Goal: Task Accomplishment & Management: Manage account settings

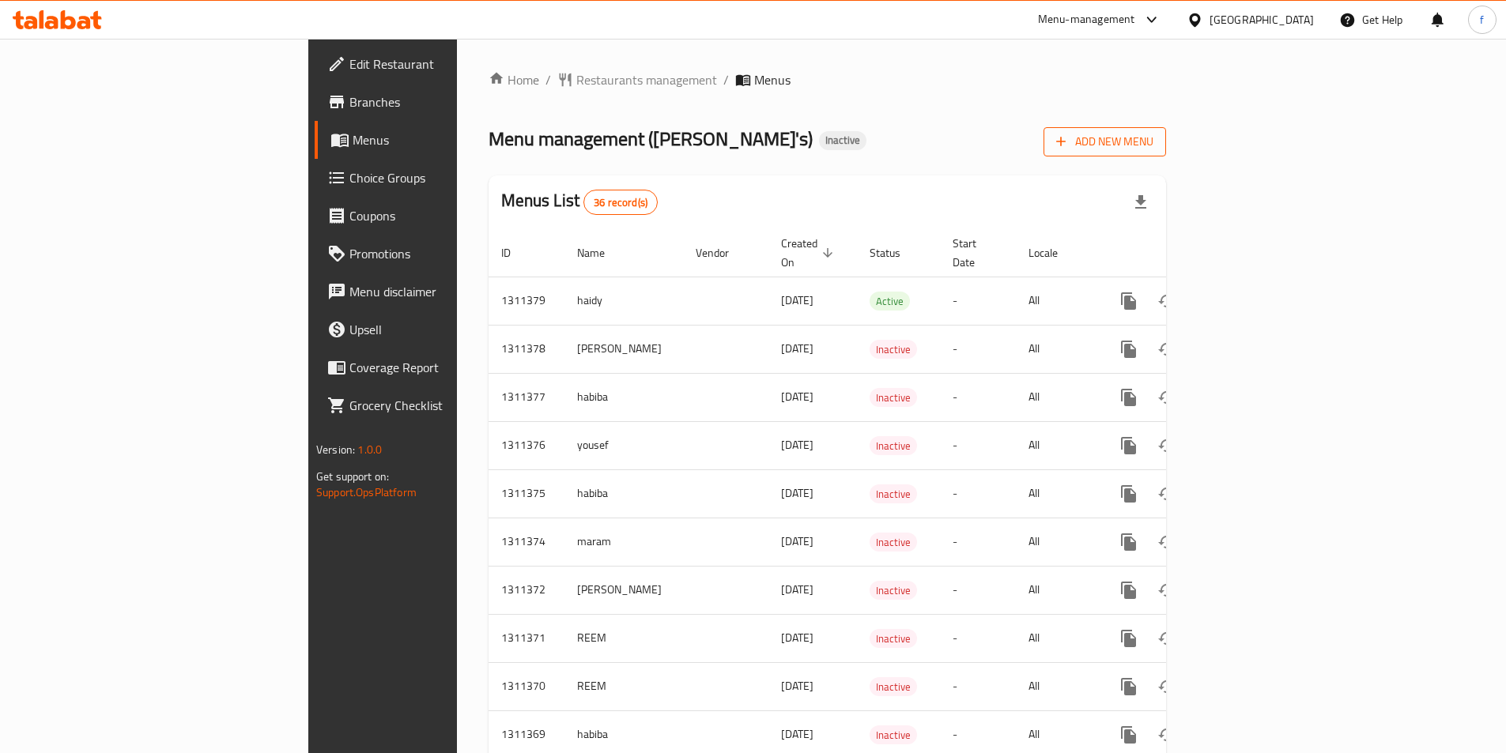
click at [1153, 144] on span "Add New Menu" at bounding box center [1104, 142] width 97 height 20
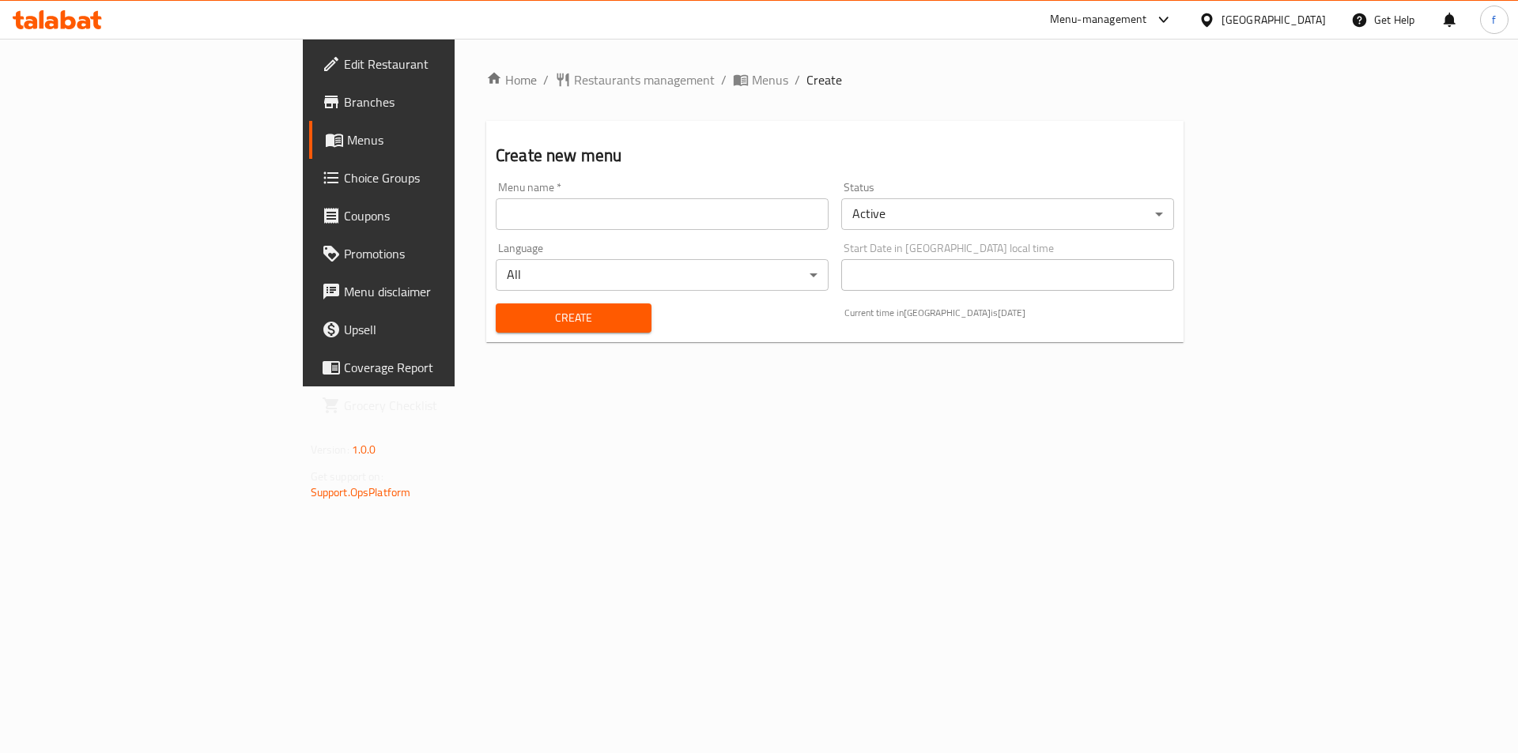
click at [584, 223] on input "text" at bounding box center [662, 214] width 333 height 32
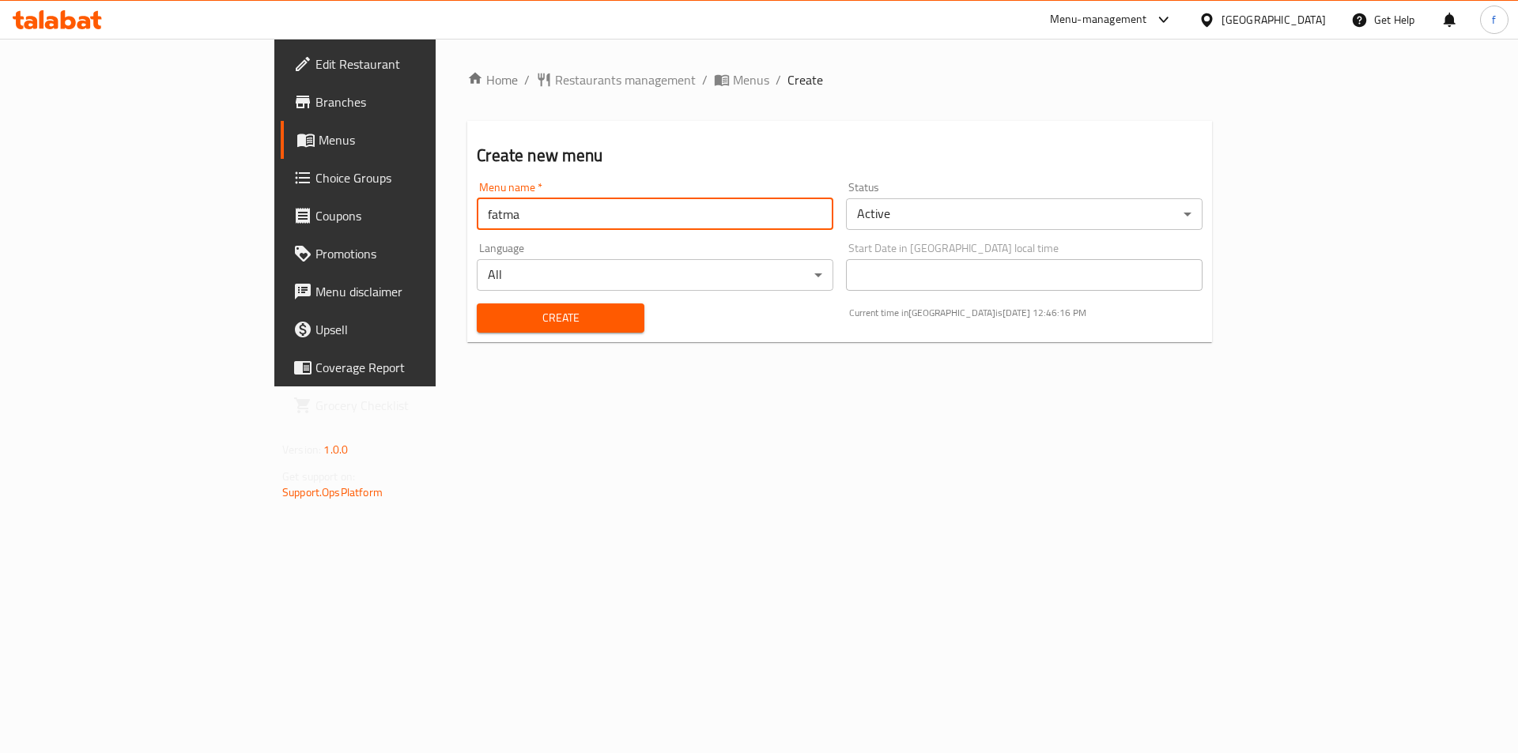
type input "fatma"
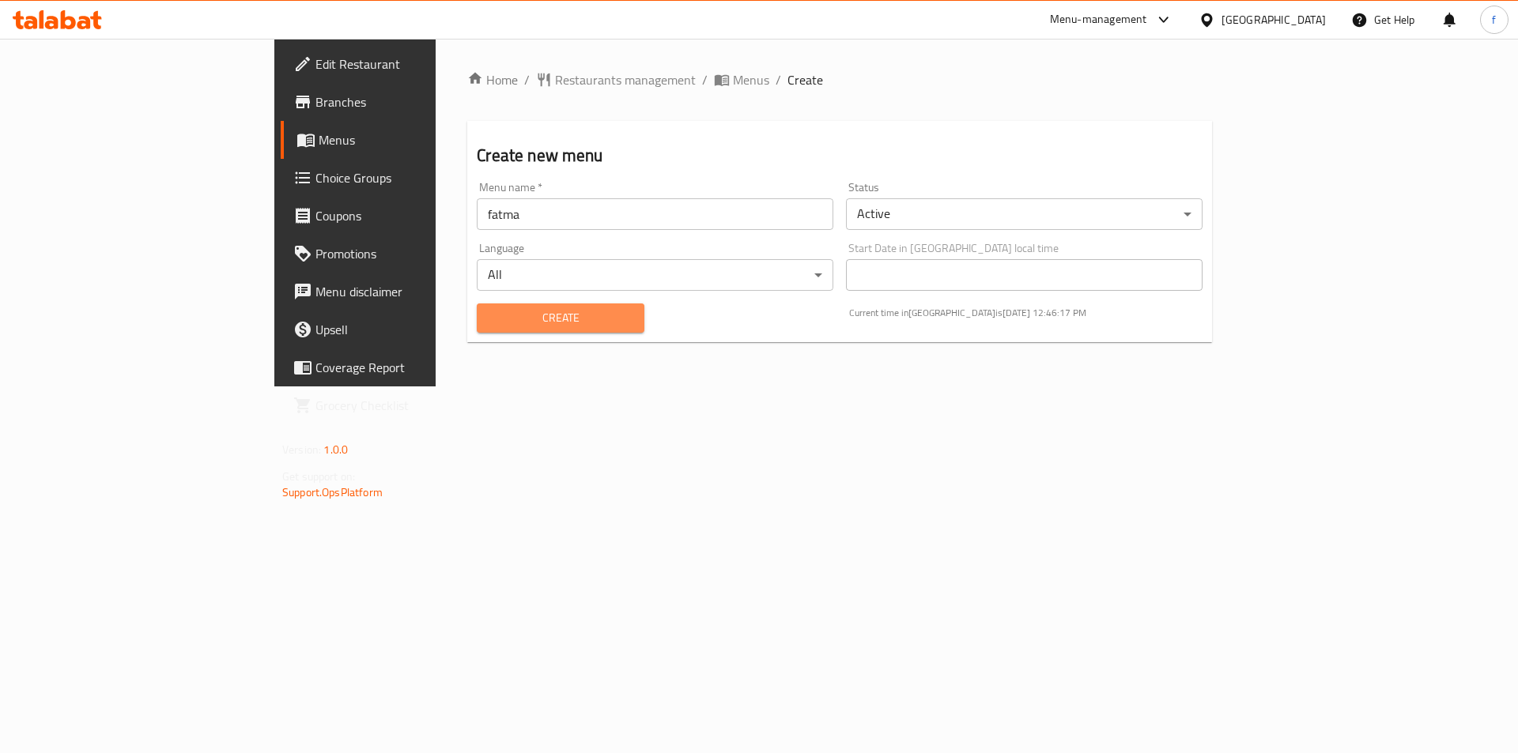
click at [535, 323] on span "Create" at bounding box center [560, 318] width 142 height 20
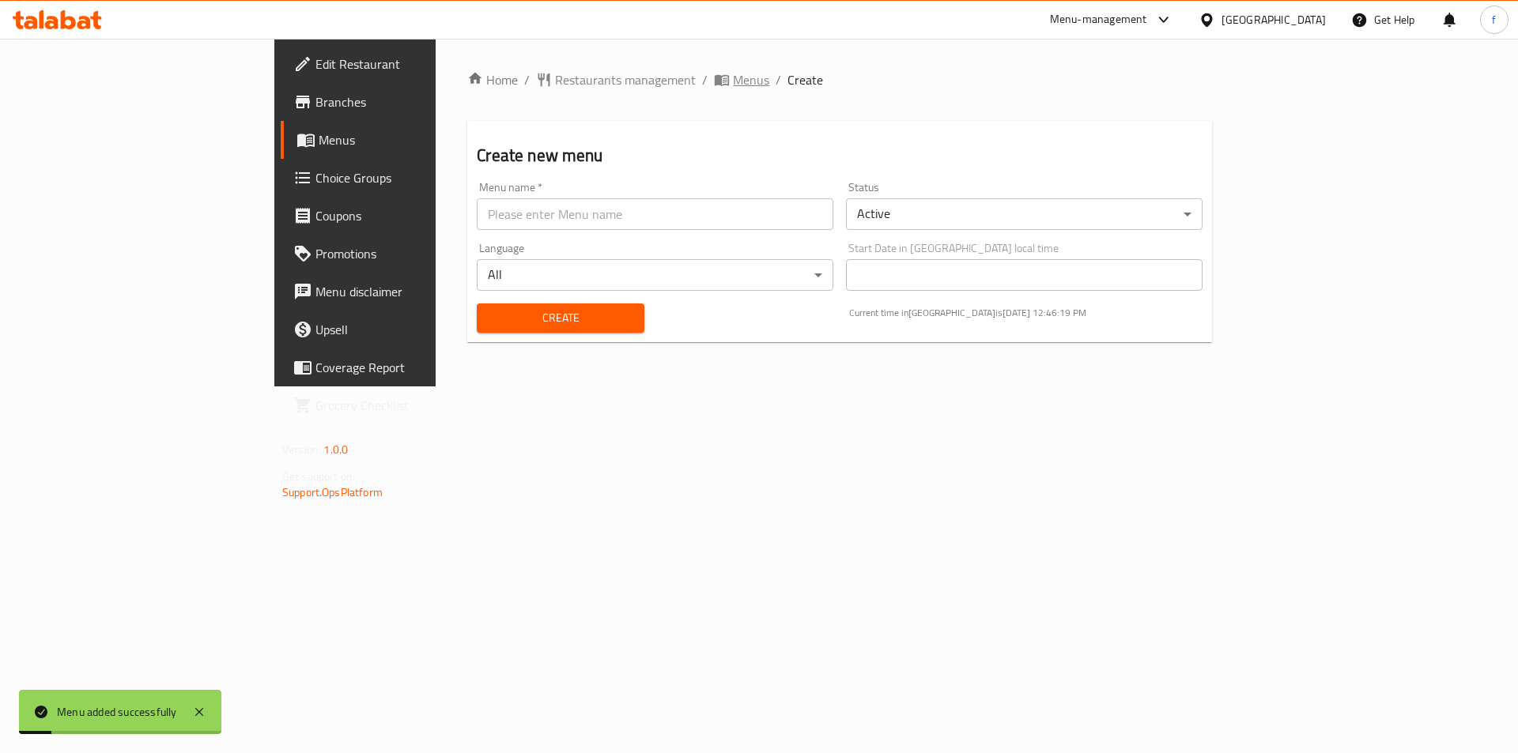
click at [733, 78] on span "Menus" at bounding box center [751, 79] width 36 height 19
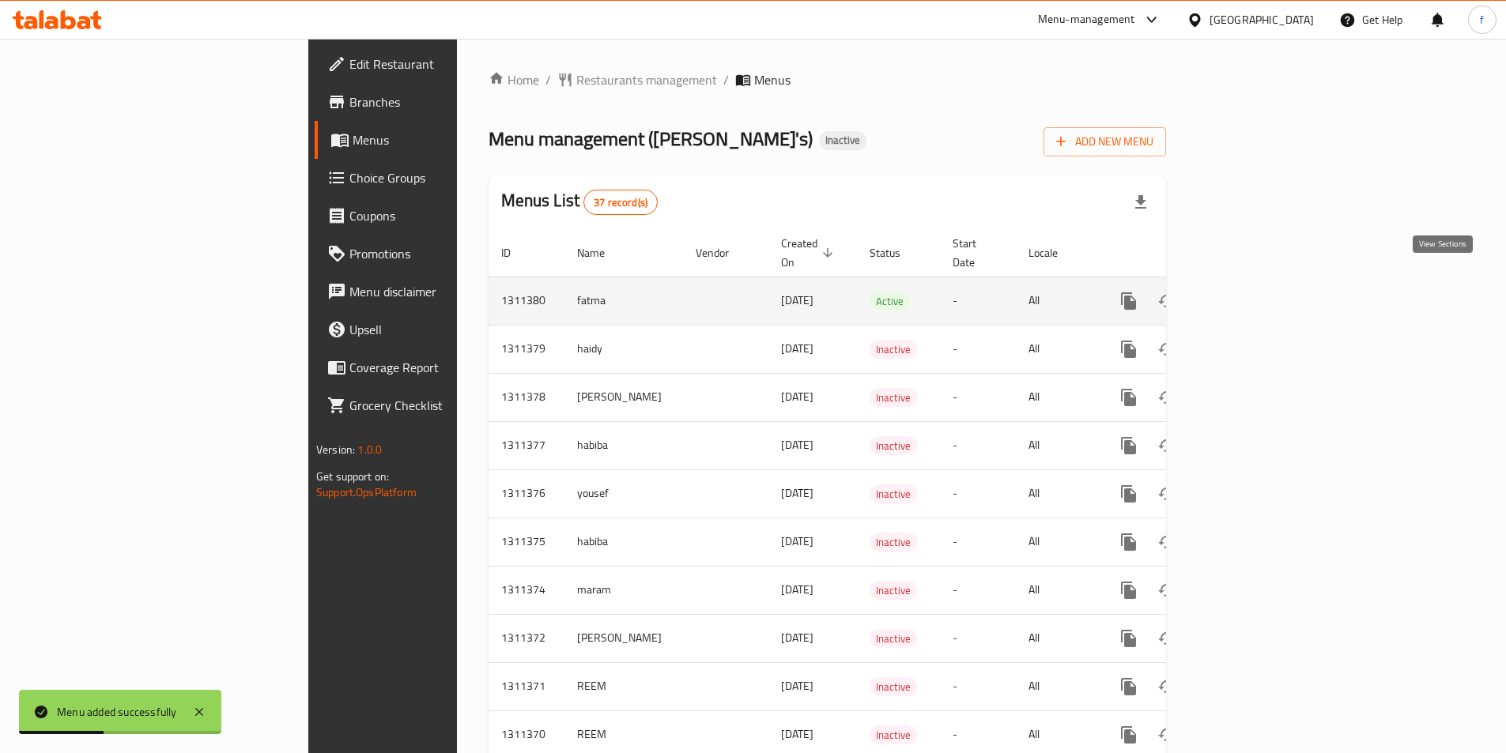
click at [1252, 292] on icon "enhanced table" at bounding box center [1242, 301] width 19 height 19
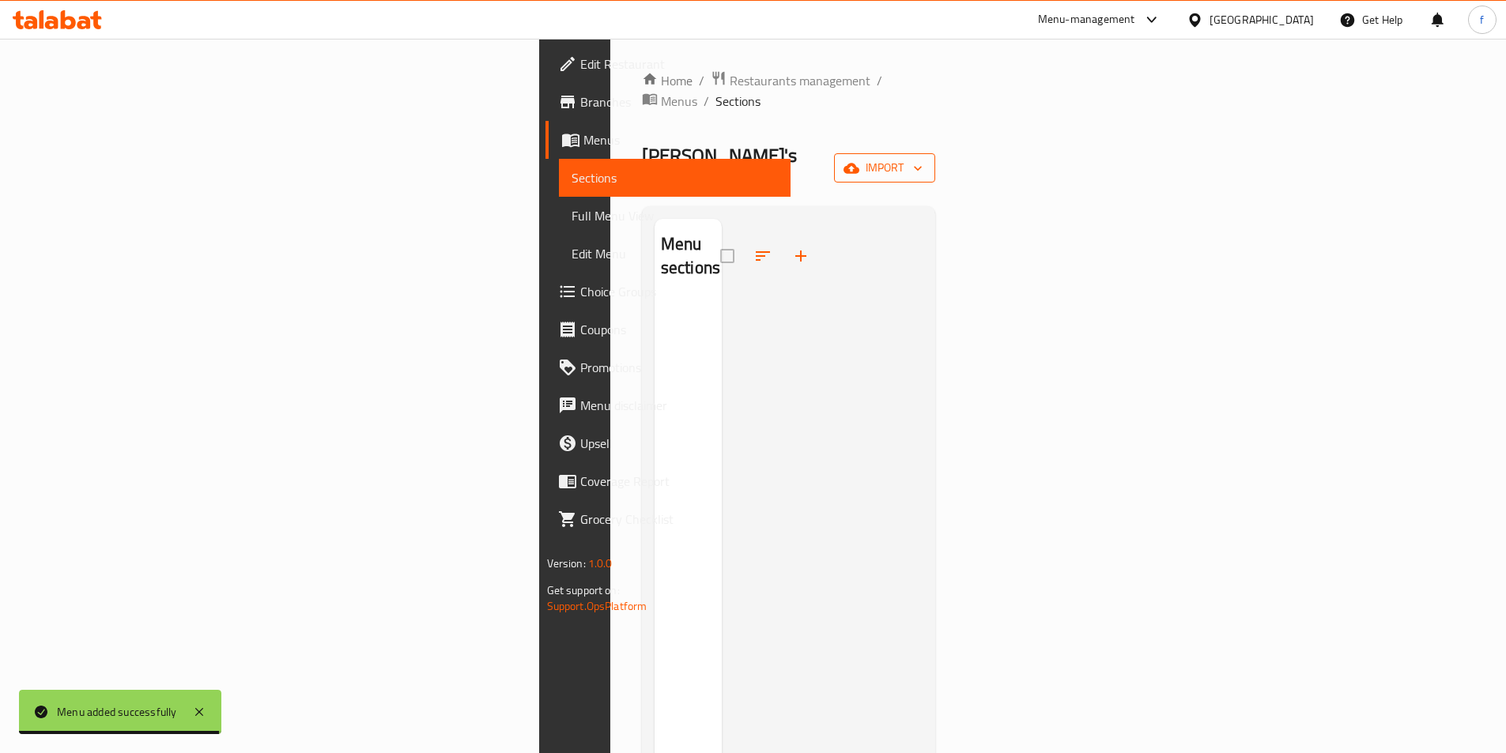
click at [923, 158] on span "import" at bounding box center [885, 168] width 76 height 20
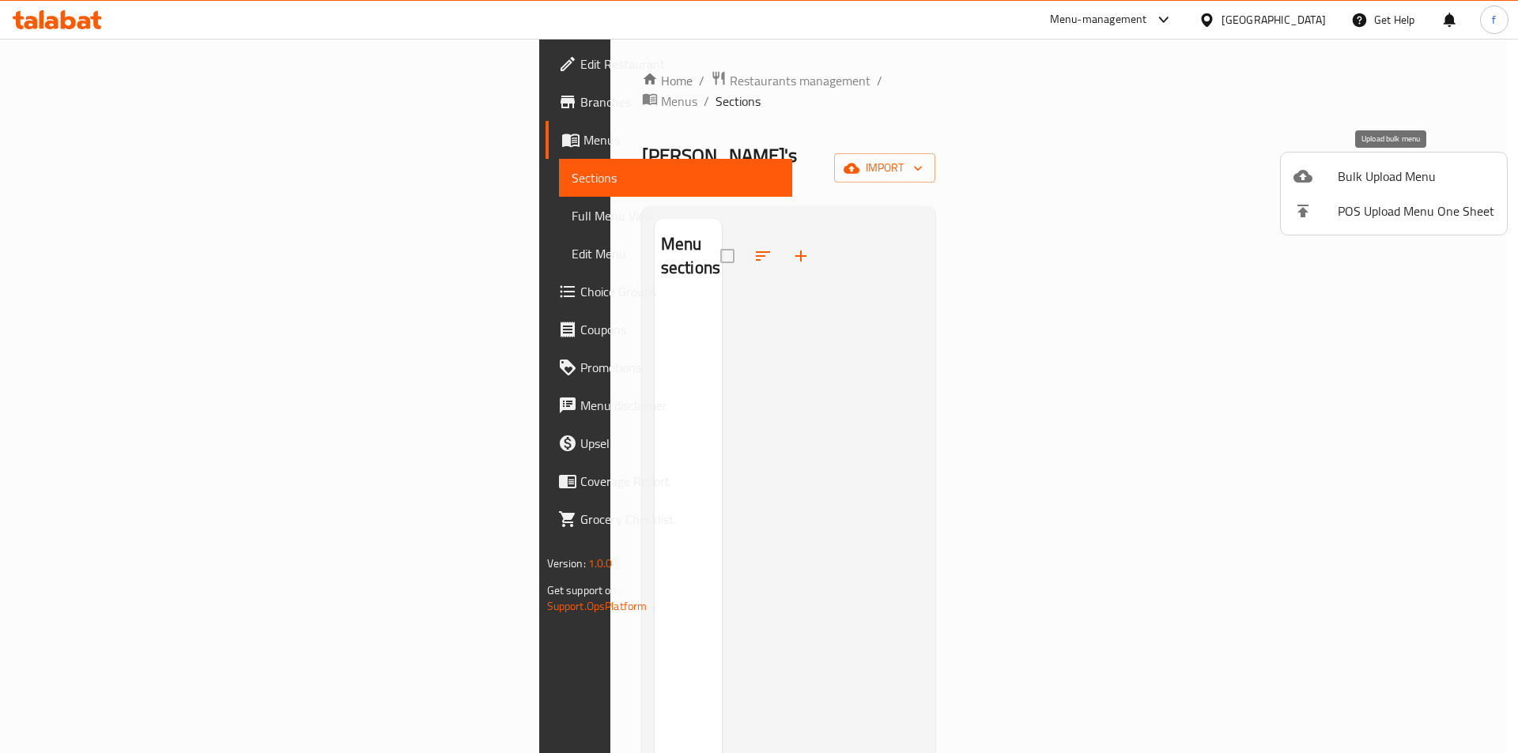
click at [1430, 180] on span "Bulk Upload Menu" at bounding box center [1416, 176] width 157 height 19
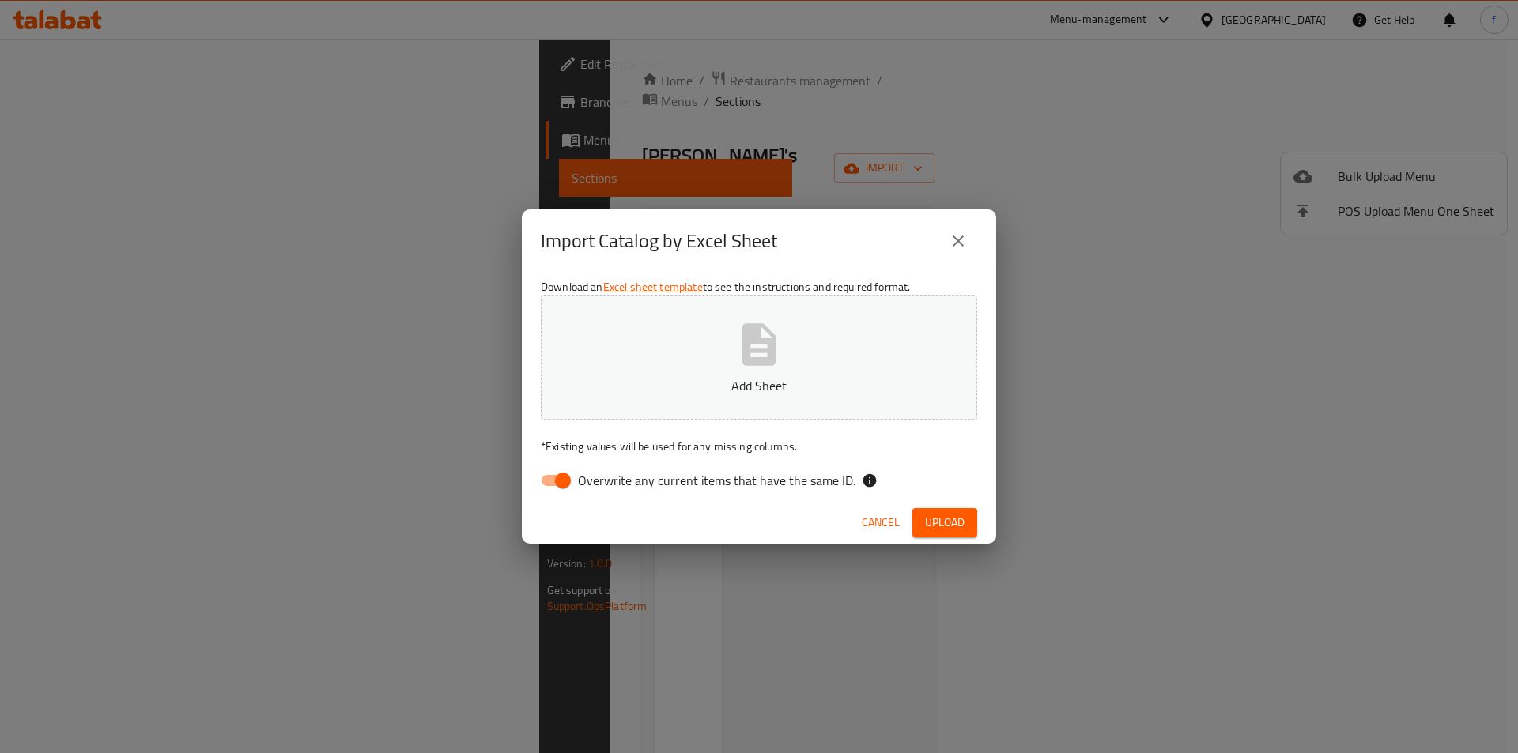
click at [736, 482] on span "Overwrite any current items that have the same ID." at bounding box center [716, 480] width 277 height 19
click at [608, 482] on input "Overwrite any current items that have the same ID." at bounding box center [563, 481] width 90 height 30
checkbox input "false"
click at [773, 342] on icon "button" at bounding box center [759, 344] width 34 height 42
click at [929, 520] on span "Upload" at bounding box center [945, 523] width 40 height 20
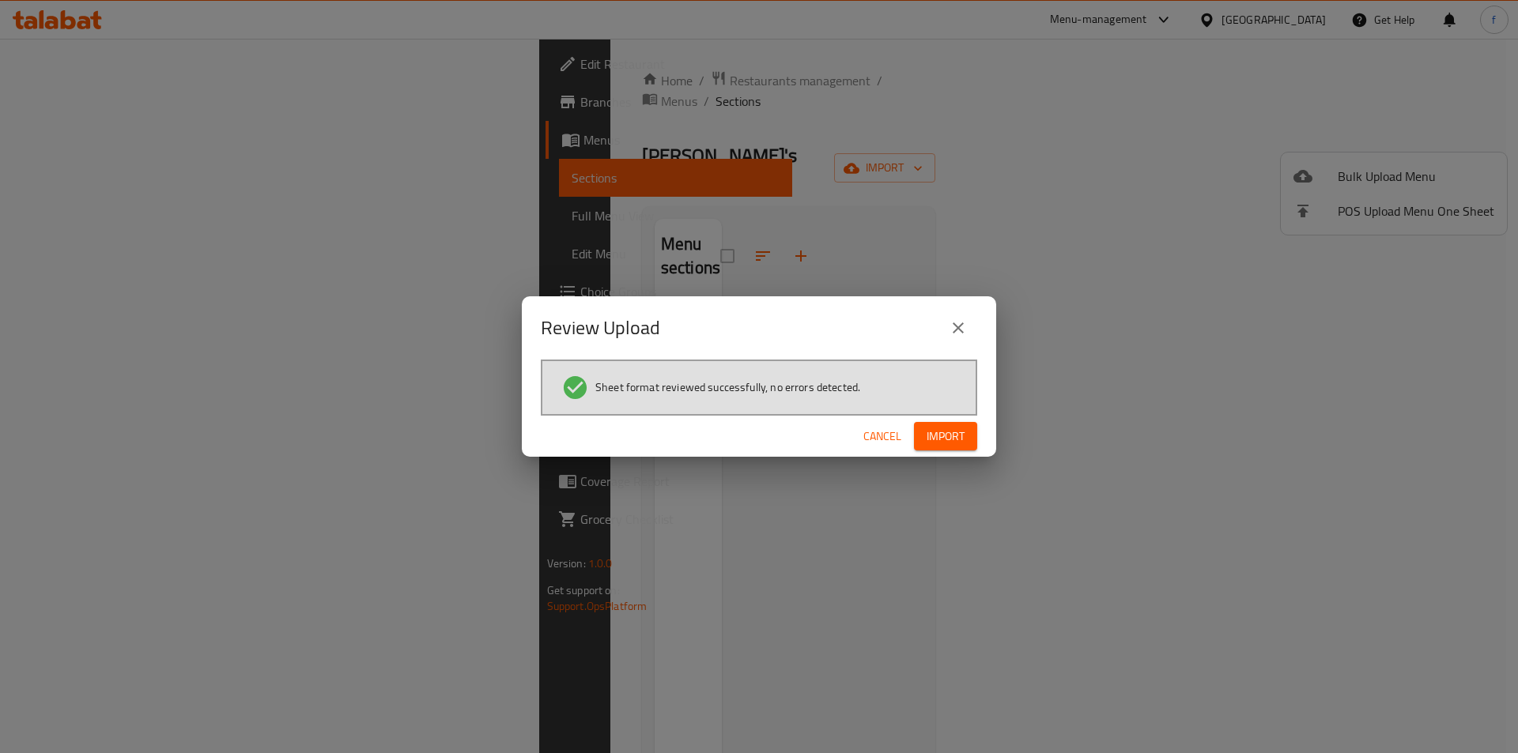
click at [944, 441] on span "Import" at bounding box center [946, 437] width 38 height 20
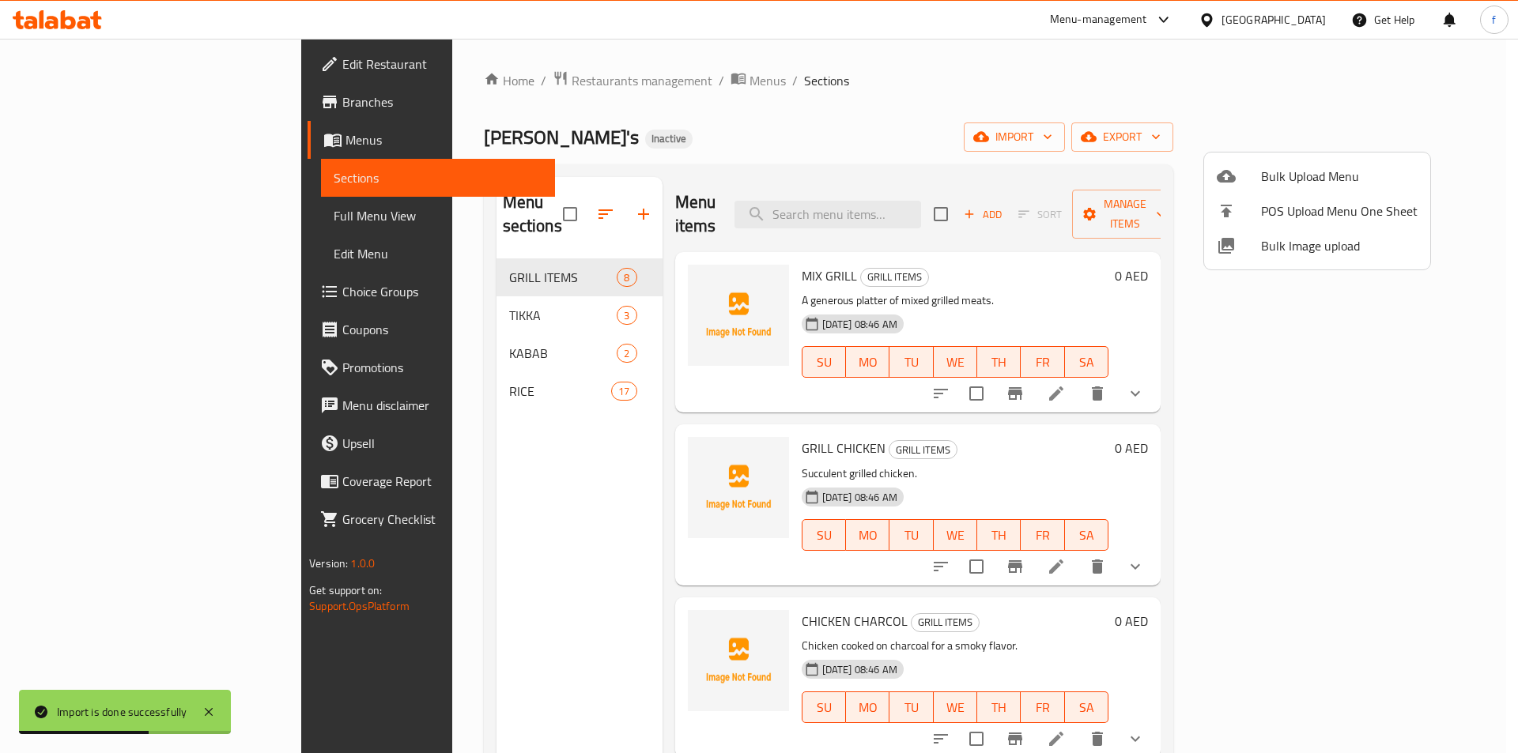
click at [126, 217] on div at bounding box center [759, 376] width 1518 height 753
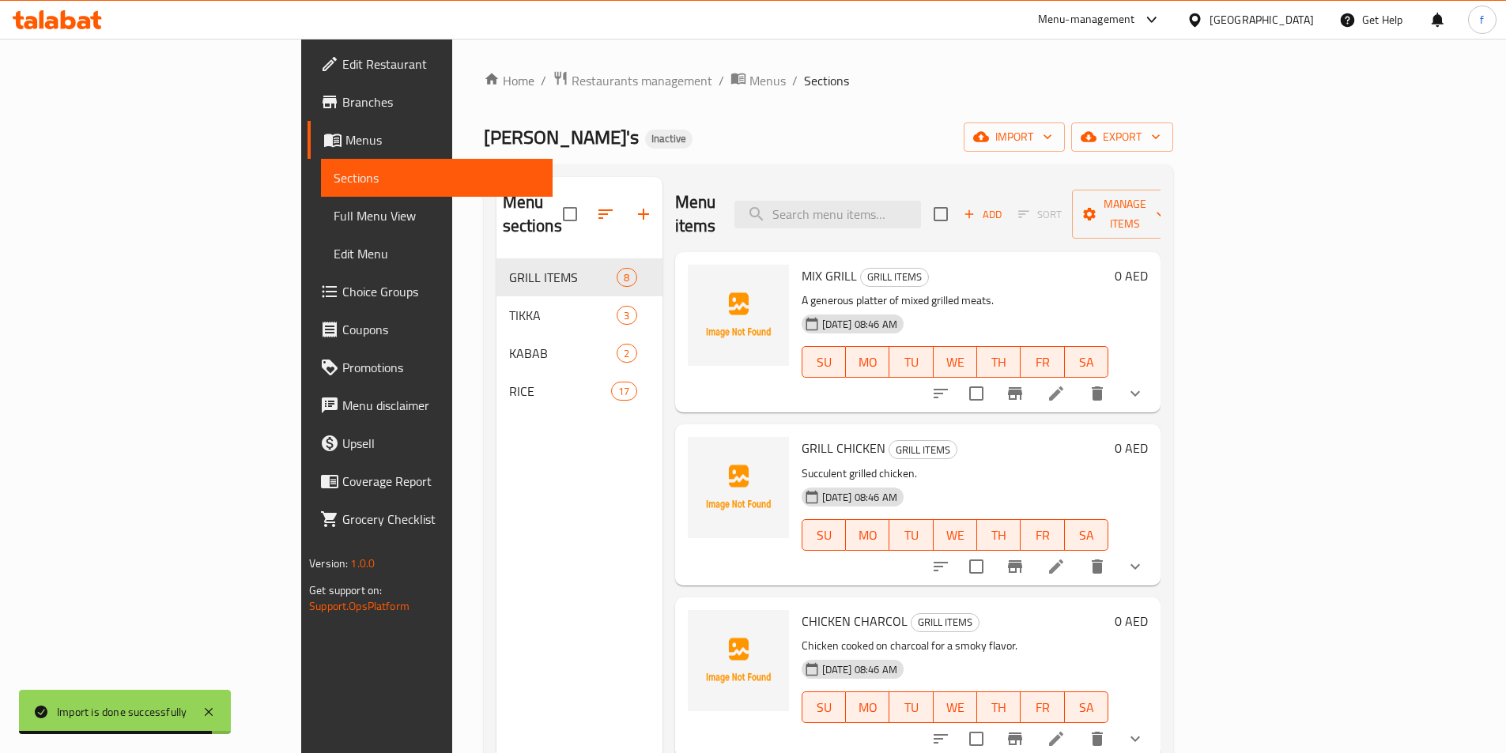
click at [334, 216] on span "Full Menu View" at bounding box center [437, 215] width 206 height 19
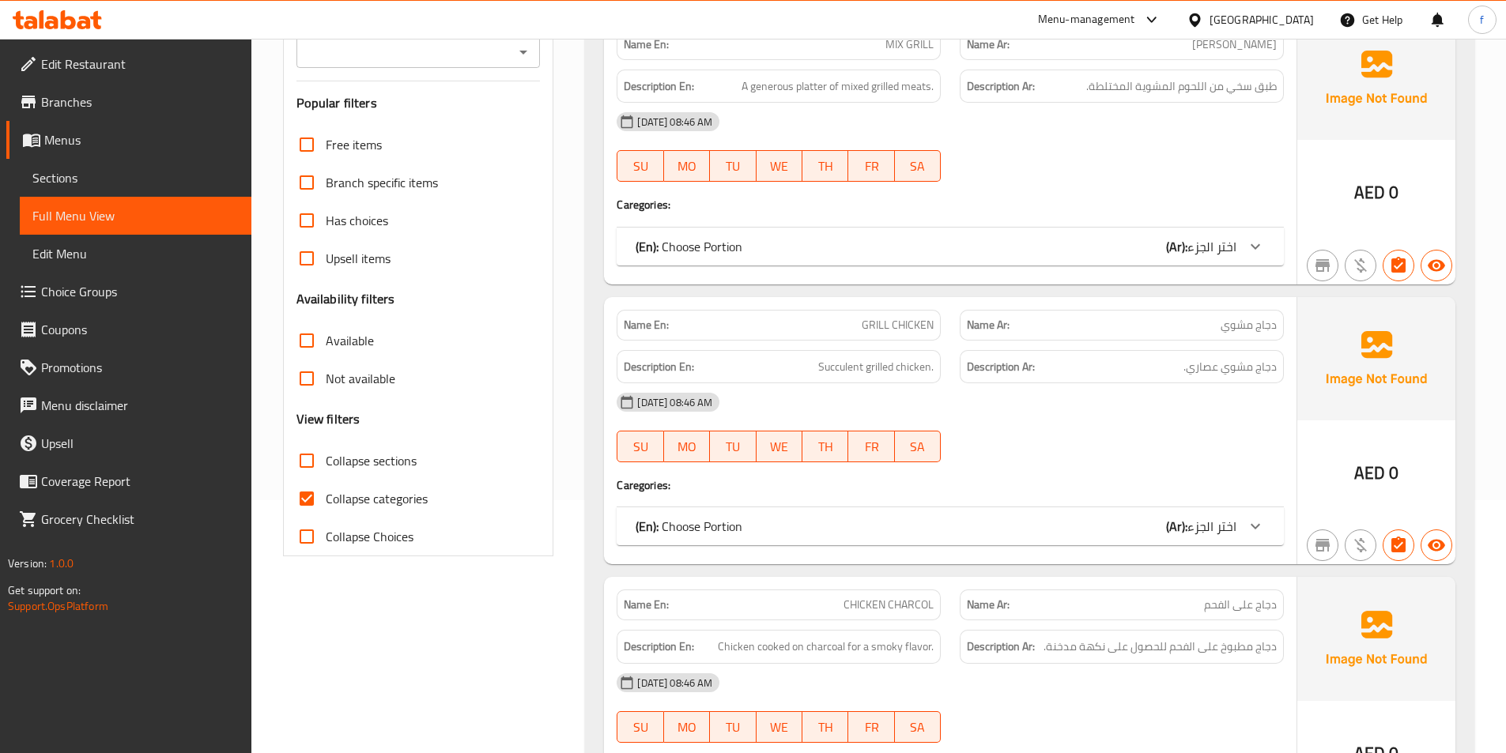
scroll to position [474, 0]
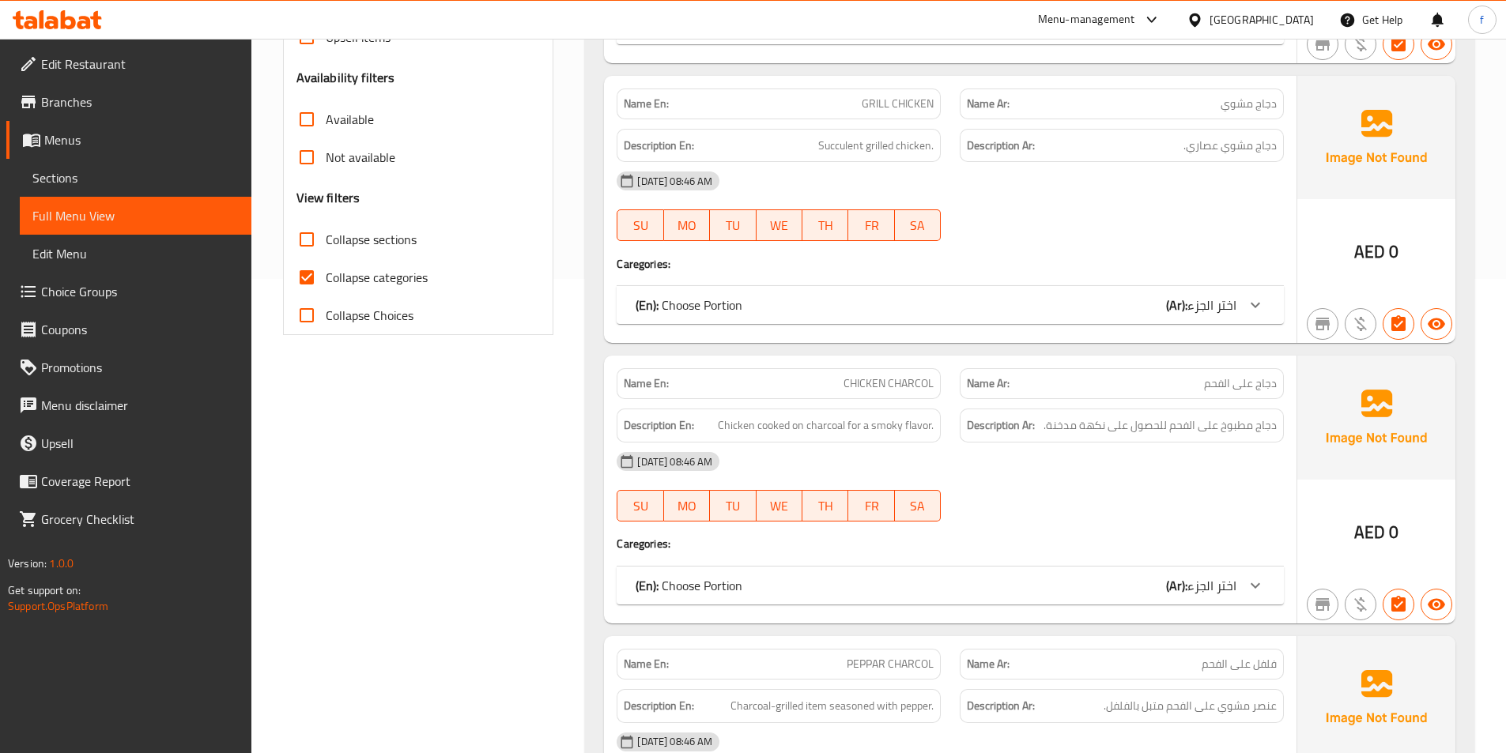
click at [349, 279] on span "Collapse categories" at bounding box center [377, 277] width 102 height 19
click at [326, 279] on input "Collapse categories" at bounding box center [307, 278] width 38 height 38
checkbox input "false"
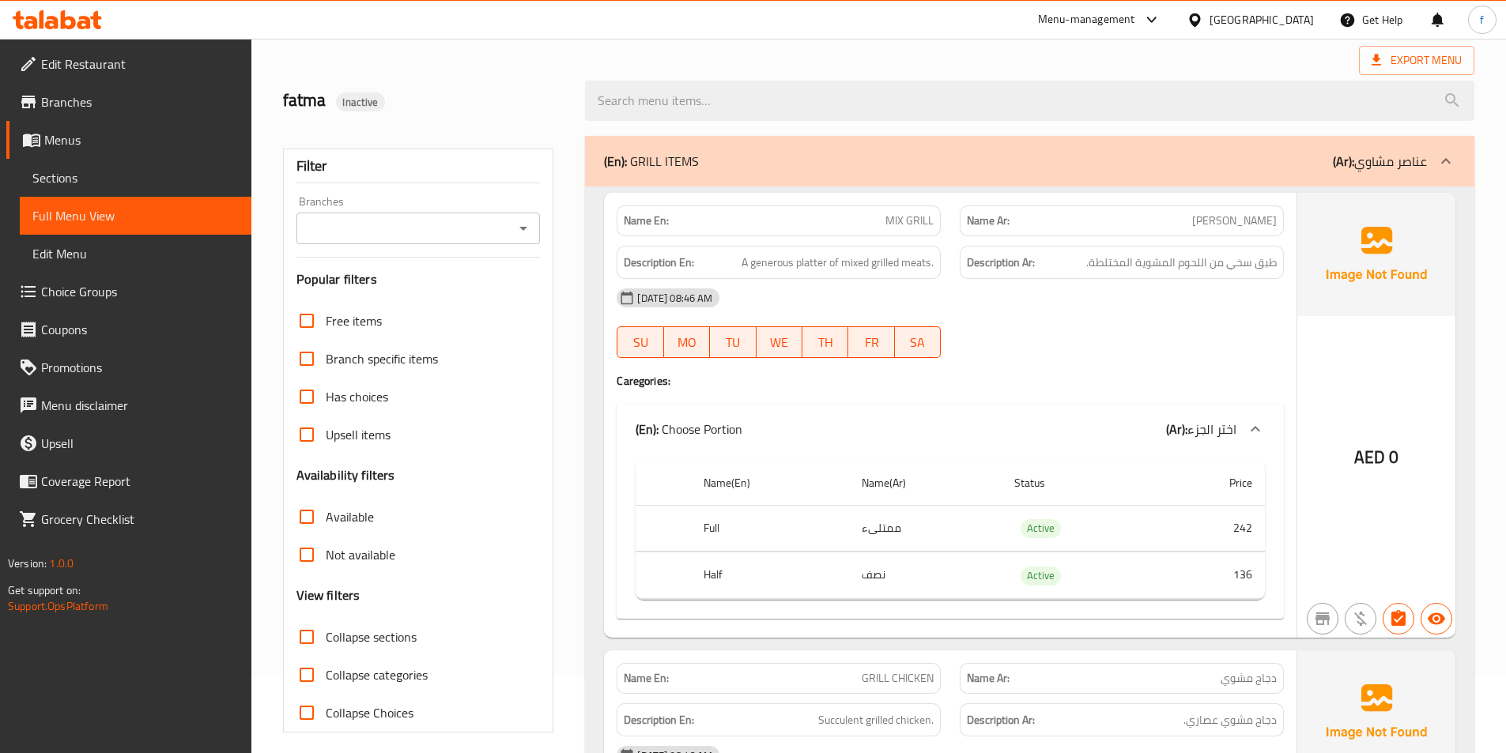
scroll to position [0, 0]
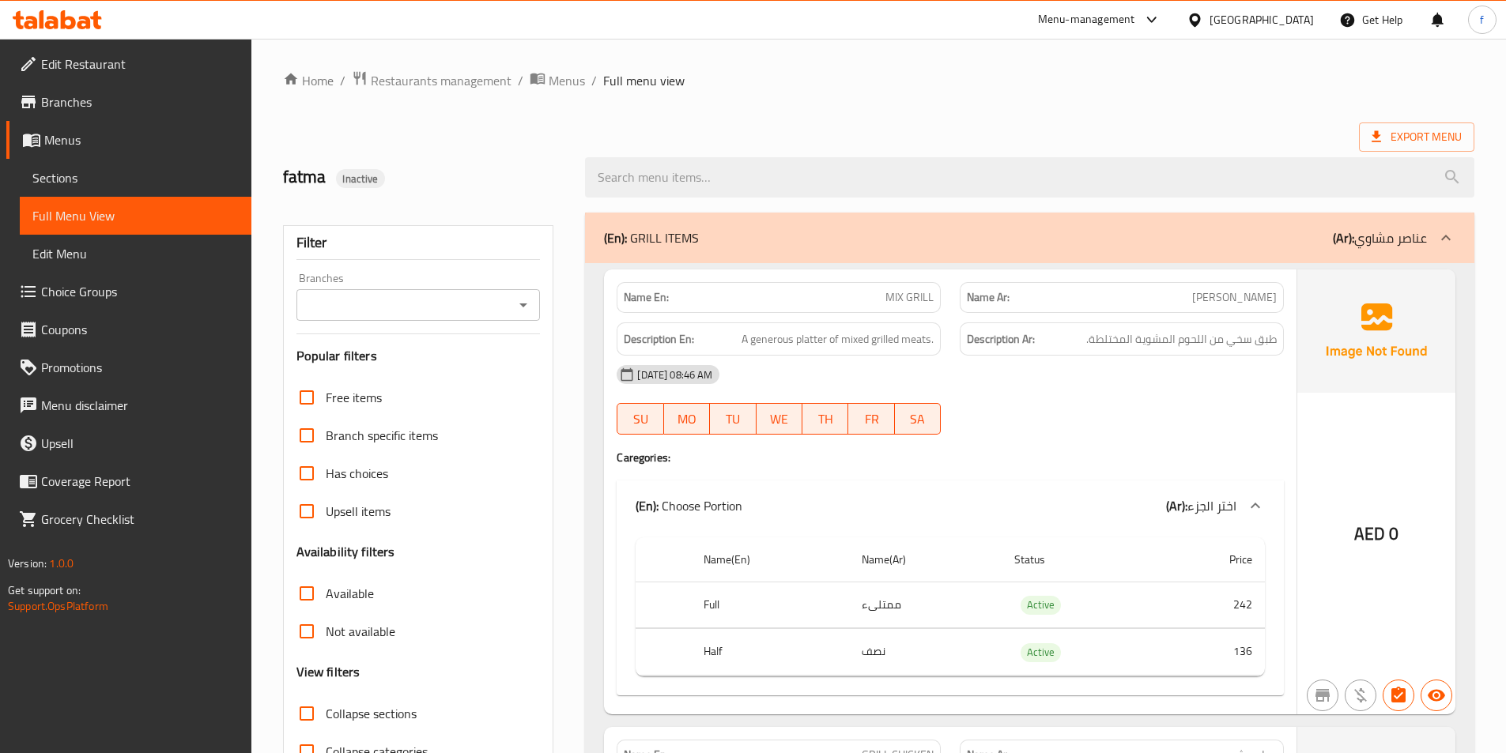
drag, startPoint x: 1008, startPoint y: 126, endPoint x: 843, endPoint y: 237, distance: 198.9
click at [846, 247] on div "(En): GRILL ITEMS (Ar): عناصر مشاوي" at bounding box center [1029, 238] width 889 height 51
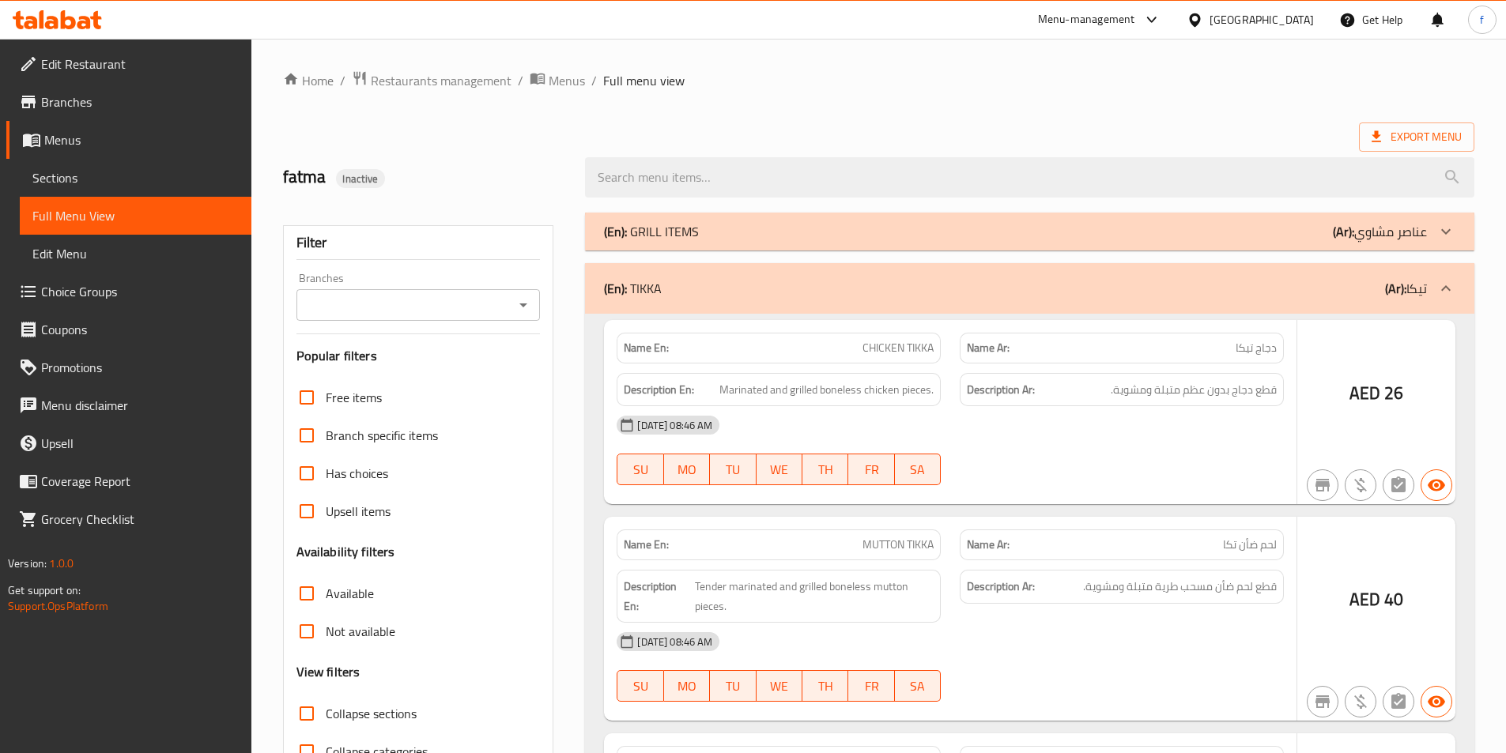
click at [832, 216] on div "(En): GRILL ITEMS (Ar): عناصر مشاوي" at bounding box center [1029, 232] width 889 height 38
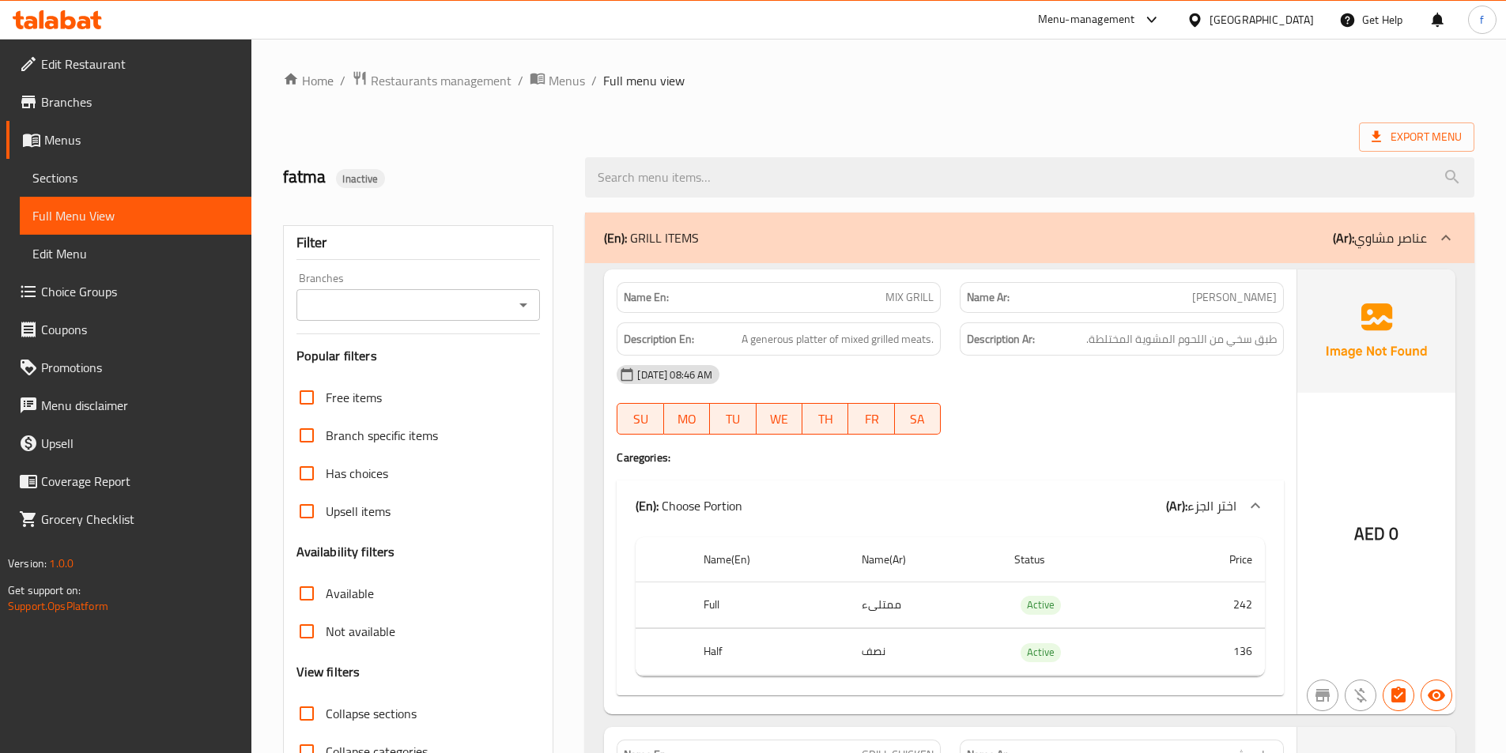
click at [647, 236] on p "(En): GRILL ITEMS" at bounding box center [651, 237] width 95 height 19
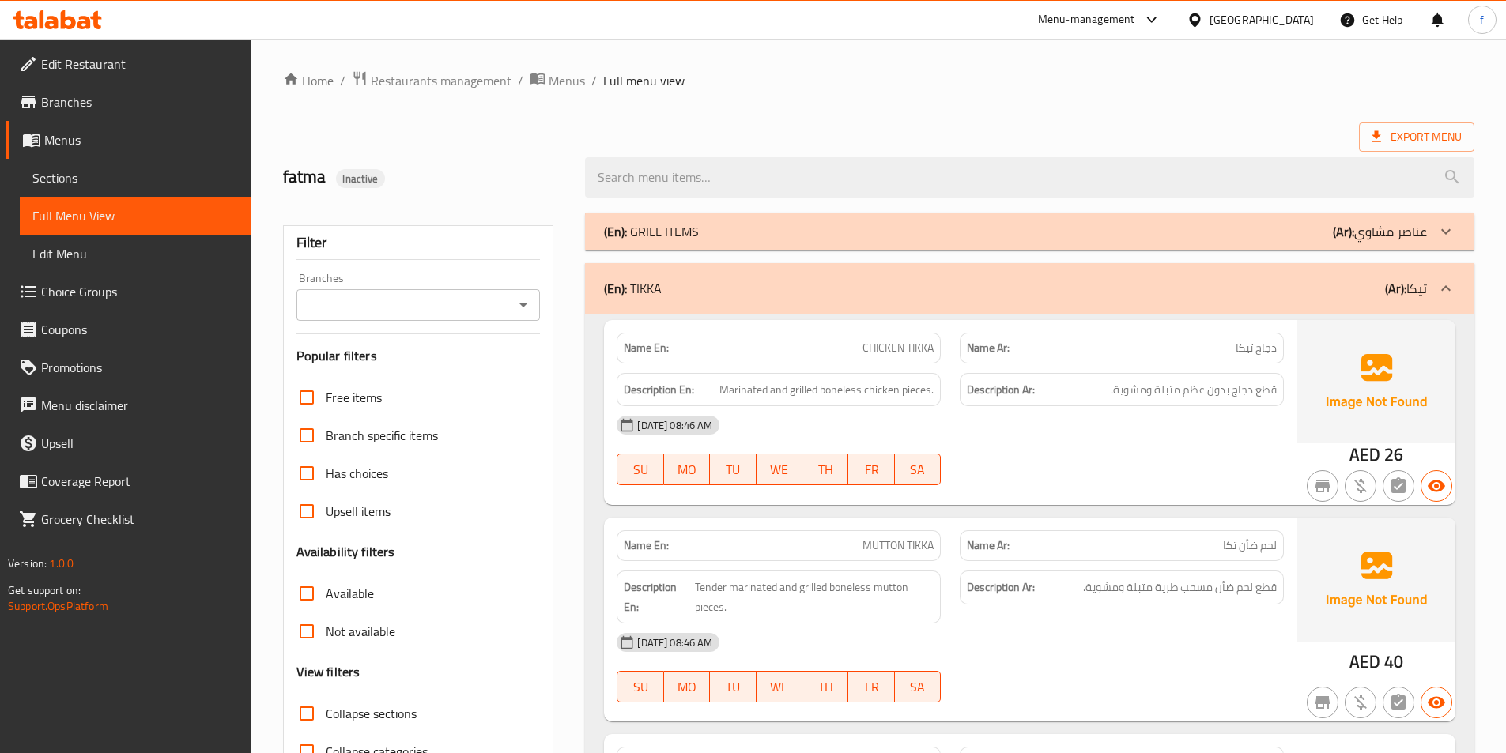
click at [667, 233] on p "(En): GRILL ITEMS" at bounding box center [651, 231] width 95 height 19
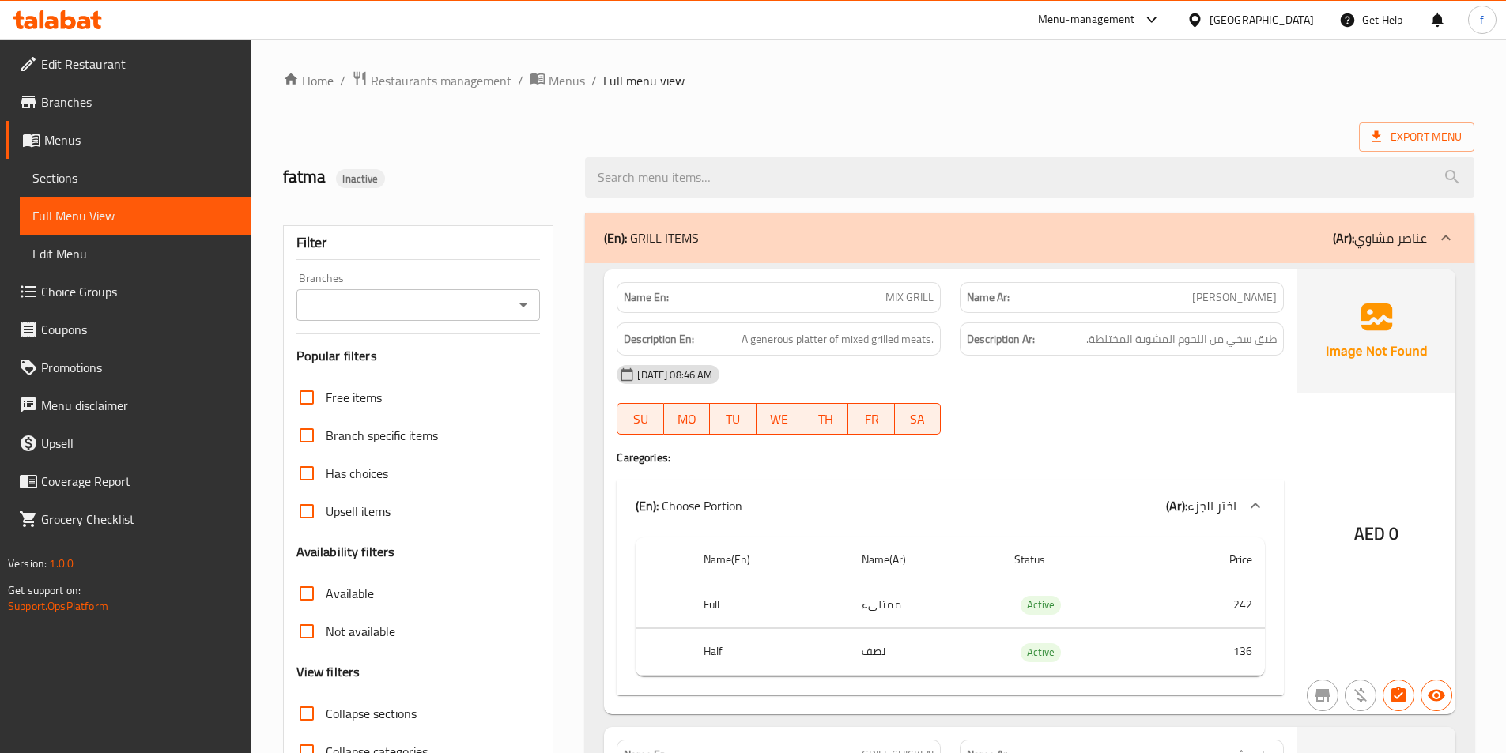
click at [901, 295] on span "MIX GRILL" at bounding box center [909, 297] width 48 height 17
click at [910, 300] on span "MIX GRILL" at bounding box center [909, 297] width 48 height 17
click at [904, 300] on span "MIX GRILL" at bounding box center [909, 297] width 48 height 17
click at [900, 299] on span "MIX GRILL" at bounding box center [909, 297] width 48 height 17
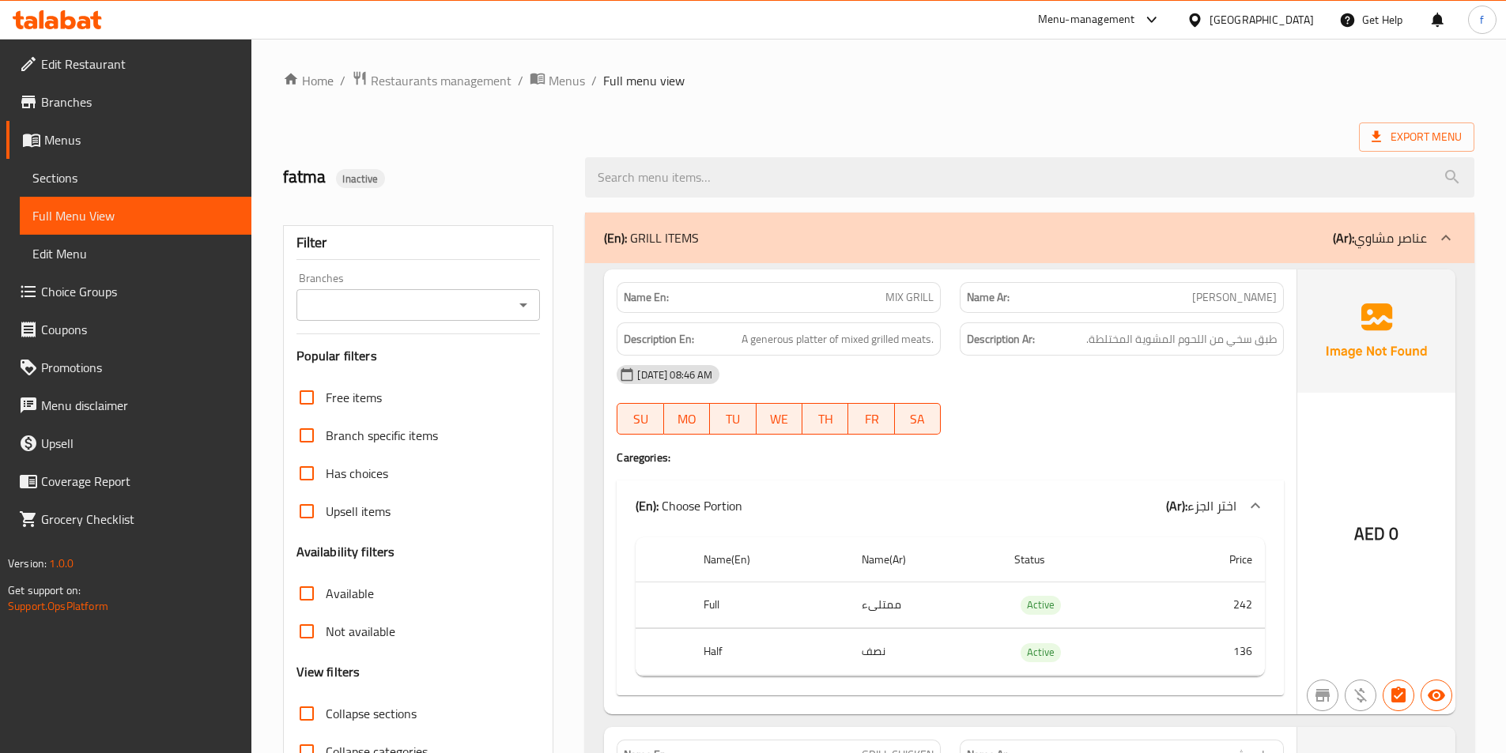
click at [904, 297] on span "MIX GRILL" at bounding box center [909, 297] width 48 height 17
click at [908, 292] on span "MIX GRILL" at bounding box center [909, 297] width 48 height 17
click at [906, 294] on span "MIX GRILL" at bounding box center [909, 297] width 48 height 17
click at [1448, 231] on icon at bounding box center [1445, 237] width 19 height 19
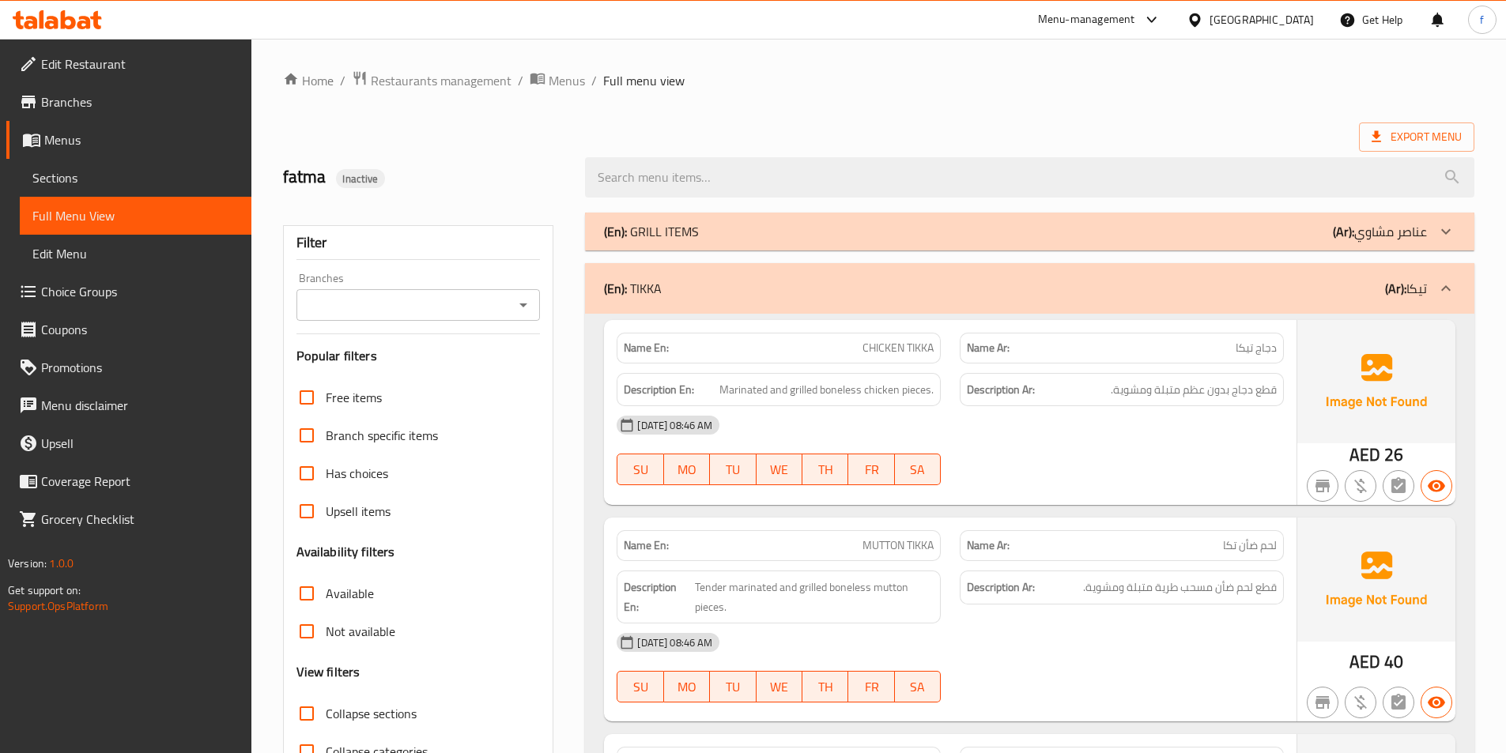
click at [1445, 230] on icon at bounding box center [1445, 231] width 19 height 19
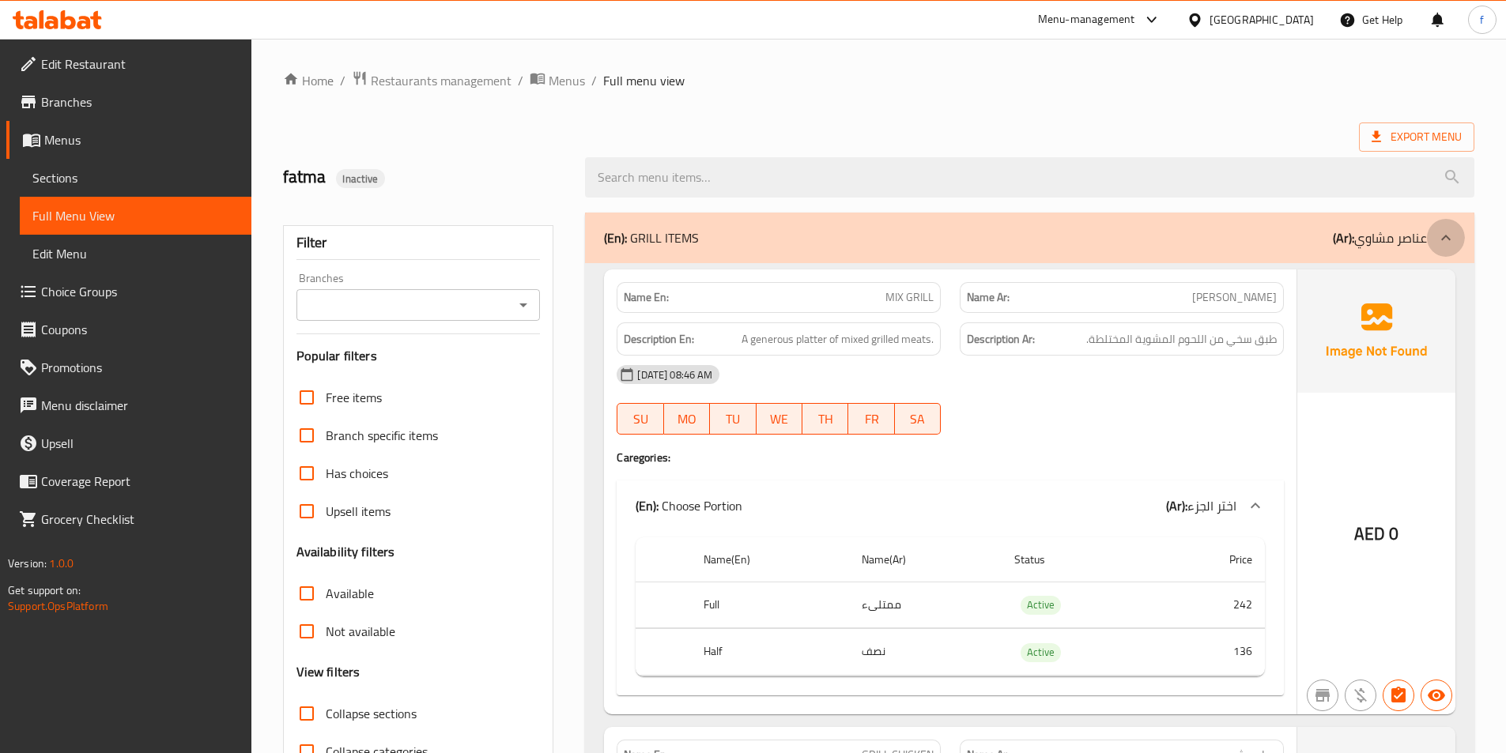
click at [1440, 236] on icon at bounding box center [1445, 237] width 19 height 19
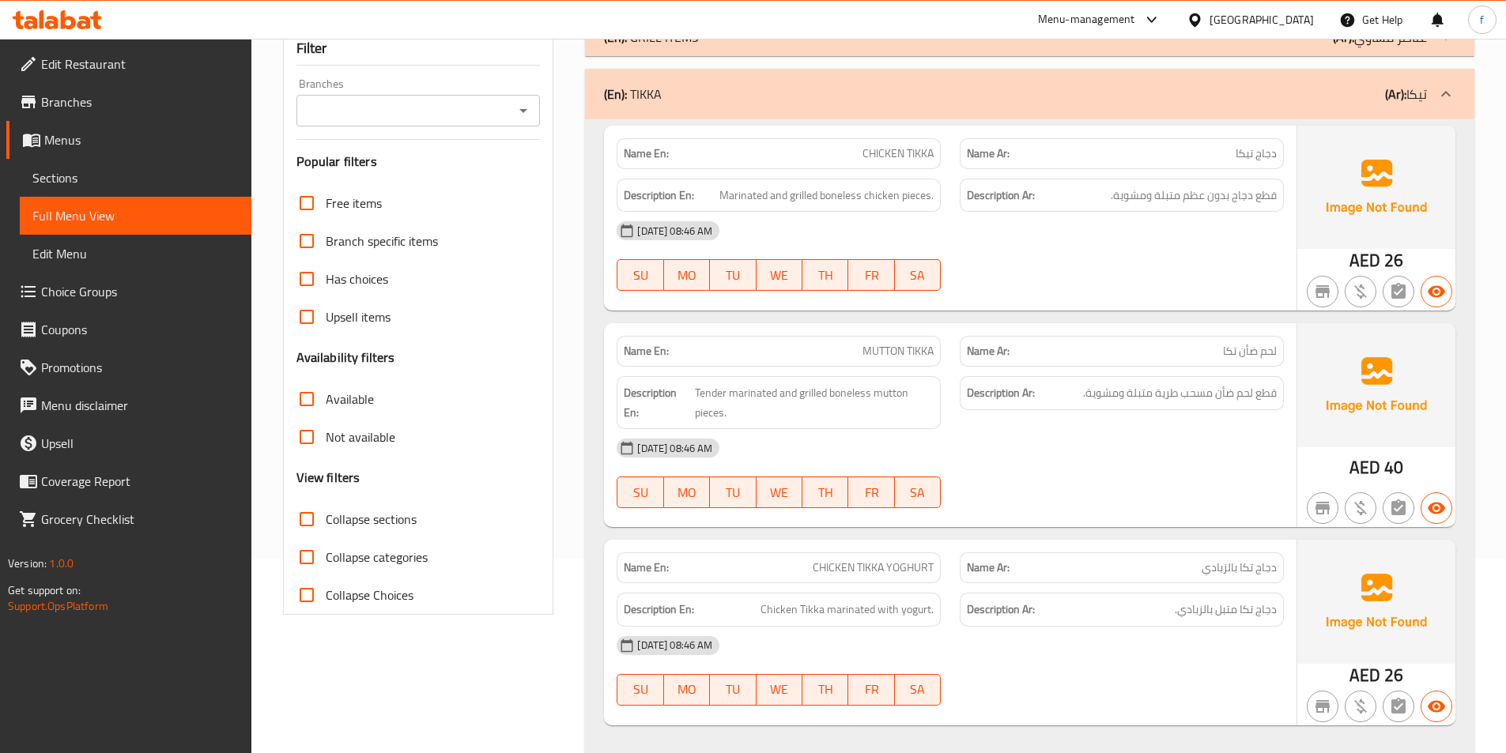
scroll to position [79, 0]
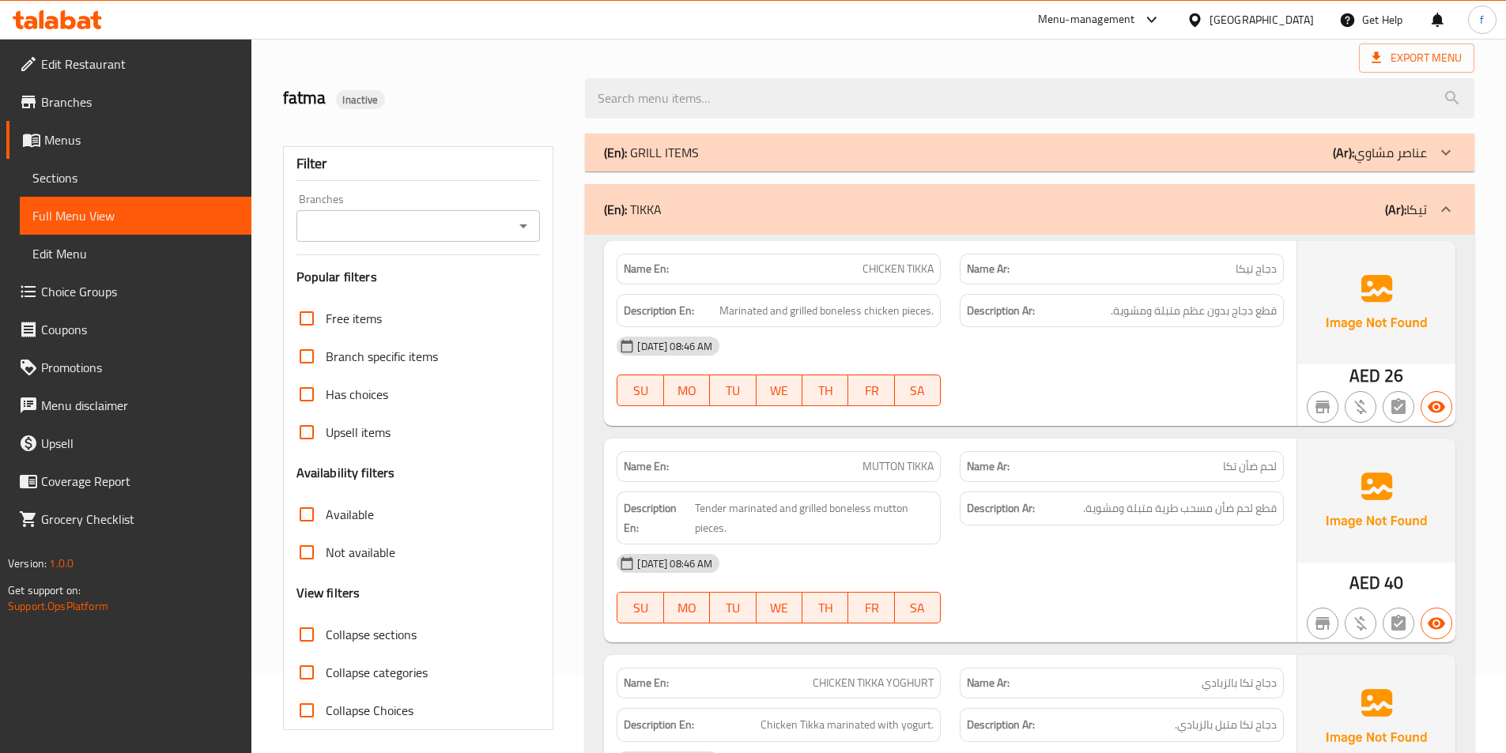
click at [1444, 153] on icon at bounding box center [1445, 152] width 9 height 6
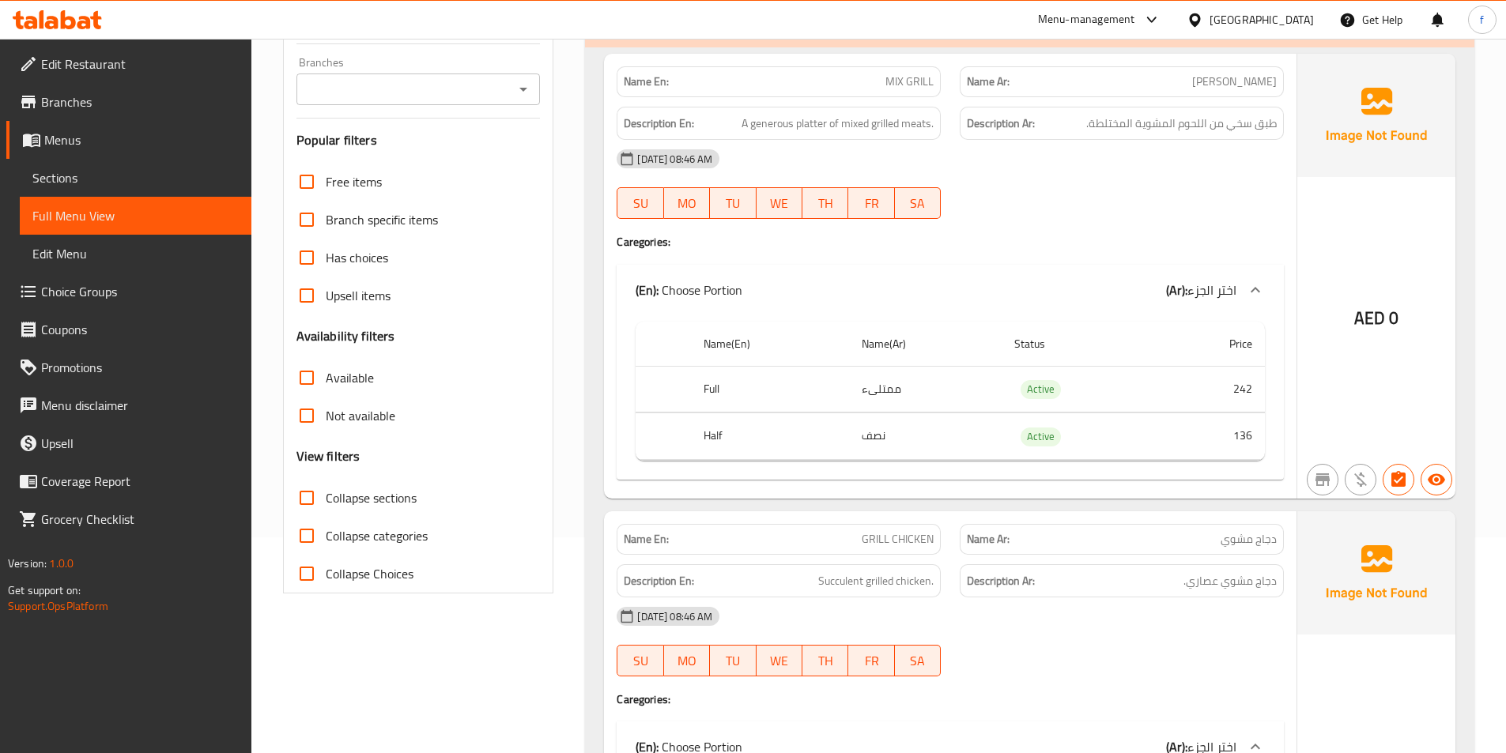
scroll to position [0, 0]
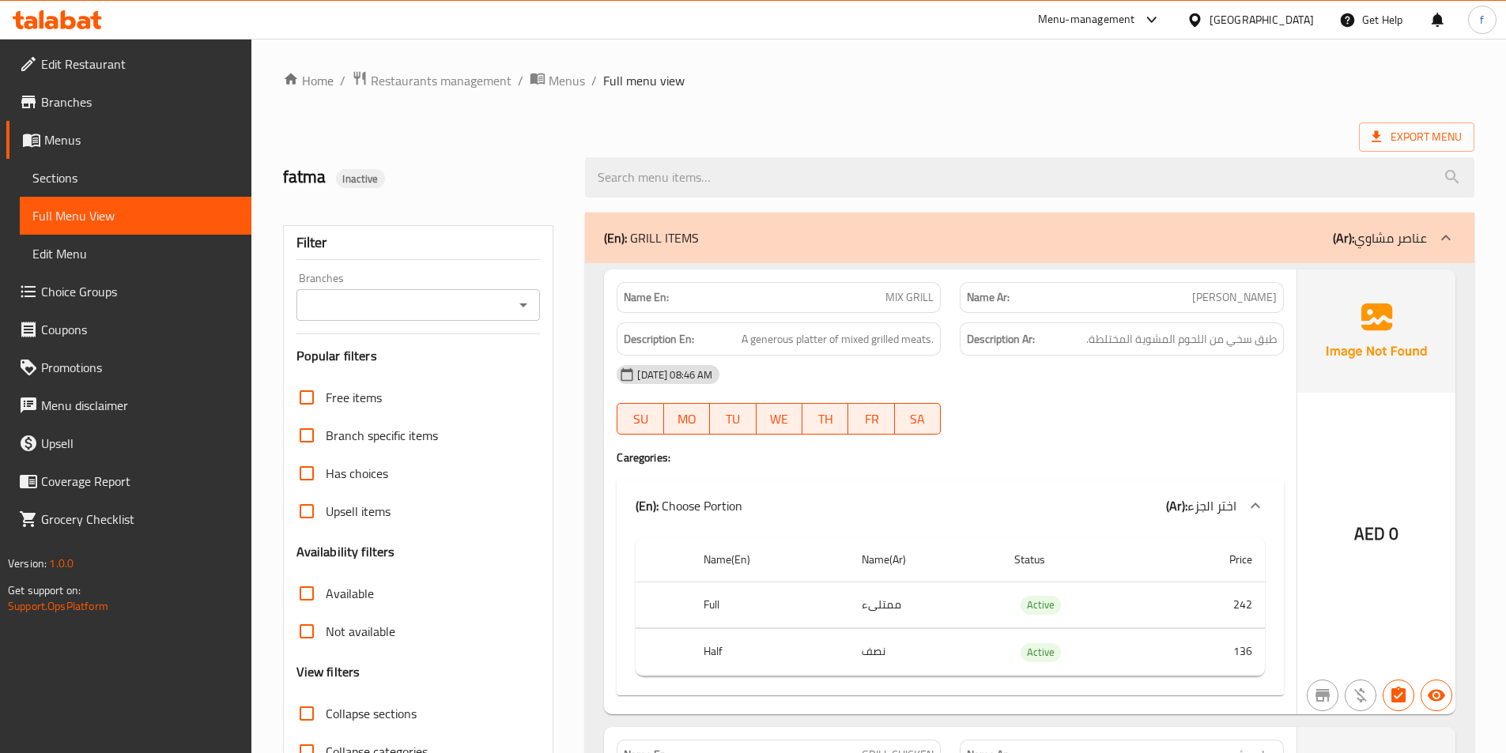
click at [1453, 243] on icon at bounding box center [1445, 237] width 19 height 19
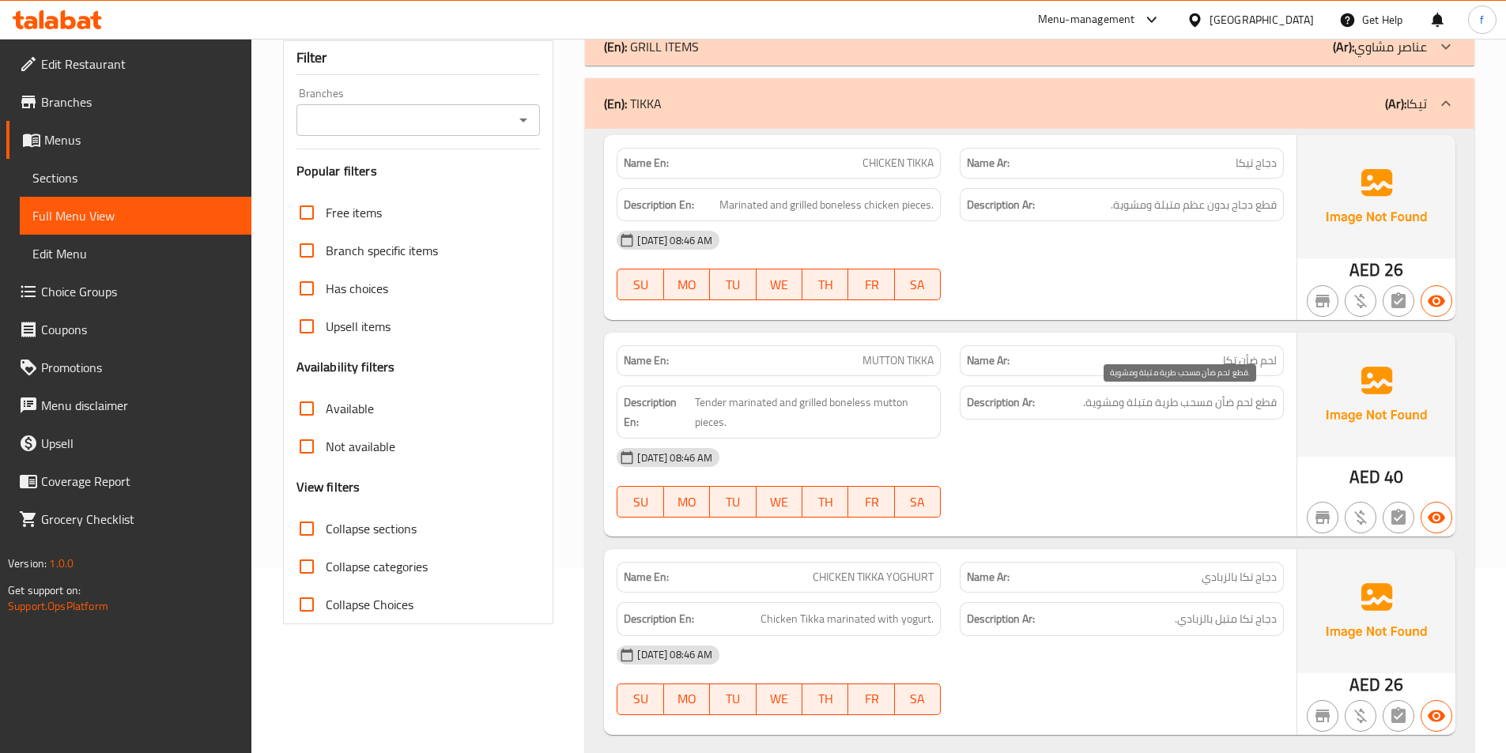
scroll to position [395, 0]
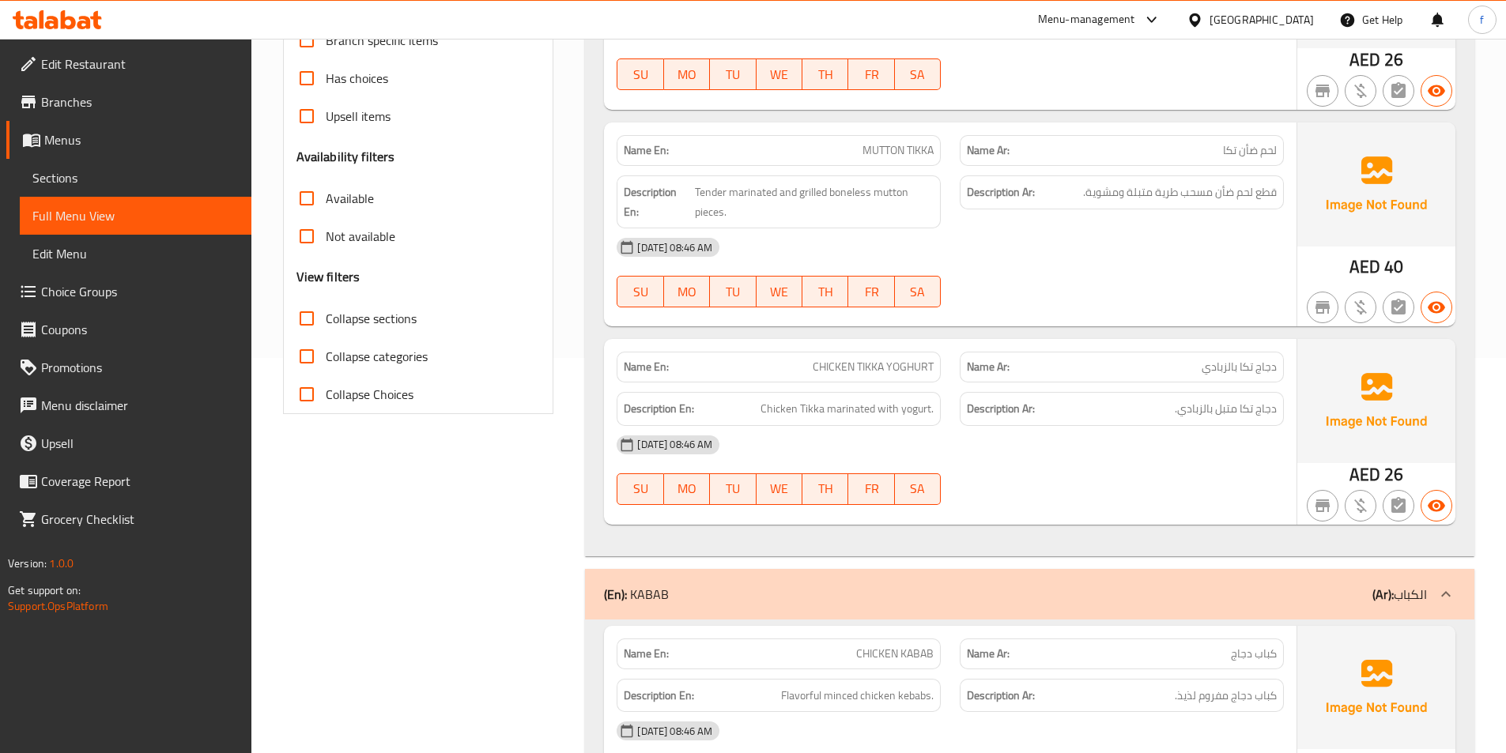
click at [1214, 368] on span "دجاج تكا بالزبادي" at bounding box center [1239, 367] width 75 height 17
copy span "دجاج تكا بالزبادي"
click at [876, 383] on div "Description En: Chicken Tikka marinated with yogurt." at bounding box center [778, 409] width 343 height 53
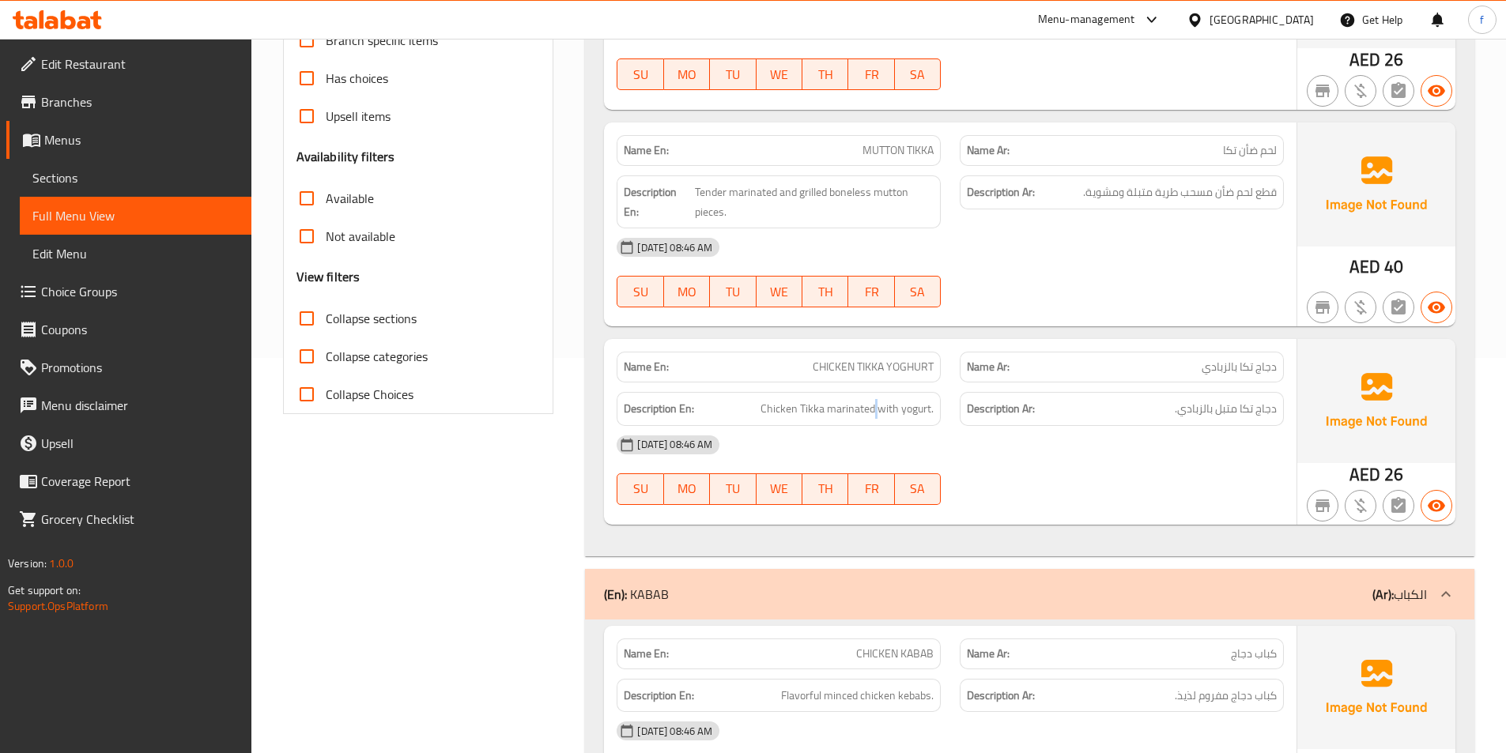
click at [877, 383] on div "Description En: Chicken Tikka marinated with yogurt." at bounding box center [778, 409] width 343 height 53
click at [877, 376] on span "CHICKEN TIKKA YOGHURT" at bounding box center [873, 367] width 121 height 17
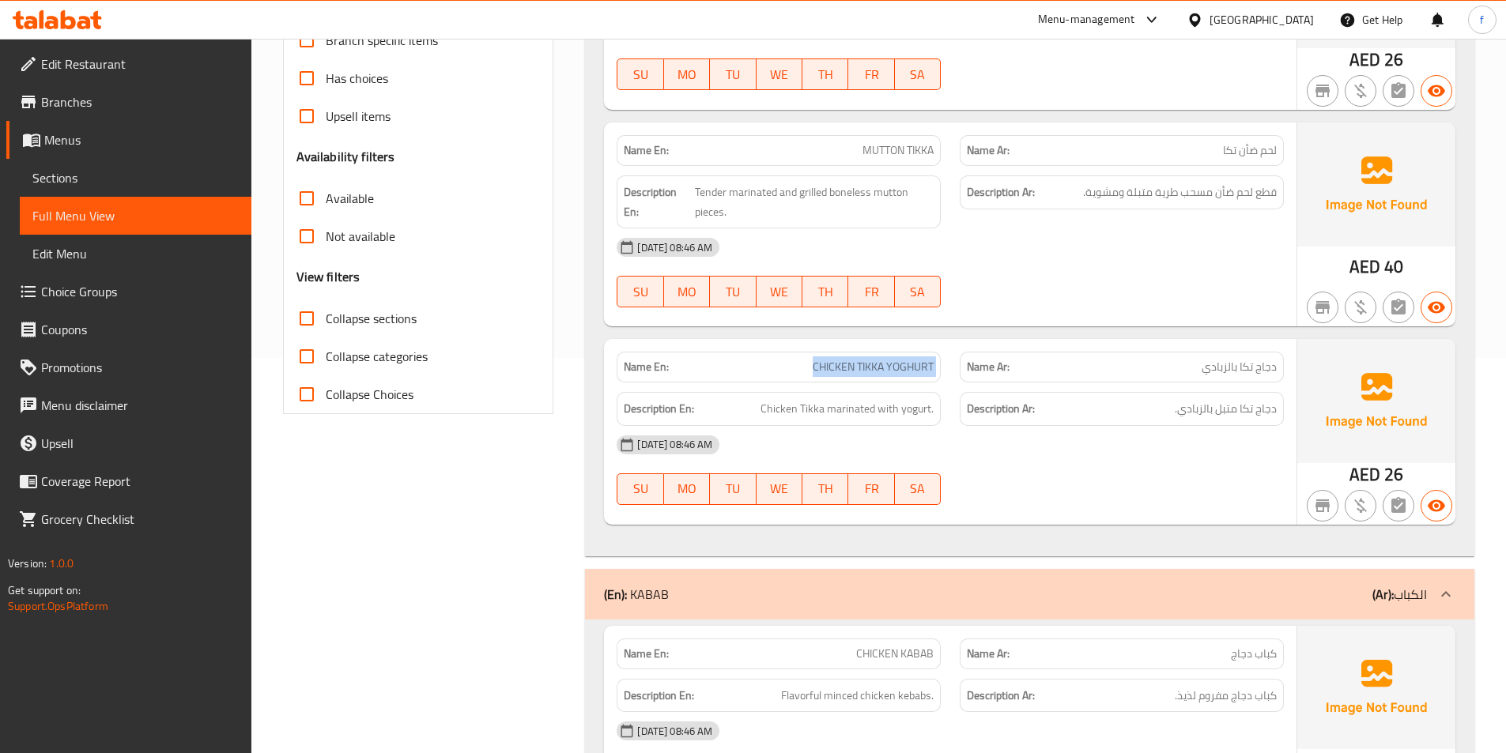
copy span "CHICKEN TIKKA YOGHURT"
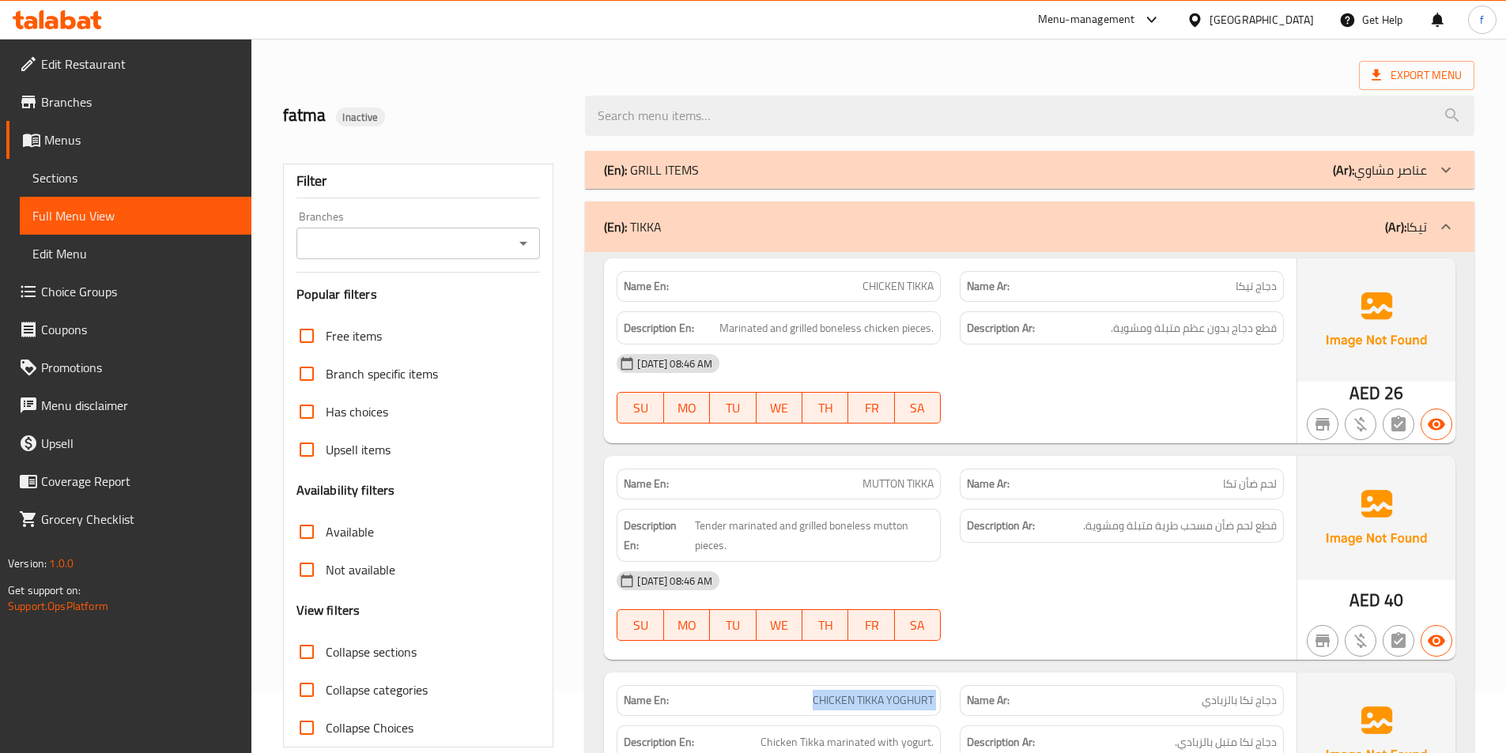
scroll to position [158, 0]
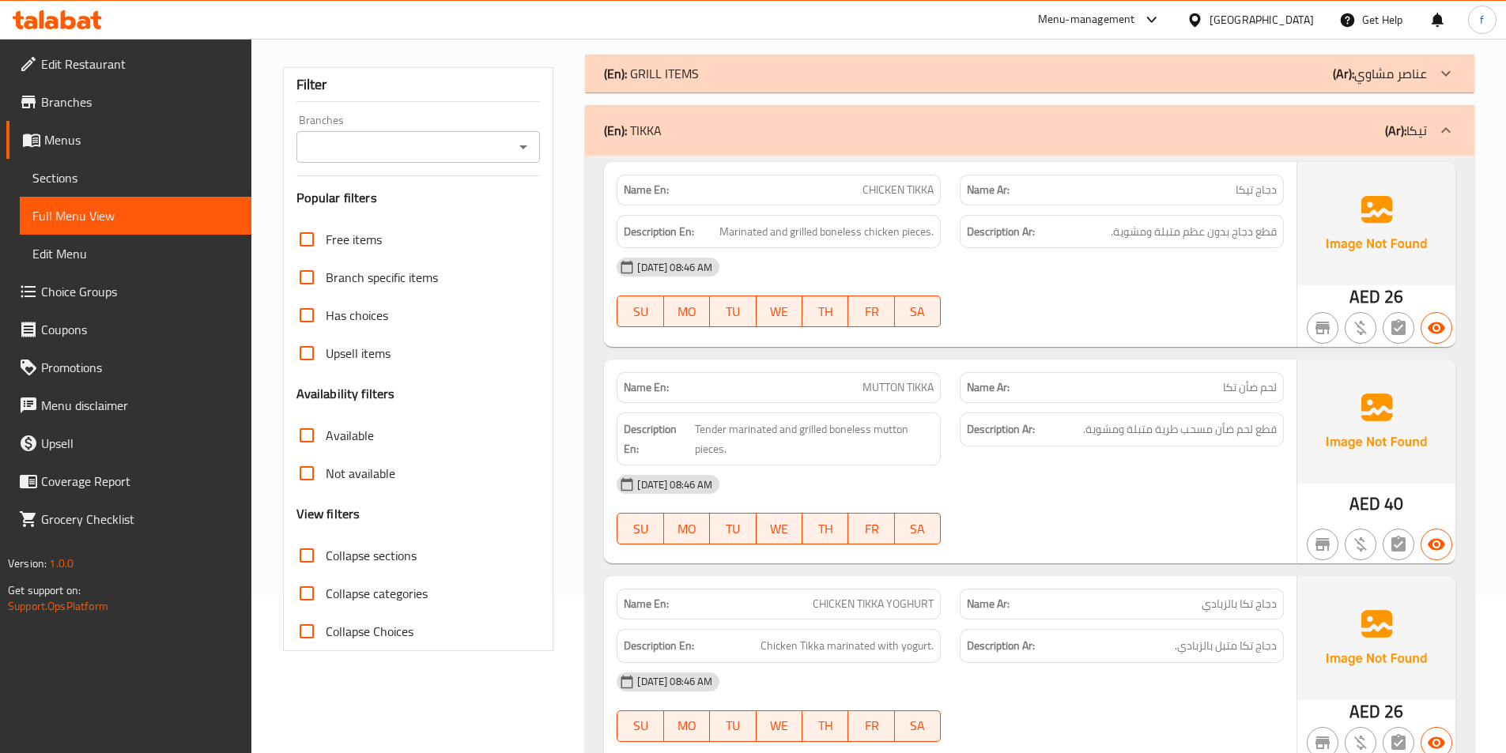
click at [891, 194] on span "CHICKEN TIKKA" at bounding box center [897, 190] width 71 height 17
copy span "CHICKEN TIKKA"
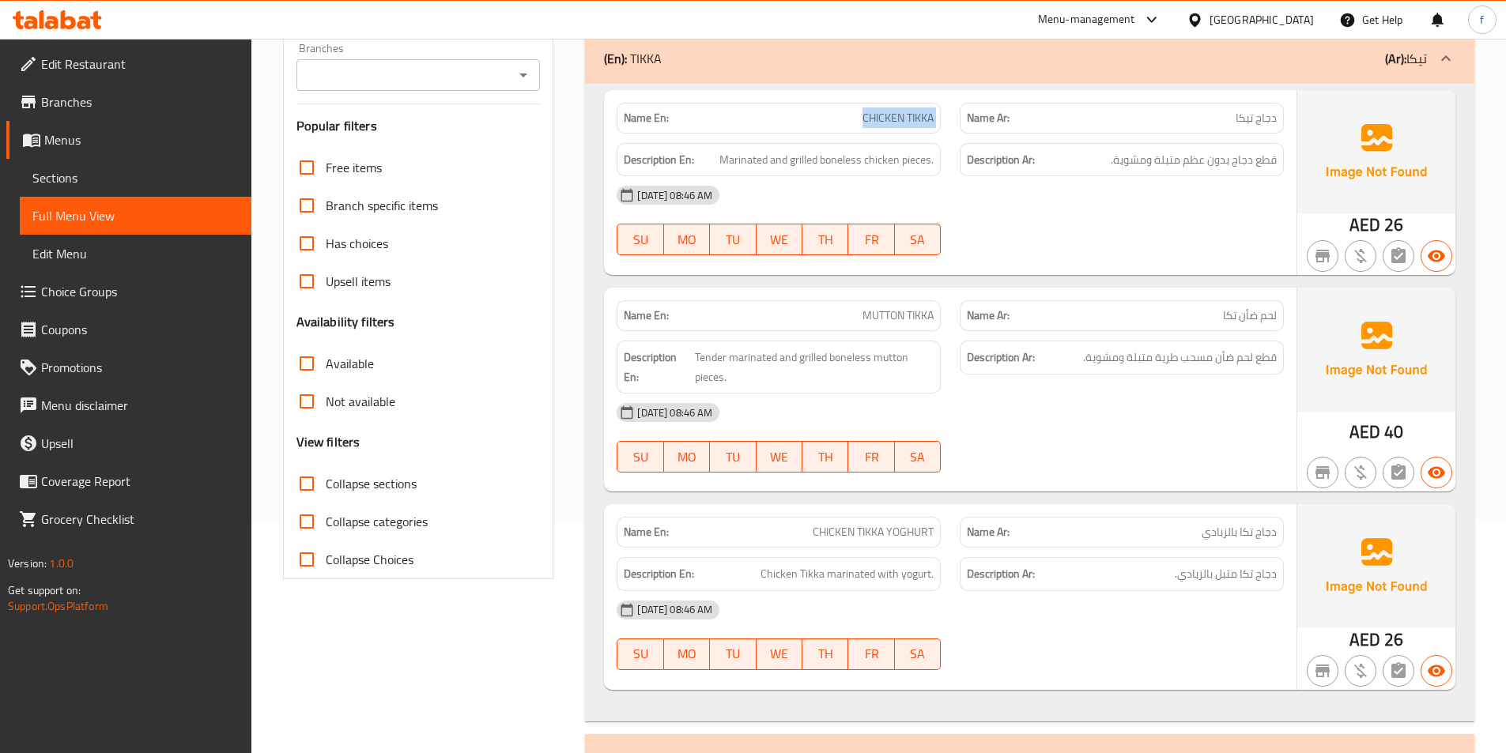
scroll to position [0, 0]
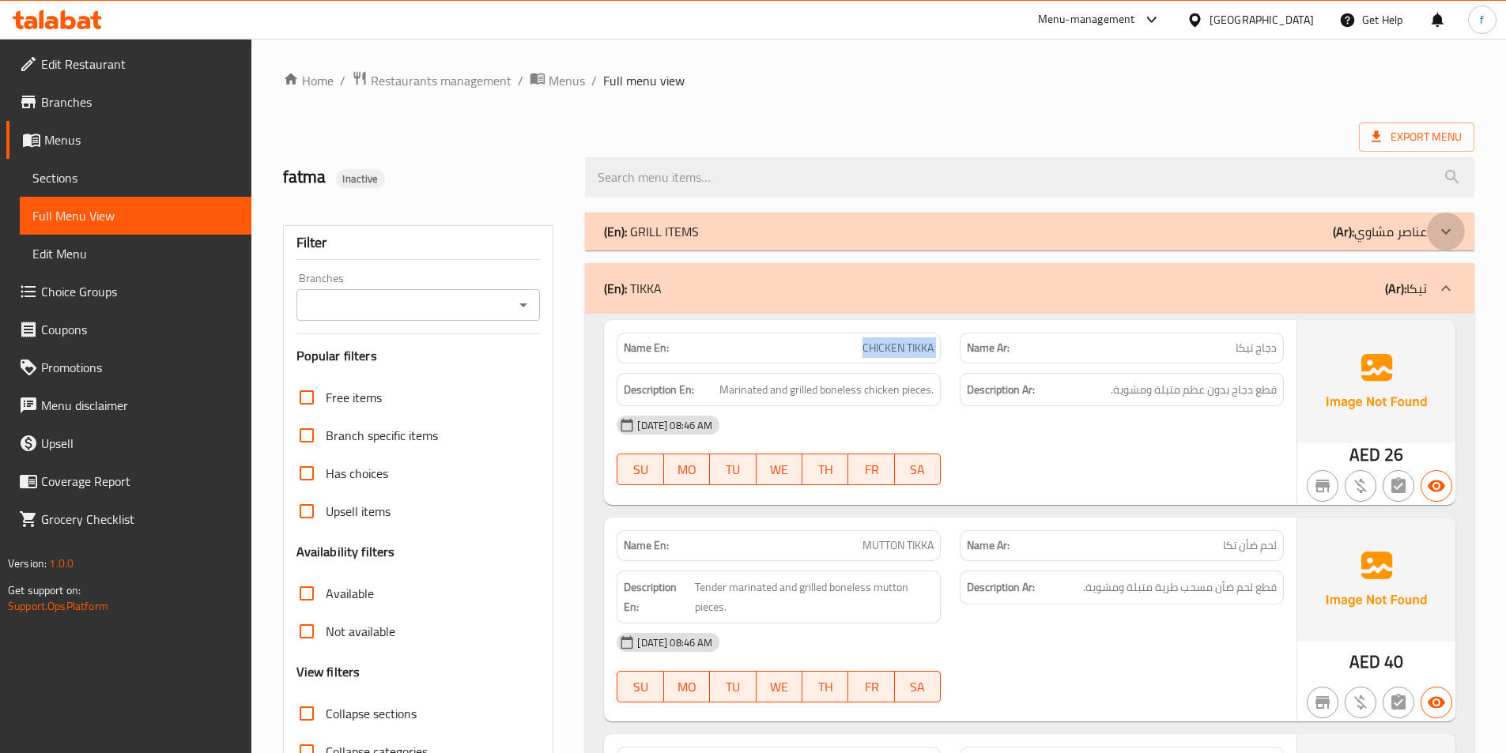
click at [1441, 225] on icon at bounding box center [1445, 231] width 19 height 19
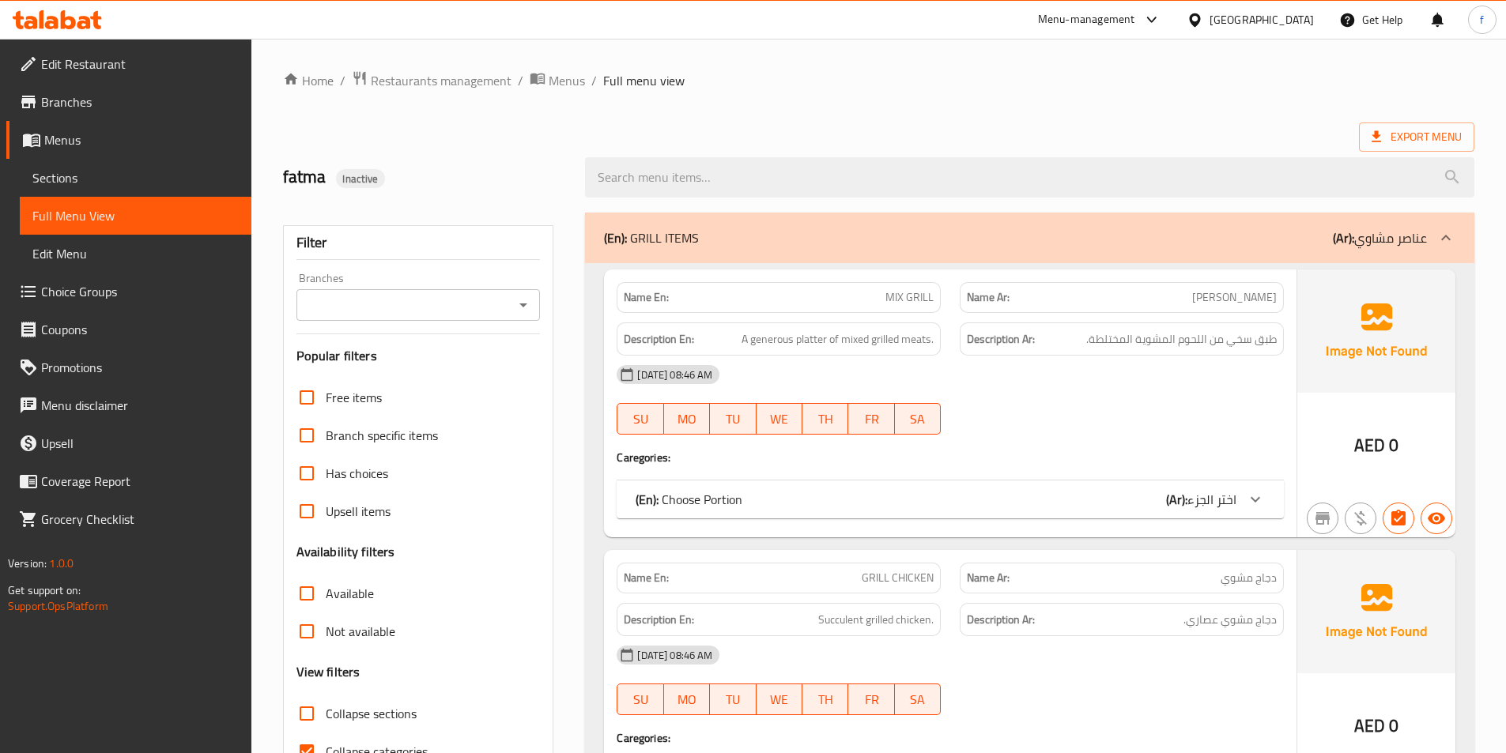
click at [104, 181] on span "Sections" at bounding box center [135, 177] width 206 height 19
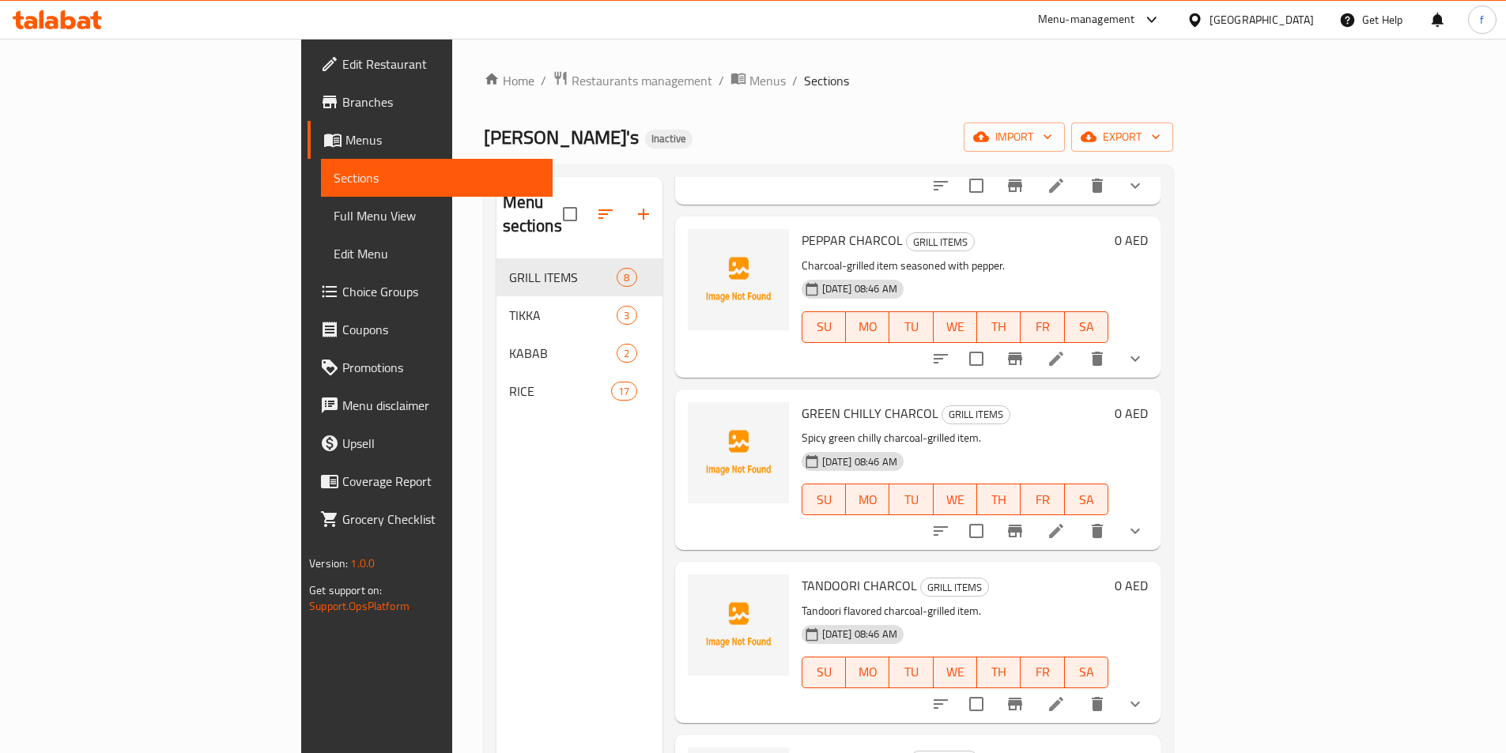
scroll to position [79, 0]
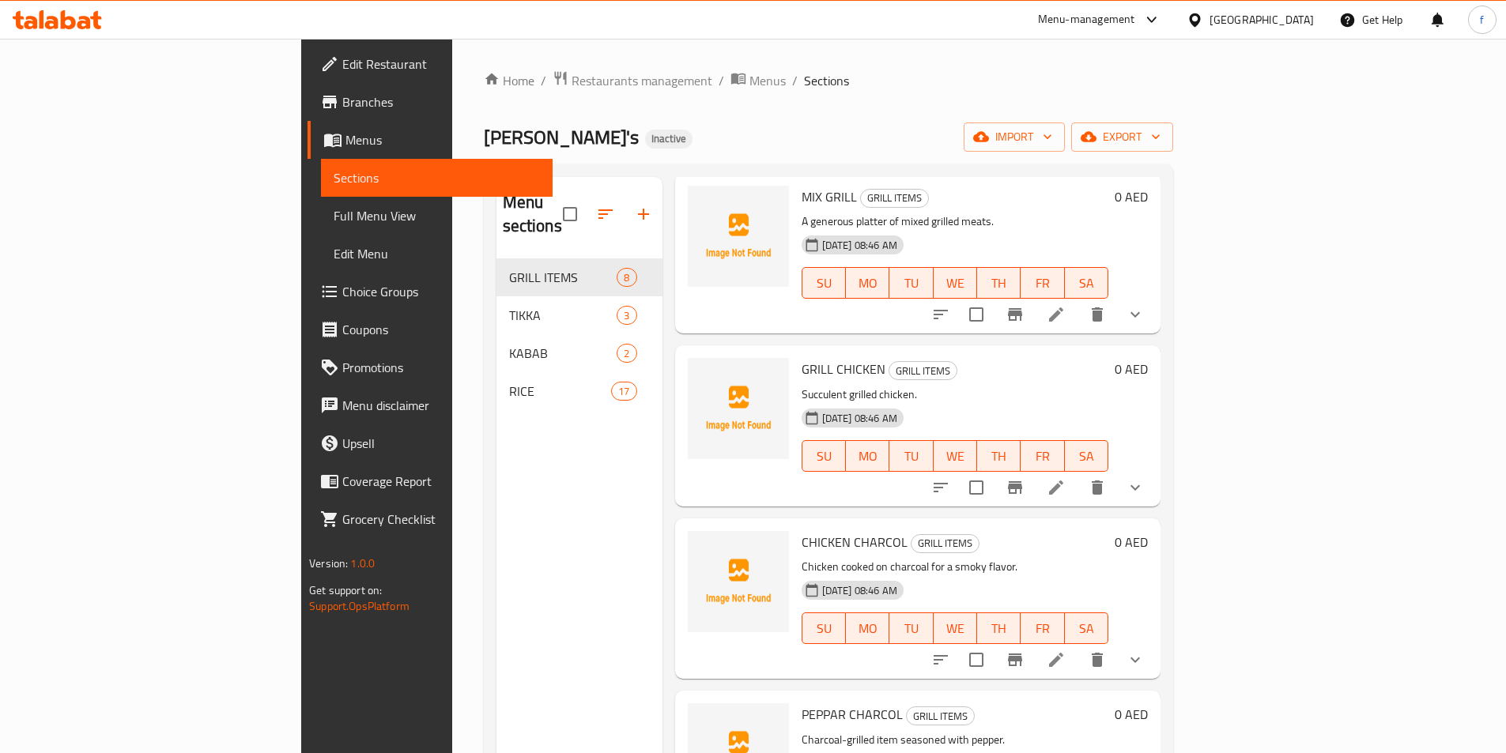
click at [861, 90] on ol "Home / Restaurants management / Menus / Sections" at bounding box center [828, 80] width 689 height 21
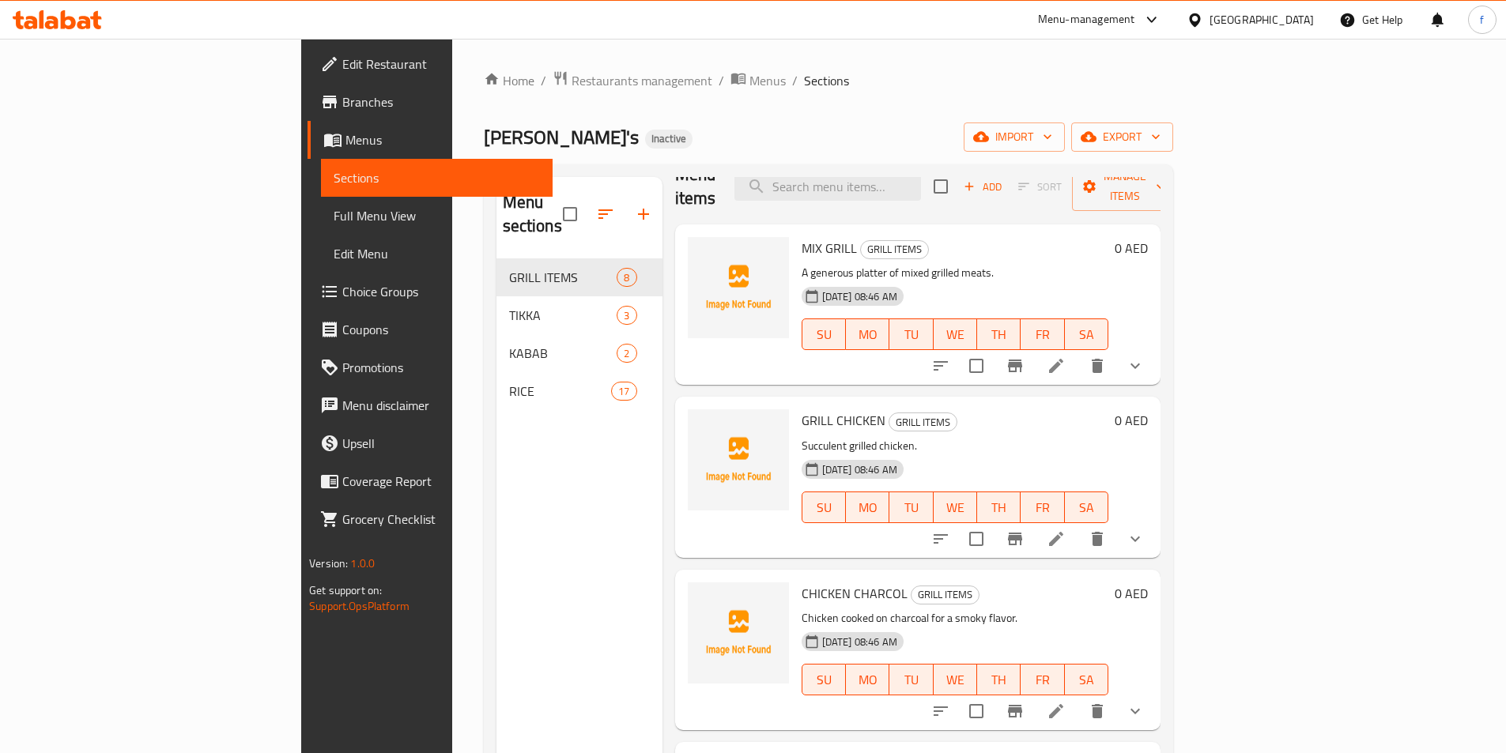
scroll to position [0, 0]
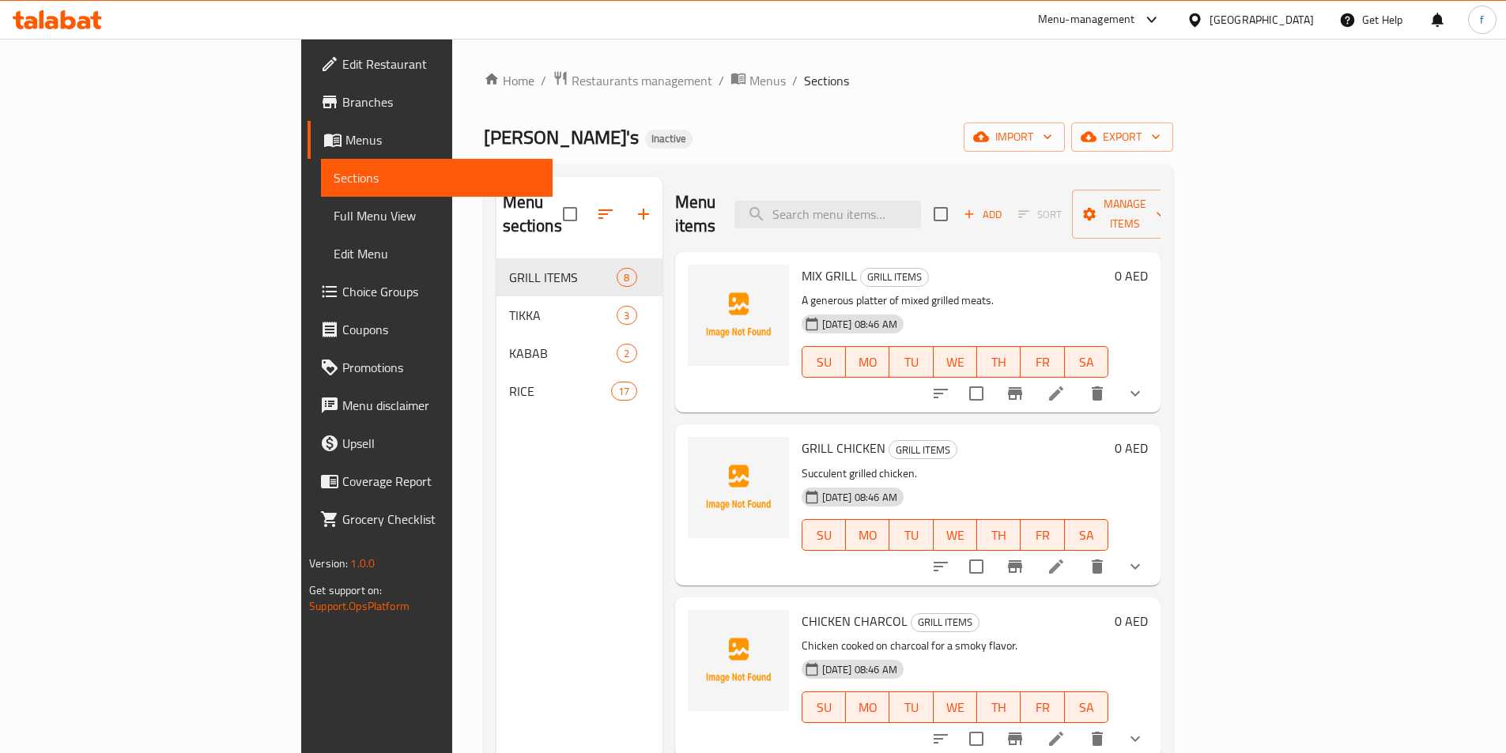
click at [881, 76] on ol "Home / Restaurants management / Menus / Sections" at bounding box center [828, 80] width 689 height 21
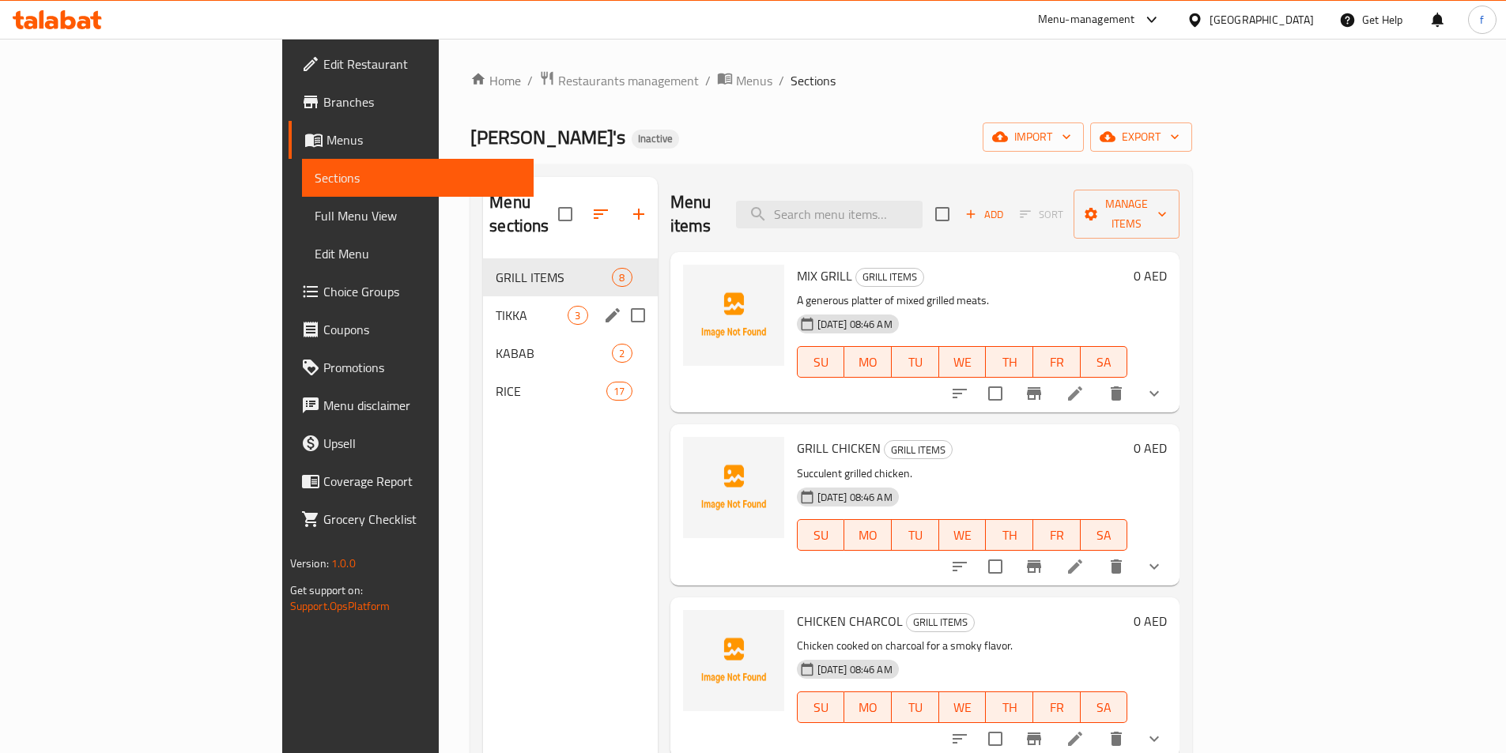
click at [496, 306] on span "TIKKA" at bounding box center [532, 315] width 72 height 19
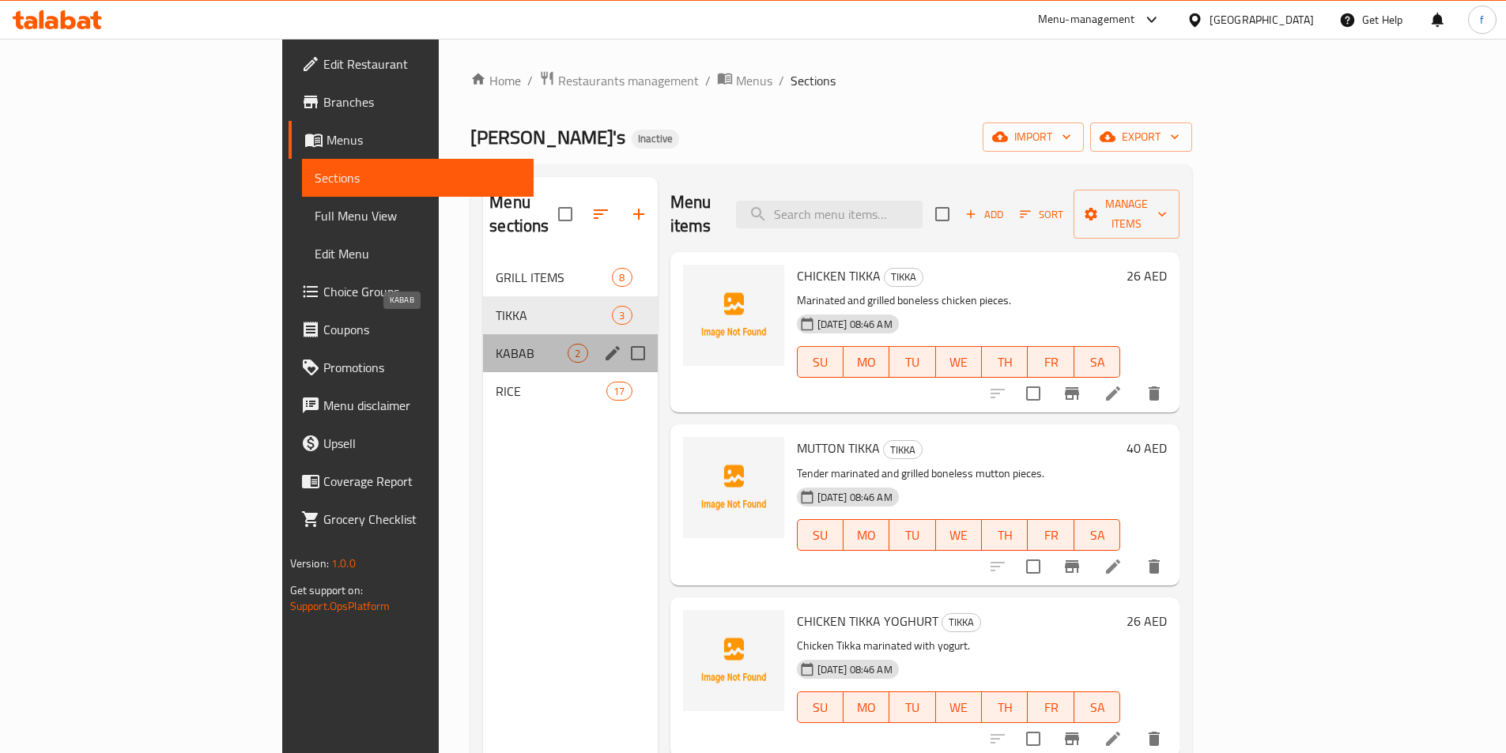
click at [496, 344] on span "KABAB" at bounding box center [532, 353] width 72 height 19
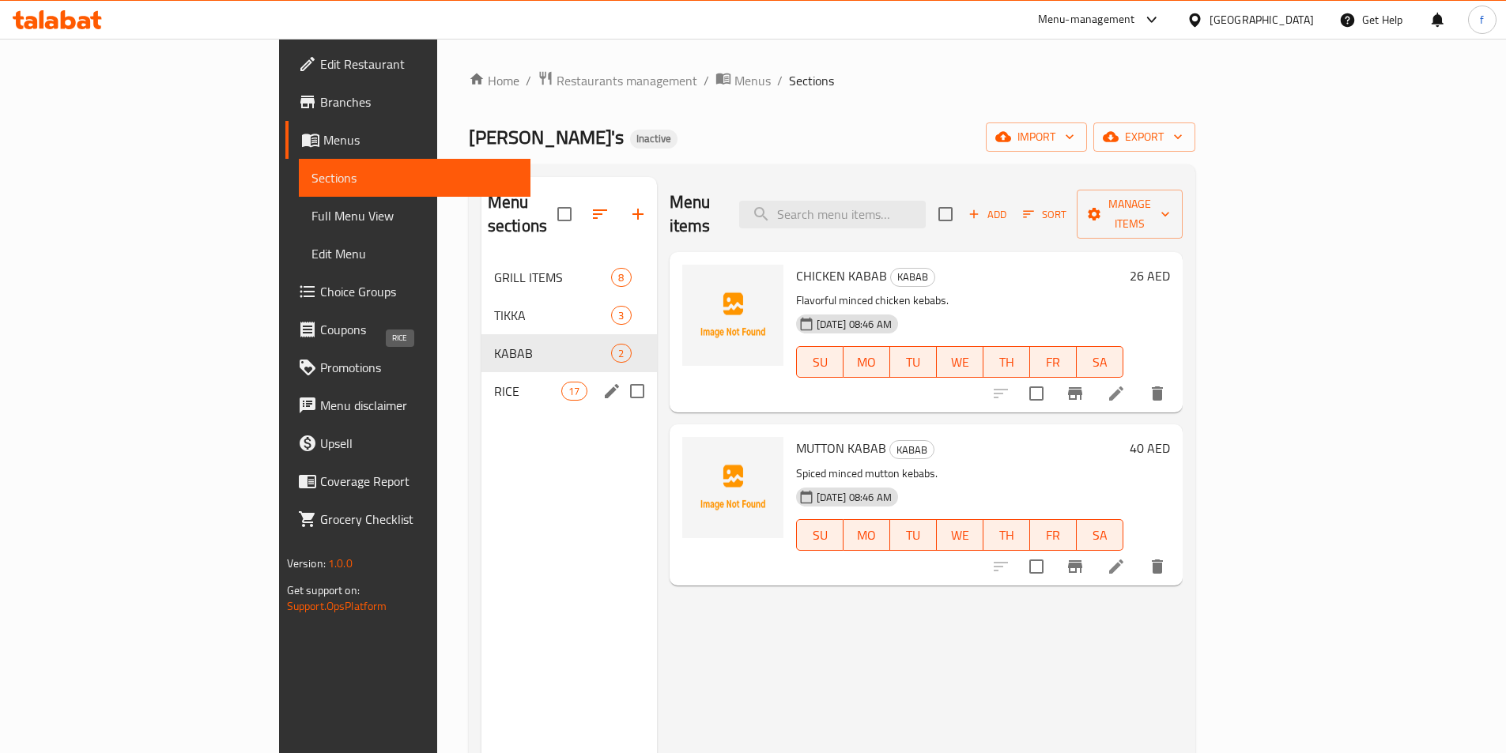
click at [494, 382] on span "RICE" at bounding box center [527, 391] width 67 height 19
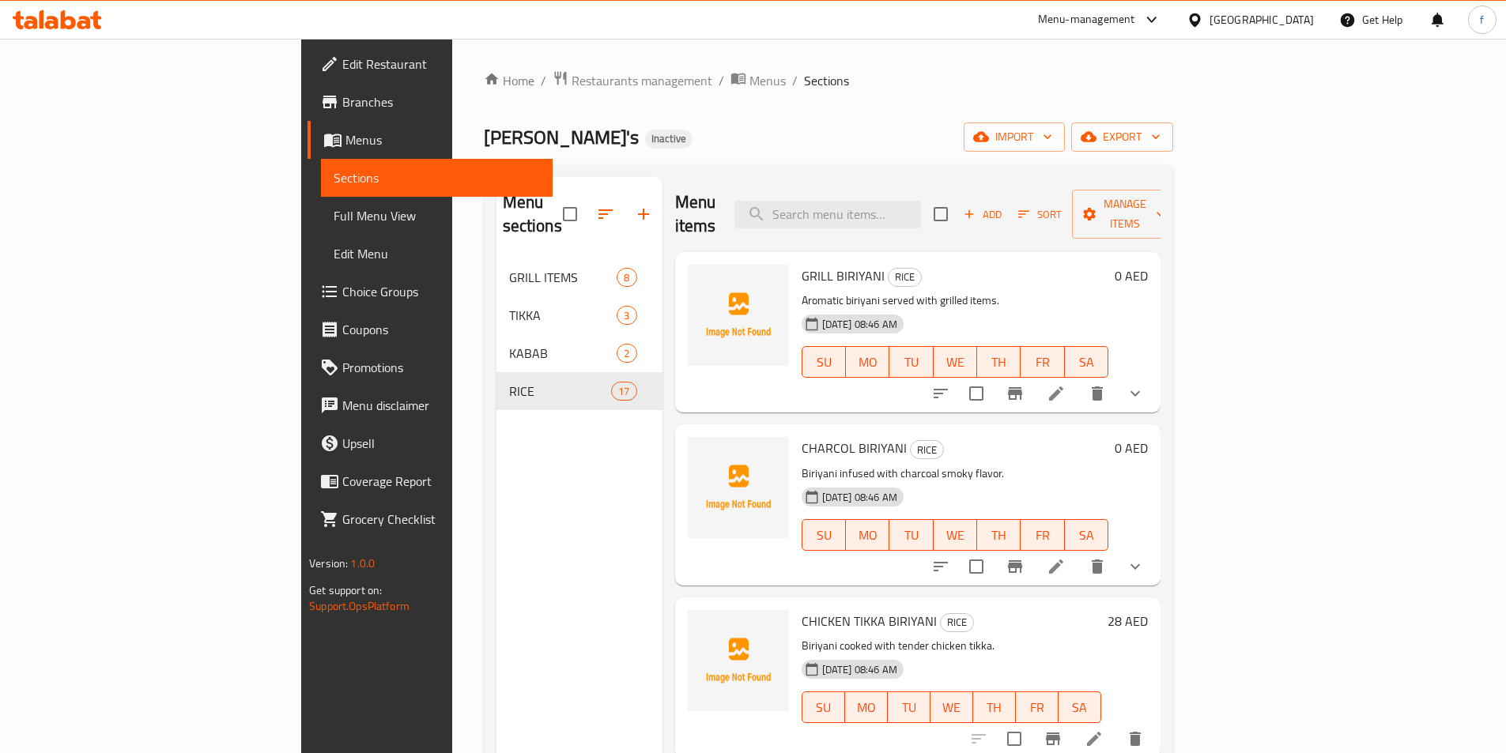
click at [772, 47] on div "Home / Restaurants management / Menus / Sections Ollie's Inactive import export…" at bounding box center [828, 507] width 753 height 936
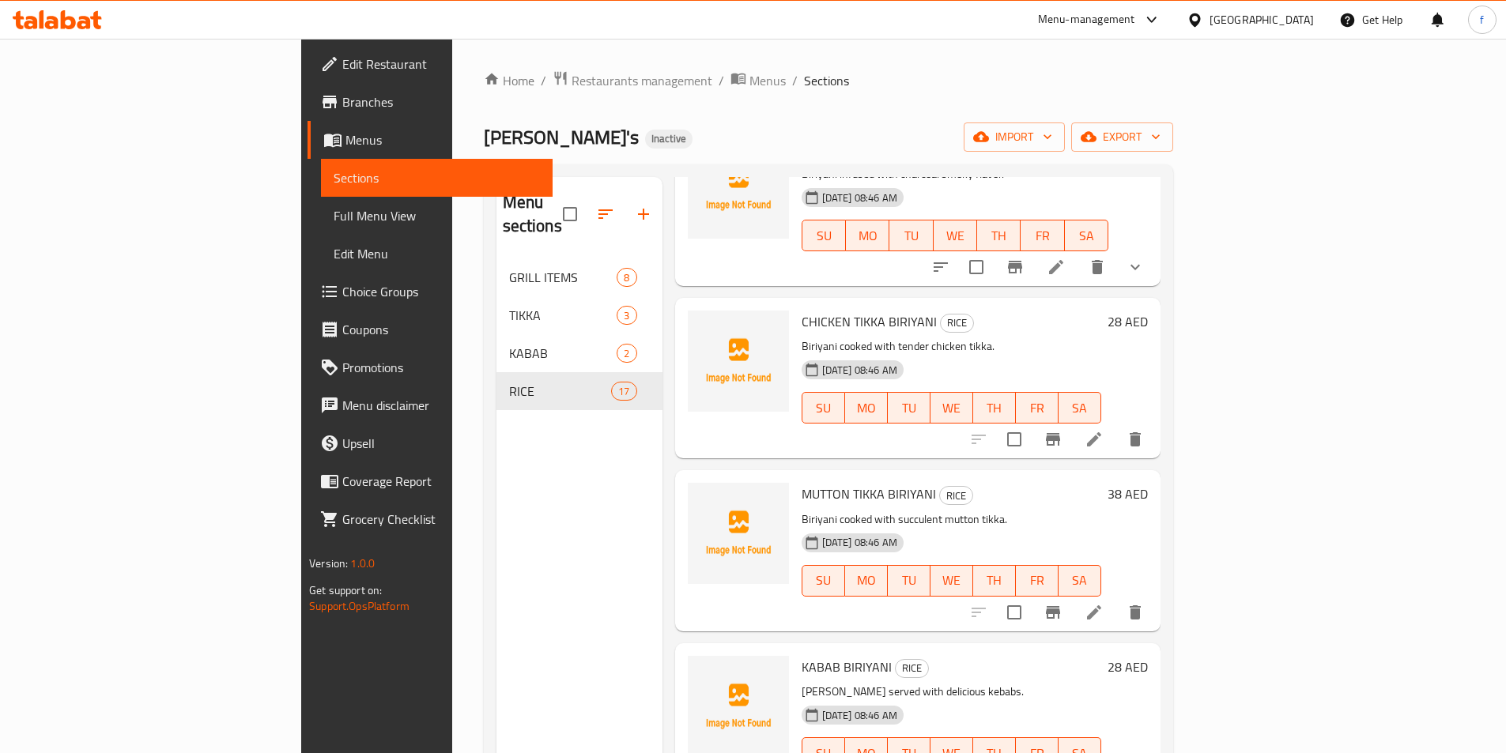
scroll to position [316, 0]
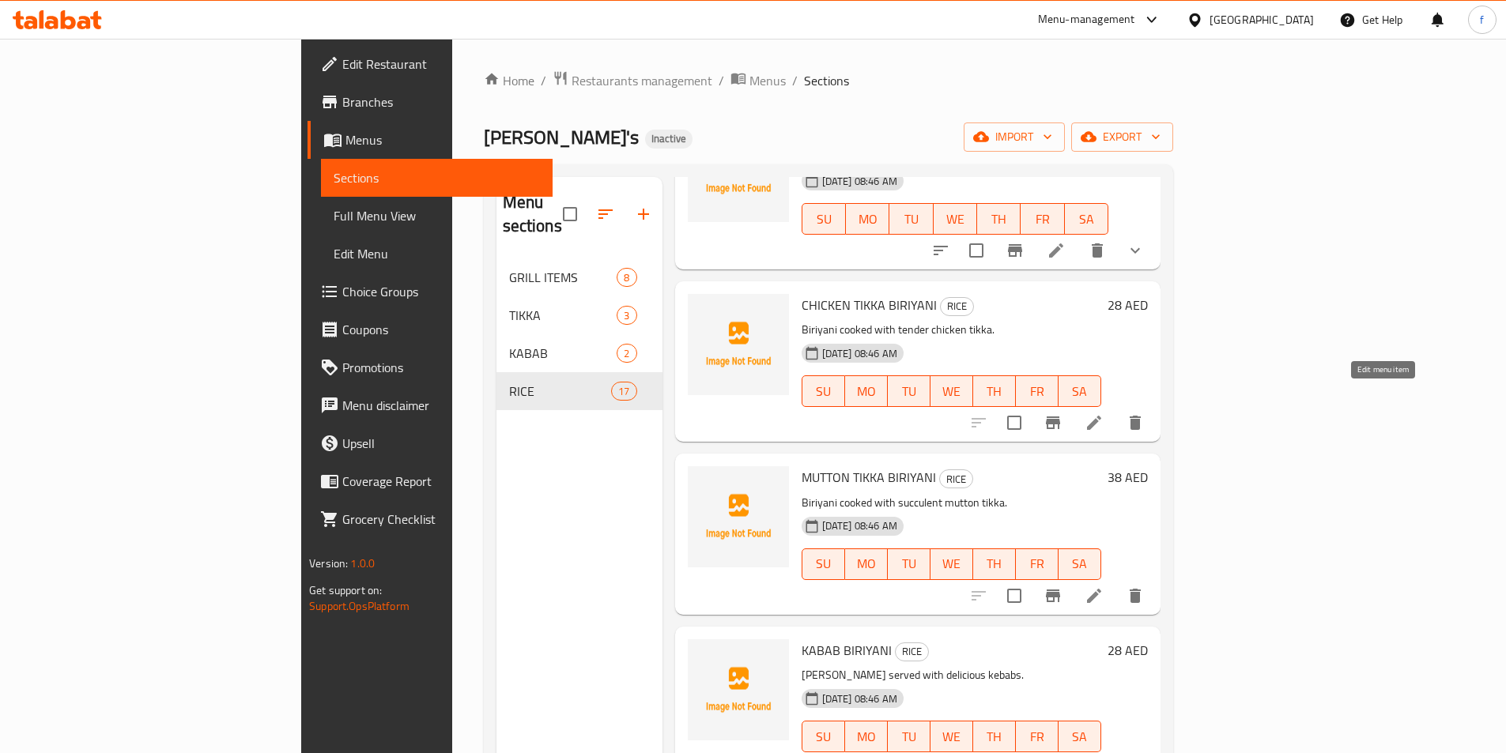
click at [1104, 413] on icon at bounding box center [1094, 422] width 19 height 19
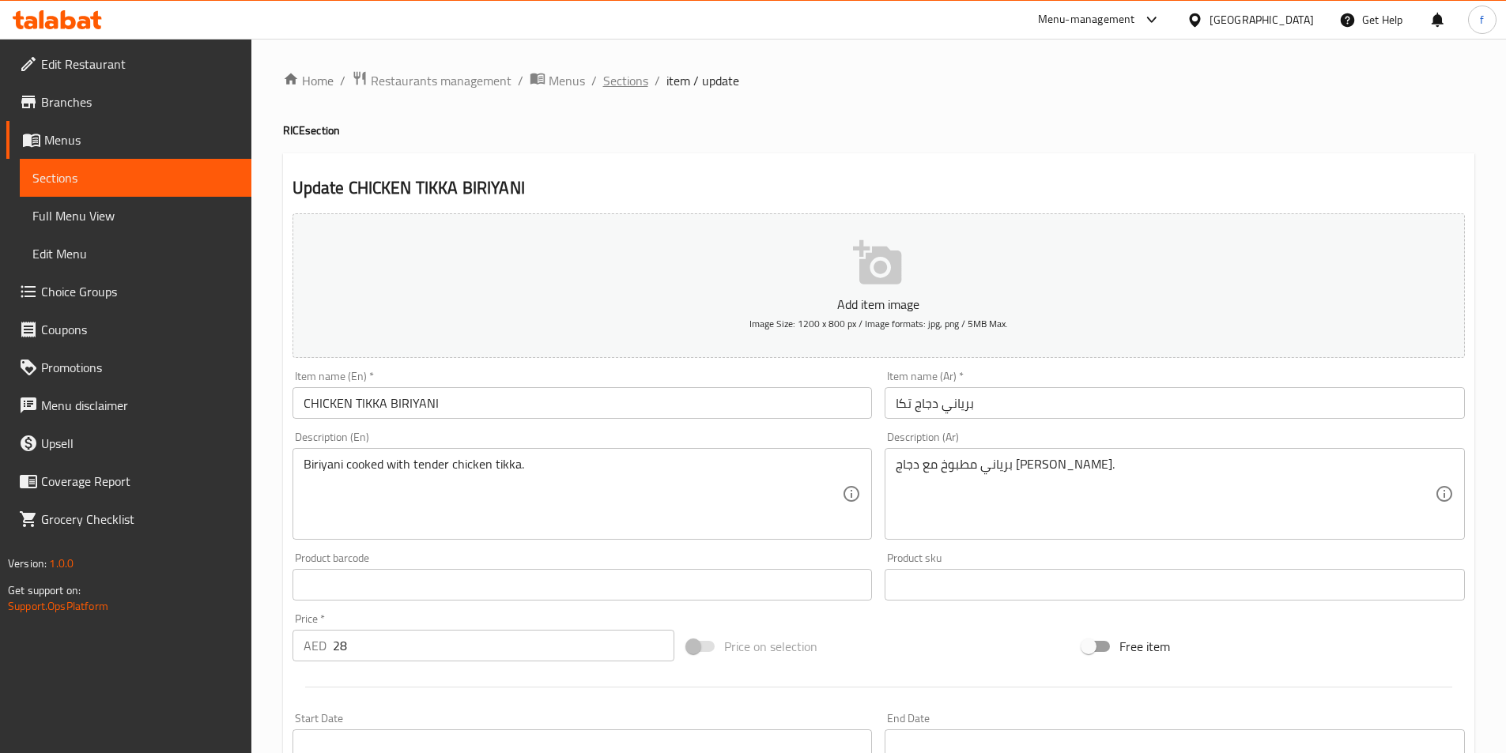
click at [615, 81] on span "Sections" at bounding box center [625, 80] width 45 height 19
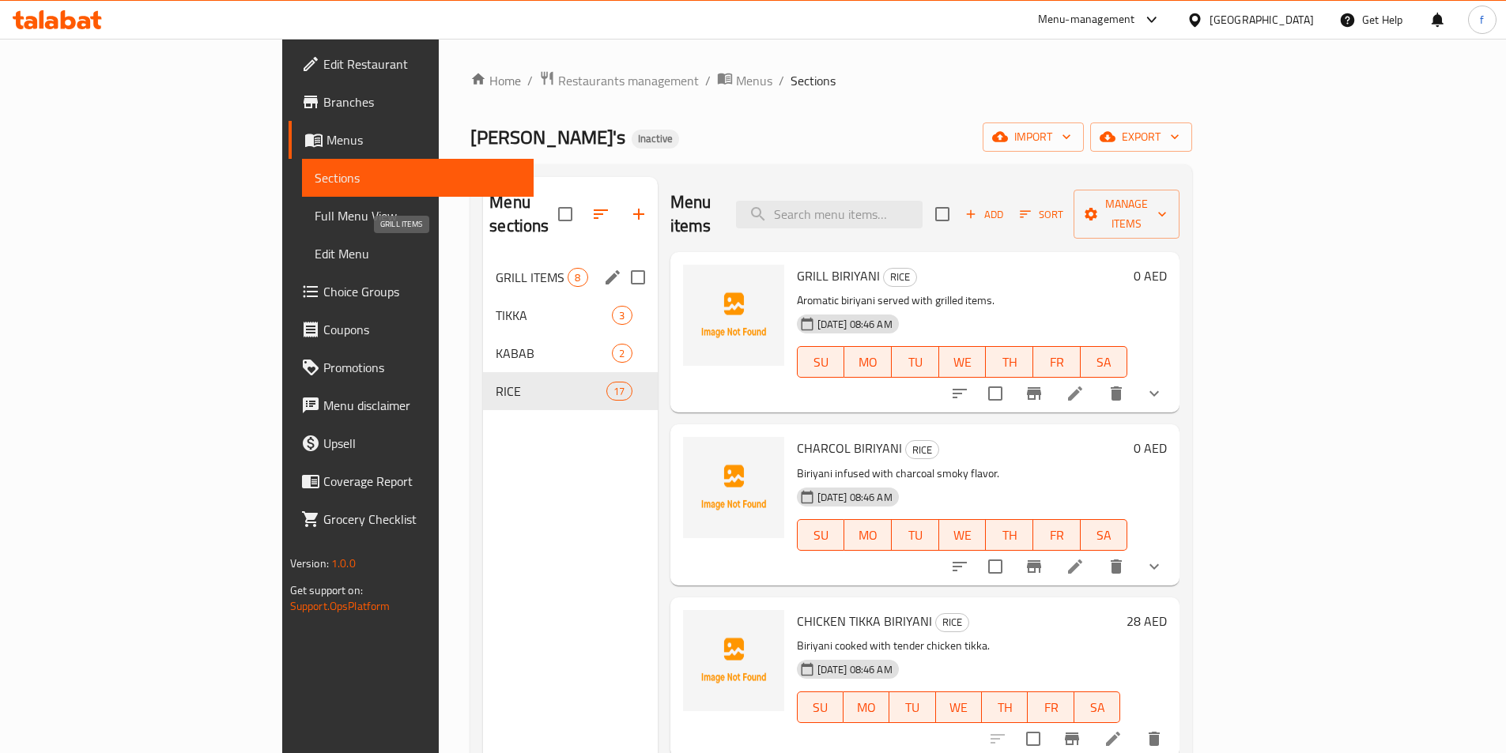
click at [496, 268] on span "GRILL ITEMS" at bounding box center [532, 277] width 72 height 19
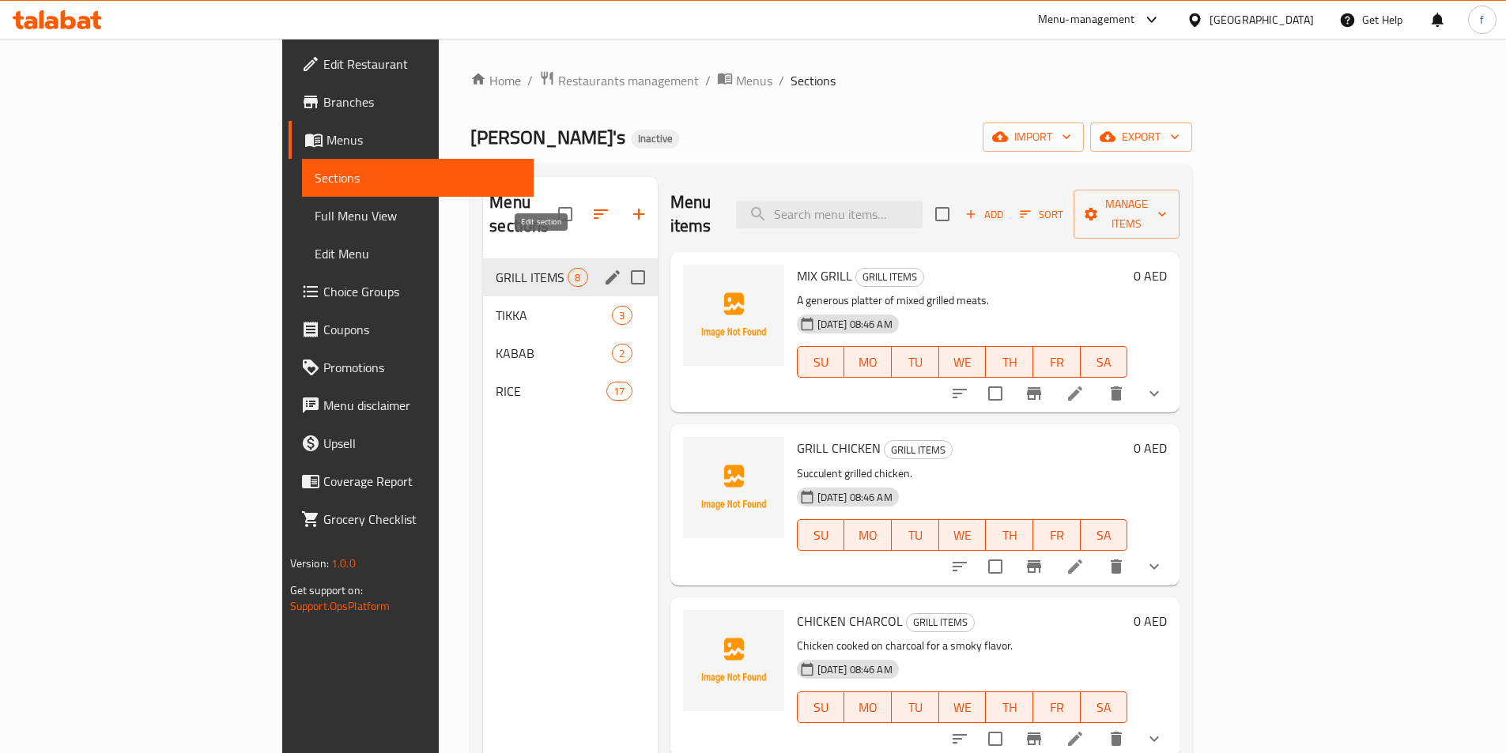
click at [606, 270] on icon "edit" at bounding box center [613, 277] width 14 height 14
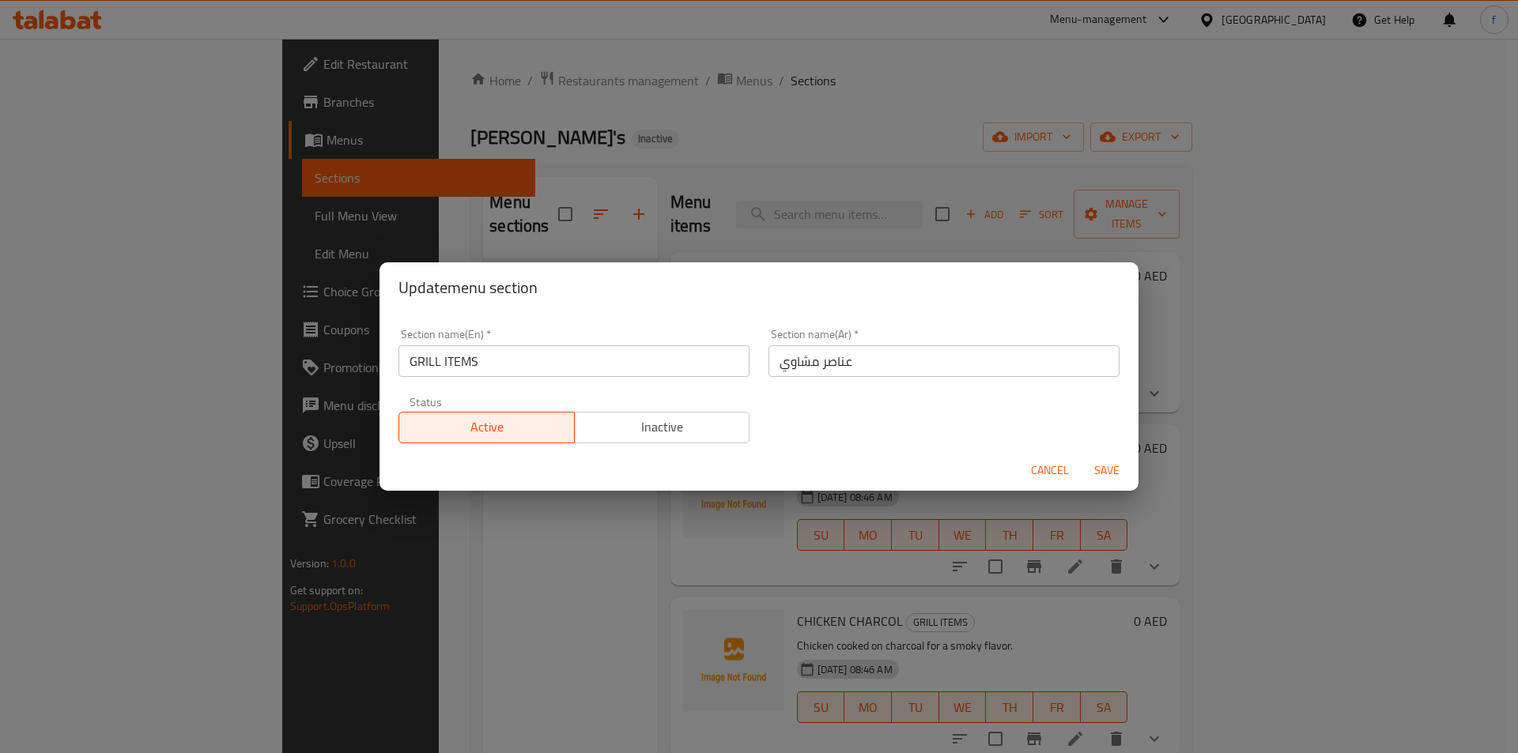
click at [553, 366] on input "GRILL ITEMS" at bounding box center [573, 361] width 351 height 32
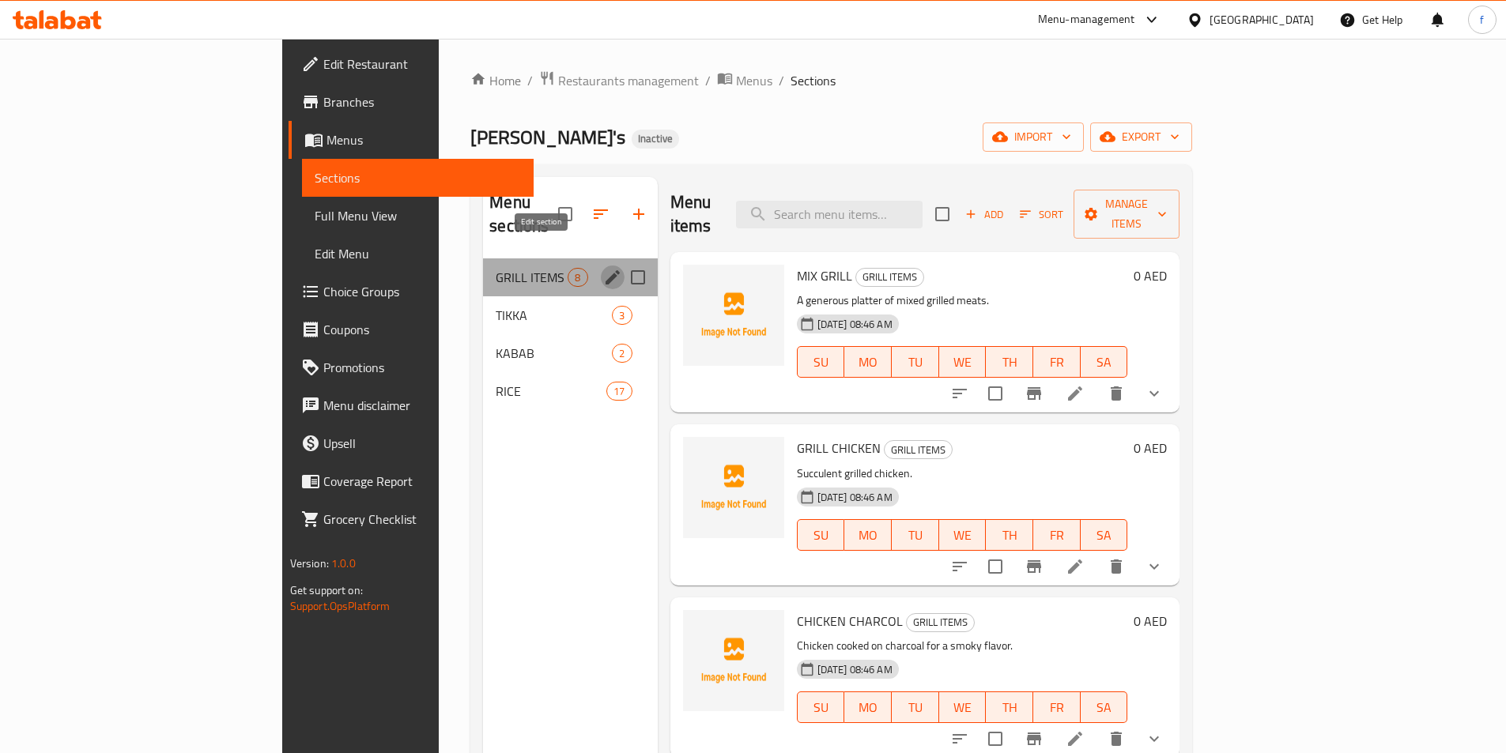
click at [603, 268] on icon "edit" at bounding box center [612, 277] width 19 height 19
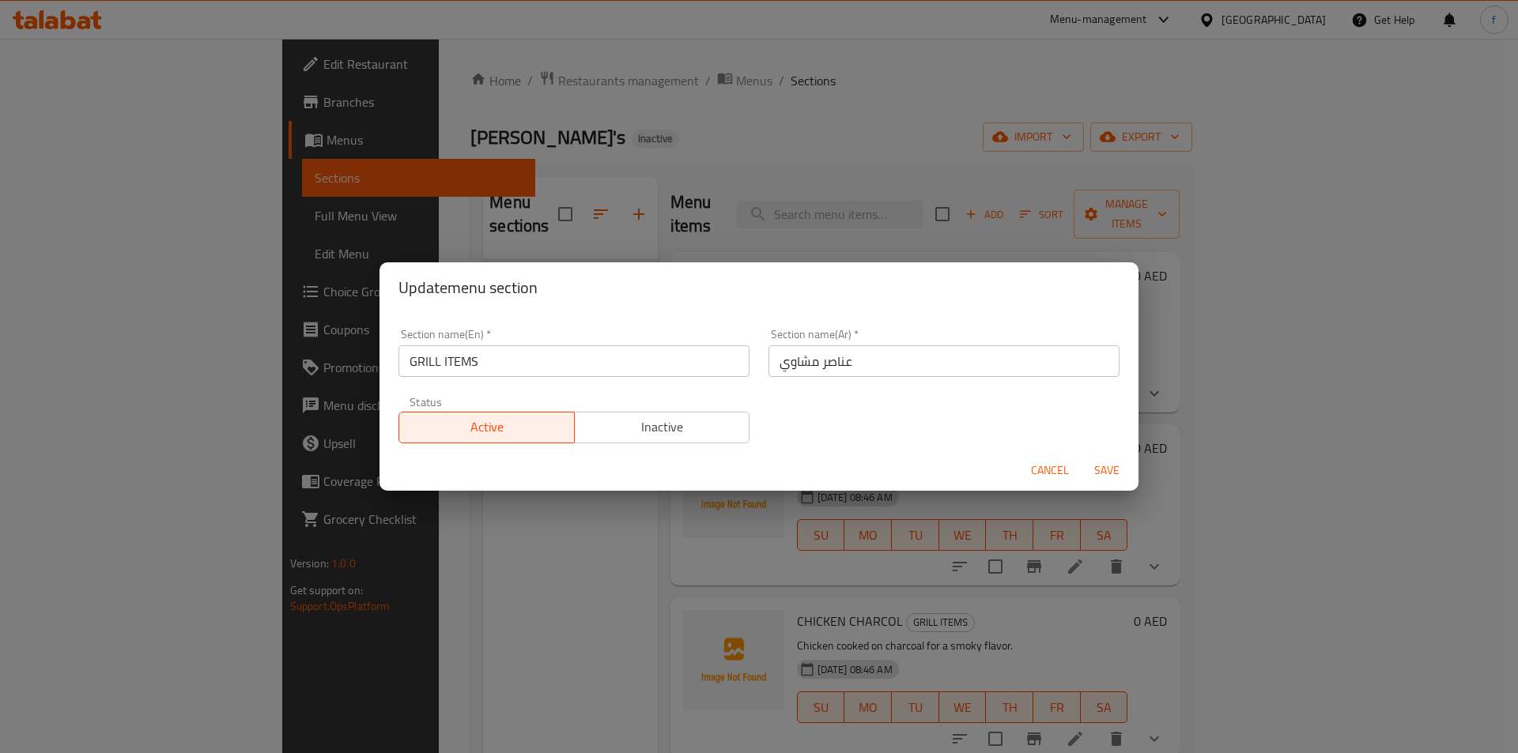
click at [516, 357] on input "GRILL ITEMS" at bounding box center [573, 361] width 351 height 32
click at [438, 363] on input "GRILL ITEMS" at bounding box center [573, 361] width 351 height 32
click at [438, 362] on input "GRILL ITEMS" at bounding box center [573, 361] width 351 height 32
click at [518, 364] on input "Grill ITEMS" at bounding box center [573, 361] width 351 height 32
type input "Grill Items"
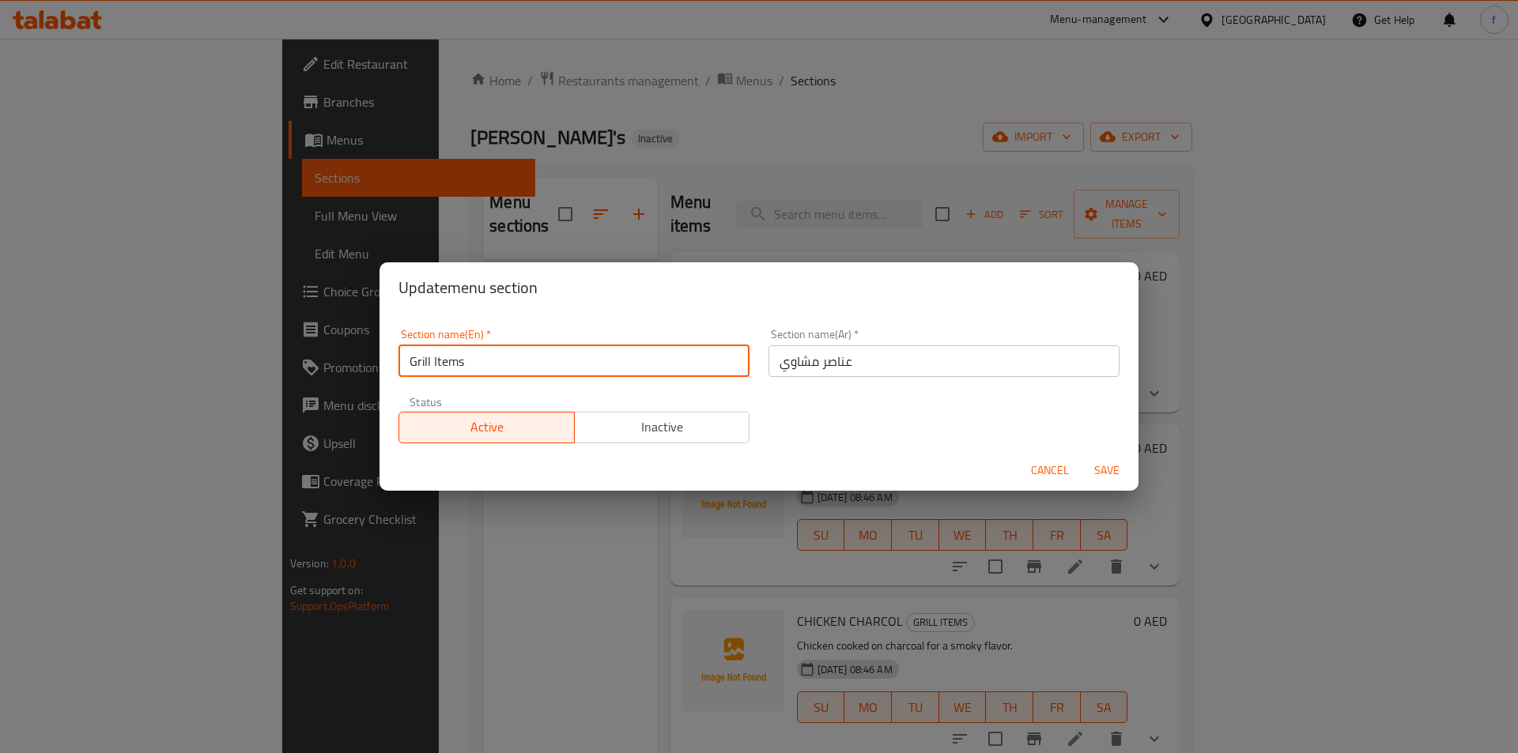
click at [1115, 469] on span "Save" at bounding box center [1107, 471] width 38 height 20
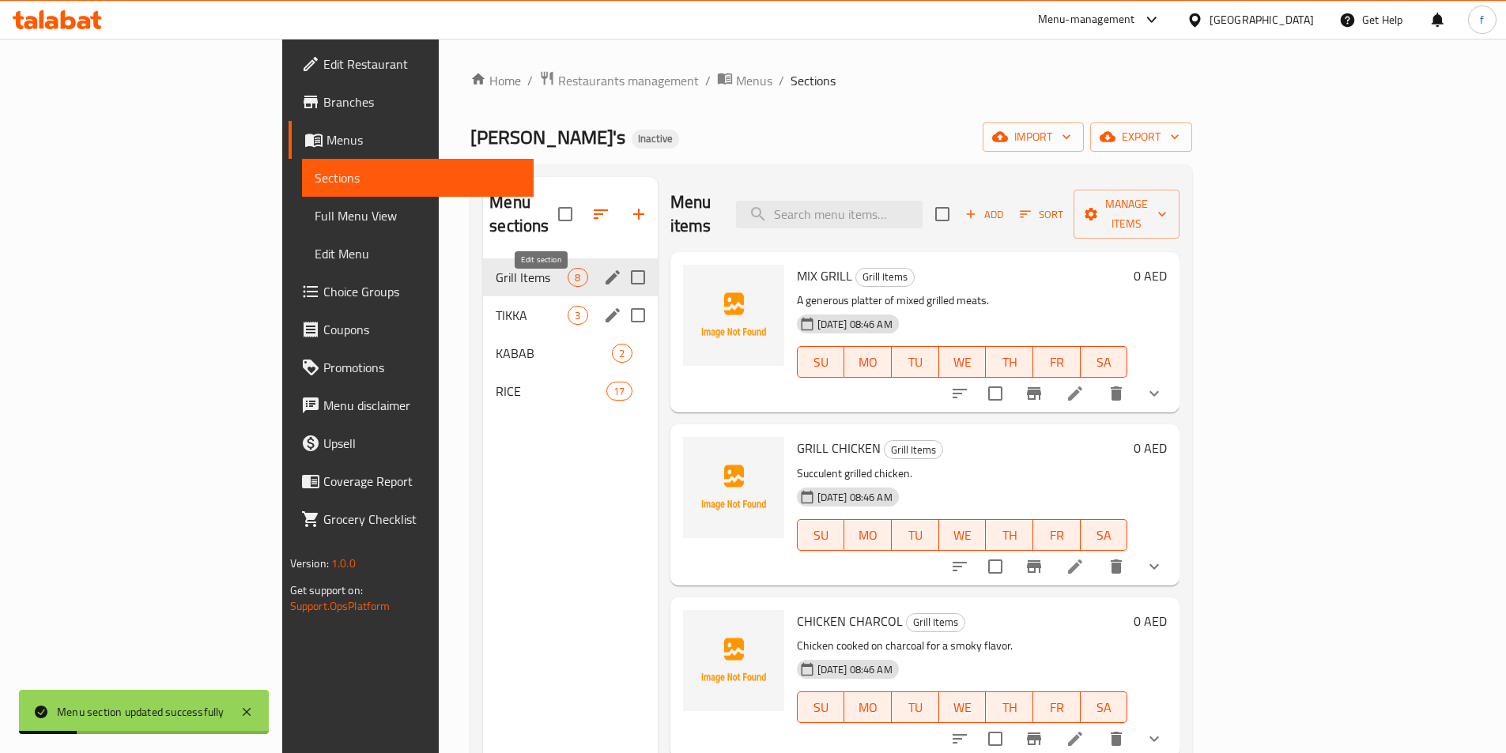
click at [603, 306] on icon "edit" at bounding box center [612, 315] width 19 height 19
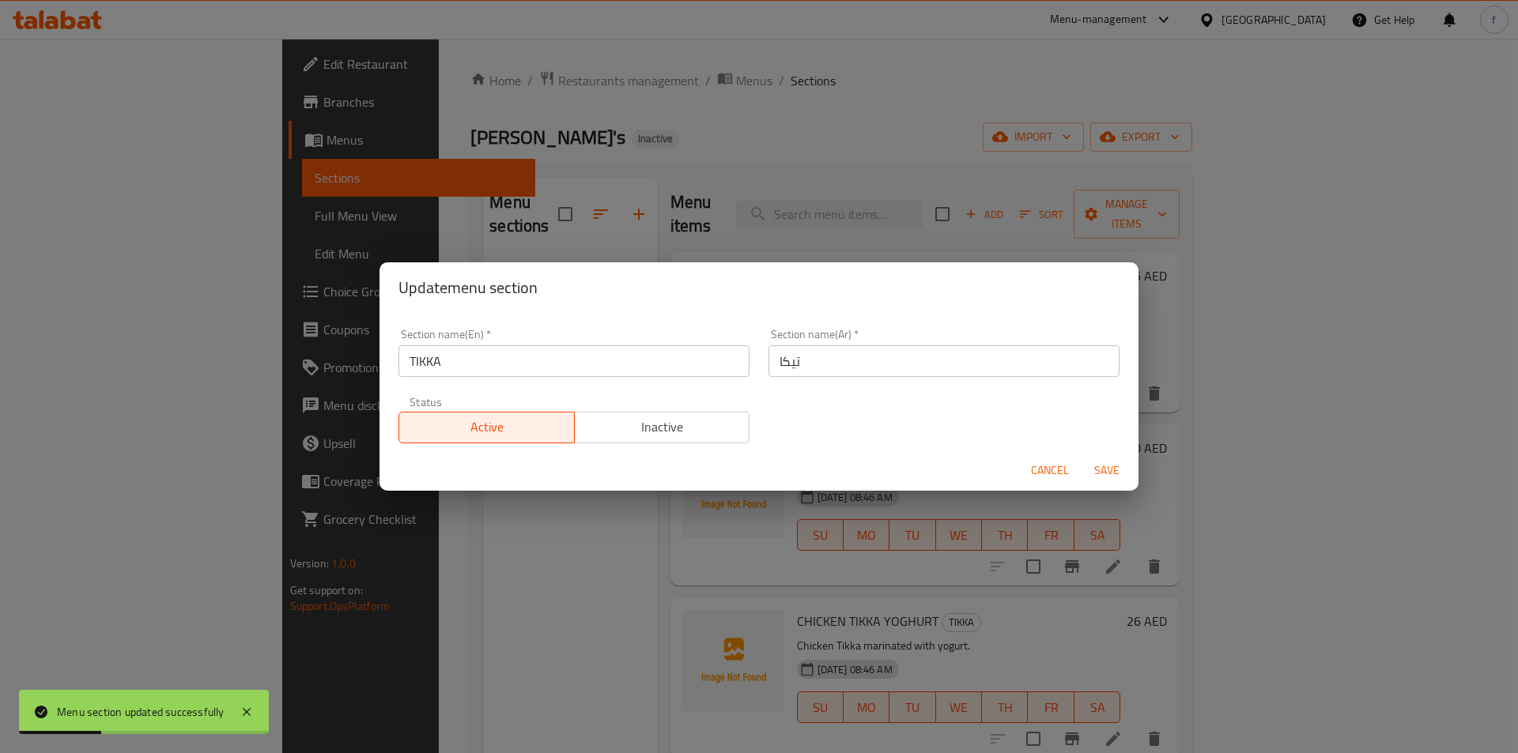
click at [504, 366] on input "TIKKA" at bounding box center [573, 361] width 351 height 32
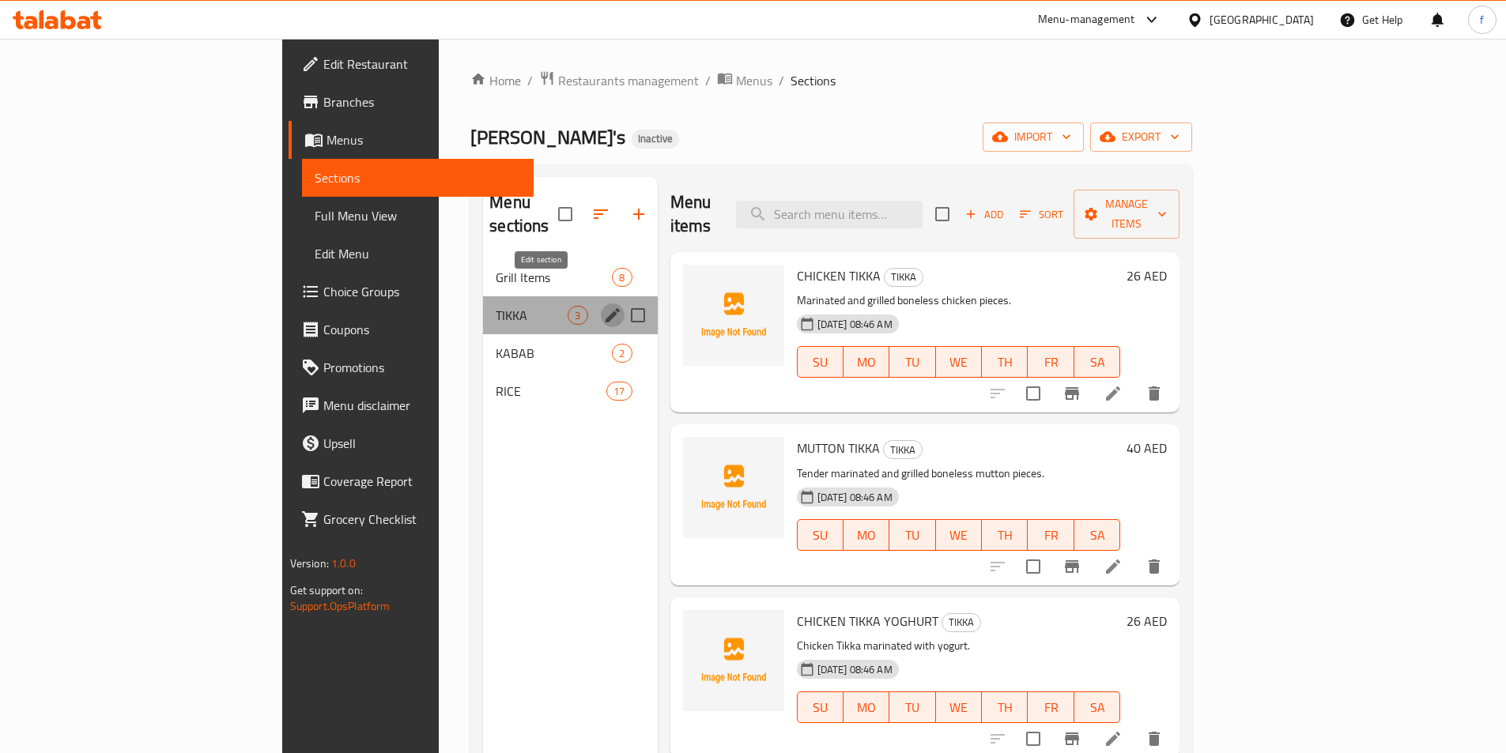
click at [603, 306] on icon "edit" at bounding box center [612, 315] width 19 height 19
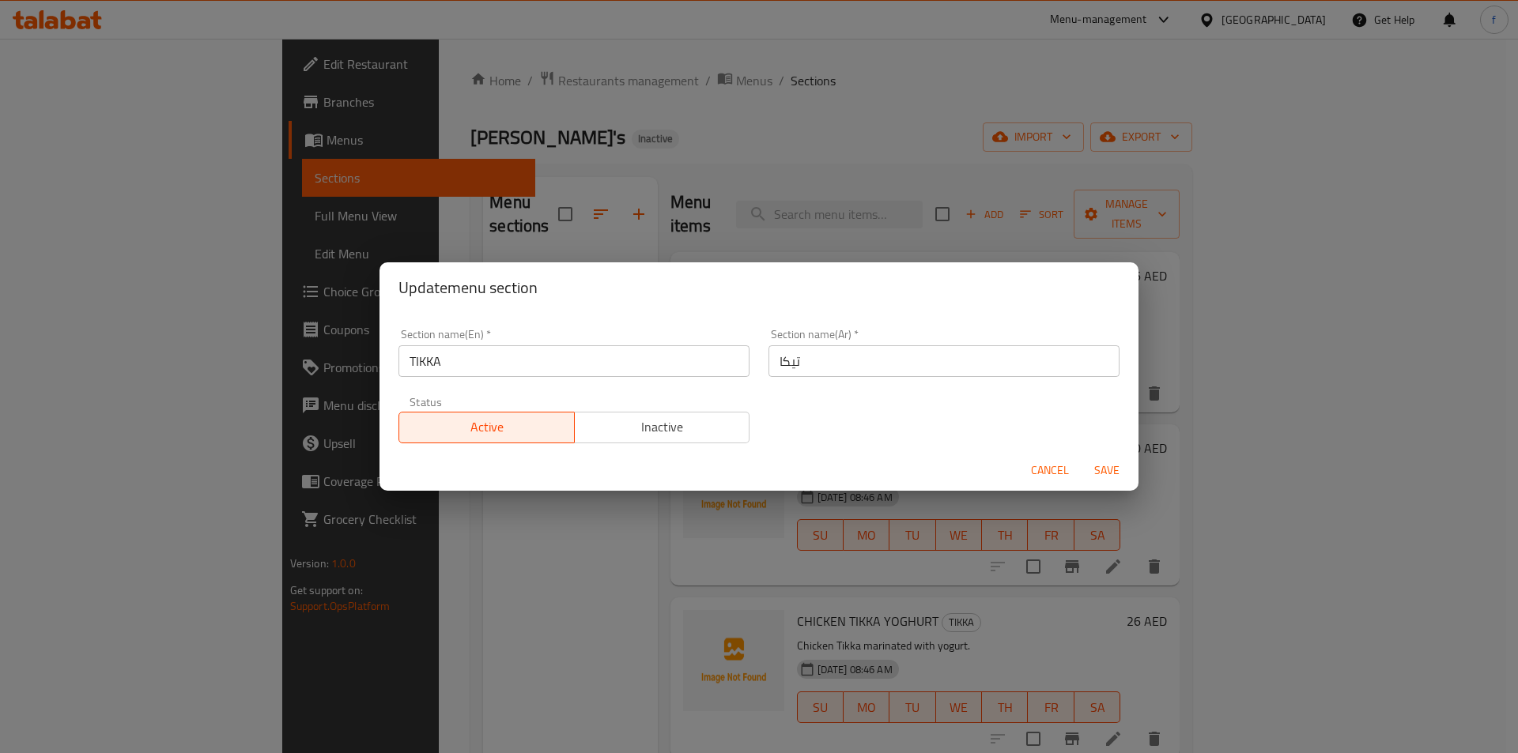
click at [505, 356] on input "TIKKA" at bounding box center [573, 361] width 351 height 32
type input "Tikka"
click at [787, 363] on input "تيكا" at bounding box center [943, 361] width 351 height 32
type input "تكا"
drag, startPoint x: 1116, startPoint y: 476, endPoint x: 1095, endPoint y: 470, distance: 22.0
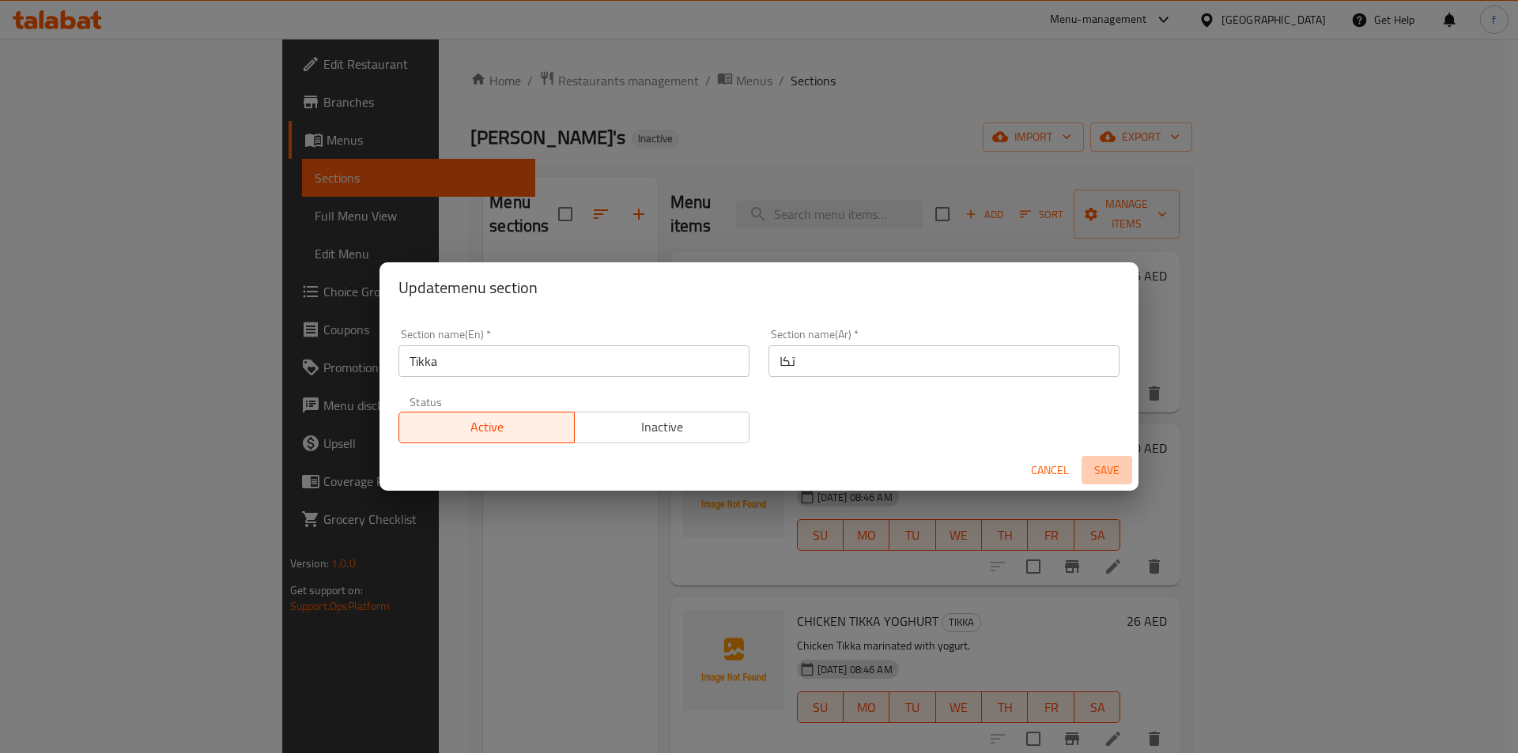
click at [1115, 475] on span "Save" at bounding box center [1107, 471] width 38 height 20
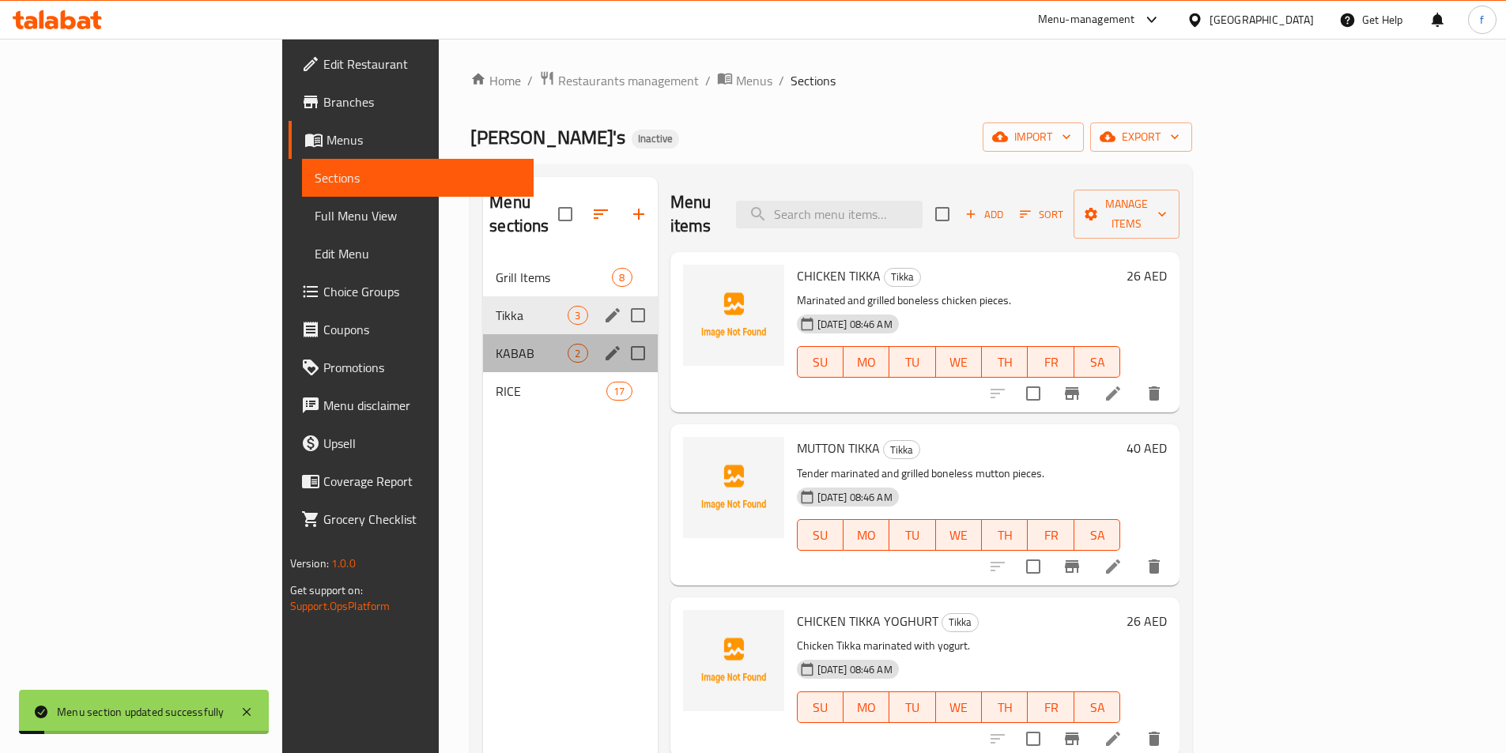
click at [496, 344] on span "KABAB" at bounding box center [532, 353] width 72 height 19
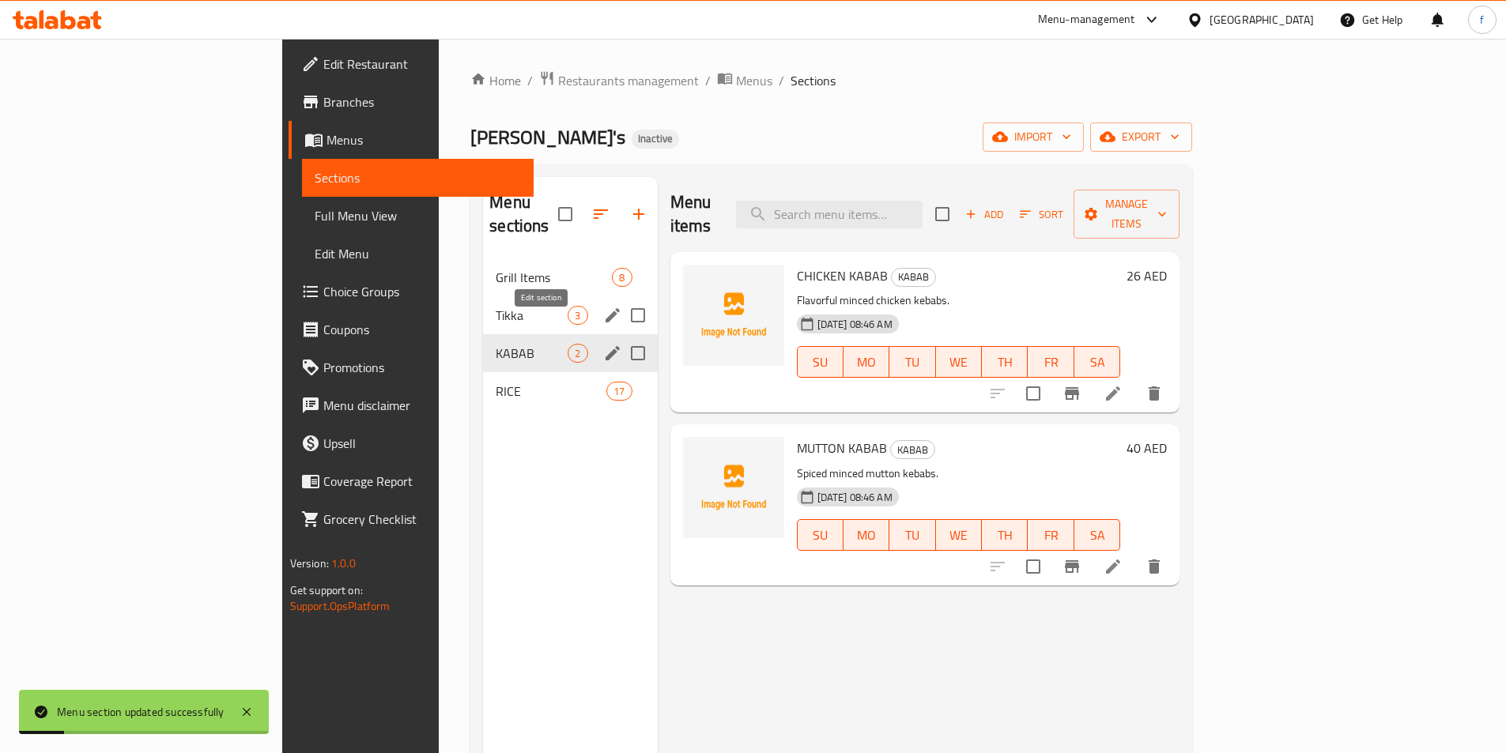
click at [603, 344] on icon "edit" at bounding box center [612, 353] width 19 height 19
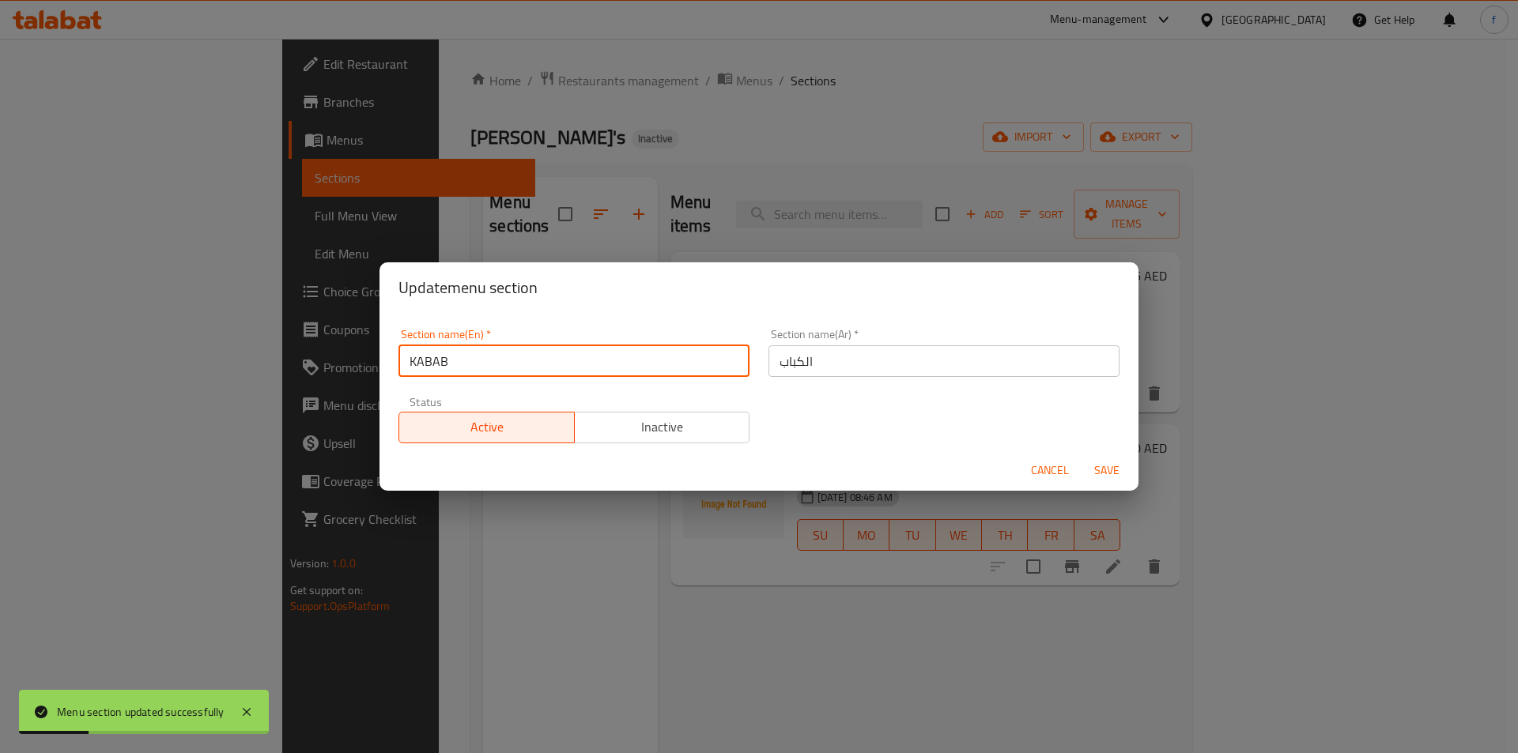
click at [447, 364] on input "KABAB" at bounding box center [573, 361] width 351 height 32
type input "Kabab"
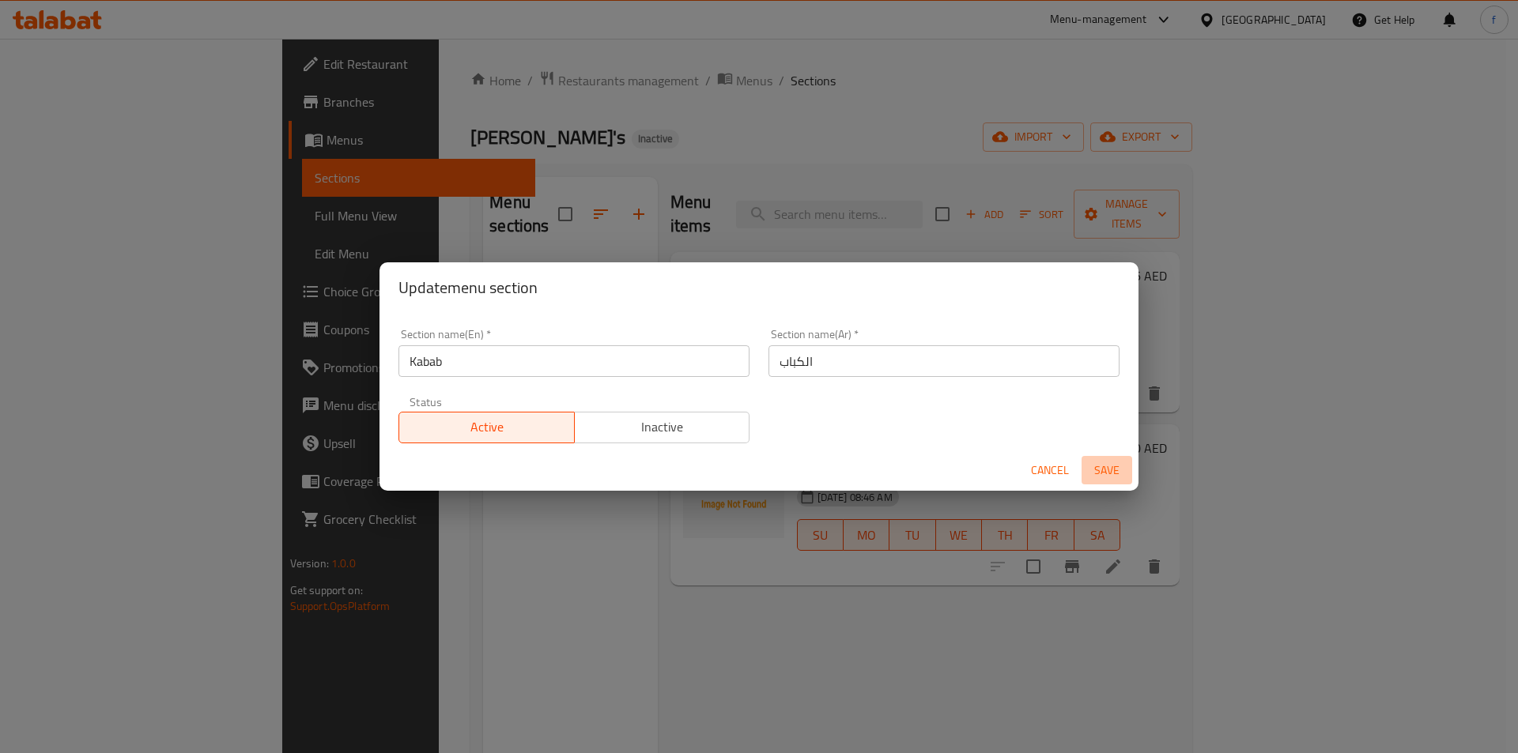
click at [1111, 474] on span "Save" at bounding box center [1107, 471] width 38 height 20
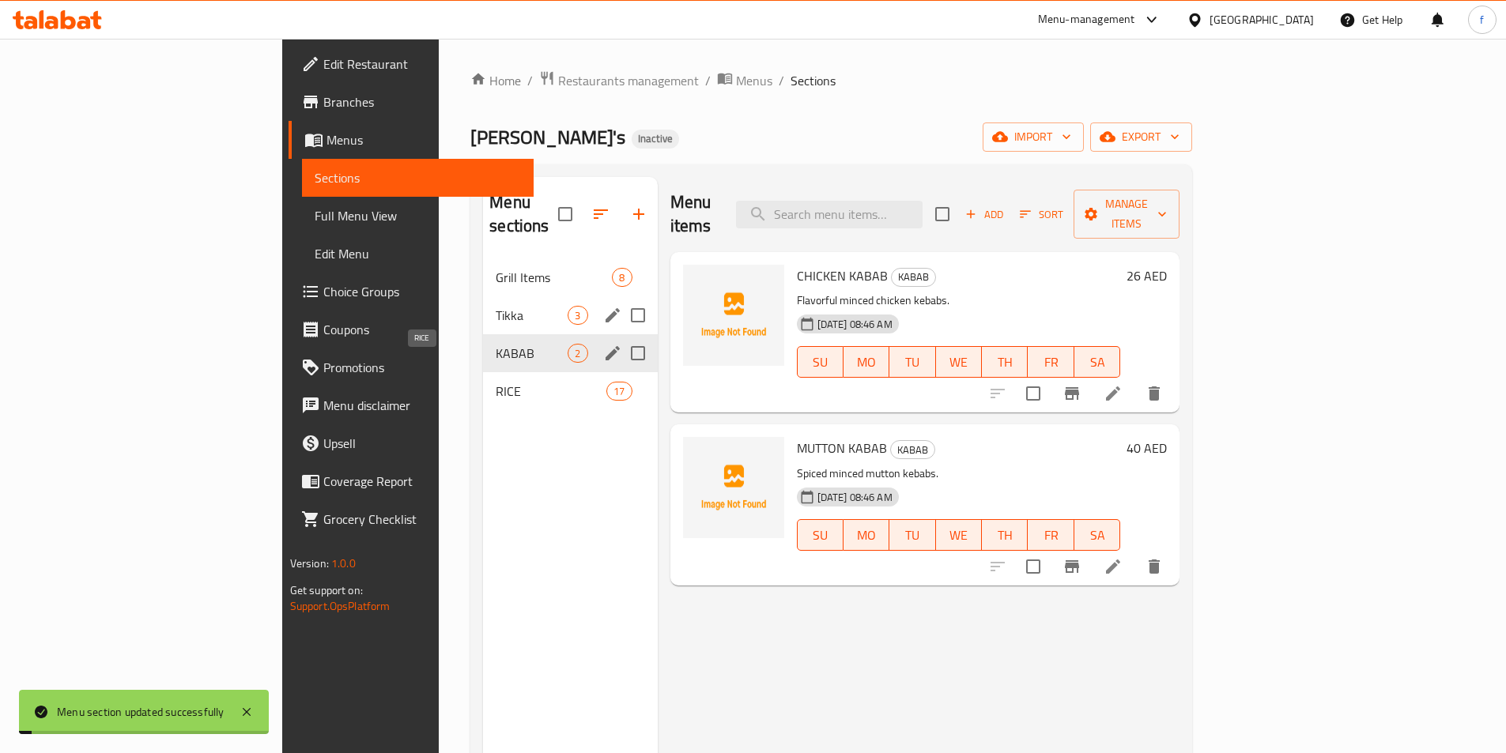
click at [496, 382] on span "RICE" at bounding box center [551, 391] width 111 height 19
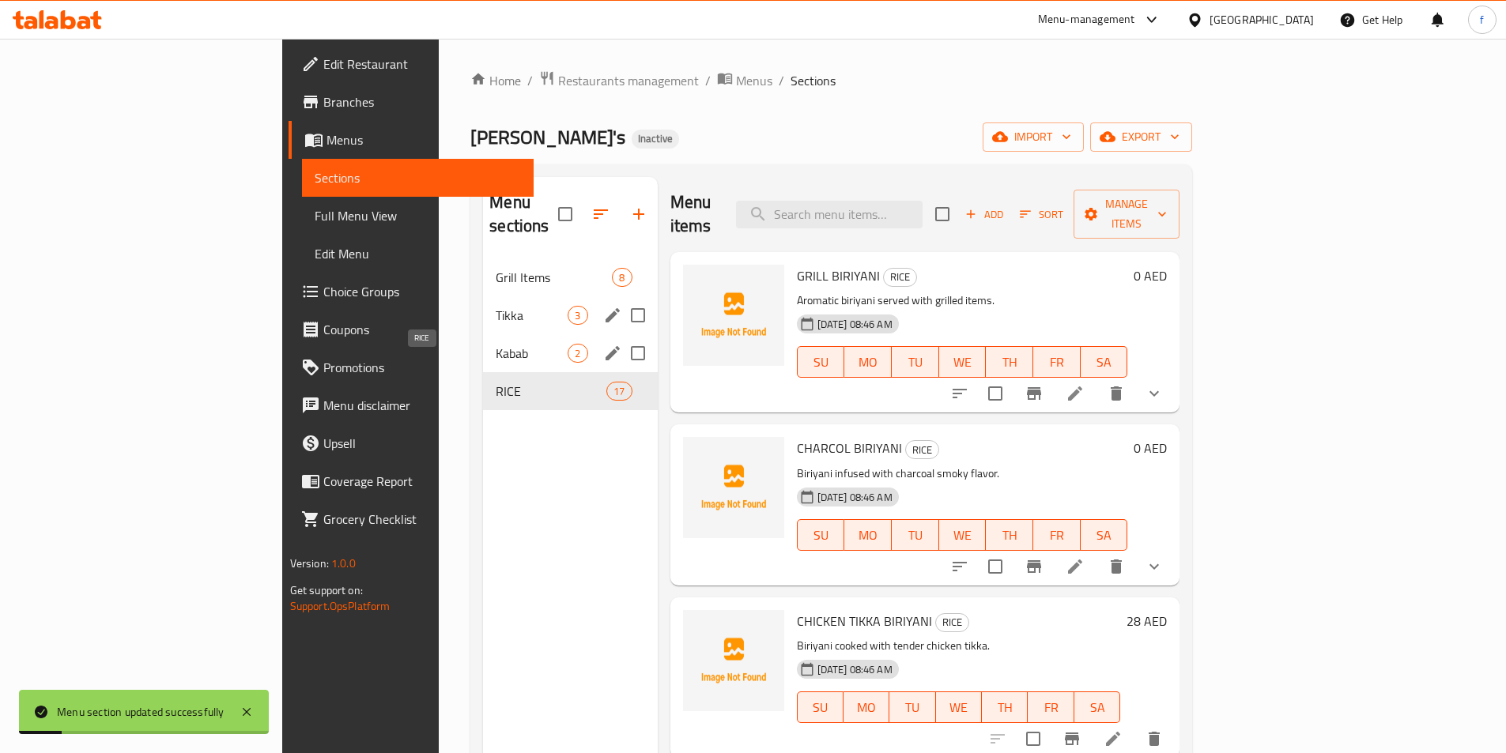
click at [508, 382] on span "RICE" at bounding box center [551, 391] width 111 height 19
click at [607, 384] on span "17" at bounding box center [619, 391] width 24 height 15
click at [567, 372] on div "RICE 17" at bounding box center [570, 391] width 174 height 38
click at [483, 372] on div "RICE 17" at bounding box center [570, 391] width 174 height 38
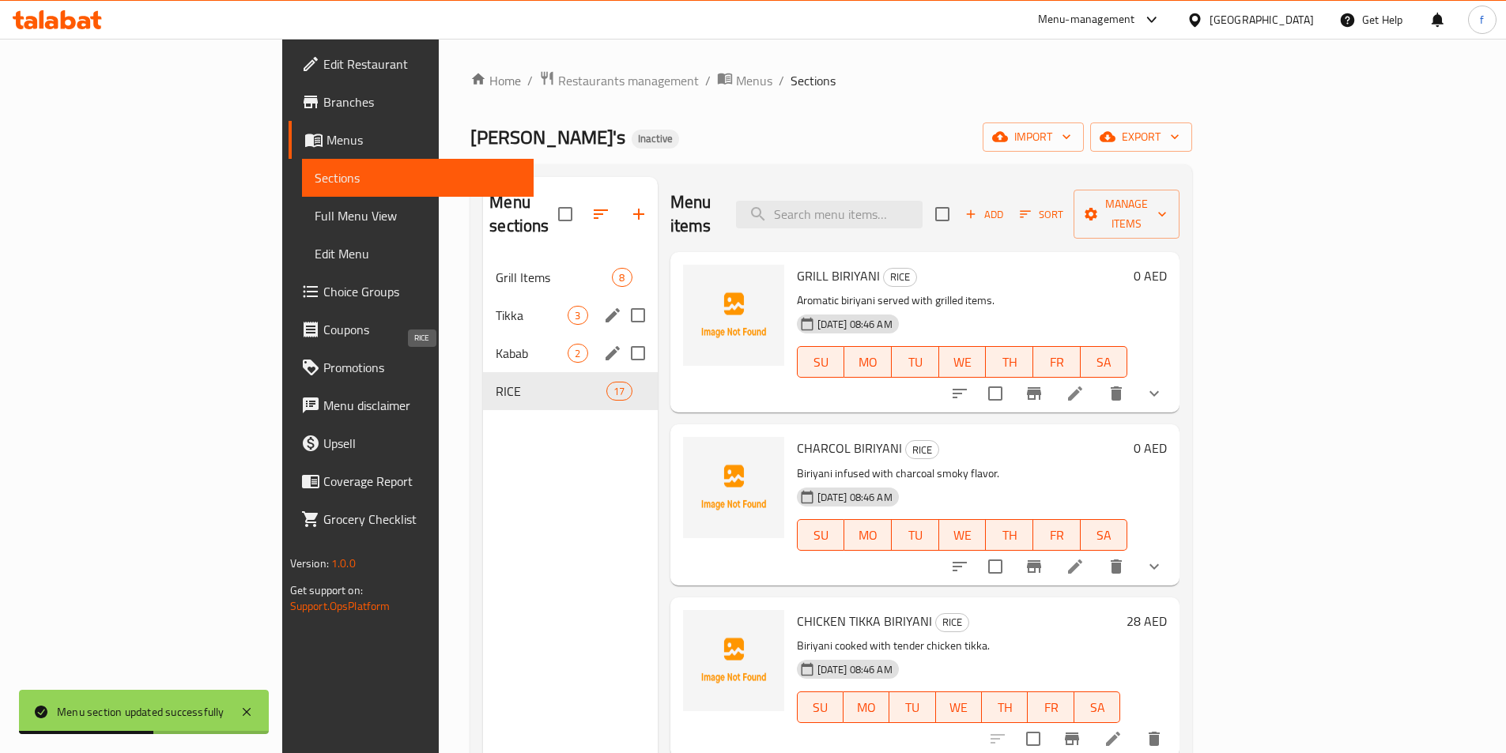
drag, startPoint x: 477, startPoint y: 358, endPoint x: 444, endPoint y: 379, distance: 38.4
click at [483, 379] on div "RICE 17" at bounding box center [570, 391] width 174 height 38
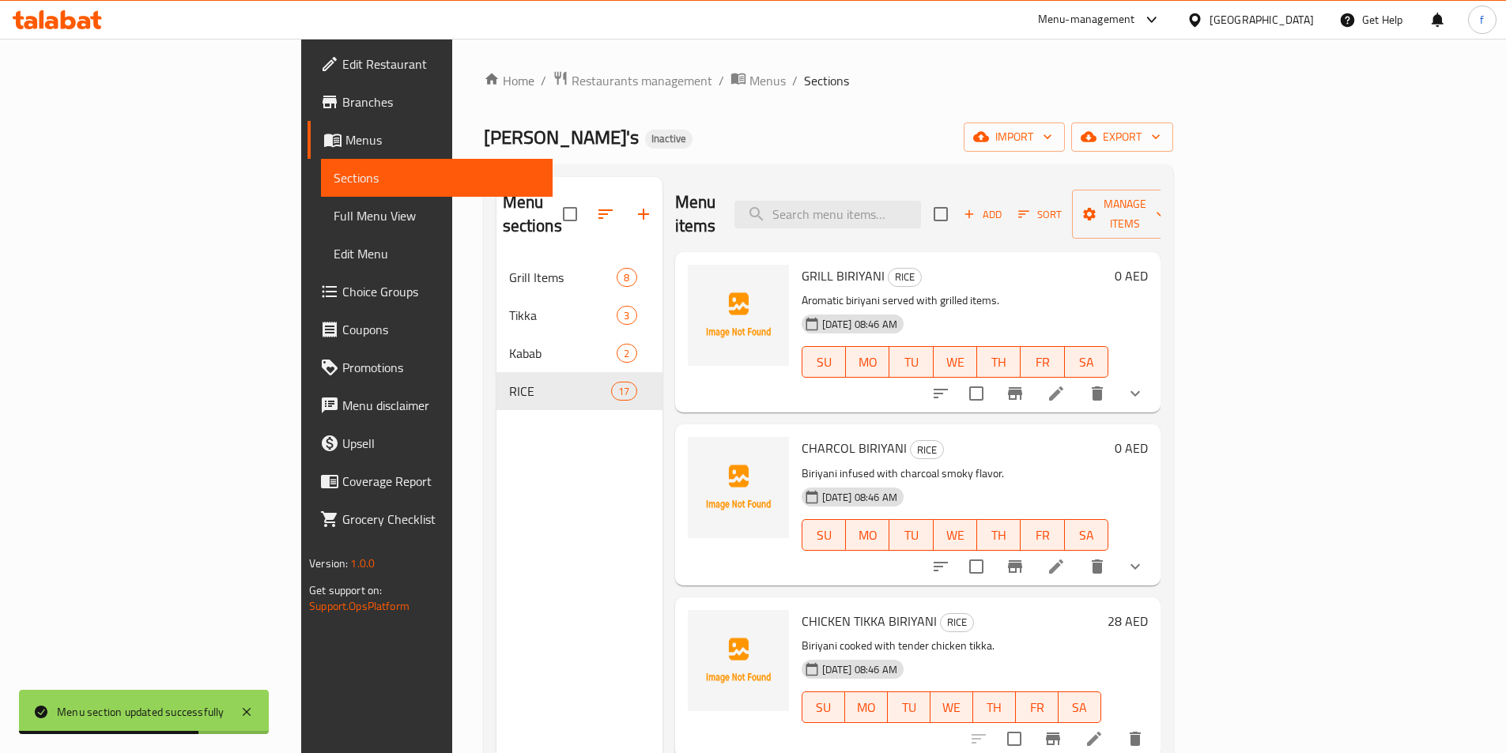
click at [504, 530] on div "Menu sections Grill Items 8 Tikka 3 Kabab 2 RICE 17" at bounding box center [579, 553] width 166 height 753
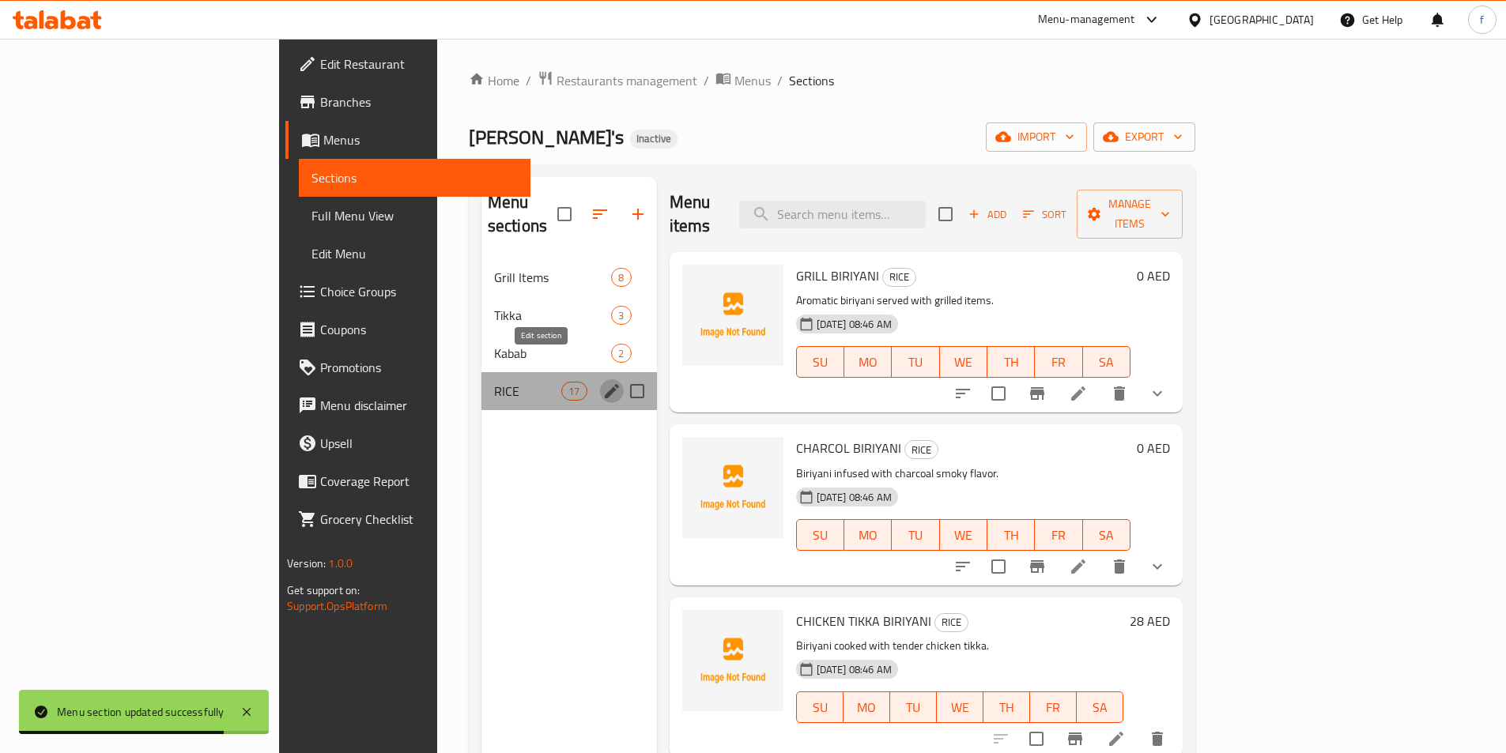
click at [605, 384] on icon "edit" at bounding box center [612, 391] width 14 height 14
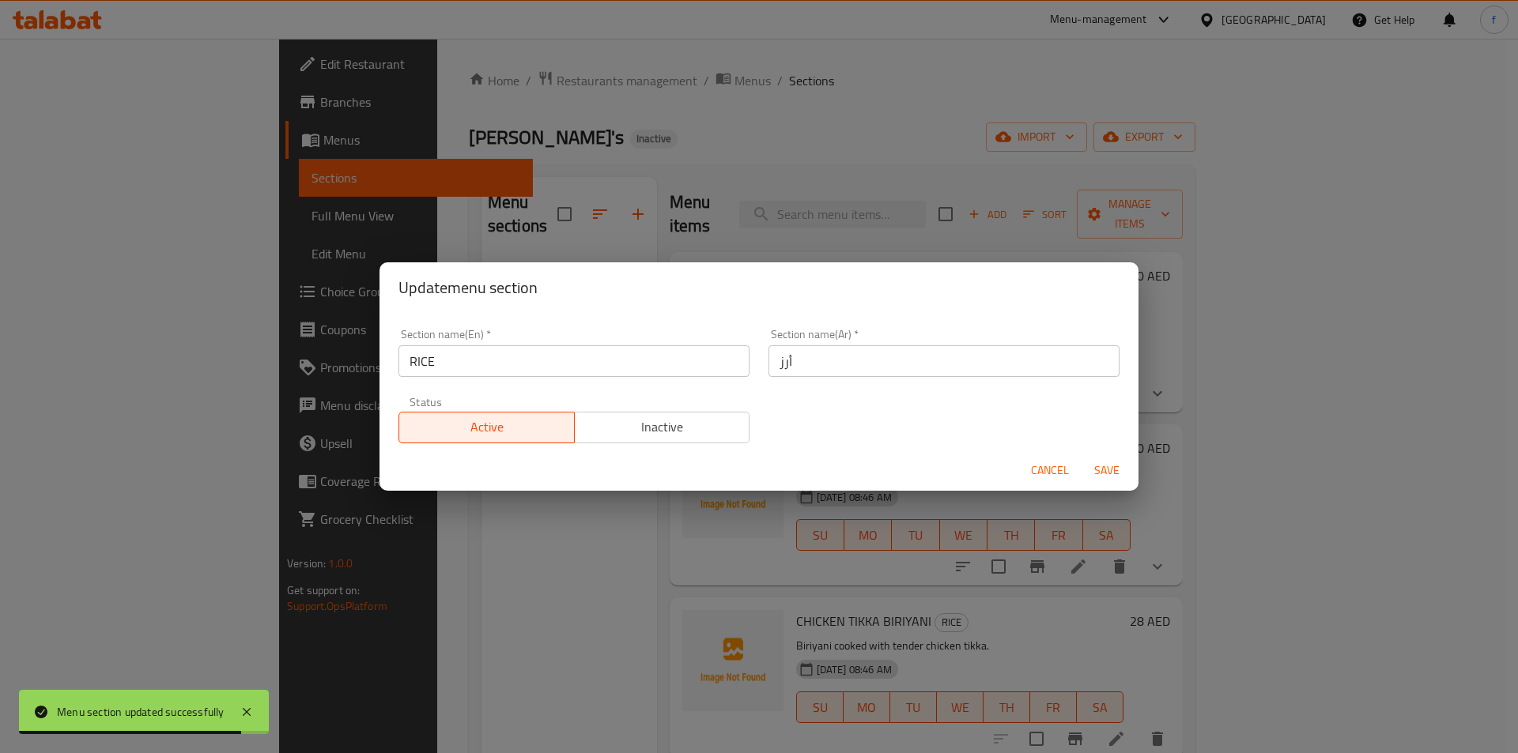
click at [528, 364] on input "RICE" at bounding box center [573, 361] width 351 height 32
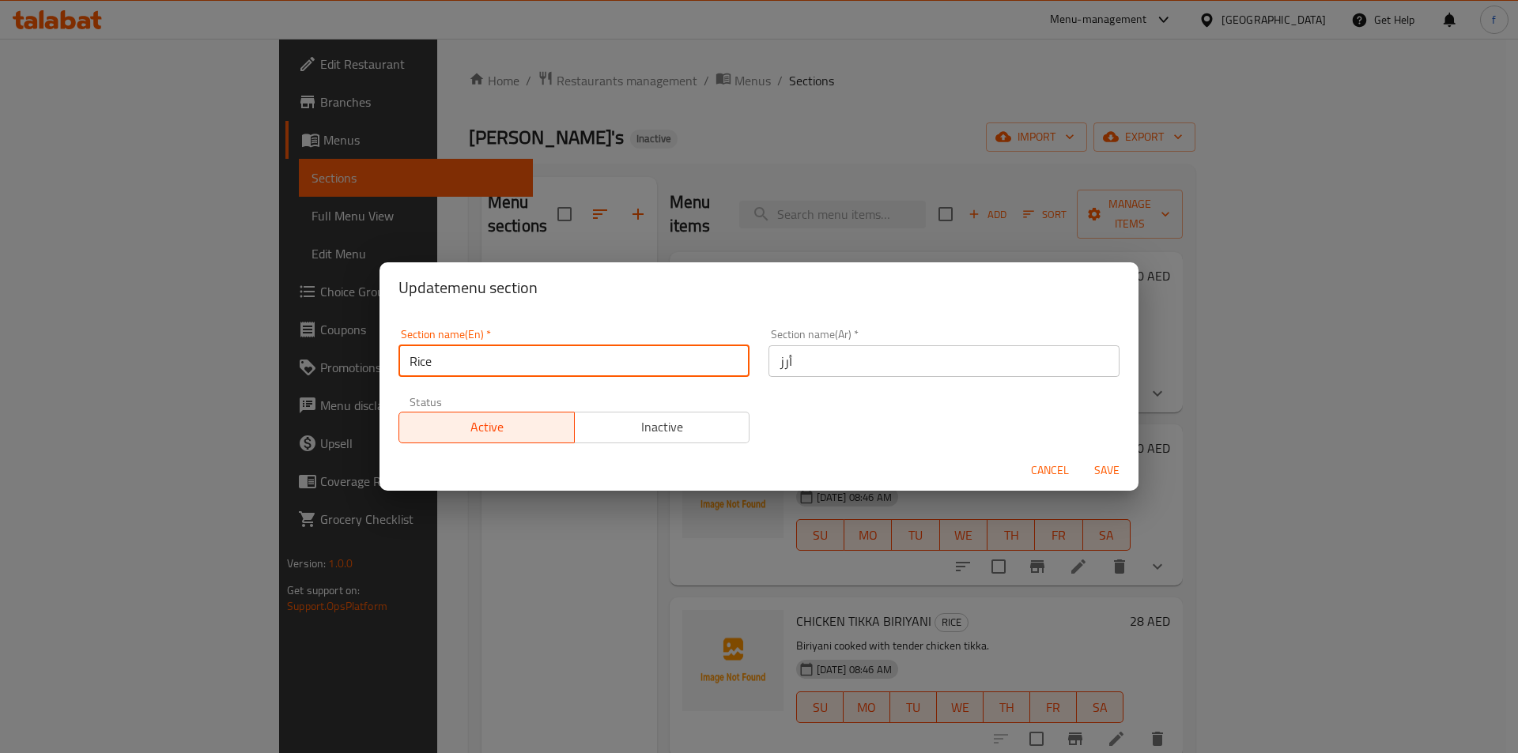
type input "Rice"
click at [1110, 474] on span "Save" at bounding box center [1107, 471] width 38 height 20
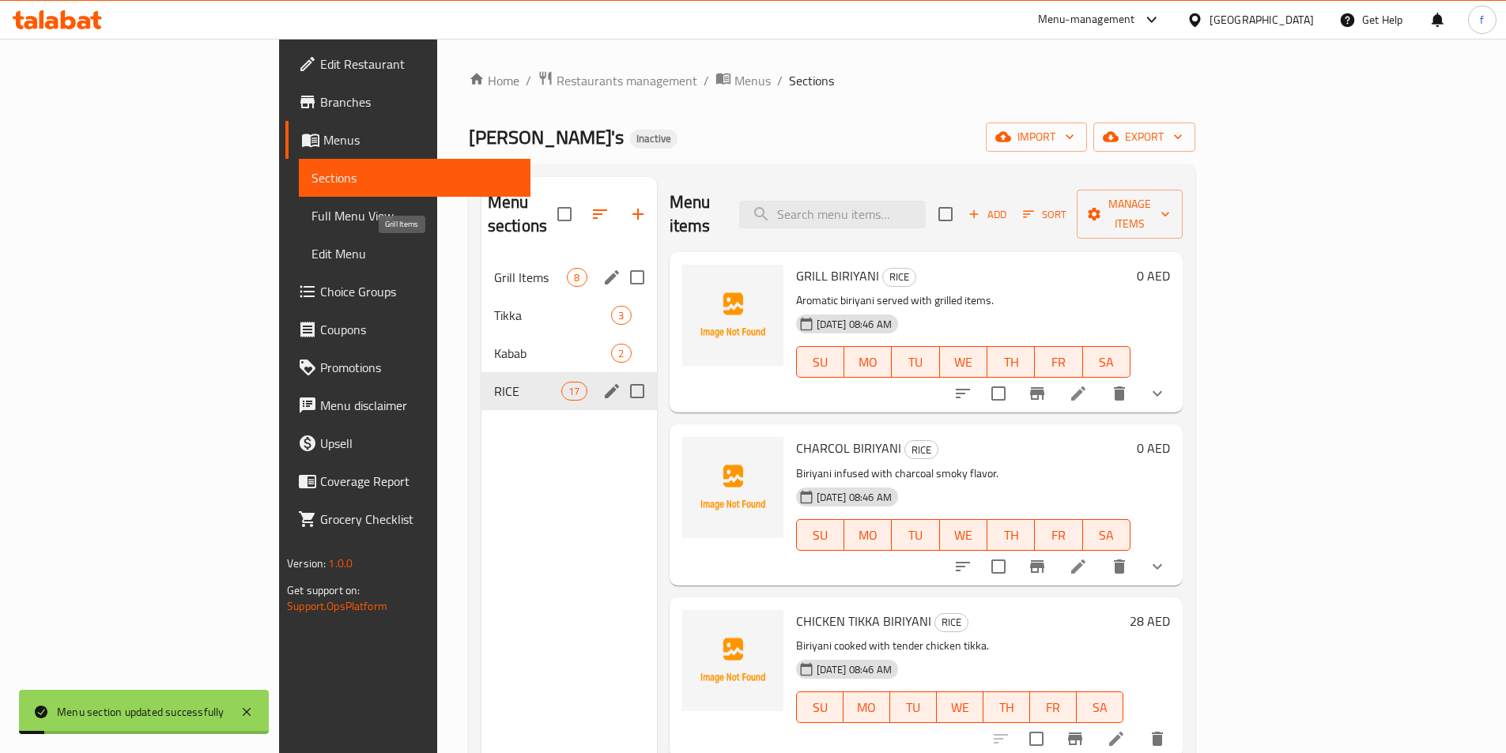
click at [494, 268] on span "Grill Items" at bounding box center [531, 277] width 74 height 19
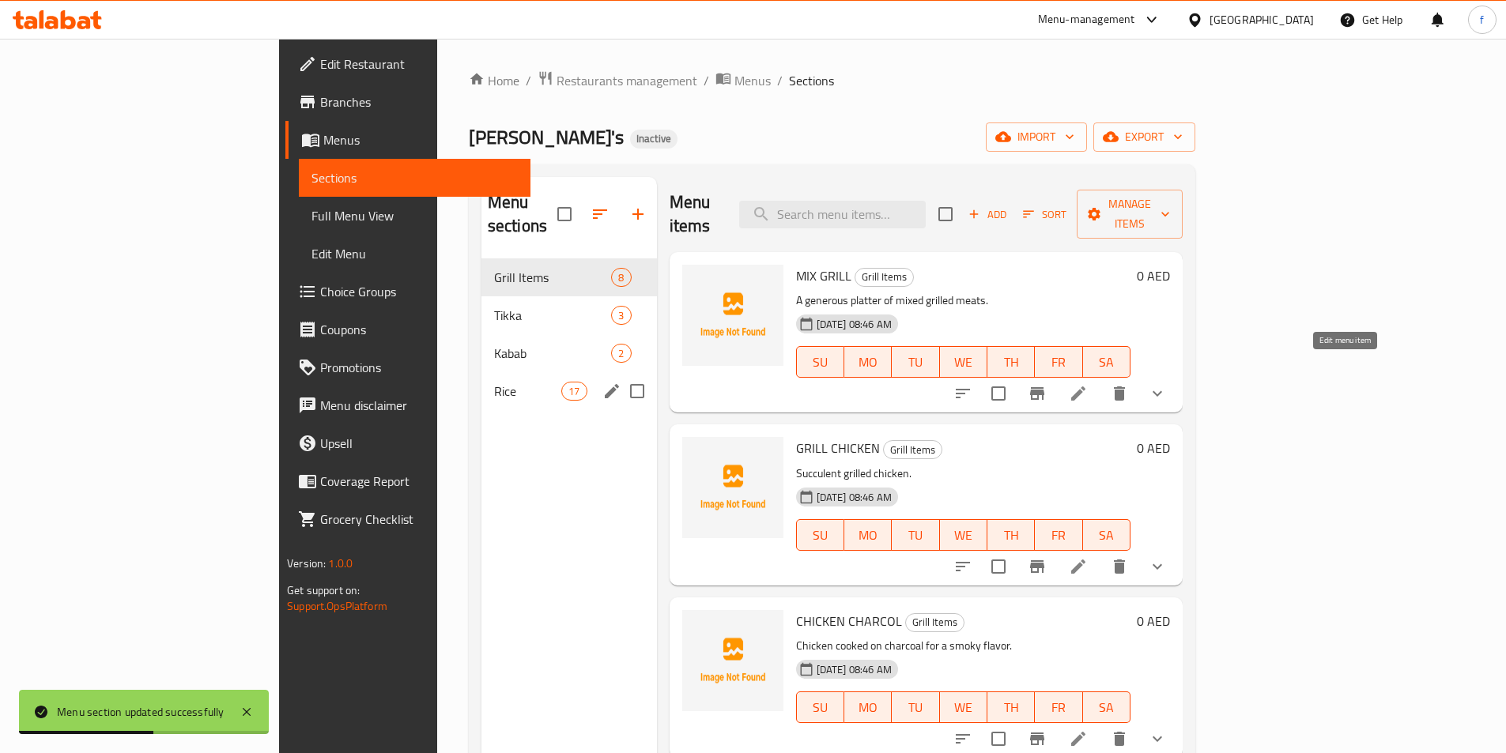
click at [1088, 384] on icon at bounding box center [1078, 393] width 19 height 19
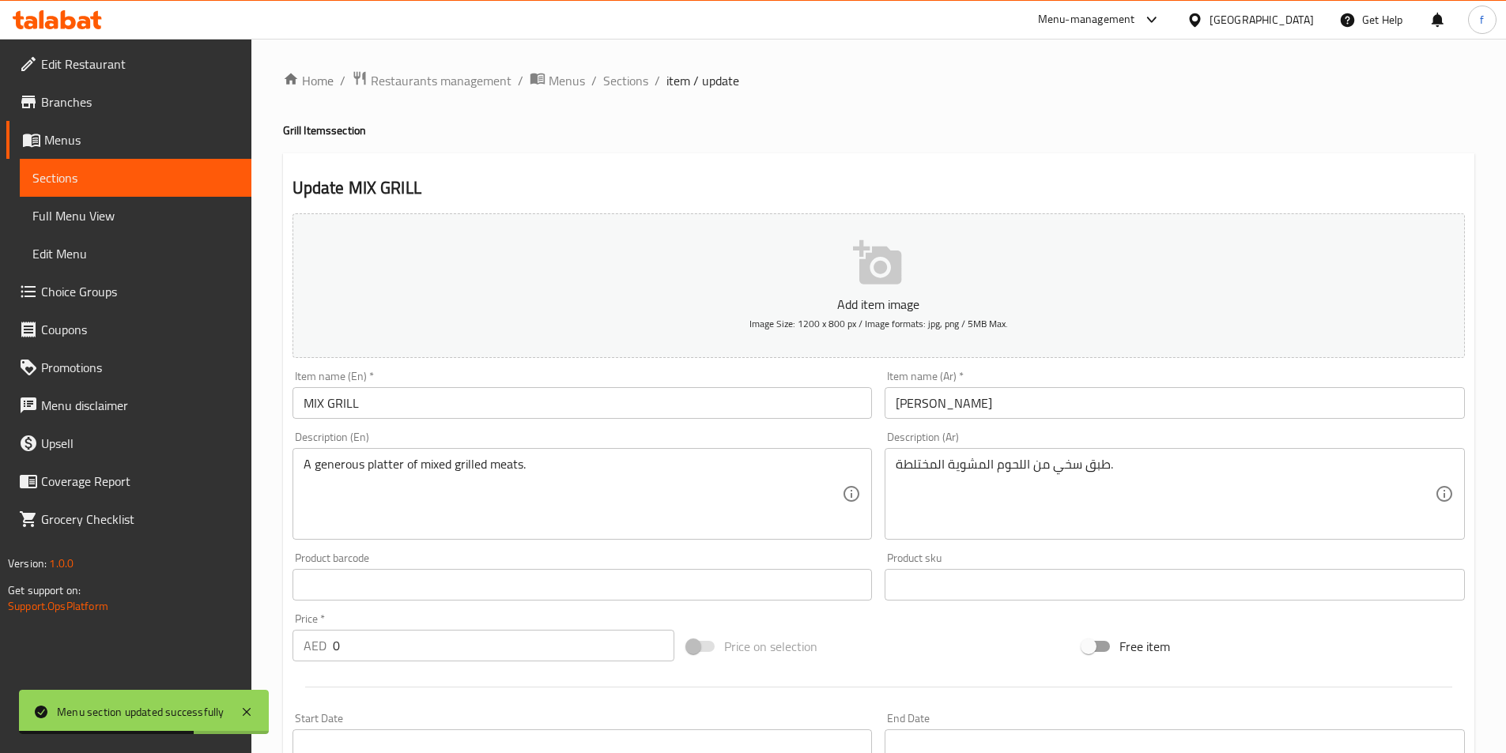
click at [625, 413] on input "MIX GRILL" at bounding box center [582, 403] width 580 height 32
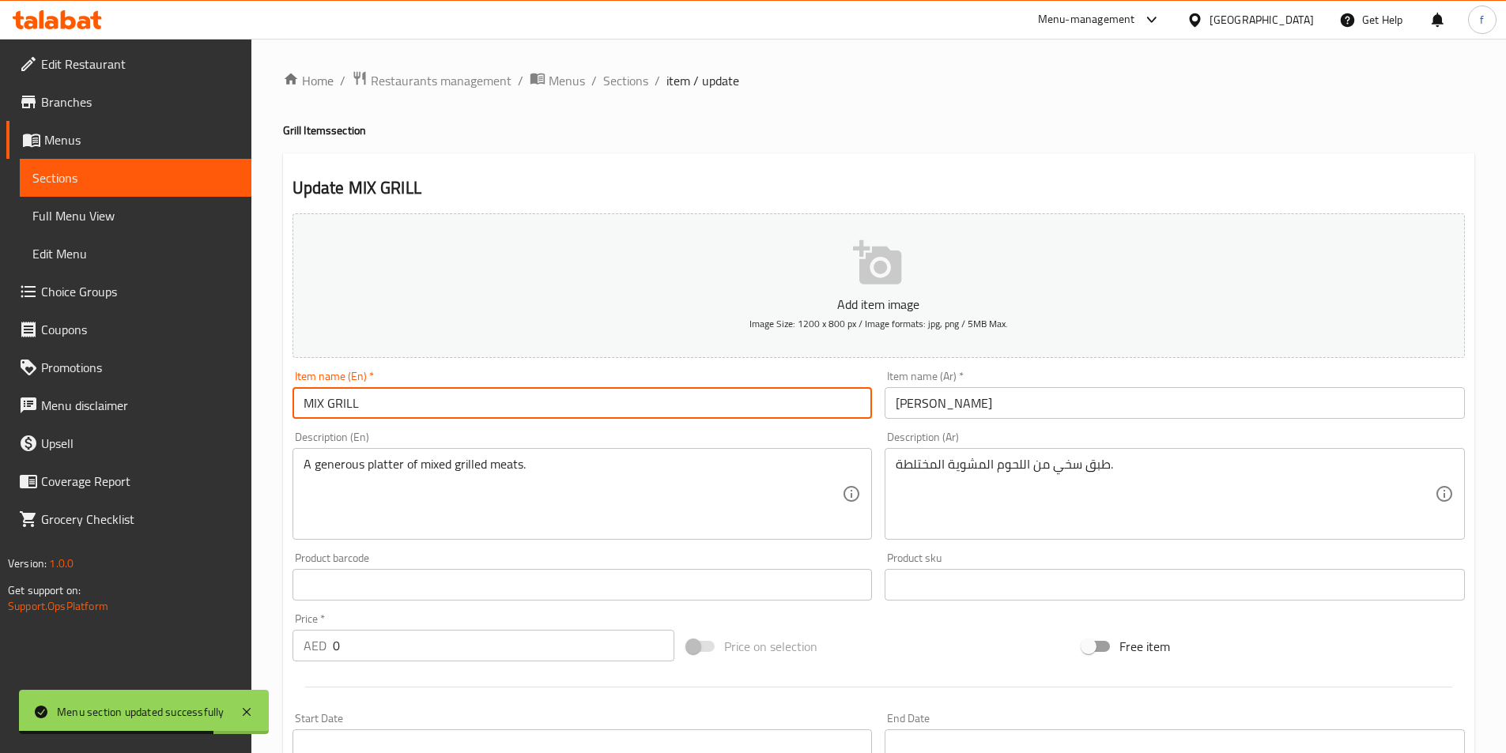
click at [622, 409] on input "MIX GRILL" at bounding box center [582, 403] width 580 height 32
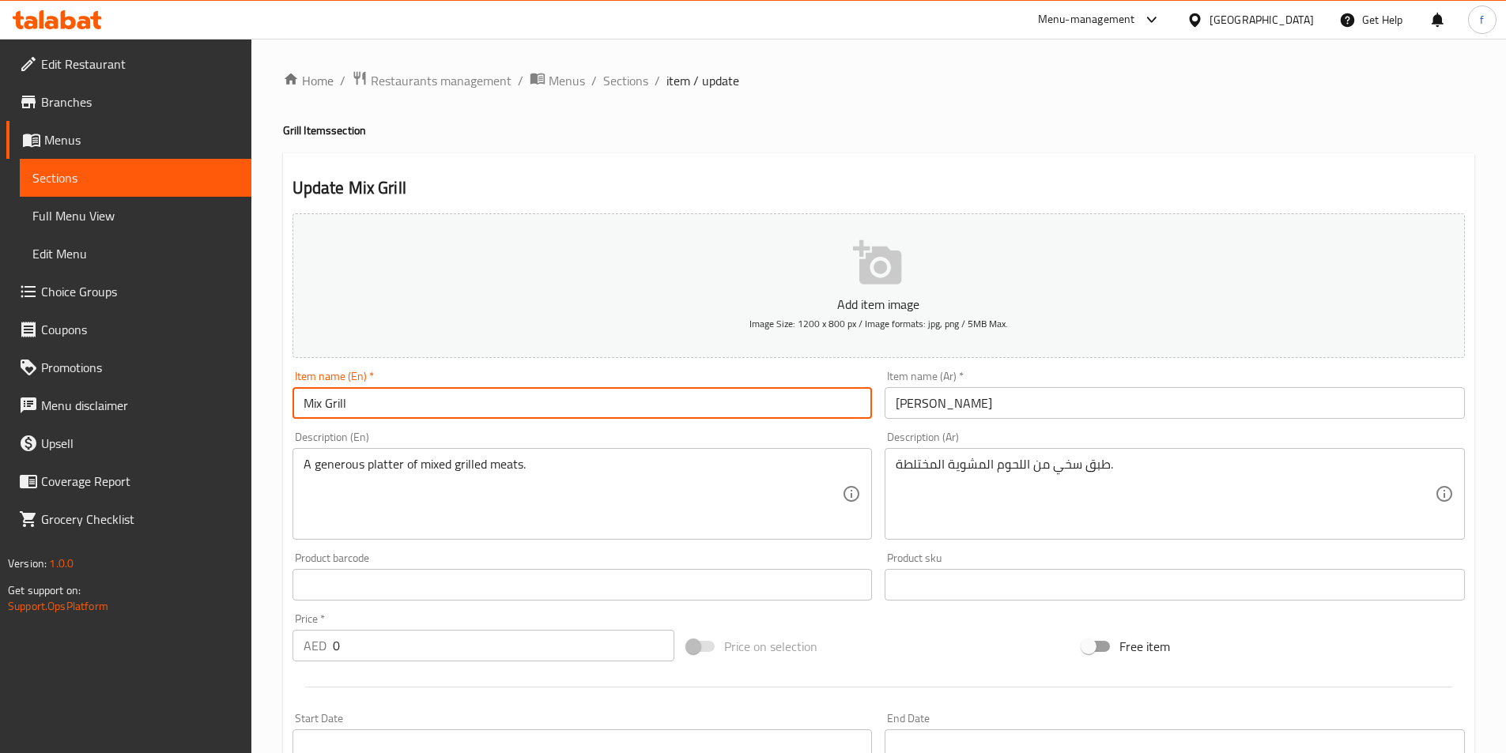
type input "Mix Grill"
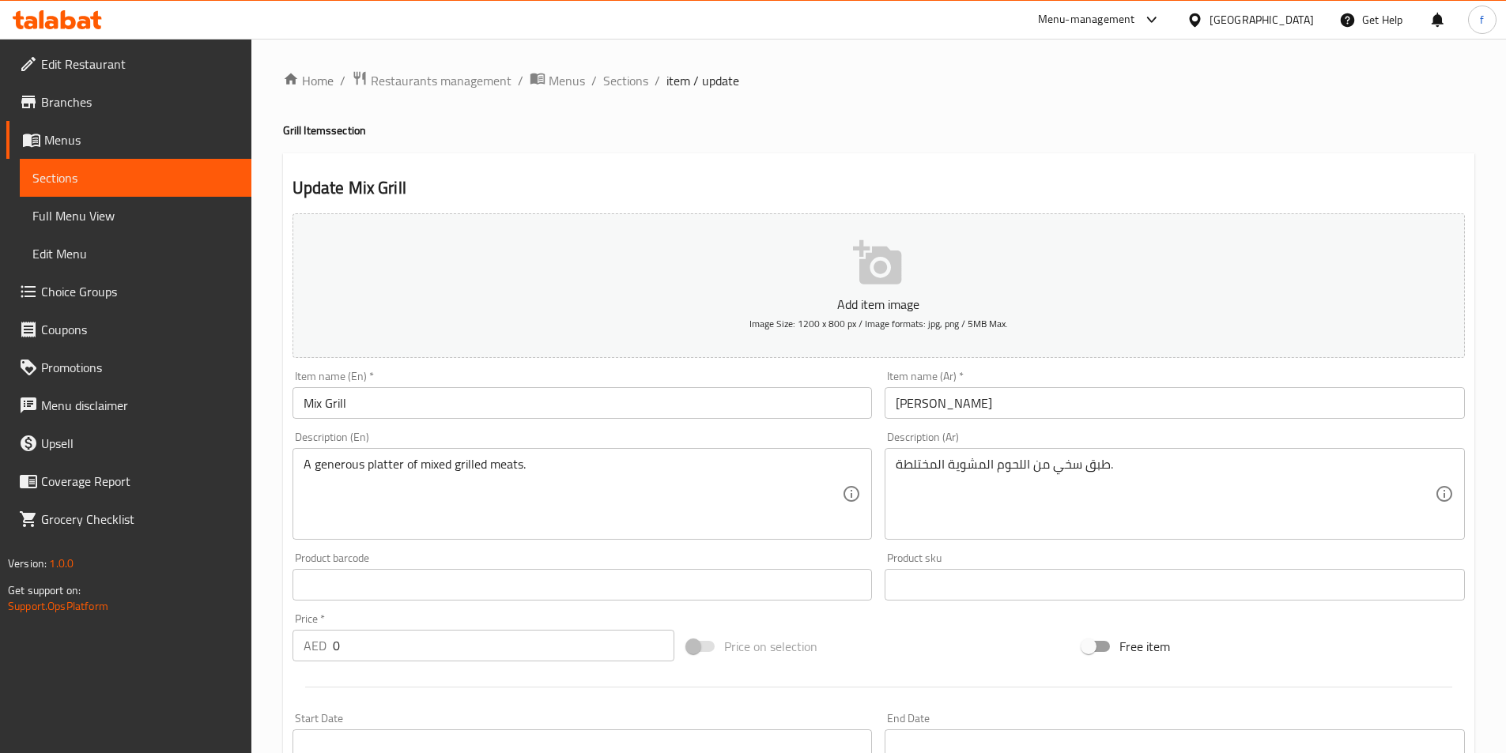
click at [325, 466] on textarea "A generous platter of mixed grilled meats." at bounding box center [573, 494] width 539 height 75
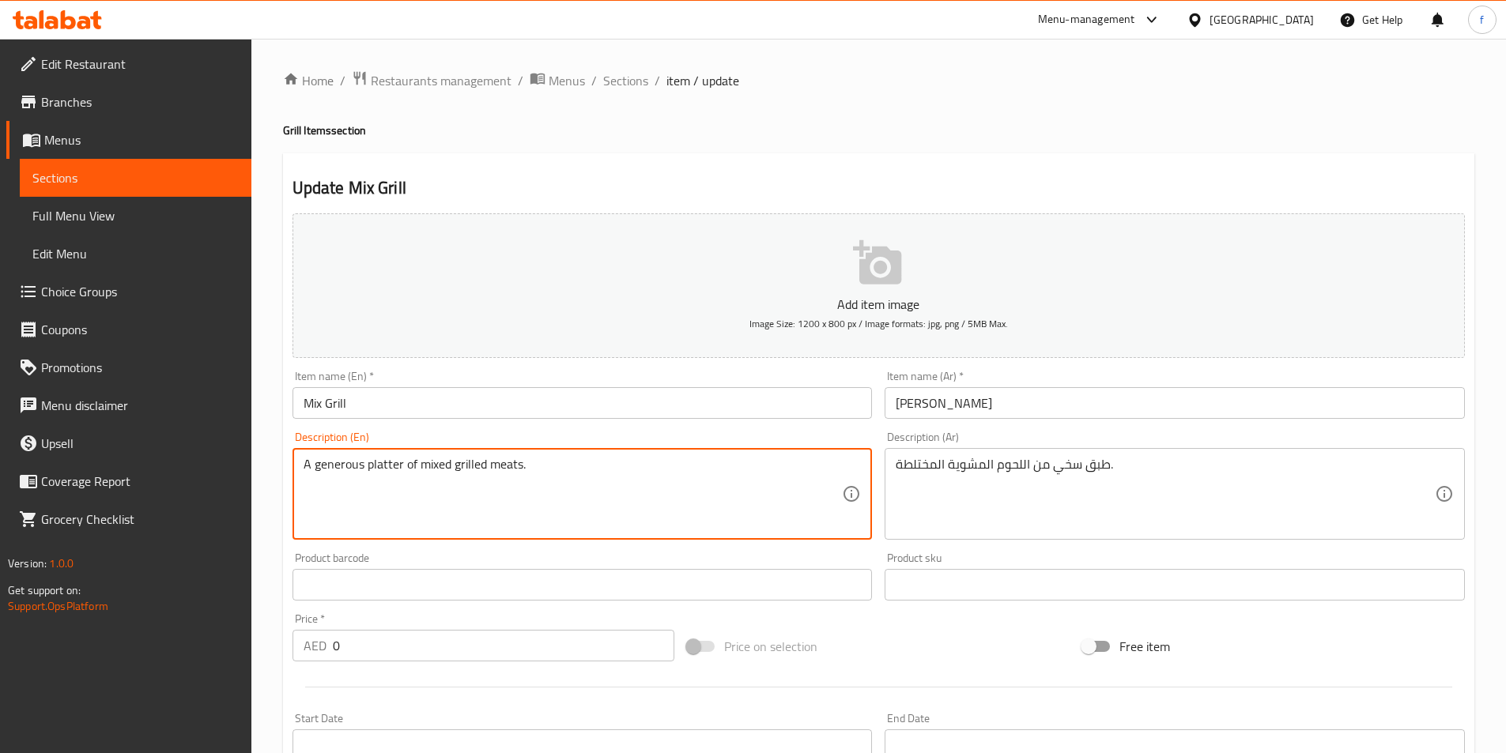
click at [325, 466] on textarea "A generous platter of mixed grilled meats." at bounding box center [573, 494] width 539 height 75
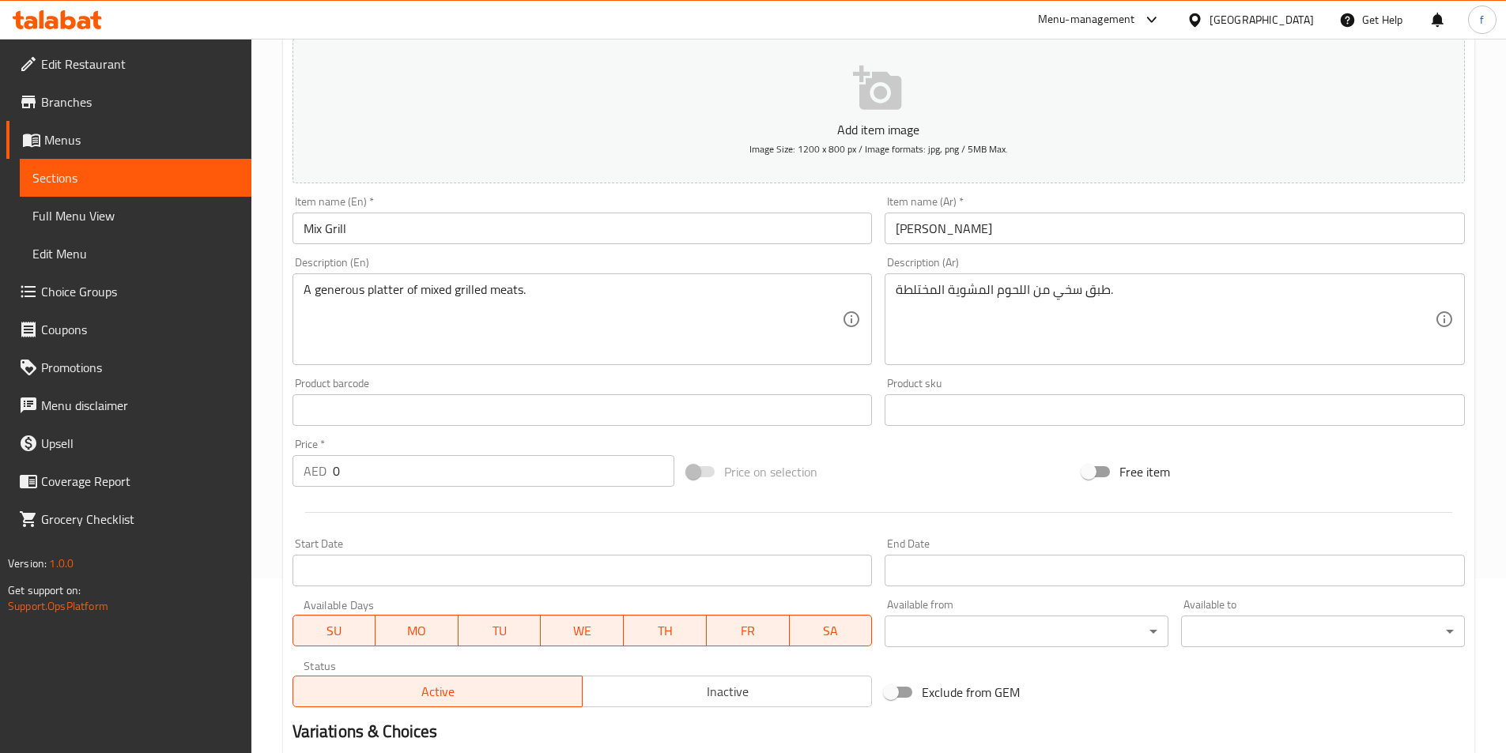
scroll to position [237, 0]
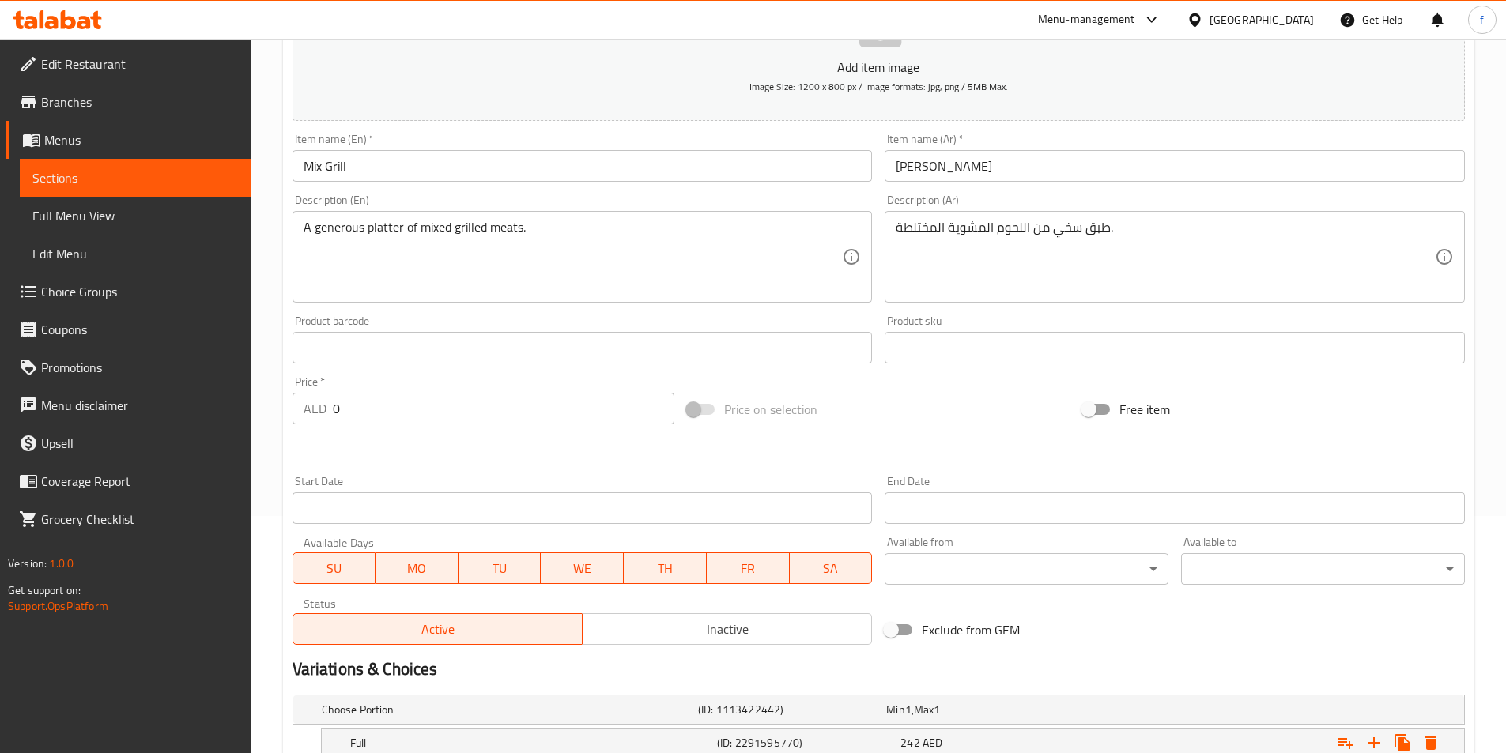
click at [387, 412] on input "0" at bounding box center [504, 409] width 342 height 32
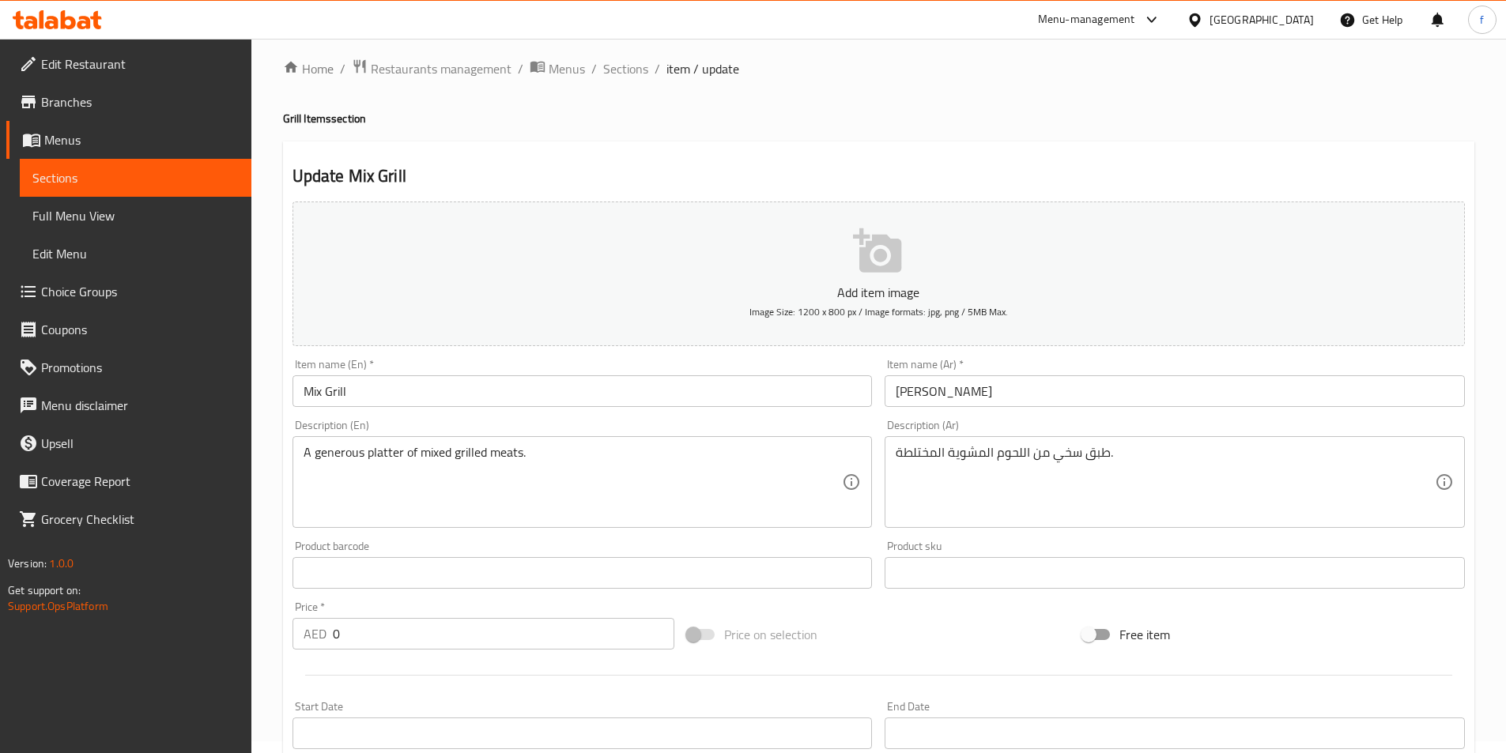
scroll to position [0, 0]
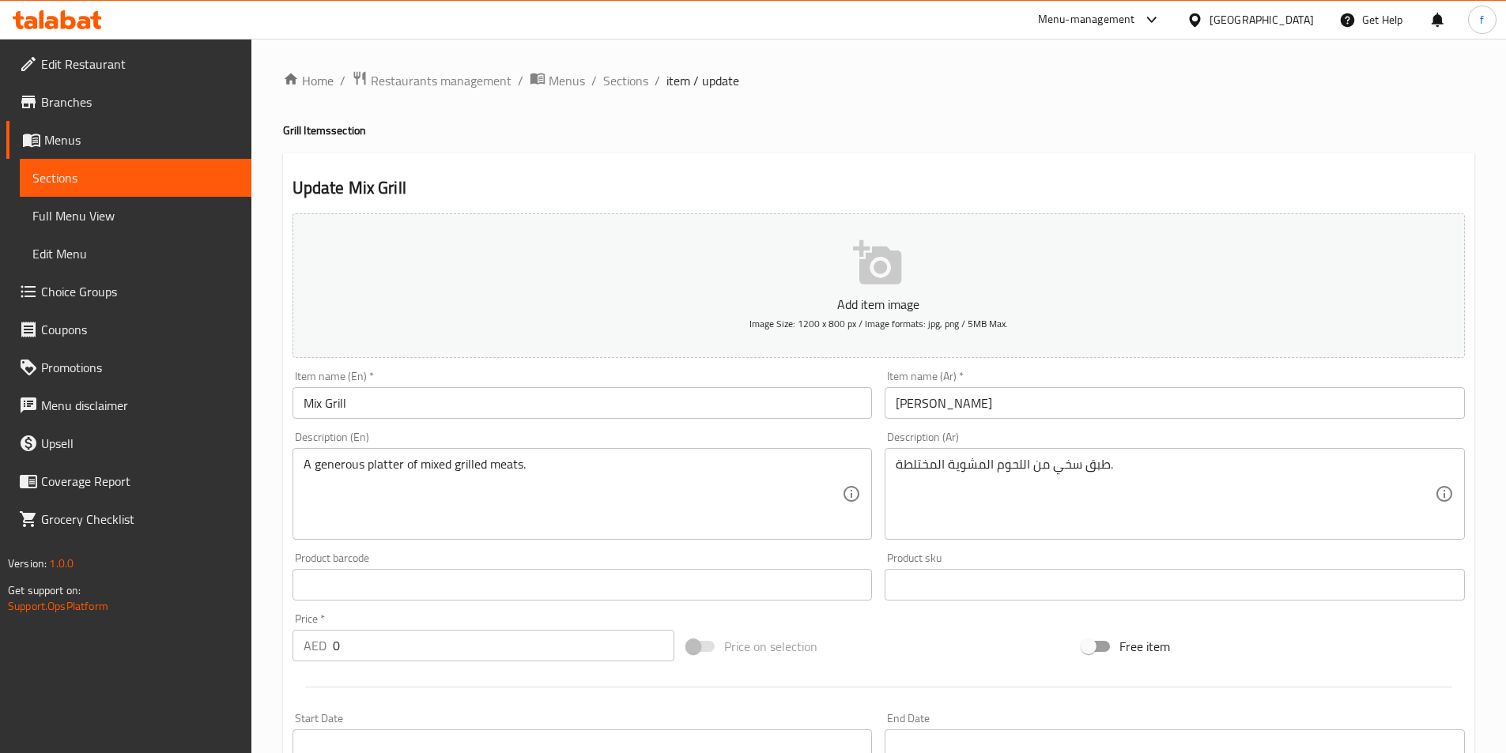
drag, startPoint x: 302, startPoint y: 466, endPoint x: 514, endPoint y: 461, distance: 211.9
click at [514, 461] on div "A generous platter of mixed grilled meats. Description (En)" at bounding box center [582, 494] width 580 height 92
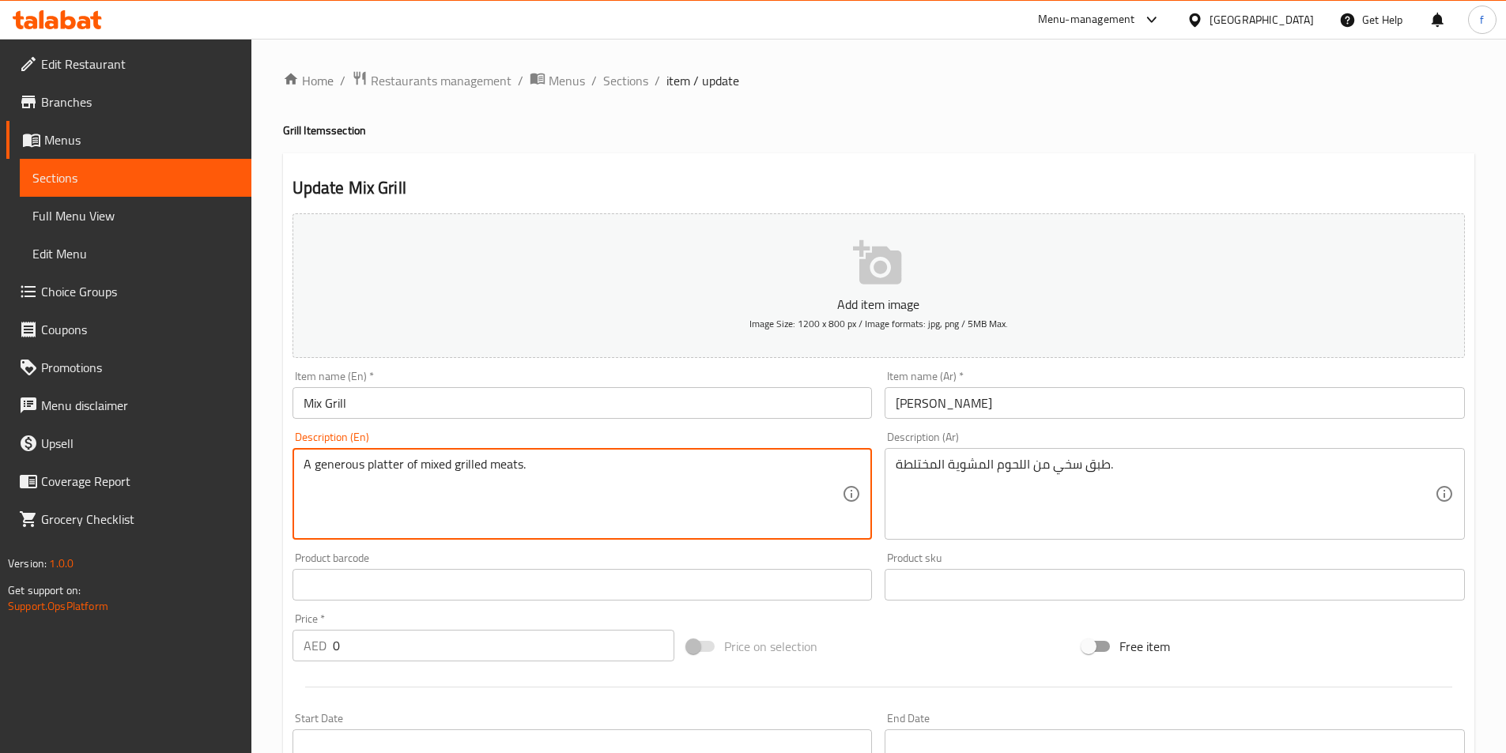
click at [514, 461] on textarea "A generous platter of mixed grilled meats." at bounding box center [573, 494] width 539 height 75
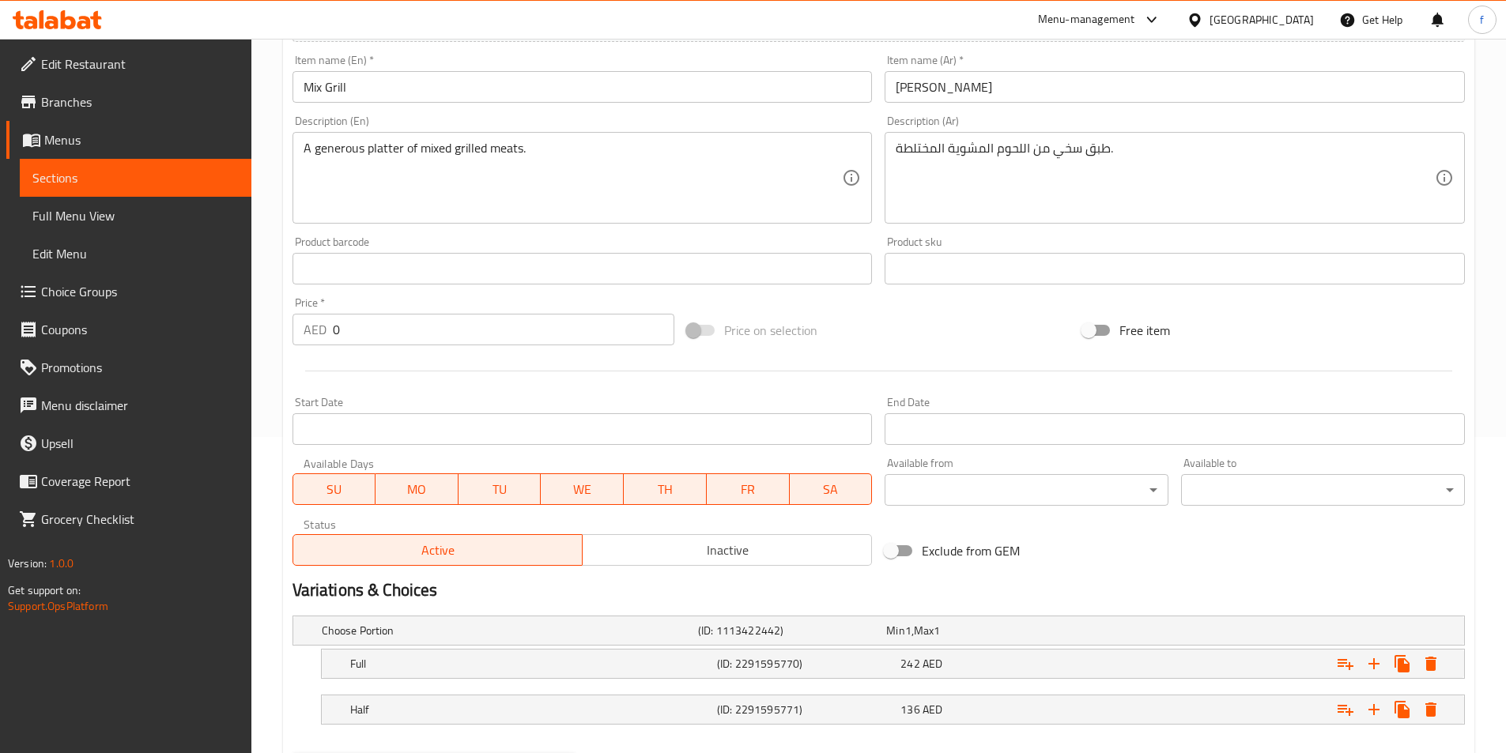
scroll to position [399, 0]
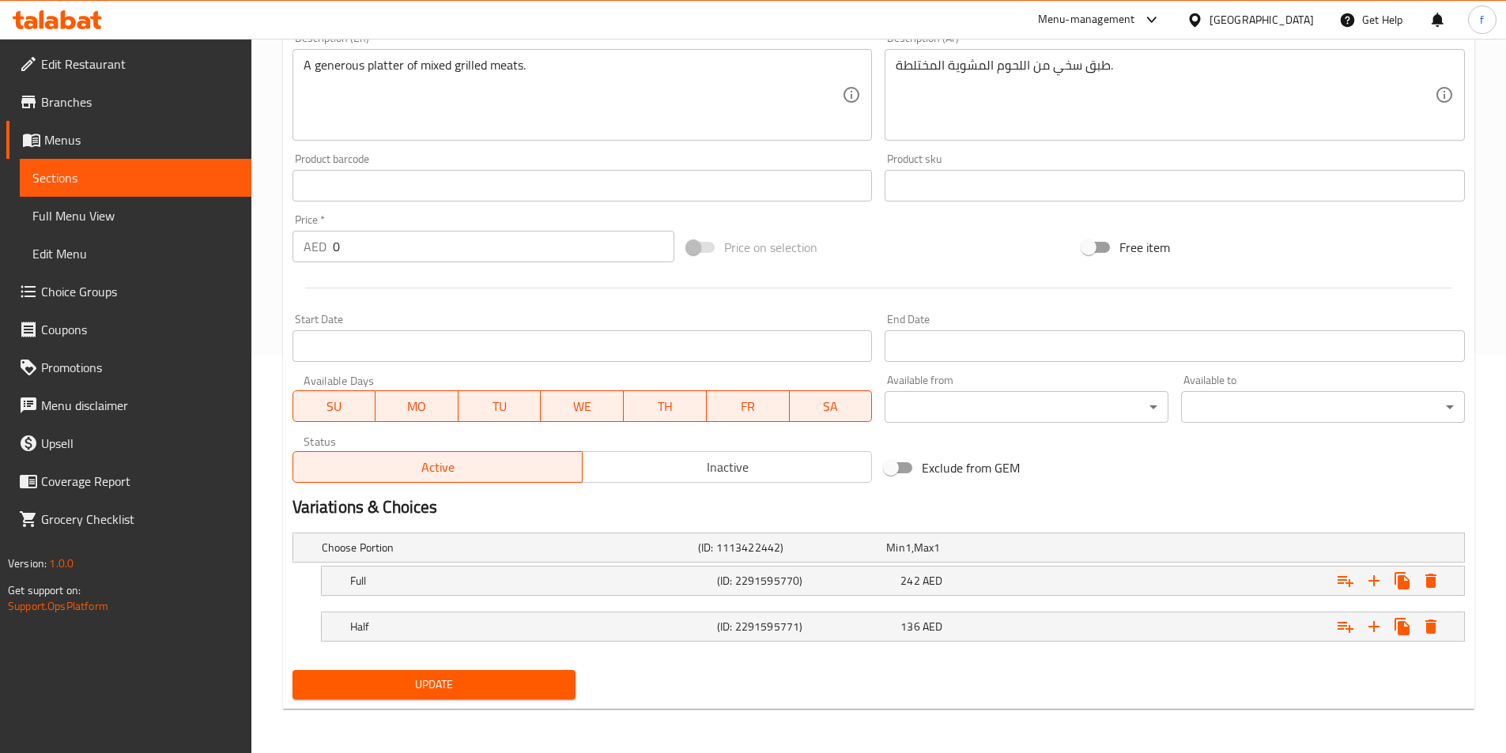
click at [387, 682] on span "Update" at bounding box center [434, 685] width 259 height 20
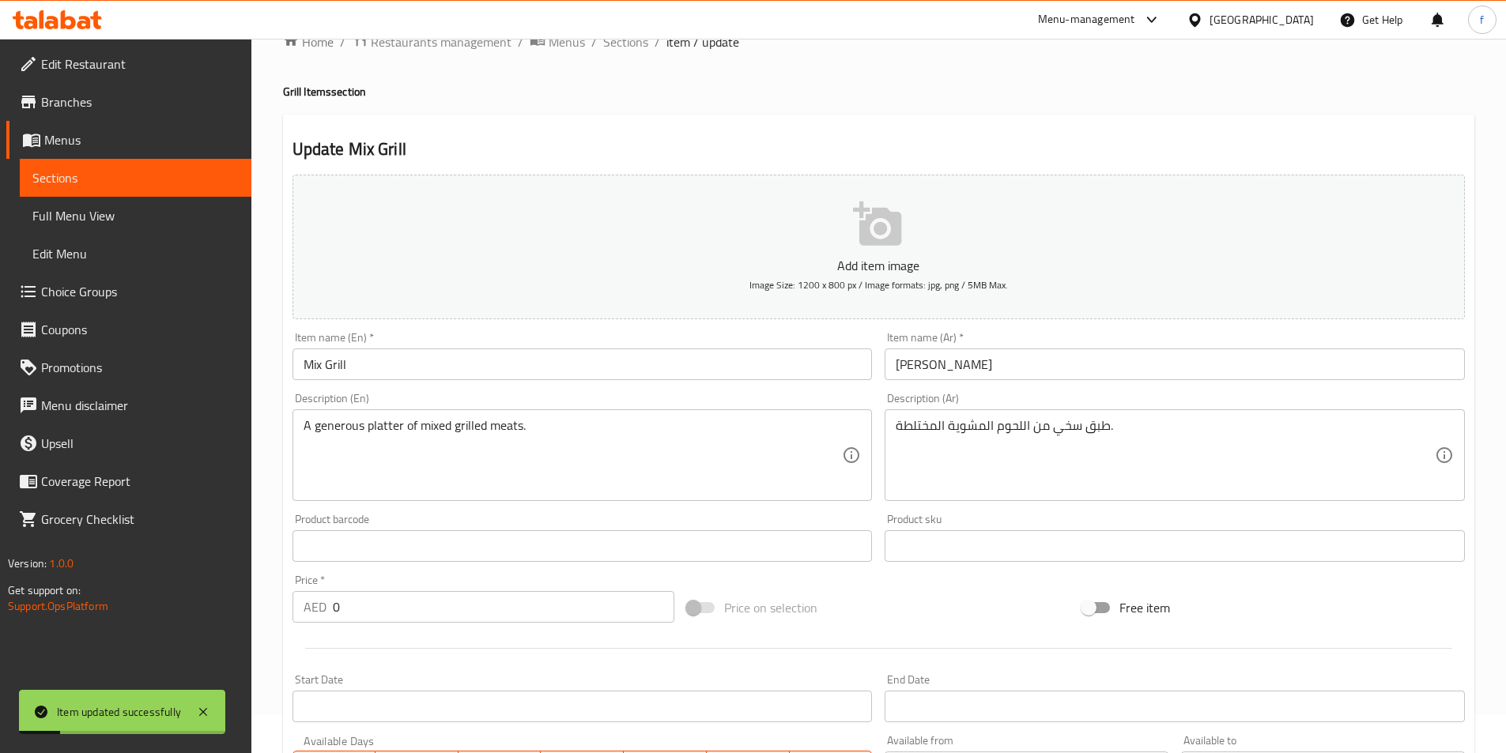
scroll to position [0, 0]
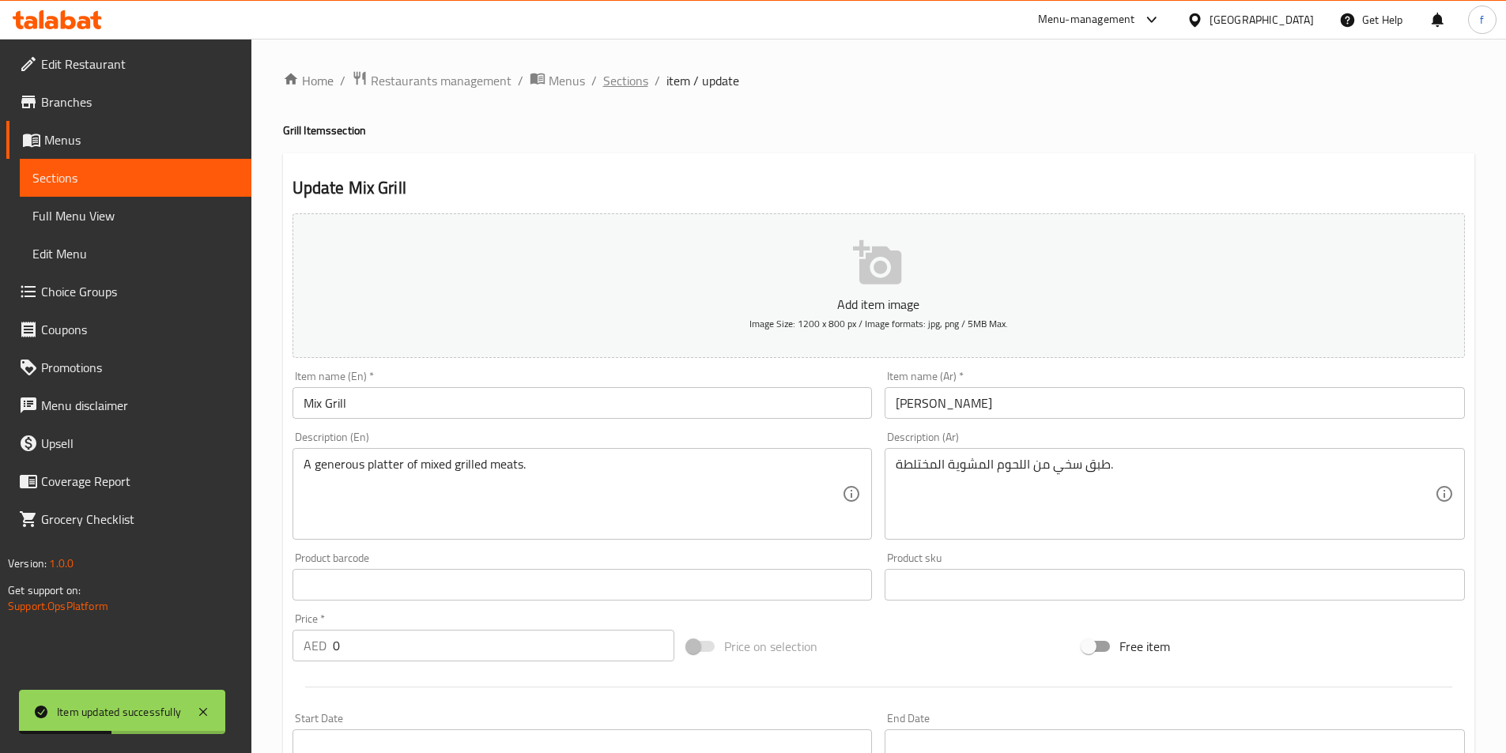
click at [628, 81] on span "Sections" at bounding box center [625, 80] width 45 height 19
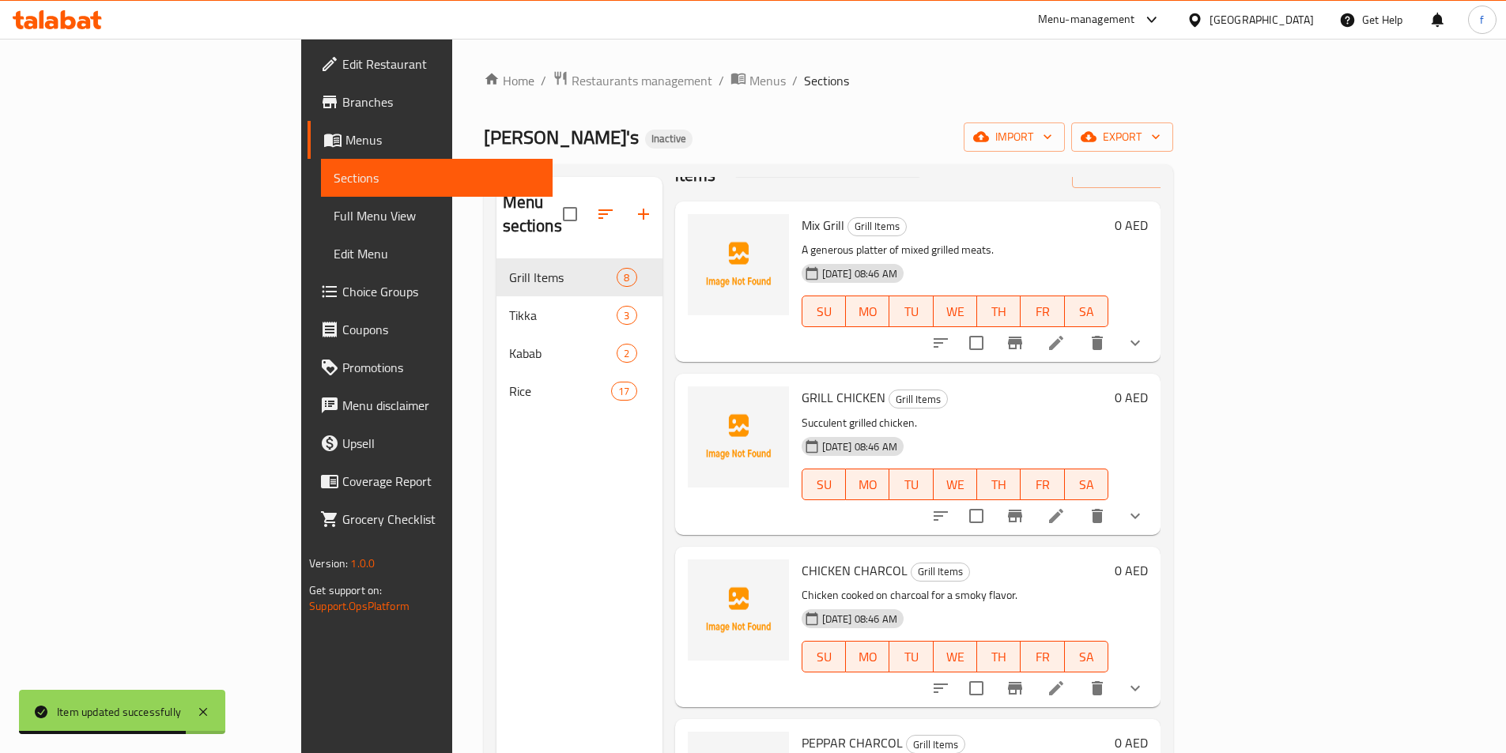
scroll to position [79, 0]
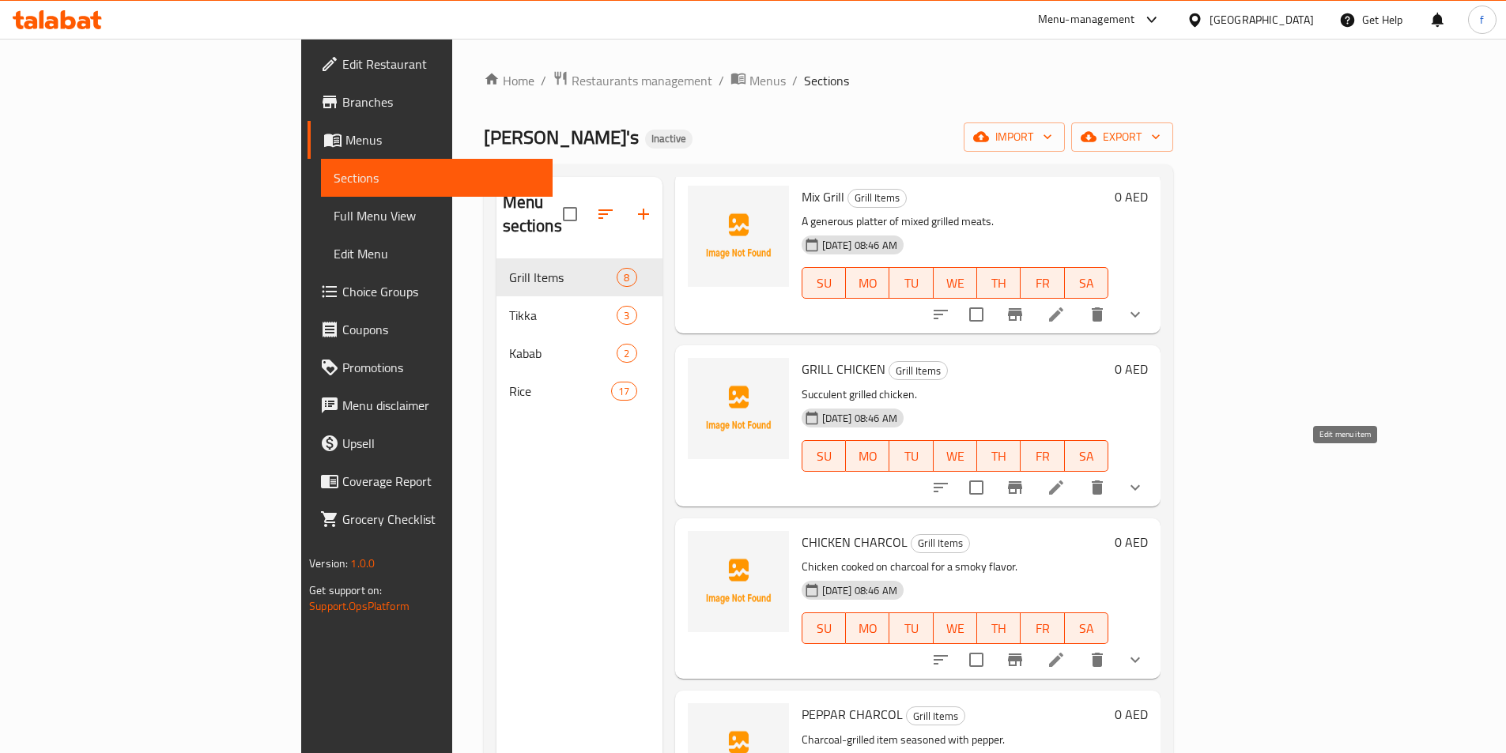
click at [1063, 481] on icon at bounding box center [1056, 488] width 14 height 14
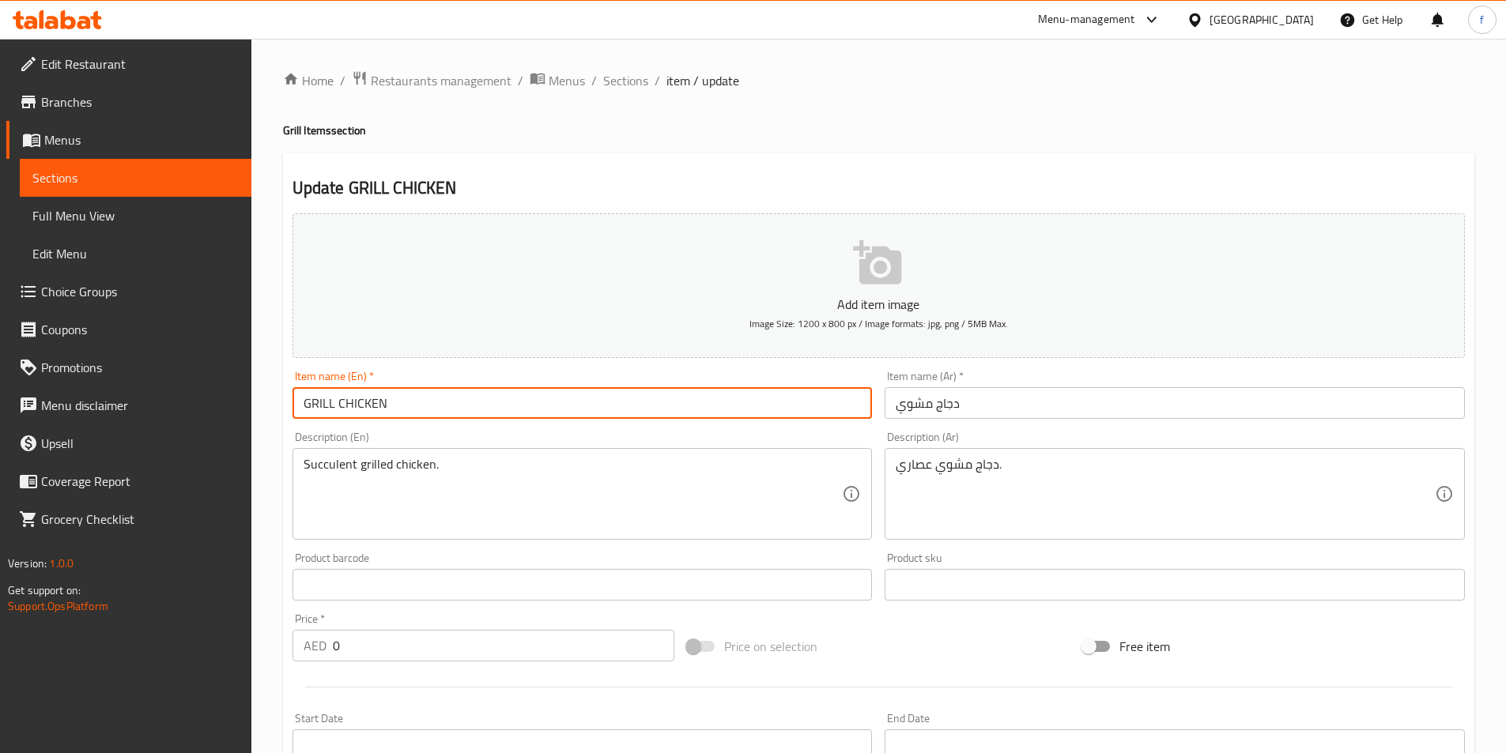
click at [402, 407] on input "GRILL CHICKEN" at bounding box center [582, 403] width 580 height 32
type input "Grill Chicken"
click at [1000, 406] on input "دجاج مشوي" at bounding box center [1175, 403] width 580 height 32
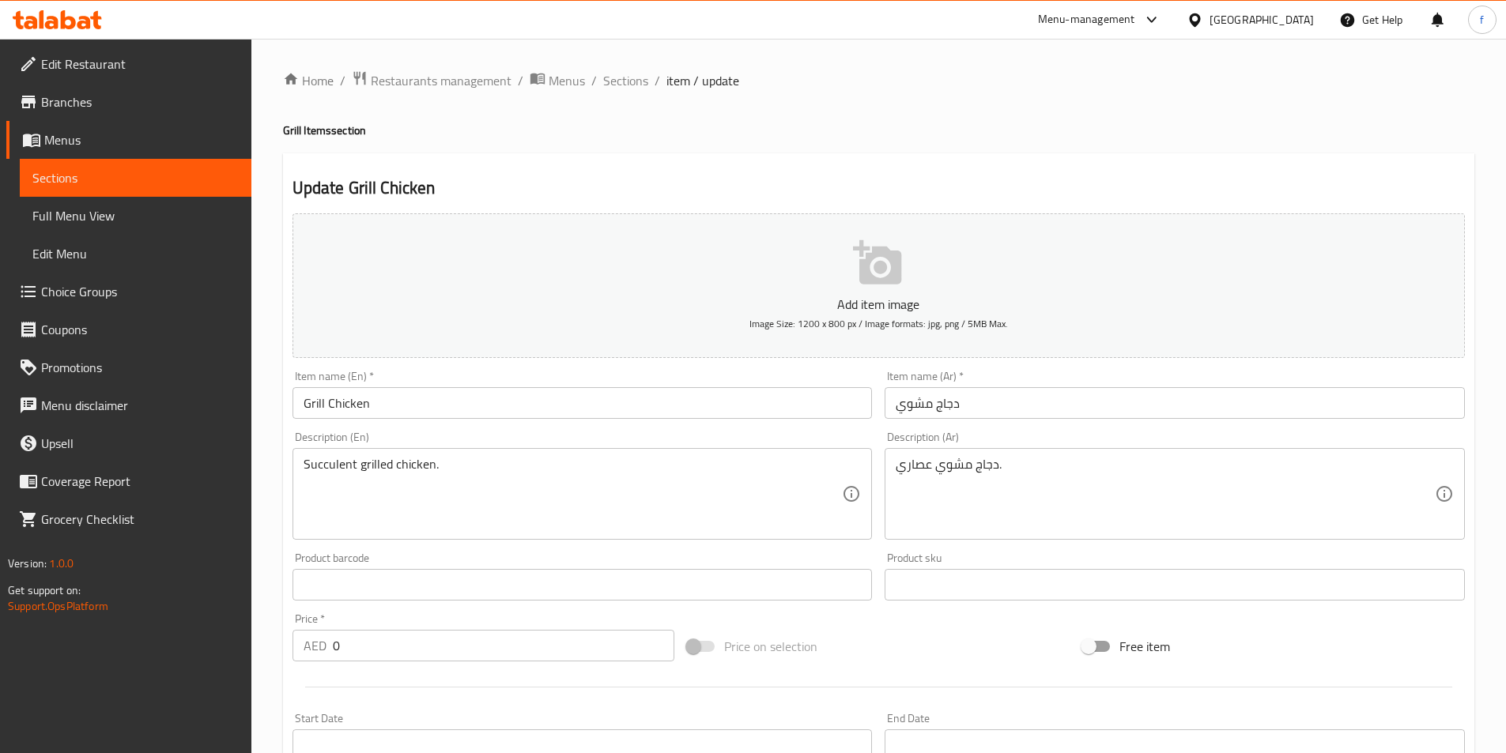
click at [331, 398] on input "Grill Chicken" at bounding box center [582, 403] width 580 height 32
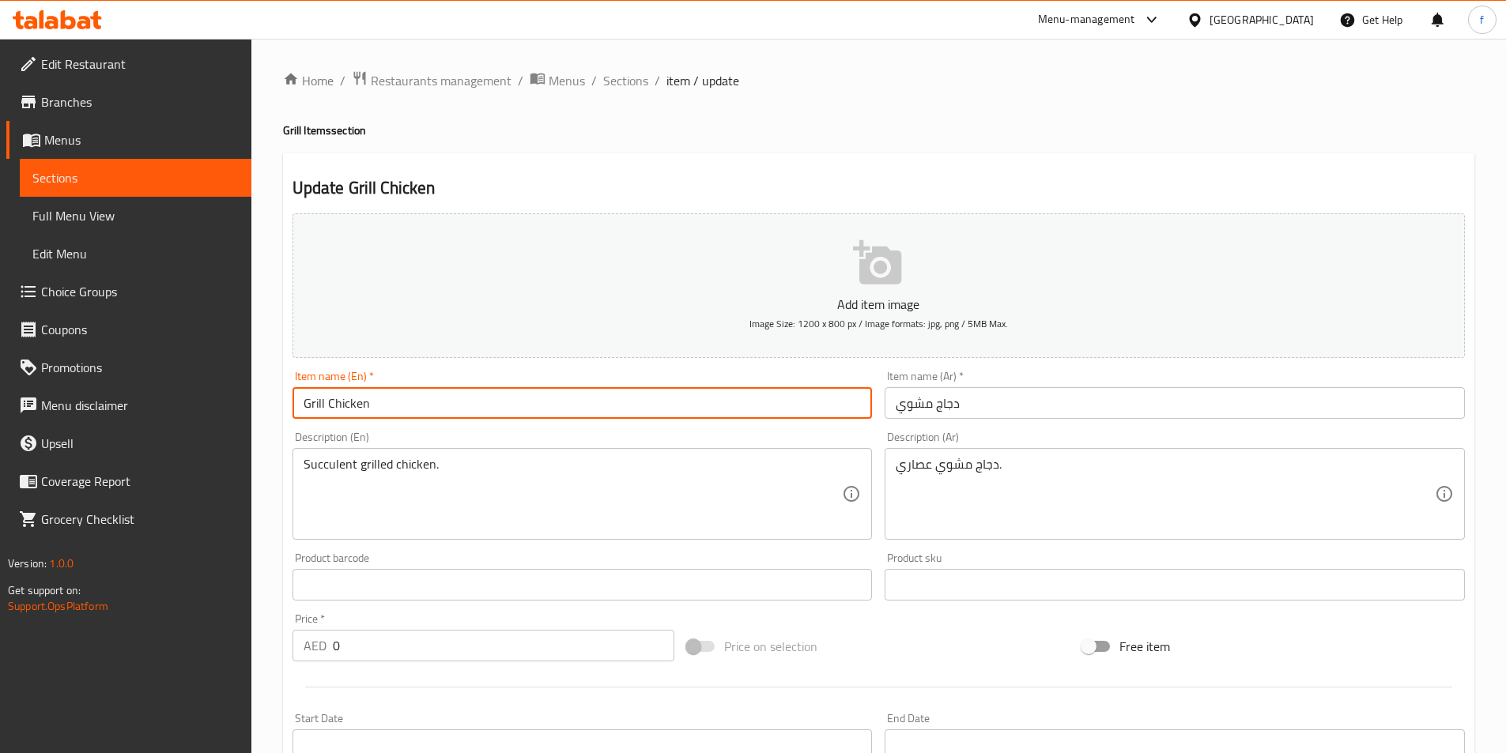
click at [331, 398] on input "Grill Chicken" at bounding box center [582, 403] width 580 height 32
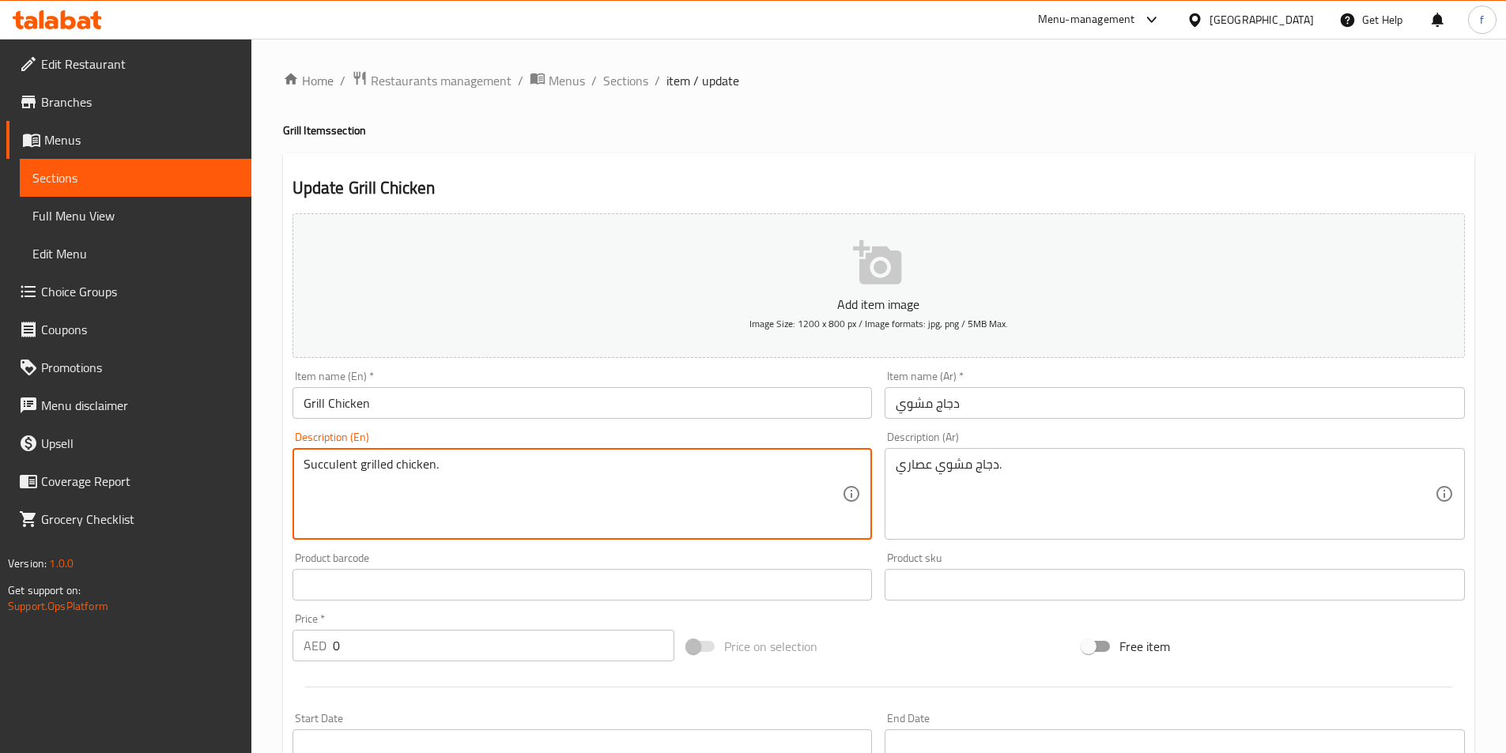
click at [330, 465] on textarea "Succulent grilled chicken." at bounding box center [573, 494] width 539 height 75
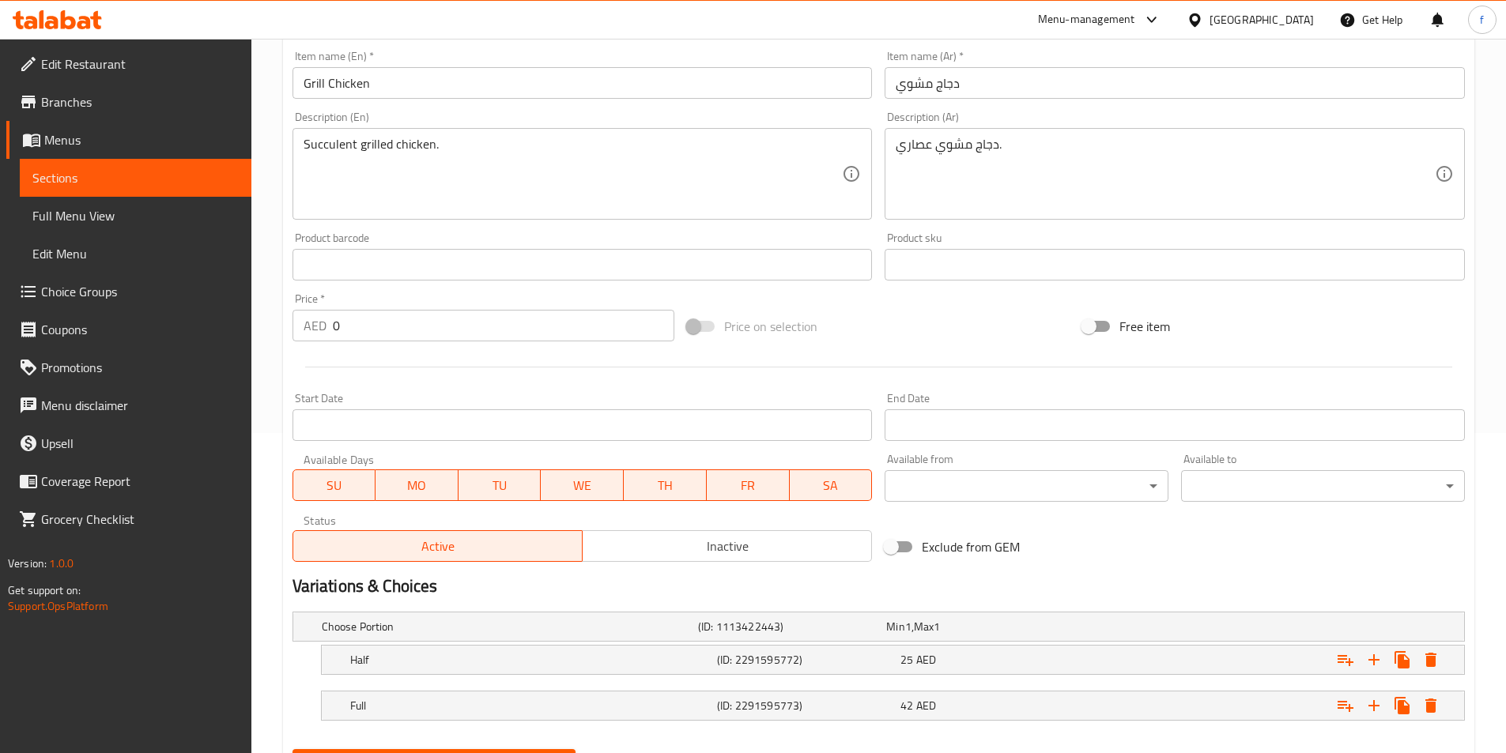
scroll to position [399, 0]
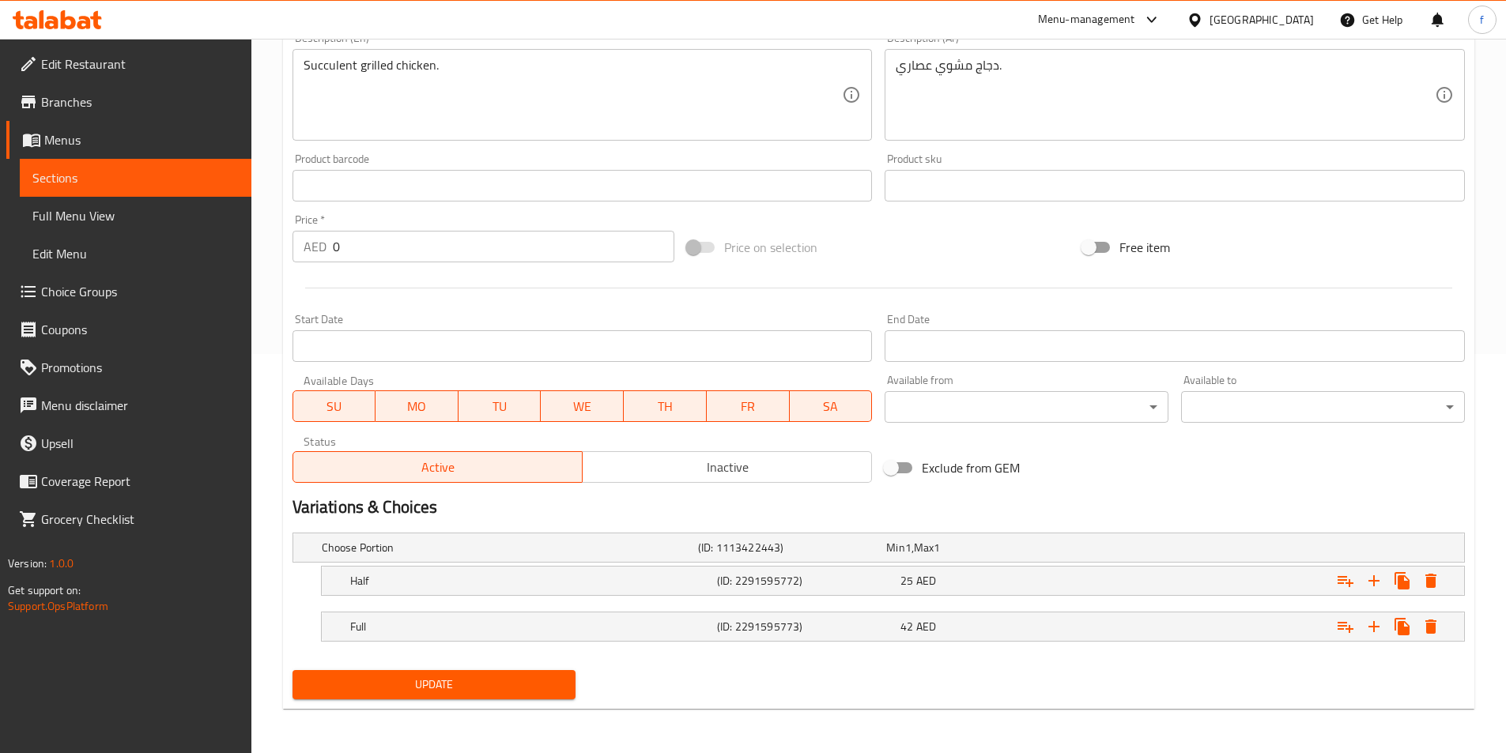
click at [421, 689] on span "Update" at bounding box center [434, 685] width 259 height 20
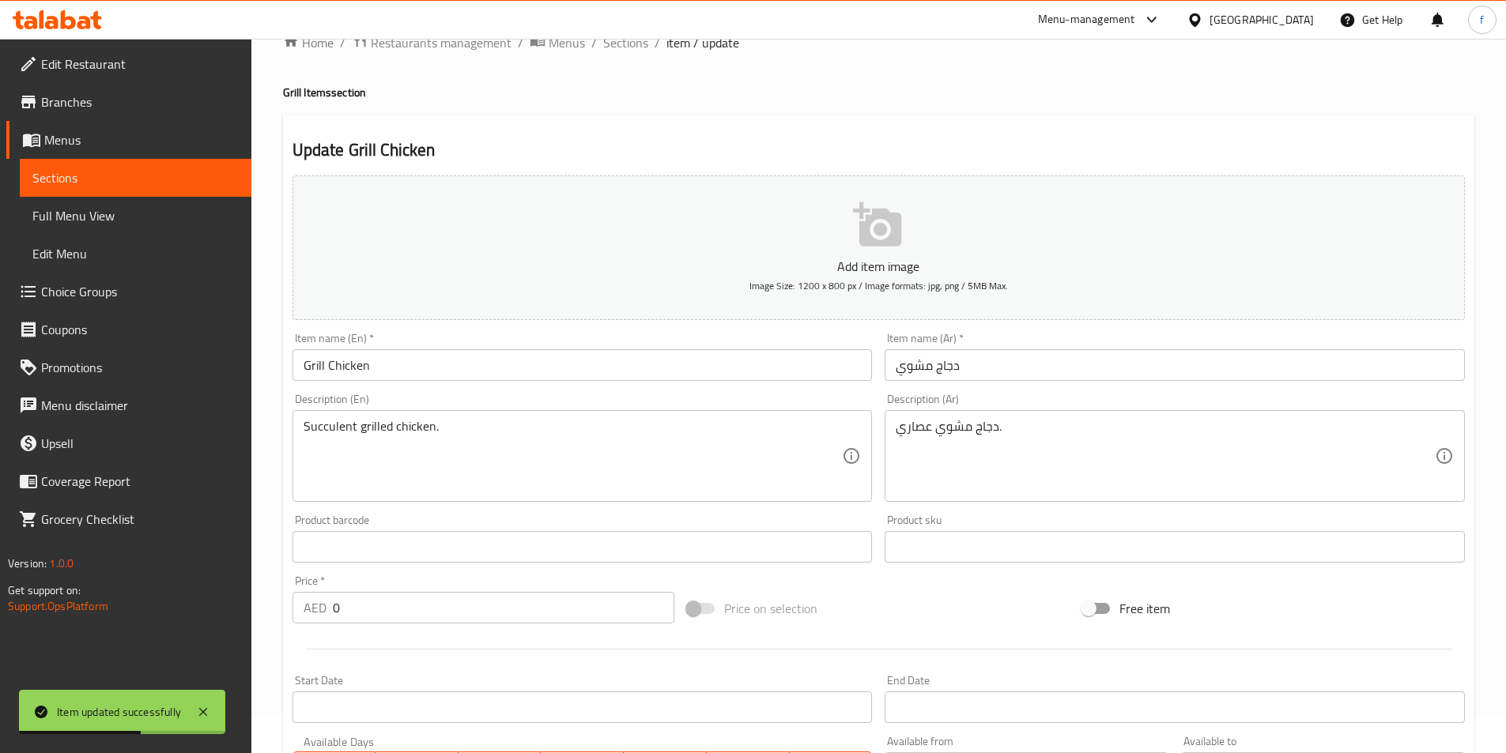
scroll to position [0, 0]
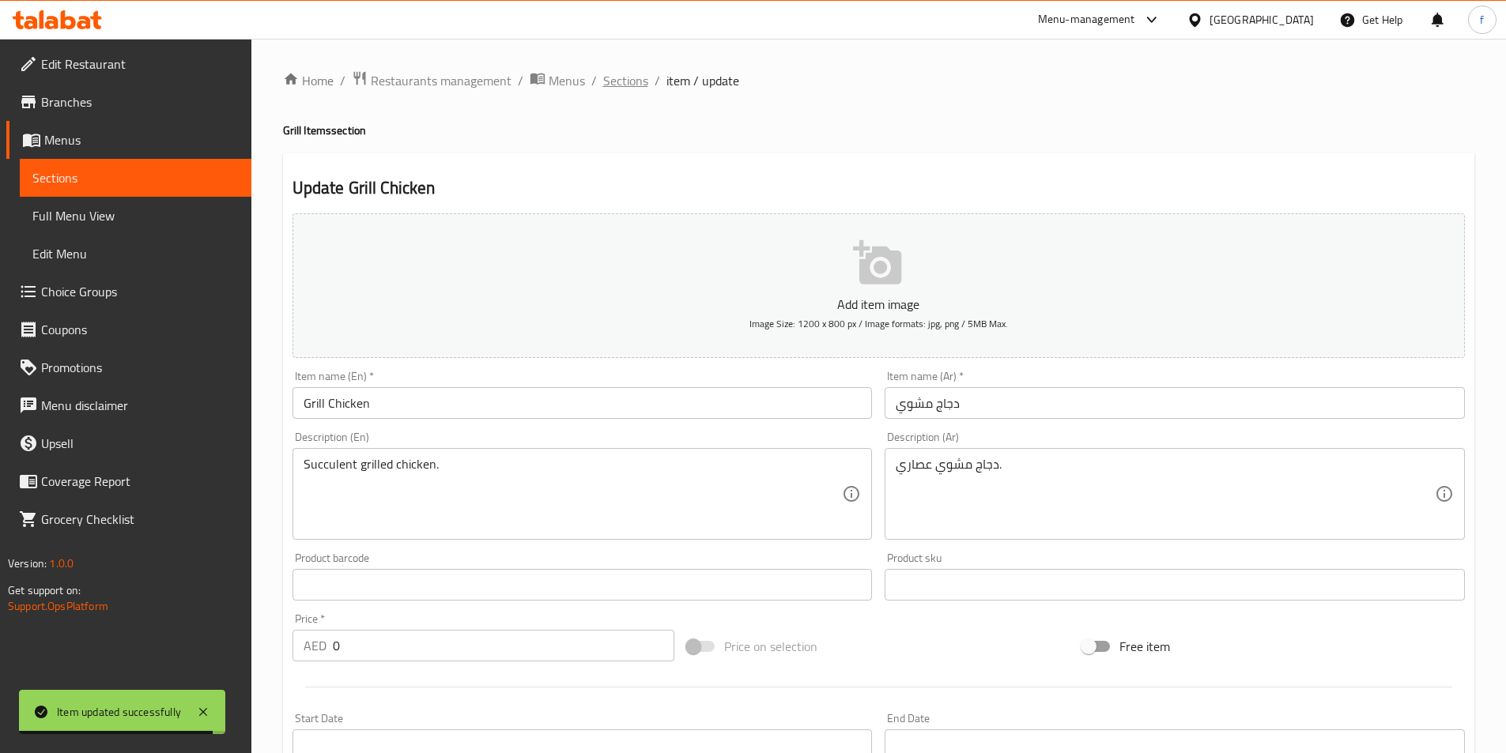
click at [632, 74] on span "Sections" at bounding box center [625, 80] width 45 height 19
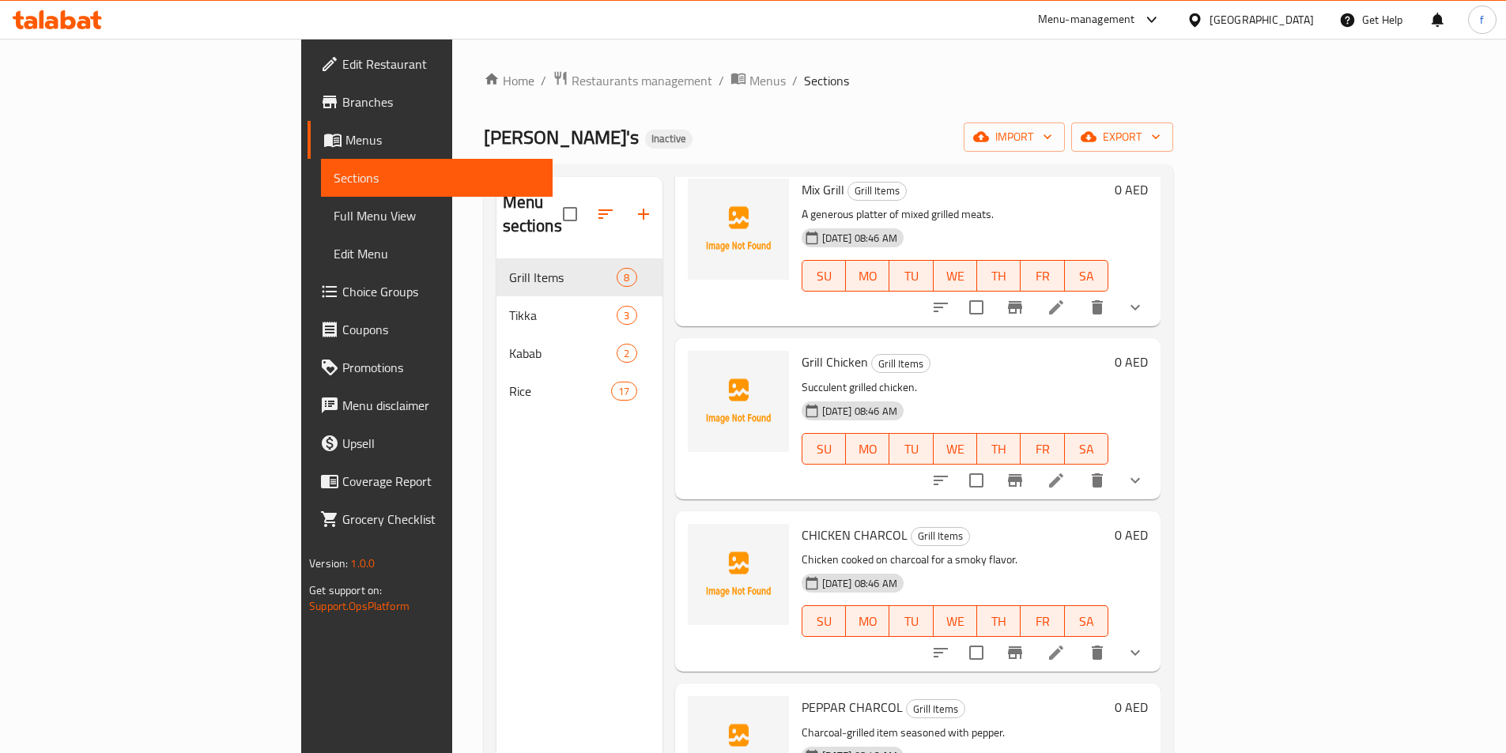
scroll to position [158, 0]
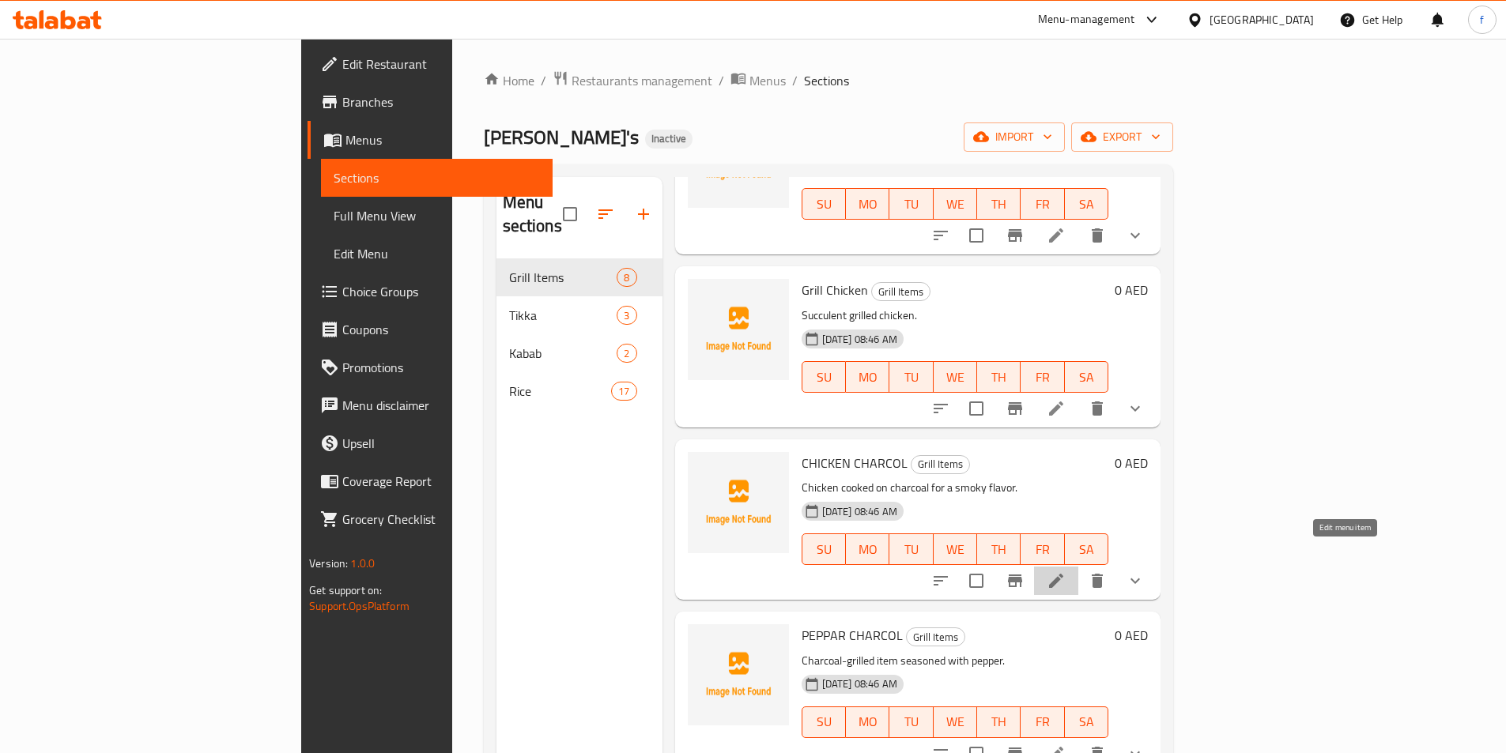
click at [1066, 572] on icon at bounding box center [1056, 581] width 19 height 19
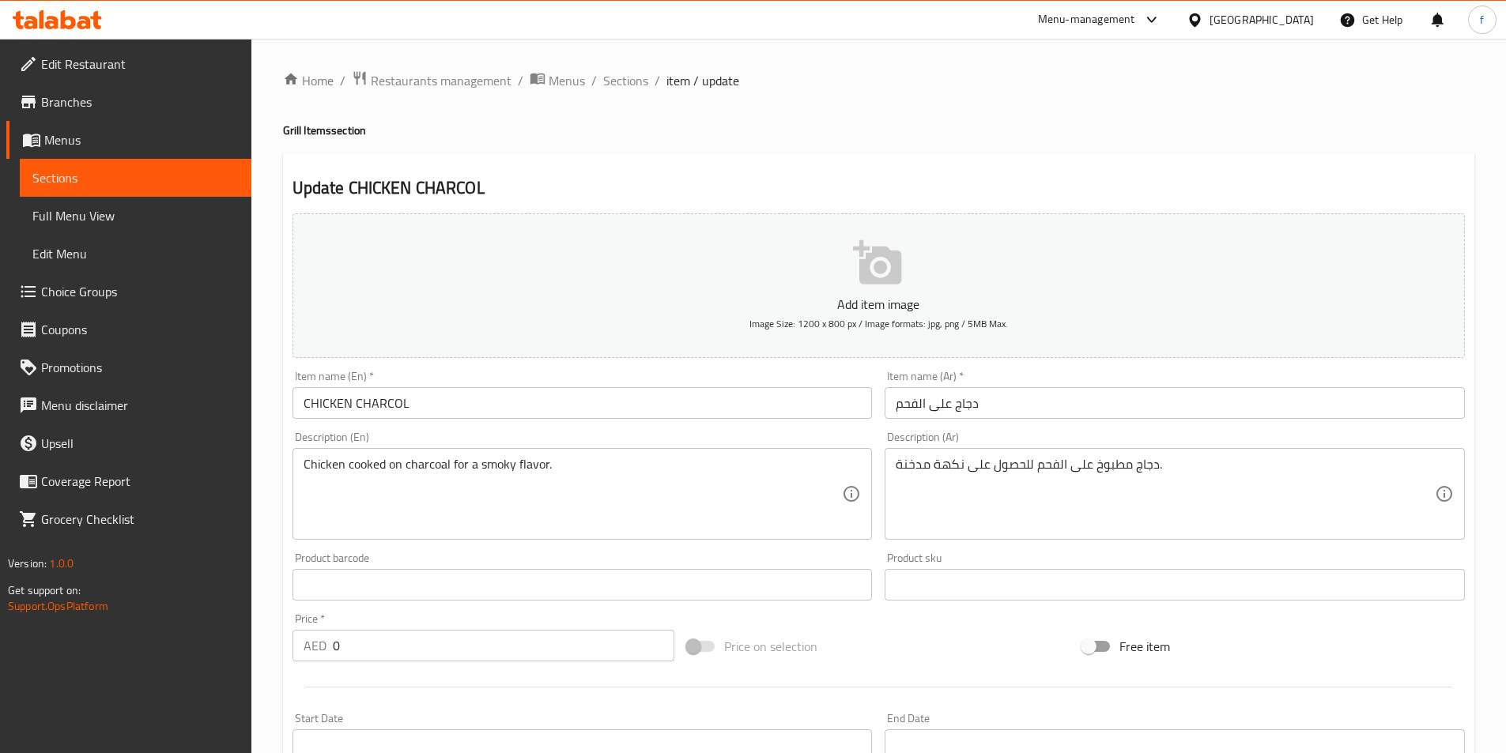
click at [406, 403] on input "CHICKEN CHARCOL" at bounding box center [582, 403] width 580 height 32
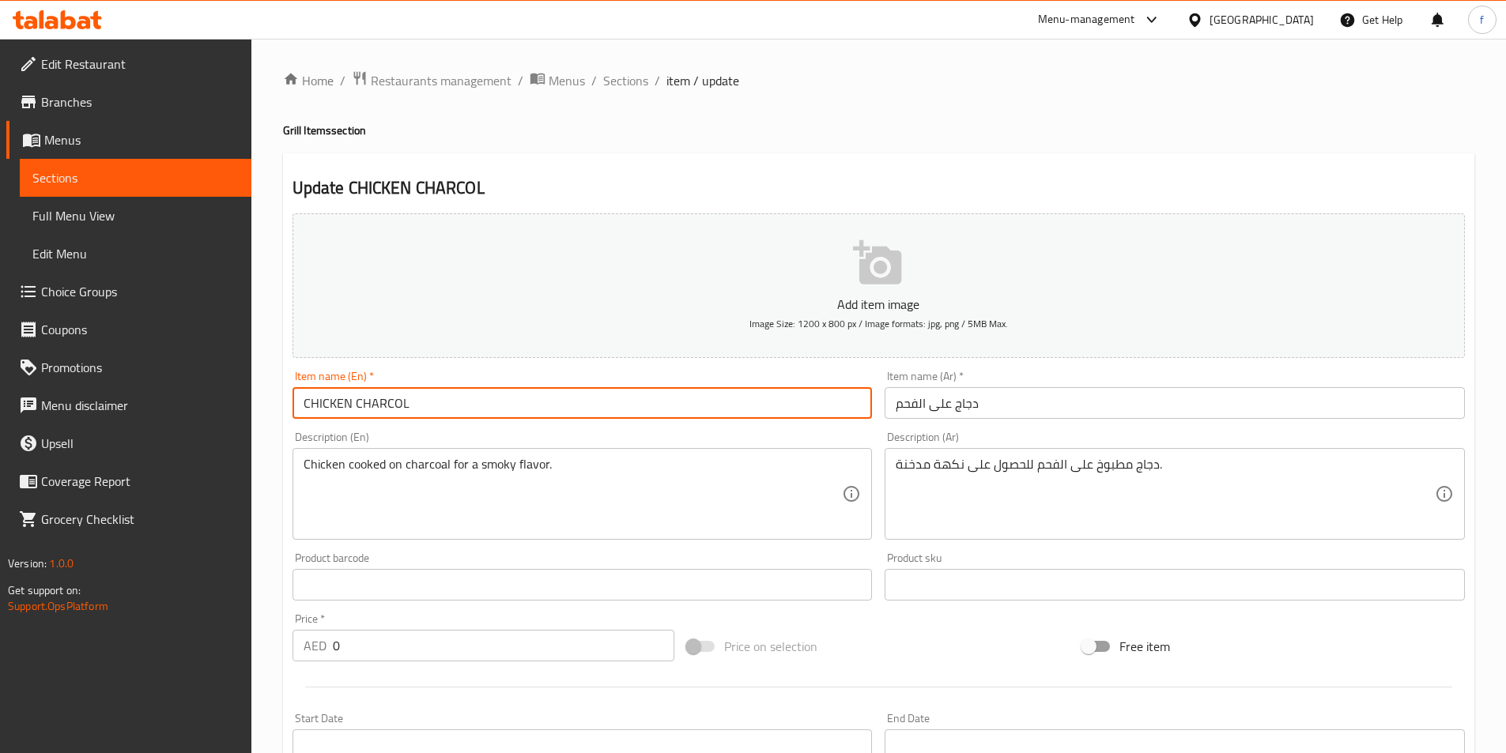
click at [406, 403] on input "CHICKEN CHARCOL" at bounding box center [582, 403] width 580 height 32
click at [347, 402] on input "CHICKEN CHARCOL" at bounding box center [582, 403] width 580 height 32
click at [353, 404] on input "CHICKEN CHARCOL" at bounding box center [582, 403] width 580 height 32
click at [350, 404] on input "CHICKEN CHARCOL" at bounding box center [582, 403] width 580 height 32
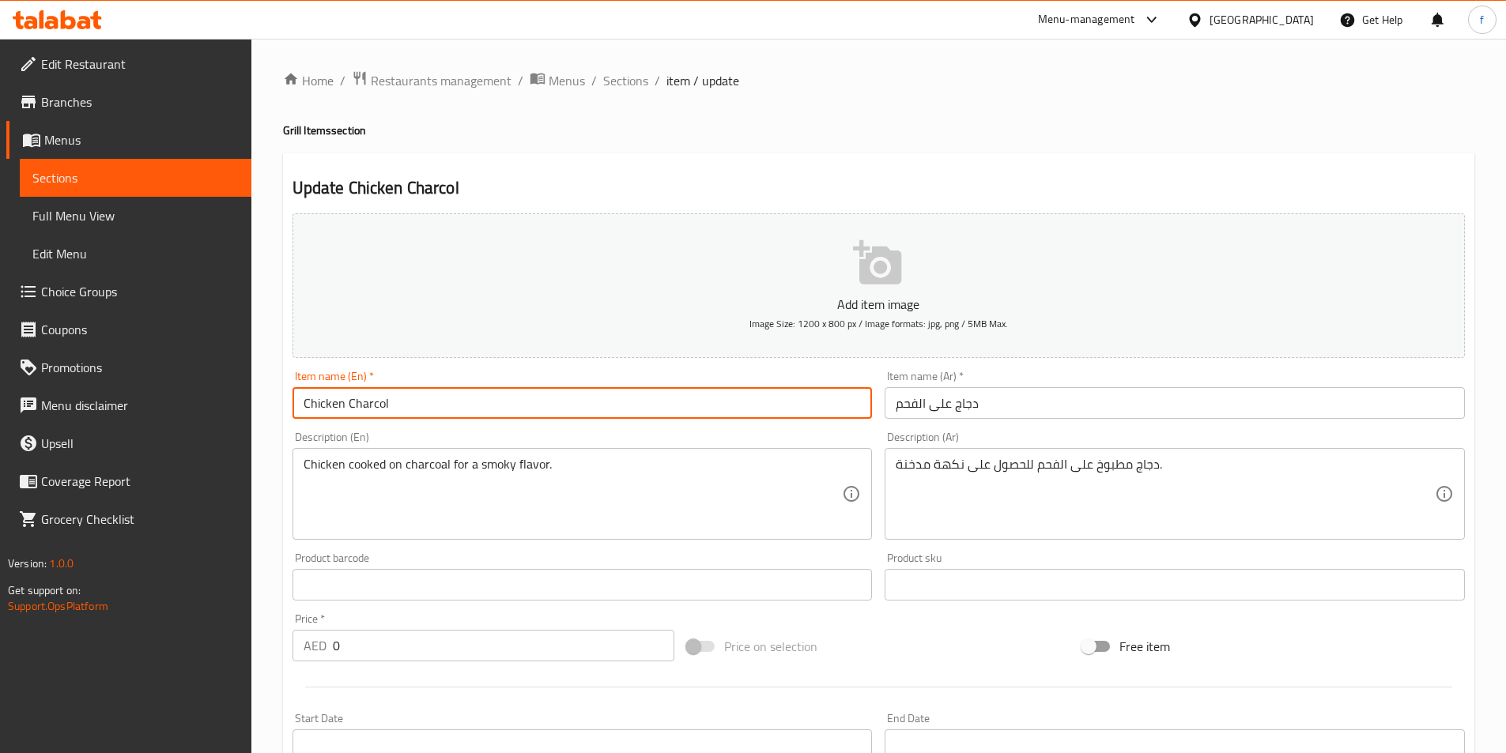
type input "Chicken Charcol"
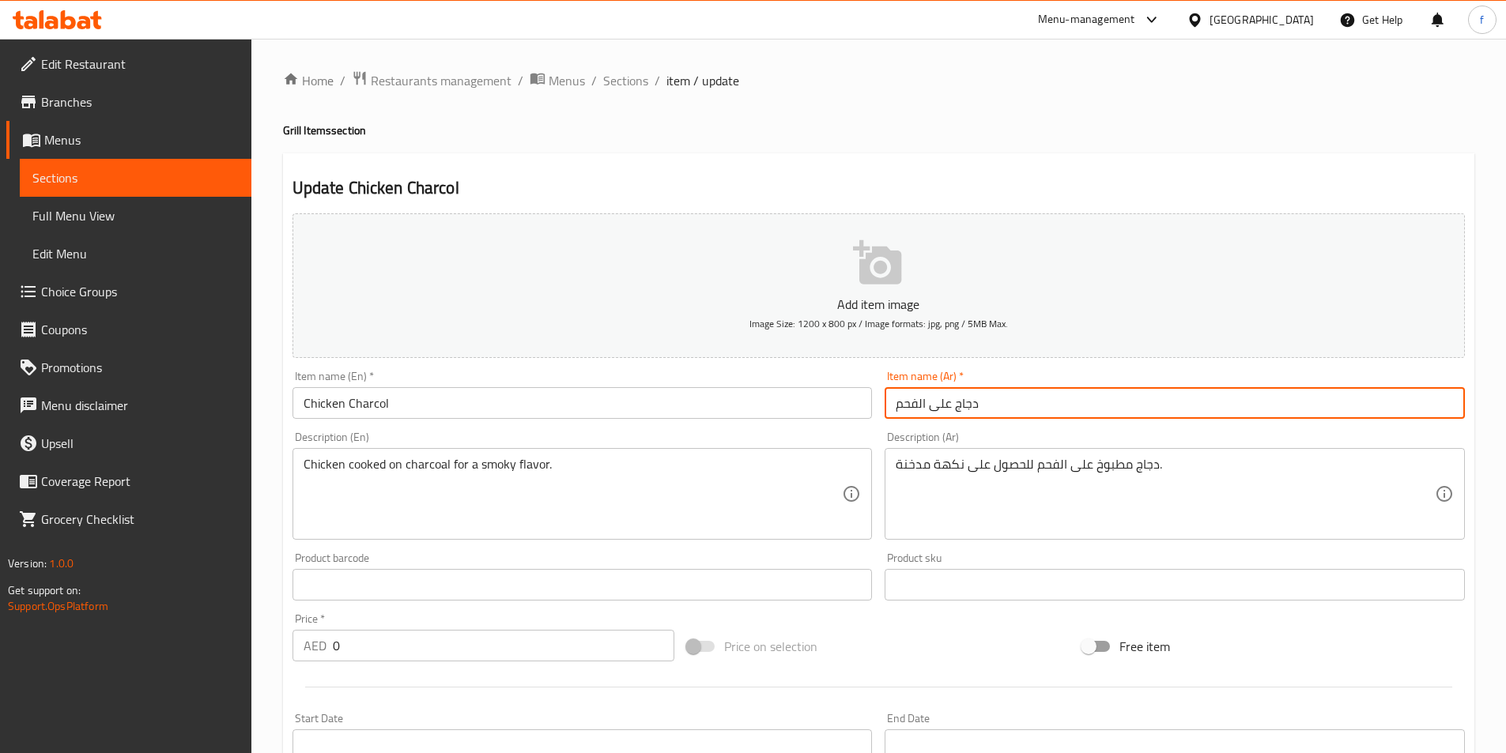
click at [1001, 404] on input "دجاج على الفحم" at bounding box center [1175, 403] width 580 height 32
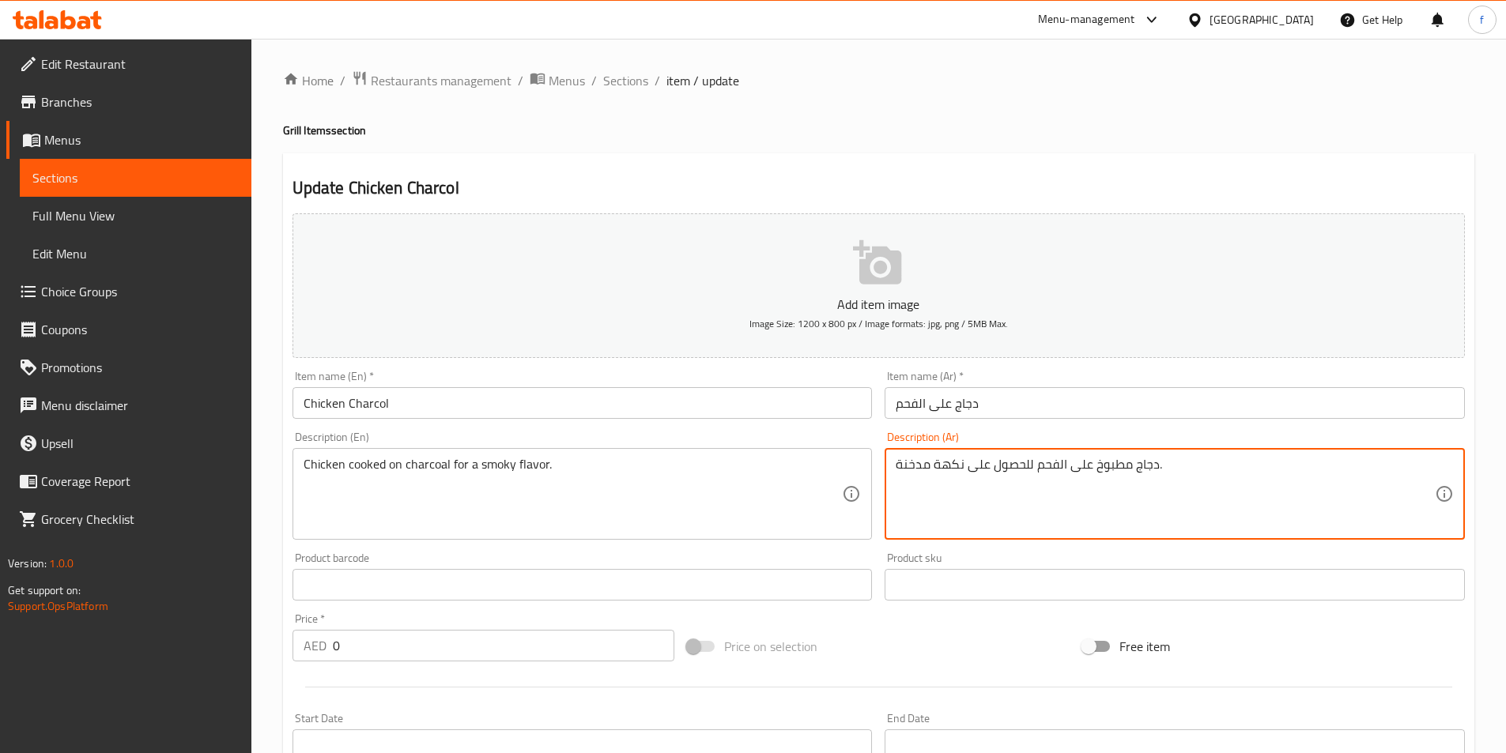
click at [1157, 463] on textarea "دجاج مطبوخ على الفحم للحصول على نكهة مدخنة." at bounding box center [1165, 494] width 539 height 75
click at [1158, 463] on textarea "دجاج مطبوخ على الفحم للحصول على نكهة مدخنة." at bounding box center [1165, 494] width 539 height 75
type textarea "دجاج مطبوخ على الفحم للحصول على نكهة مدخنة"
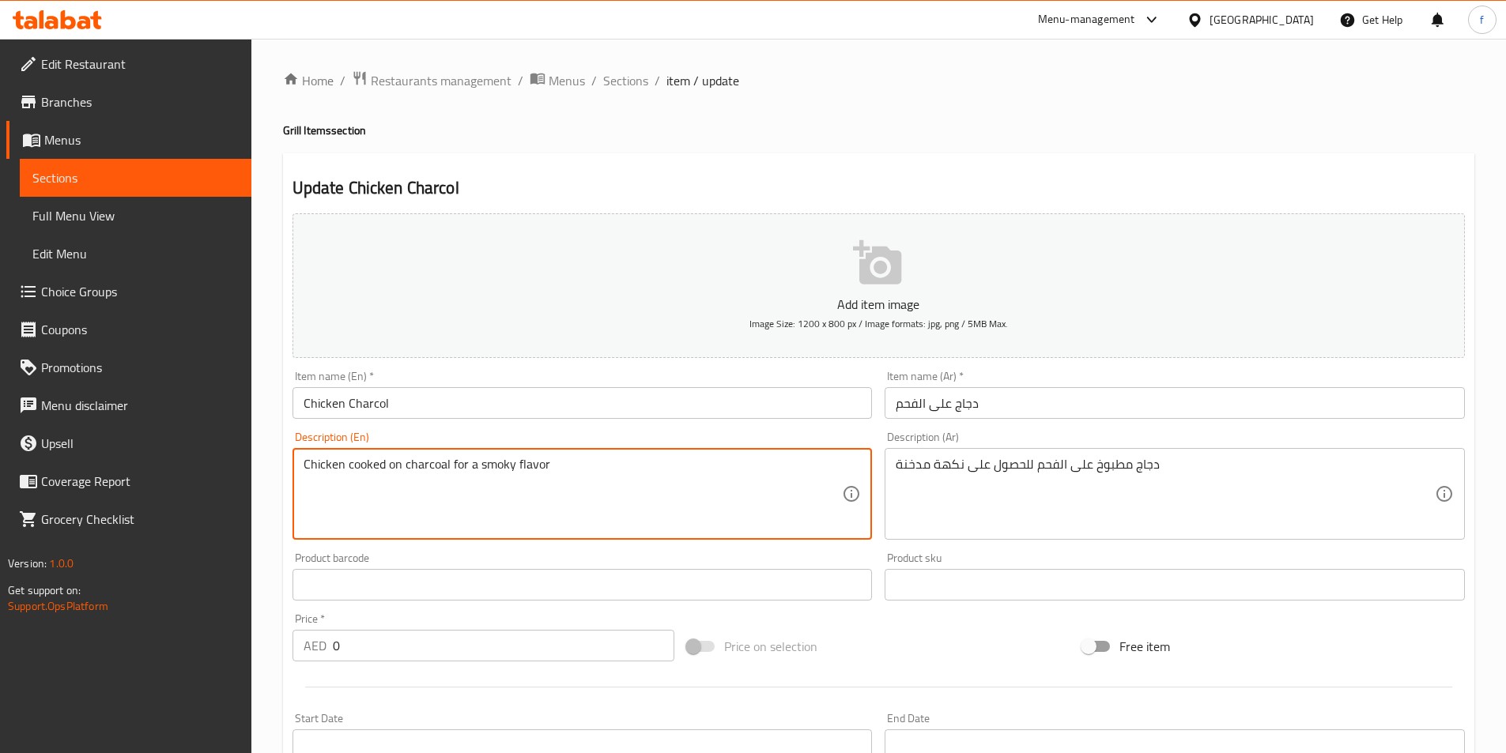
type textarea "Chicken cooked on charcoal for a smoky flavor"
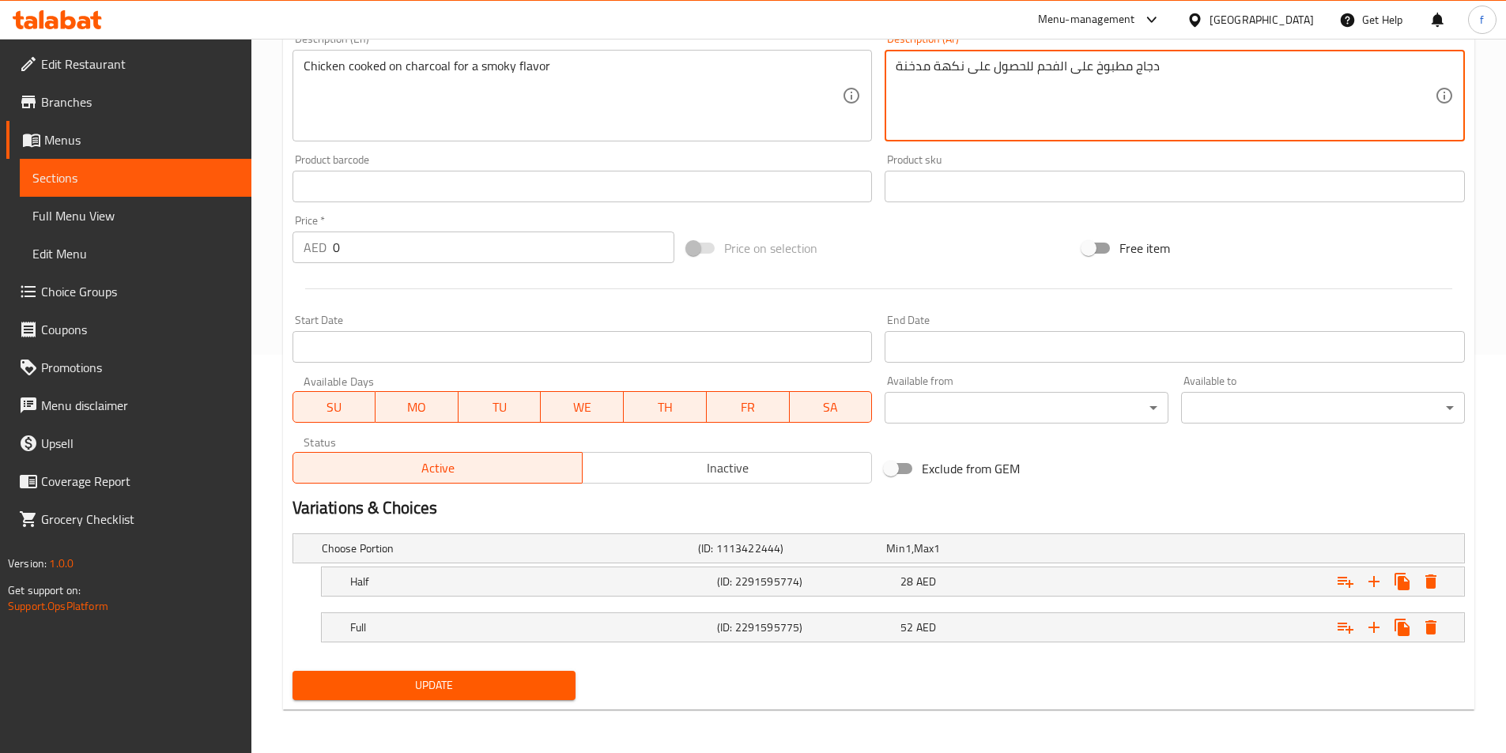
scroll to position [399, 0]
click at [481, 690] on span "Update" at bounding box center [434, 685] width 259 height 20
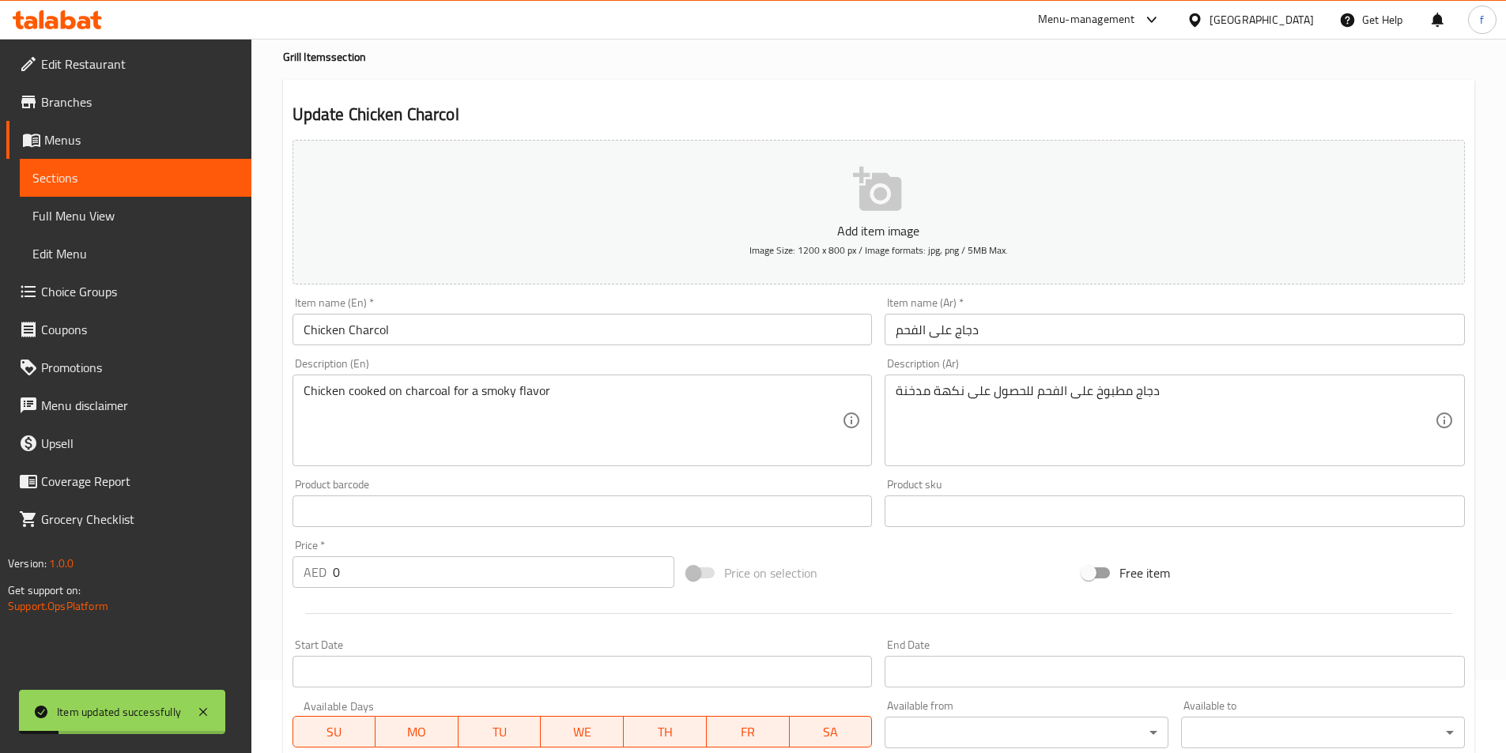
scroll to position [0, 0]
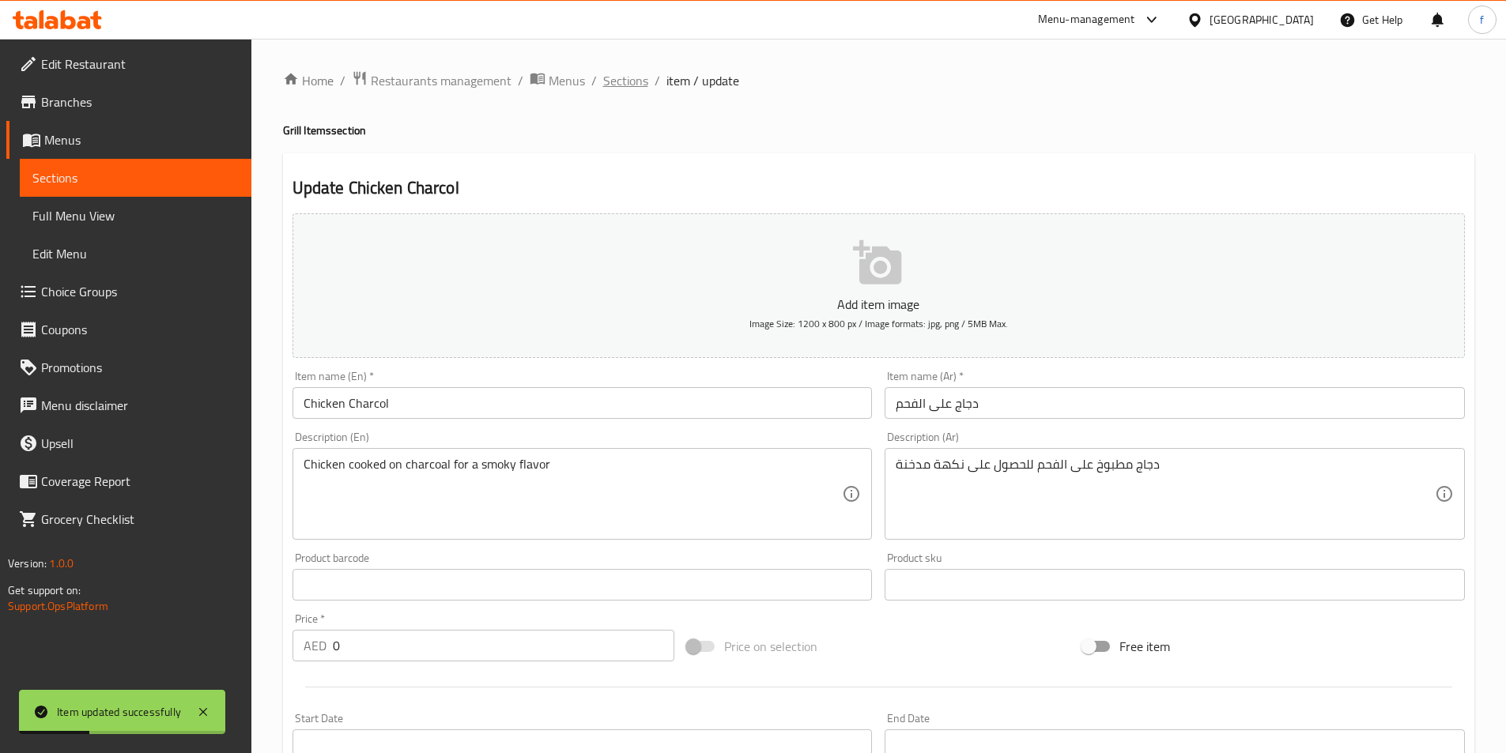
click at [616, 84] on span "Sections" at bounding box center [625, 80] width 45 height 19
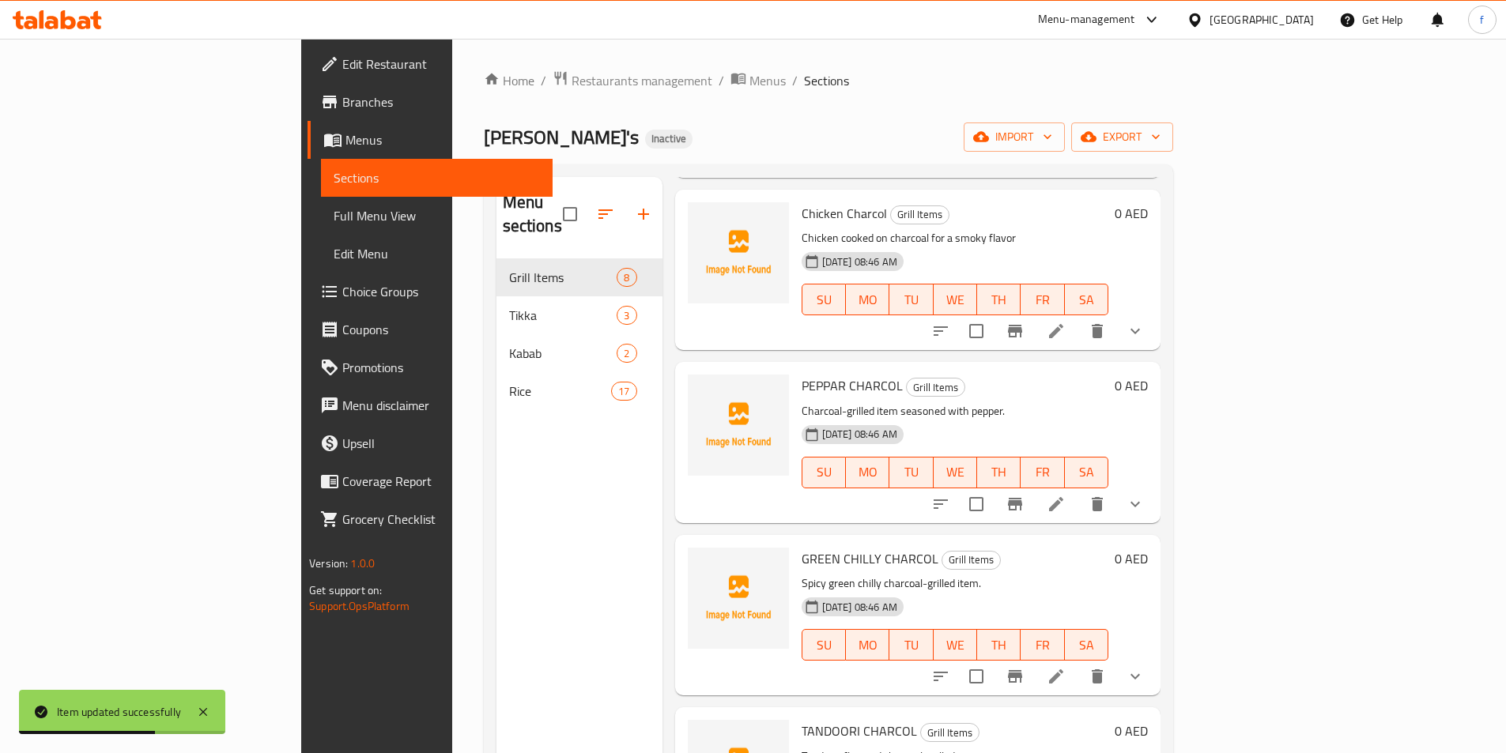
scroll to position [316, 0]
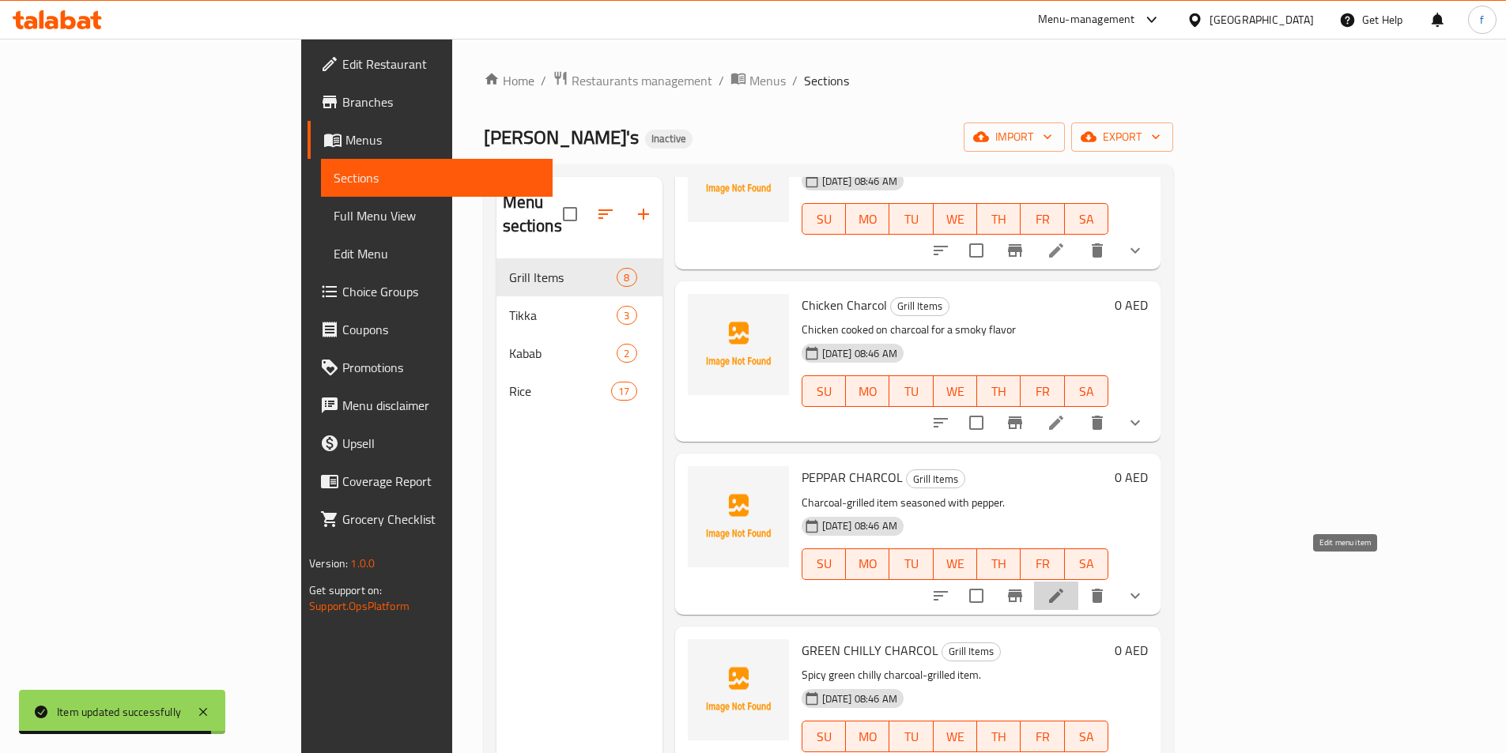
click at [1066, 587] on icon at bounding box center [1056, 596] width 19 height 19
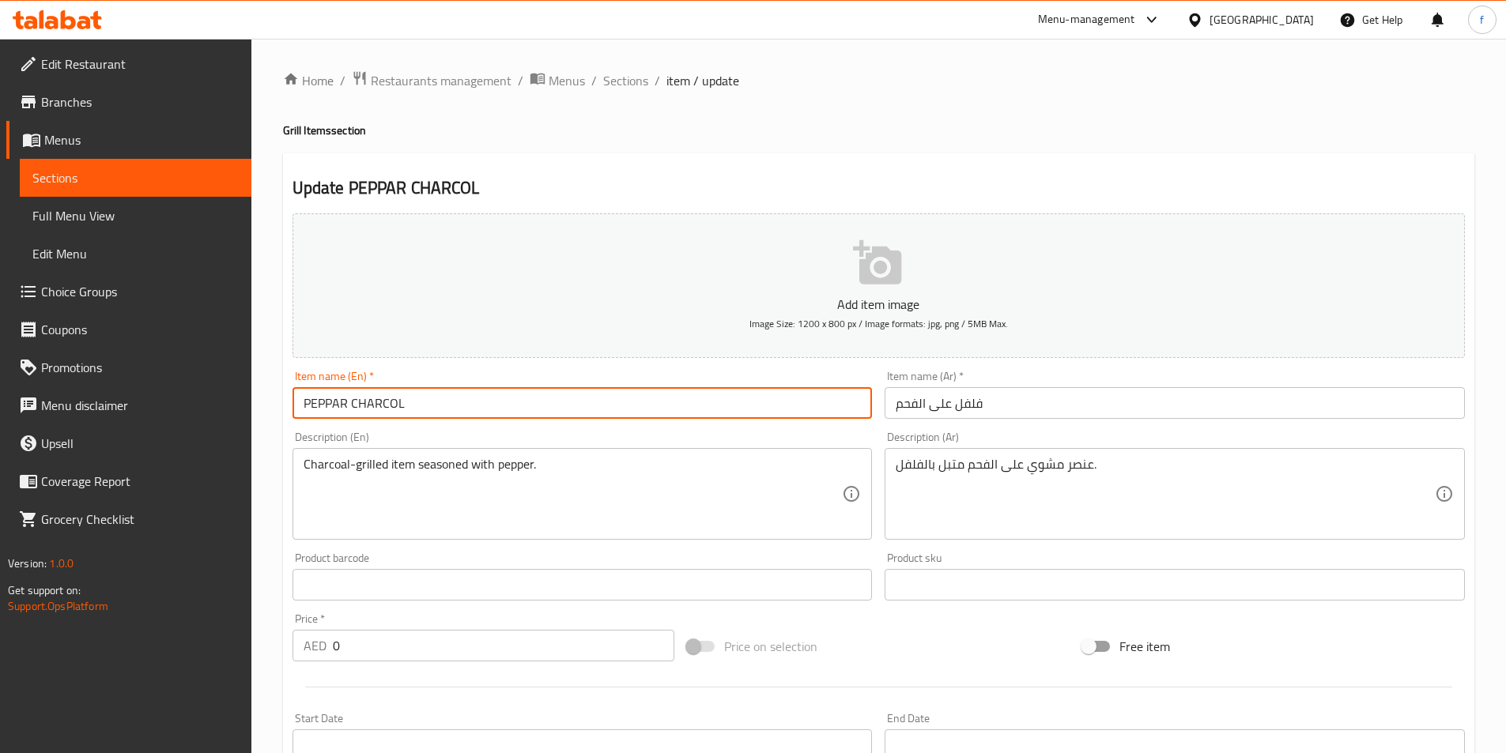
click at [345, 409] on input "PEPPAR CHARCOL" at bounding box center [582, 403] width 580 height 32
click at [601, 394] on input "PE CHARCOL" at bounding box center [582, 403] width 580 height 32
click at [320, 404] on input "PE CHARCOL" at bounding box center [582, 403] width 580 height 32
click at [432, 402] on input "Peppar Charcol" at bounding box center [582, 403] width 580 height 32
click at [428, 402] on input "Peppar Charcol" at bounding box center [582, 403] width 580 height 32
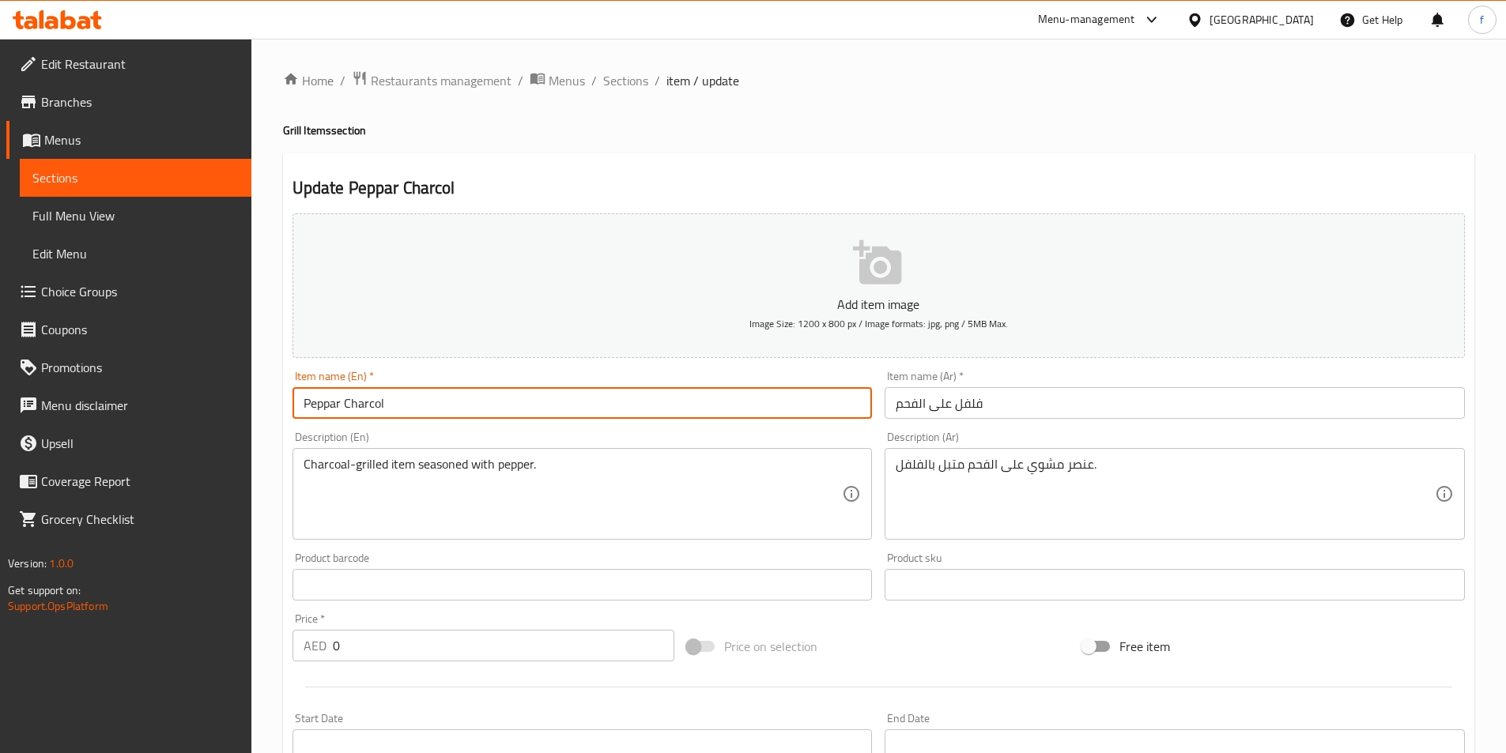
click at [428, 402] on input "Peppar Charcol" at bounding box center [582, 403] width 580 height 32
drag, startPoint x: 428, startPoint y: 399, endPoint x: 436, endPoint y: 409, distance: 13.0
click at [428, 400] on input "Peppar Charcol" at bounding box center [582, 403] width 580 height 32
click at [937, 399] on input "فلفل على الفحم" at bounding box center [1175, 403] width 580 height 32
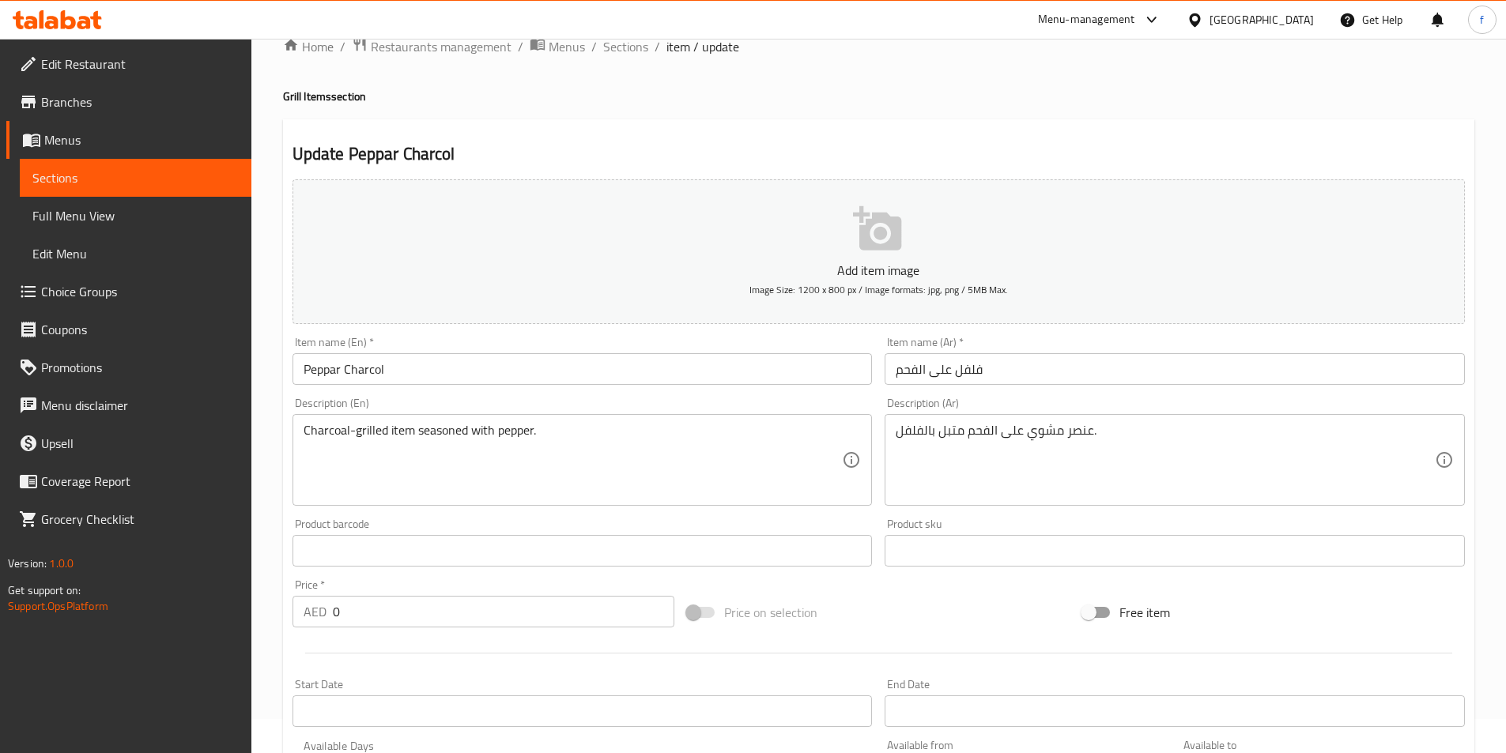
scroll to position [4, 0]
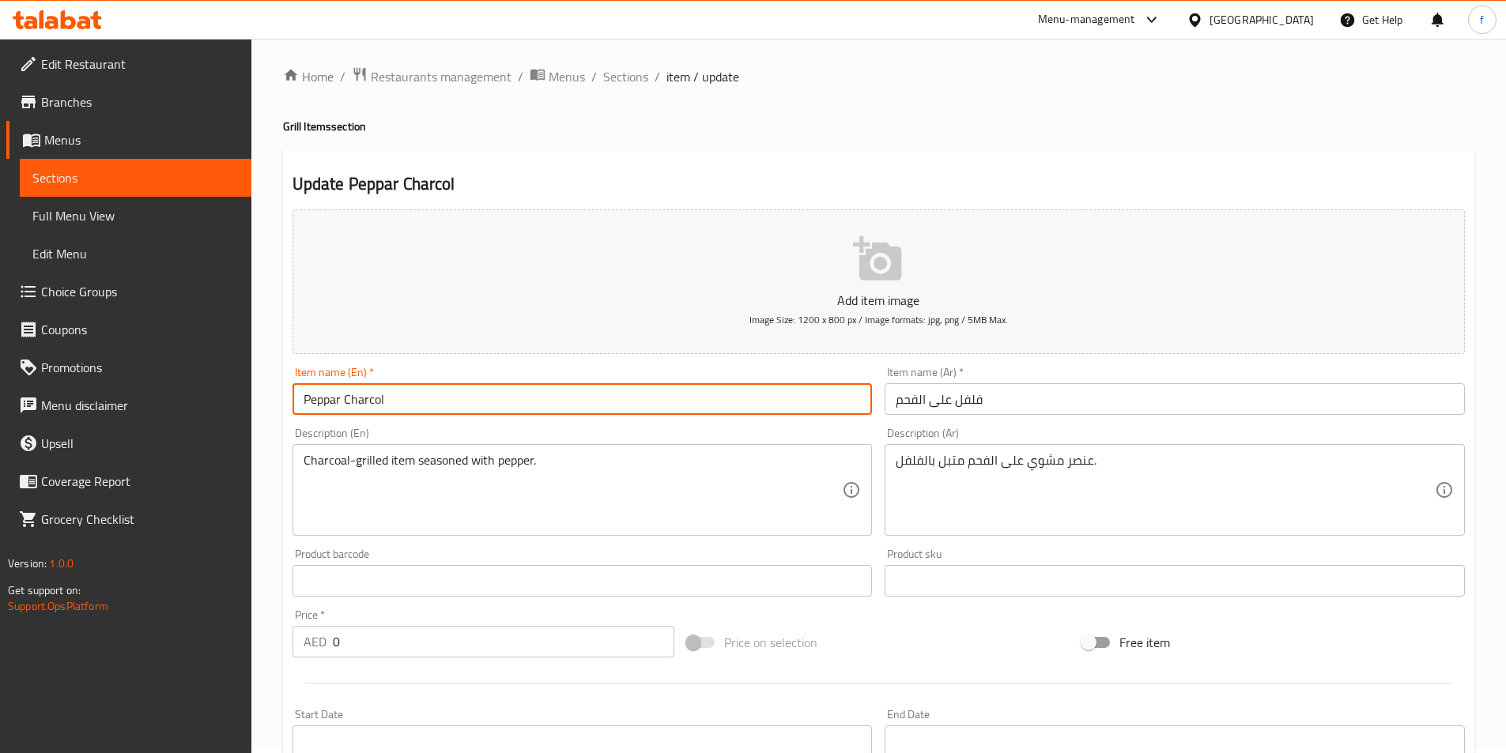
click at [337, 402] on input "Peppar Charcol" at bounding box center [582, 399] width 580 height 32
click at [628, 400] on input "Pepper Charcol" at bounding box center [582, 399] width 580 height 32
type input "Pepper Charcol"
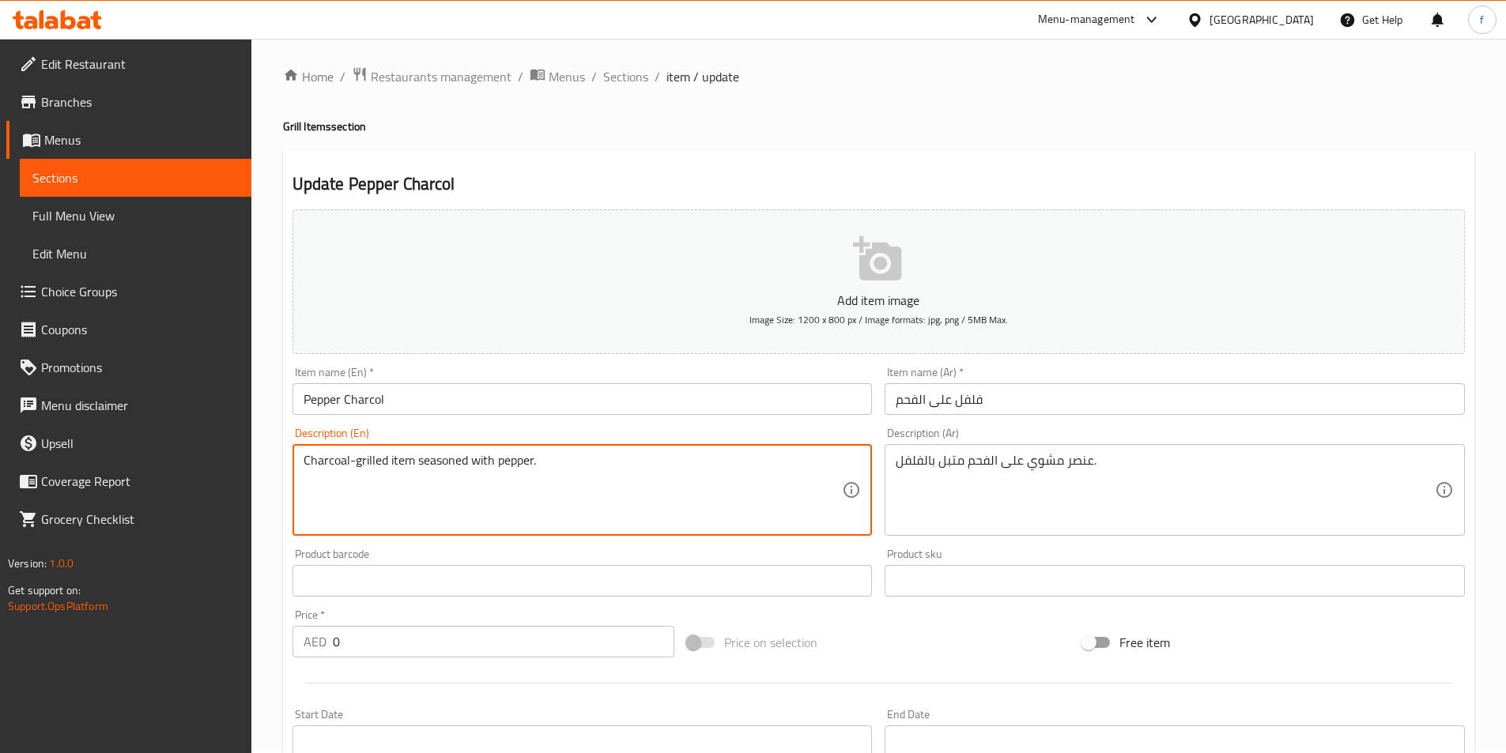
click at [538, 461] on textarea "Charcoal-grilled item seasoned with pepper." at bounding box center [573, 490] width 539 height 75
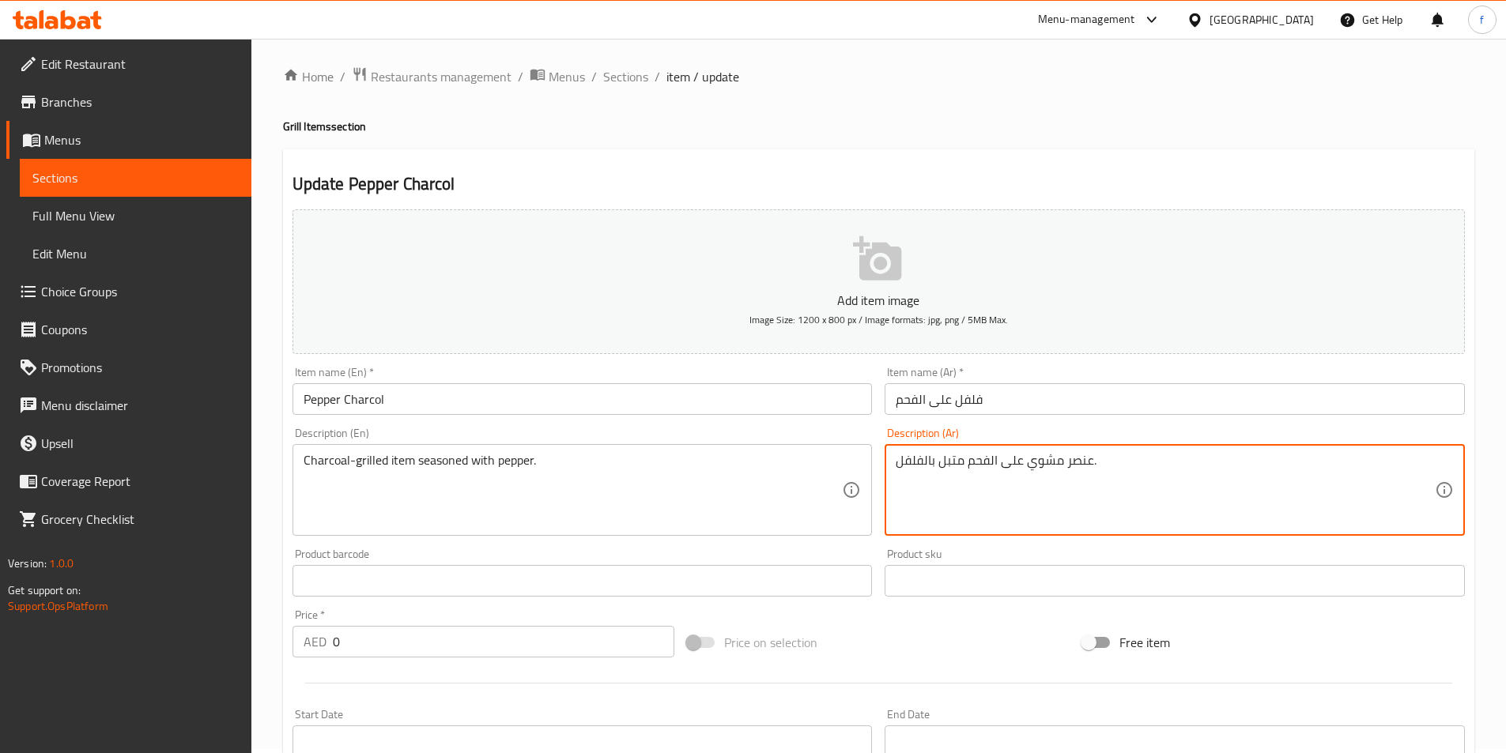
click at [1094, 465] on textarea "عنصر مشوي على الفحم متبل بالفلفل." at bounding box center [1165, 490] width 539 height 75
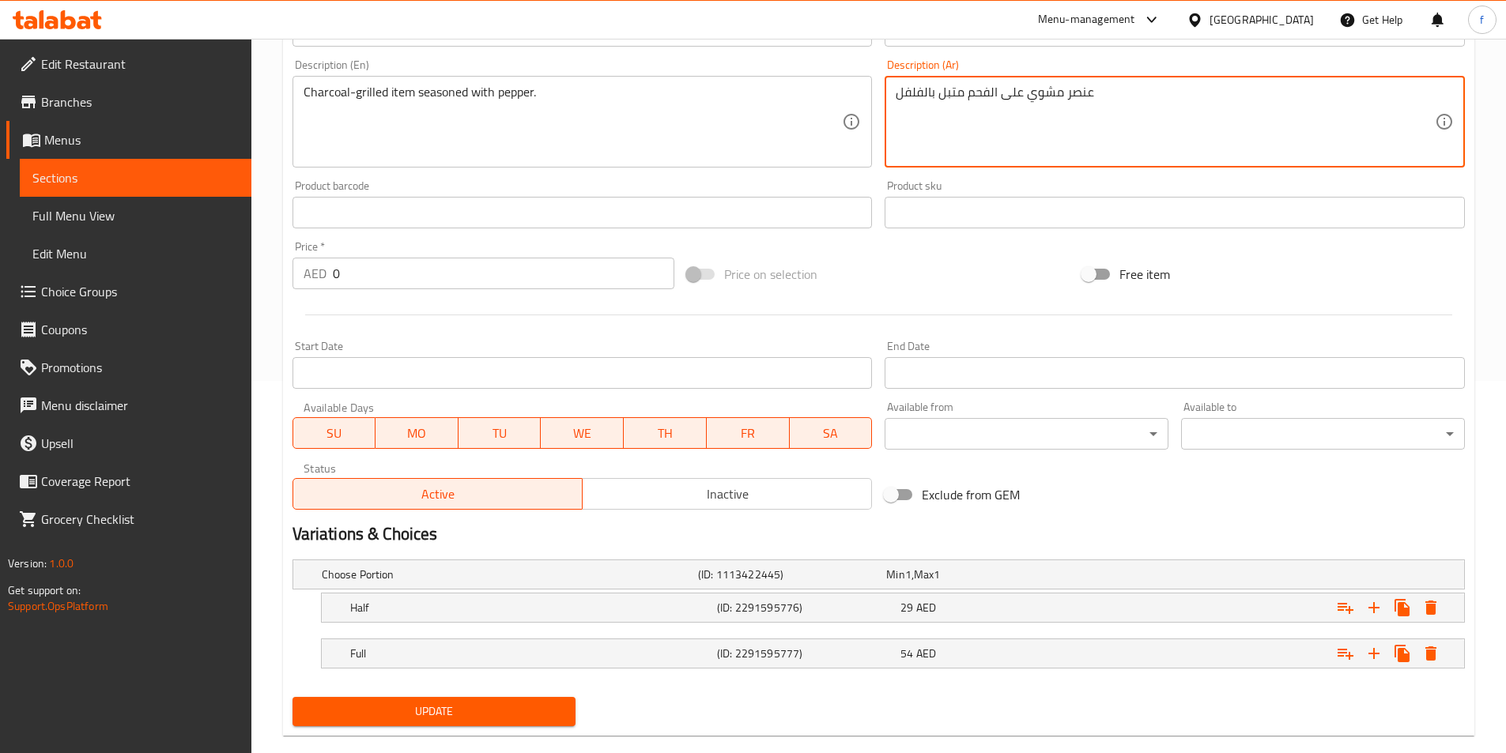
scroll to position [399, 0]
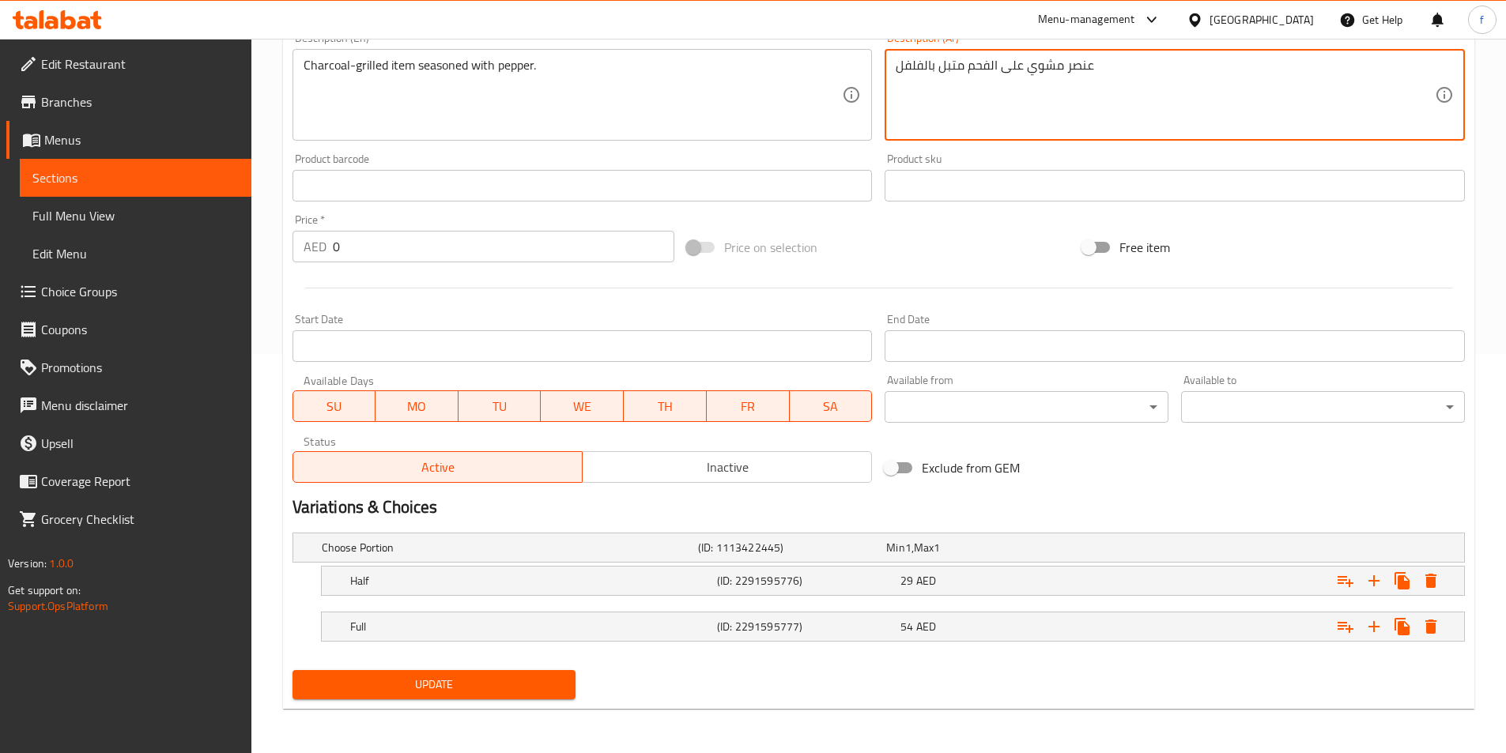
type textarea "عنصر مشوي على الفحم متبل بالفلفل"
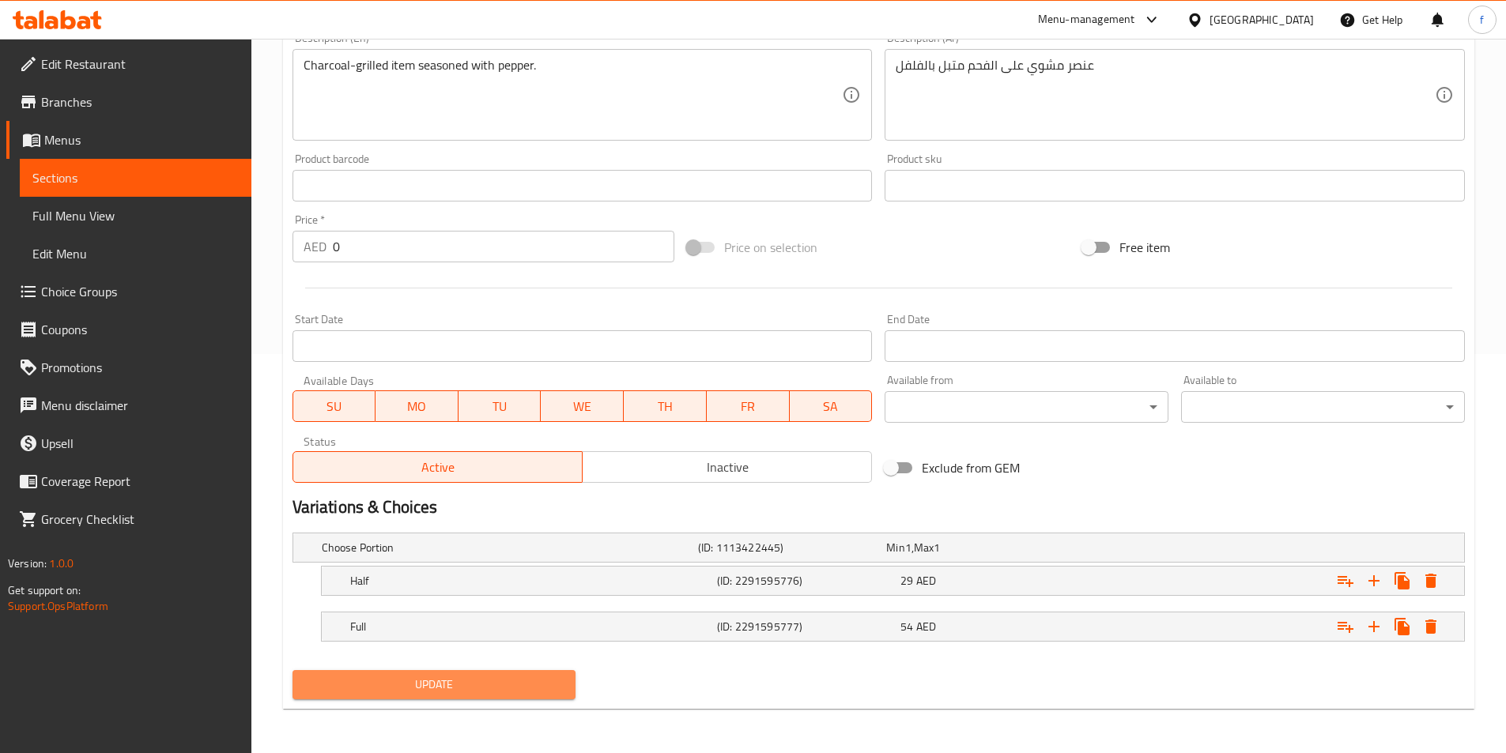
click at [444, 677] on span "Update" at bounding box center [434, 685] width 259 height 20
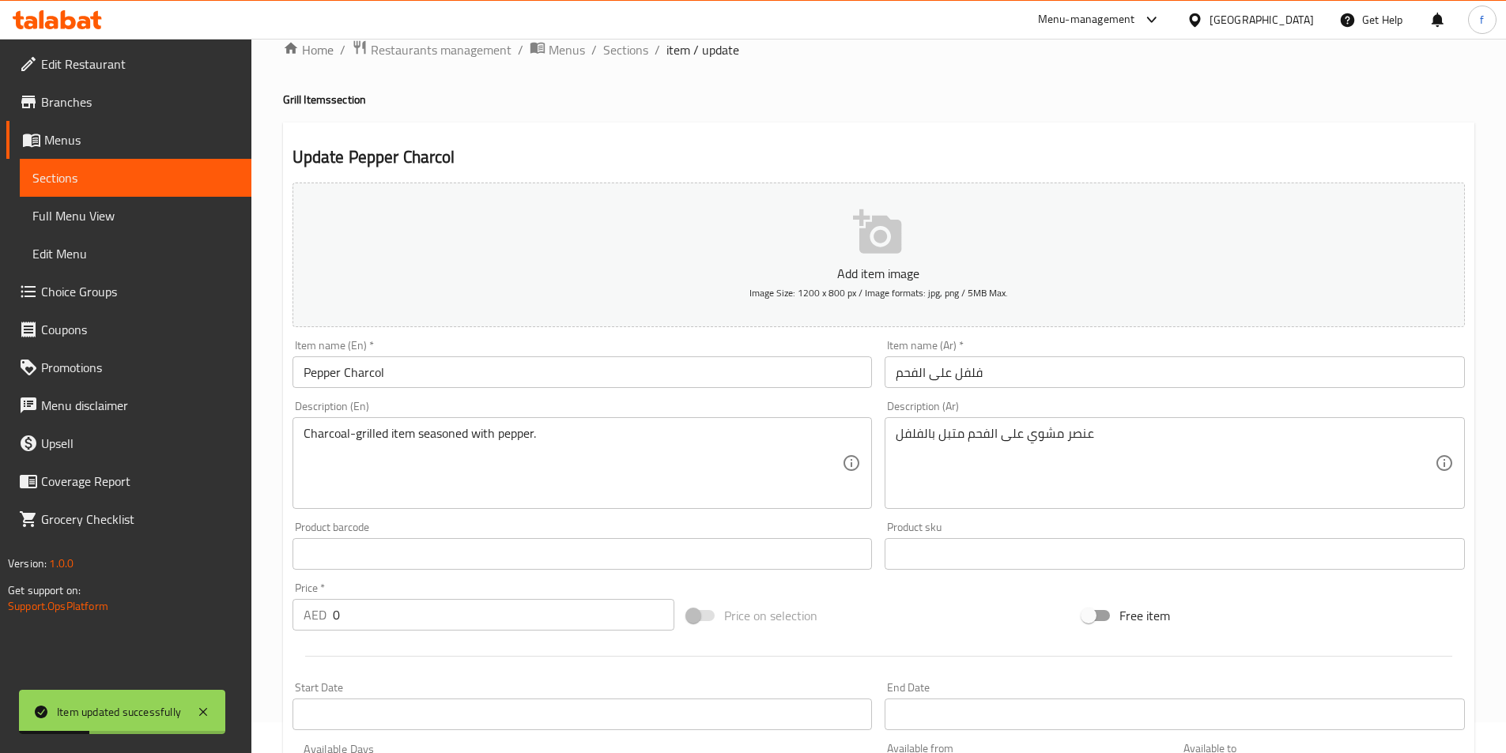
scroll to position [0, 0]
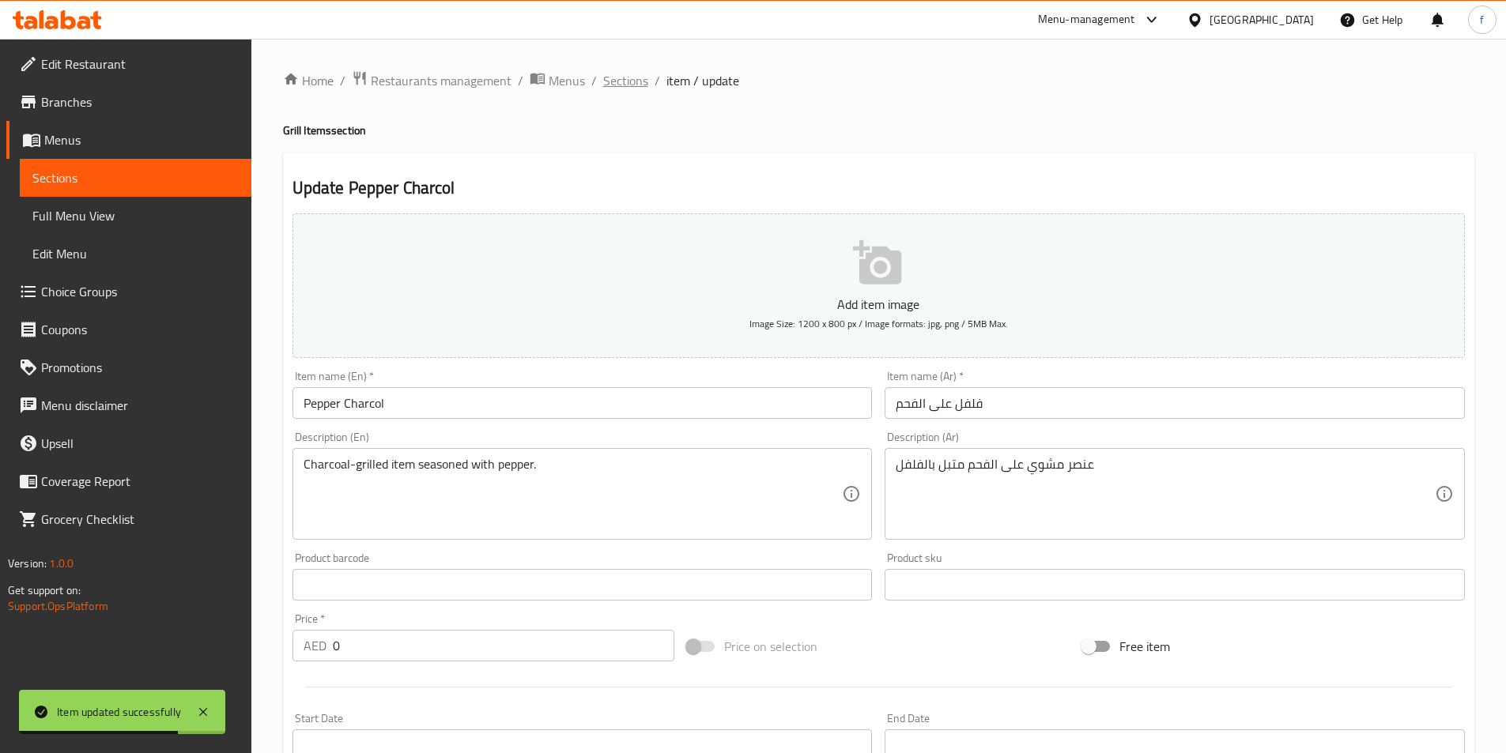
click at [614, 78] on span "Sections" at bounding box center [625, 80] width 45 height 19
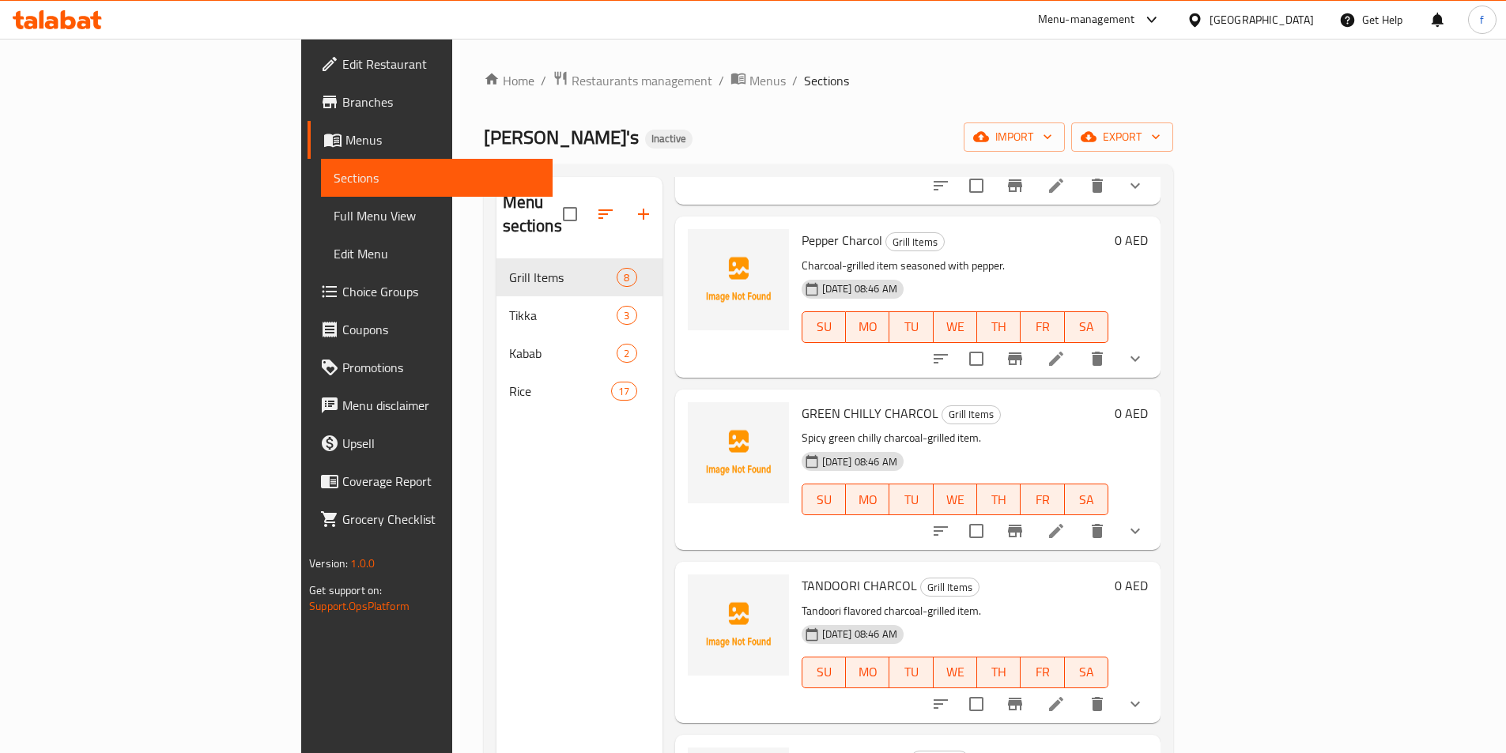
scroll to position [632, 0]
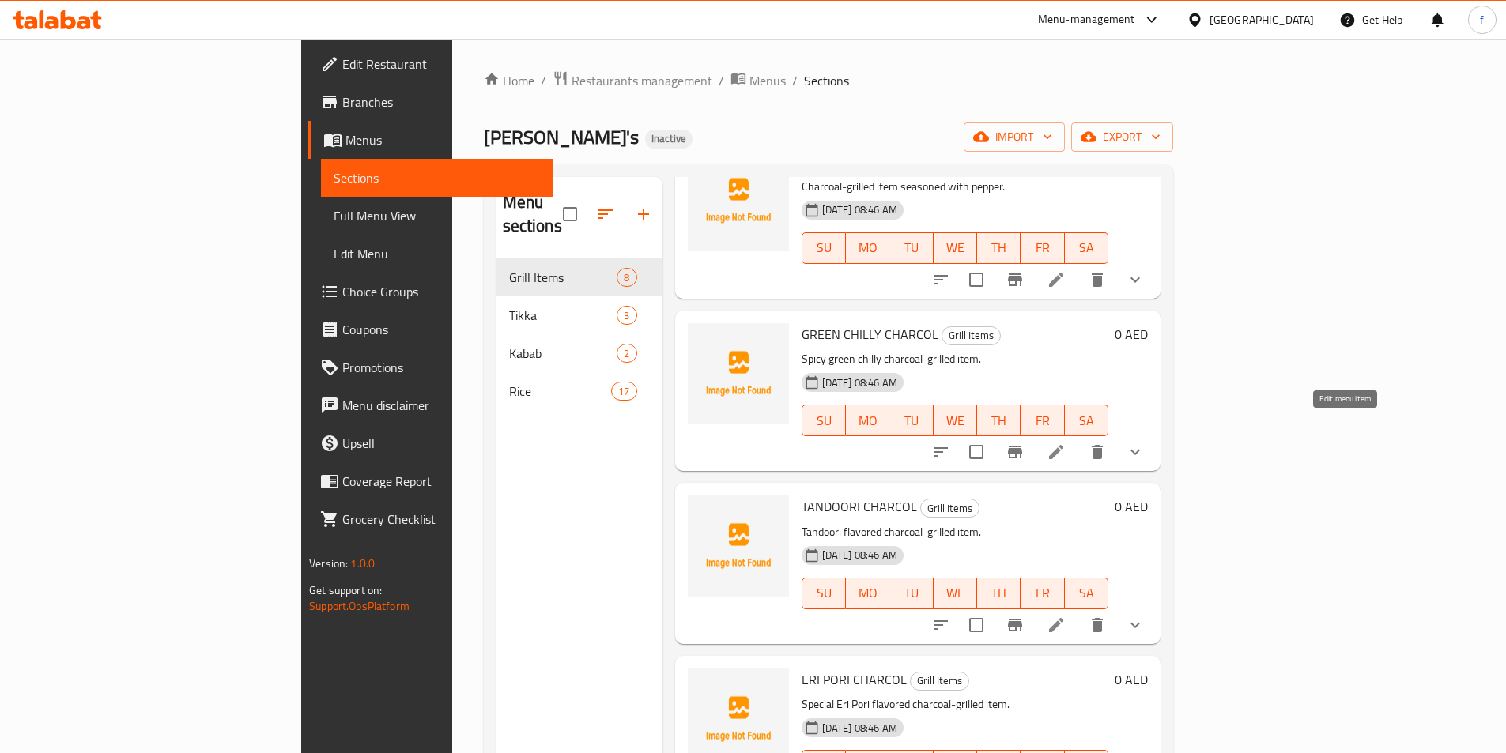
click at [1066, 443] on icon at bounding box center [1056, 452] width 19 height 19
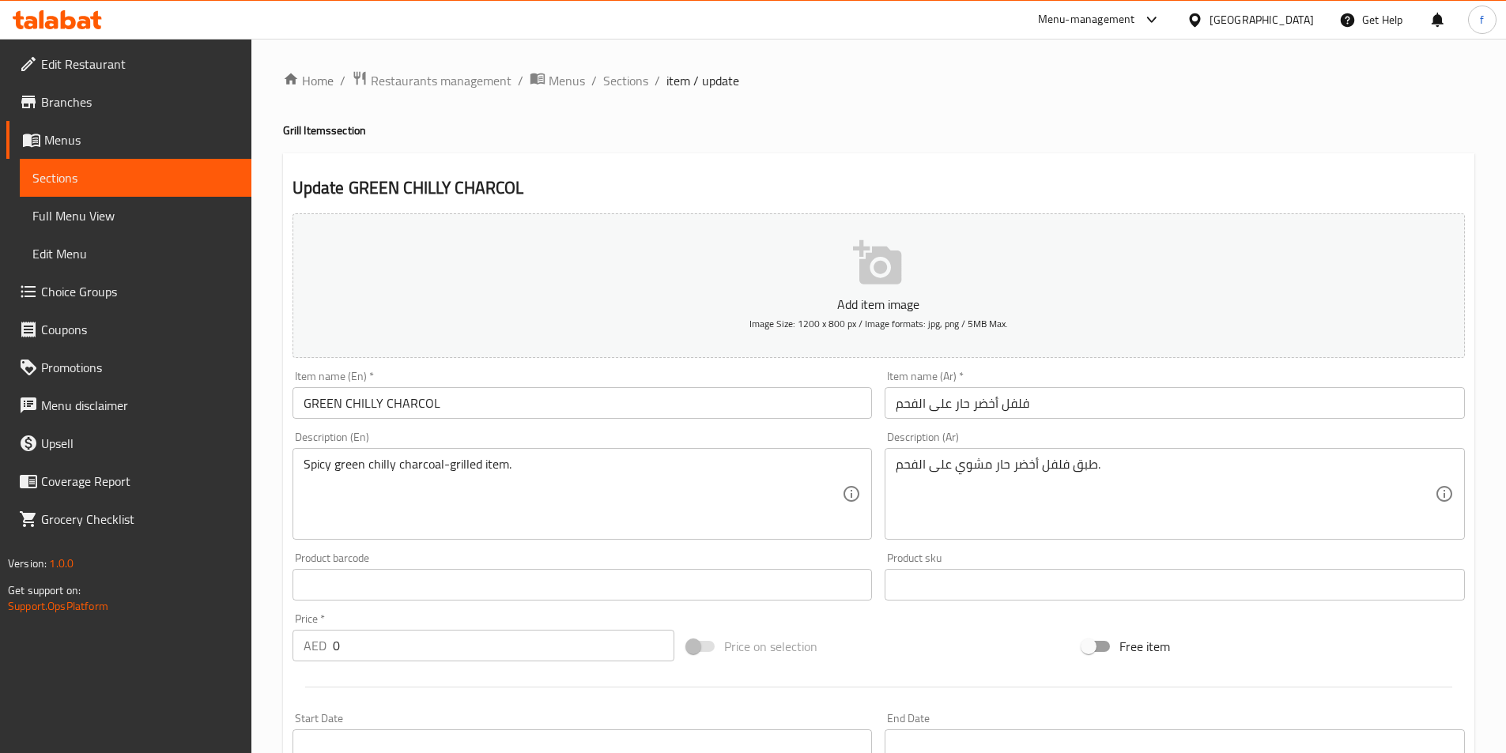
click at [341, 401] on input "GREEN CHILLY CHARCOL" at bounding box center [582, 403] width 580 height 32
click at [341, 404] on input "GREEN CHILLY CHARCOL" at bounding box center [582, 403] width 580 height 32
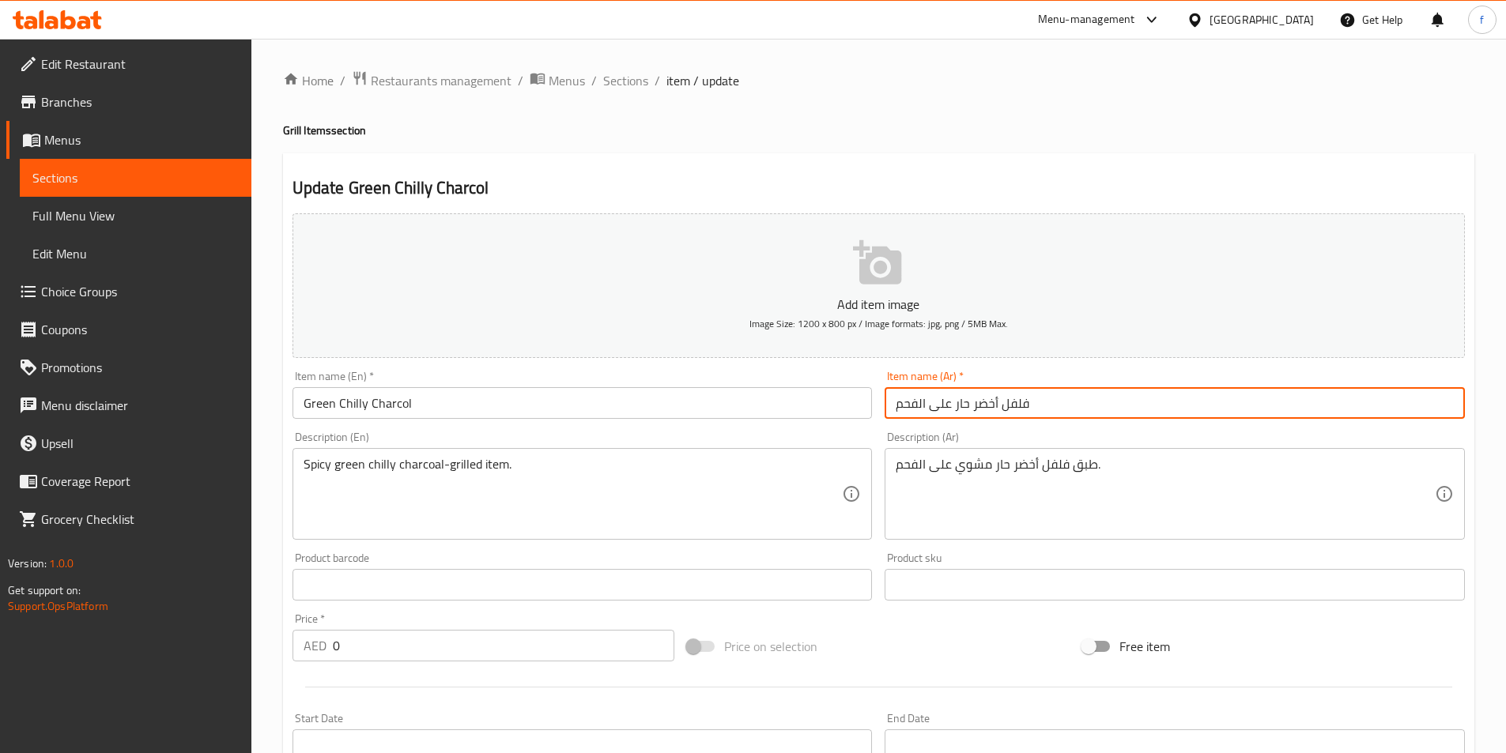
click at [1016, 406] on input "فلفل أخضر حار على الفحم" at bounding box center [1175, 403] width 580 height 32
click at [989, 403] on input "فلفل أخضر حار على الفحم" at bounding box center [1175, 403] width 580 height 32
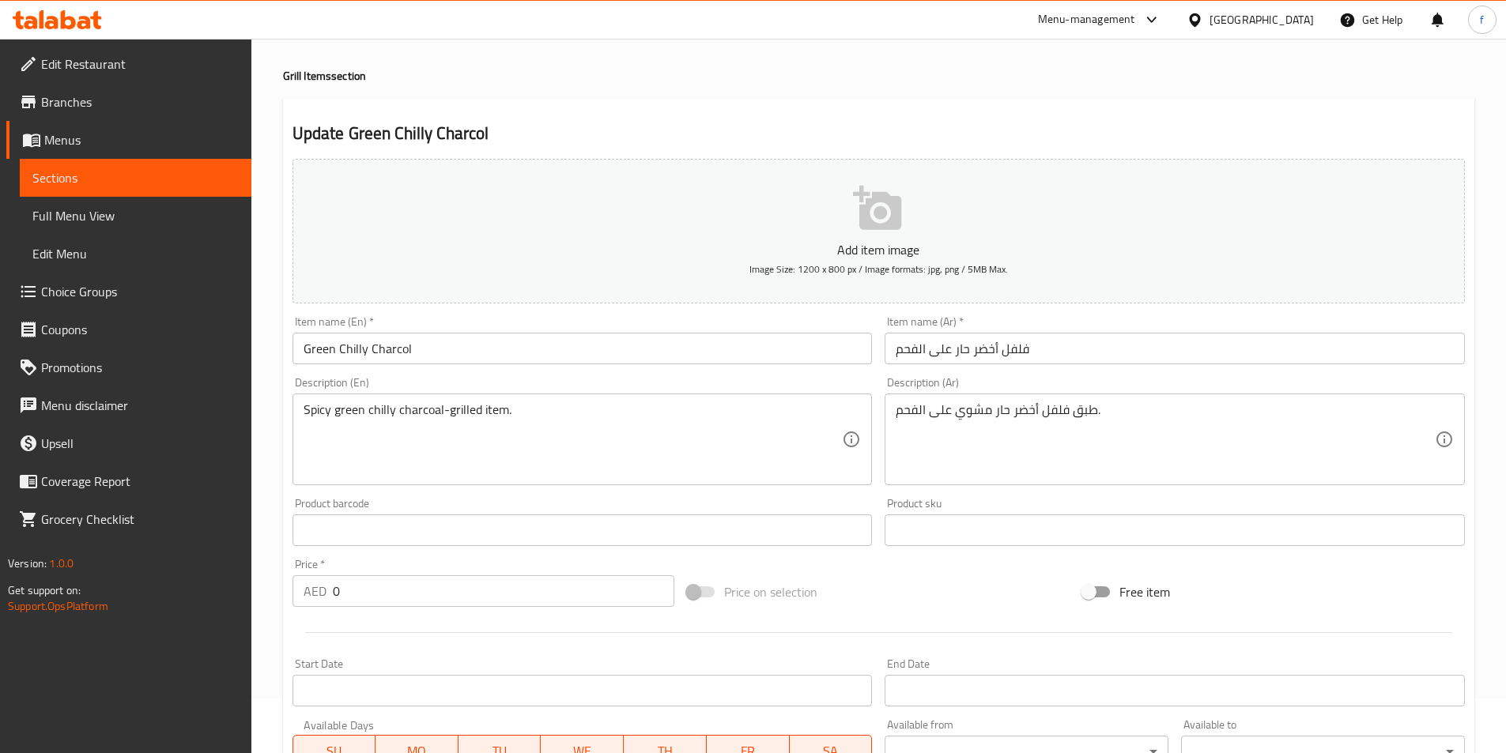
scroll to position [79, 0]
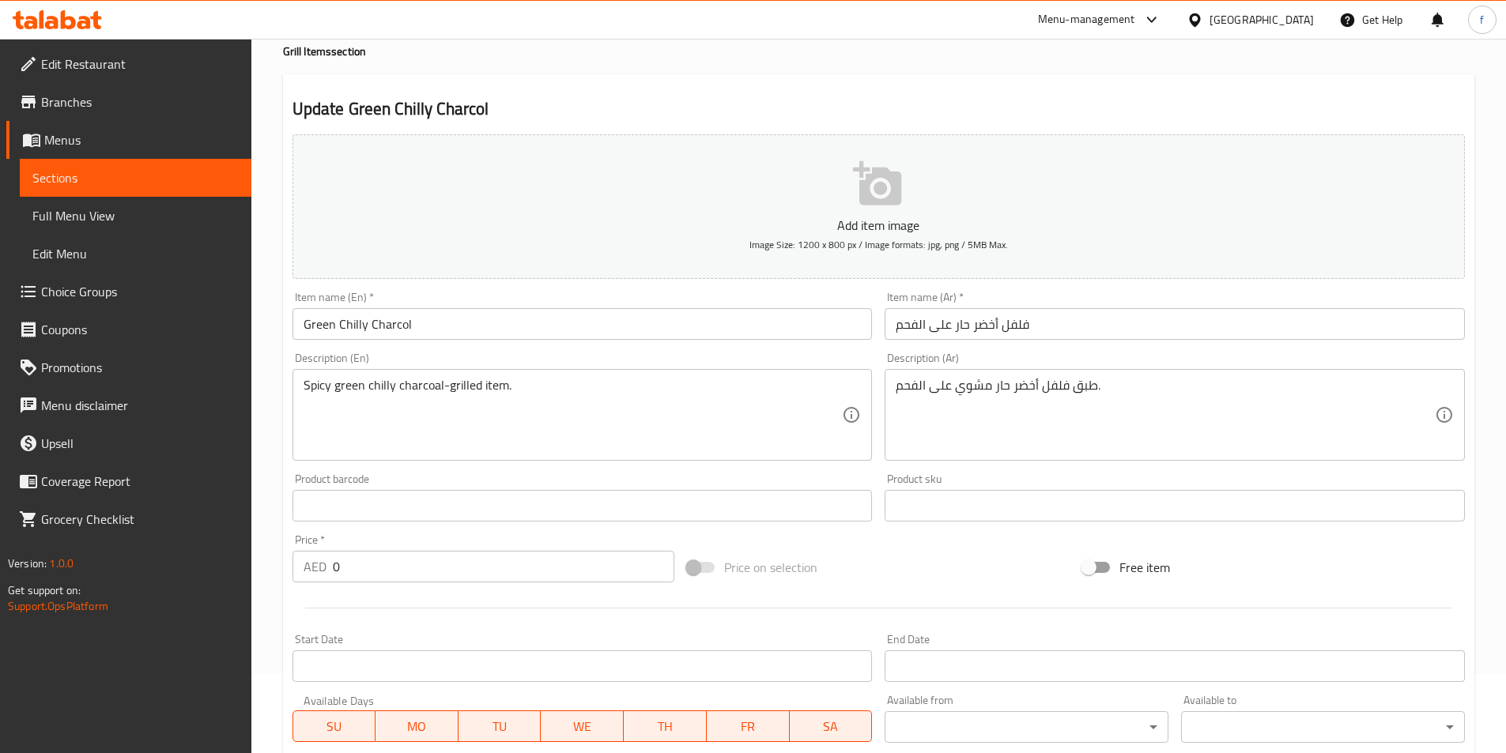
click at [366, 326] on input "Green Chilly Charcol" at bounding box center [582, 324] width 580 height 32
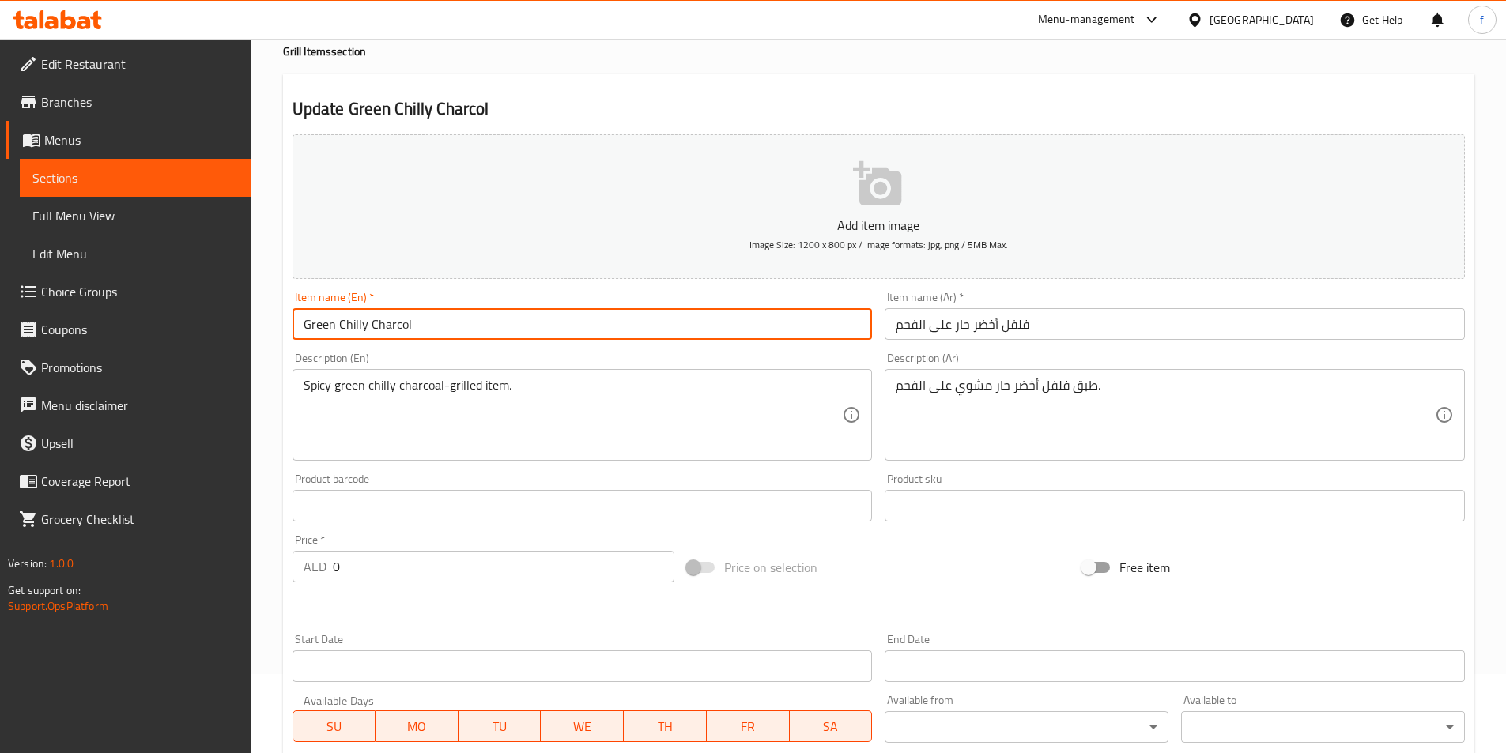
click at [428, 329] on input "Green Chilly Charcol" at bounding box center [582, 324] width 580 height 32
type input "Green Chilly Charcol"
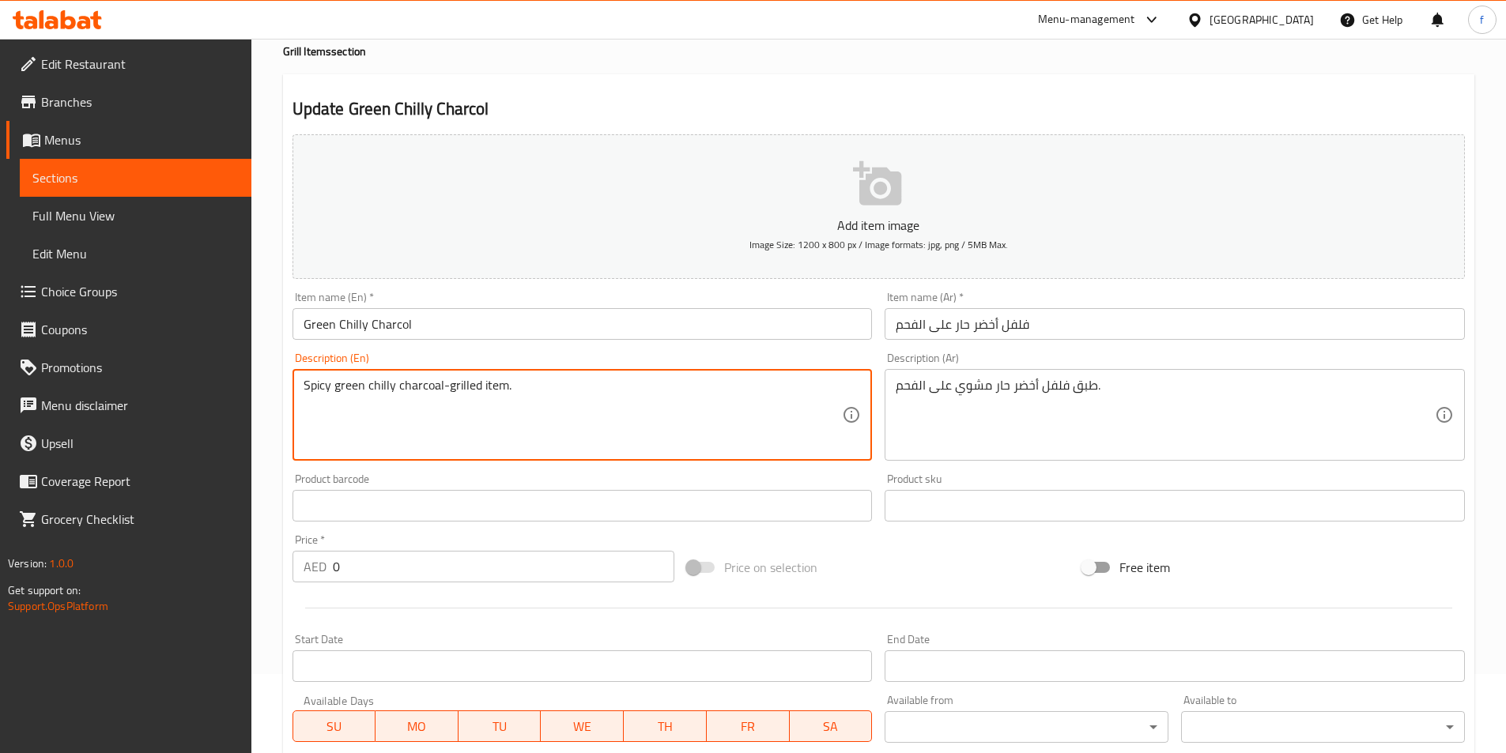
click at [500, 391] on textarea "Spicy green chilly charcoal-grilled item." at bounding box center [573, 415] width 539 height 75
click at [498, 387] on textarea "Spicy green chilly charcoal-grilled item." at bounding box center [573, 415] width 539 height 75
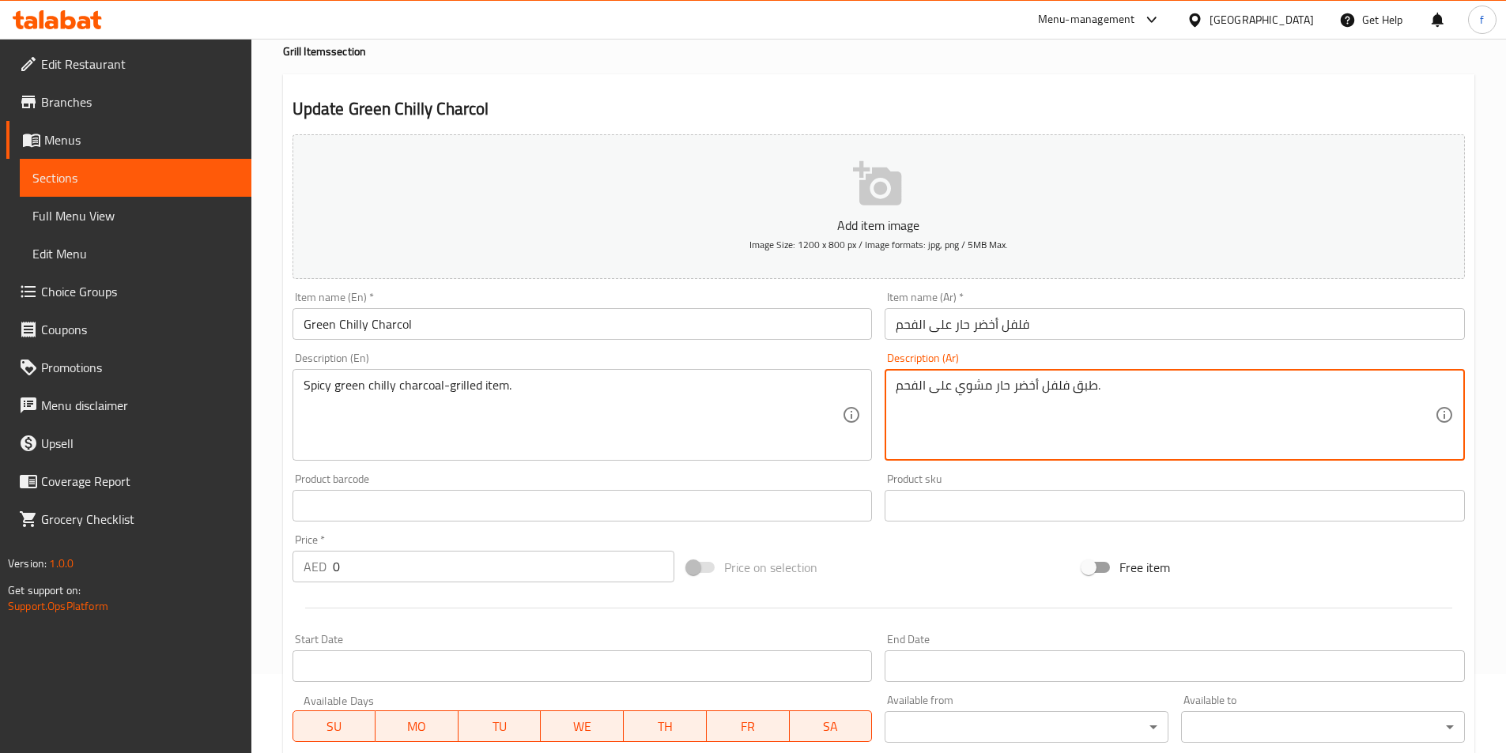
click at [1088, 389] on textarea "طبق فلفل أخضر حار مشوي على الفحم." at bounding box center [1165, 415] width 539 height 75
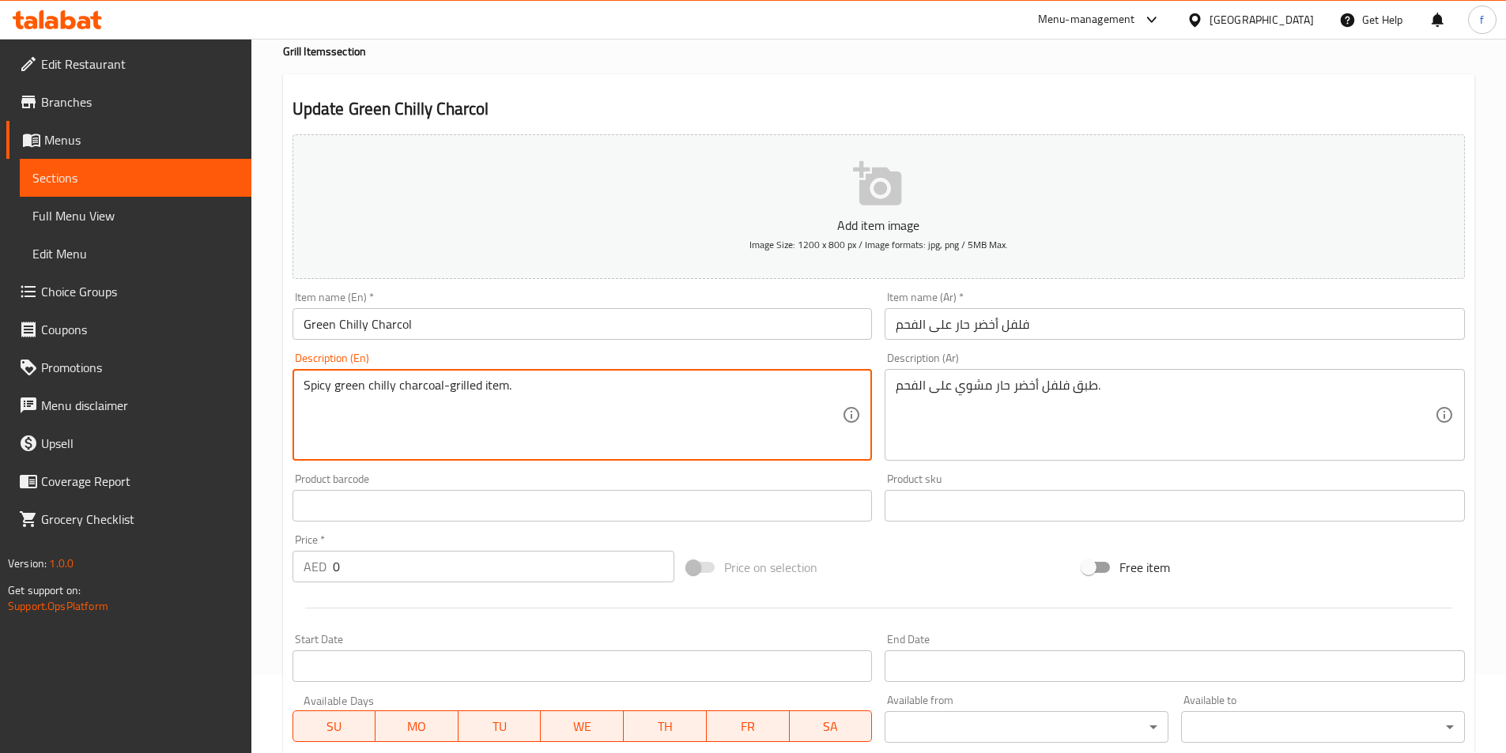
click at [500, 387] on textarea "Spicy green chilly charcoal-grilled item." at bounding box center [573, 415] width 539 height 75
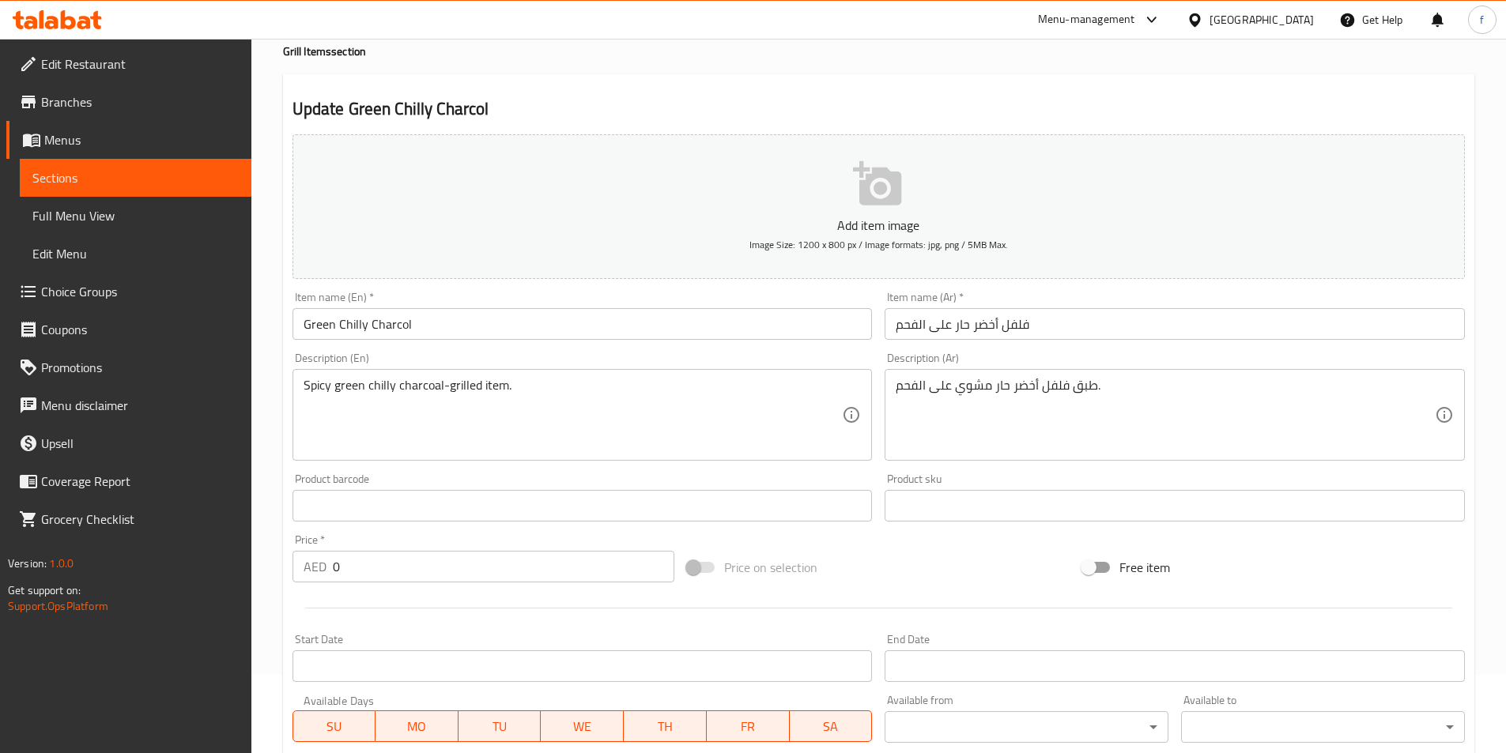
click at [406, 386] on textarea "Spicy green chilly charcoal-grilled item." at bounding box center [573, 415] width 539 height 75
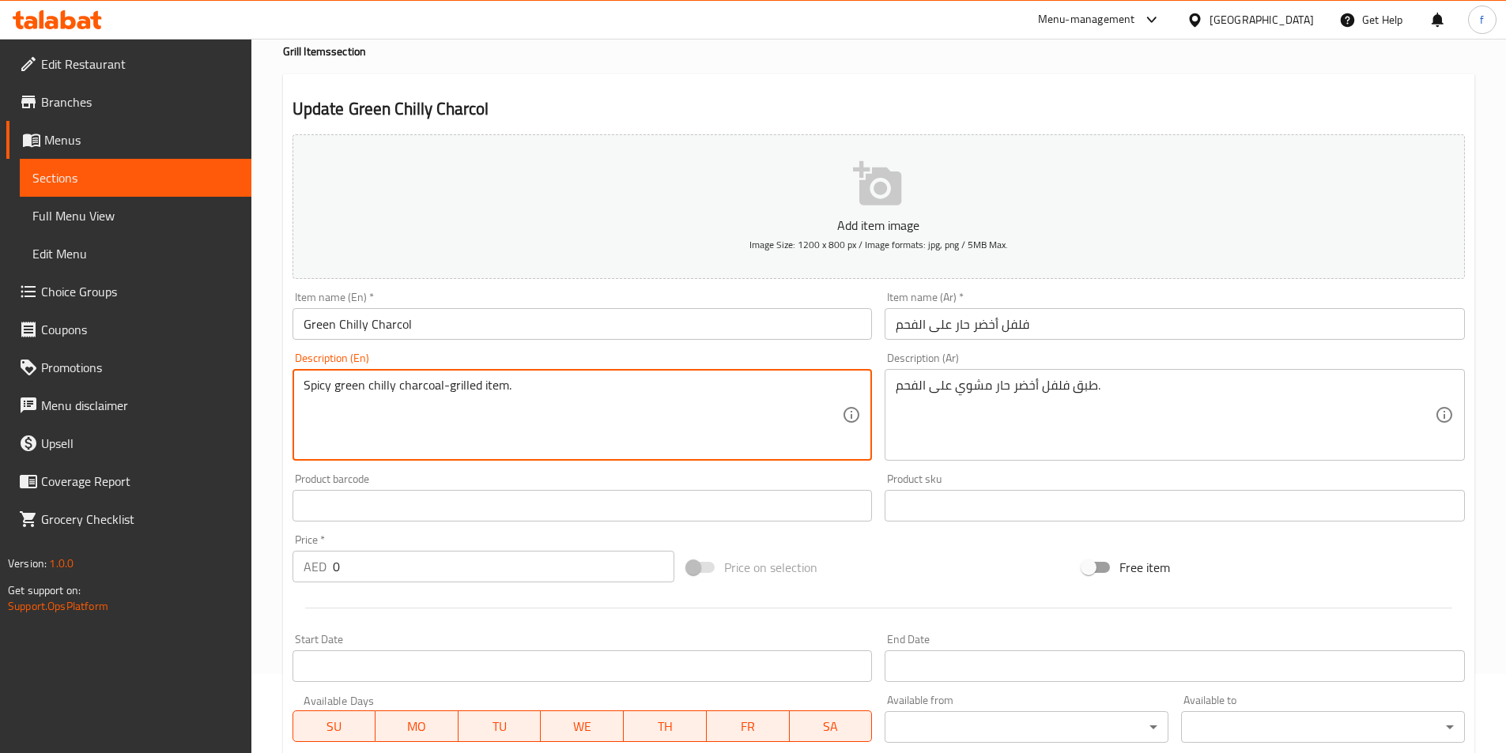
click at [409, 386] on textarea "Spicy green chilly charcoal-grilled item." at bounding box center [573, 415] width 539 height 75
click at [410, 386] on textarea "Spicy green chilly charcoal-grilled item." at bounding box center [573, 415] width 539 height 75
click at [487, 387] on textarea "Spicy green chilly charcoal-grilled item." at bounding box center [573, 415] width 539 height 75
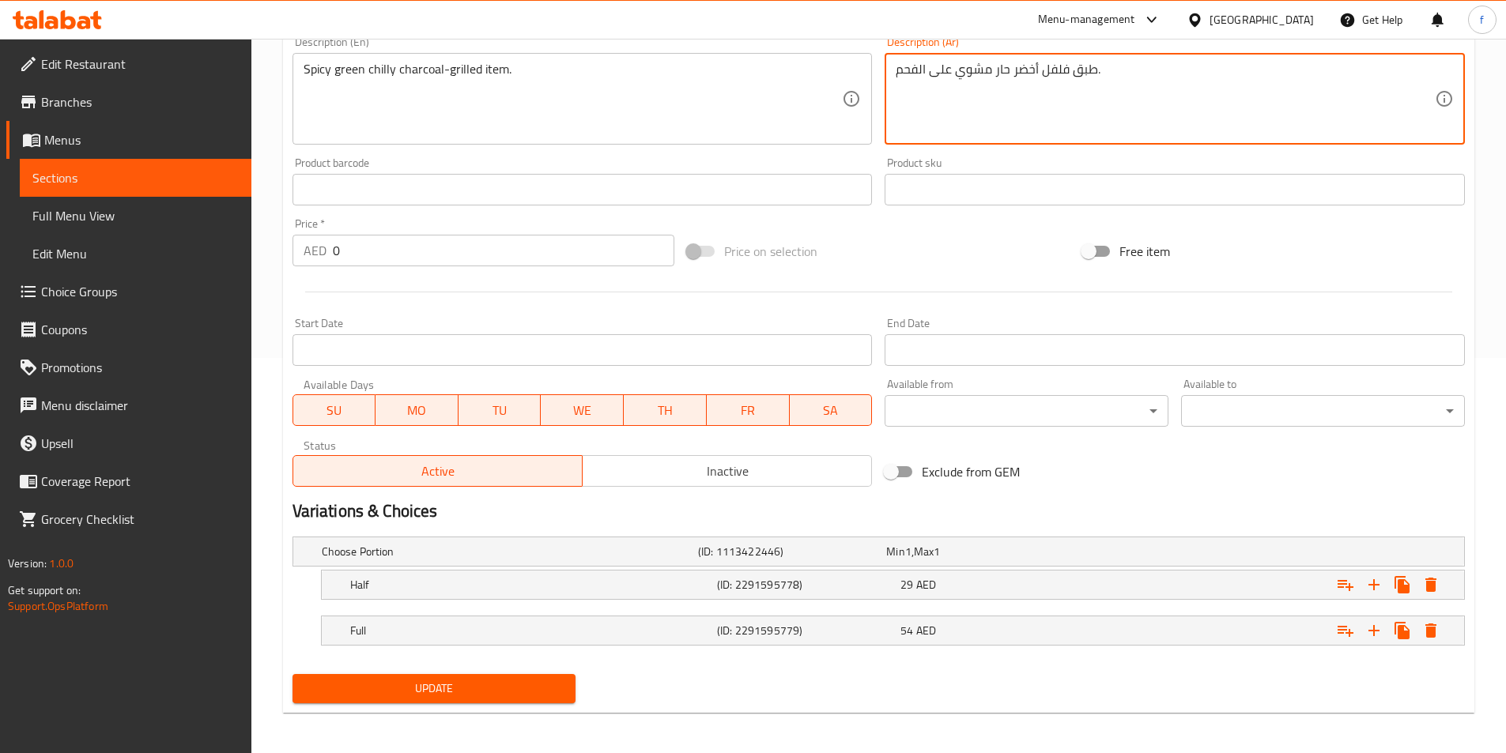
scroll to position [399, 0]
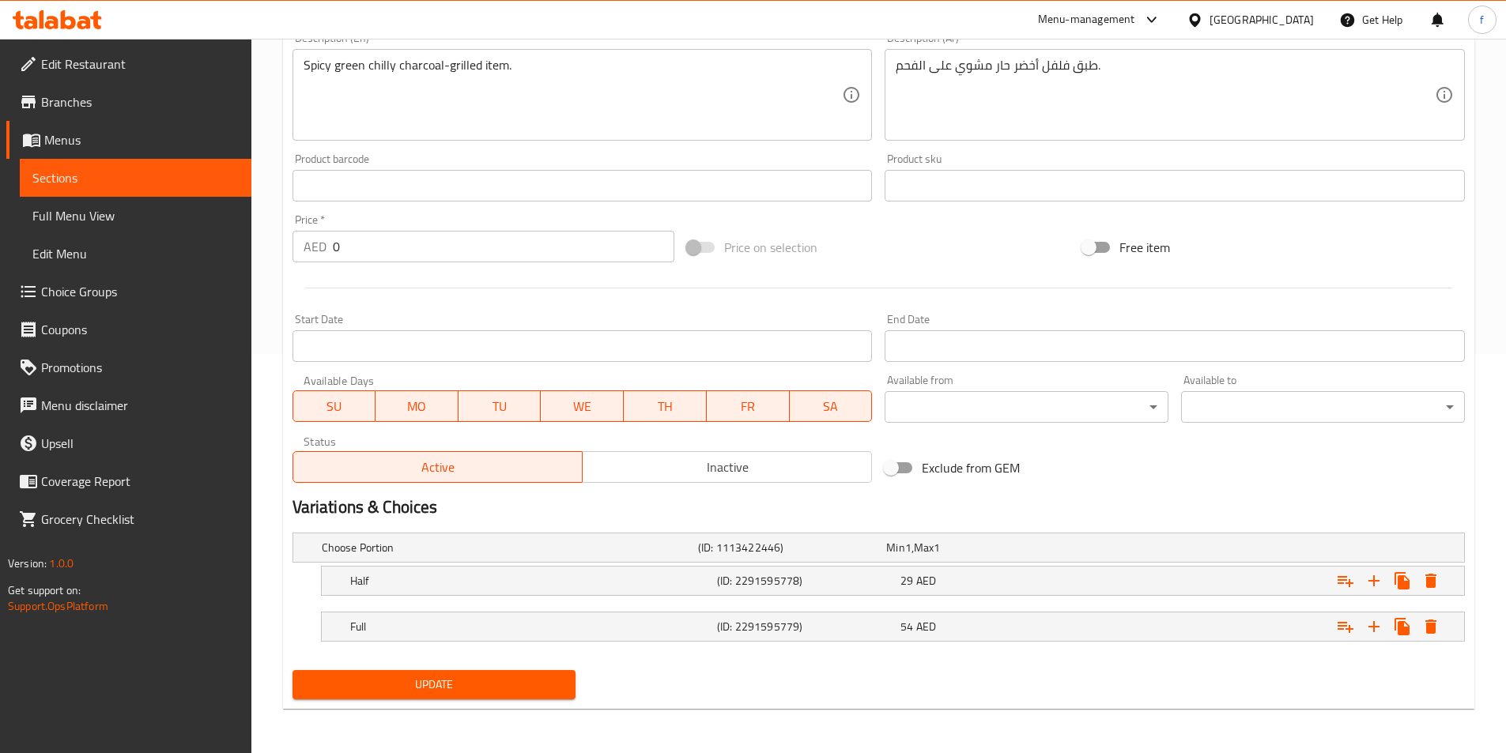
click at [511, 674] on button "Update" at bounding box center [434, 684] width 284 height 29
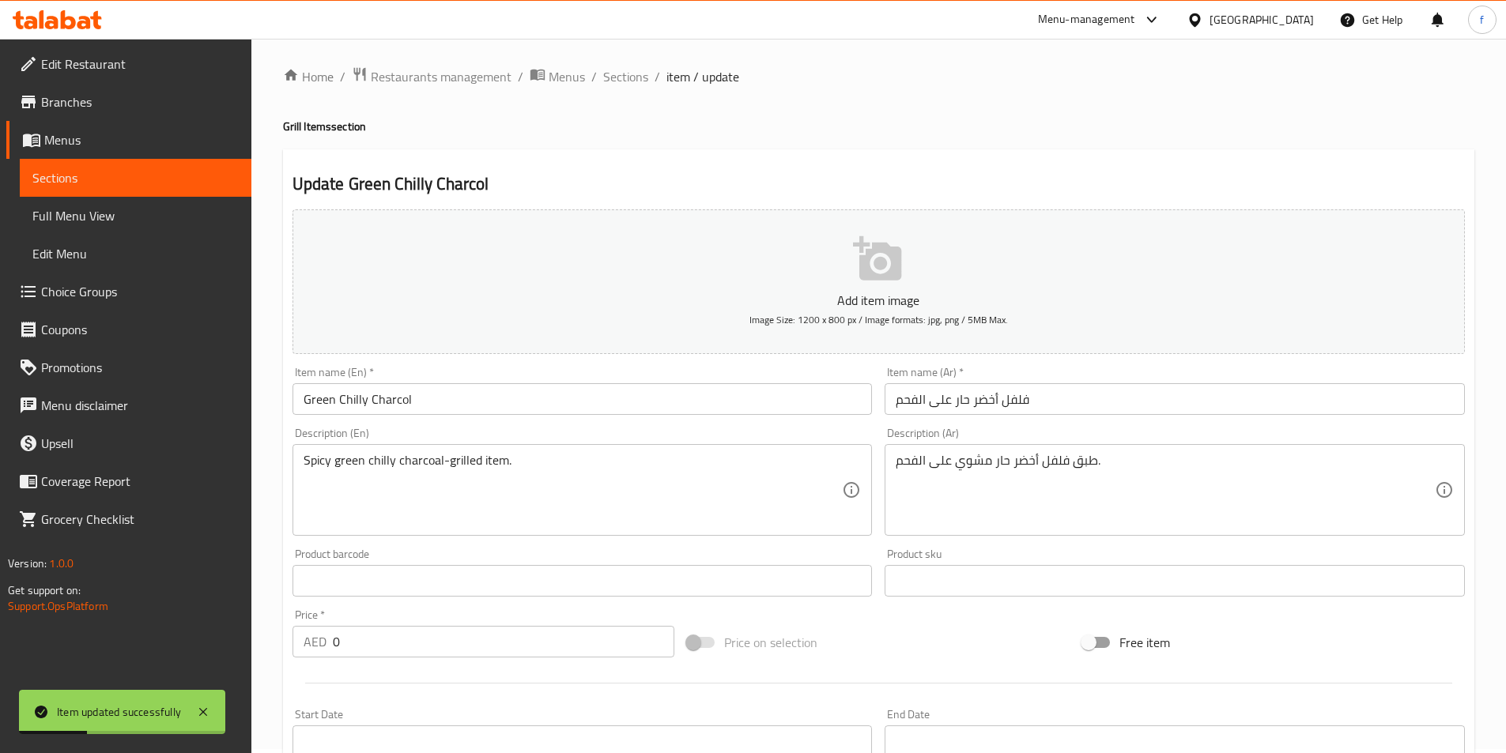
scroll to position [0, 0]
click at [640, 81] on span "Sections" at bounding box center [625, 80] width 45 height 19
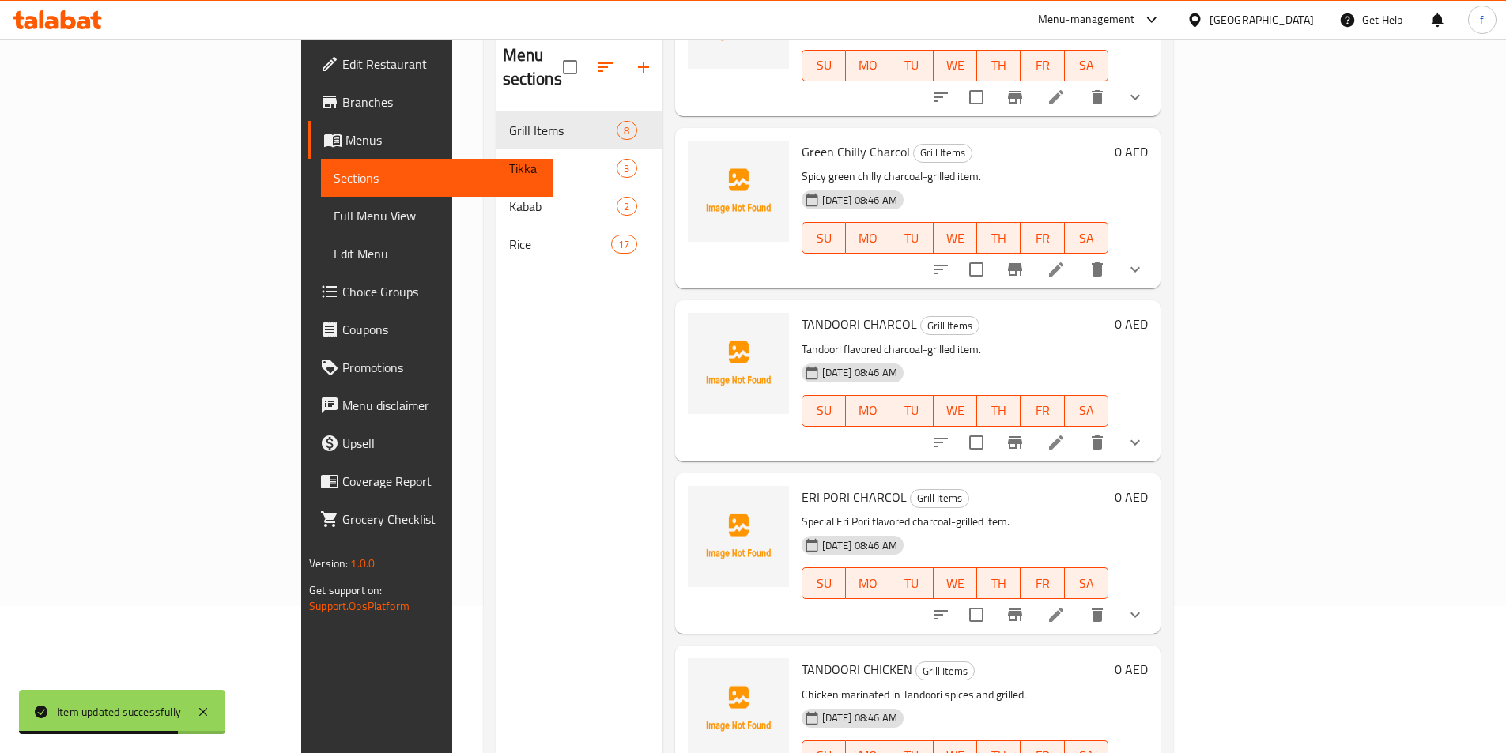
scroll to position [158, 0]
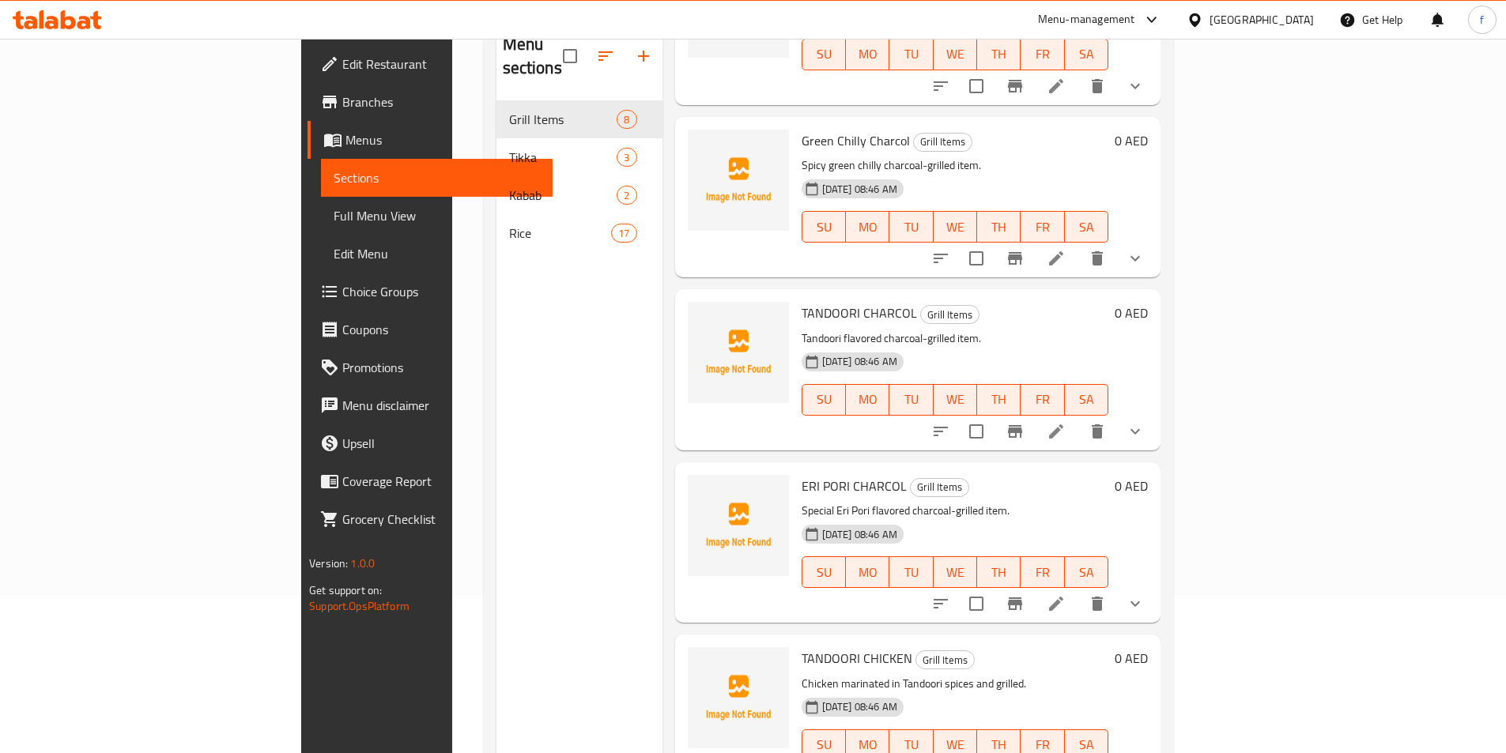
click at [1063, 425] on icon at bounding box center [1056, 432] width 14 height 14
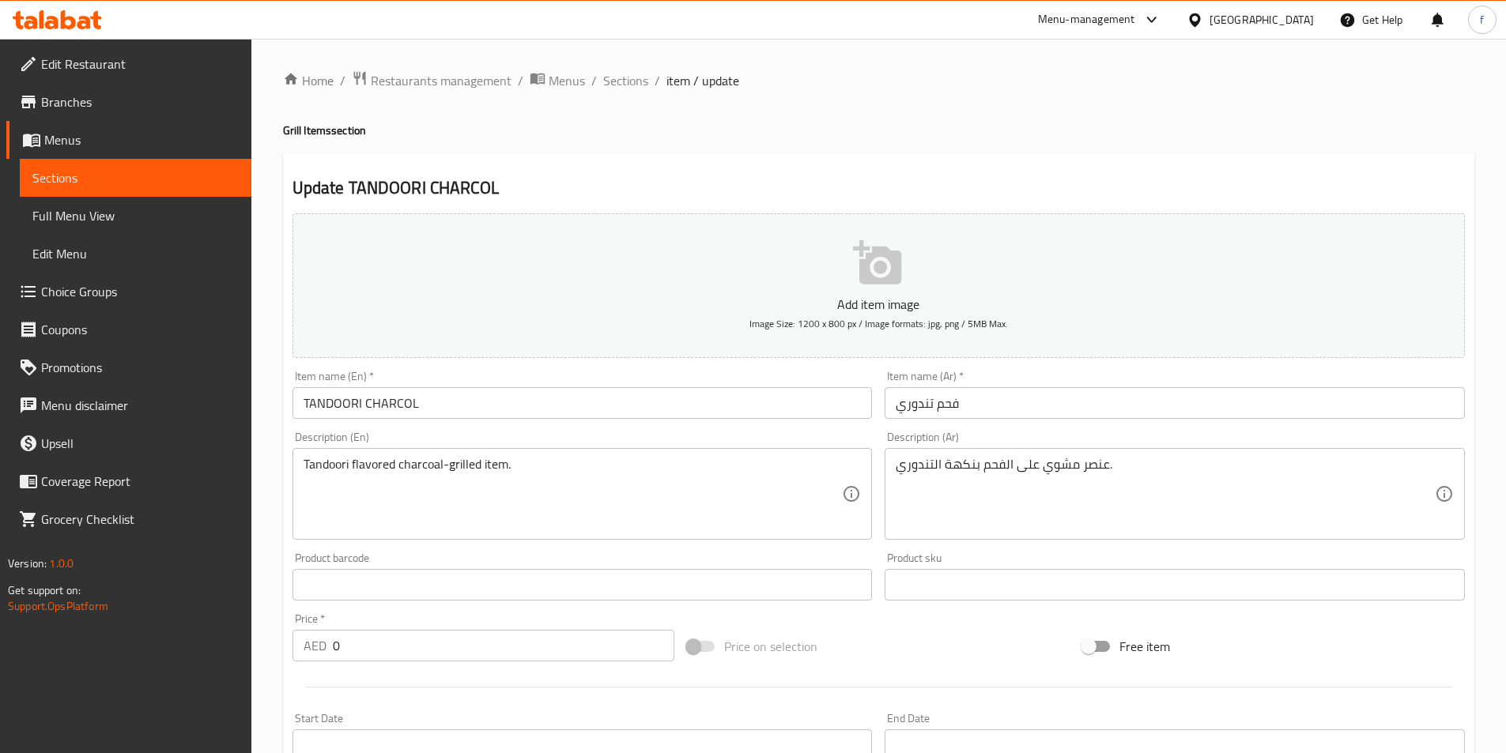
click at [360, 397] on input "TANDOORI CHARCOL" at bounding box center [582, 403] width 580 height 32
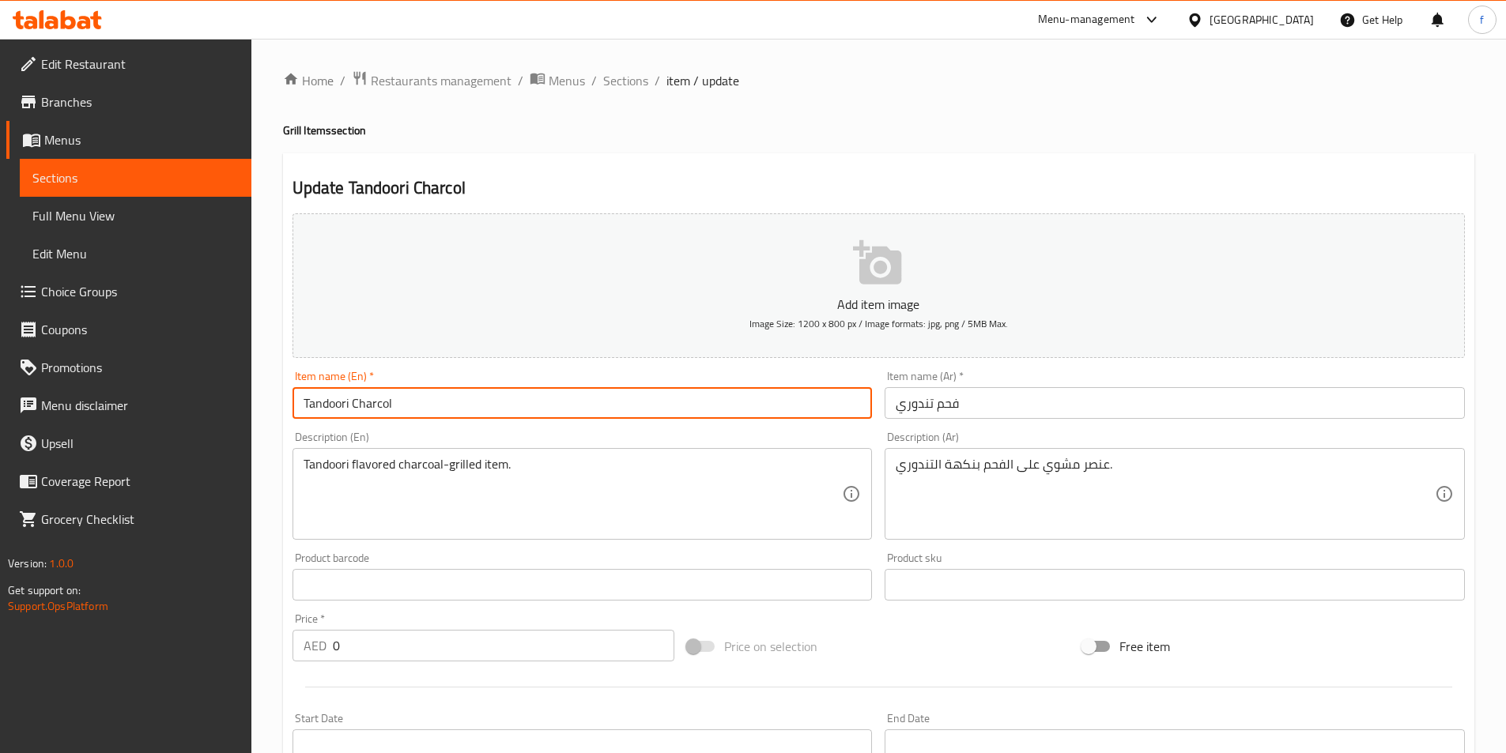
click at [448, 408] on input "Tandoori Charcol" at bounding box center [582, 403] width 580 height 32
type input "Tandoori Charcol"
click at [1017, 409] on input "فحم تندوري" at bounding box center [1175, 403] width 580 height 32
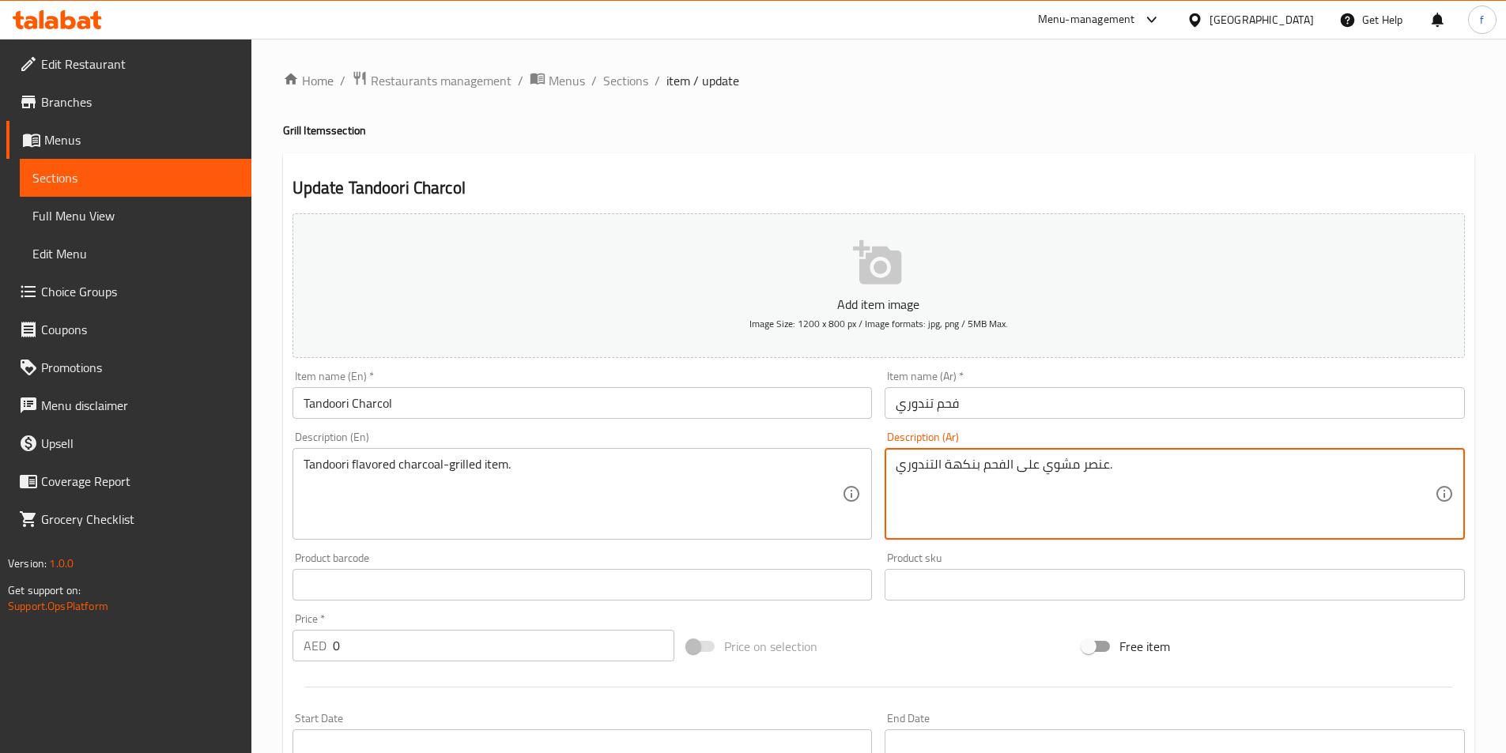
drag, startPoint x: 1111, startPoint y: 470, endPoint x: 1108, endPoint y: 462, distance: 8.5
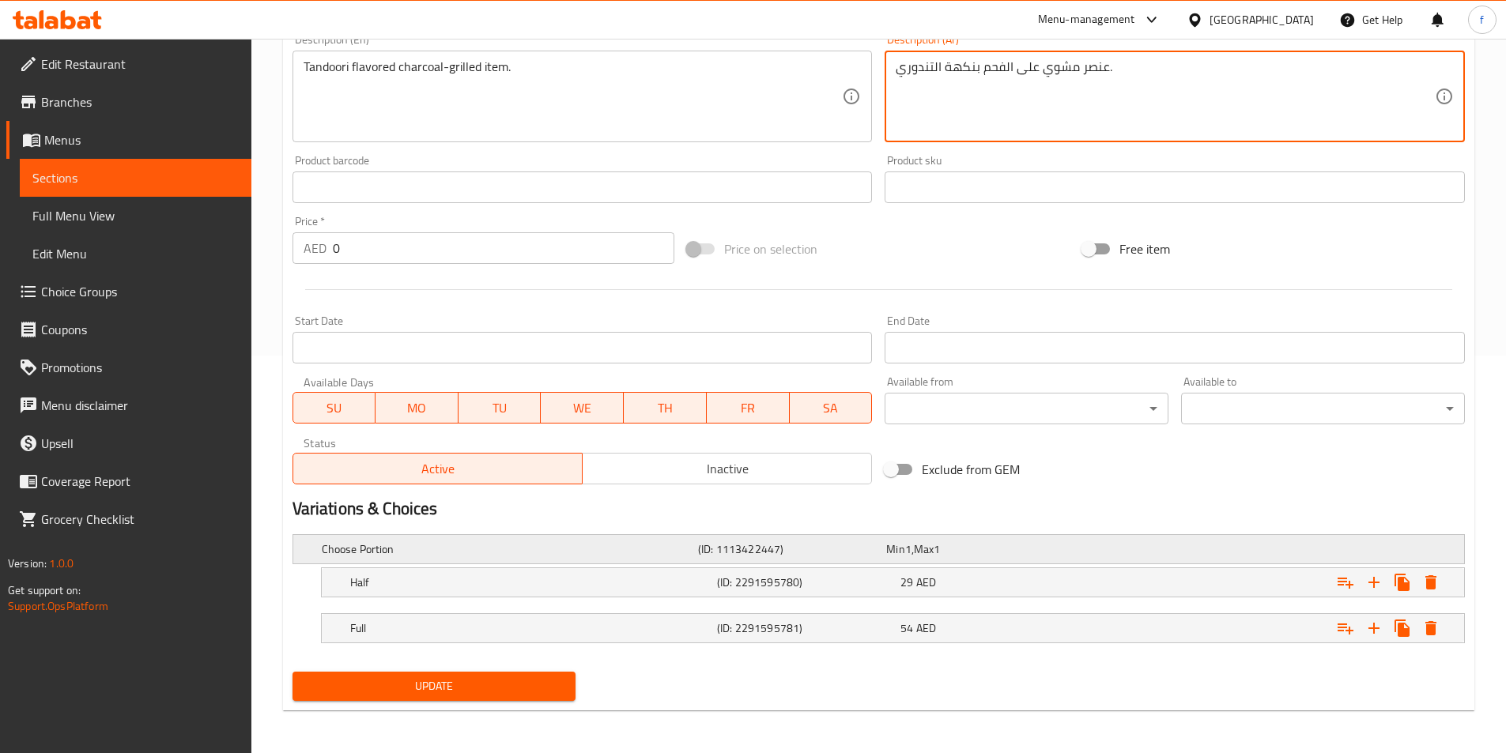
scroll to position [399, 0]
click at [537, 696] on button "Update" at bounding box center [434, 684] width 284 height 29
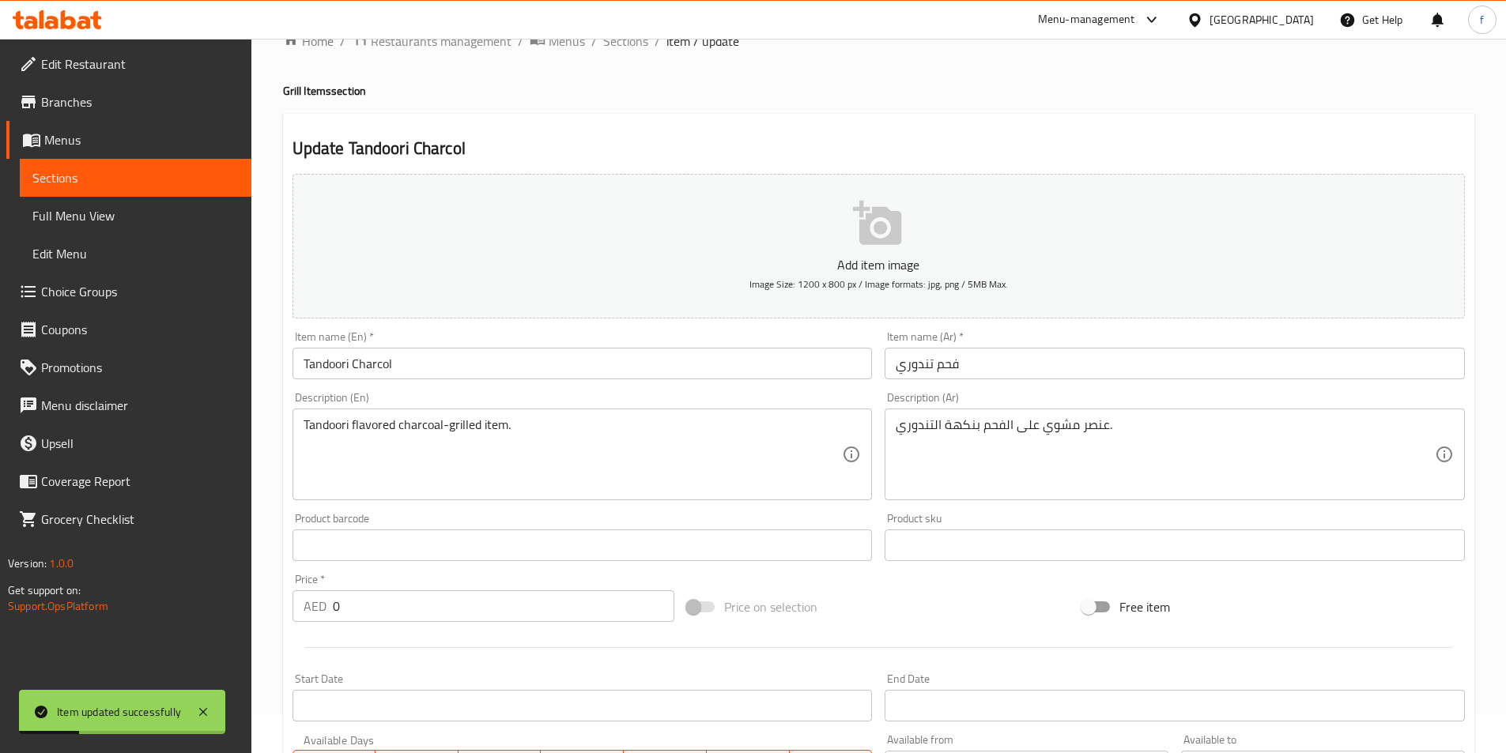
scroll to position [0, 0]
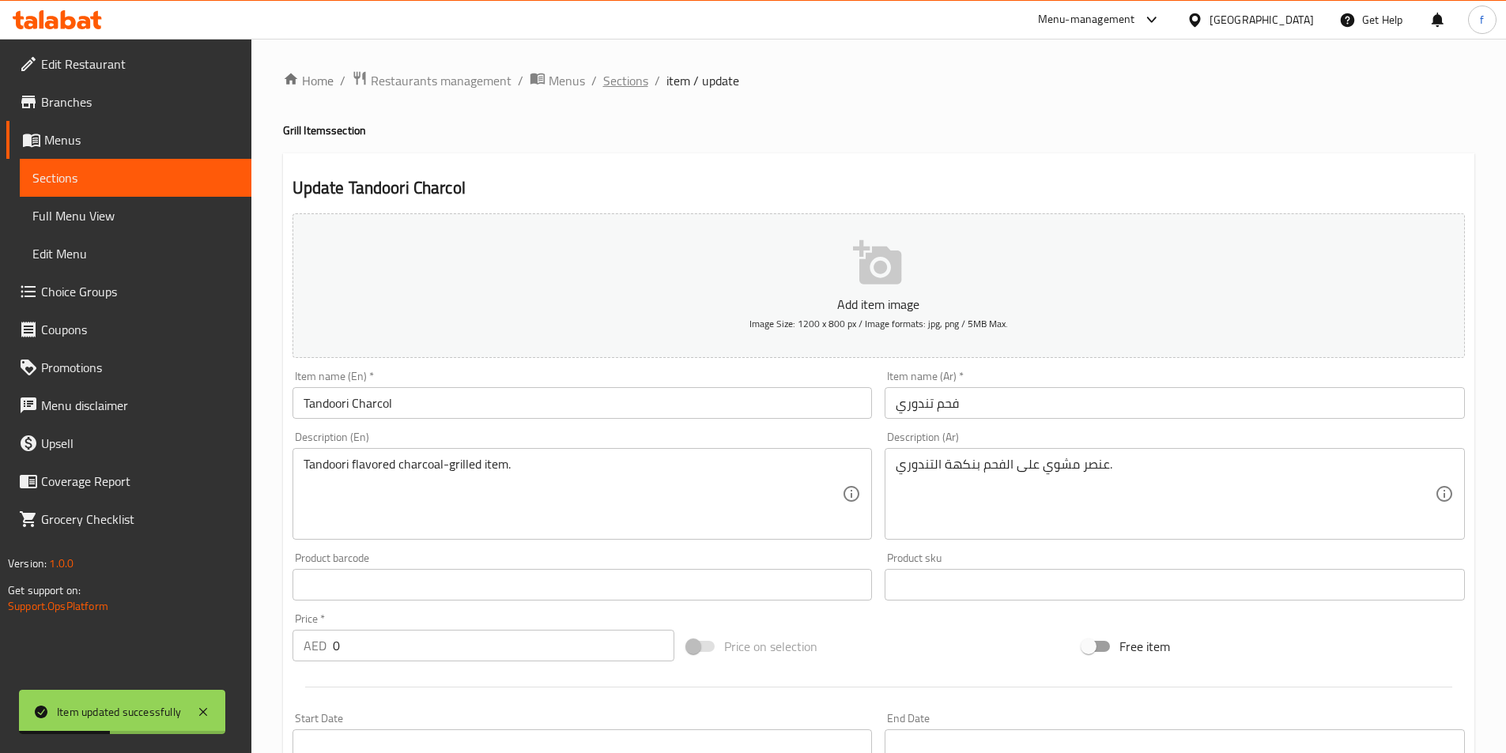
click at [637, 82] on span "Sections" at bounding box center [625, 80] width 45 height 19
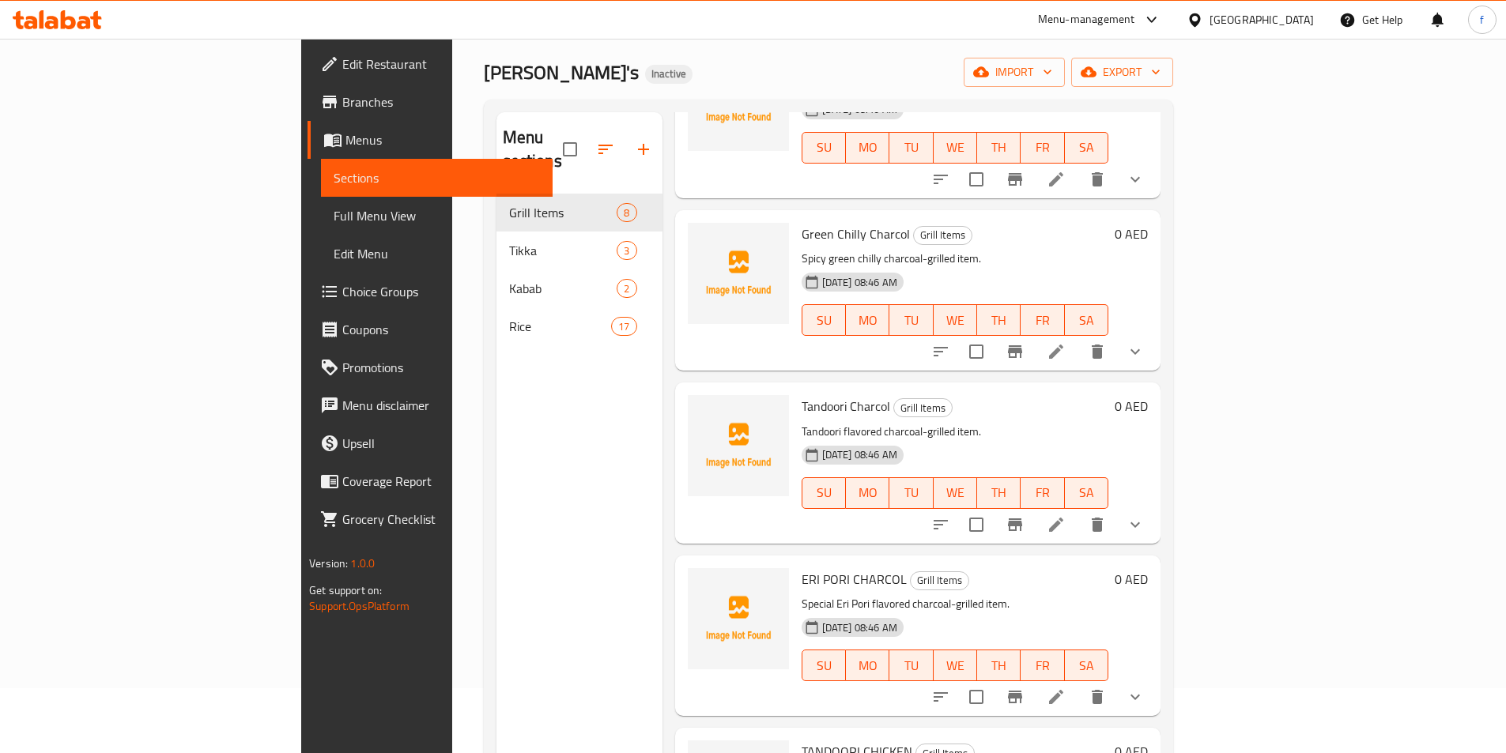
scroll to position [158, 0]
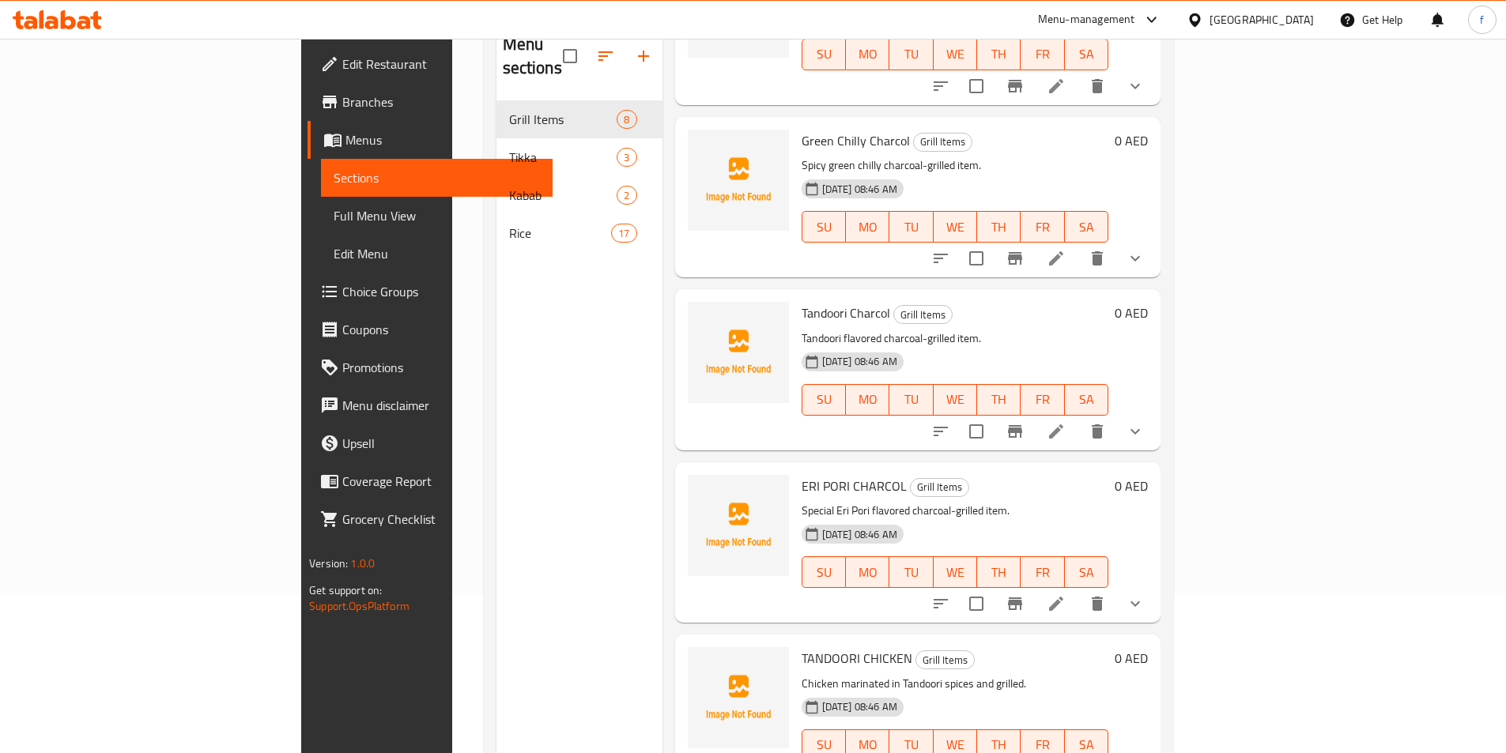
click at [944, 501] on p "Special Eri Pori flavored charcoal-grilled item." at bounding box center [955, 511] width 307 height 20
click at [1063, 597] on icon at bounding box center [1056, 604] width 14 height 14
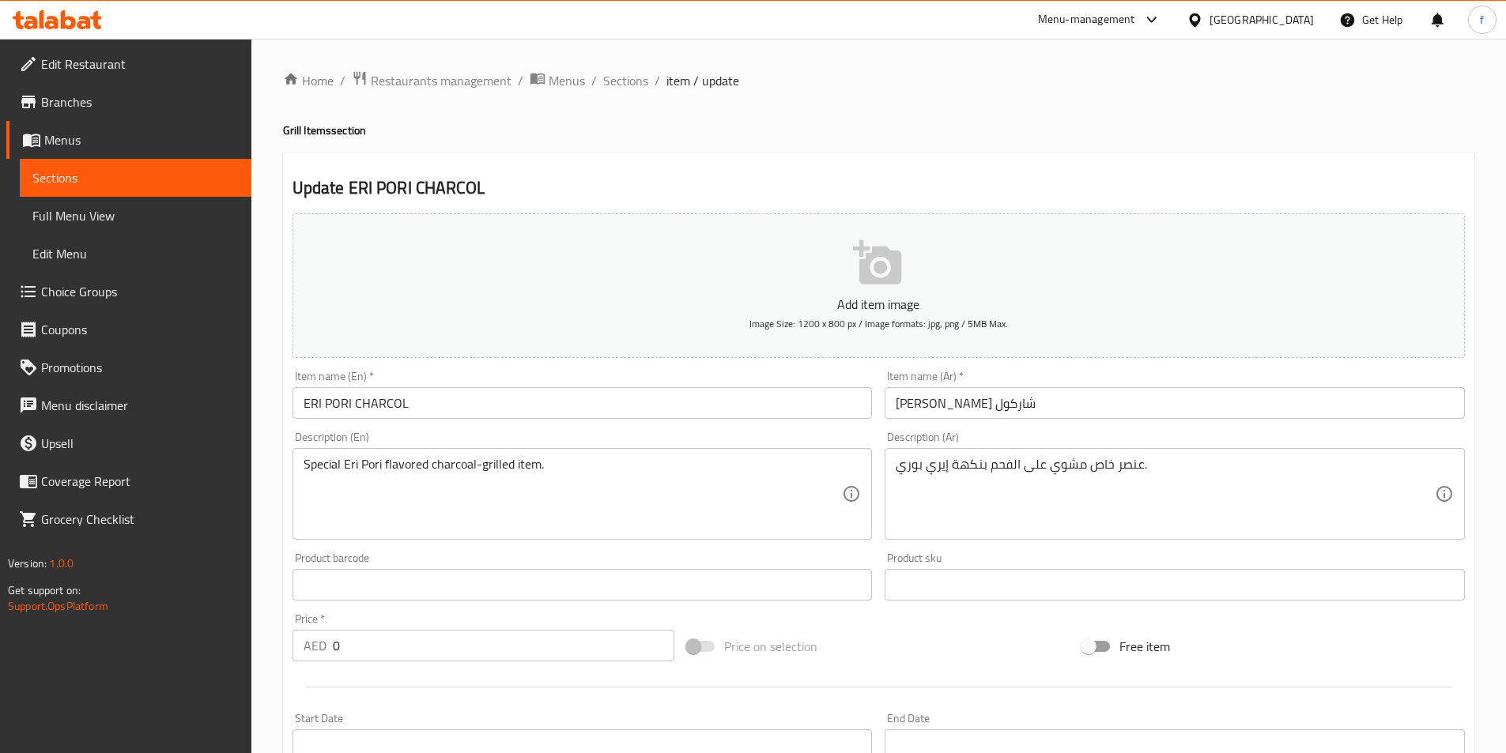
click at [322, 402] on input "ERI PORI CHARCOL" at bounding box center [582, 403] width 580 height 32
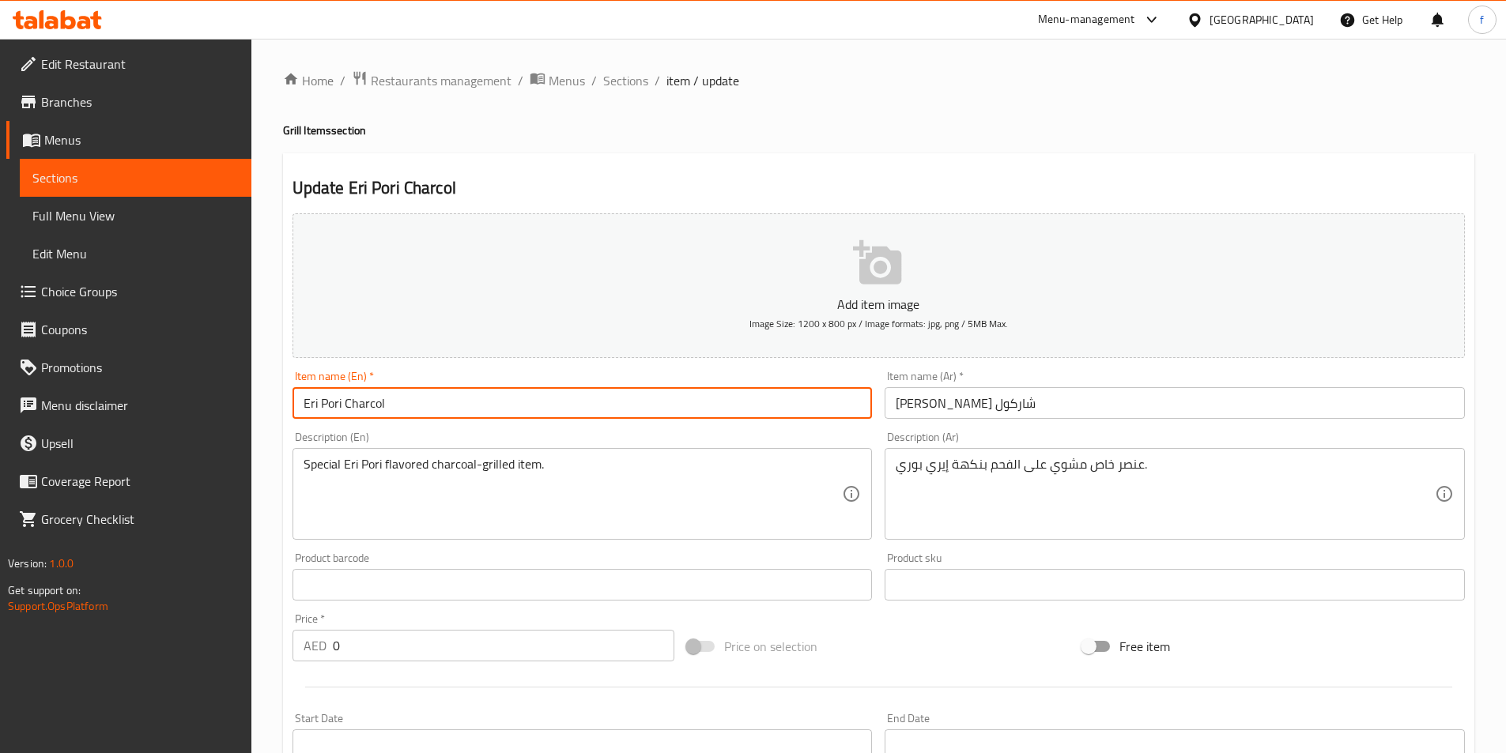
click at [504, 406] on input "Eri Pori Charcol" at bounding box center [582, 403] width 580 height 32
type input "Eri Pori Charcol"
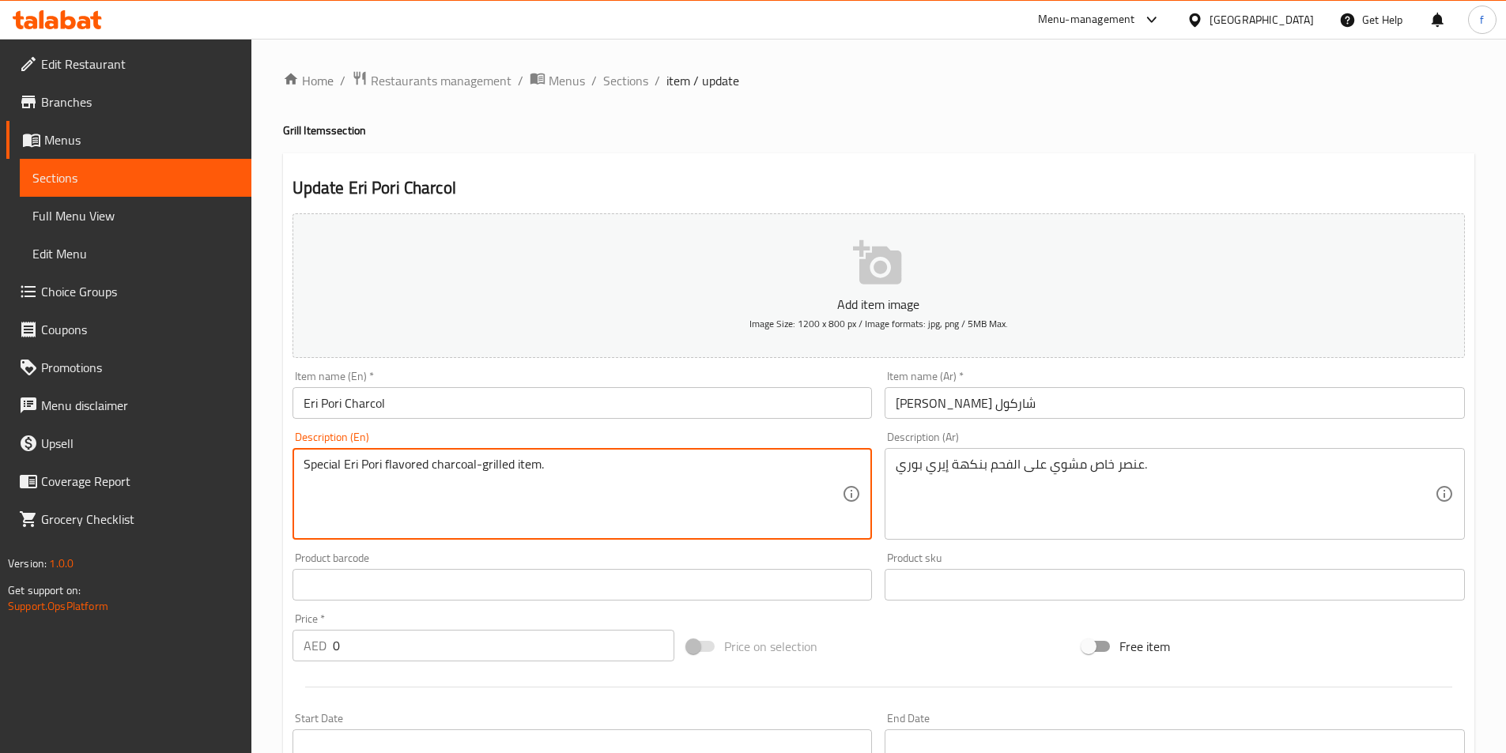
click at [598, 470] on textarea "Special Eri Pori flavored charcoal-grilled item." at bounding box center [573, 494] width 539 height 75
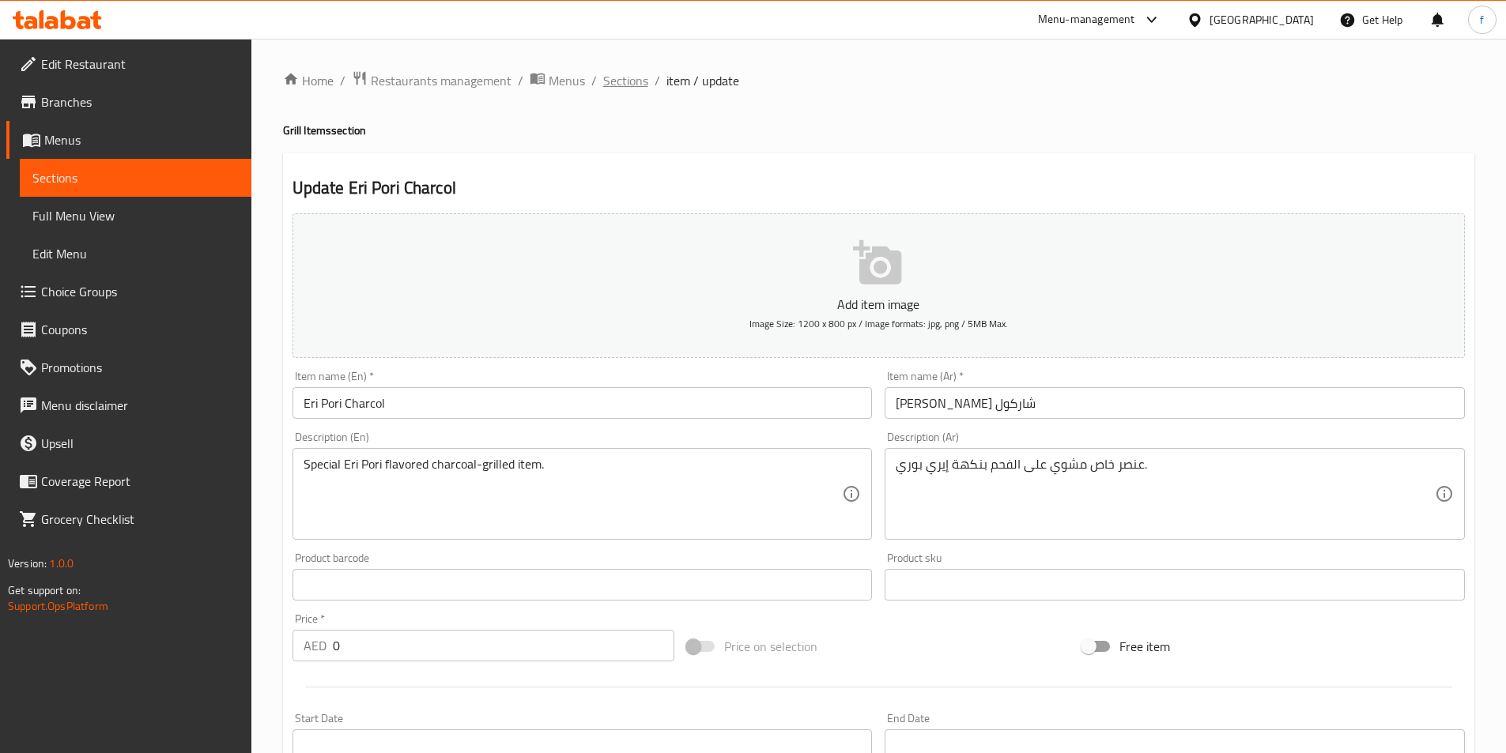
click at [637, 77] on span "Sections" at bounding box center [625, 80] width 45 height 19
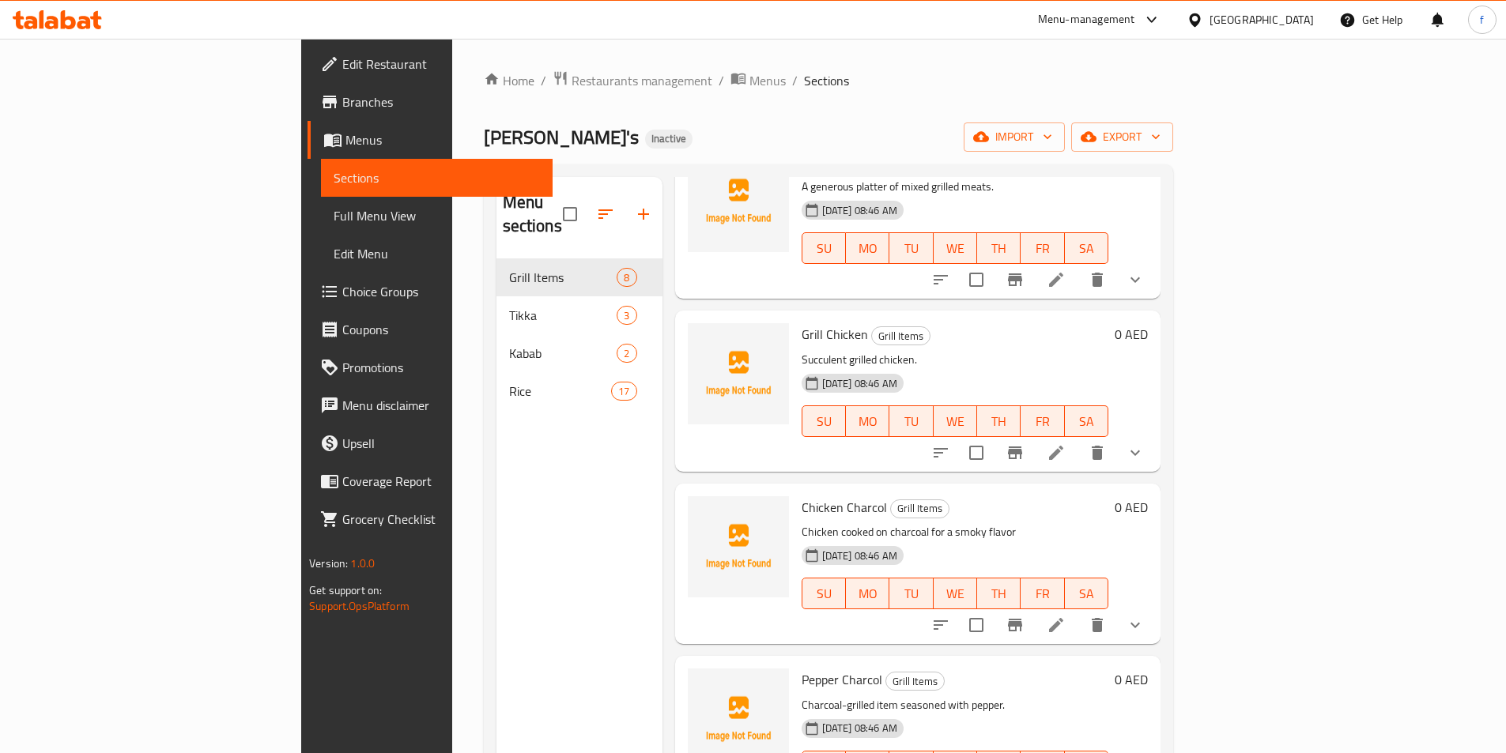
scroll to position [237, 0]
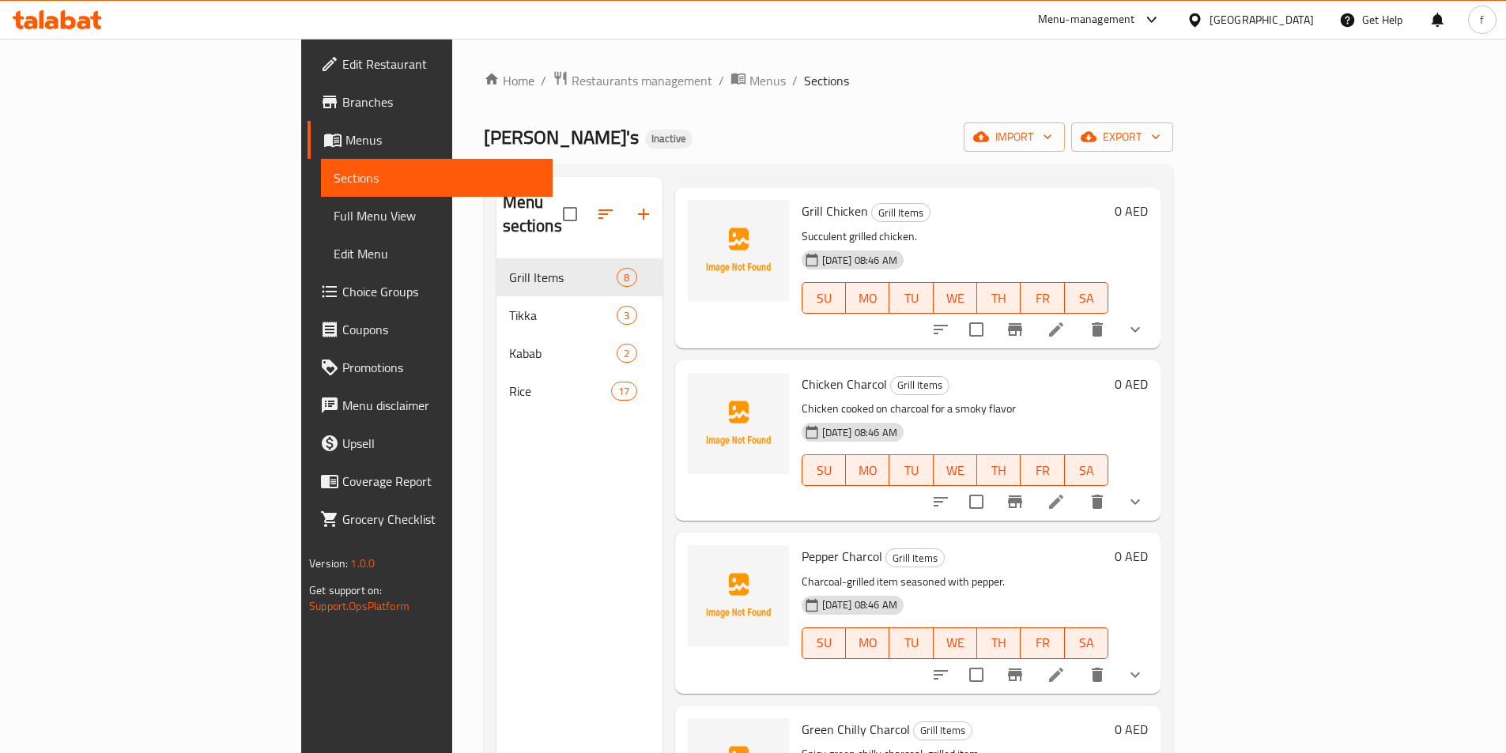
click at [1066, 492] on icon at bounding box center [1056, 501] width 19 height 19
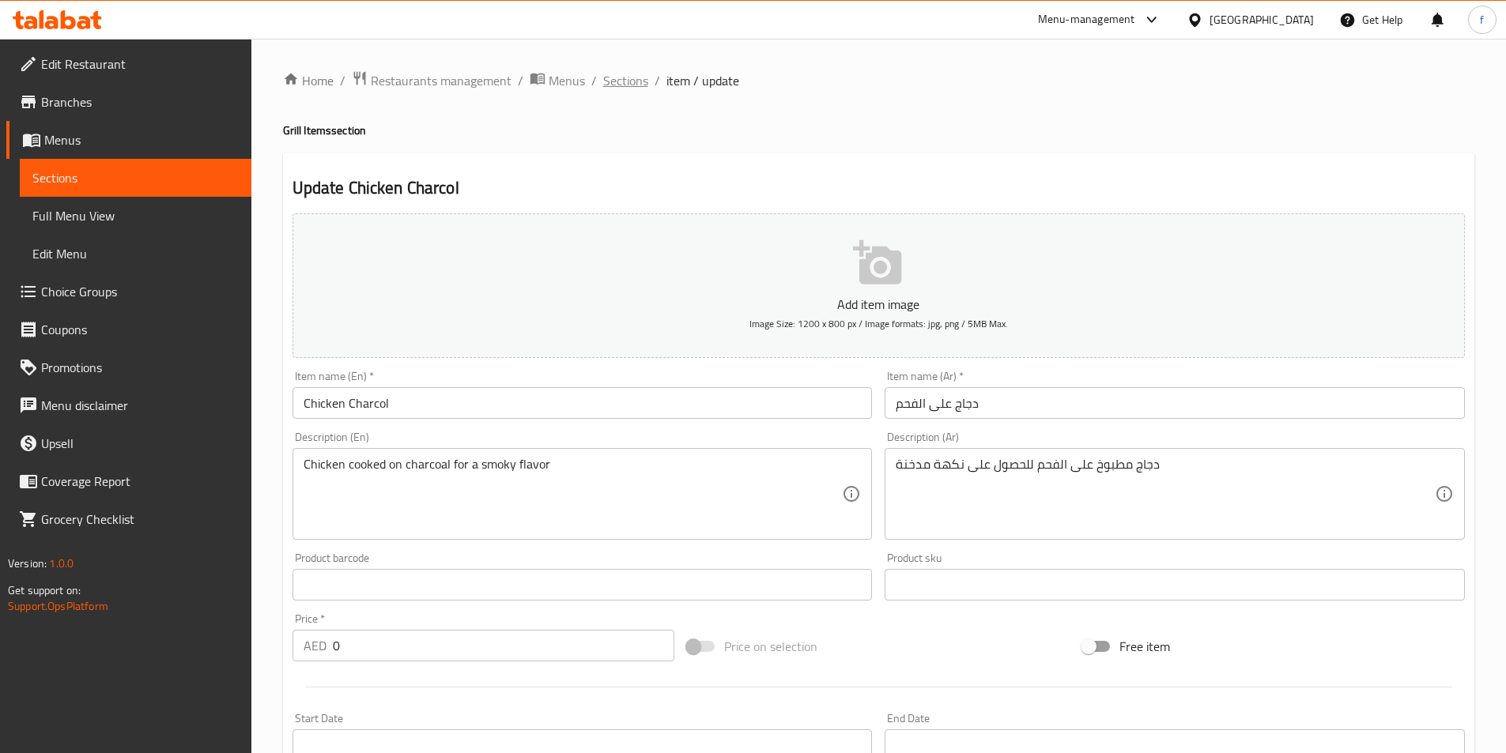
click at [636, 81] on span "Sections" at bounding box center [625, 80] width 45 height 19
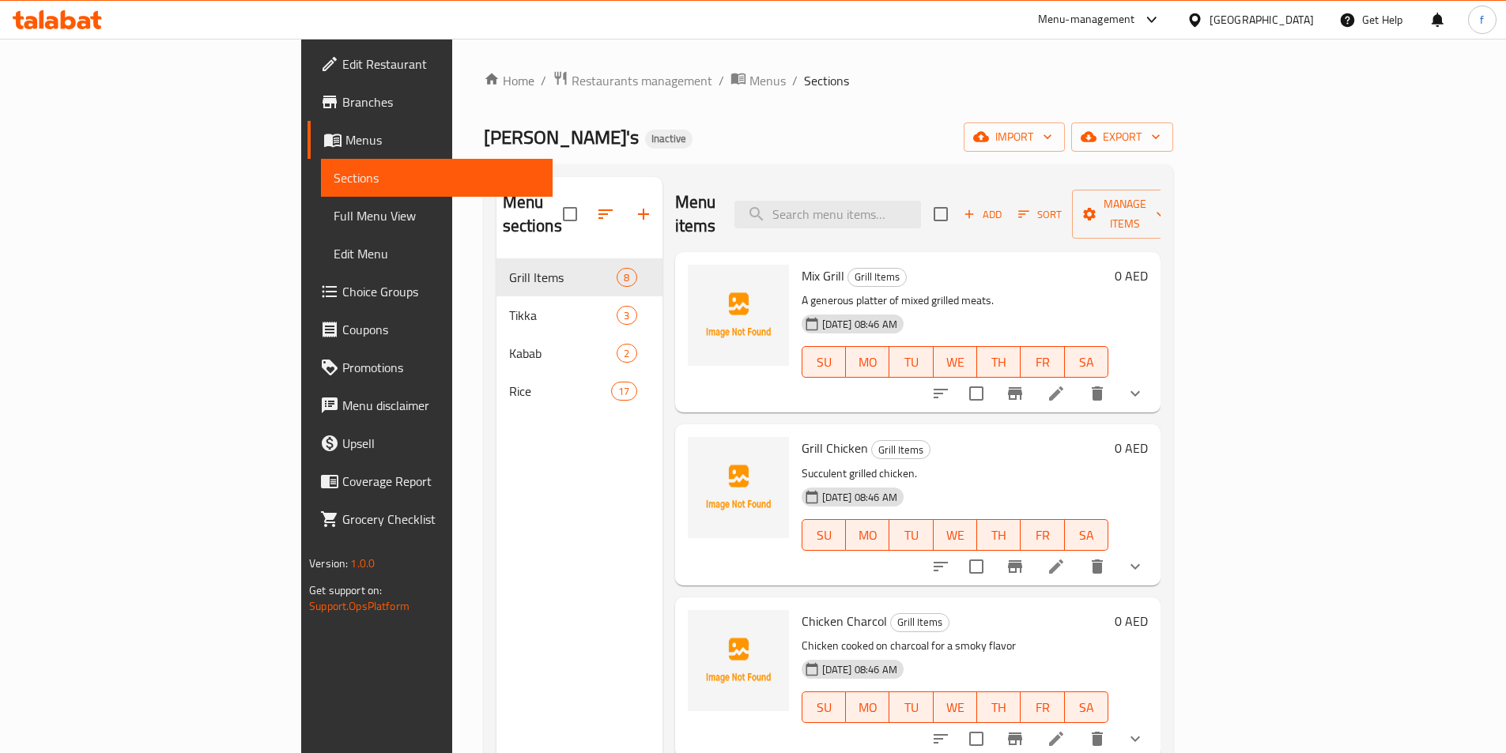
scroll to position [237, 0]
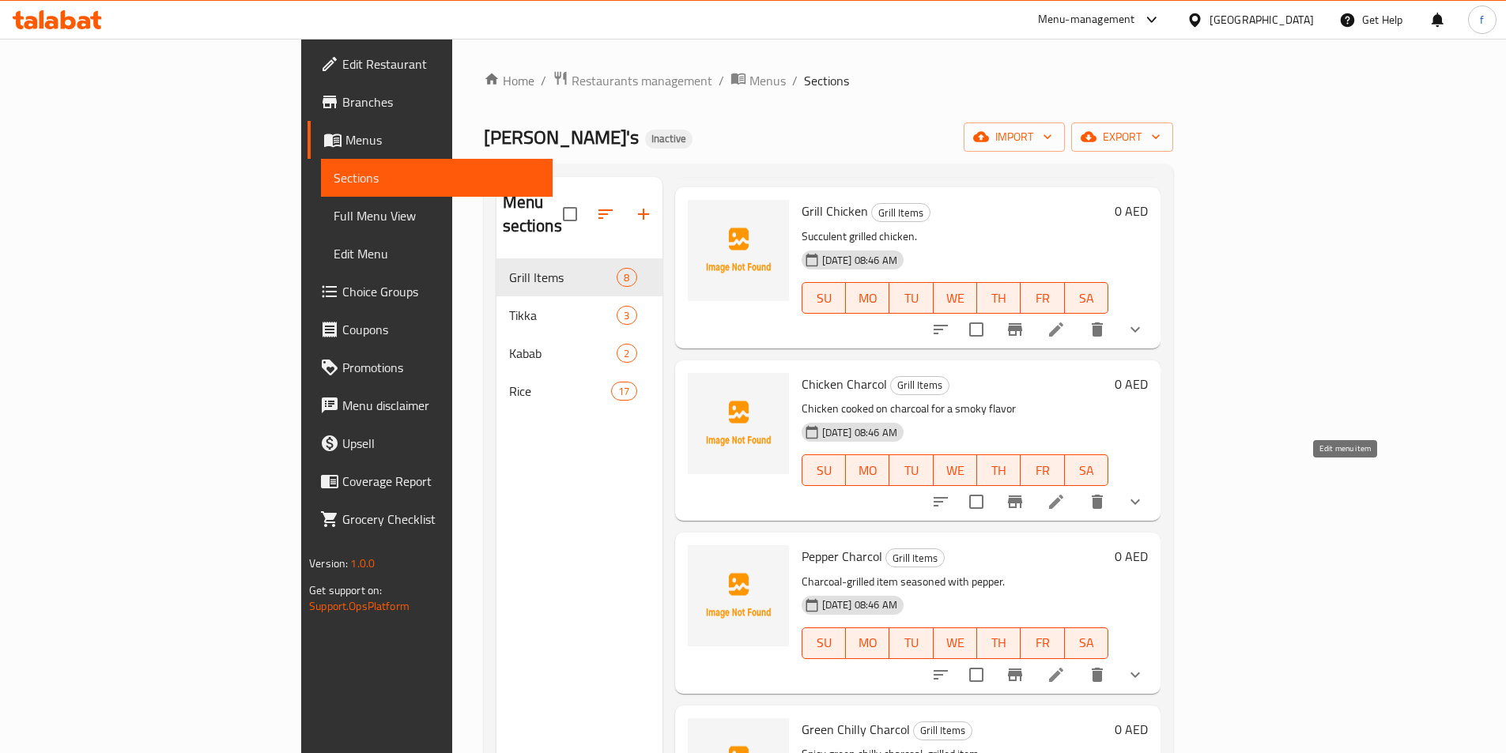
click at [1063, 495] on icon at bounding box center [1056, 502] width 14 height 14
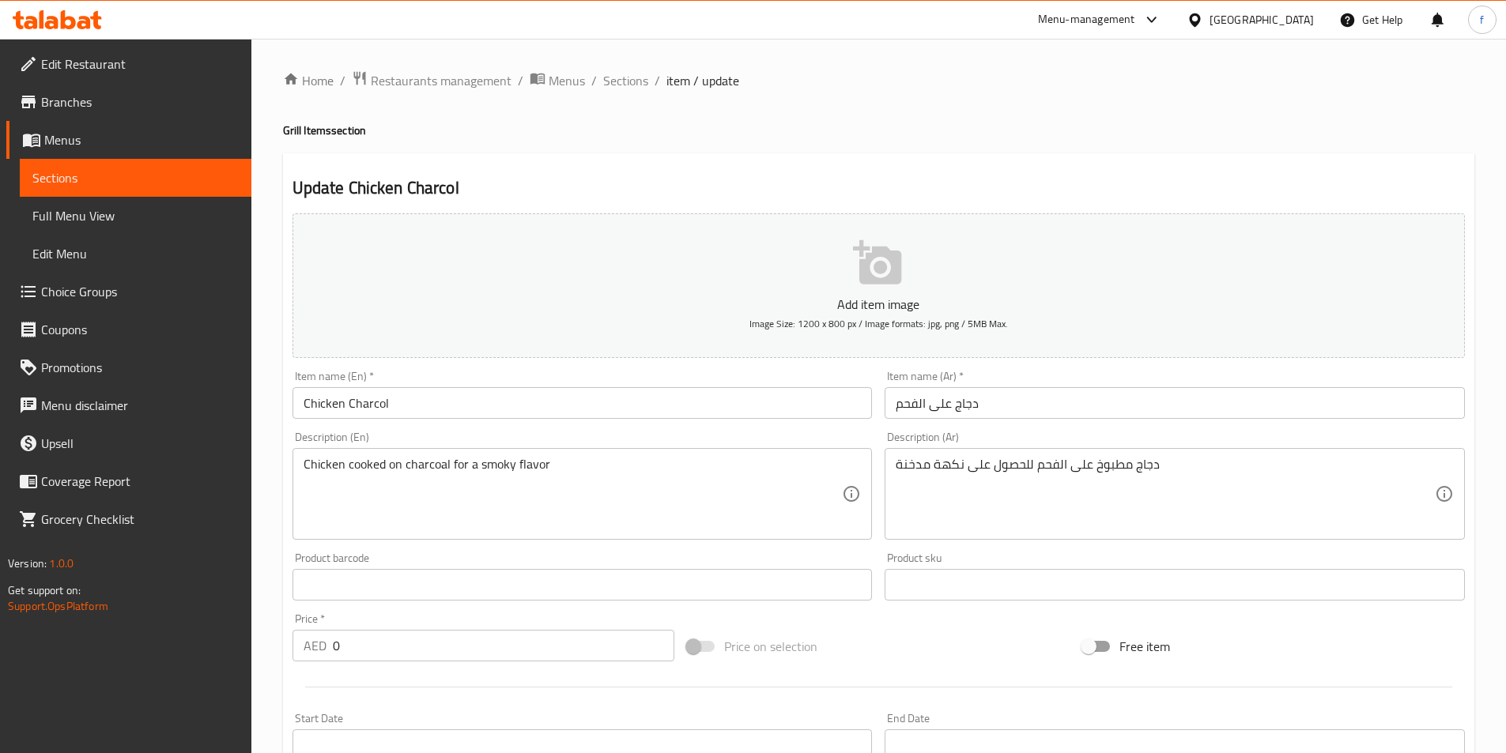
drag, startPoint x: 613, startPoint y: 75, endPoint x: 626, endPoint y: 118, distance: 44.8
click at [612, 76] on span "Sections" at bounding box center [625, 80] width 45 height 19
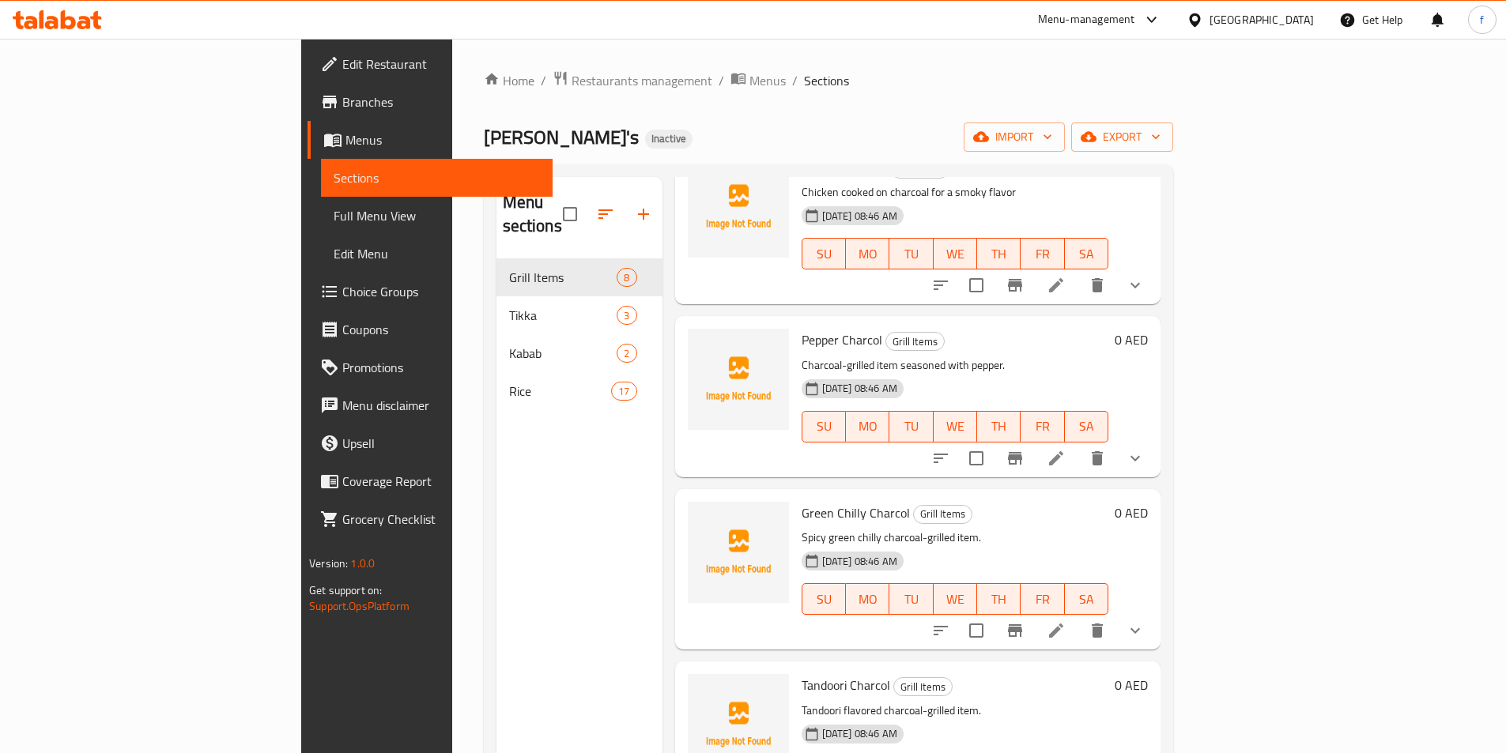
scroll to position [474, 0]
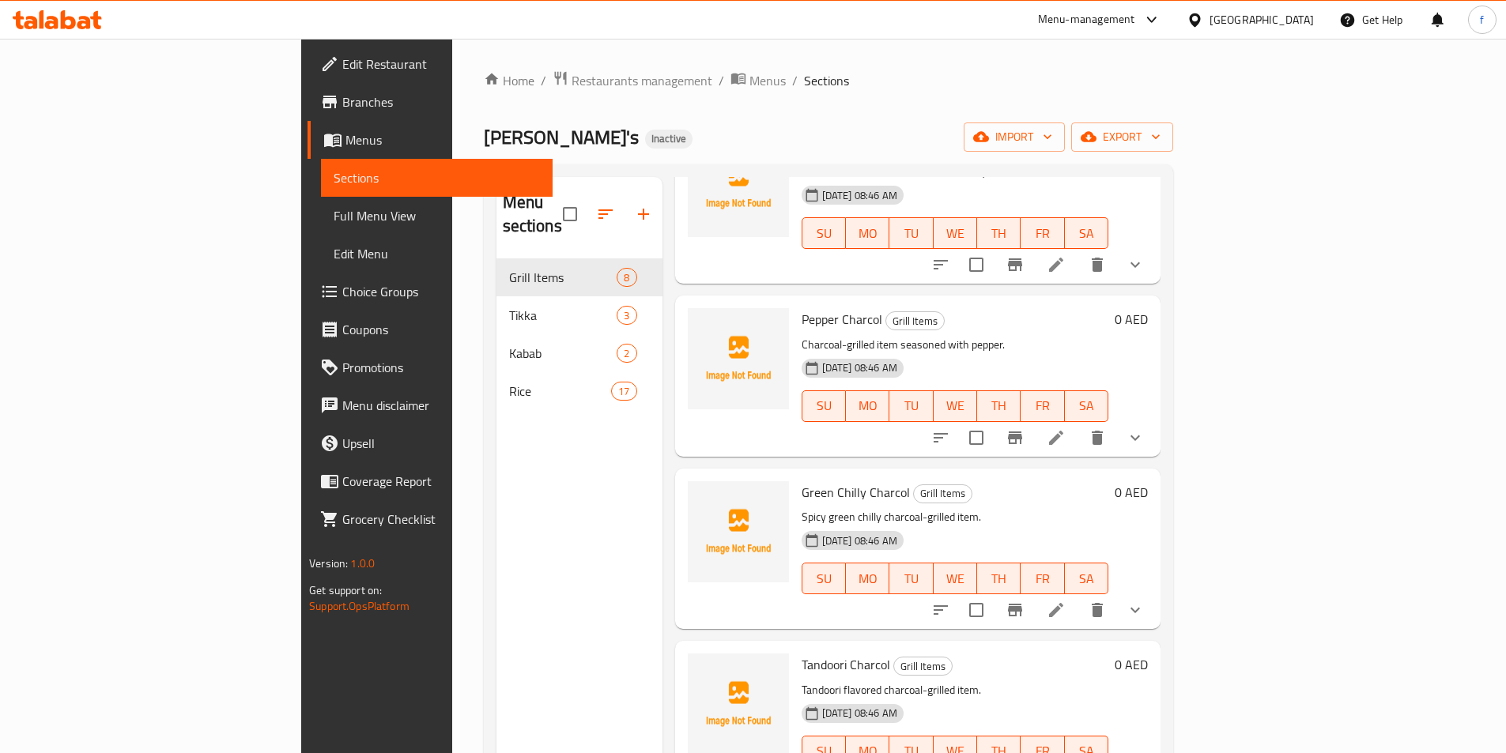
click at [1066, 428] on icon at bounding box center [1056, 437] width 19 height 19
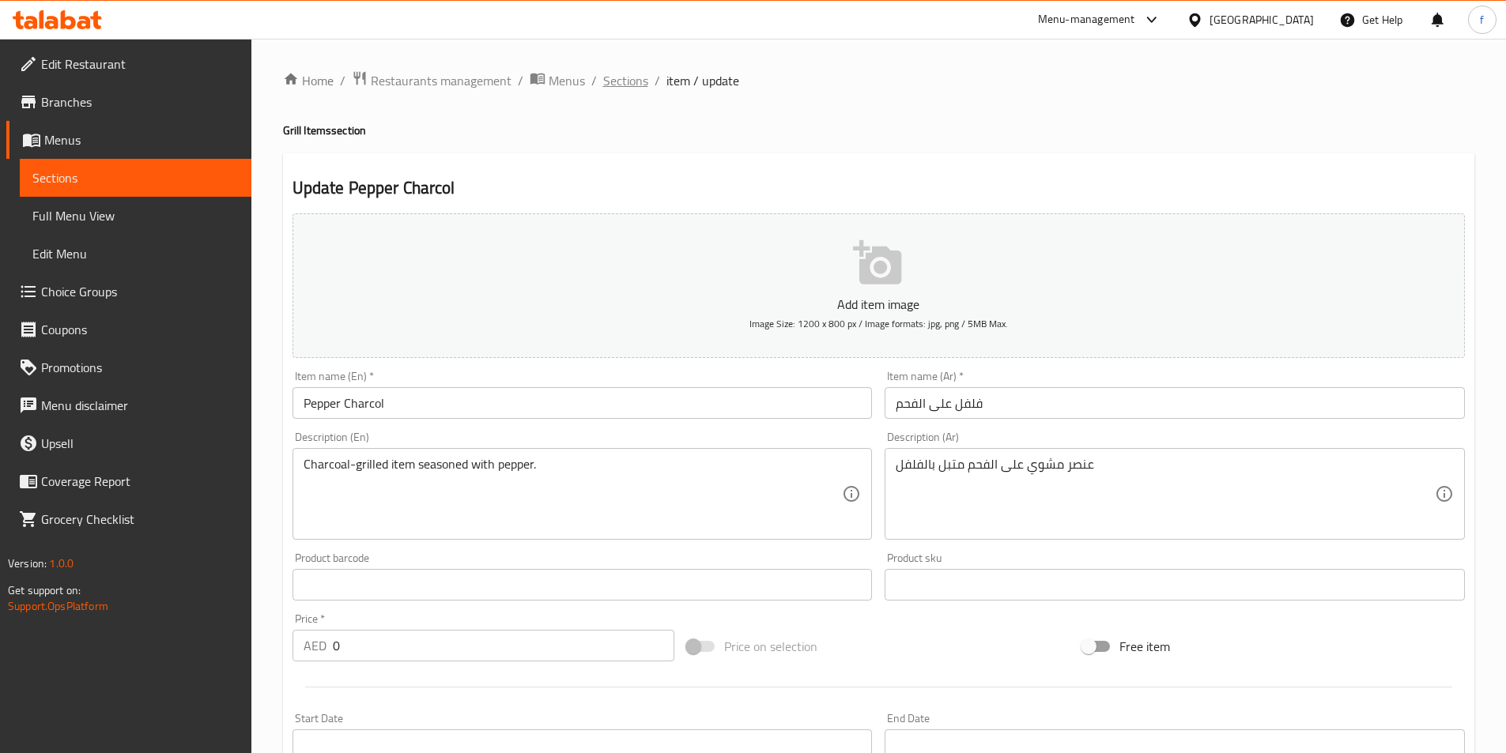
click at [618, 82] on span "Sections" at bounding box center [625, 80] width 45 height 19
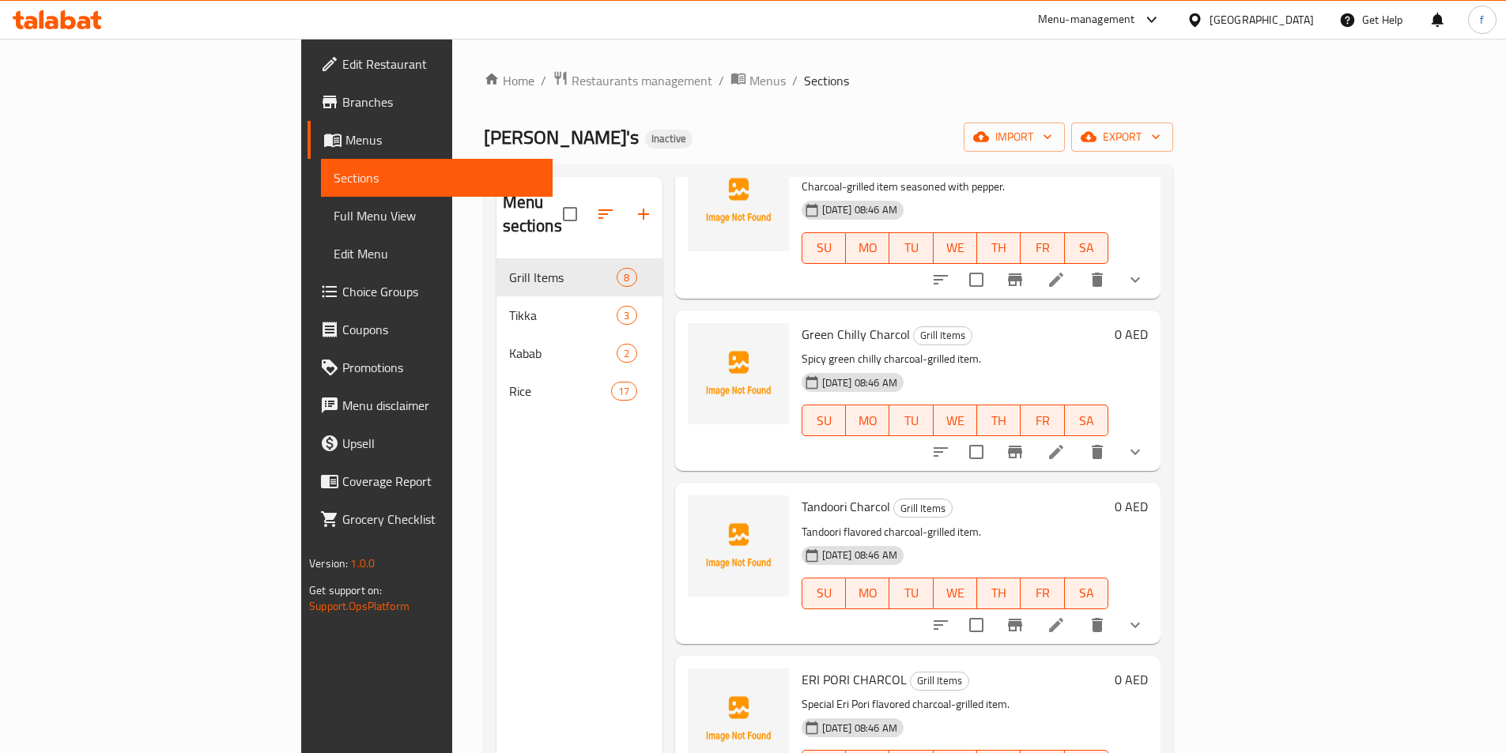
scroll to position [668, 0]
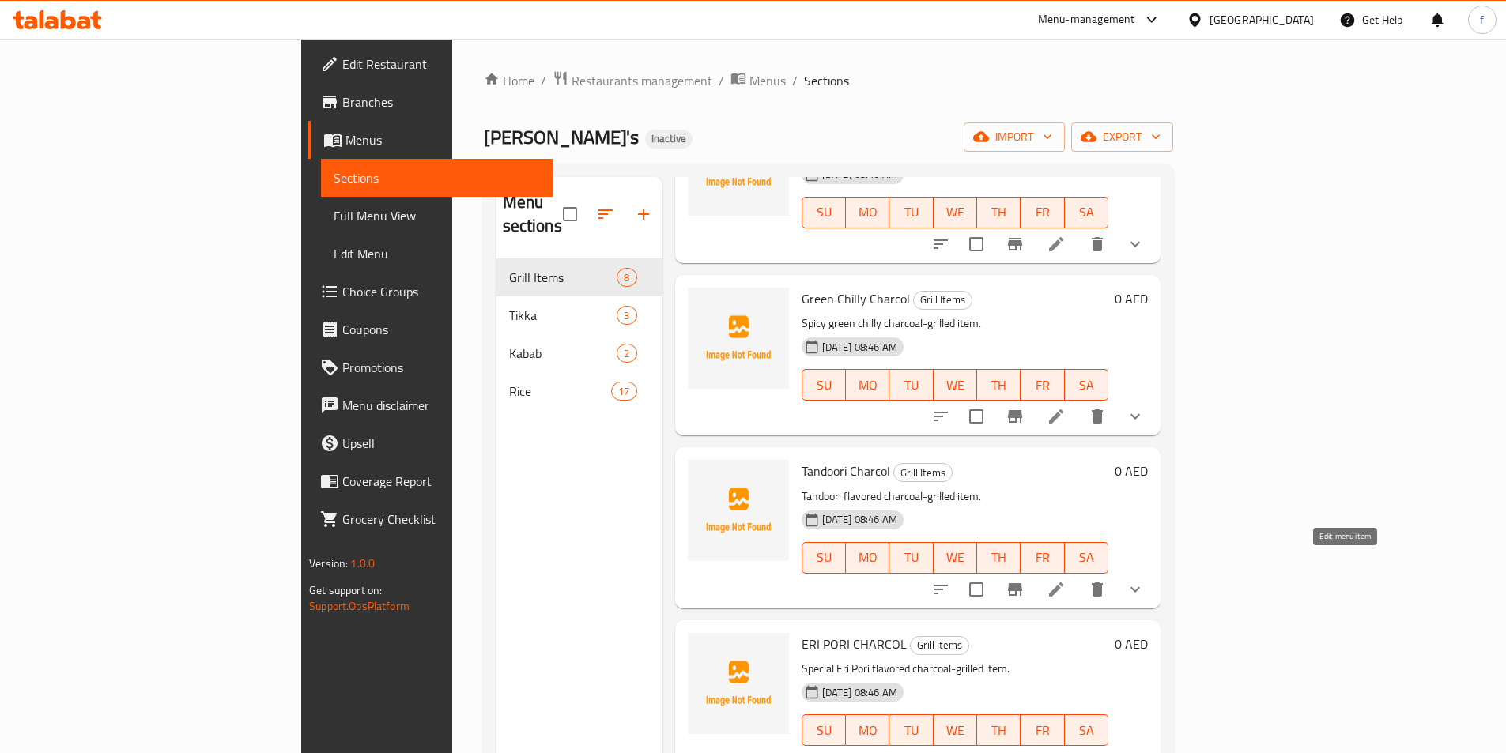
click at [1066, 580] on icon at bounding box center [1056, 589] width 19 height 19
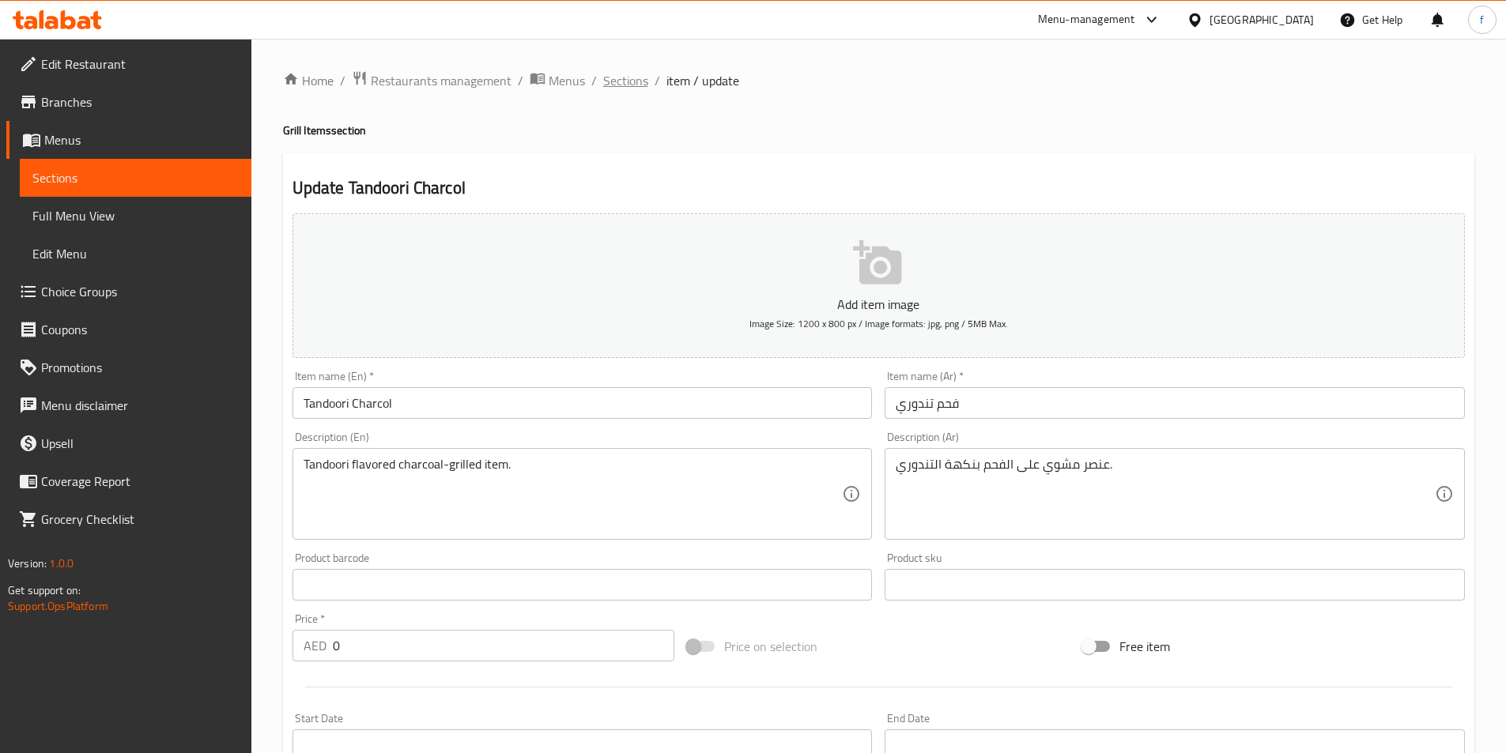
click at [618, 82] on span "Sections" at bounding box center [625, 80] width 45 height 19
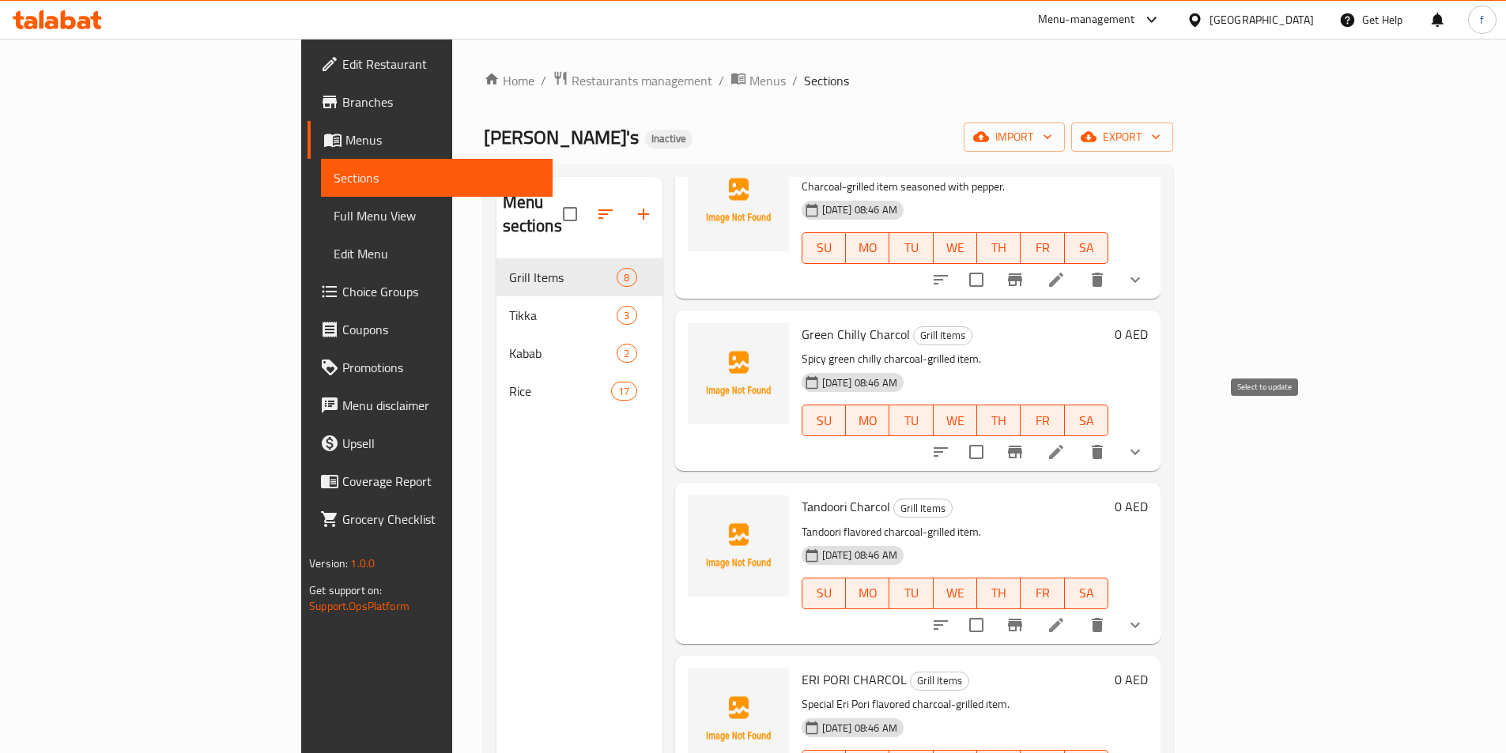
scroll to position [668, 0]
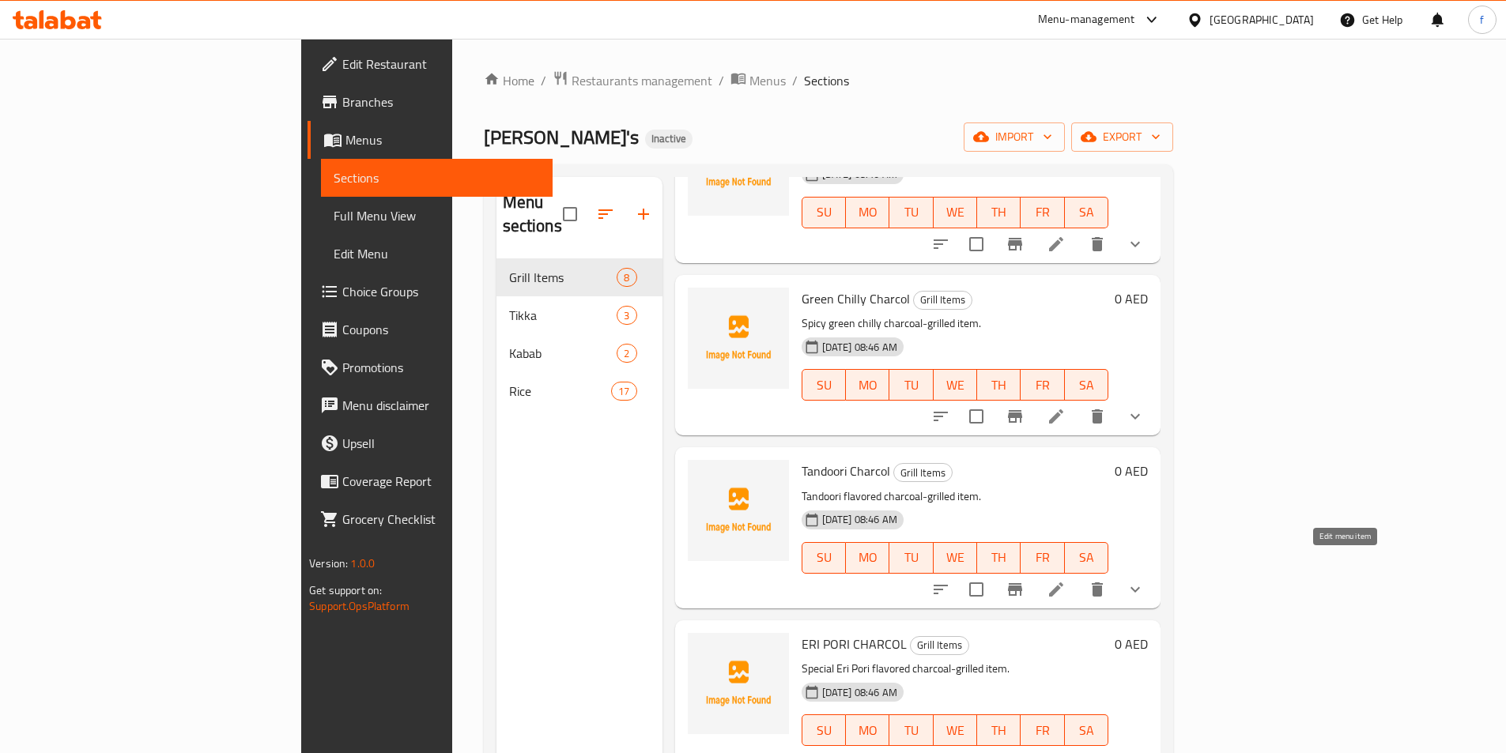
click at [1066, 580] on icon at bounding box center [1056, 589] width 19 height 19
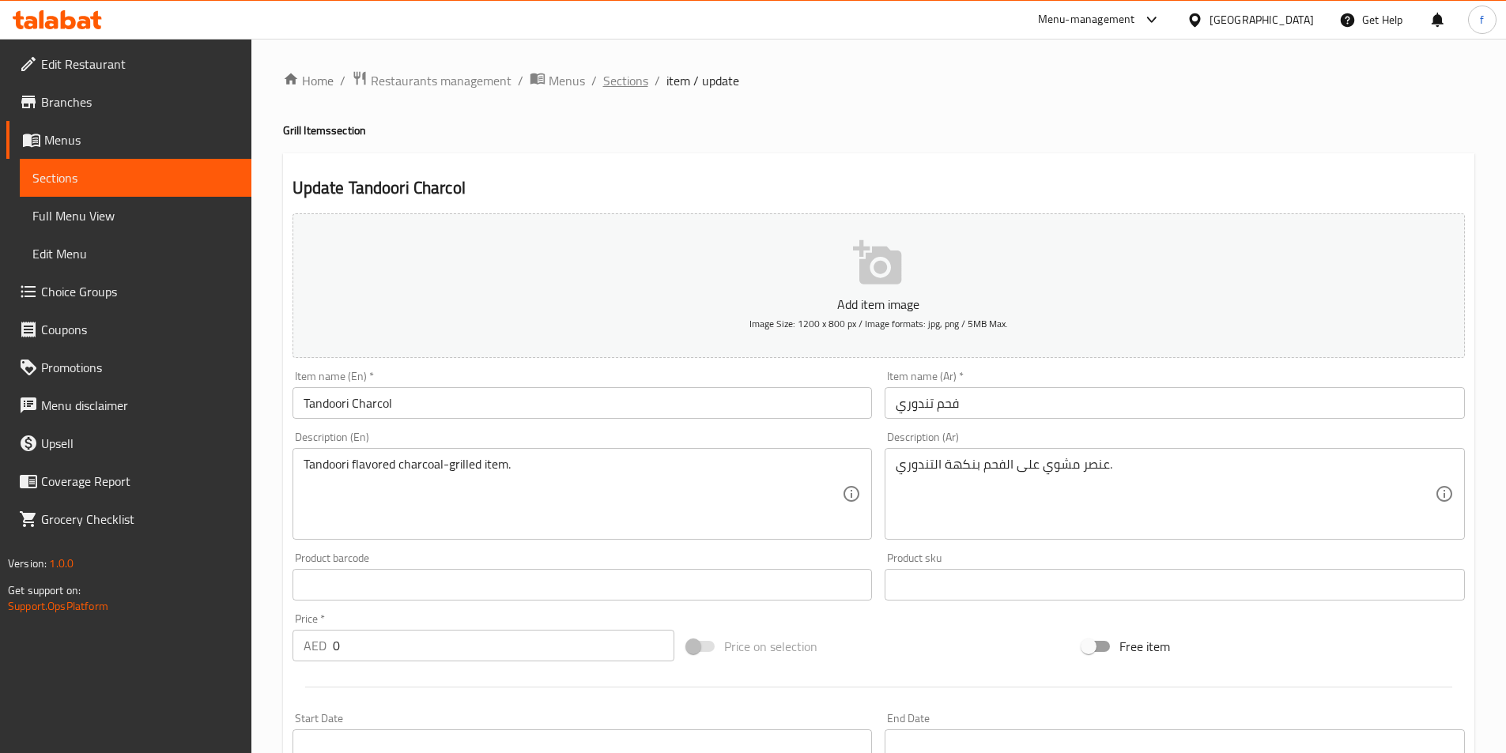
click at [623, 89] on span "Sections" at bounding box center [625, 80] width 45 height 19
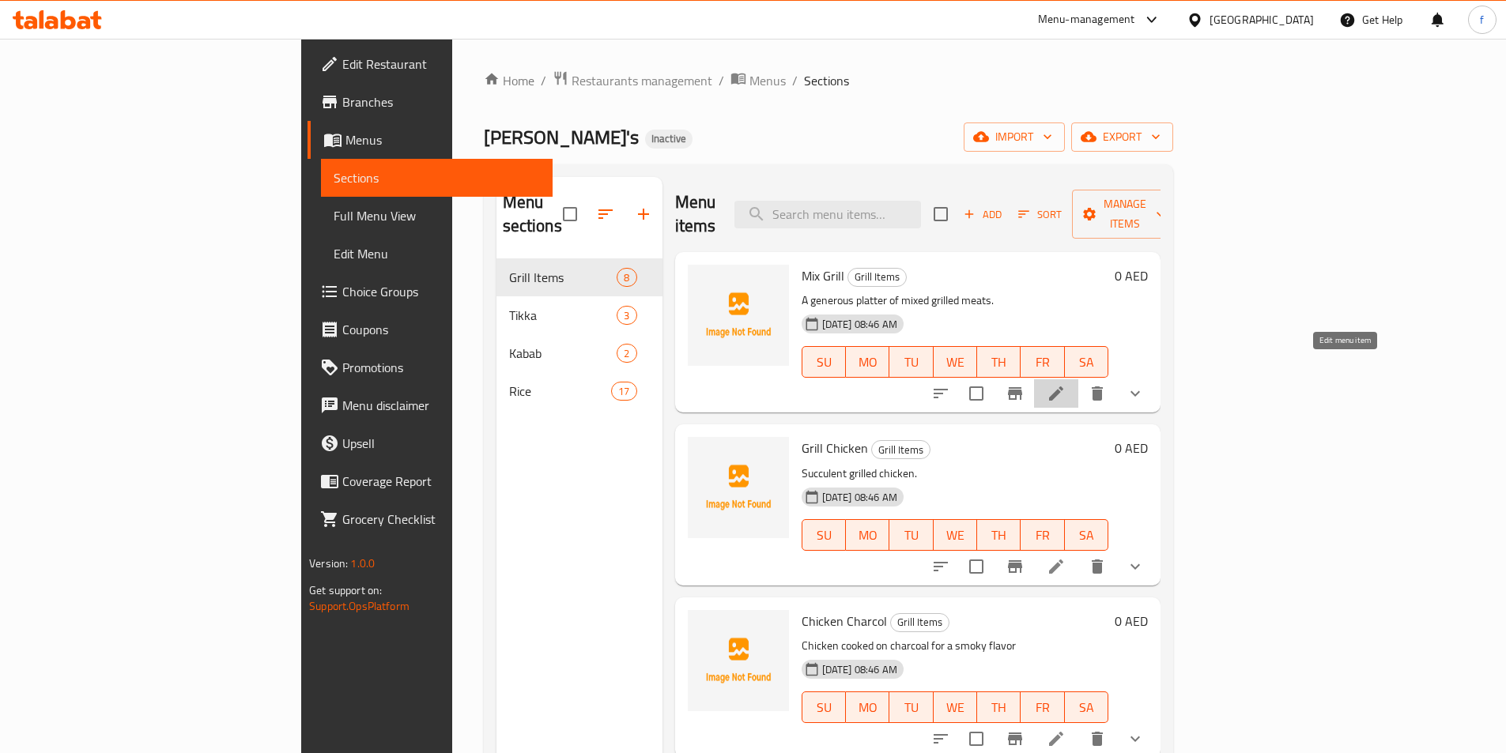
click at [1063, 387] on icon at bounding box center [1056, 394] width 14 height 14
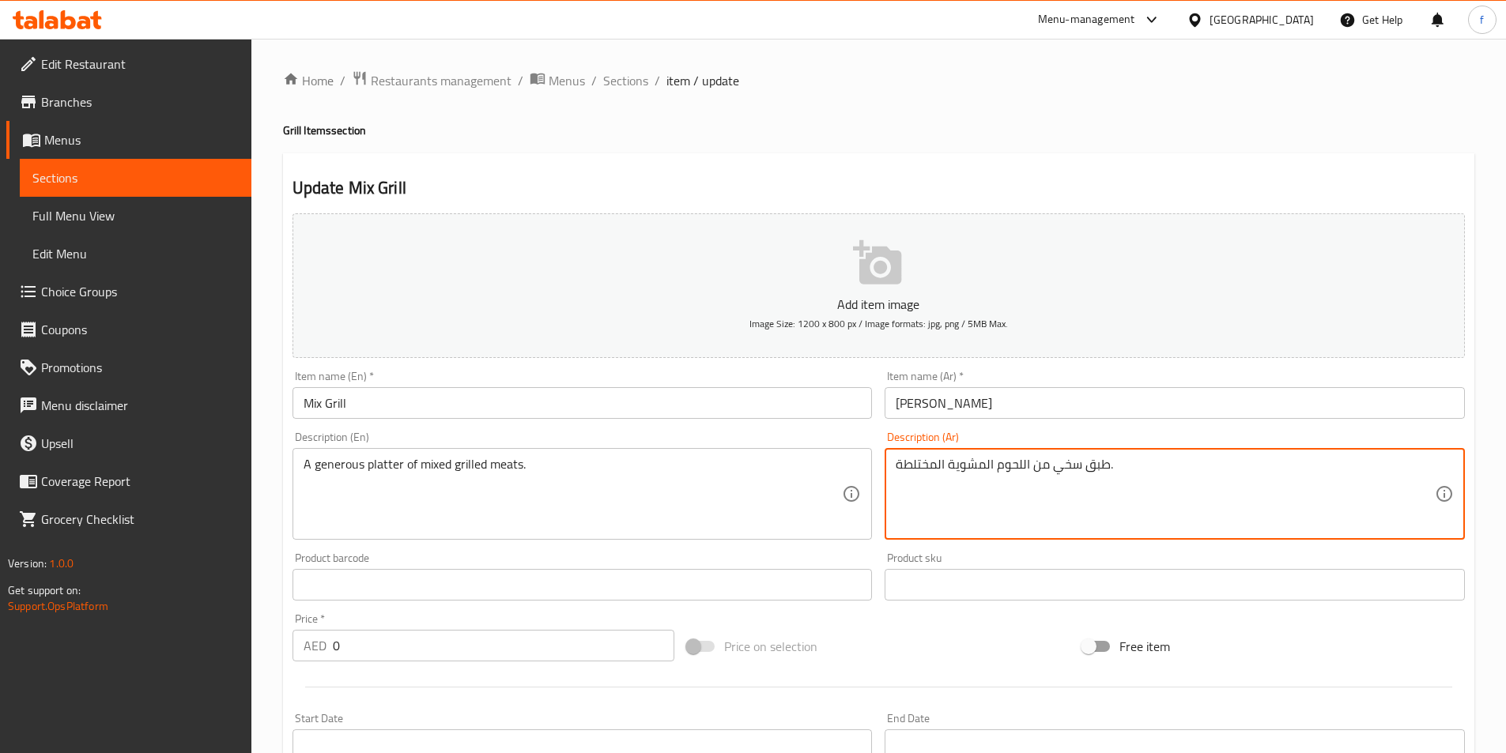
click at [1095, 467] on textarea "طبق سخي من اللحوم المشوية المختلطة." at bounding box center [1165, 494] width 539 height 75
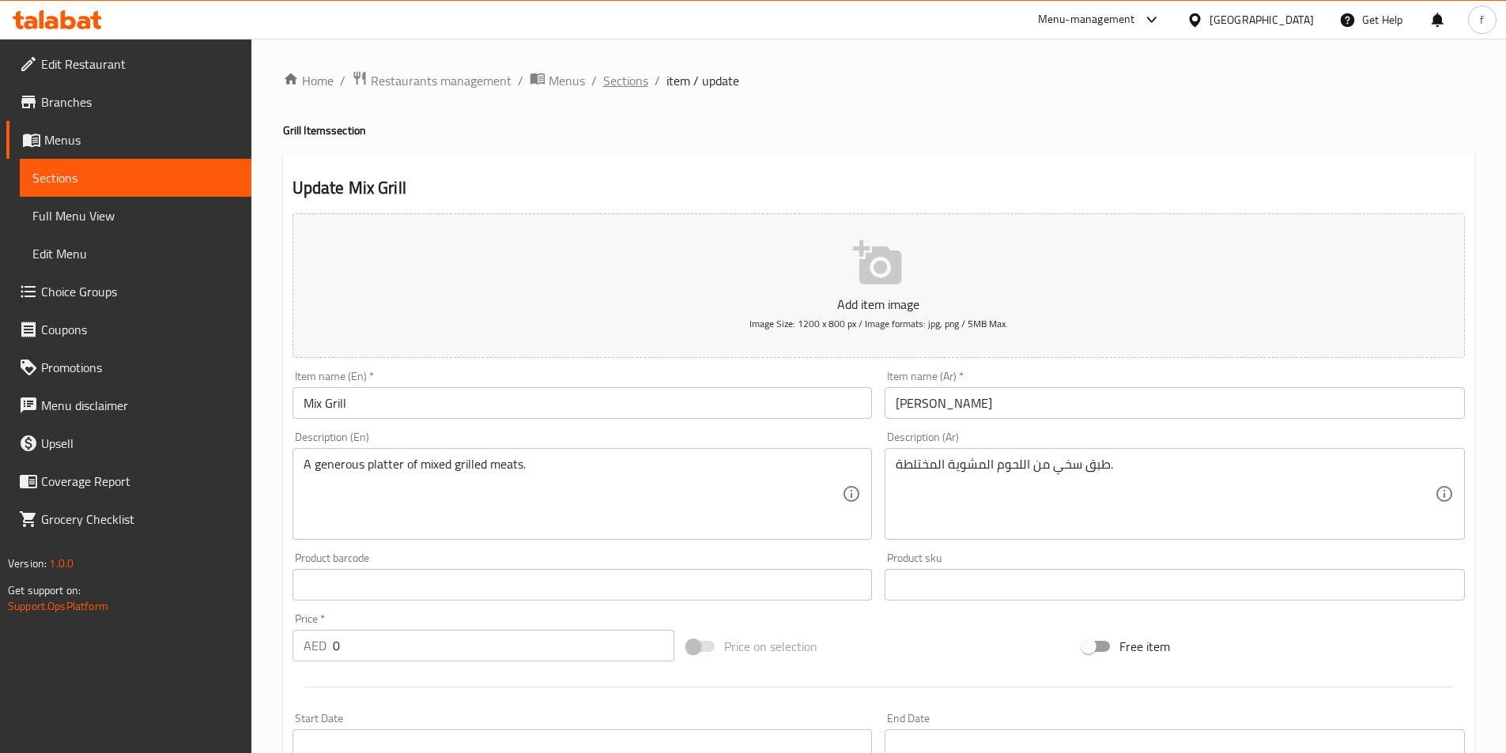
click at [603, 73] on span "Sections" at bounding box center [625, 80] width 45 height 19
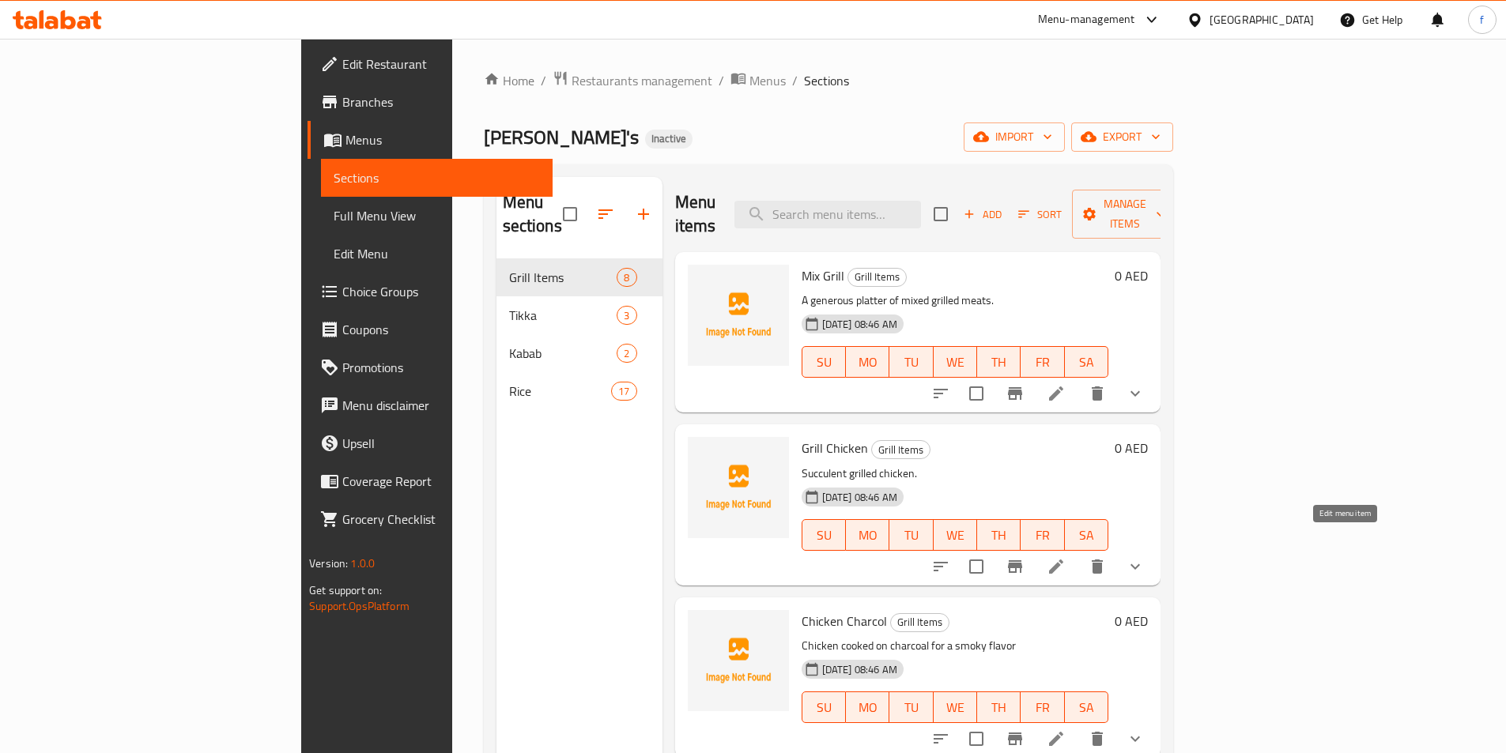
click at [1066, 557] on icon at bounding box center [1056, 566] width 19 height 19
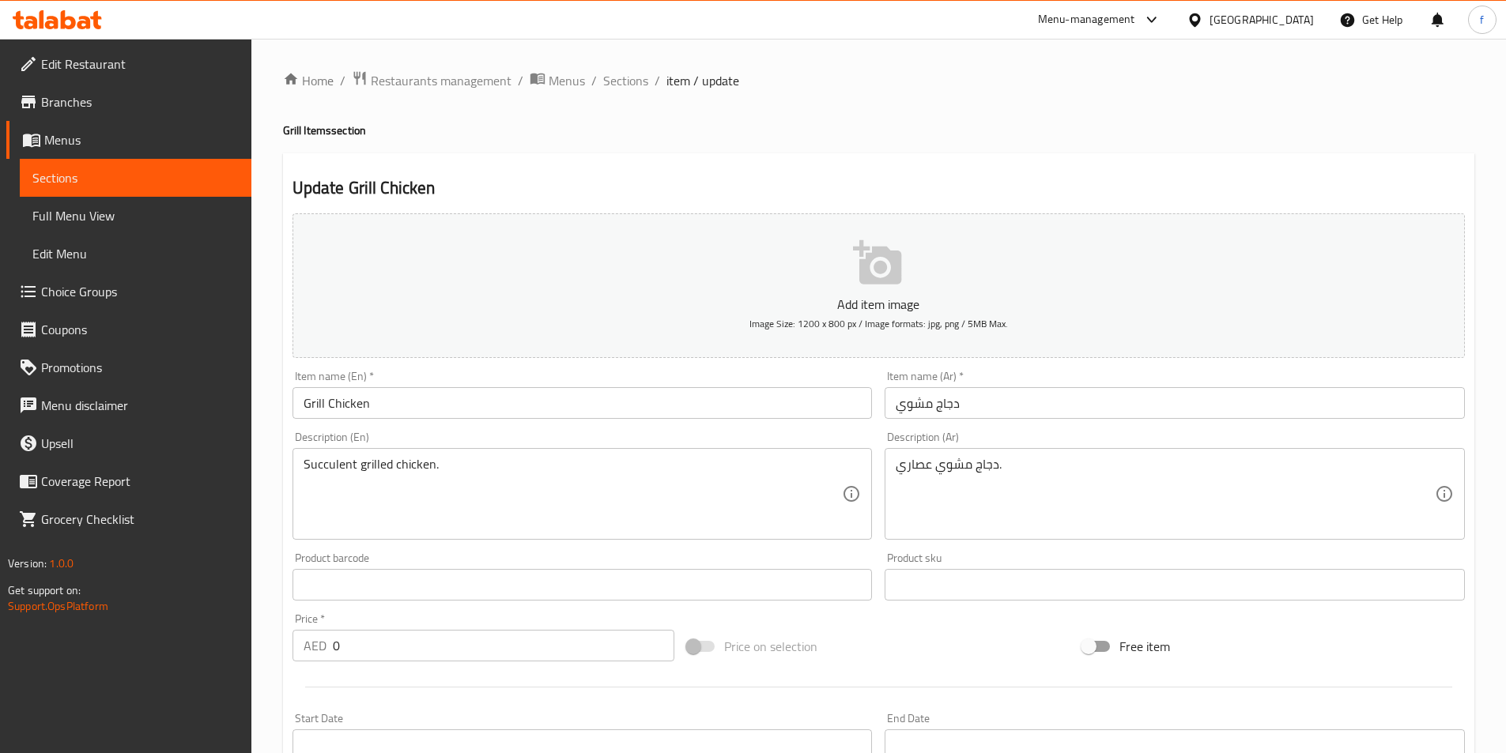
click at [617, 81] on span "Sections" at bounding box center [625, 80] width 45 height 19
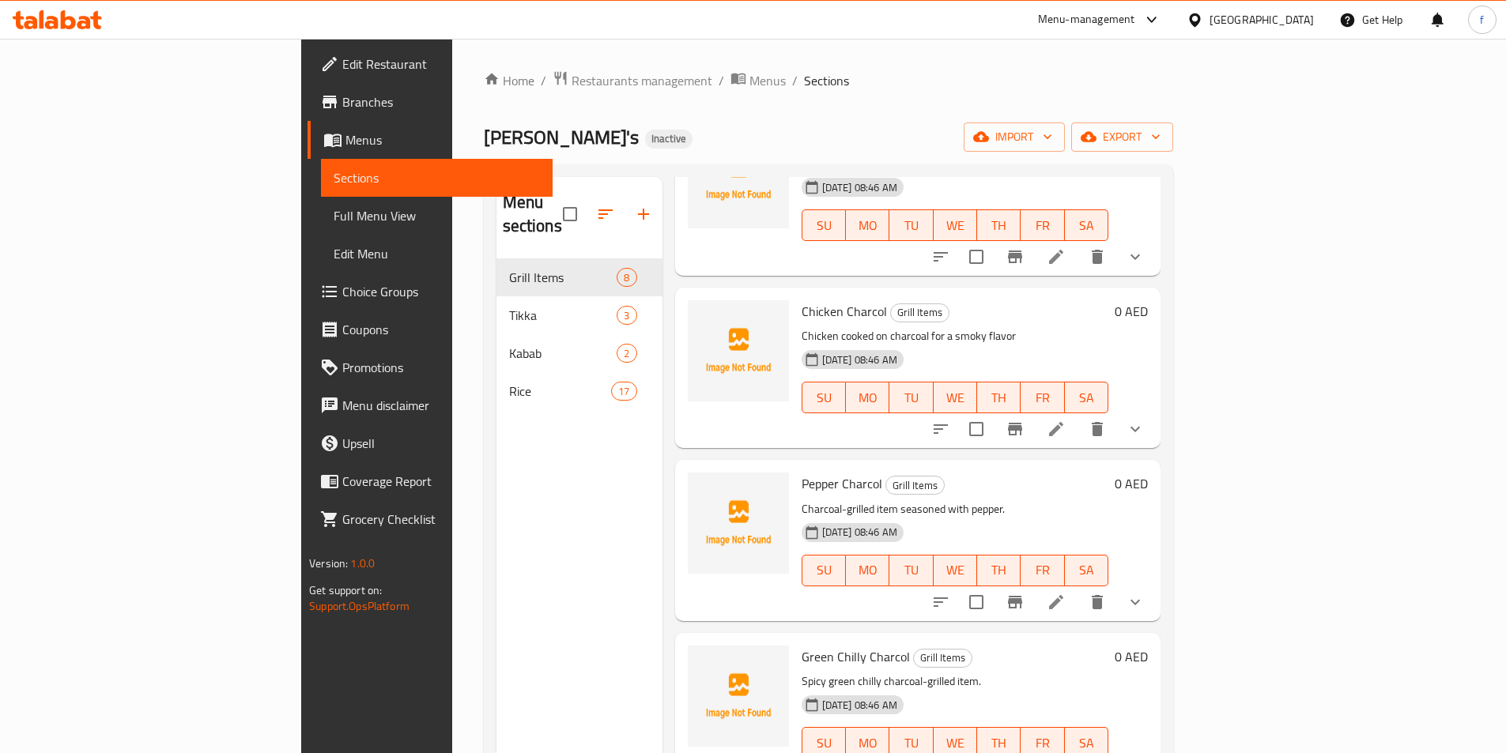
scroll to position [316, 0]
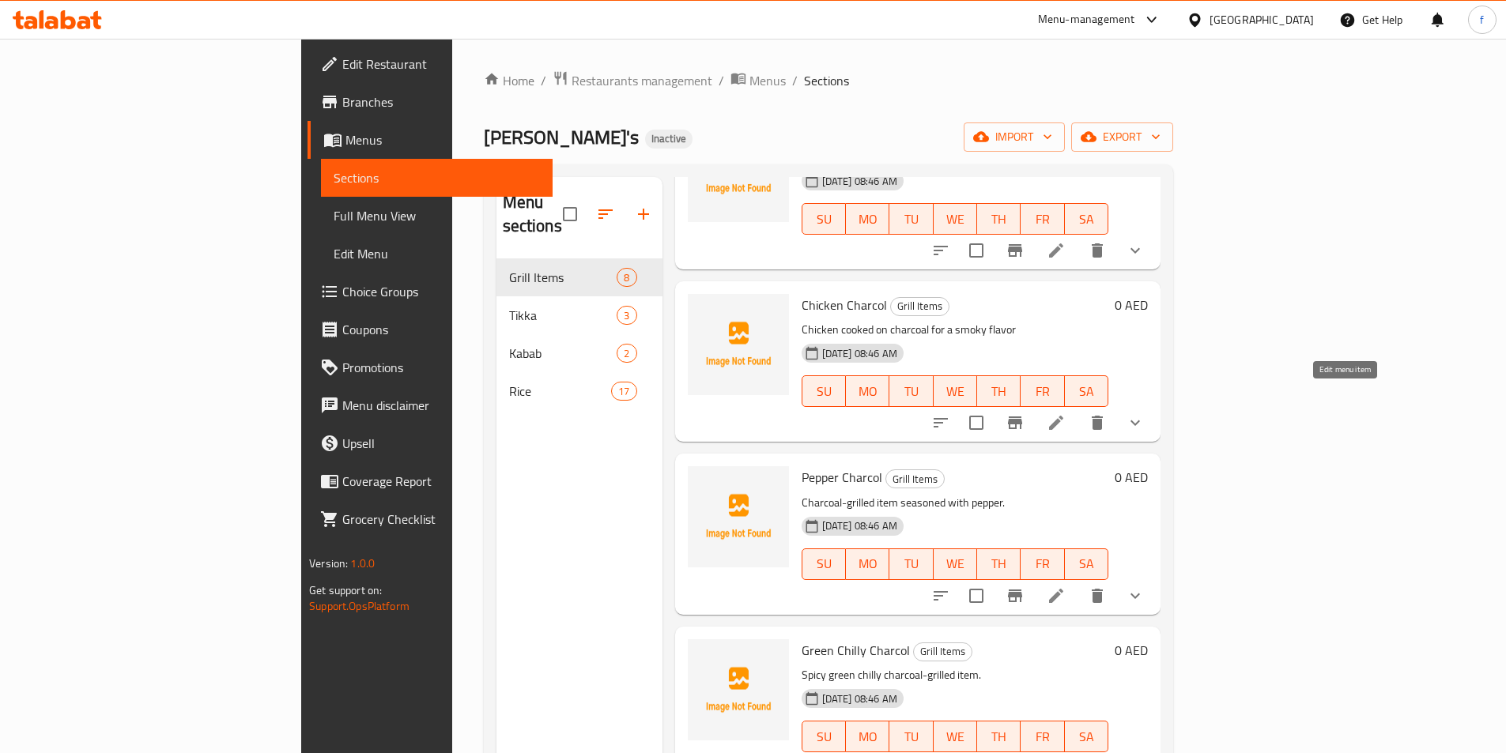
click at [1066, 413] on icon at bounding box center [1056, 422] width 19 height 19
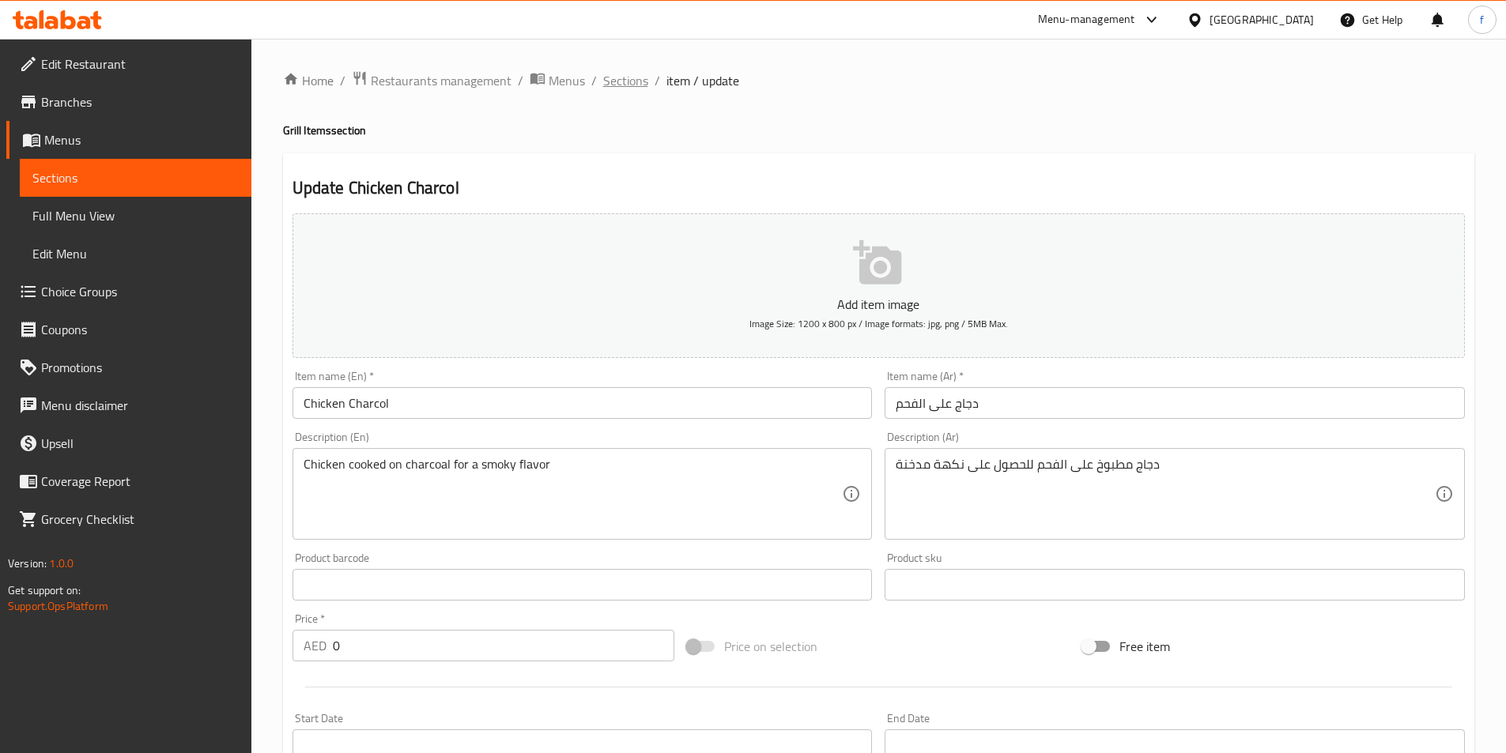
click at [630, 76] on span "Sections" at bounding box center [625, 80] width 45 height 19
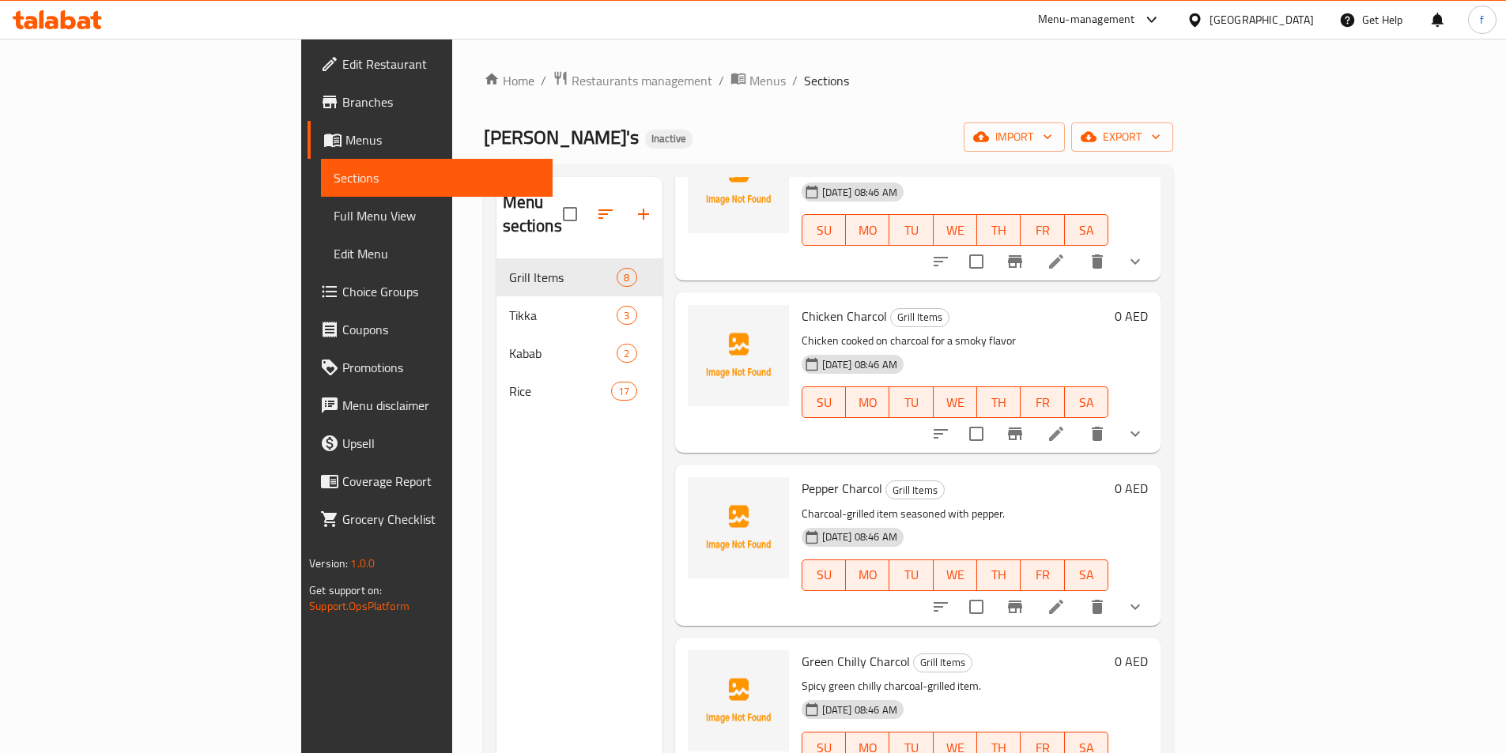
scroll to position [395, 0]
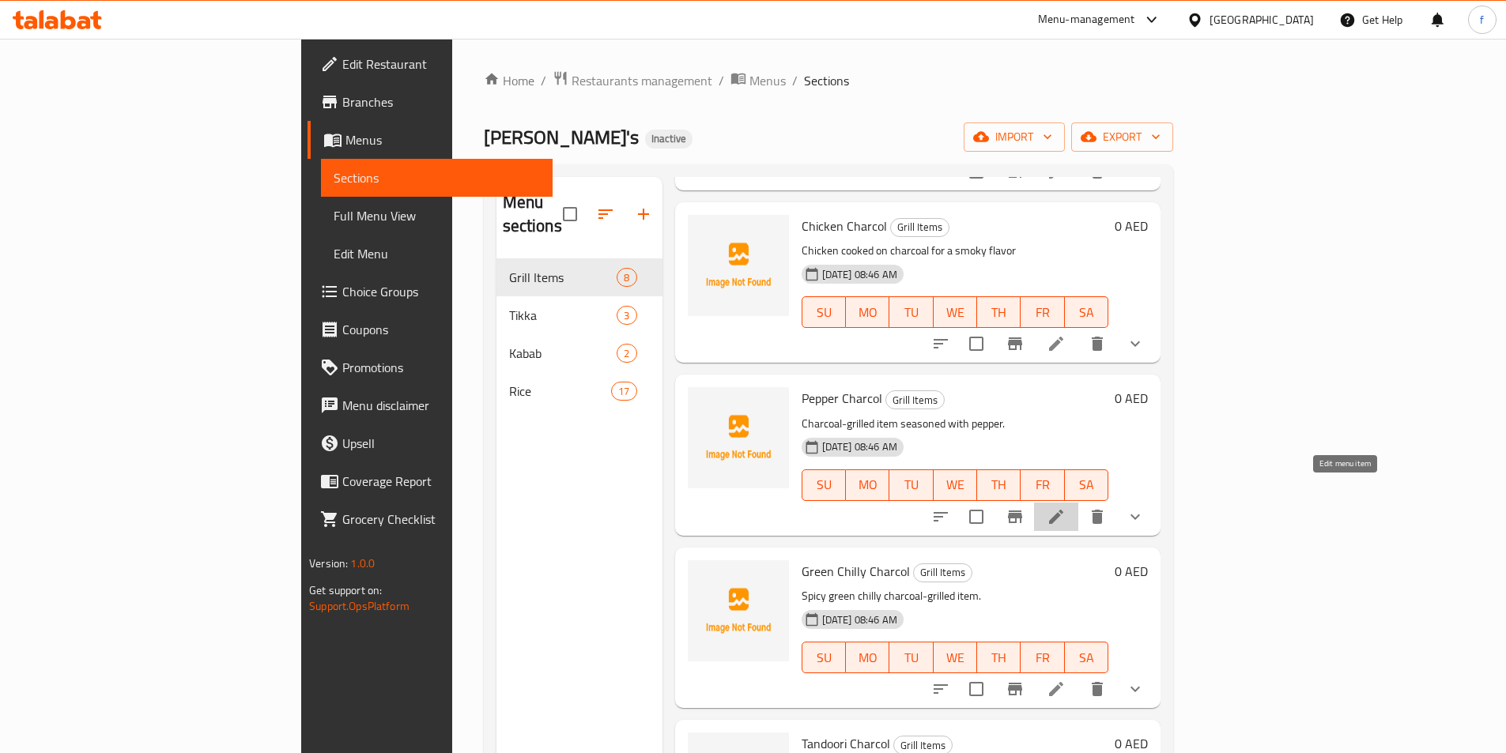
click at [1063, 510] on icon at bounding box center [1056, 517] width 14 height 14
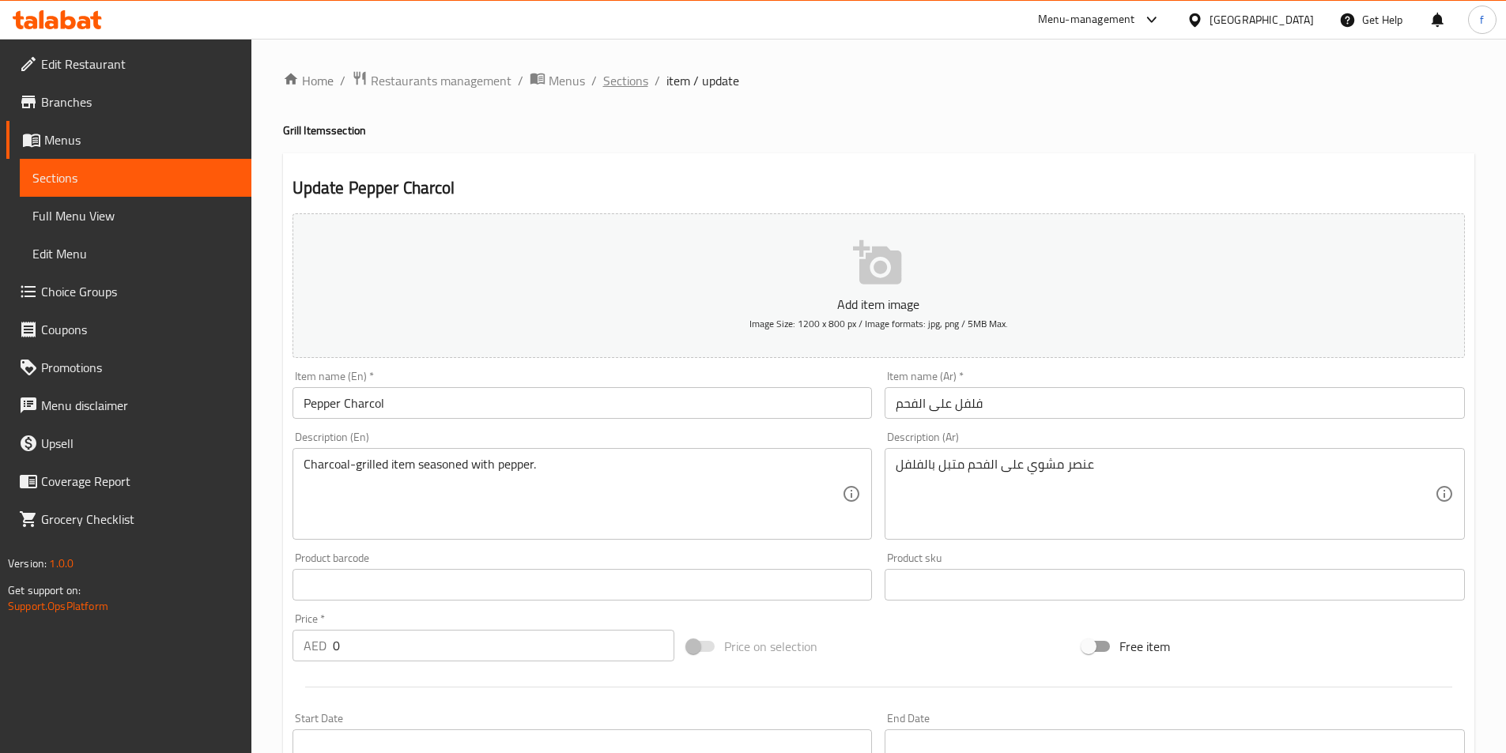
click at [636, 78] on span "Sections" at bounding box center [625, 80] width 45 height 19
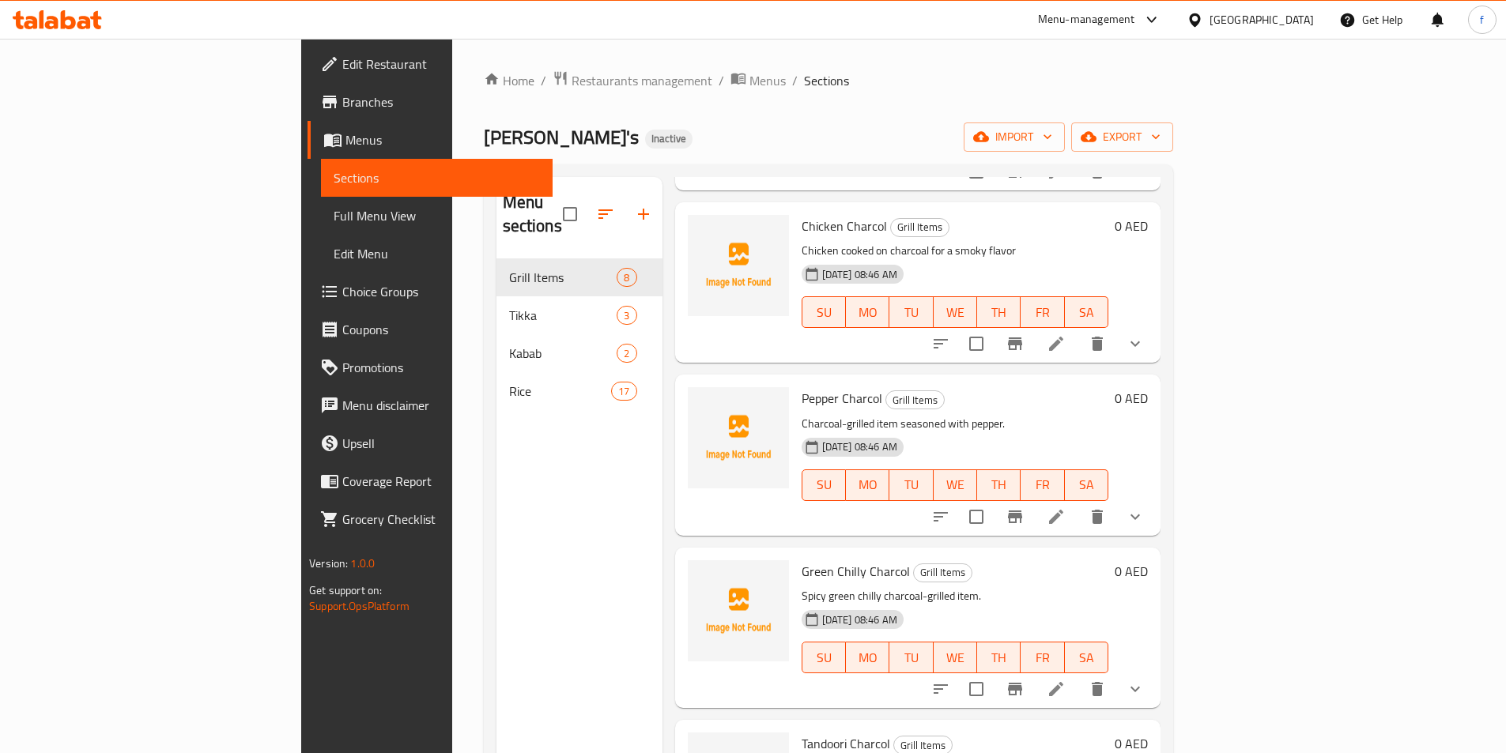
scroll to position [632, 0]
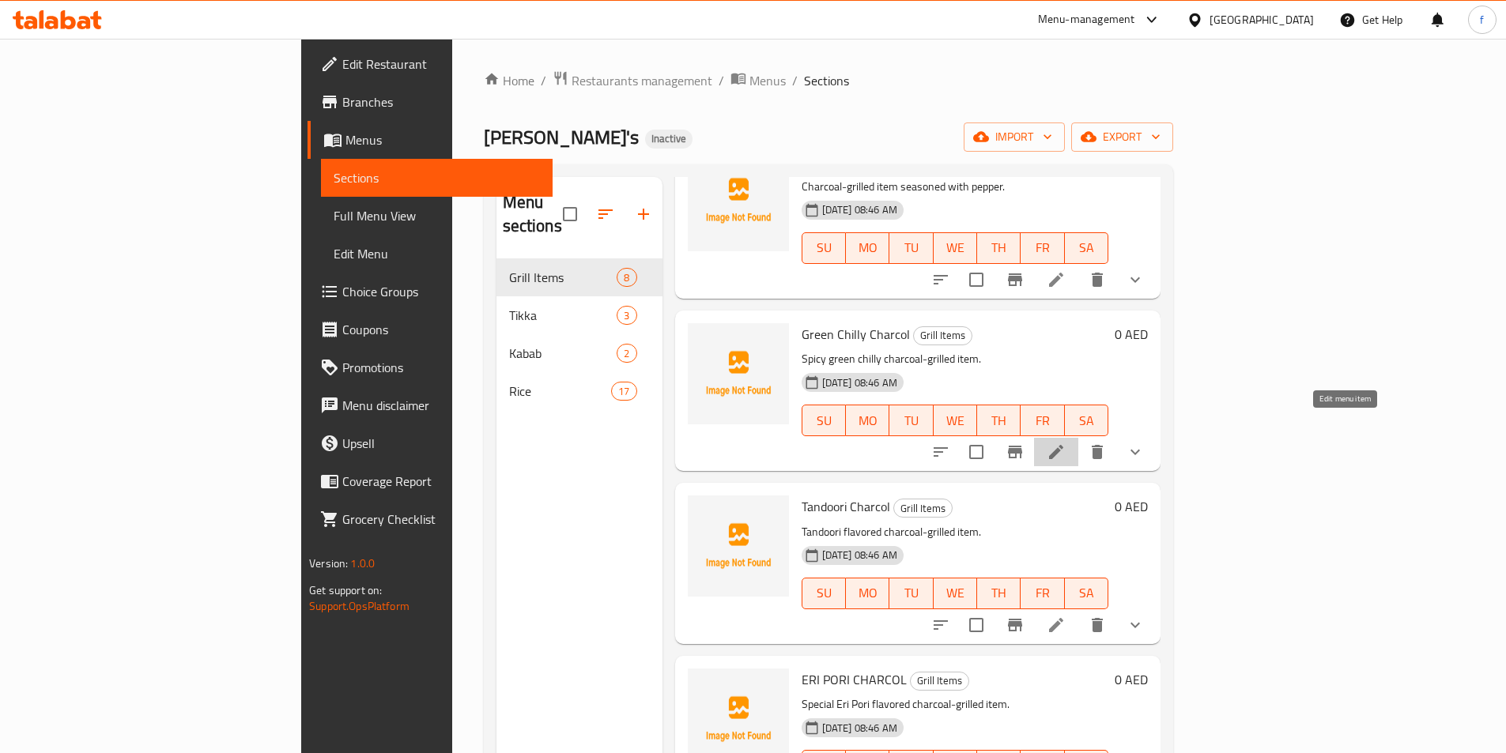
click at [1066, 443] on icon at bounding box center [1056, 452] width 19 height 19
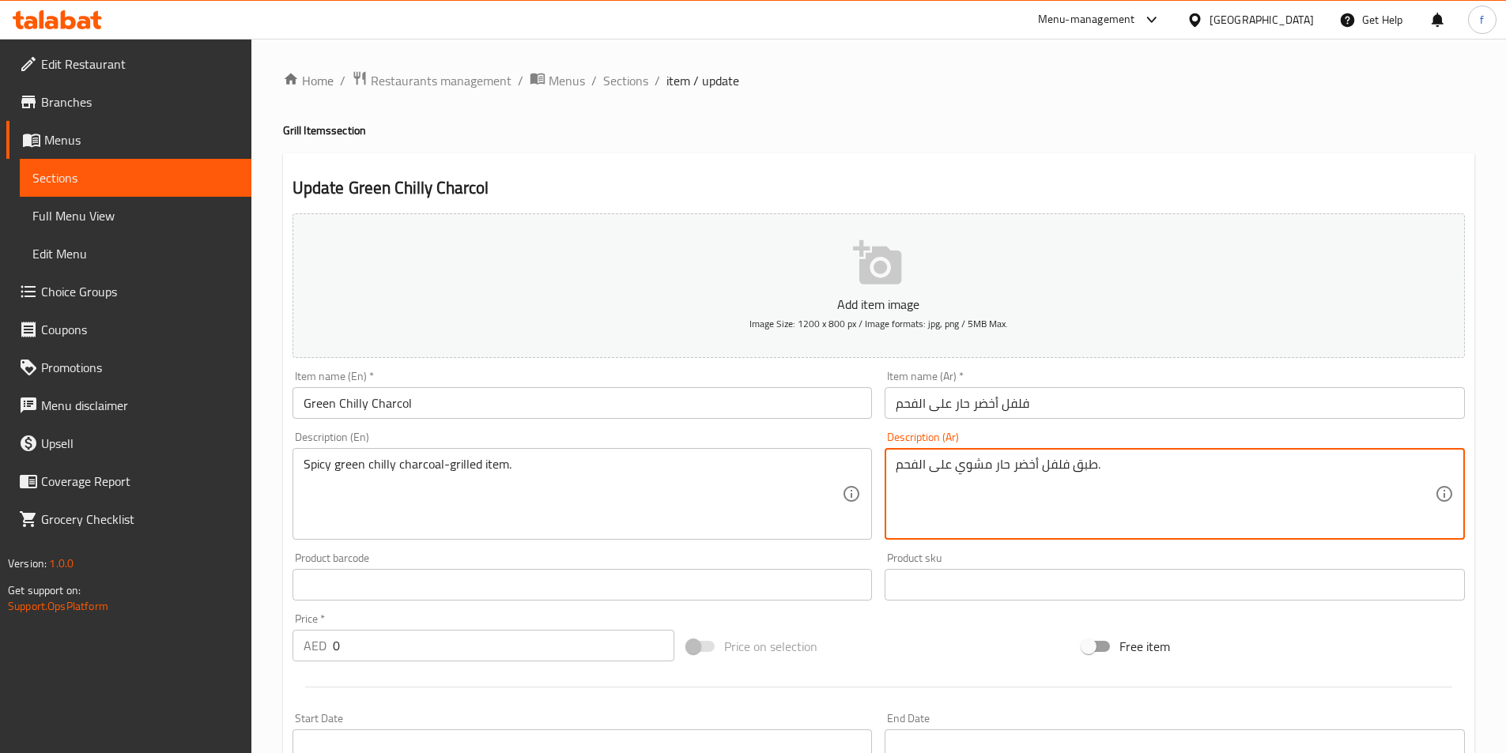
click at [1088, 466] on textarea "طبق فلفل أخضر حار مشوي على الفحم." at bounding box center [1165, 494] width 539 height 75
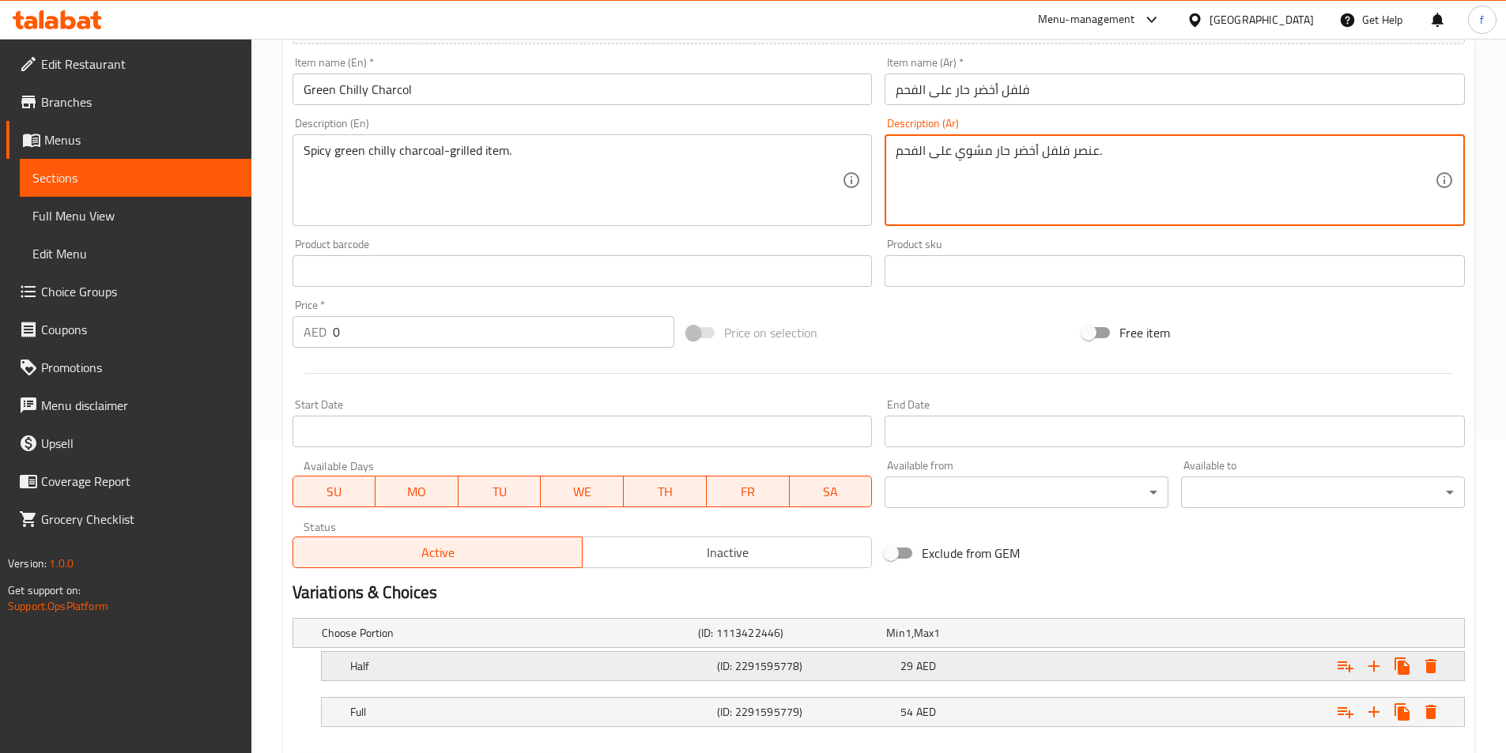
scroll to position [395, 0]
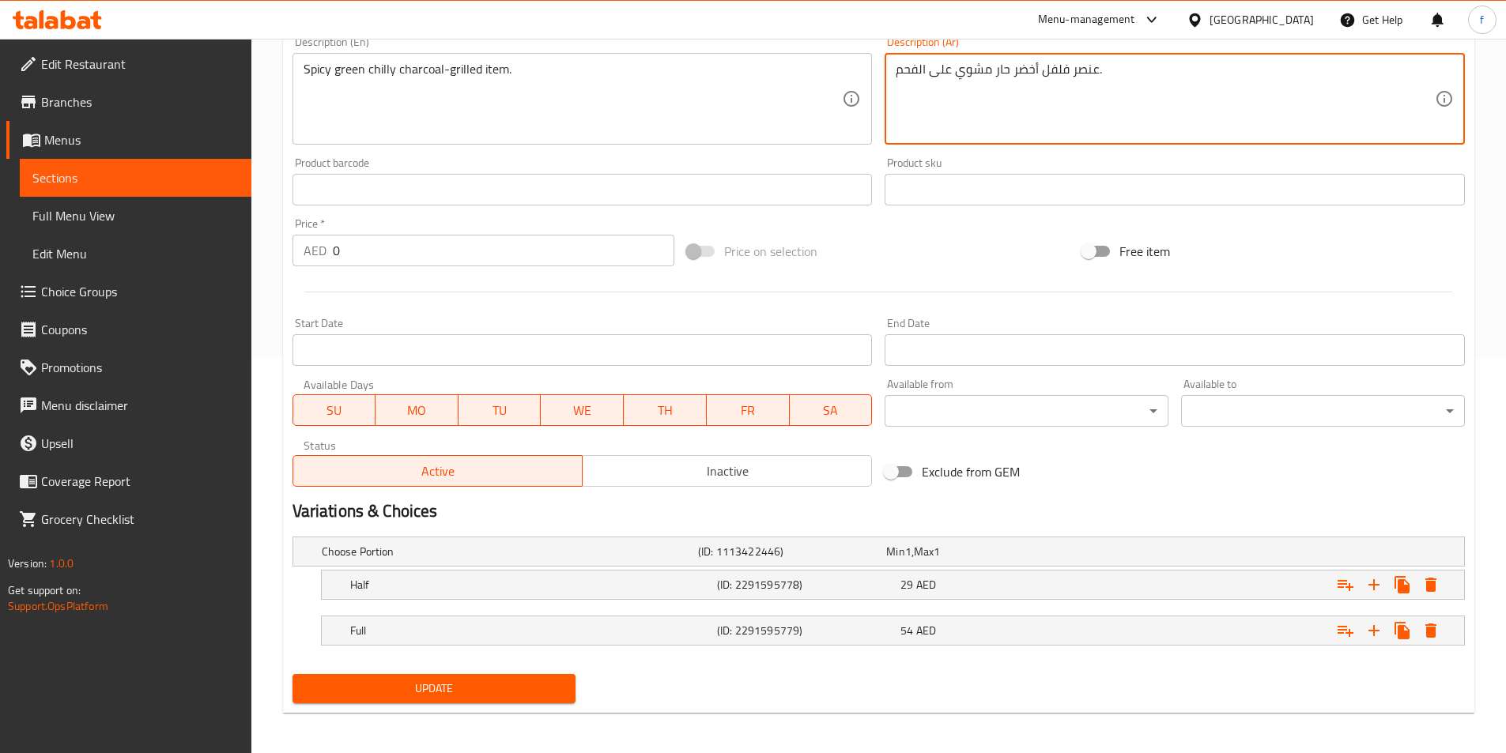
type textarea "عنصر فلفل أخضر حار مشوي على الفحم."
click at [500, 684] on span "Update" at bounding box center [434, 689] width 259 height 20
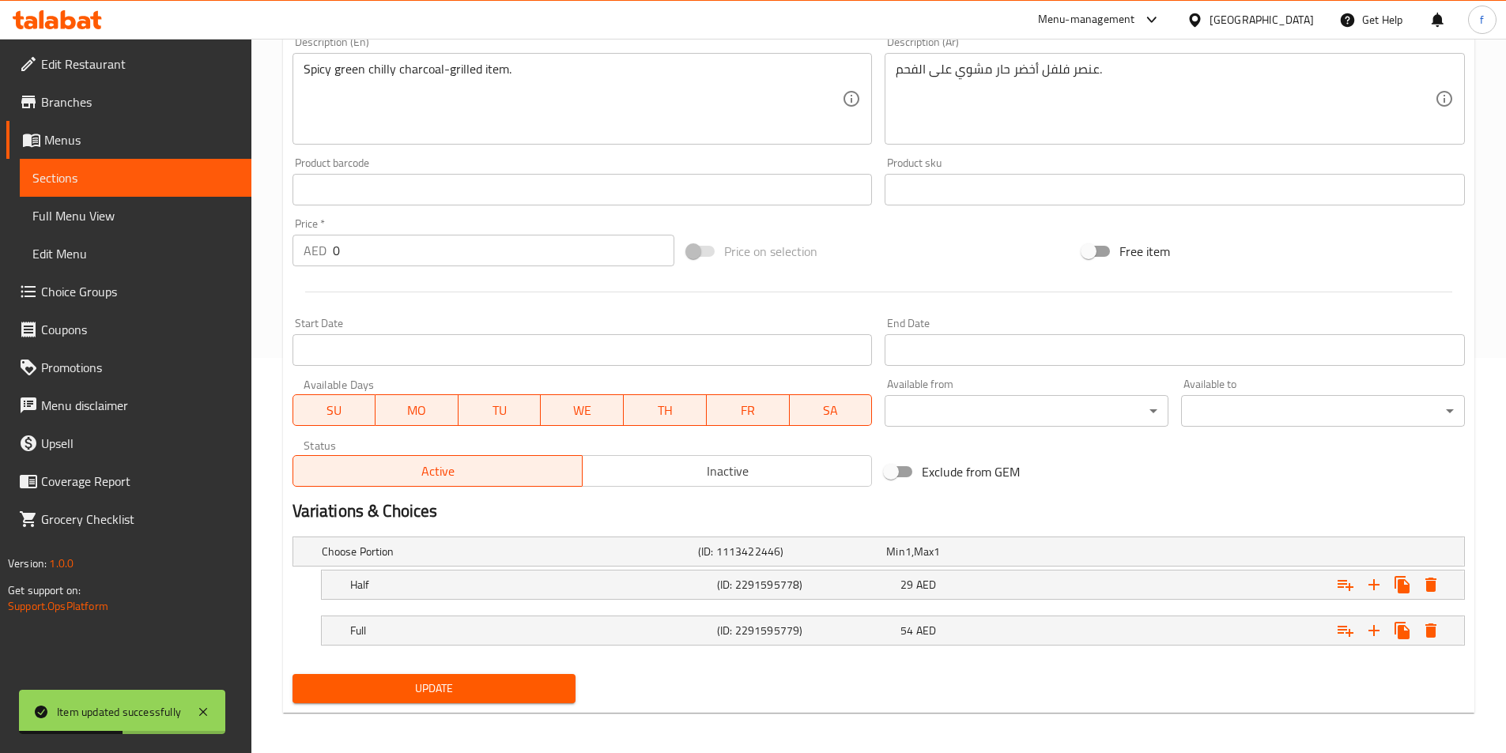
scroll to position [0, 0]
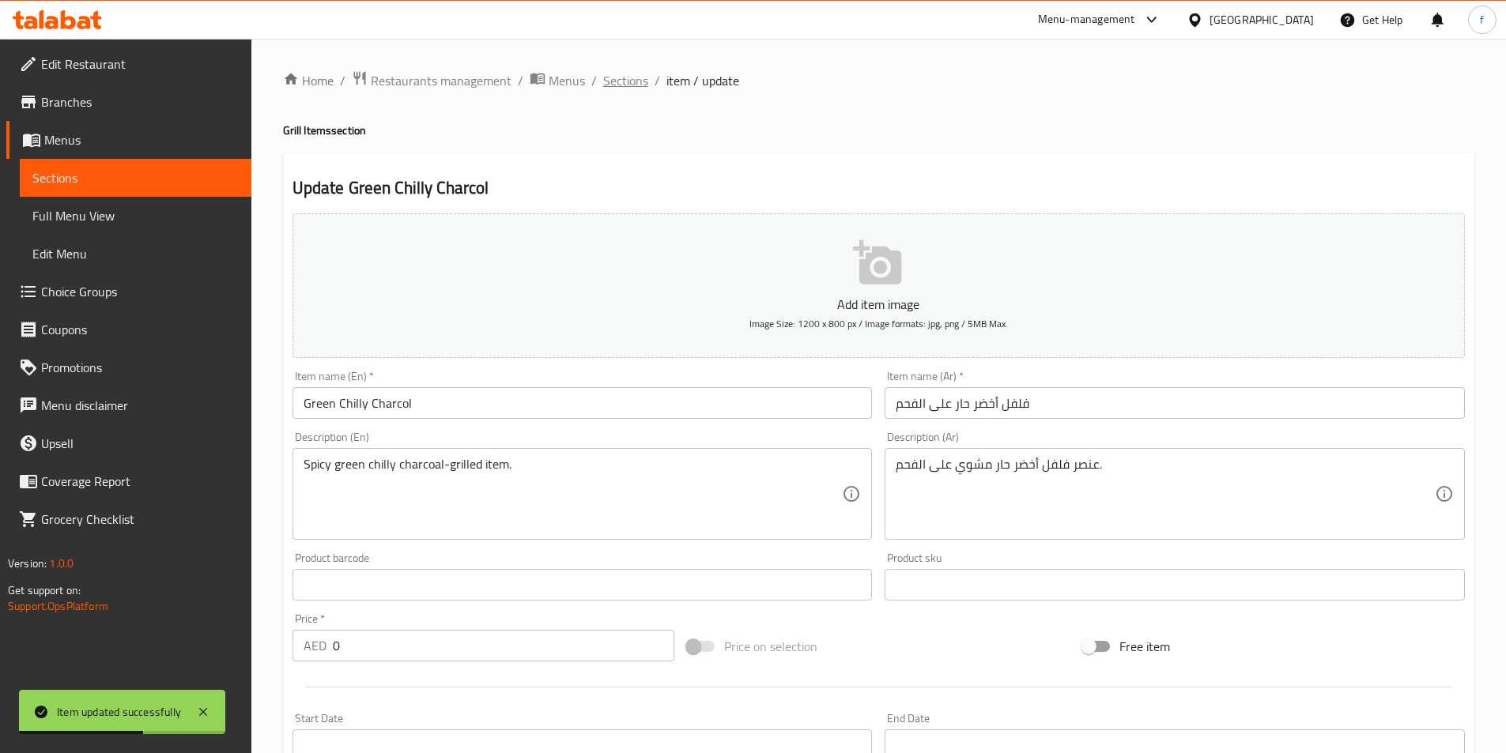
click at [632, 85] on span "Sections" at bounding box center [625, 80] width 45 height 19
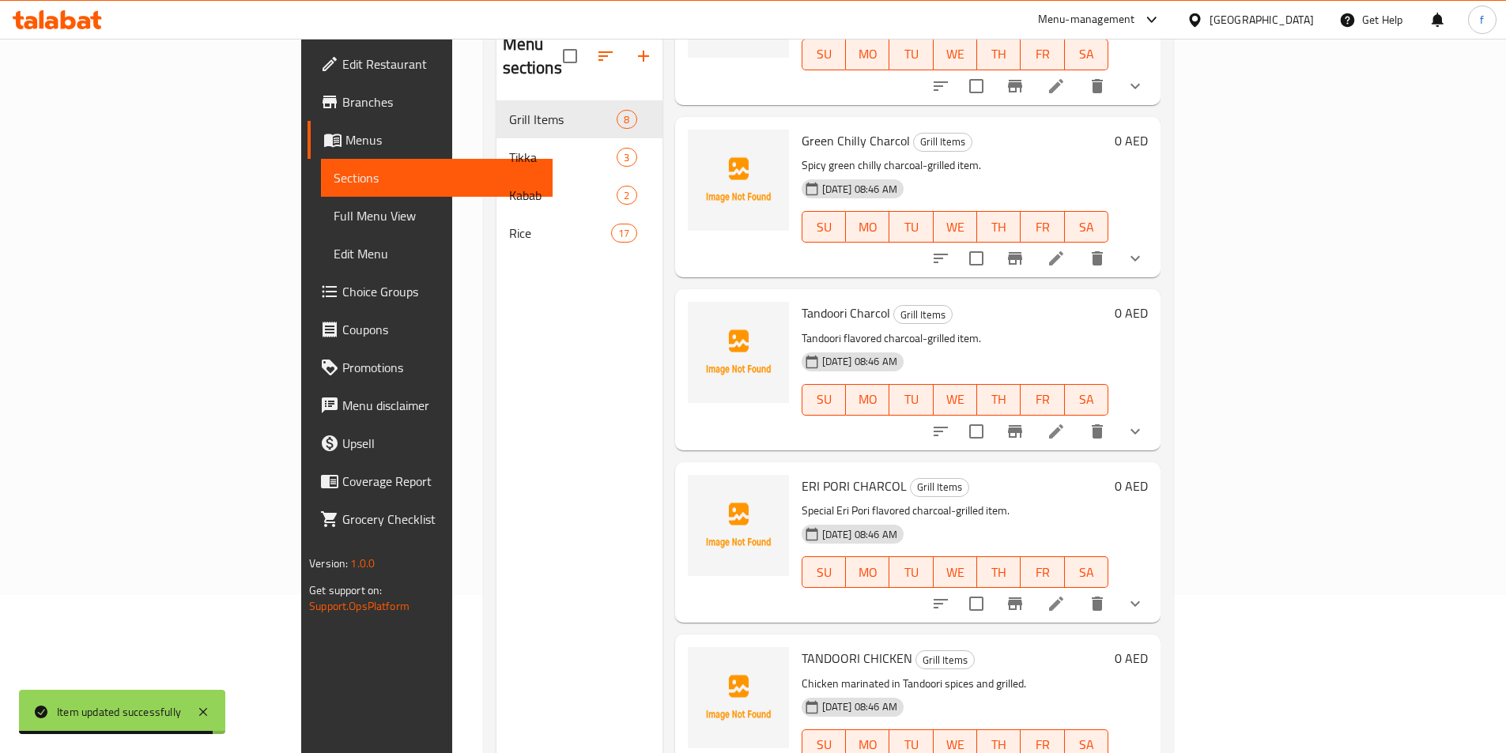
scroll to position [221, 0]
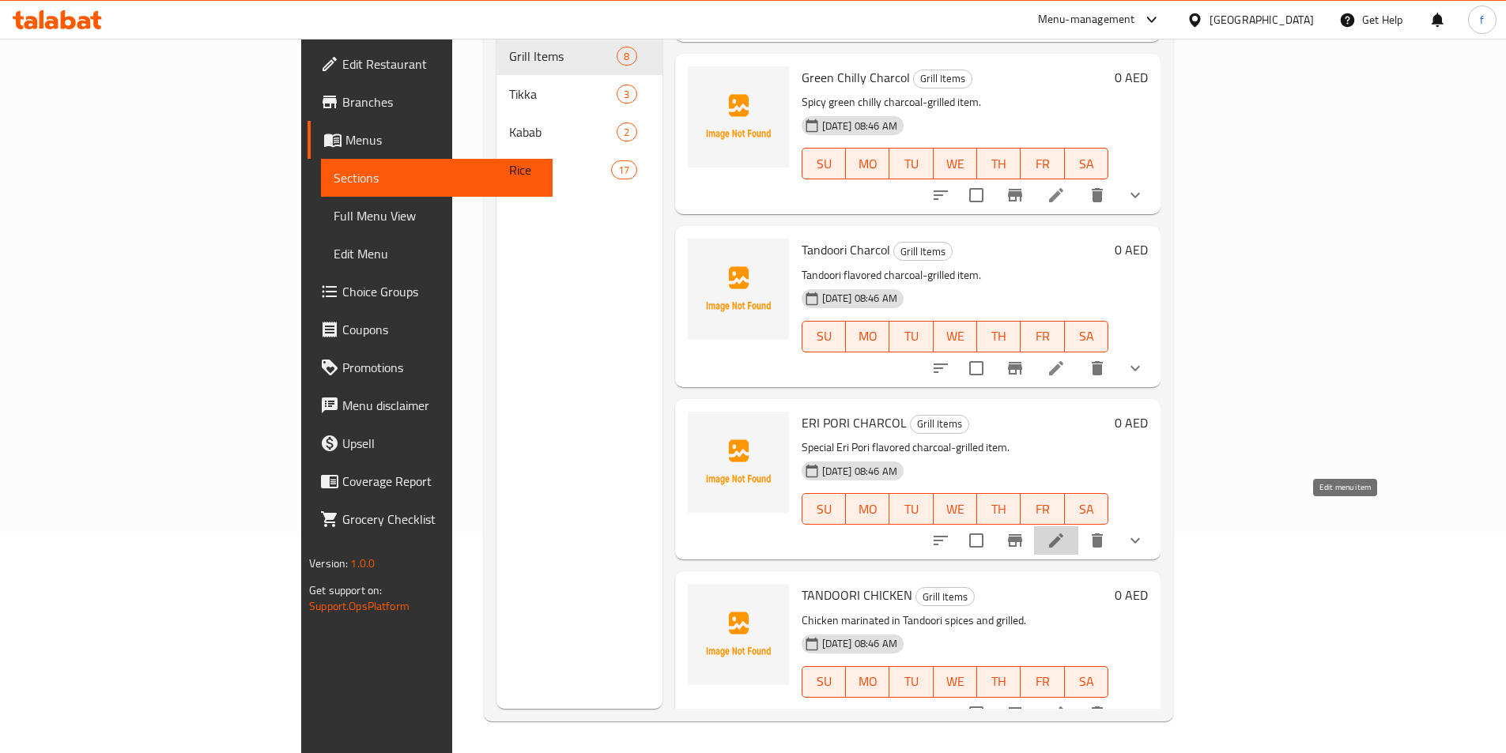
click at [1066, 531] on icon at bounding box center [1056, 540] width 19 height 19
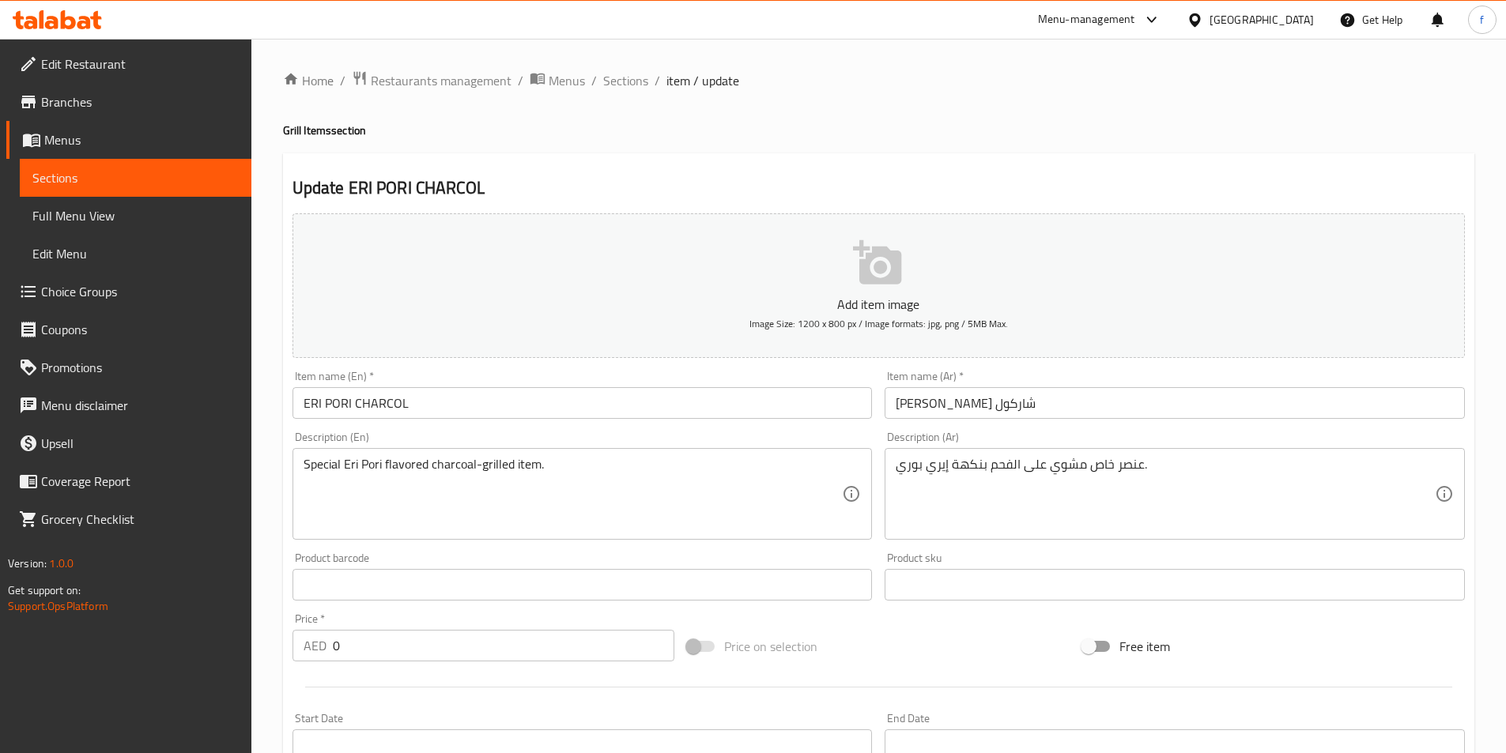
click at [319, 403] on input "ERI PORI CHARCOL" at bounding box center [582, 403] width 580 height 32
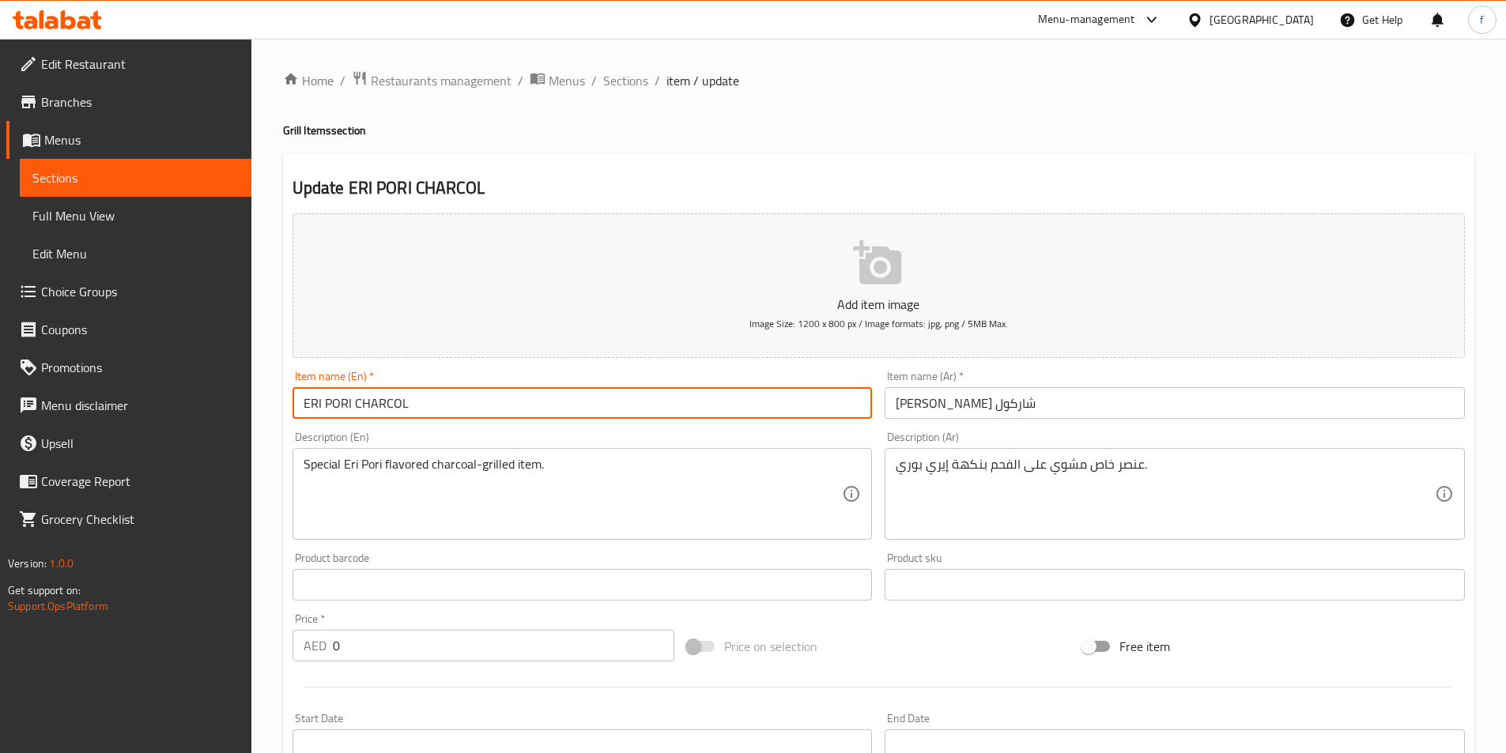
type input "Eri Pori Charcol"
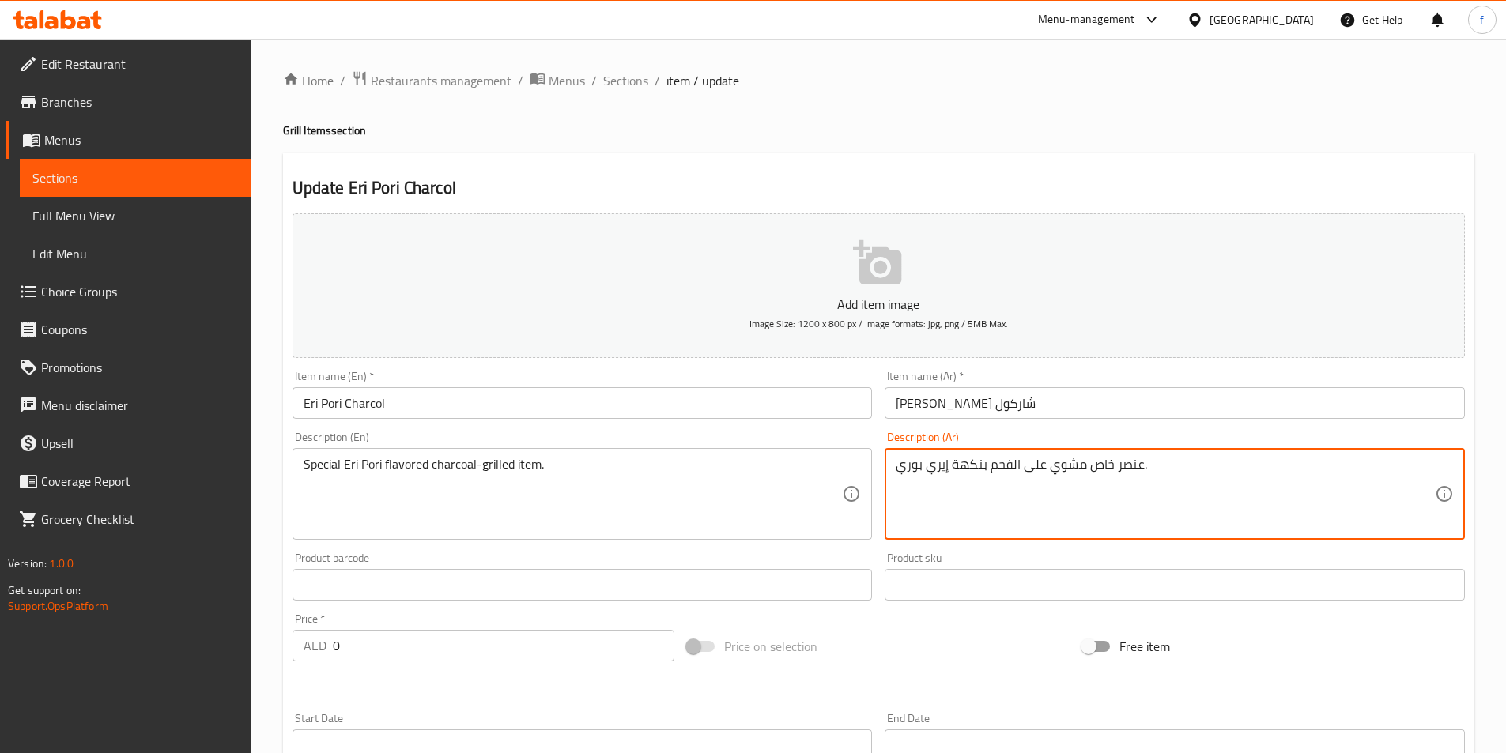
click at [1103, 465] on textarea "عنصر خاص مشوي على الفحم بنكهة [PERSON_NAME]." at bounding box center [1165, 494] width 539 height 75
click at [1033, 466] on textarea "عنصر مشوي على الفحم بنكهة إيري بوري." at bounding box center [1165, 494] width 539 height 75
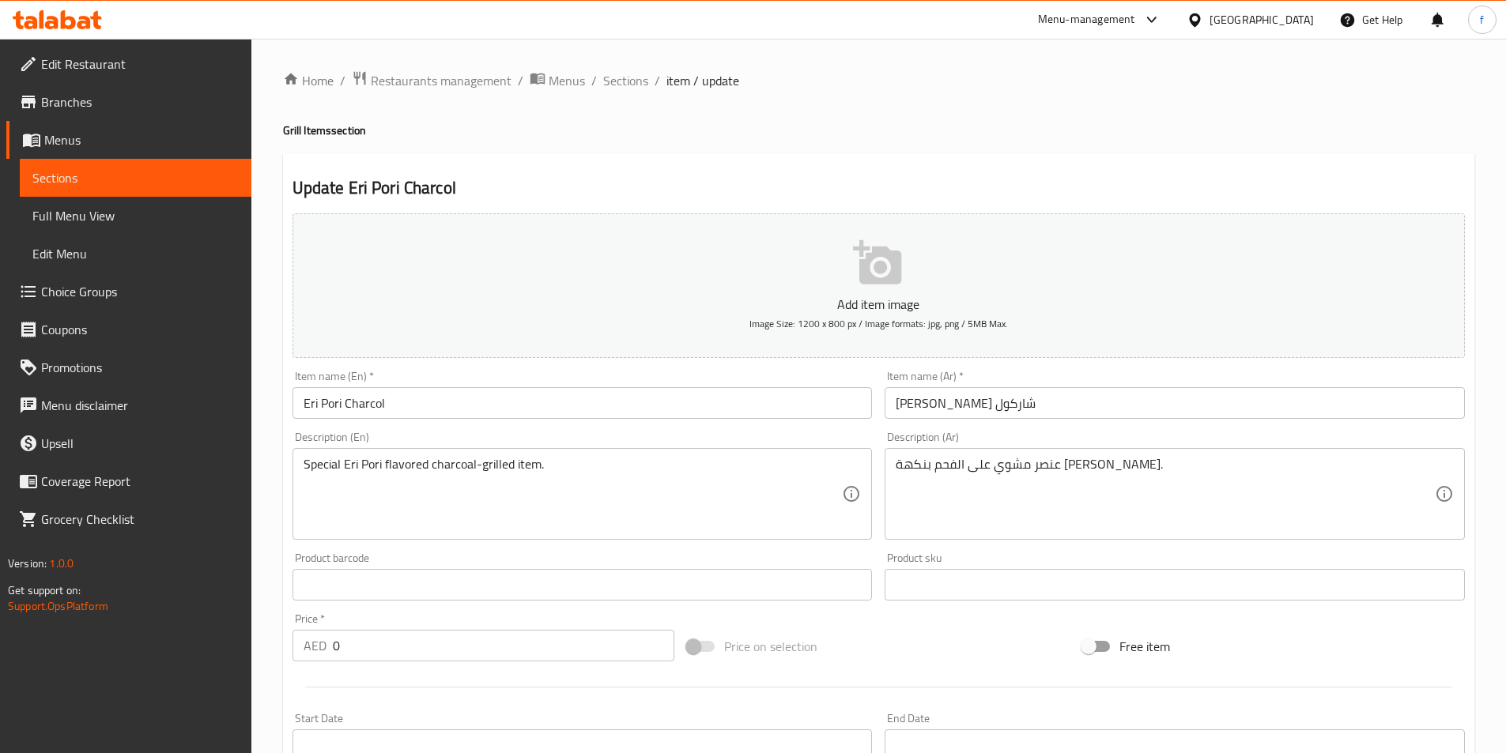
click at [895, 463] on div "عنصر مشوي على الفحم بنكهة إيري بوري. Description (Ar)" at bounding box center [1175, 494] width 580 height 92
click at [896, 464] on div "عنصر مشوي على الفحم بنكهة إيري بوري. Description (Ar)" at bounding box center [1175, 494] width 580 height 92
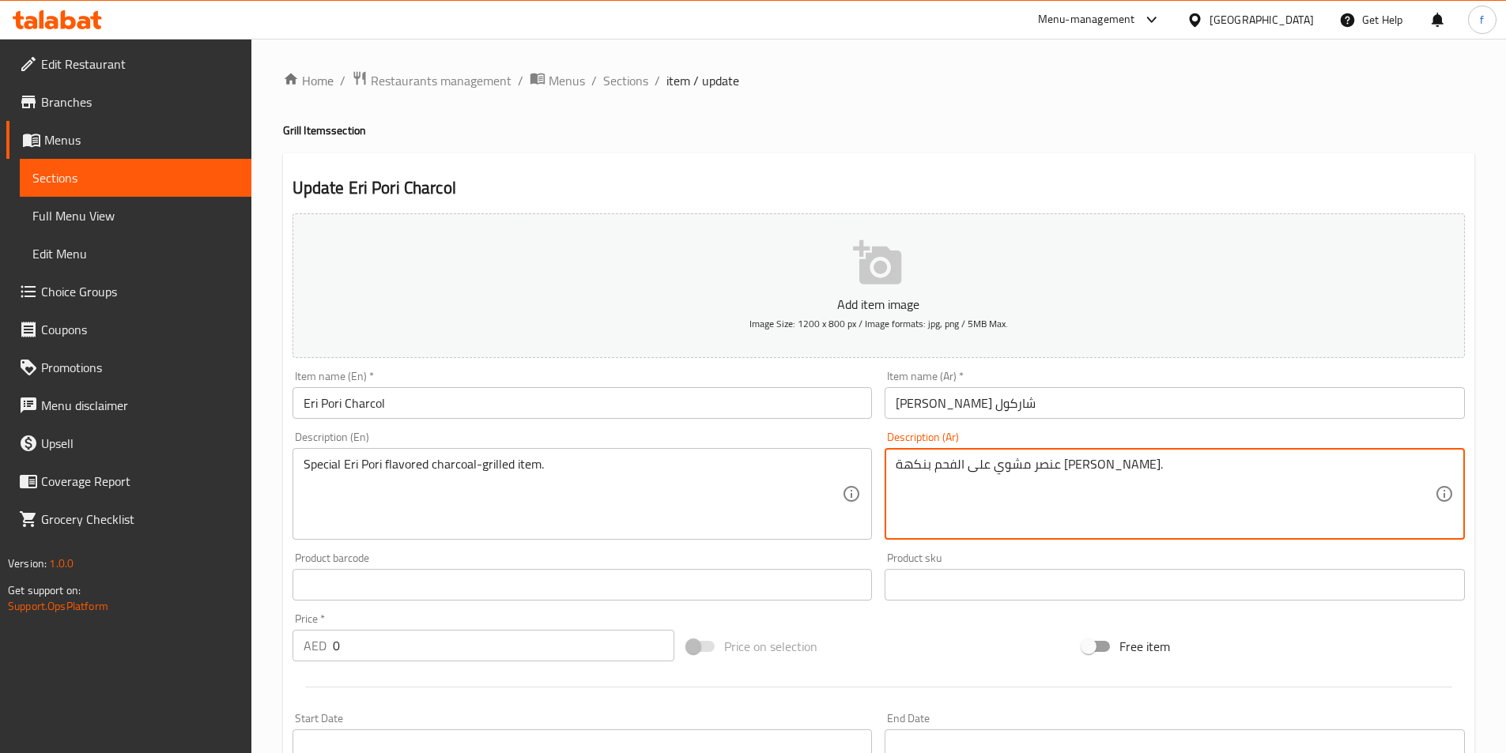
click at [900, 475] on textarea "عنصر مشوي على الفحم بنكهة إيري بوري." at bounding box center [1165, 494] width 539 height 75
click at [1115, 463] on textarea "عنصر مشوي على الفحم بنكهة إيري بوري." at bounding box center [1165, 494] width 539 height 75
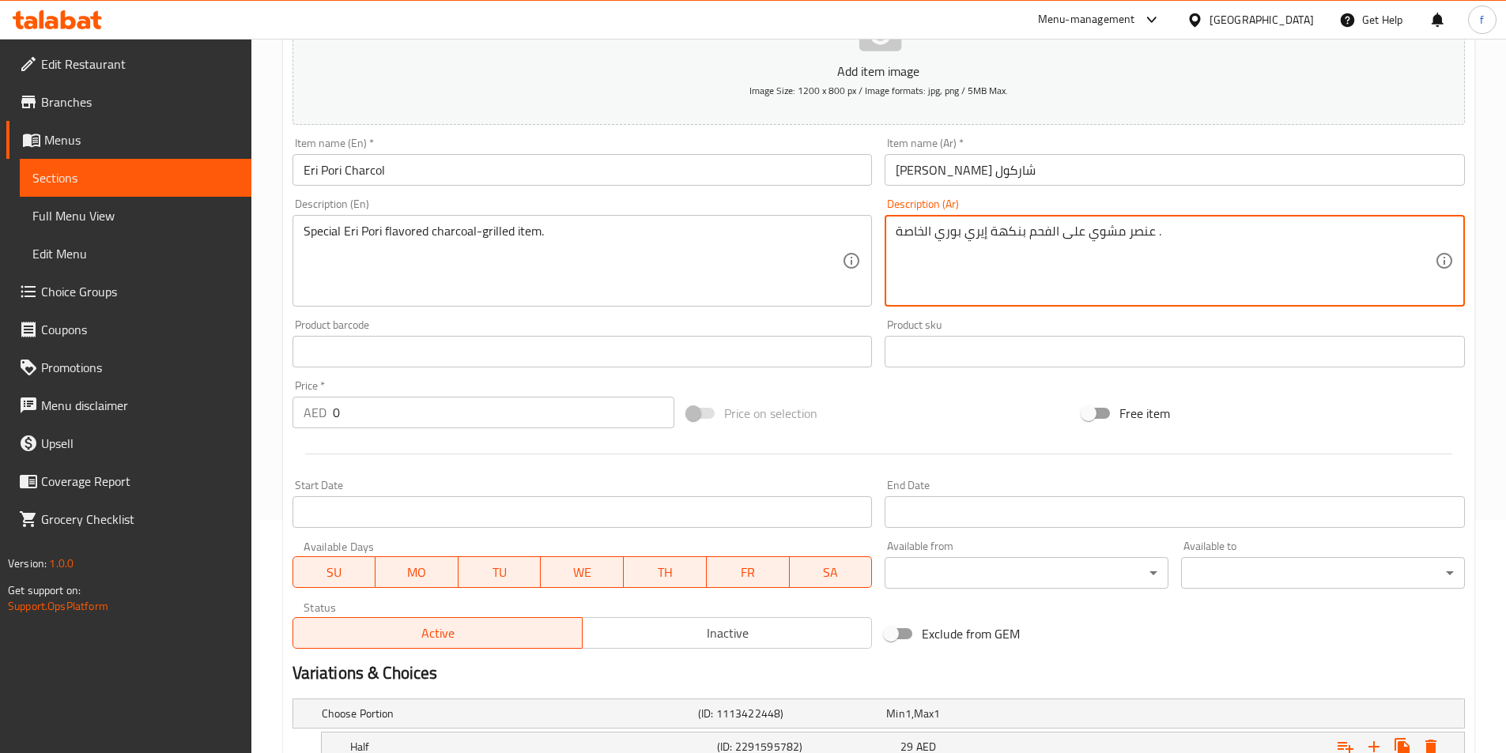
scroll to position [83, 0]
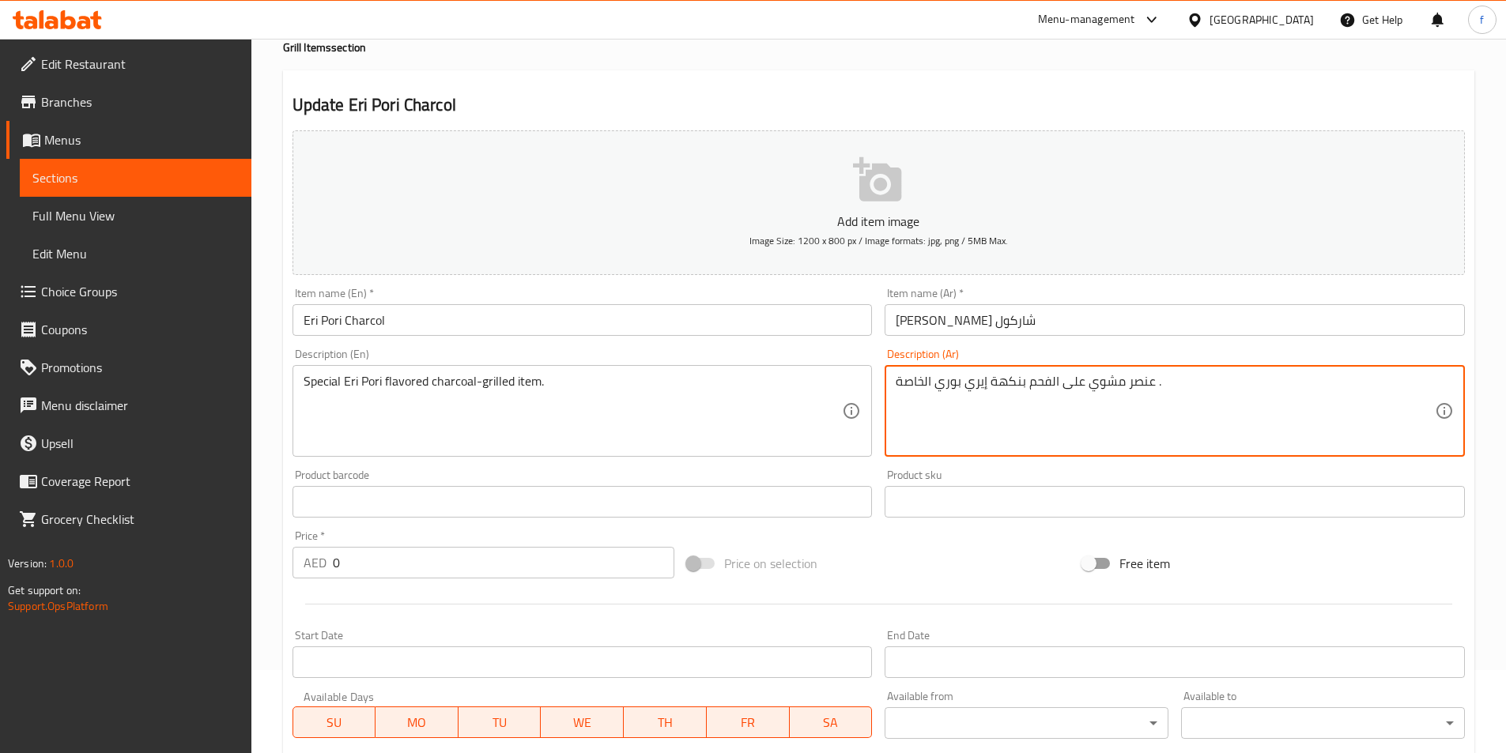
type textarea "عنصر مشوي على الفحم بنكهة إيري بوري الخاصة ."
click at [926, 328] on input "[PERSON_NAME] شاركول" at bounding box center [1175, 320] width 580 height 32
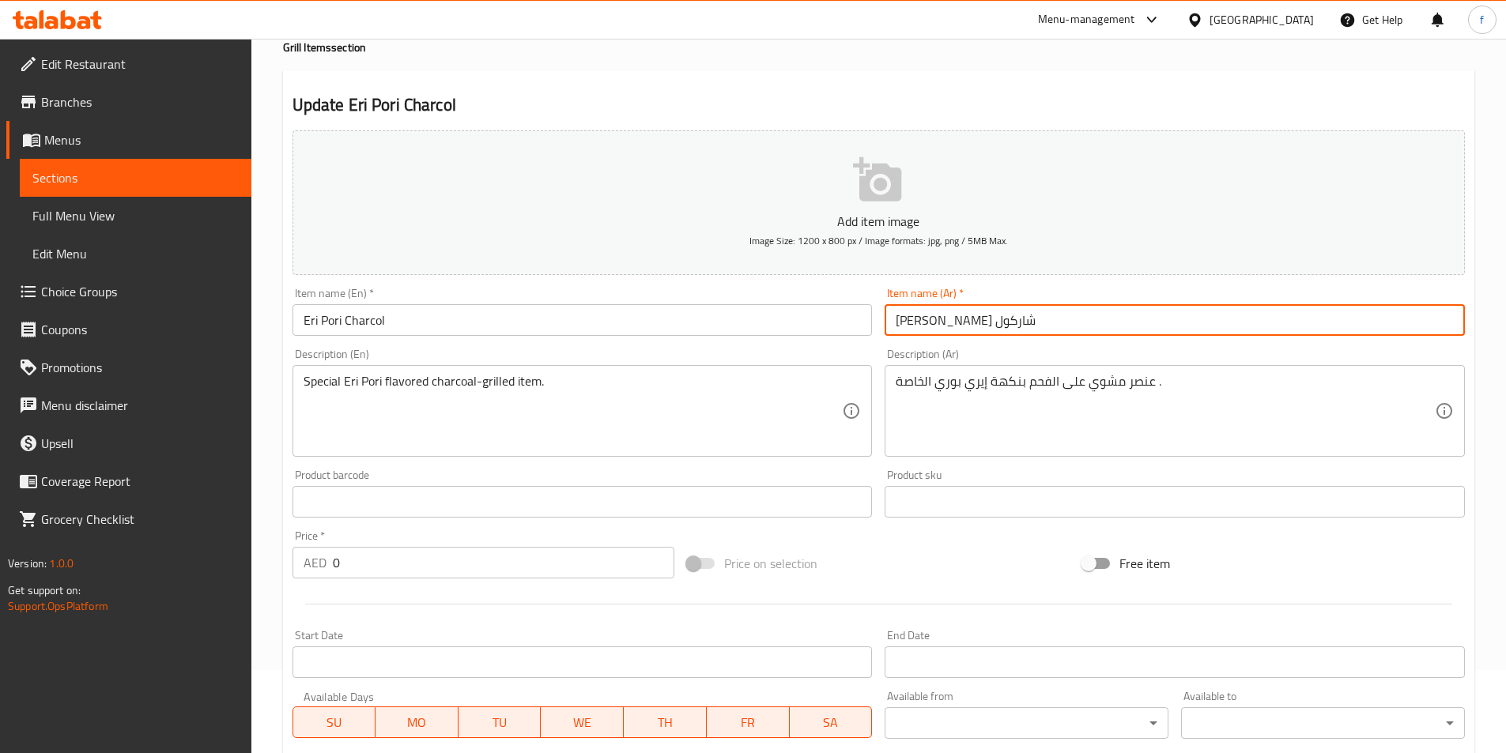
click at [926, 328] on input "[PERSON_NAME] شاركول" at bounding box center [1175, 320] width 580 height 32
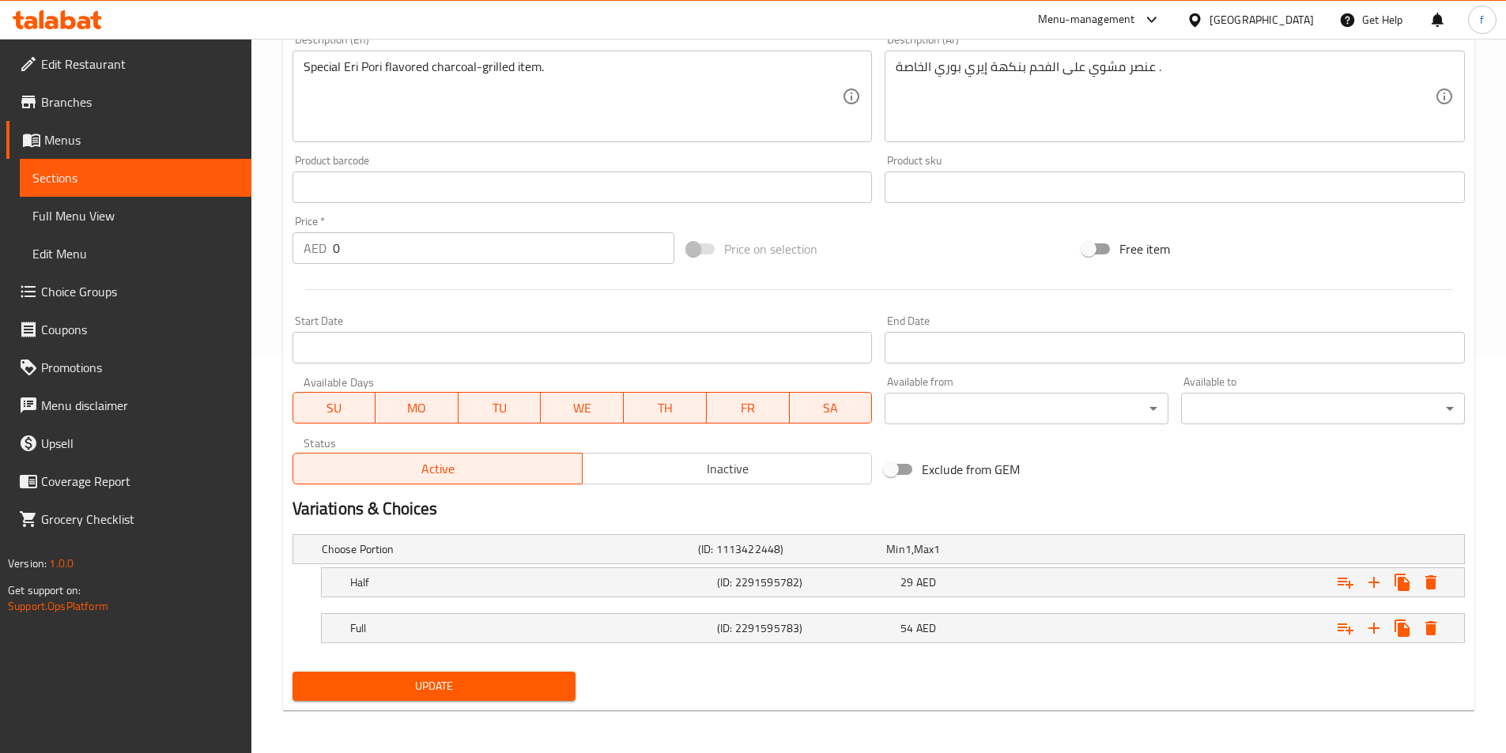
scroll to position [399, 0]
type input "إيري بوري علي الفحم"
click at [447, 691] on span "Update" at bounding box center [434, 685] width 259 height 20
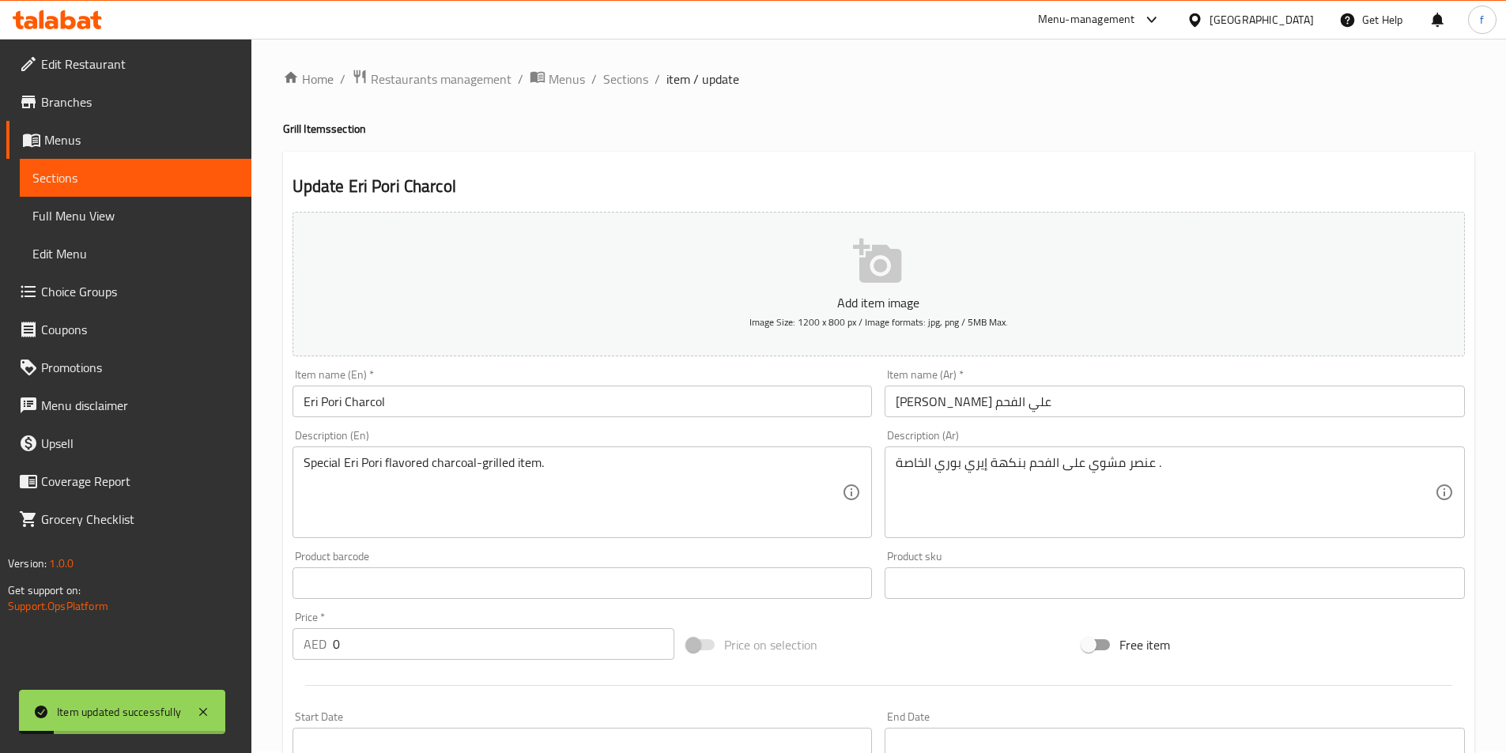
scroll to position [0, 0]
click at [632, 84] on span "Sections" at bounding box center [625, 80] width 45 height 19
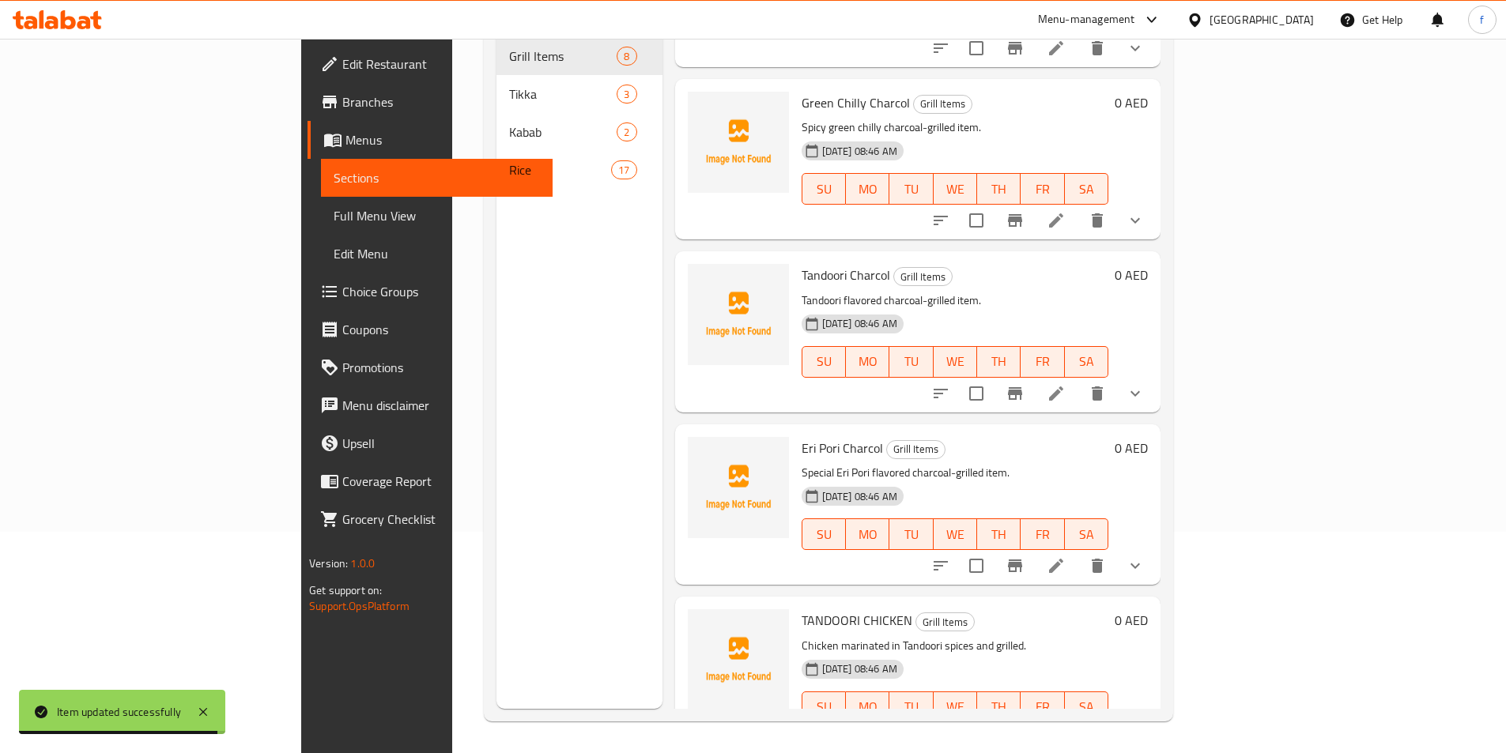
scroll to position [668, 0]
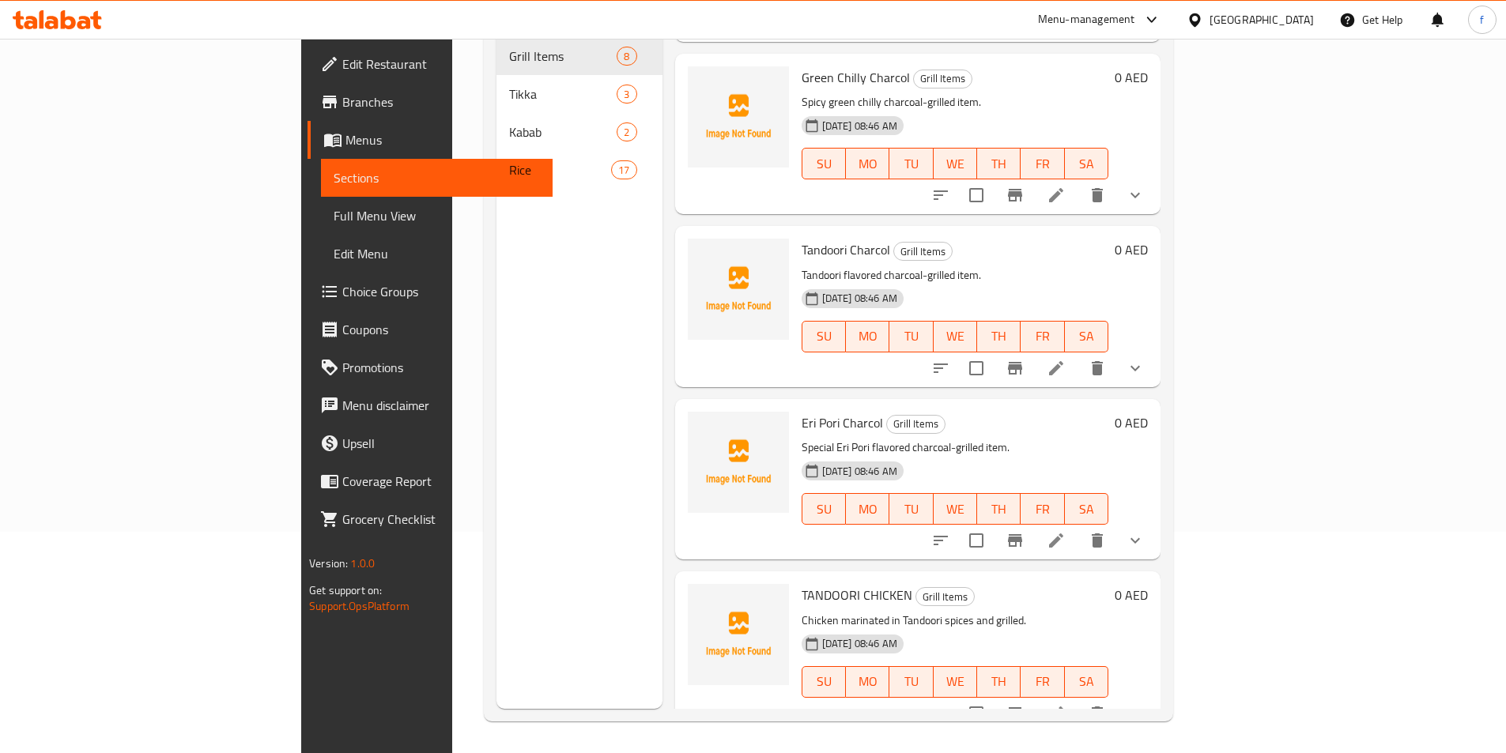
click at [1066, 704] on icon at bounding box center [1056, 713] width 19 height 19
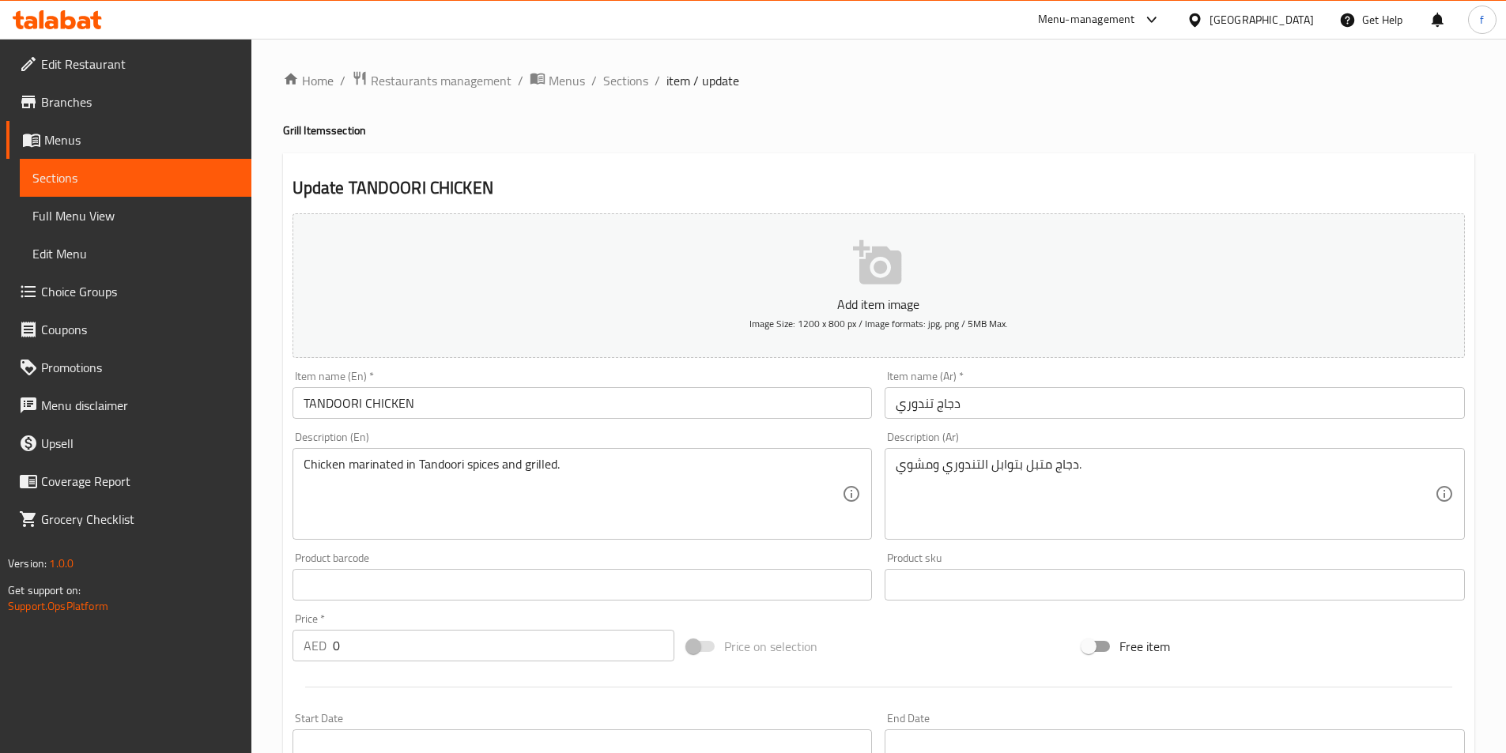
click at [335, 401] on input "TANDOORI CHICKEN" at bounding box center [582, 403] width 580 height 32
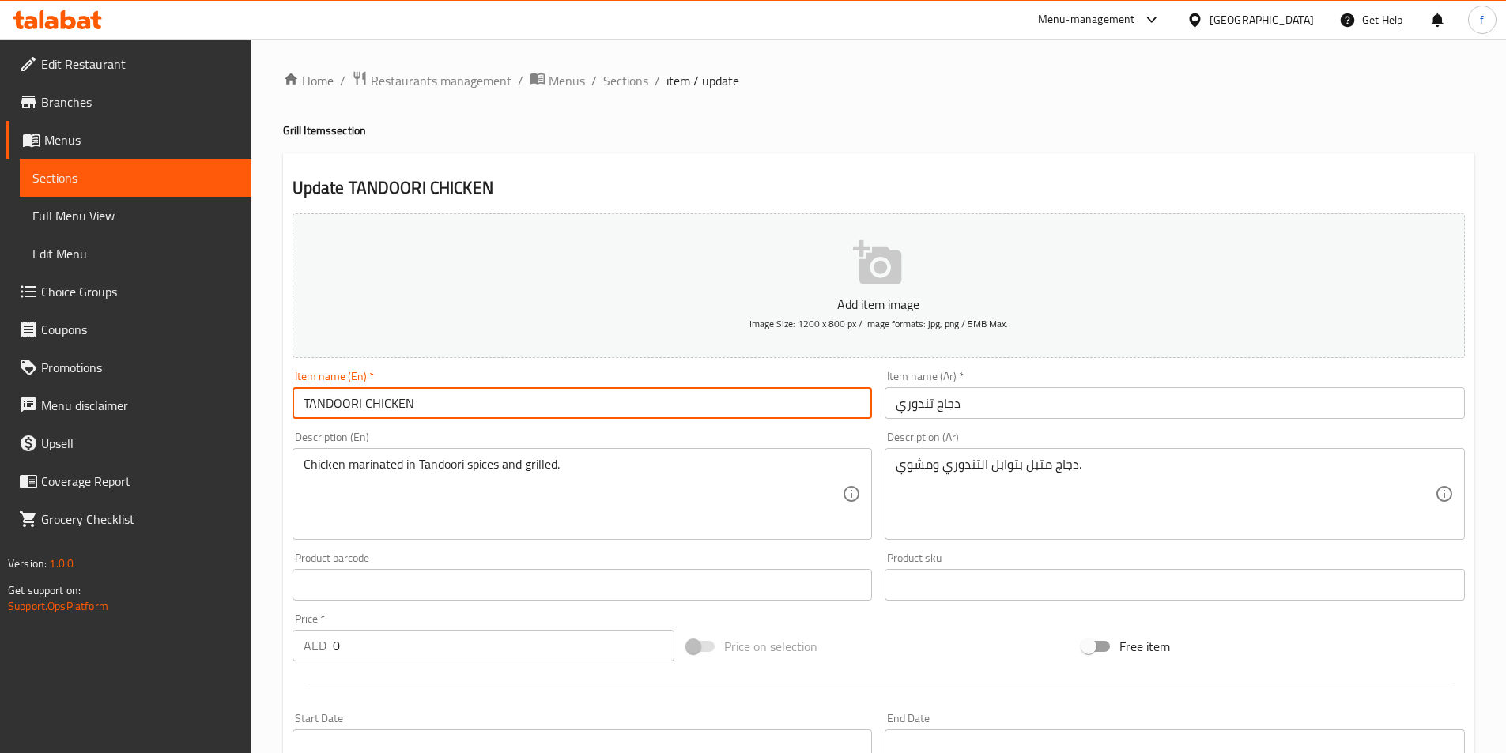
click at [335, 401] on input "TANDOORI CHICKEN" at bounding box center [582, 403] width 580 height 32
click at [356, 410] on input "TANDOORI CHICKEN" at bounding box center [582, 403] width 580 height 32
click at [361, 404] on input "TANDOORI CHICKEN" at bounding box center [582, 403] width 580 height 32
type input "Tandoori Chicken"
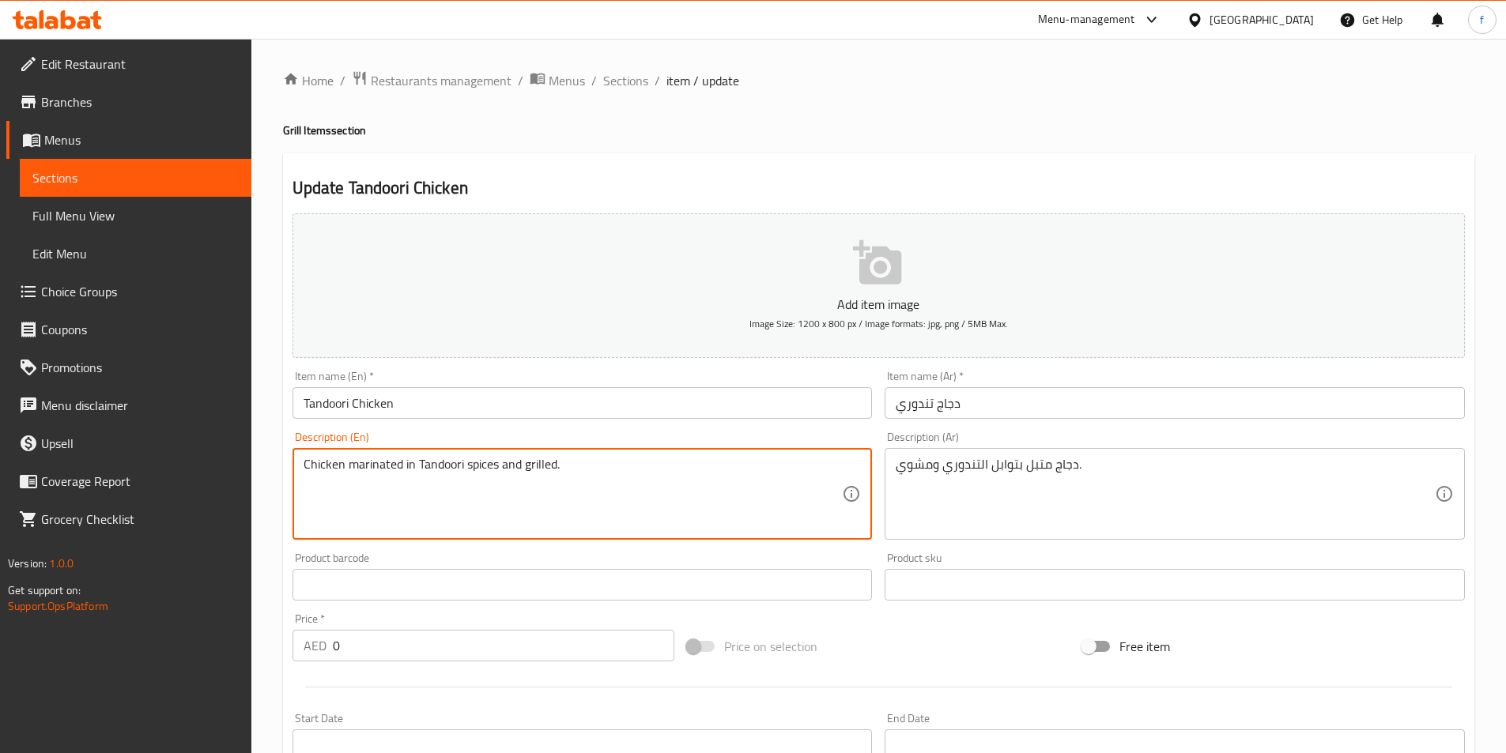
click at [387, 470] on textarea "Chicken marinated in Tandoori spices and grilled." at bounding box center [573, 494] width 539 height 75
click at [480, 474] on textarea "Chicken marinated in Tandoori spices and grilled." at bounding box center [573, 494] width 539 height 75
click at [479, 474] on textarea "Chicken marinated in Tandoori spices and grilled." at bounding box center [573, 494] width 539 height 75
click at [379, 470] on textarea "Chicken marinated in Tandoori spices and grilled." at bounding box center [573, 494] width 539 height 75
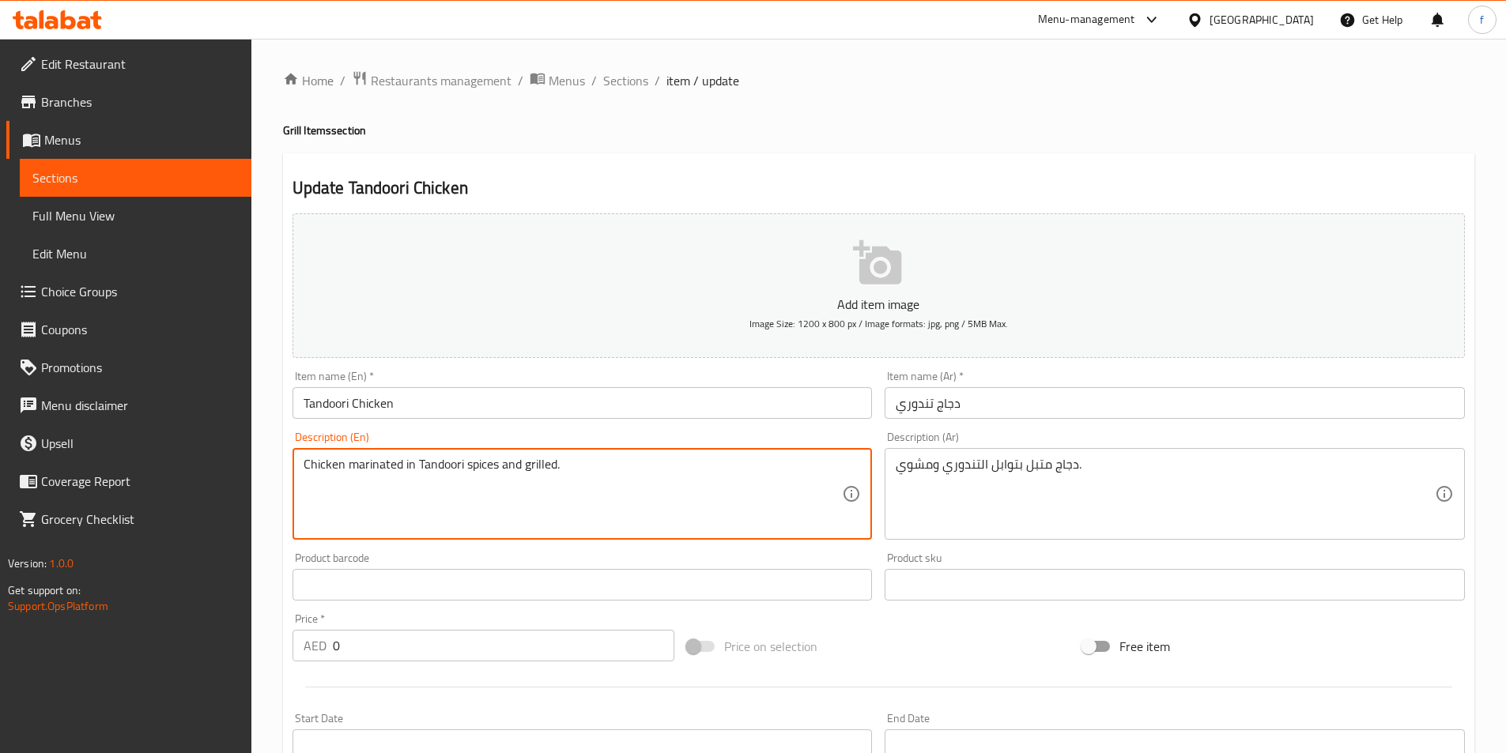
click at [379, 470] on textarea "Chicken marinated in Tandoori spices and grilled." at bounding box center [573, 494] width 539 height 75
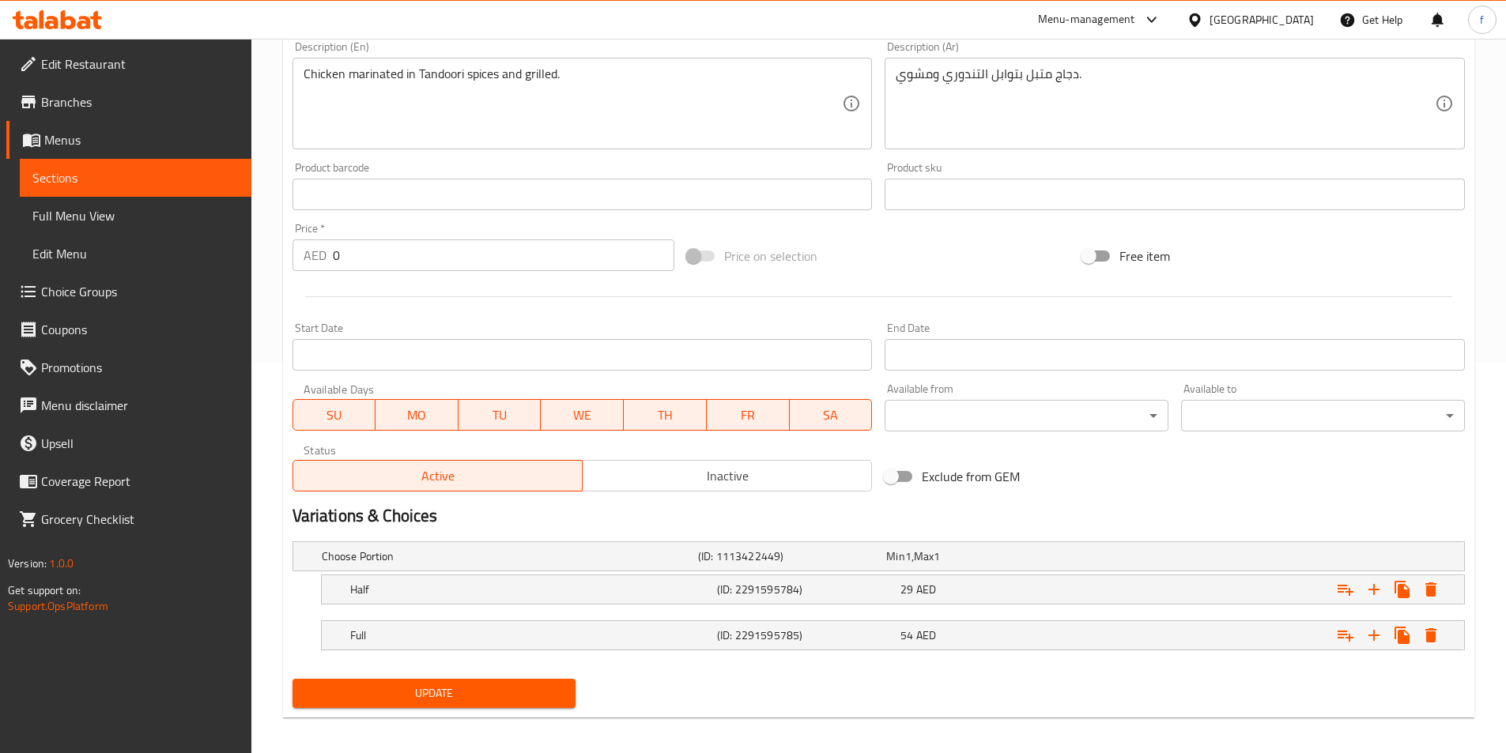
scroll to position [399, 0]
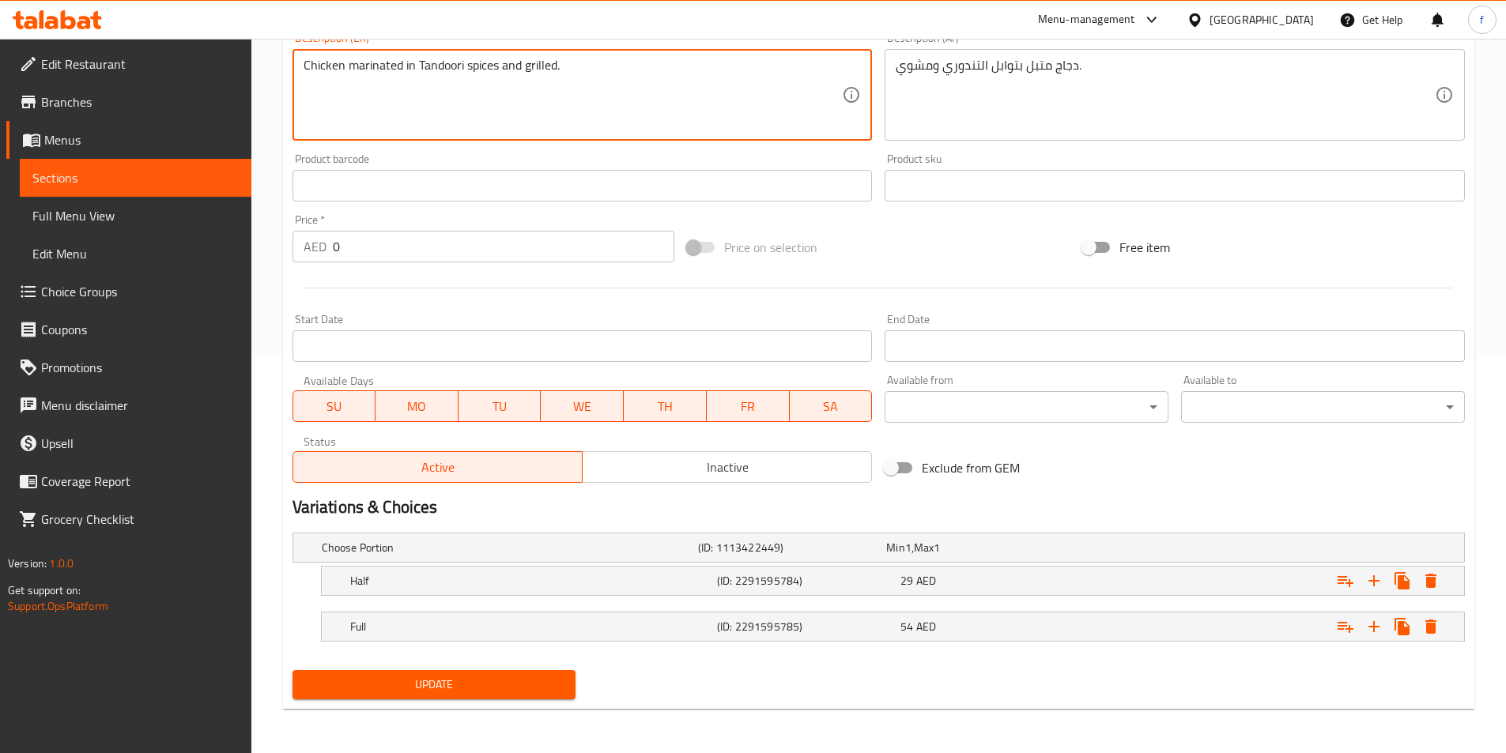
click at [460, 690] on span "Update" at bounding box center [434, 685] width 259 height 20
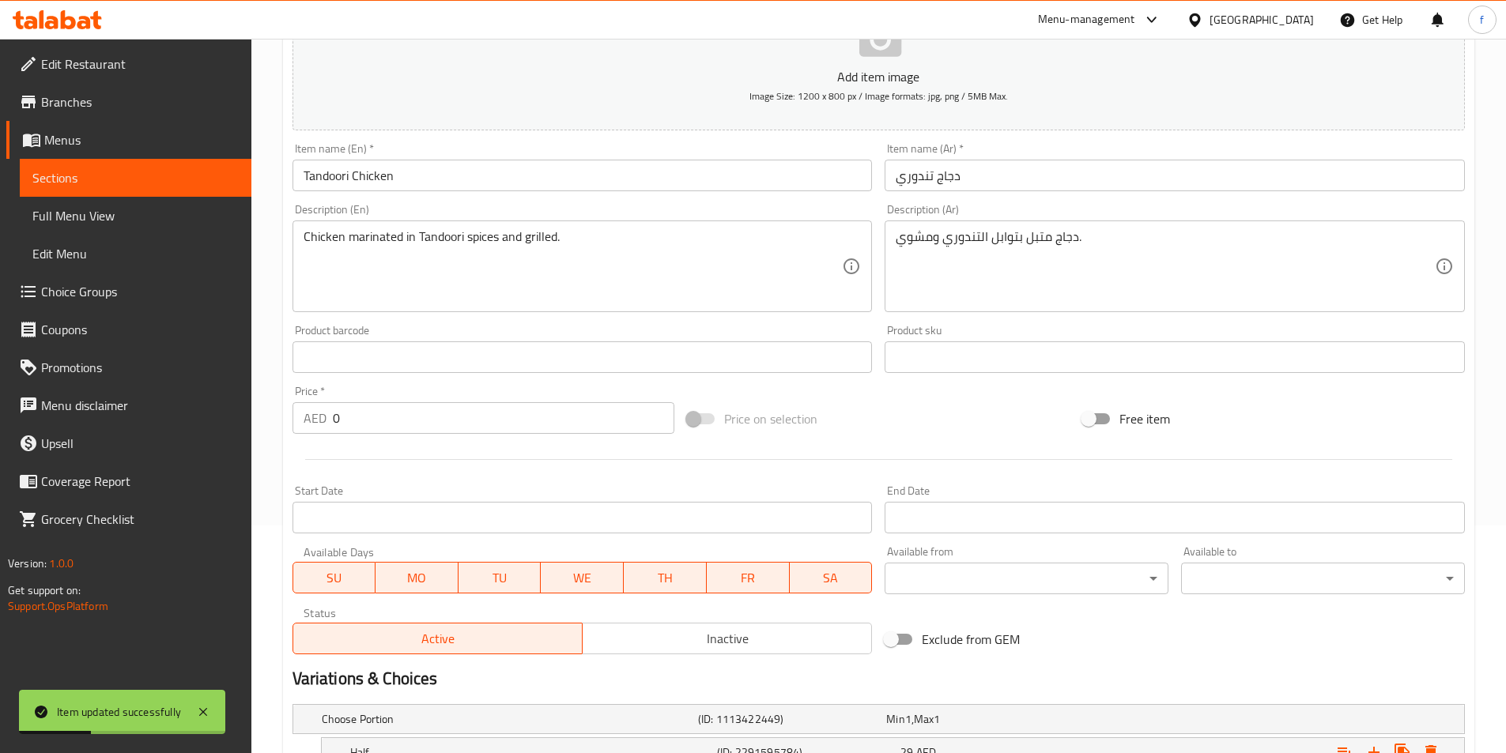
scroll to position [4, 0]
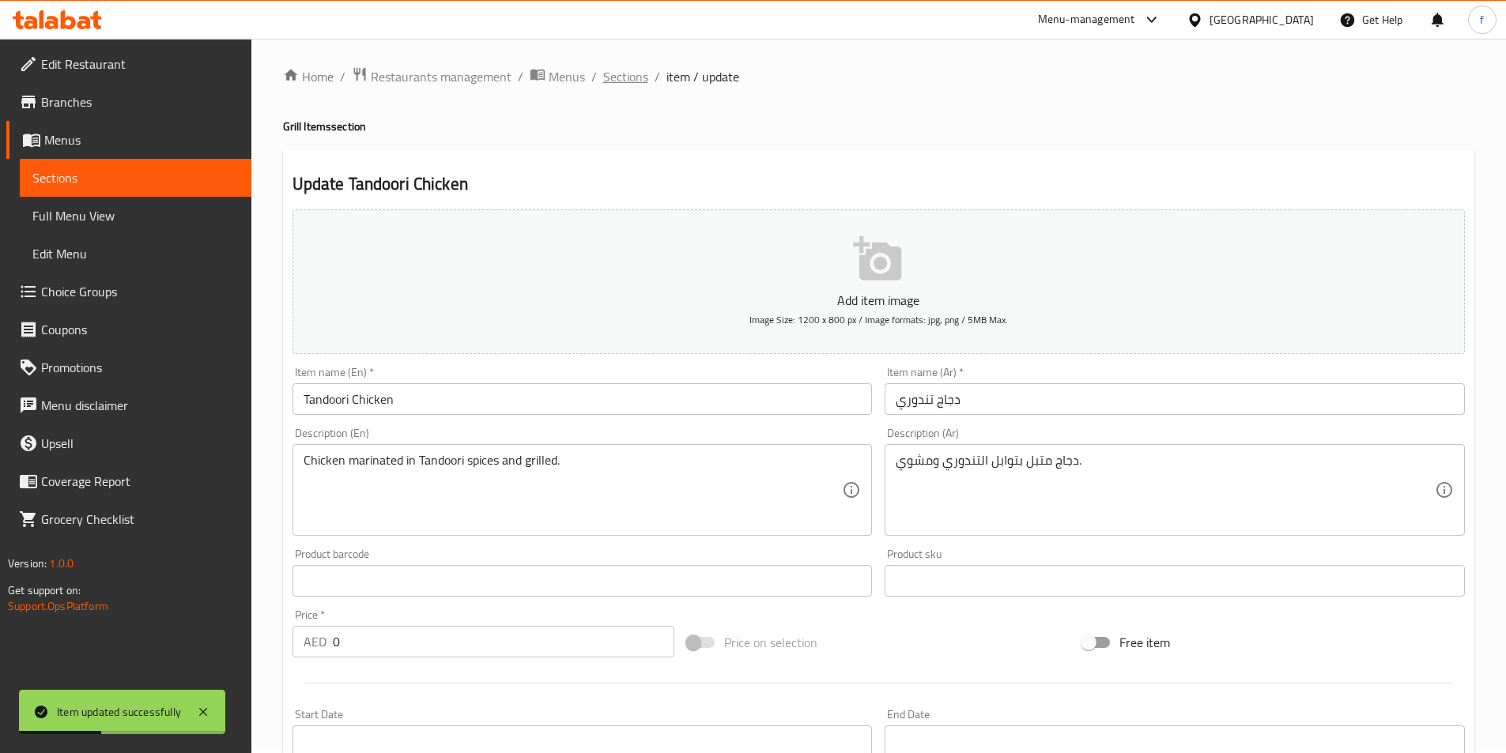
click at [613, 79] on span "Sections" at bounding box center [625, 76] width 45 height 19
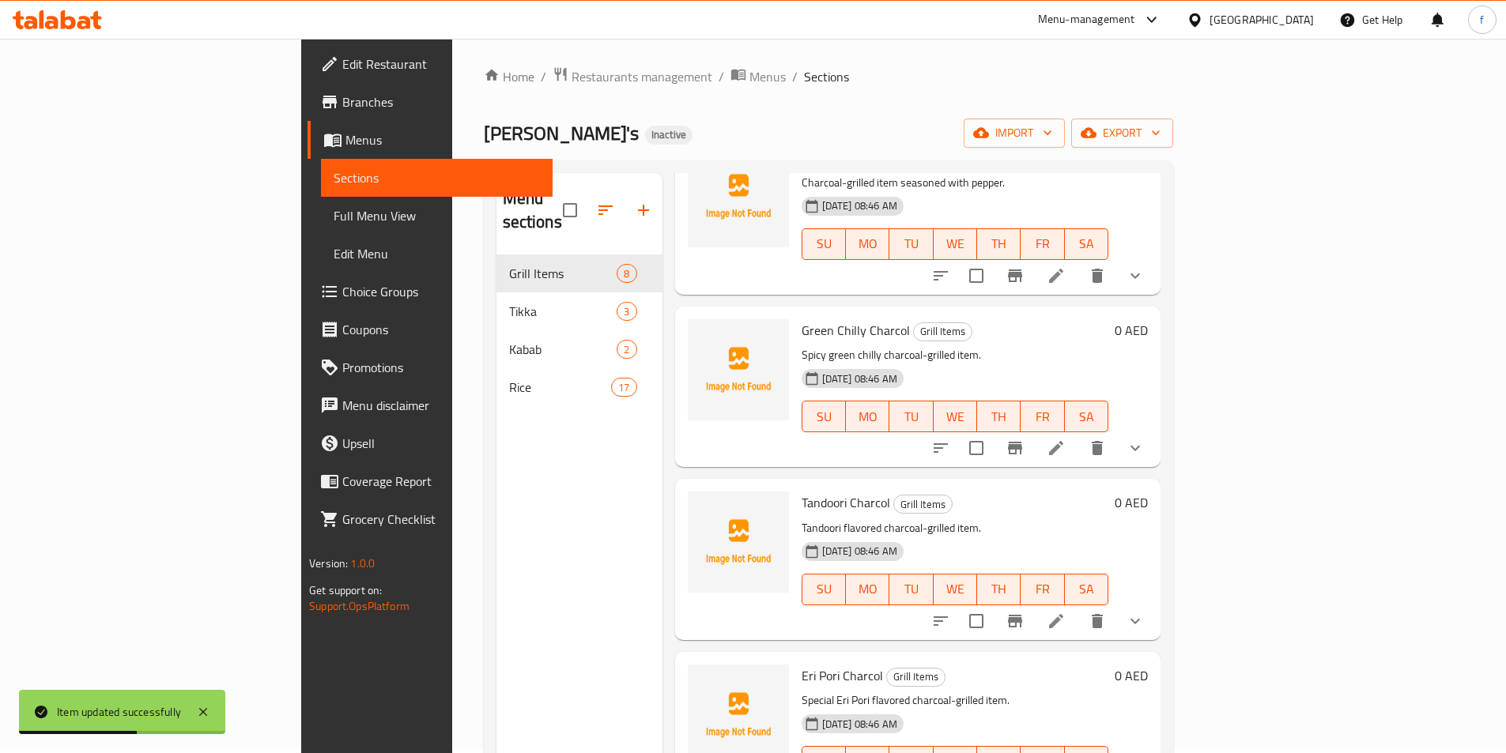
scroll to position [668, 0]
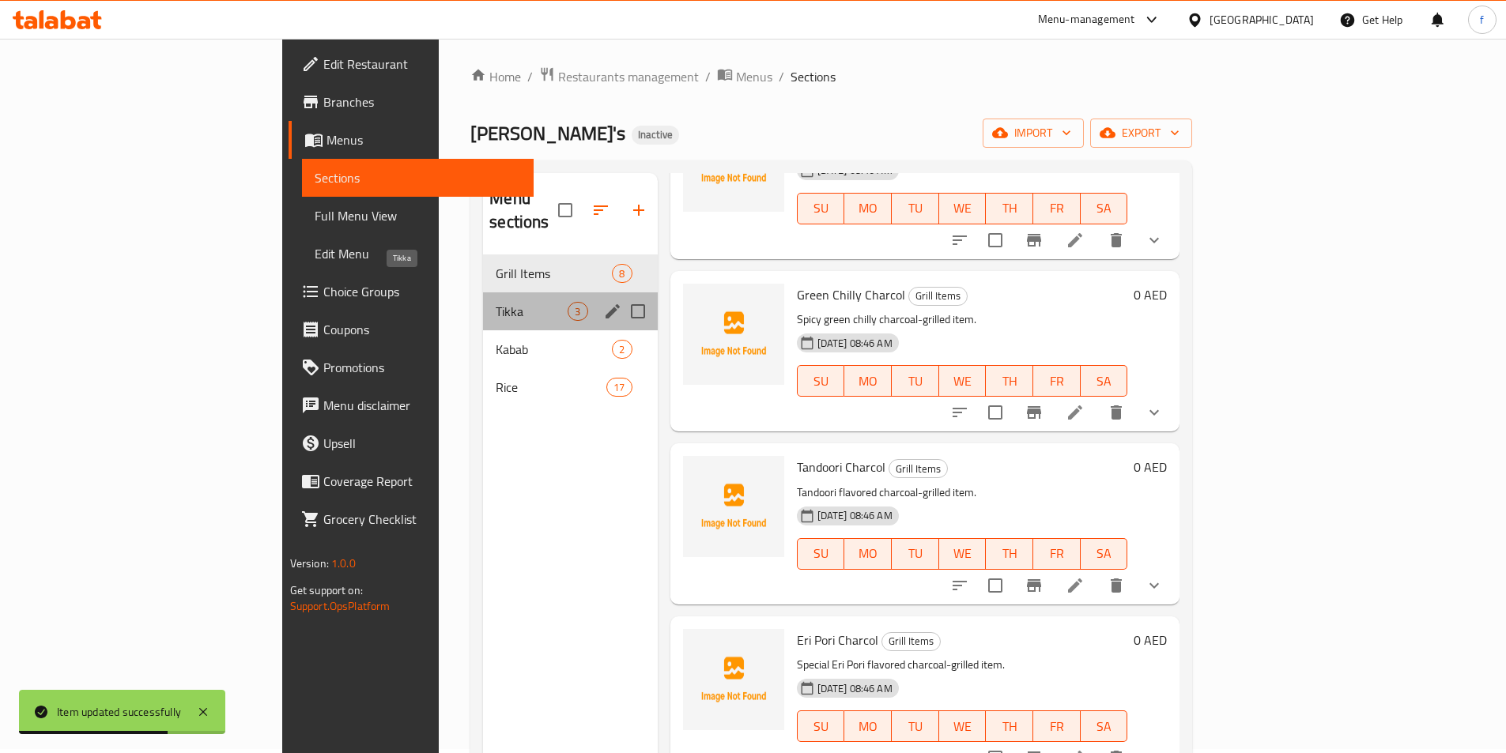
click at [496, 302] on span "Tikka" at bounding box center [532, 311] width 72 height 19
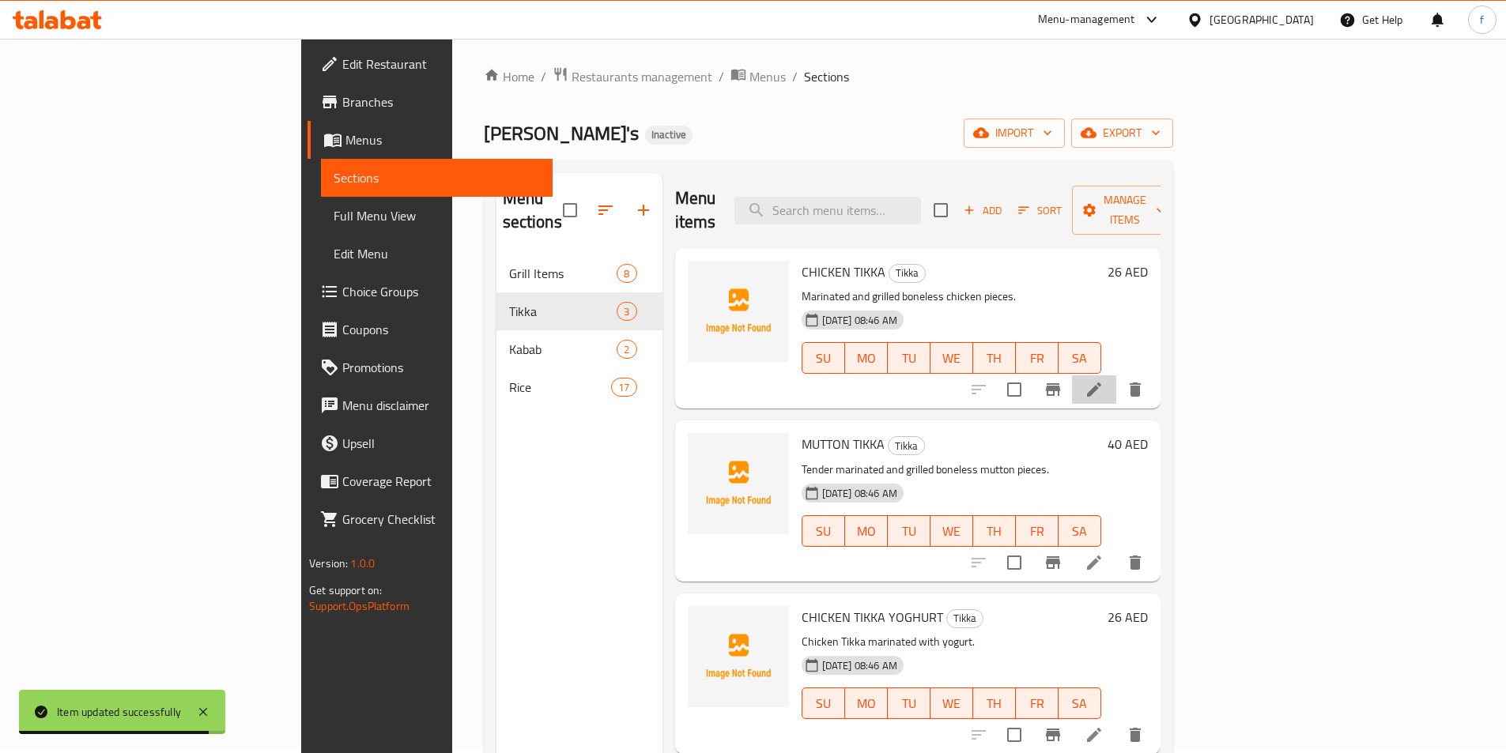
click at [1104, 380] on icon at bounding box center [1094, 389] width 19 height 19
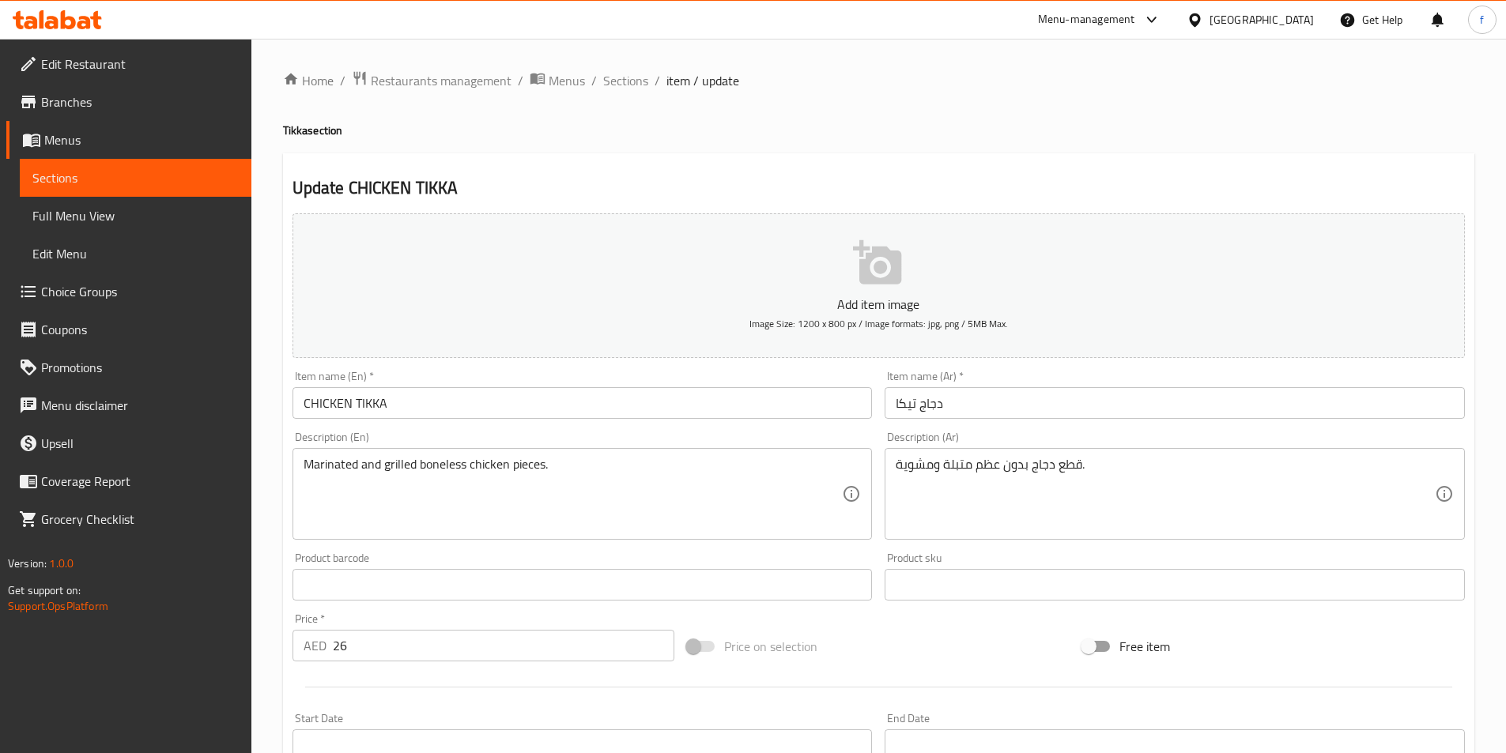
click at [397, 410] on input "CHICKEN TIKKA" at bounding box center [582, 403] width 580 height 32
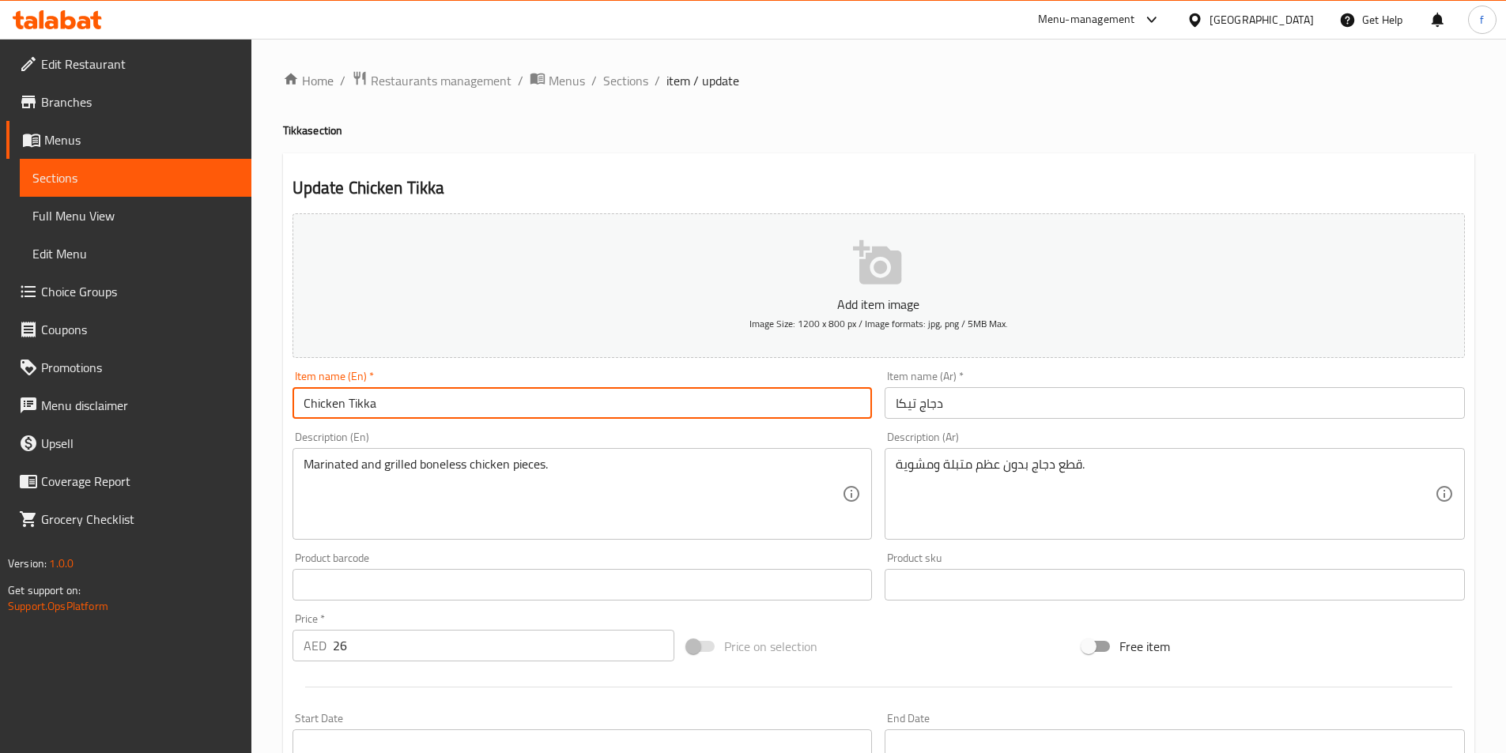
type input "Chicken Tikka"
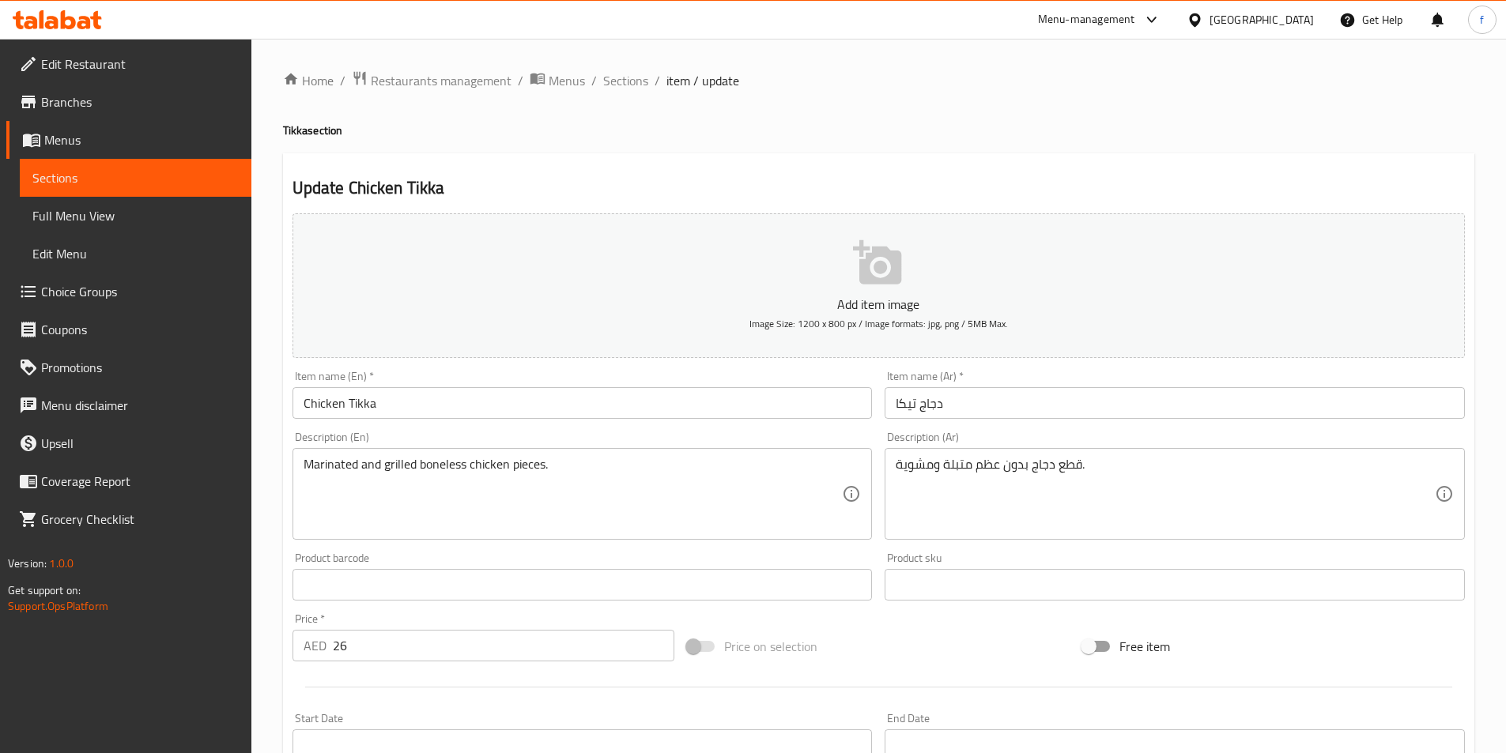
click at [908, 402] on input "دجاج تيكا" at bounding box center [1175, 403] width 580 height 32
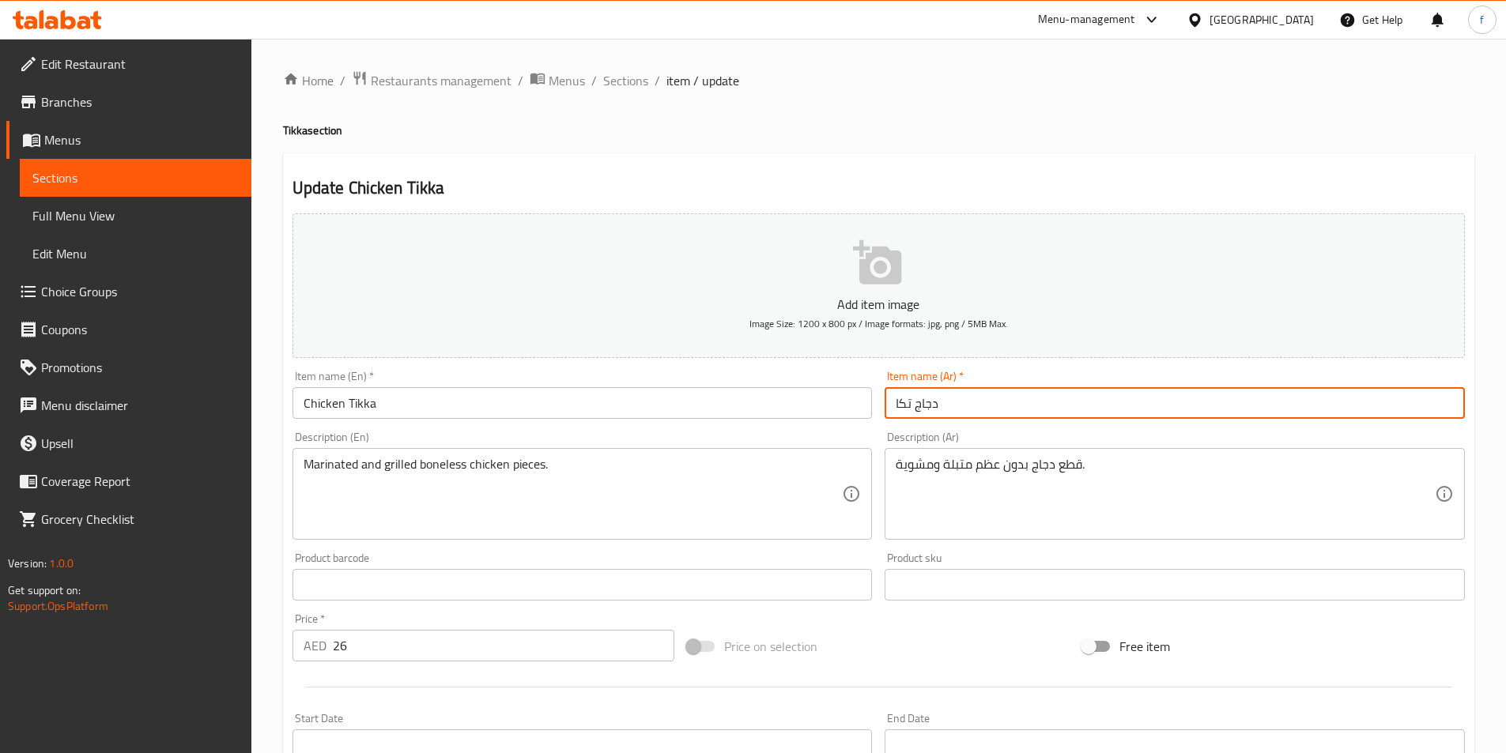
type input "دجاج تكا"
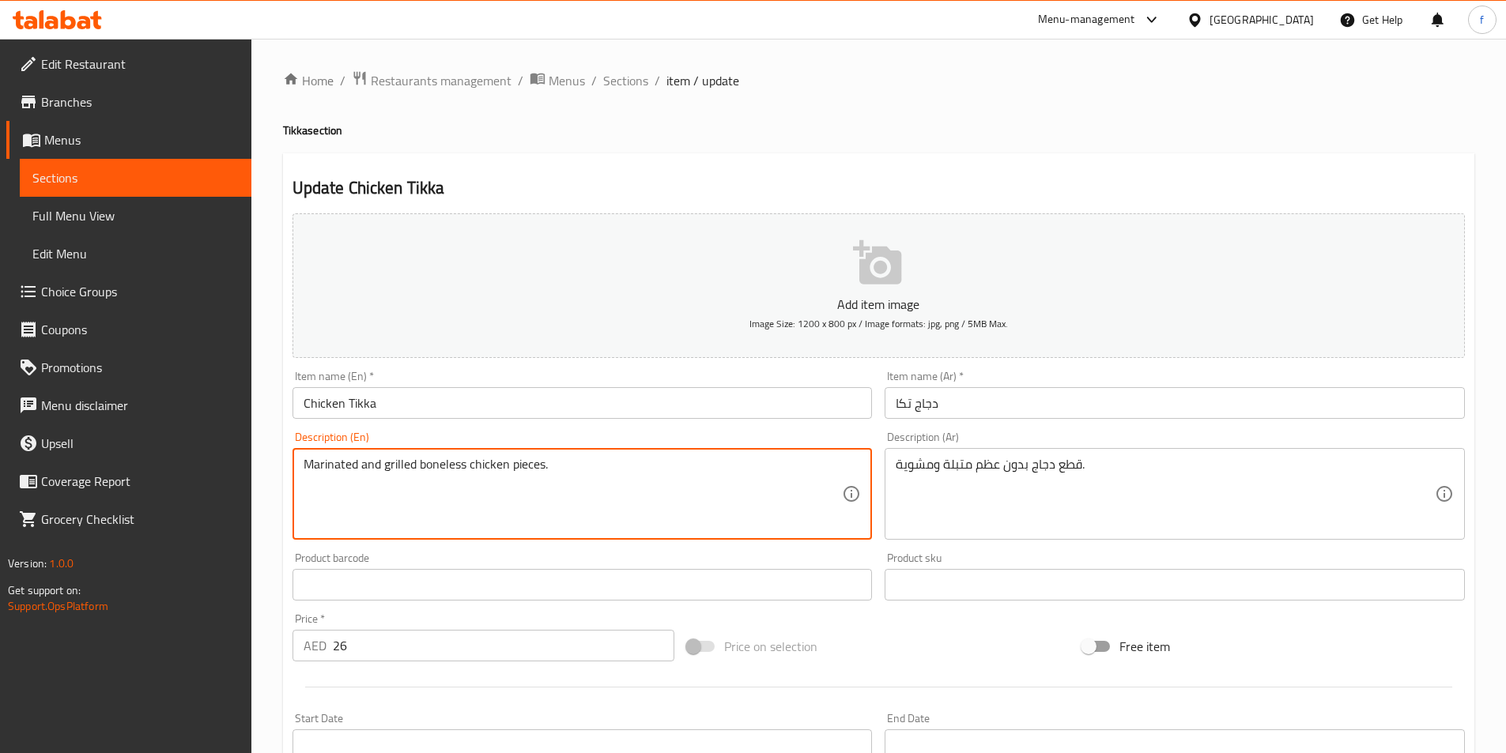
click at [455, 466] on textarea "Marinated and grilled boneless chicken pieces." at bounding box center [573, 494] width 539 height 75
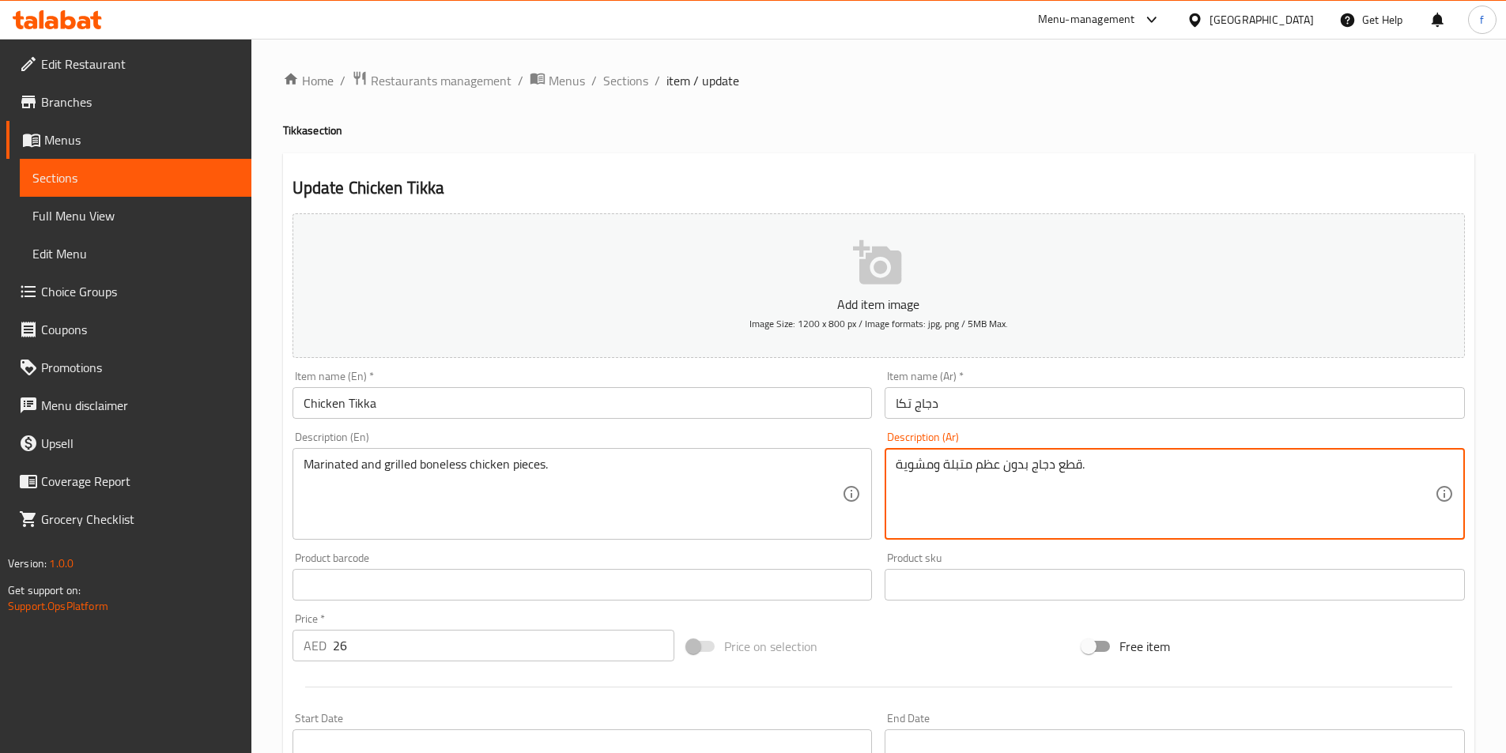
click at [1008, 466] on textarea "قطع دجاج بدون عظم متبلة ومشوية." at bounding box center [1165, 494] width 539 height 75
drag, startPoint x: 974, startPoint y: 466, endPoint x: 1026, endPoint y: 466, distance: 52.2
click at [1026, 466] on textarea "قطع دجاج بدون عظم متبلة ومشوية." at bounding box center [1165, 494] width 539 height 75
click at [1109, 493] on textarea "قطع دجاج مسحب متبلة ومشوية." at bounding box center [1165, 494] width 539 height 75
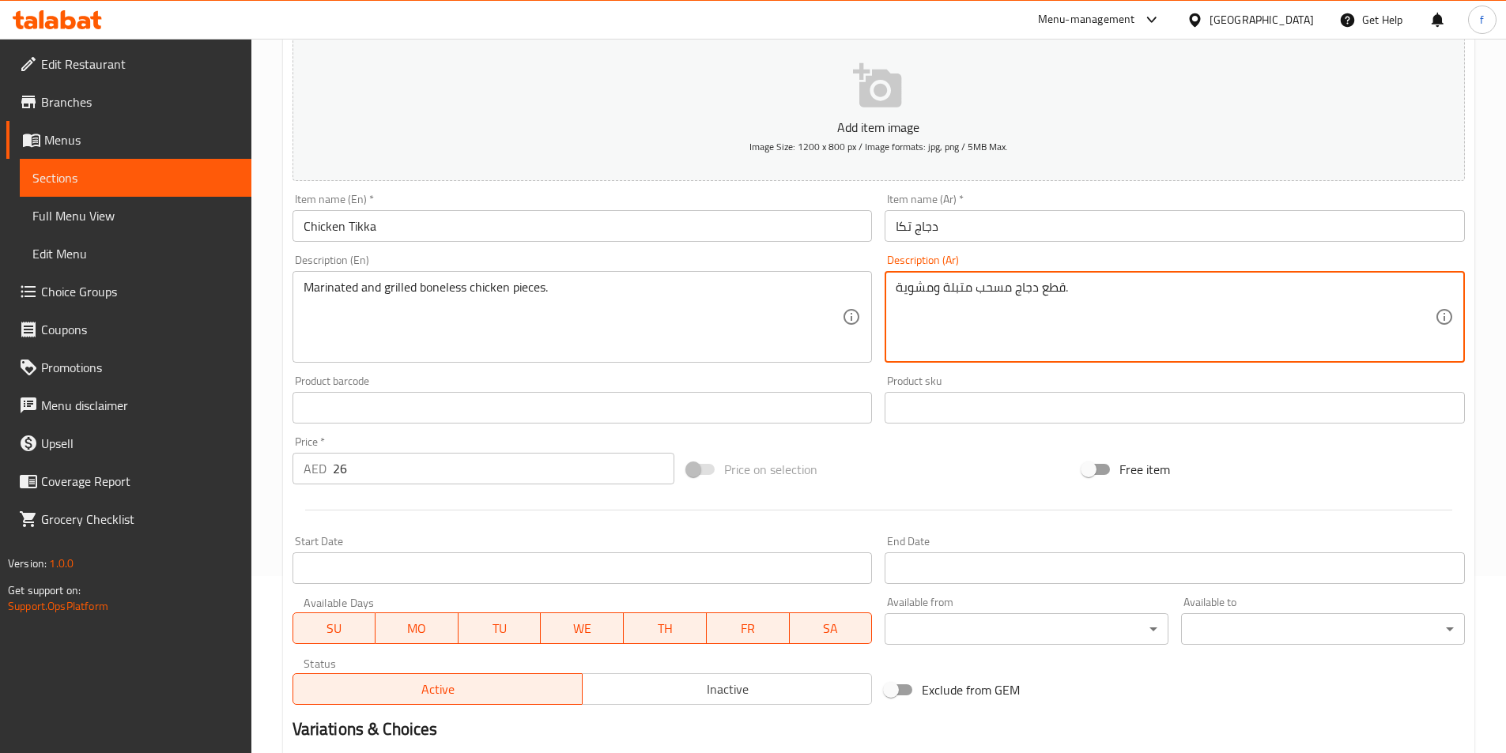
scroll to position [126, 0]
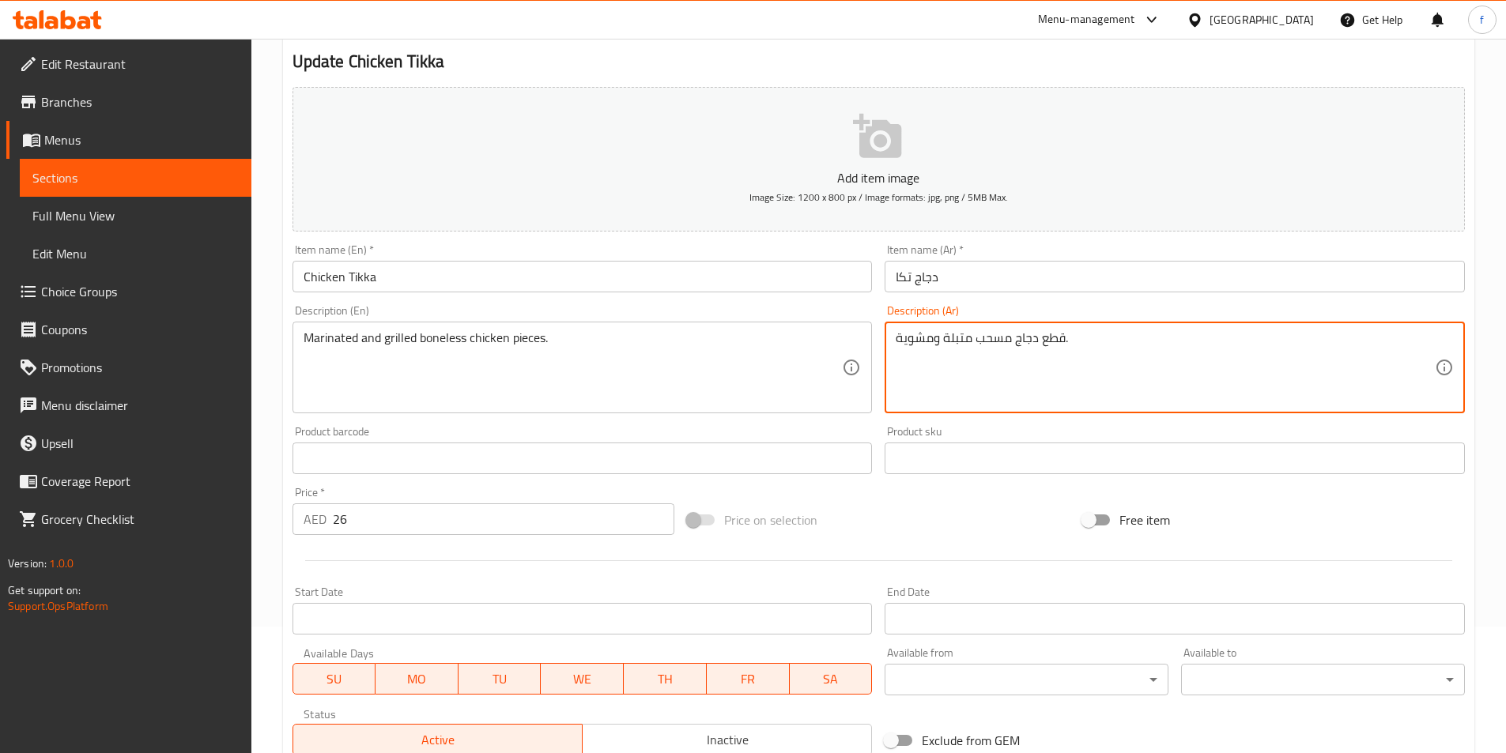
type textarea "قطع دجاج مسحب متبلة ومشوية."
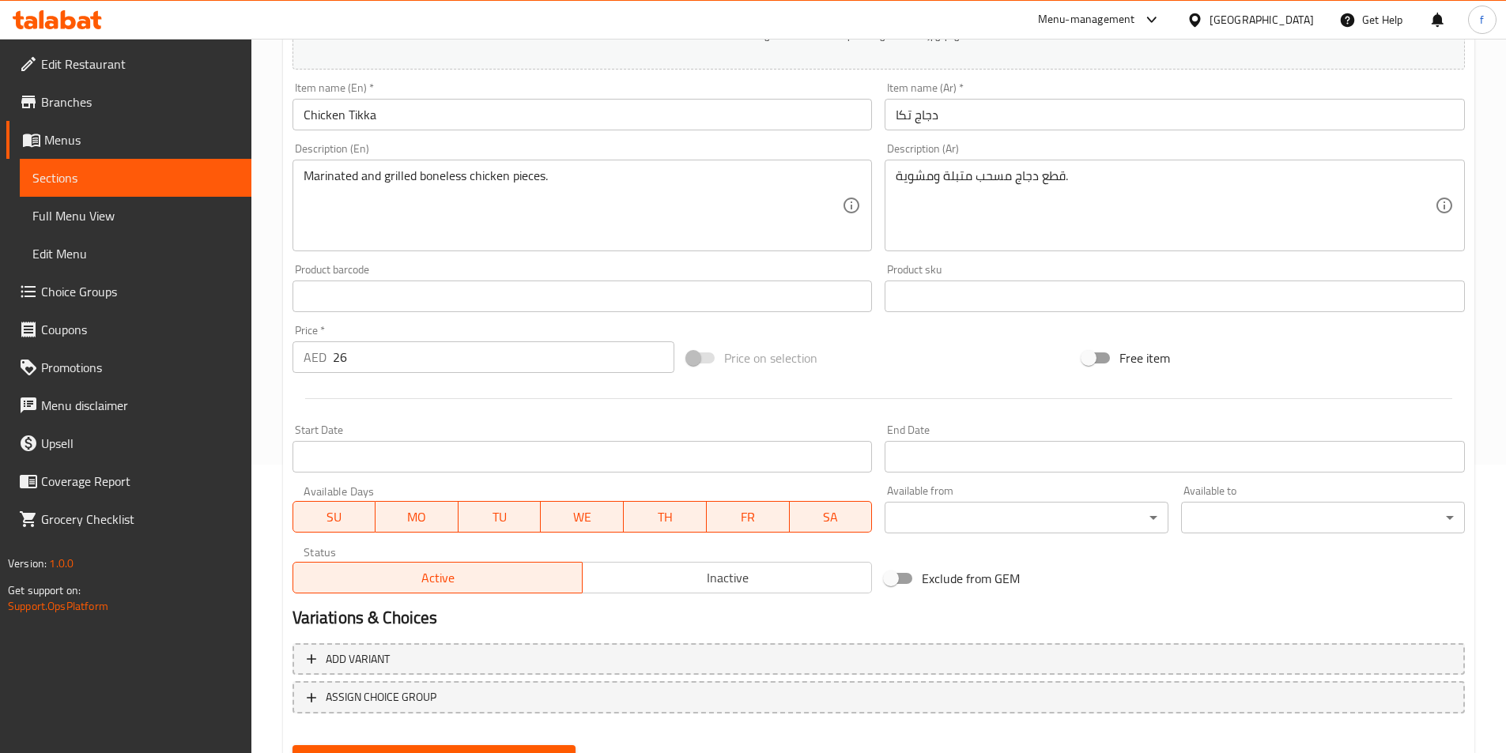
scroll to position [364, 0]
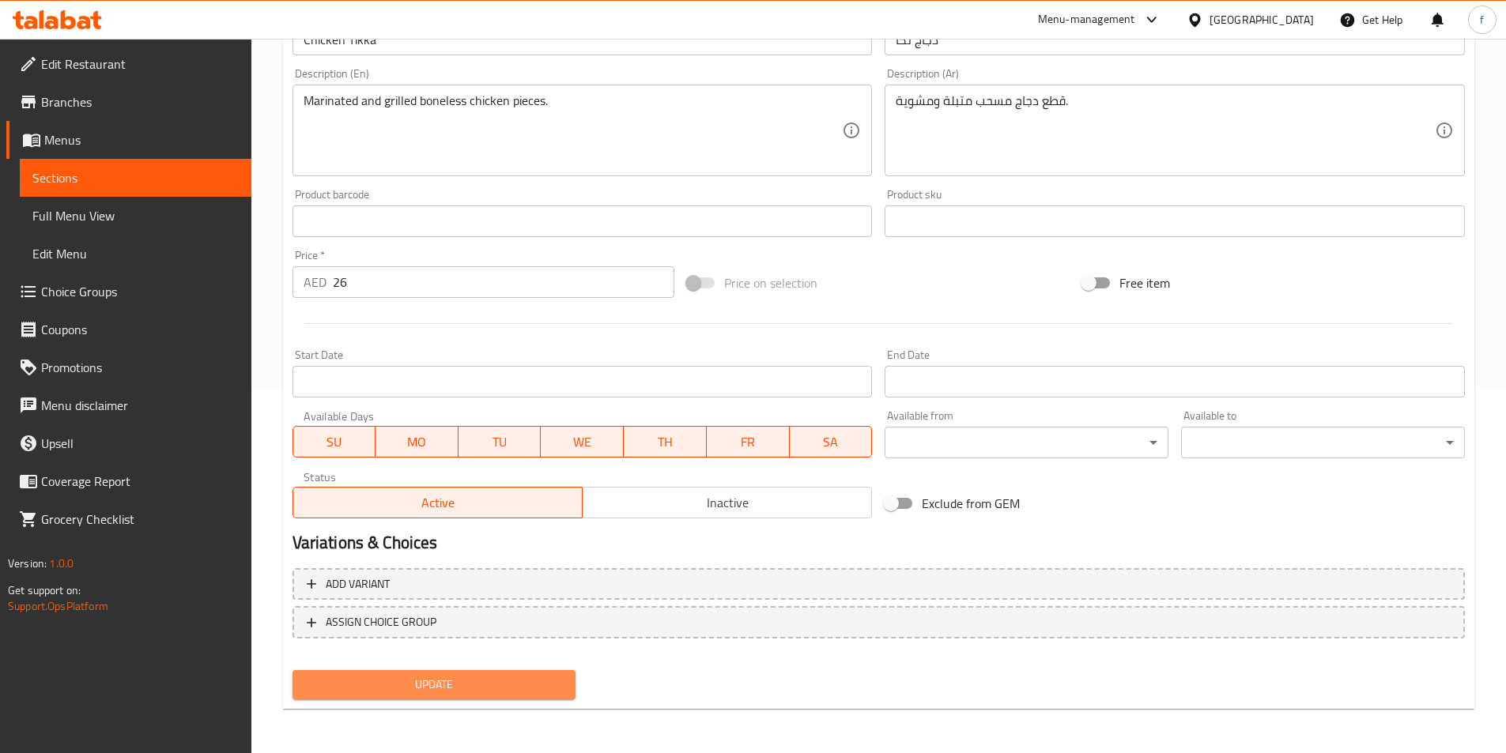
click at [520, 683] on span "Update" at bounding box center [434, 685] width 259 height 20
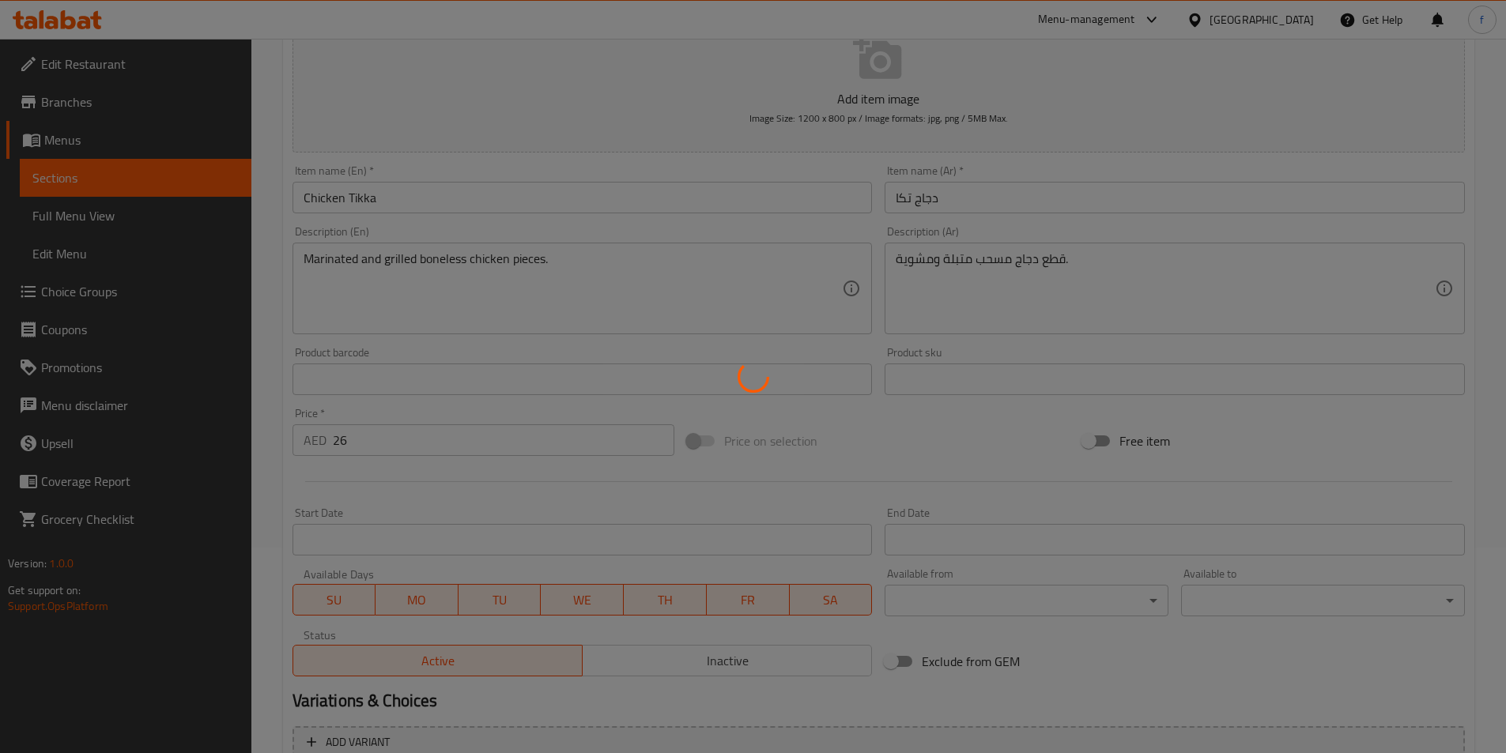
scroll to position [0, 0]
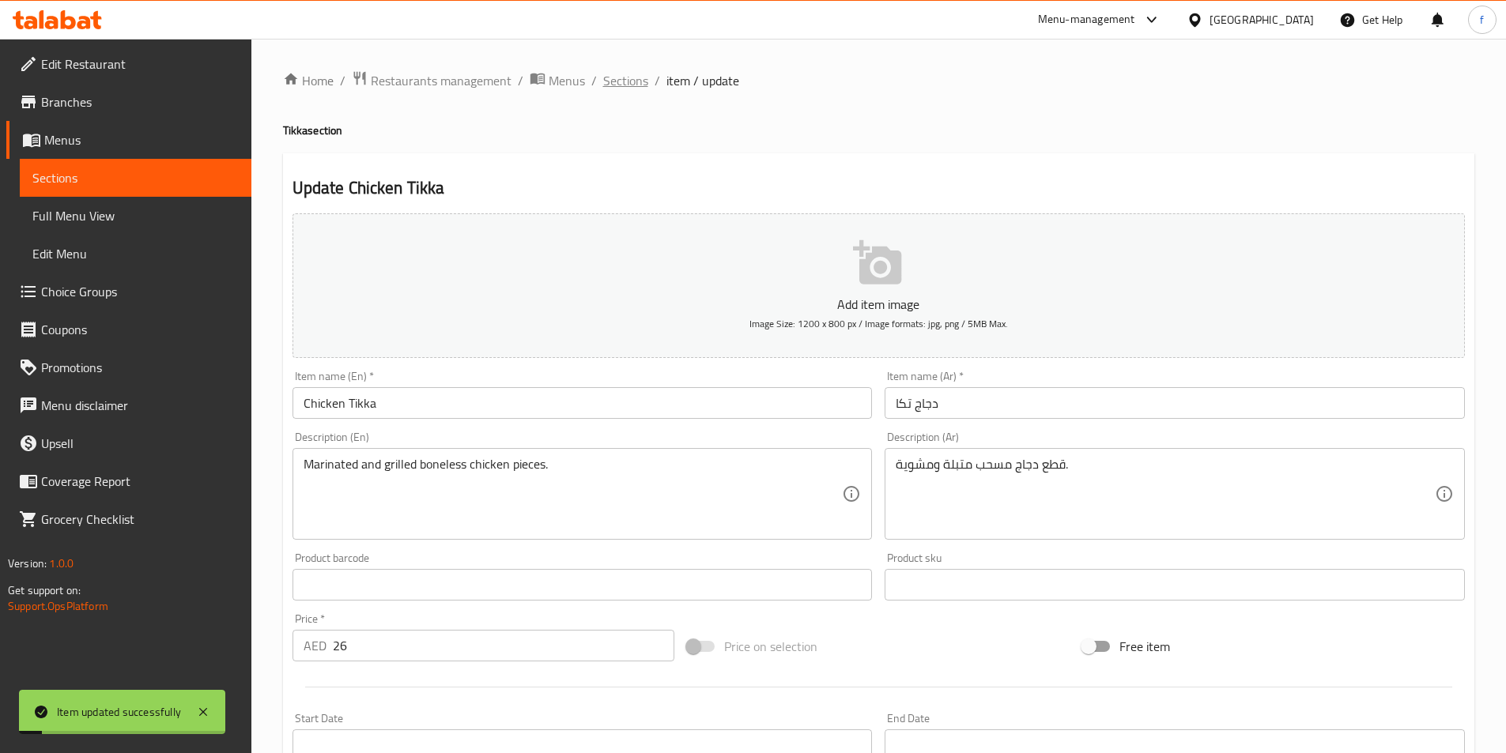
click at [621, 79] on span "Sections" at bounding box center [625, 80] width 45 height 19
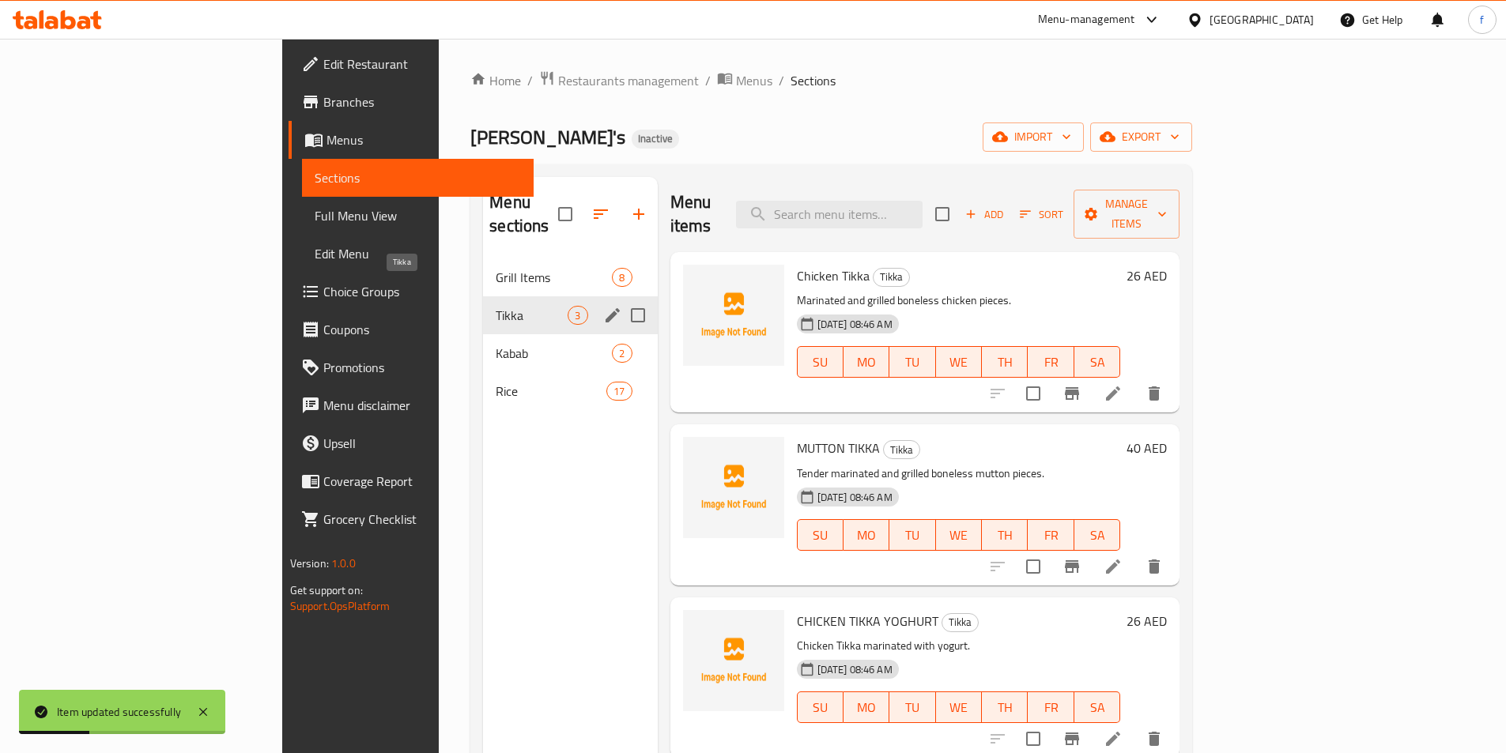
click at [496, 306] on span "Tikka" at bounding box center [532, 315] width 72 height 19
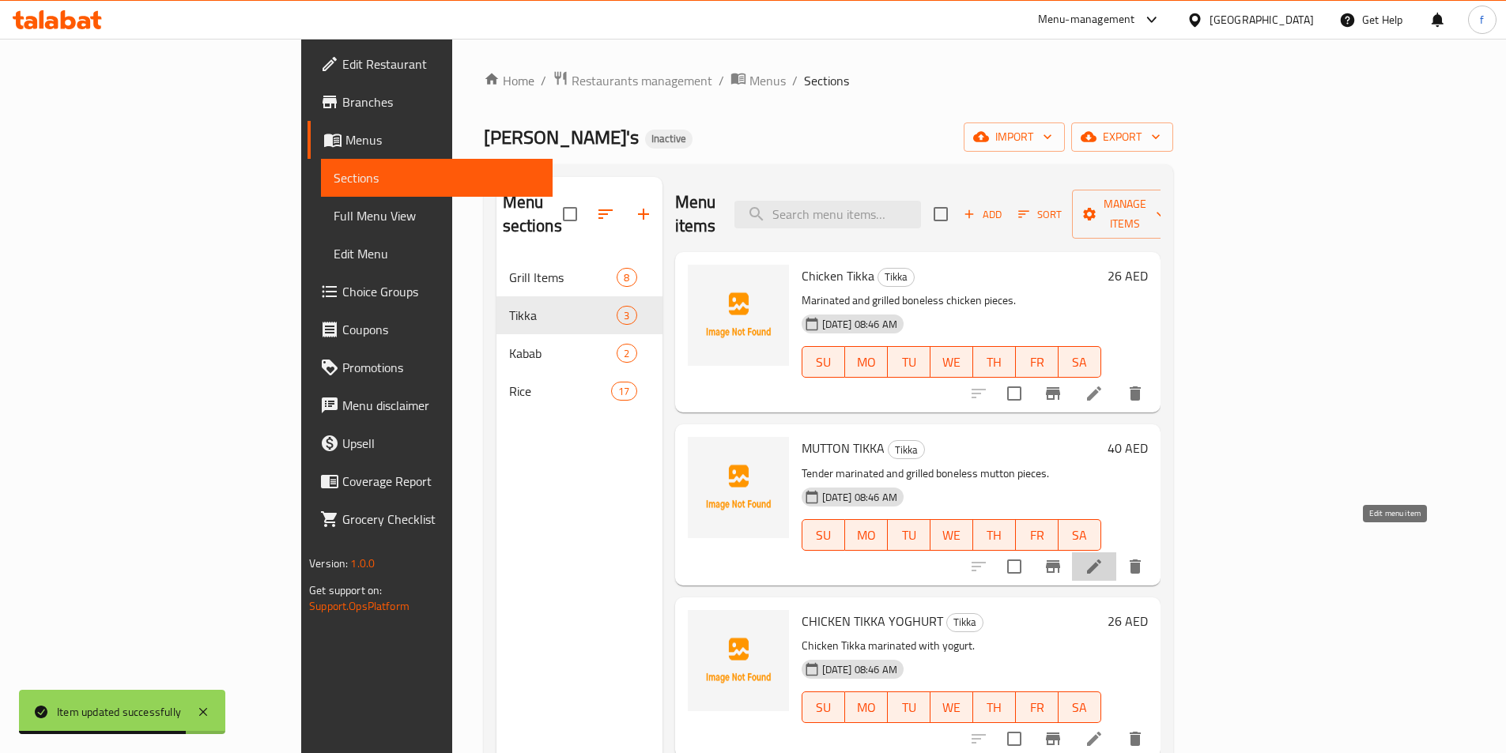
click at [1101, 560] on icon at bounding box center [1094, 567] width 14 height 14
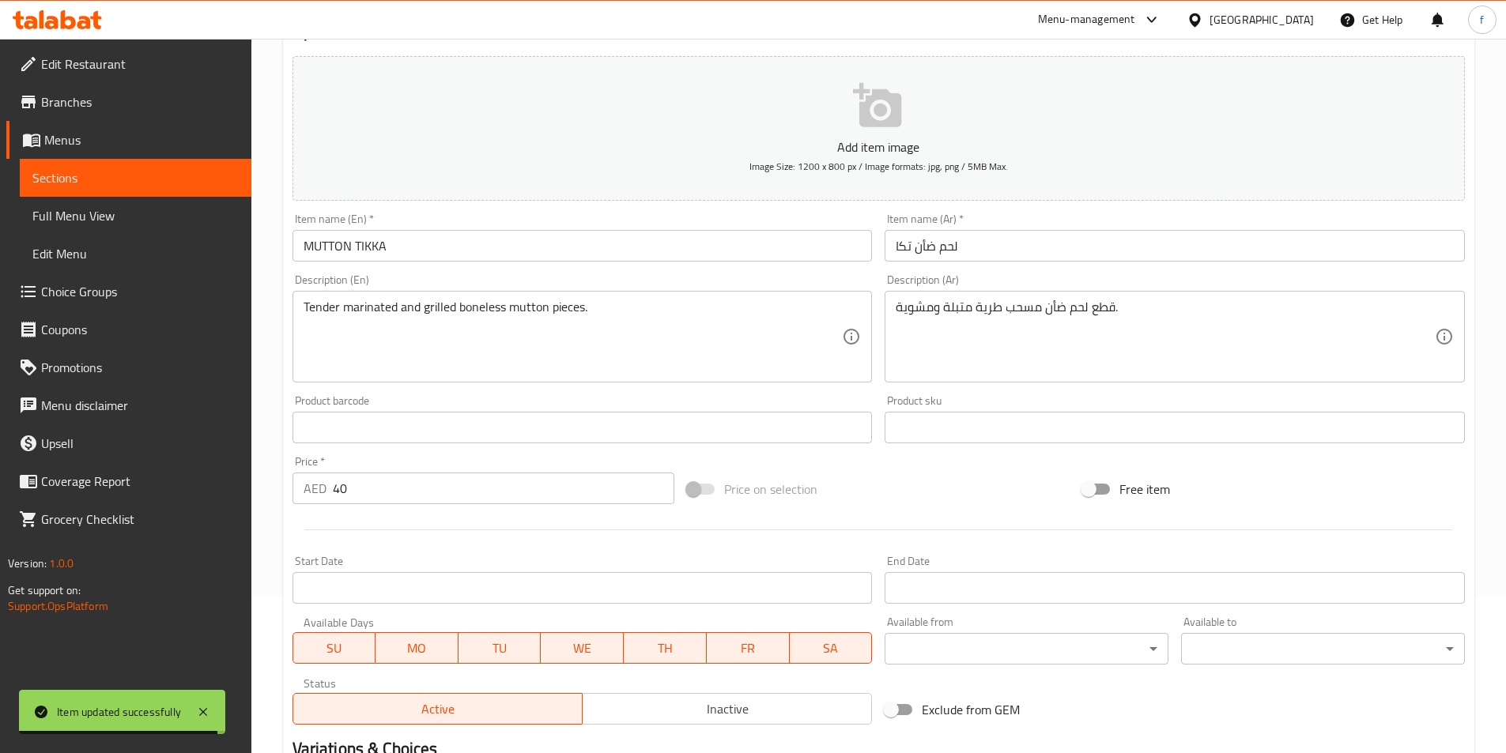
scroll to position [158, 0]
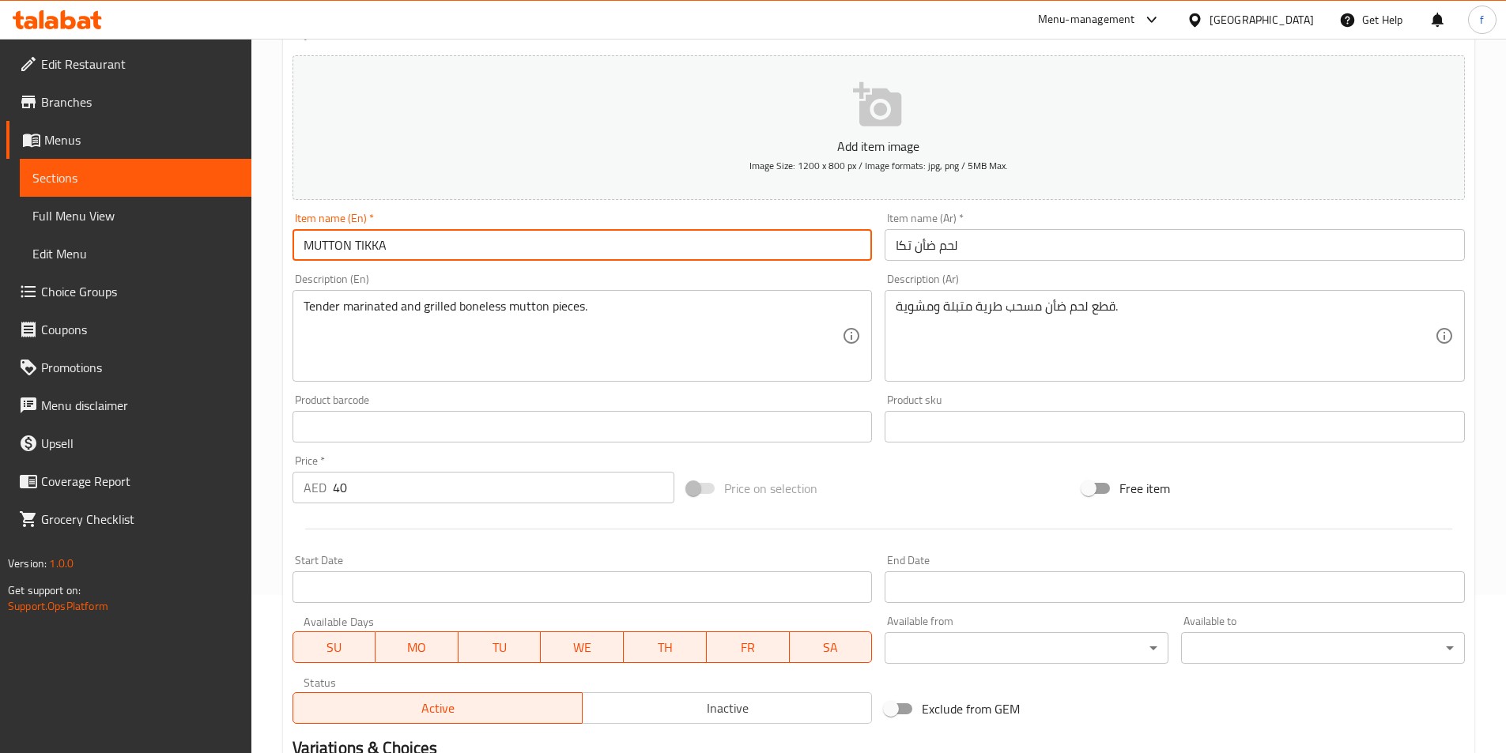
click at [353, 243] on input "MUTTON TIKKA" at bounding box center [582, 245] width 580 height 32
click at [410, 241] on input "MUTTON TIKKA" at bounding box center [582, 245] width 580 height 32
type input "Mutton Tikka"
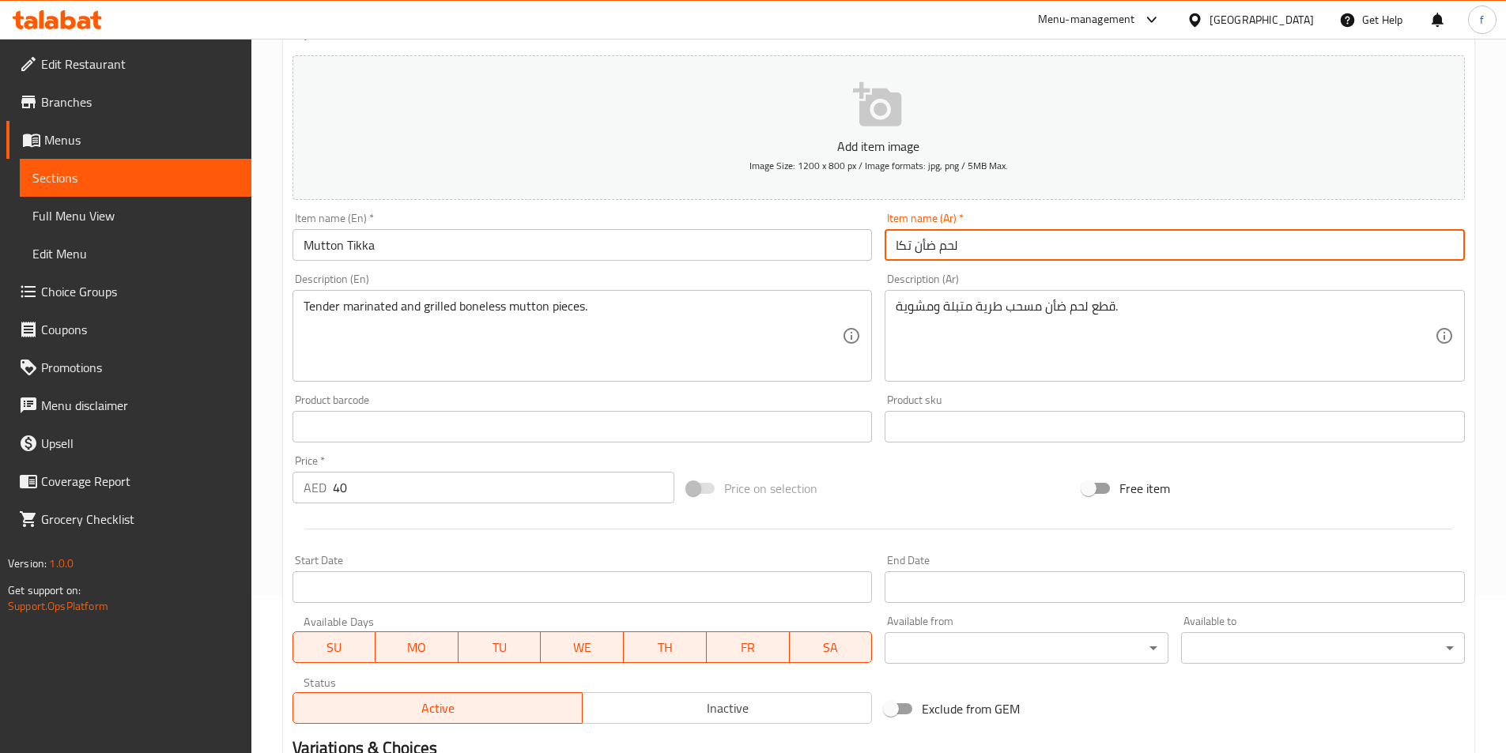
click at [905, 244] on input "لحم ضأن تكا" at bounding box center [1175, 245] width 580 height 32
click at [330, 246] on input "Mutton Tikka" at bounding box center [582, 245] width 580 height 32
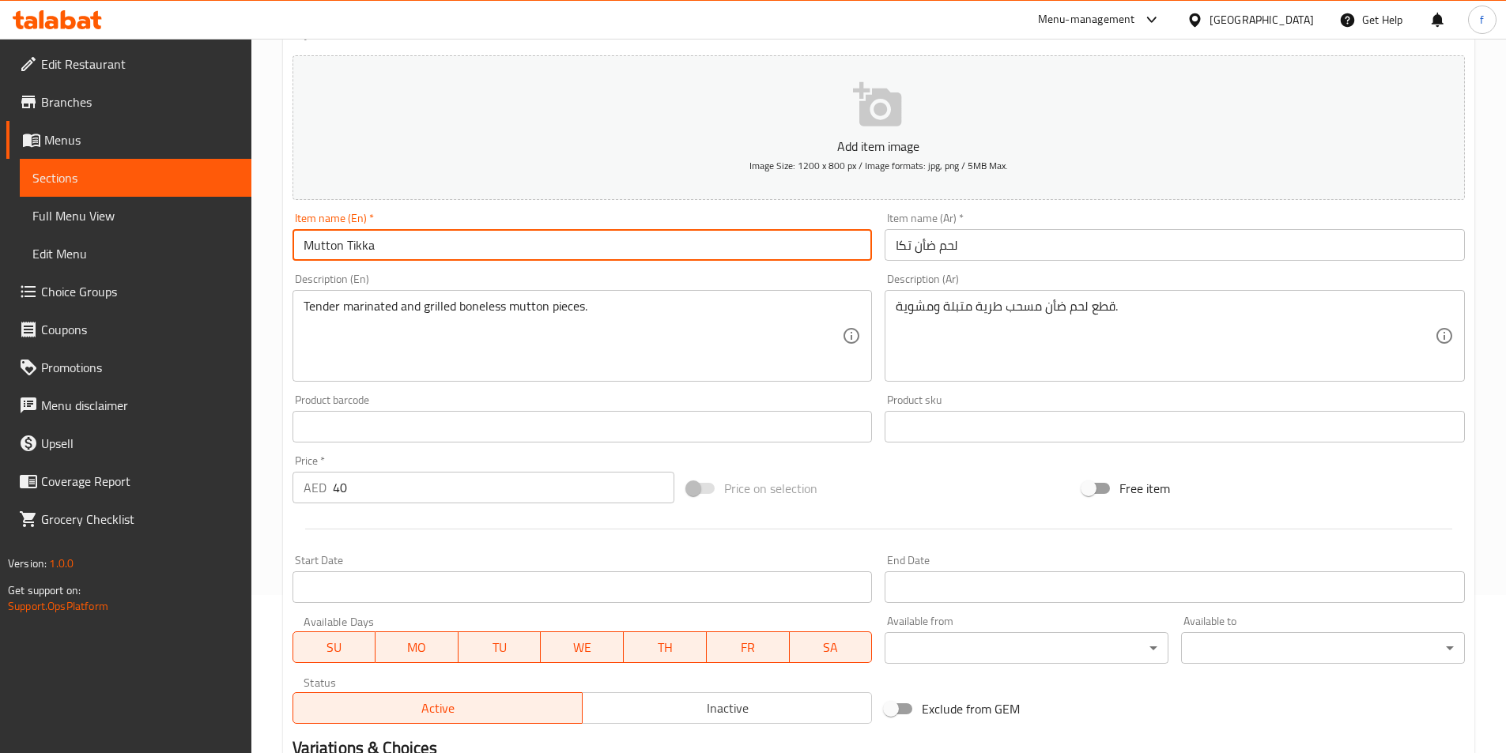
click at [330, 246] on input "Mutton Tikka" at bounding box center [582, 245] width 580 height 32
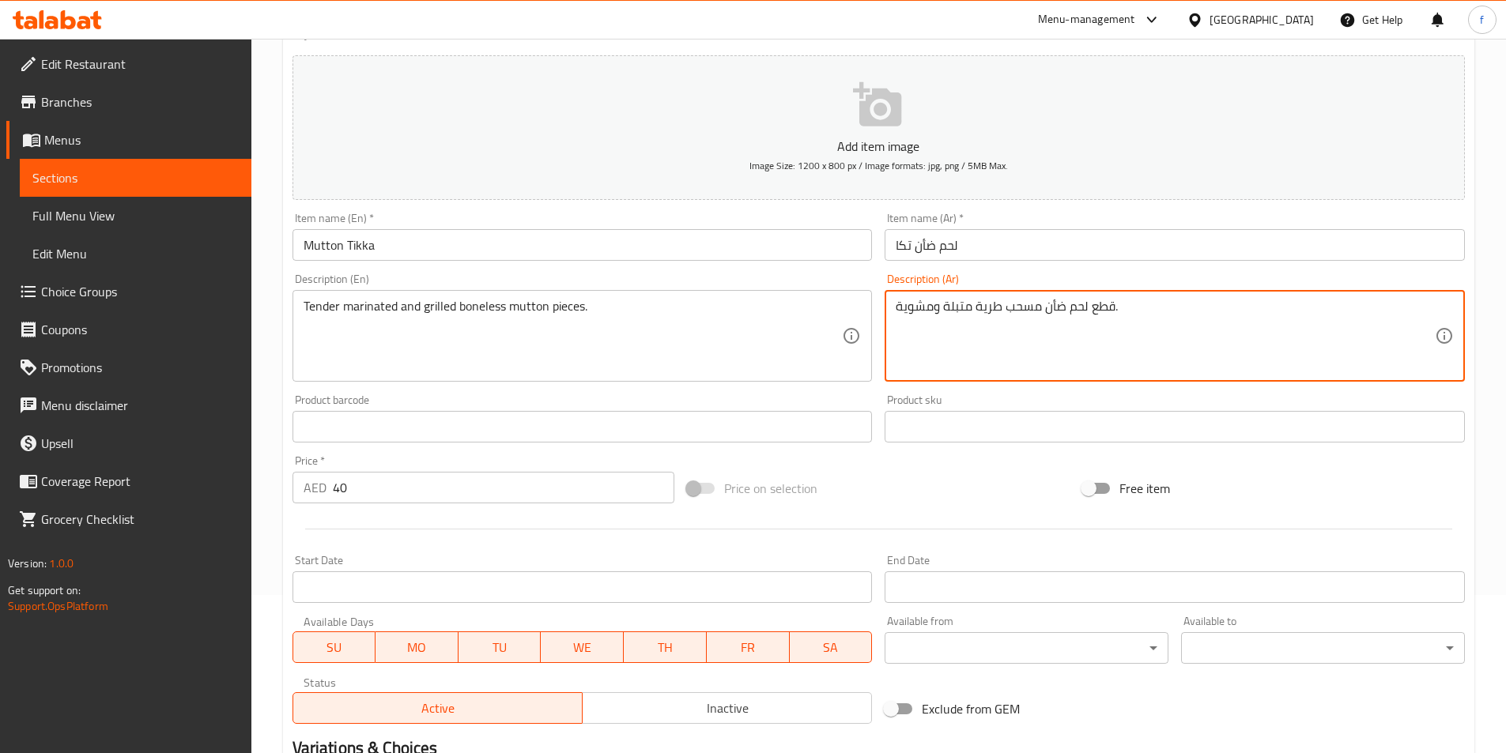
click at [1052, 305] on textarea "قطع لحم ضأن مسحب طرية متبلة ومشوية." at bounding box center [1165, 336] width 539 height 75
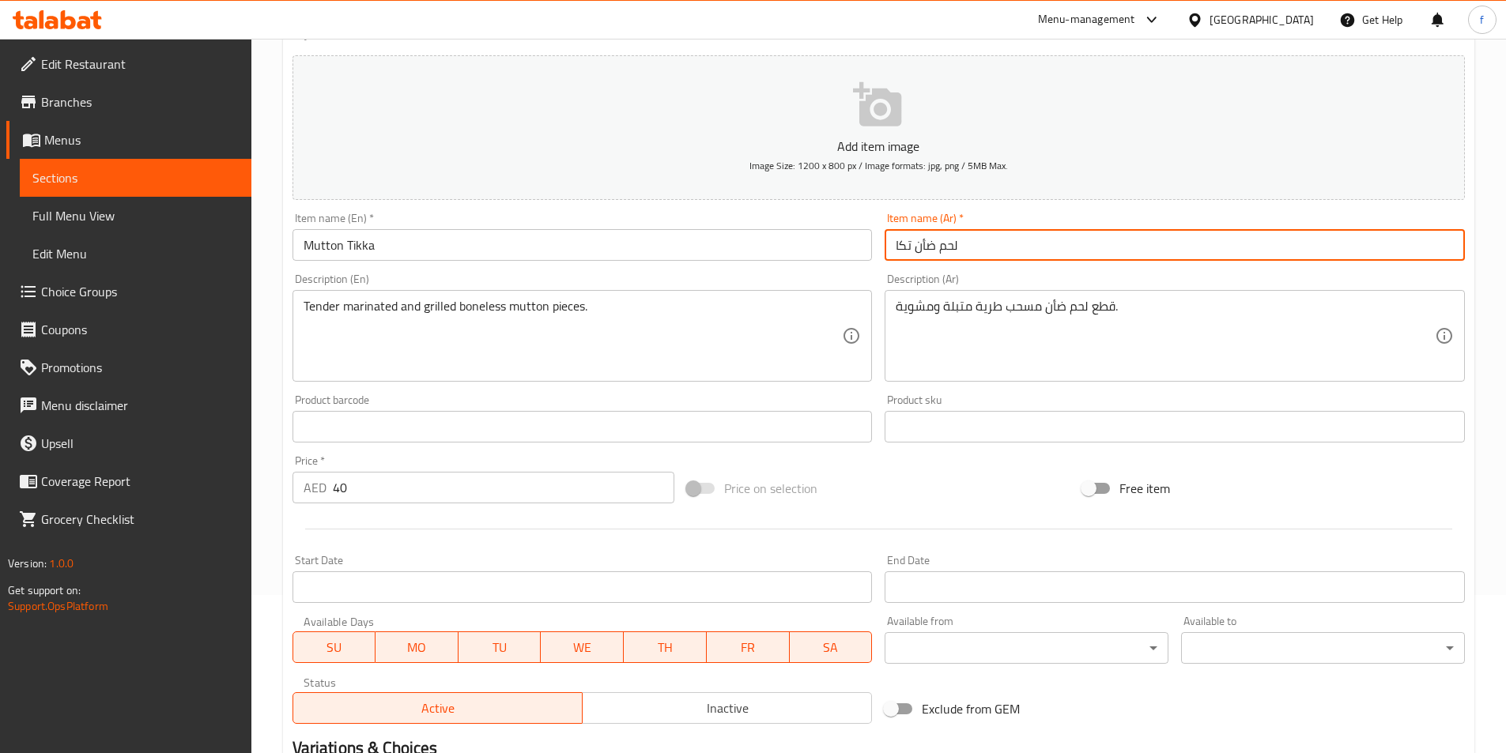
click at [930, 252] on input "لحم ضأن تكا" at bounding box center [1175, 245] width 580 height 32
type input "لحم غنم تكا"
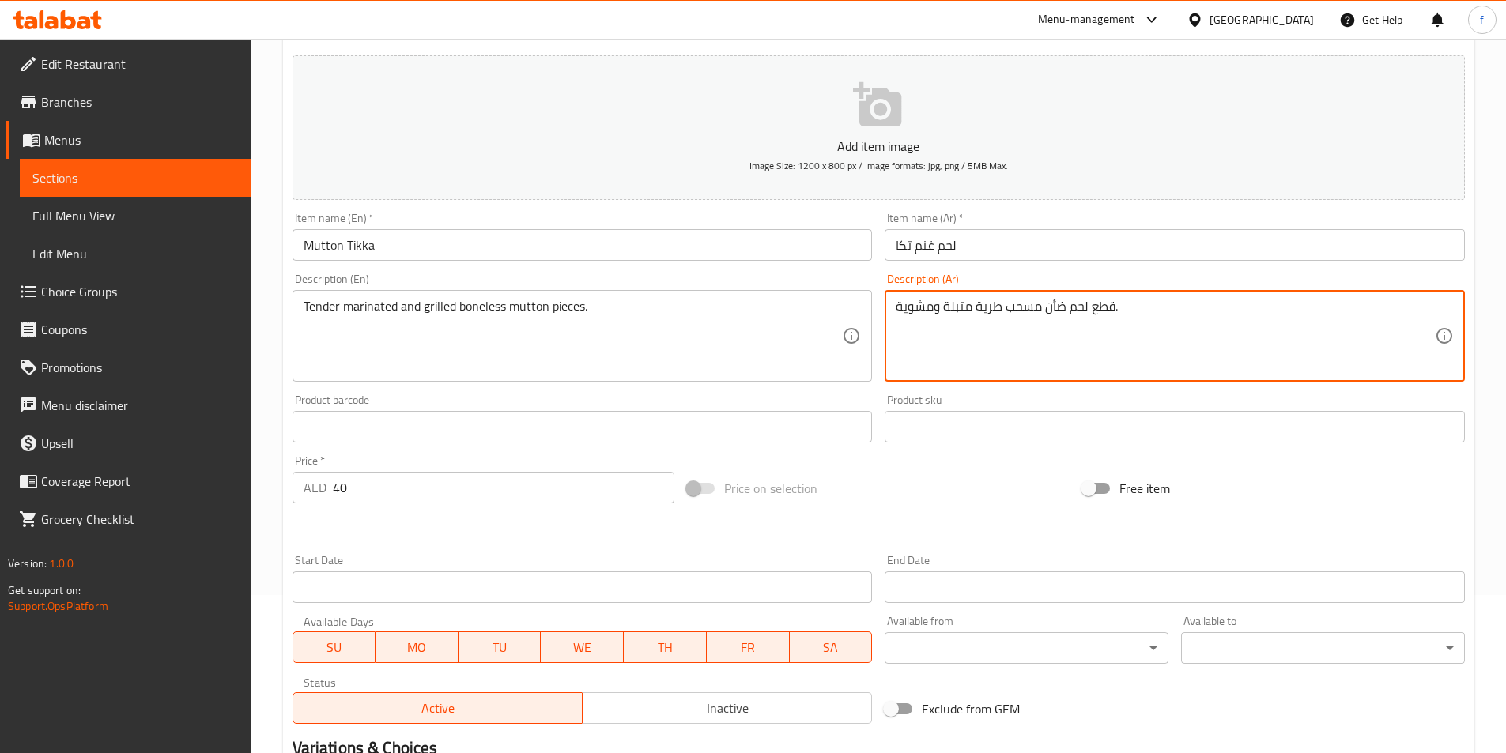
click at [1058, 305] on textarea "قطع لحم ضأن مسحب طرية متبلة ومشوية." at bounding box center [1165, 336] width 539 height 75
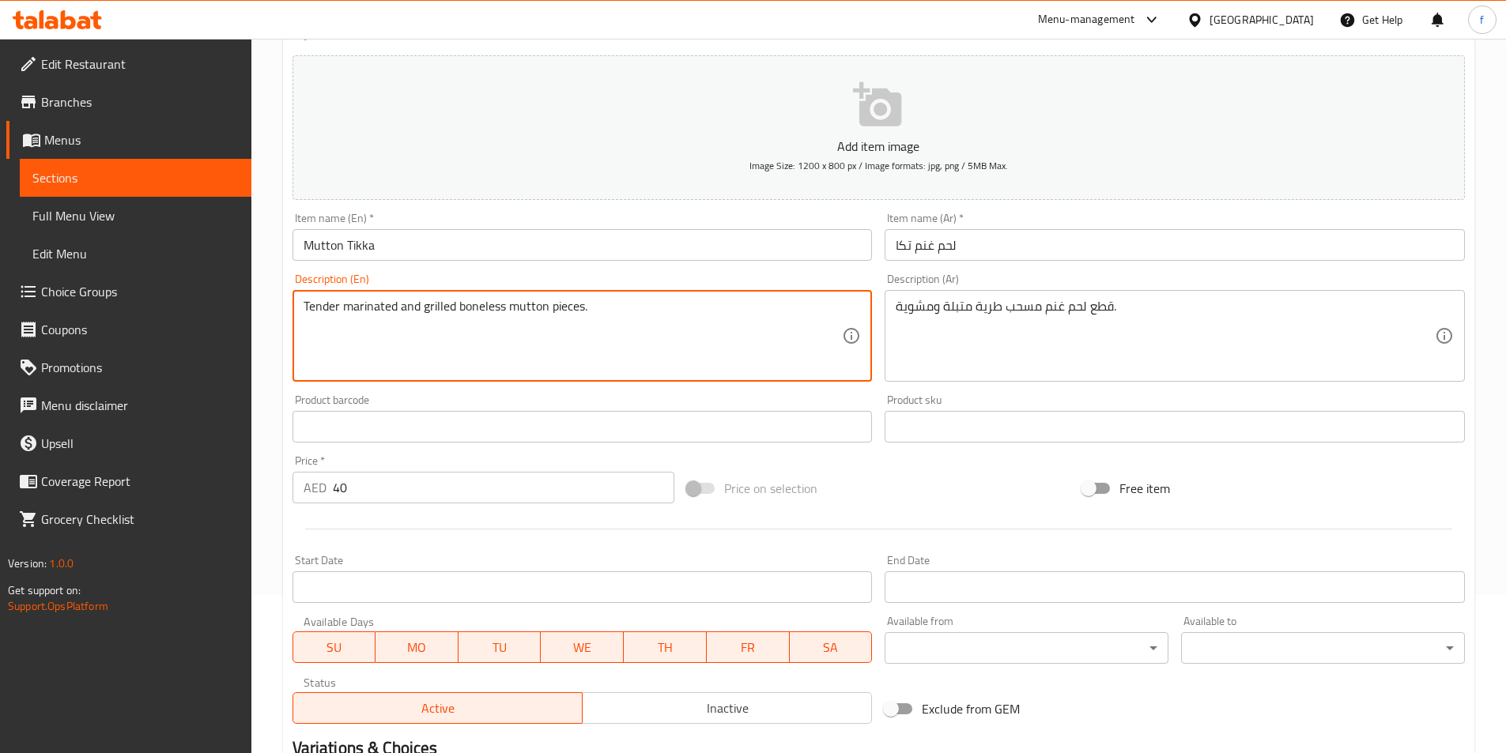
click at [321, 304] on textarea "Tender marinated and grilled boneless mutton pieces." at bounding box center [573, 336] width 539 height 75
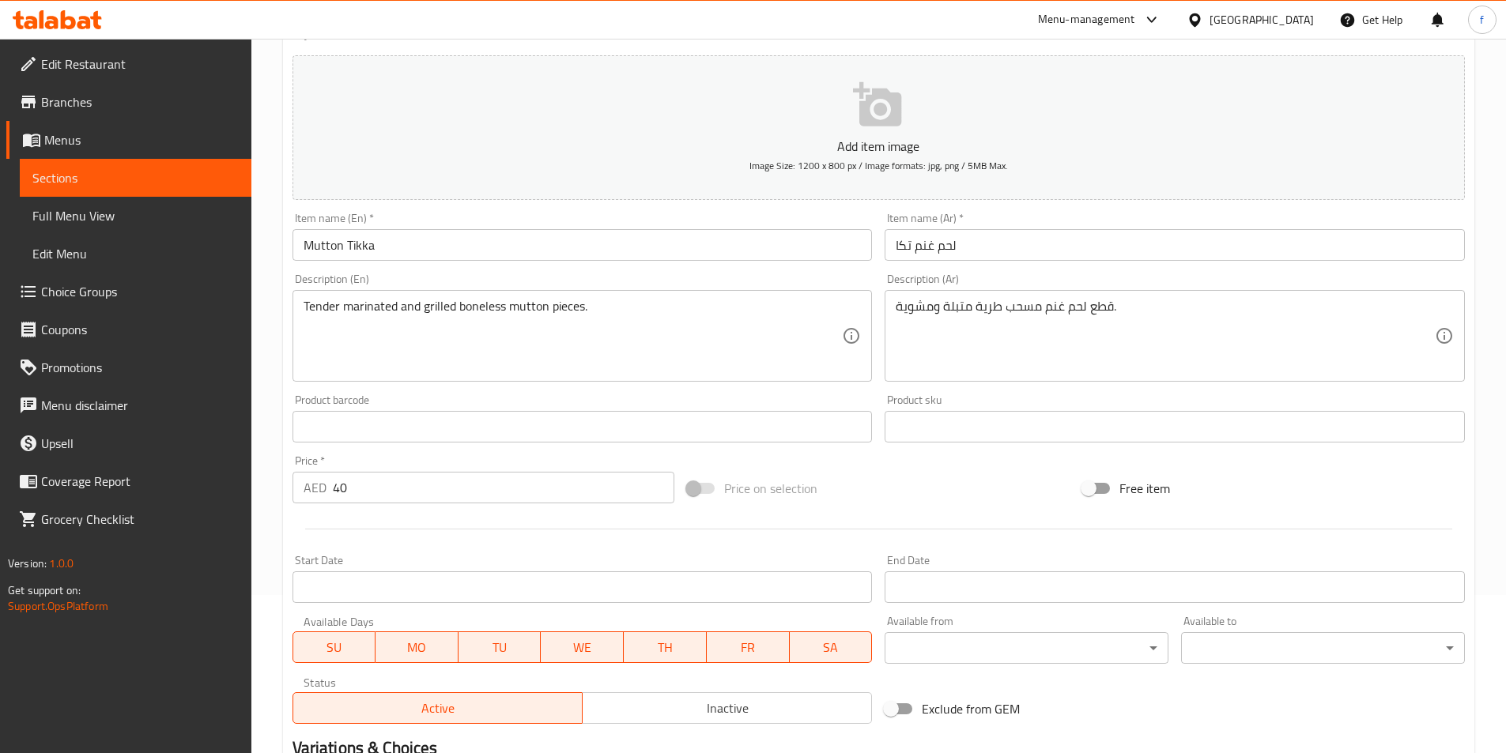
click at [518, 306] on textarea "Tender marinated and grilled boneless mutton pieces." at bounding box center [573, 336] width 539 height 75
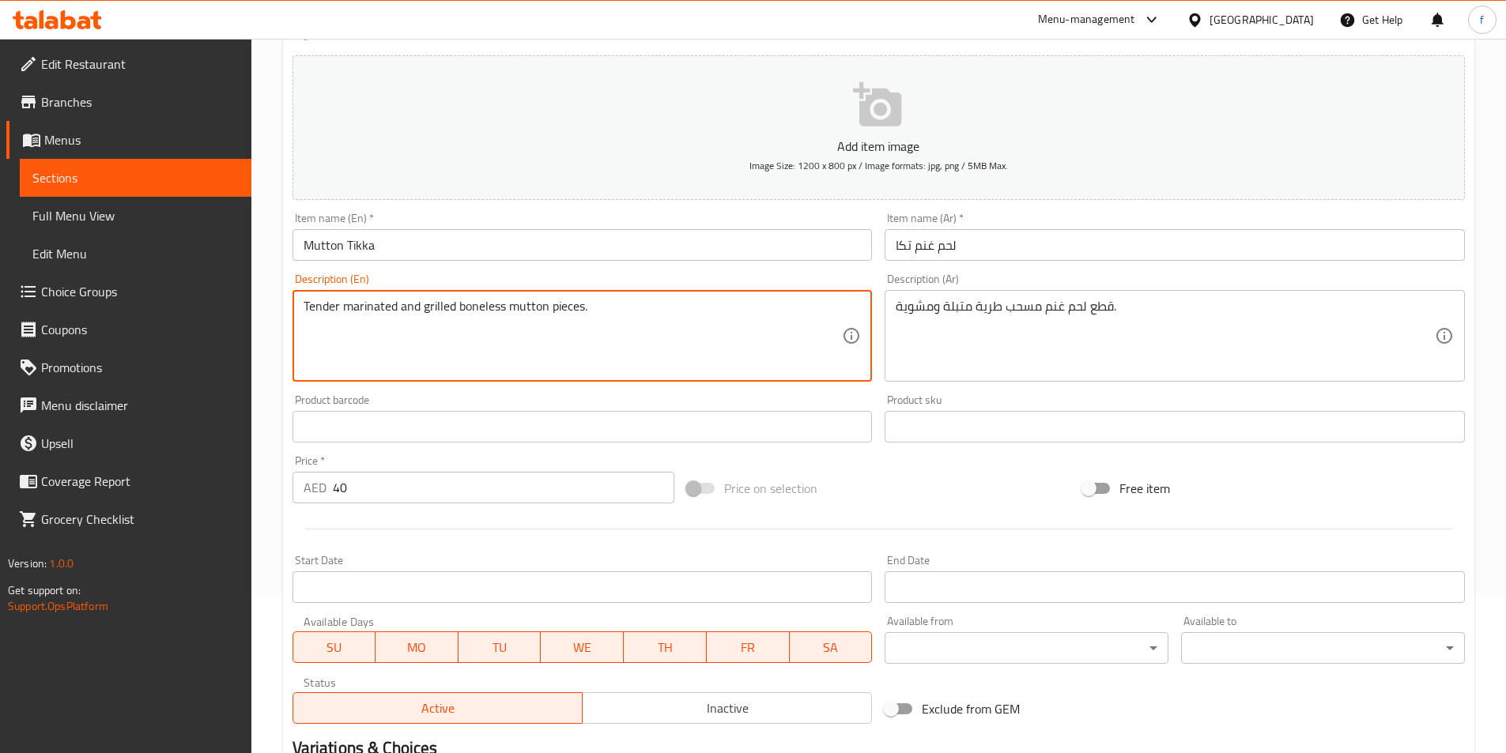
click at [518, 306] on textarea "Tender marinated and grilled boneless mutton pieces." at bounding box center [573, 336] width 539 height 75
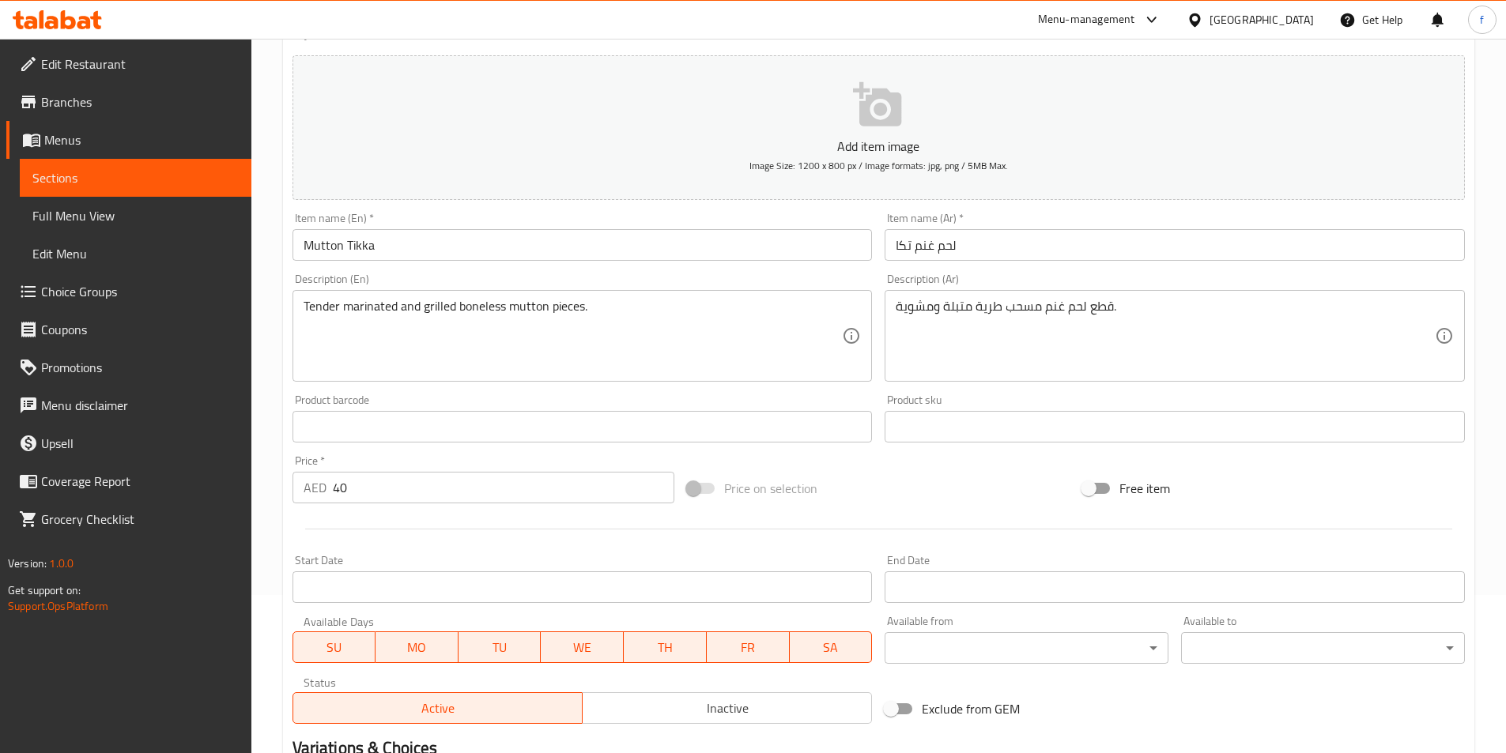
click at [374, 311] on textarea "Tender marinated and grilled boneless mutton pieces." at bounding box center [573, 336] width 539 height 75
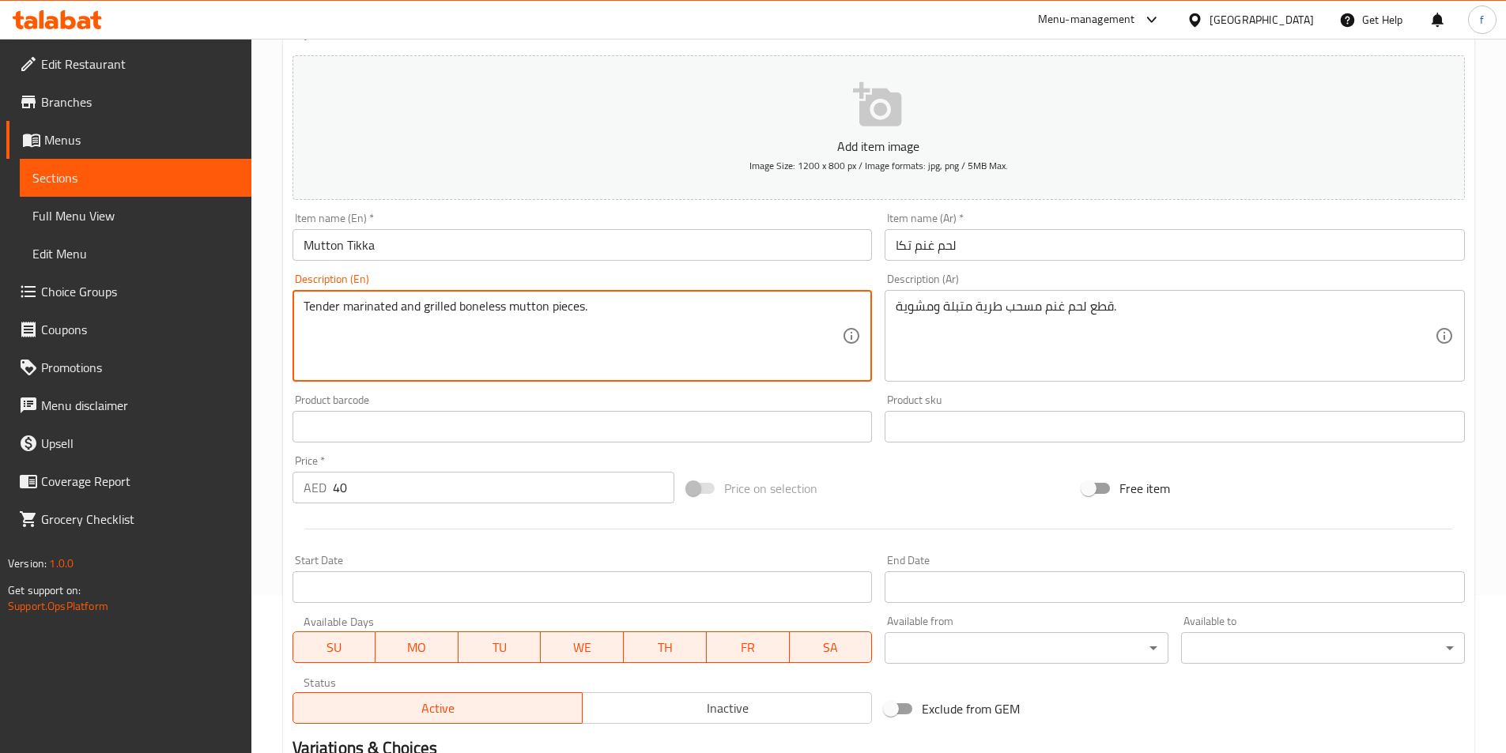
click at [374, 311] on textarea "Tender marinated and grilled boneless mutton pieces." at bounding box center [573, 336] width 539 height 75
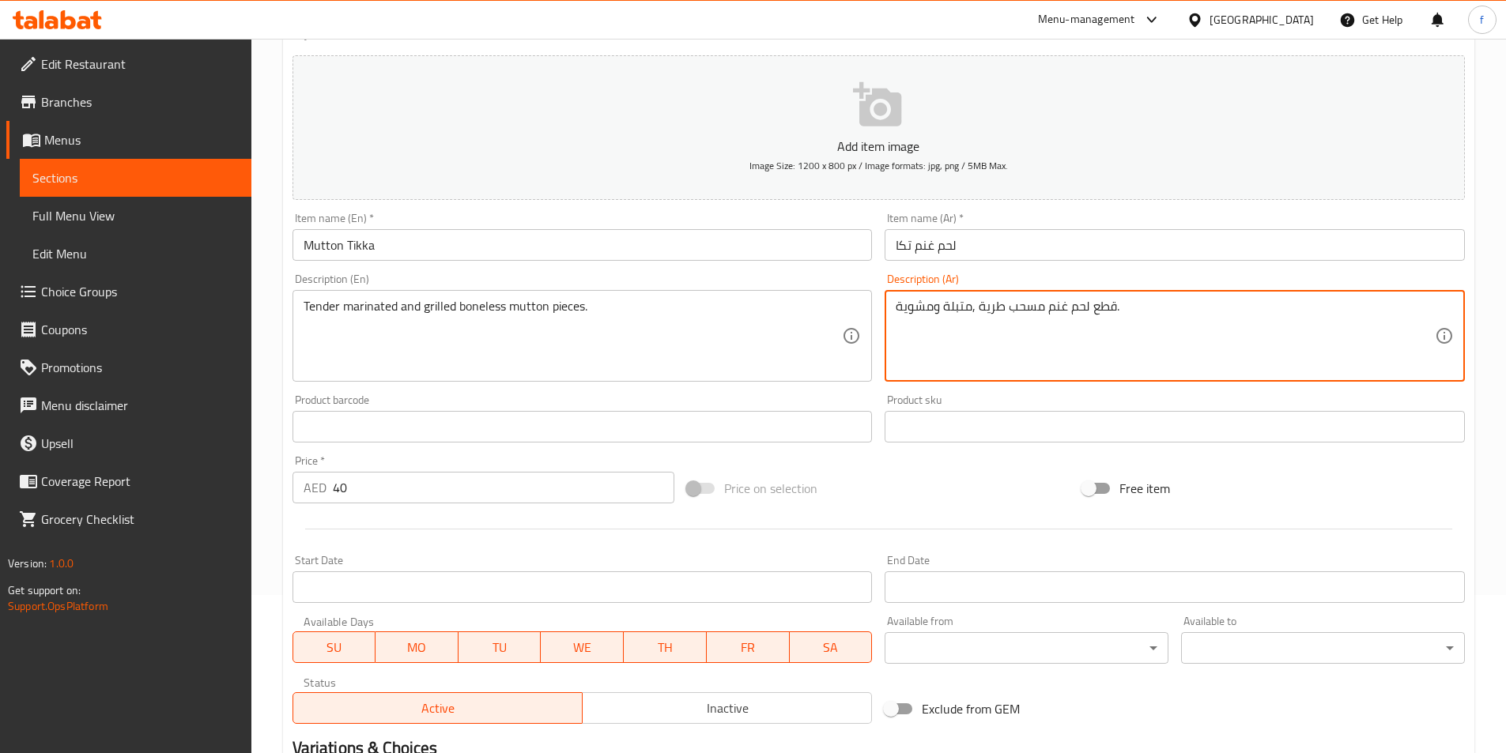
type textarea "قطع لحم غنم مسحب طرية ,متبلة ومشوية."
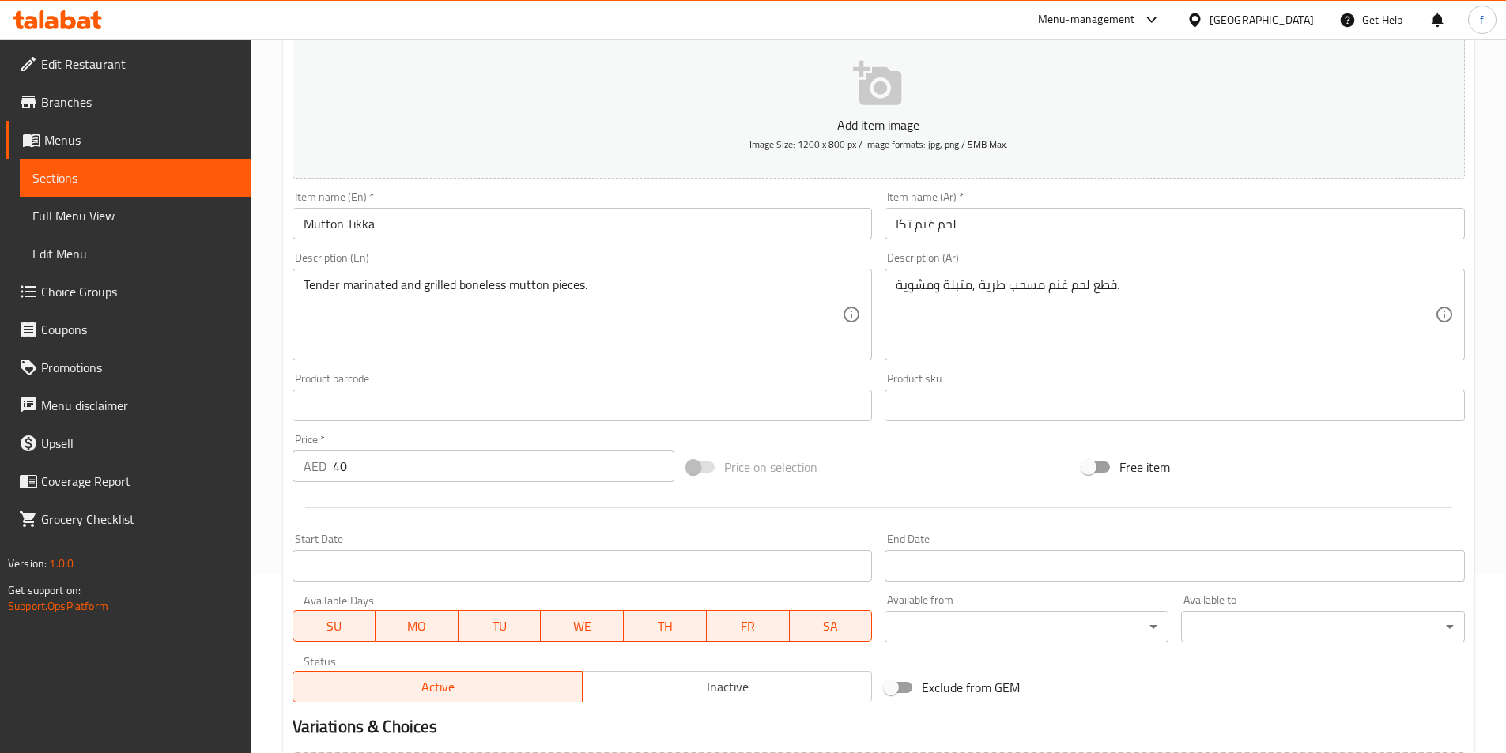
scroll to position [364, 0]
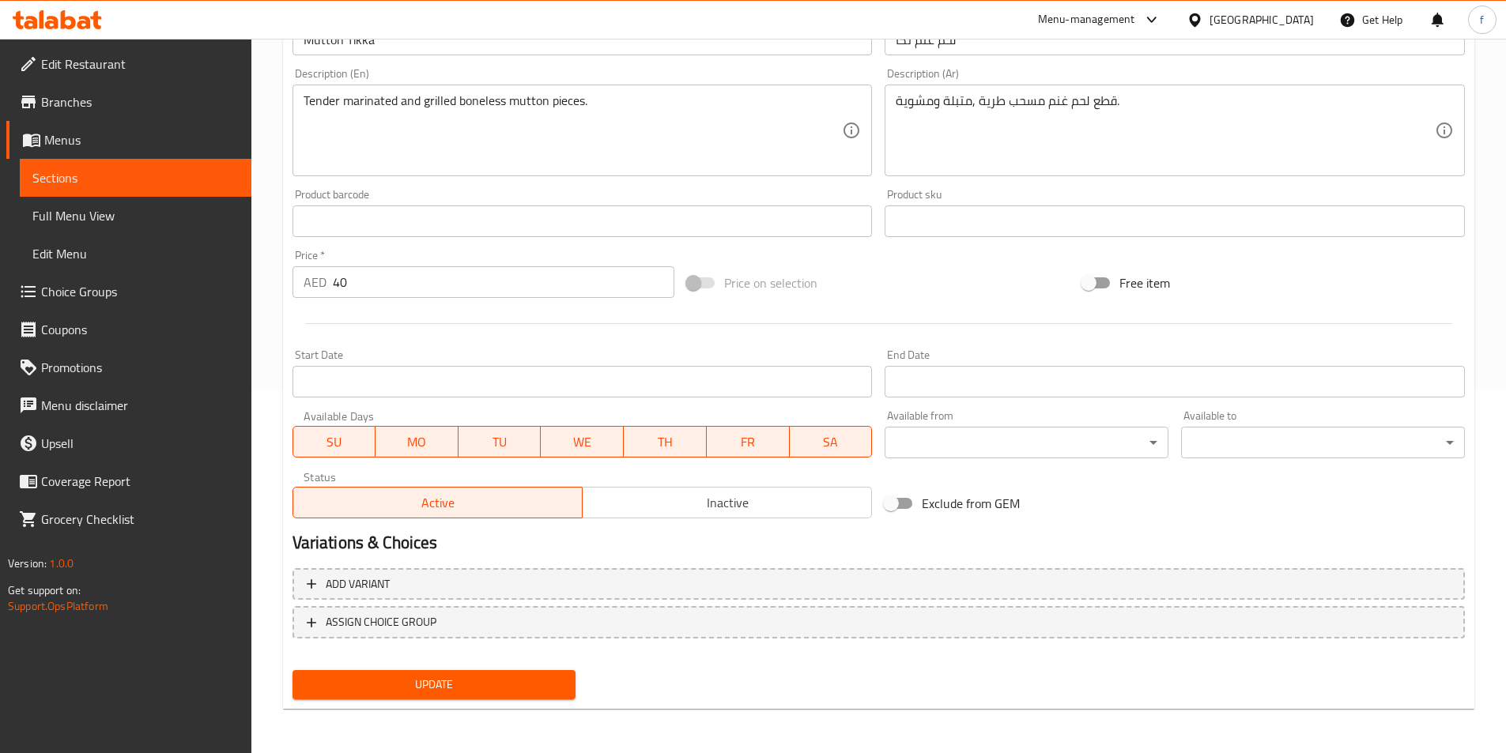
click at [411, 682] on span "Update" at bounding box center [434, 685] width 259 height 20
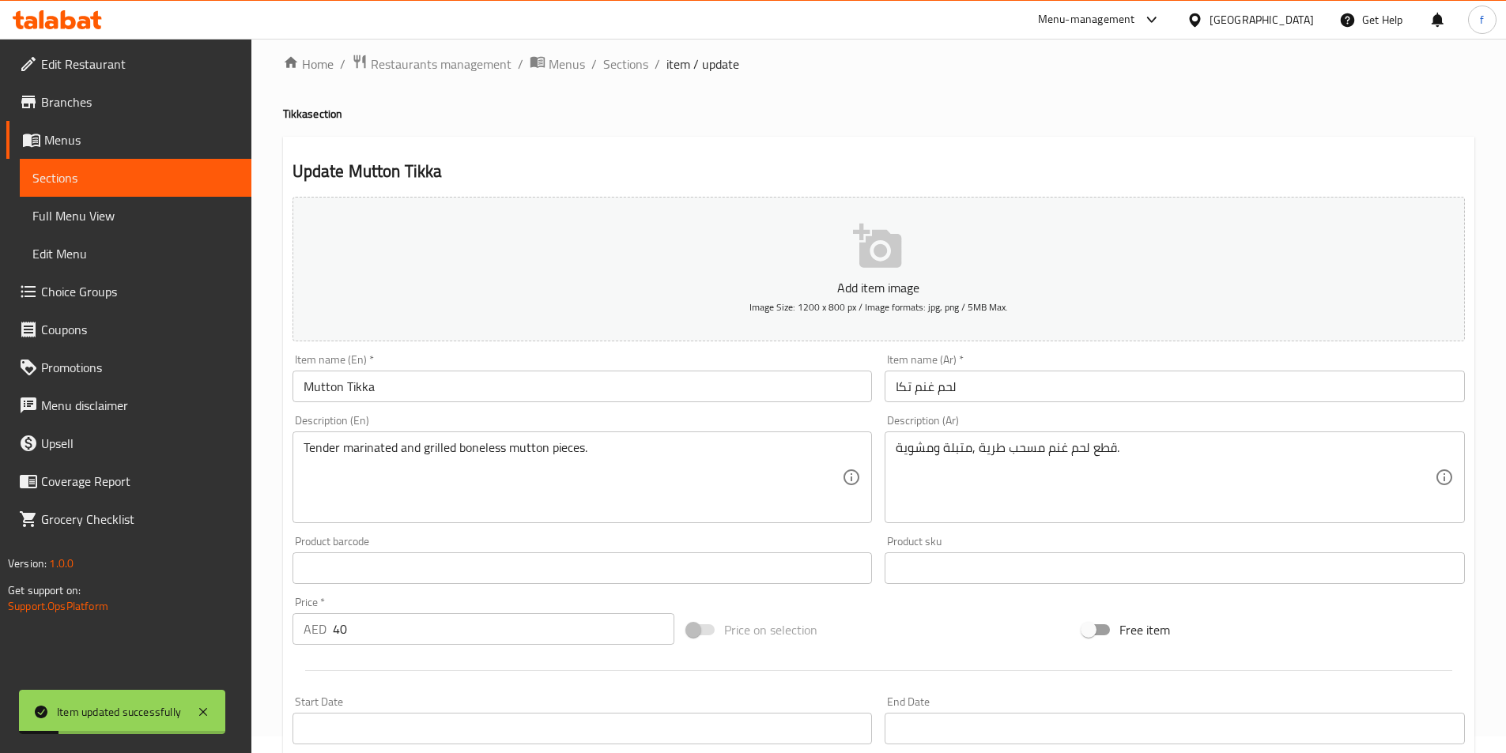
scroll to position [0, 0]
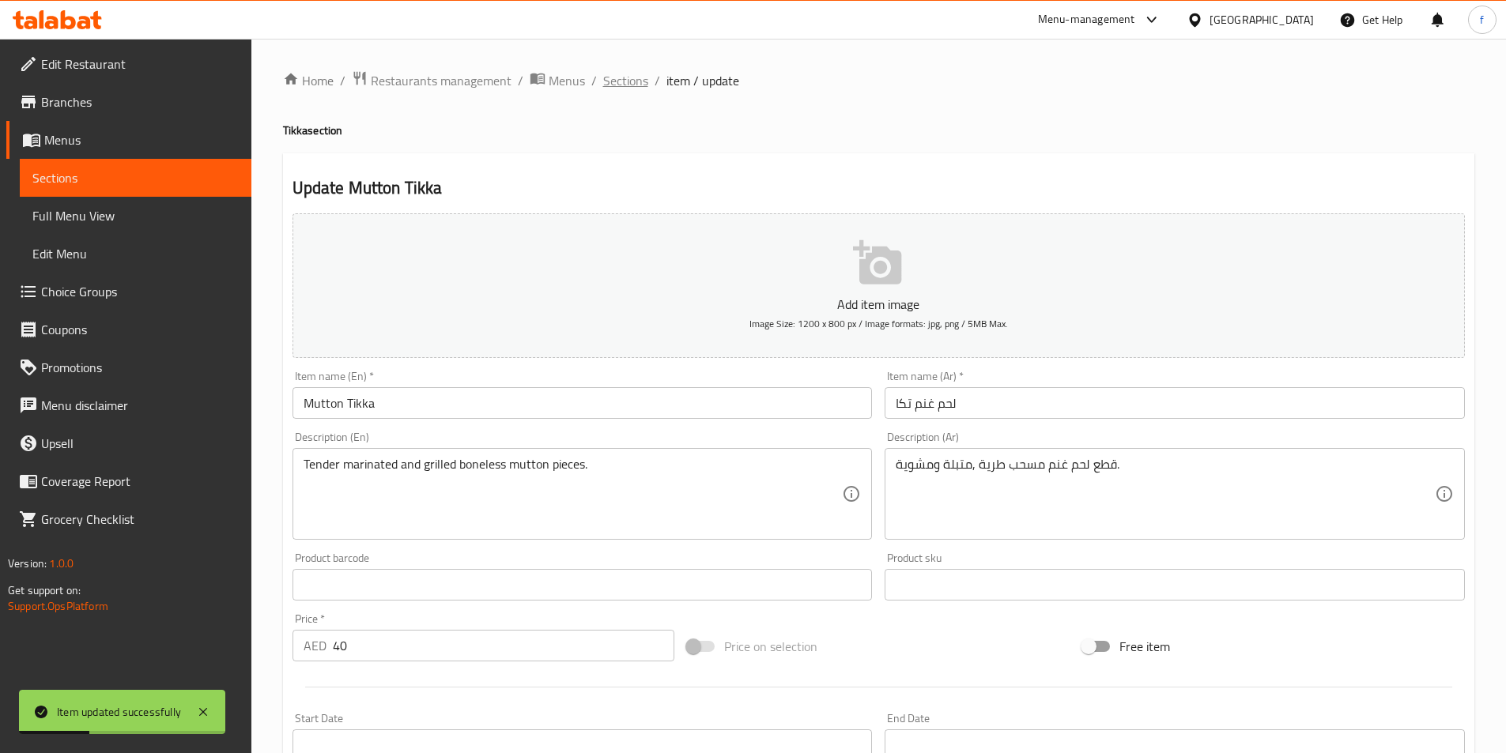
click at [628, 81] on span "Sections" at bounding box center [625, 80] width 45 height 19
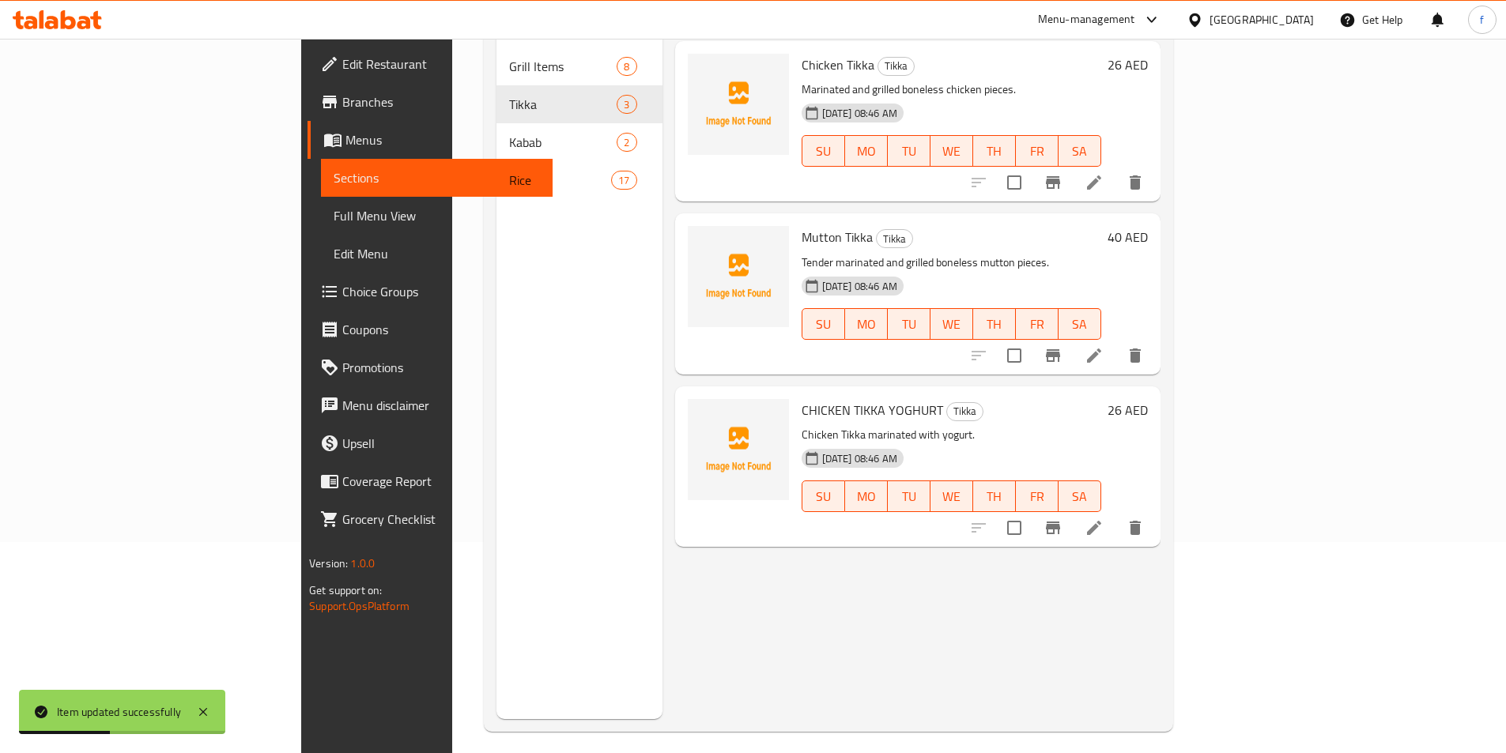
scroll to position [221, 0]
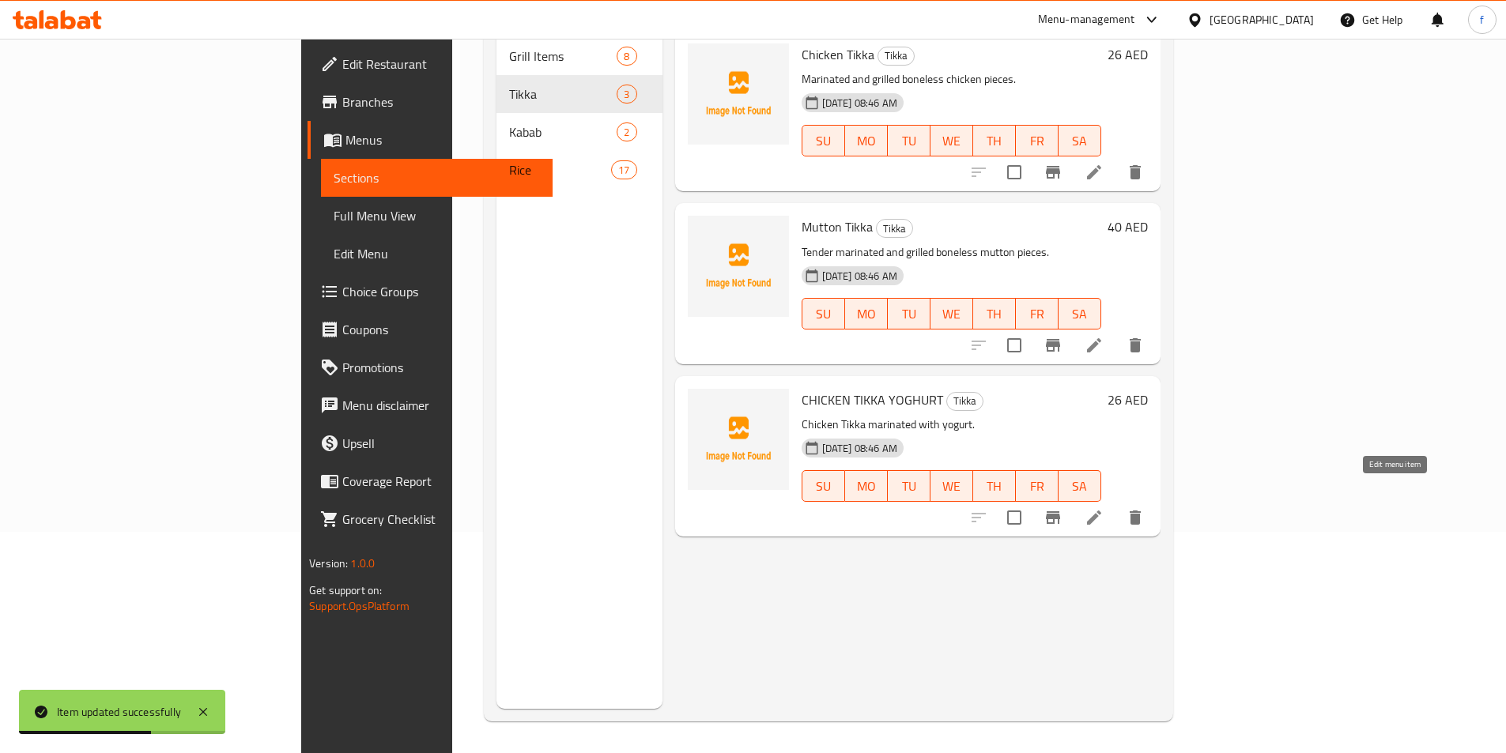
click at [1101, 511] on icon at bounding box center [1094, 518] width 14 height 14
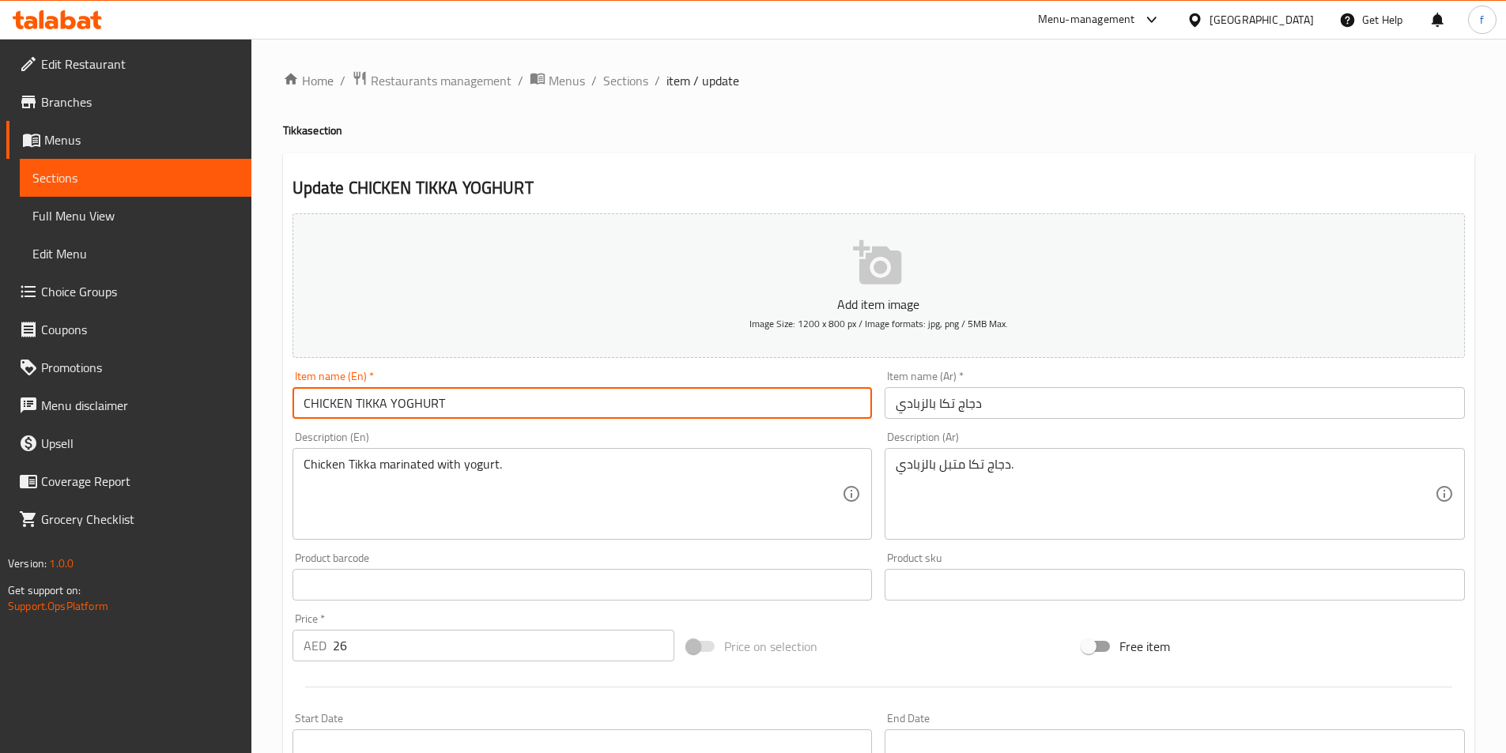
drag, startPoint x: 451, startPoint y: 403, endPoint x: 309, endPoint y: 409, distance: 141.6
click at [309, 409] on input "CHICKEN TIKKA YOGHURT" at bounding box center [582, 403] width 580 height 32
click at [720, 415] on input "C" at bounding box center [582, 403] width 580 height 32
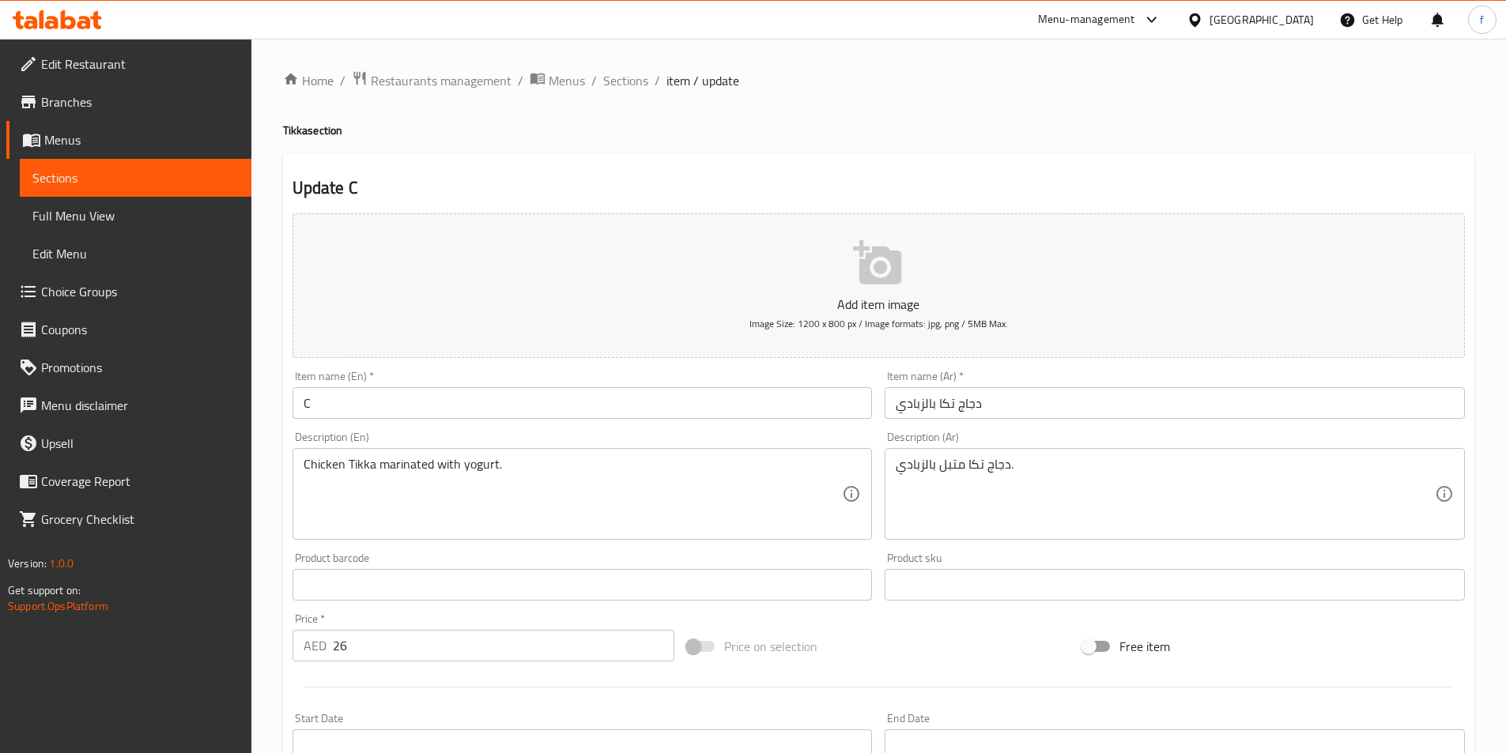
click at [492, 374] on div "Item name (En)   * C Item name (En) *" at bounding box center [582, 395] width 580 height 48
click at [483, 402] on input "C" at bounding box center [582, 403] width 580 height 32
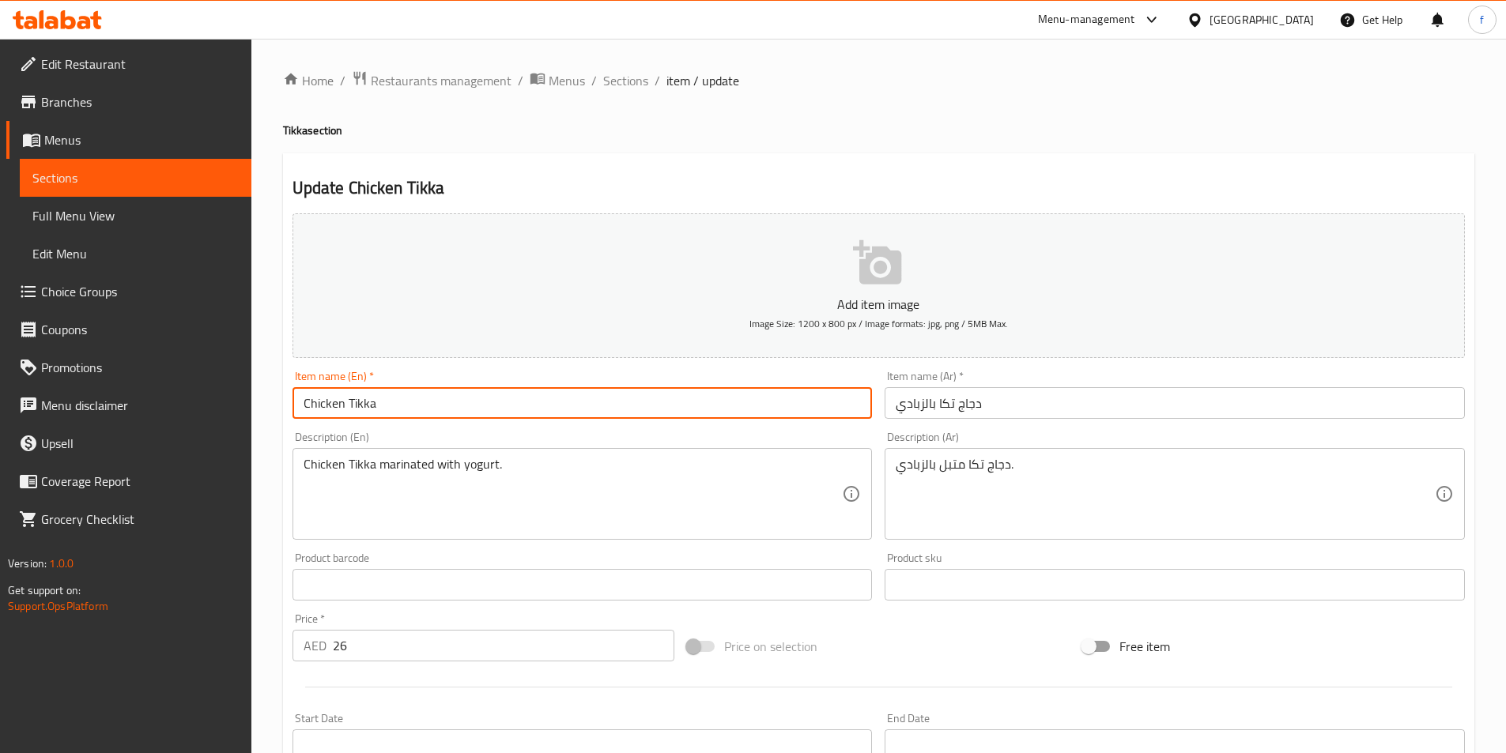
click at [447, 402] on input "Chicken Tikka" at bounding box center [582, 403] width 580 height 32
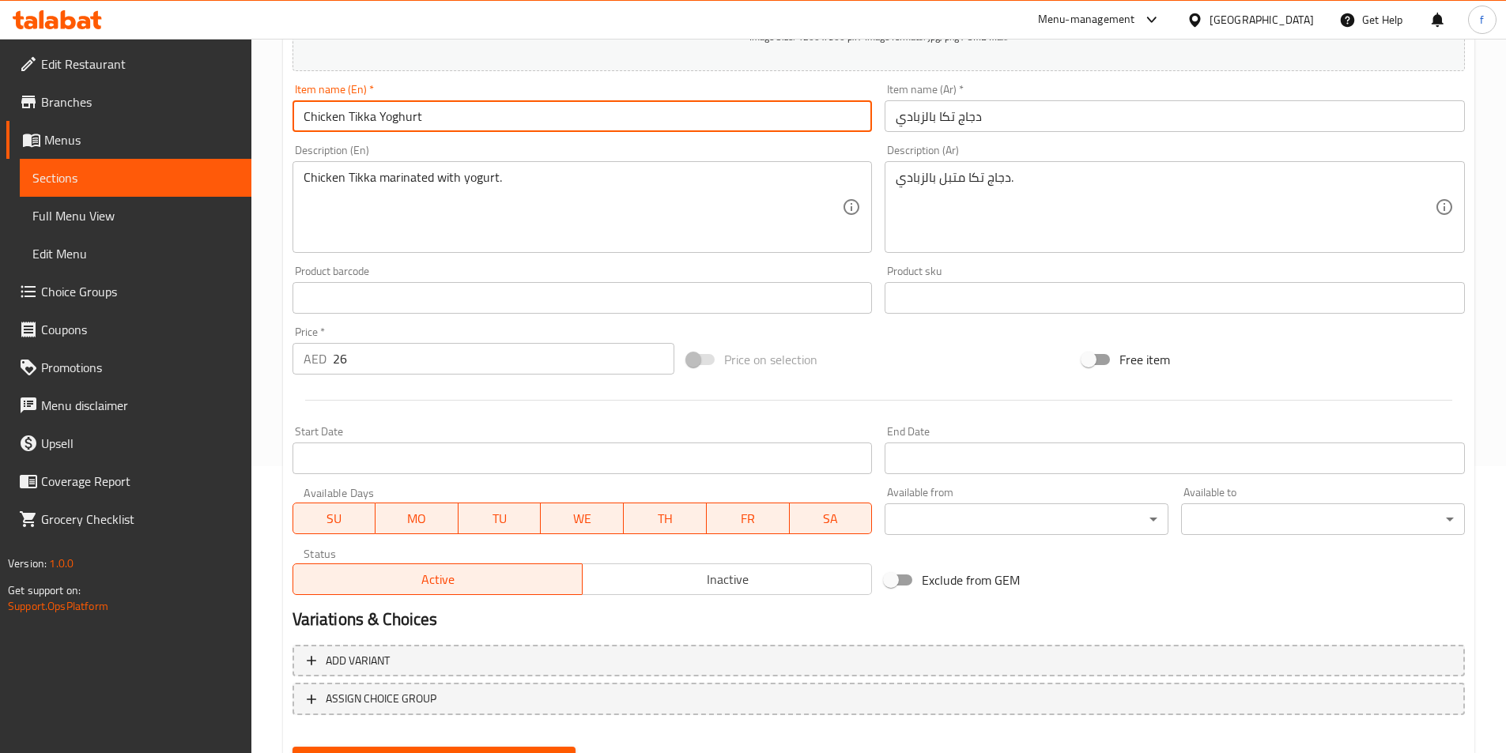
scroll to position [364, 0]
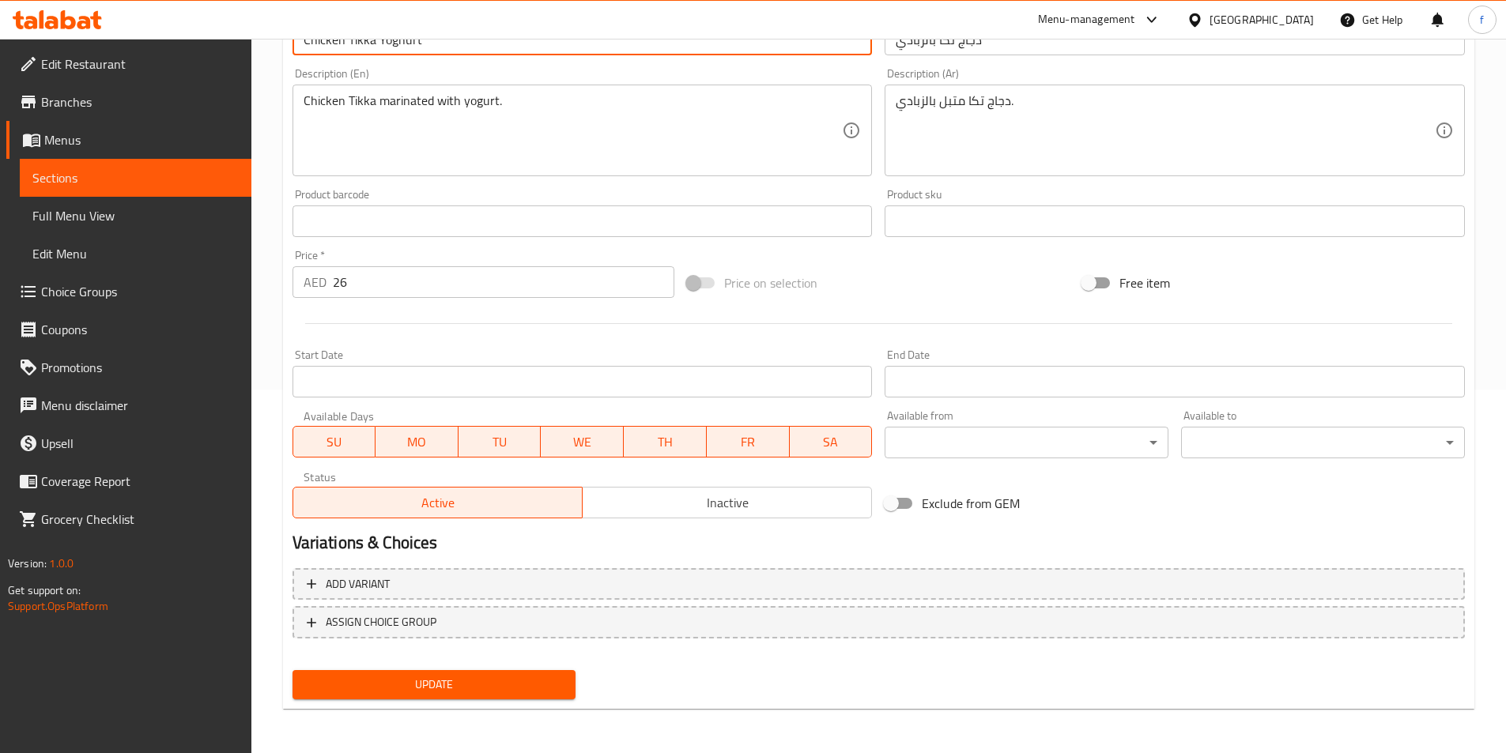
type input "Chicken Tikka Yoghurt"
click at [564, 694] on button "Update" at bounding box center [434, 684] width 284 height 29
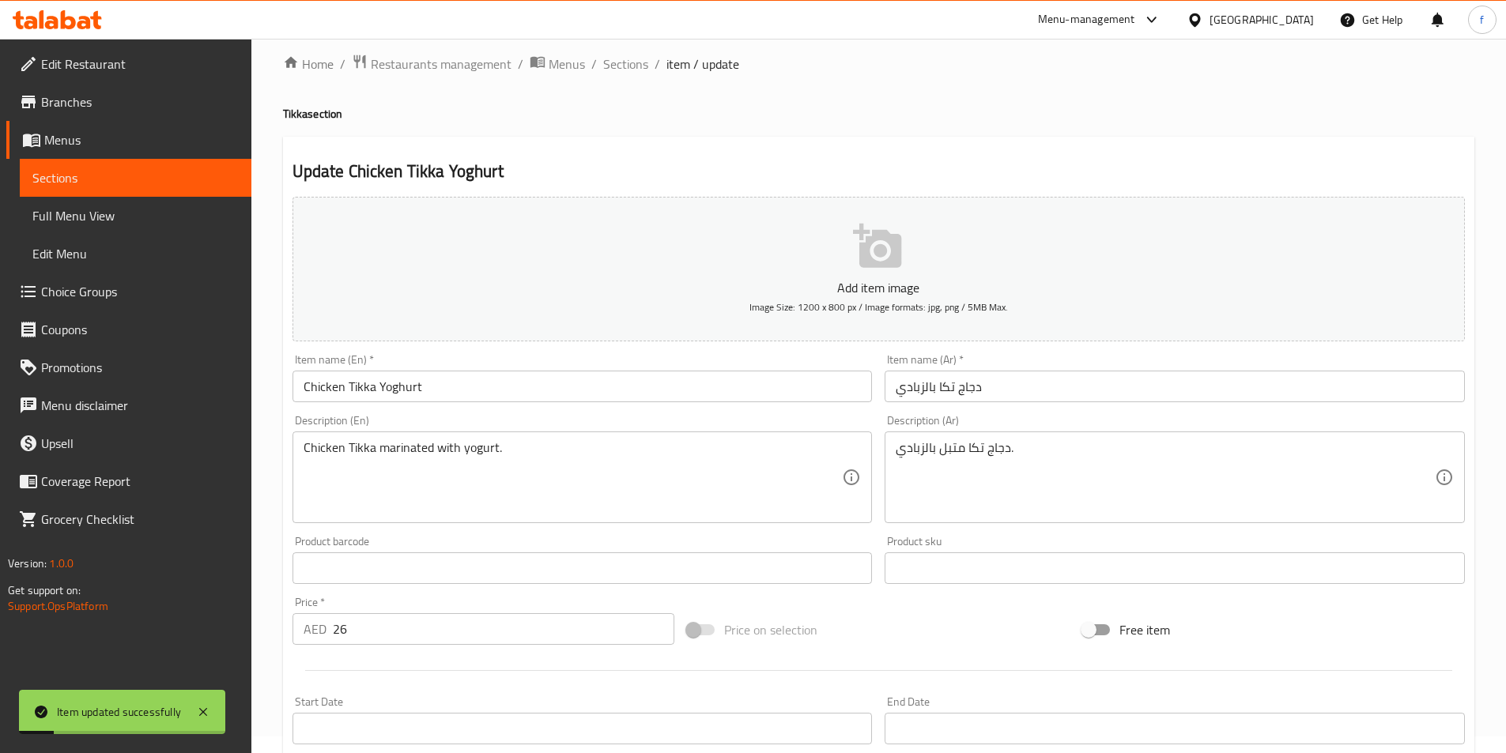
scroll to position [0, 0]
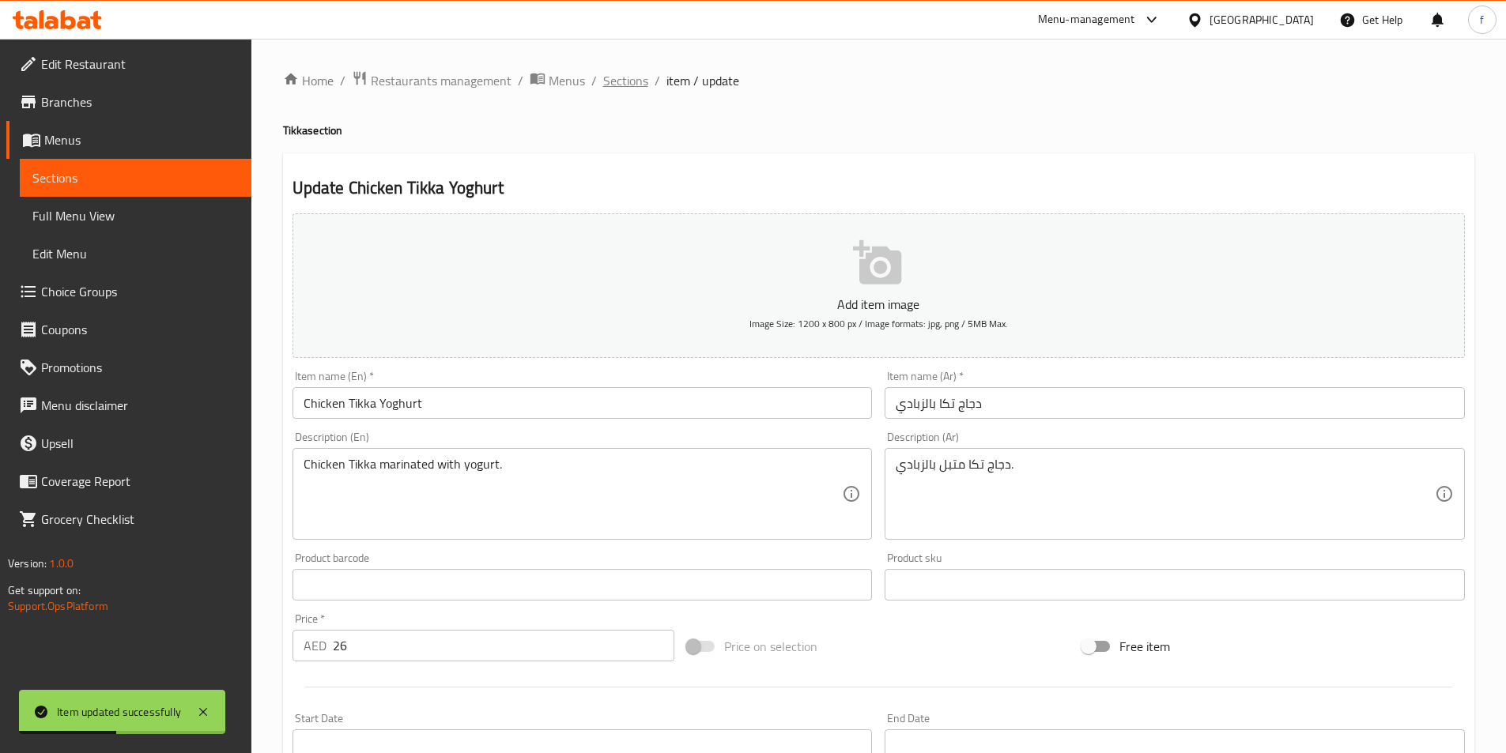
click at [619, 74] on span "Sections" at bounding box center [625, 80] width 45 height 19
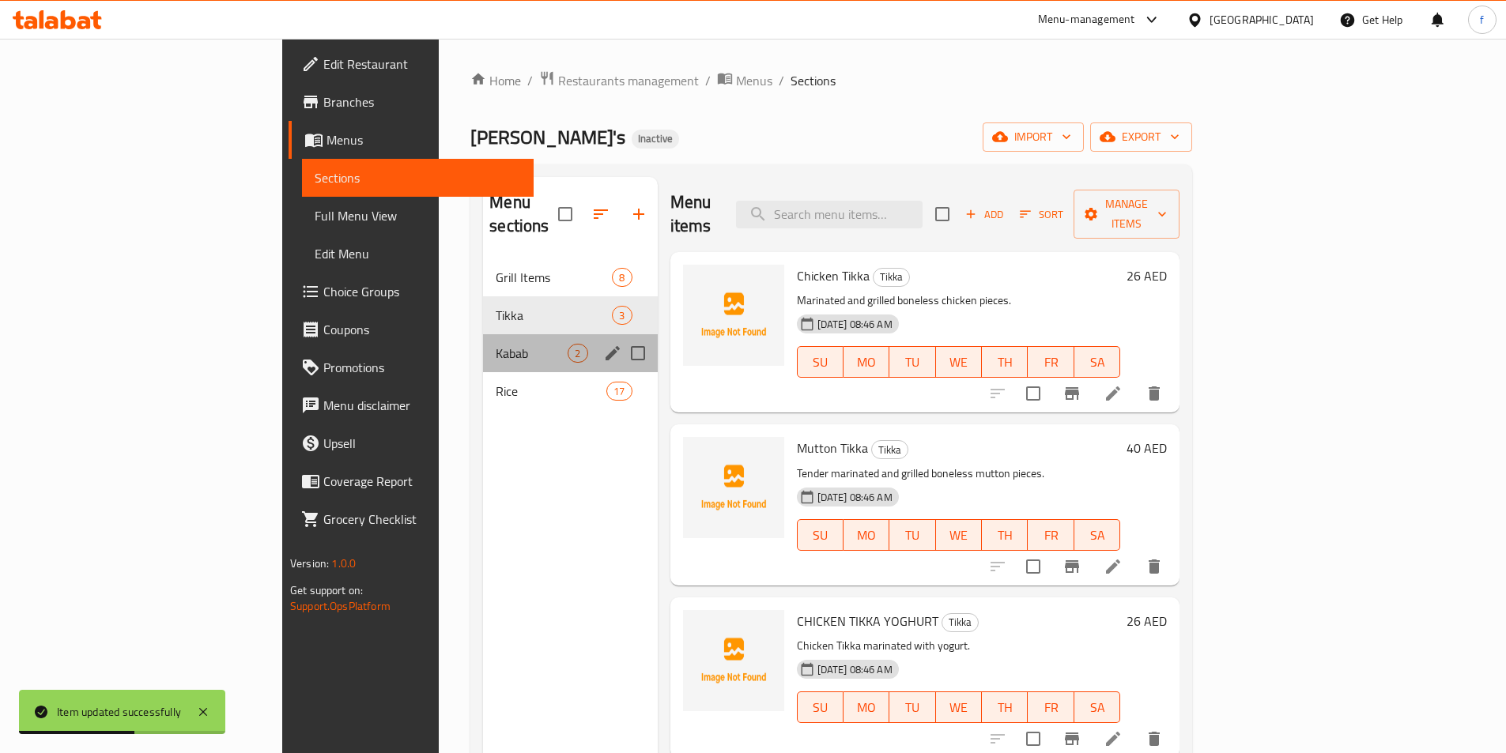
click at [483, 334] on div "Kabab 2" at bounding box center [570, 353] width 174 height 38
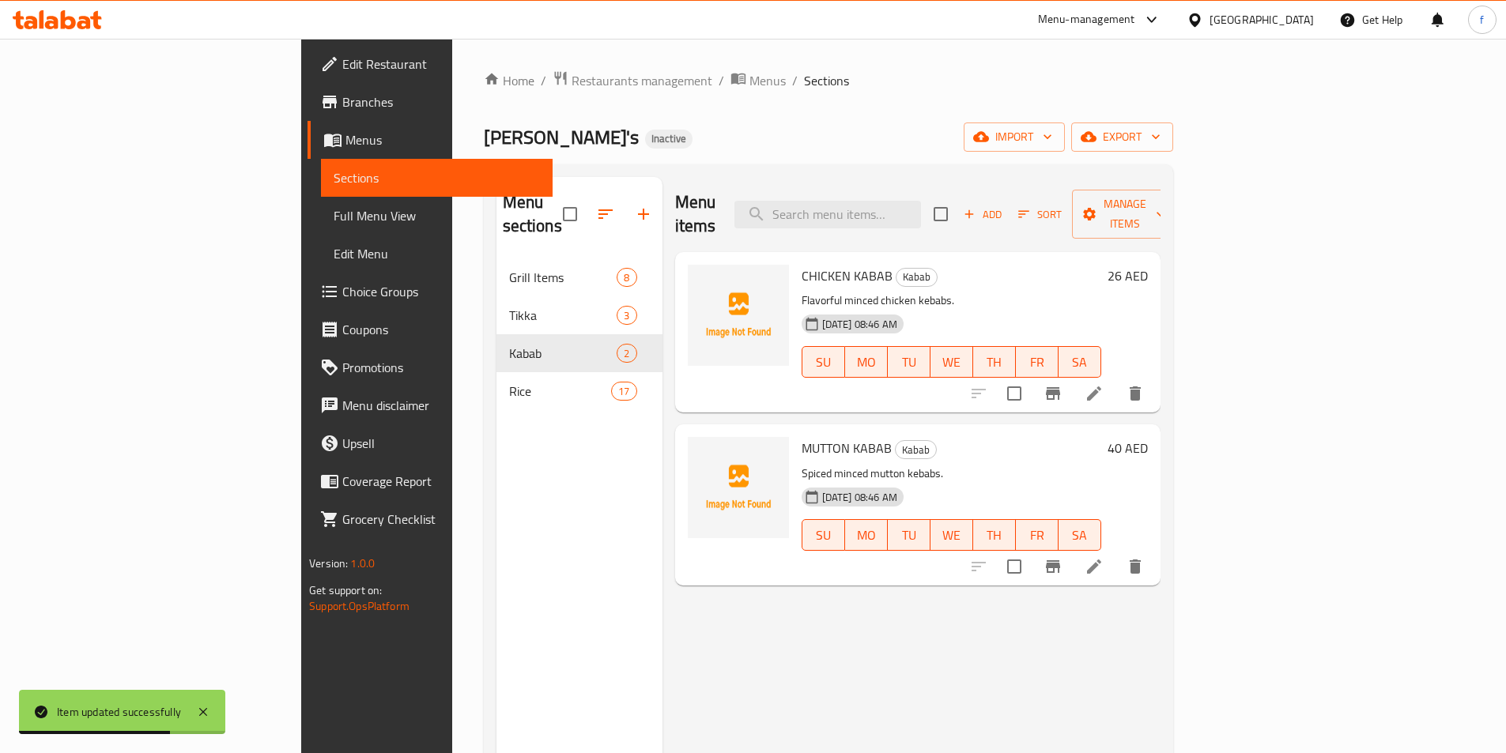
click at [1101, 387] on icon at bounding box center [1094, 394] width 14 height 14
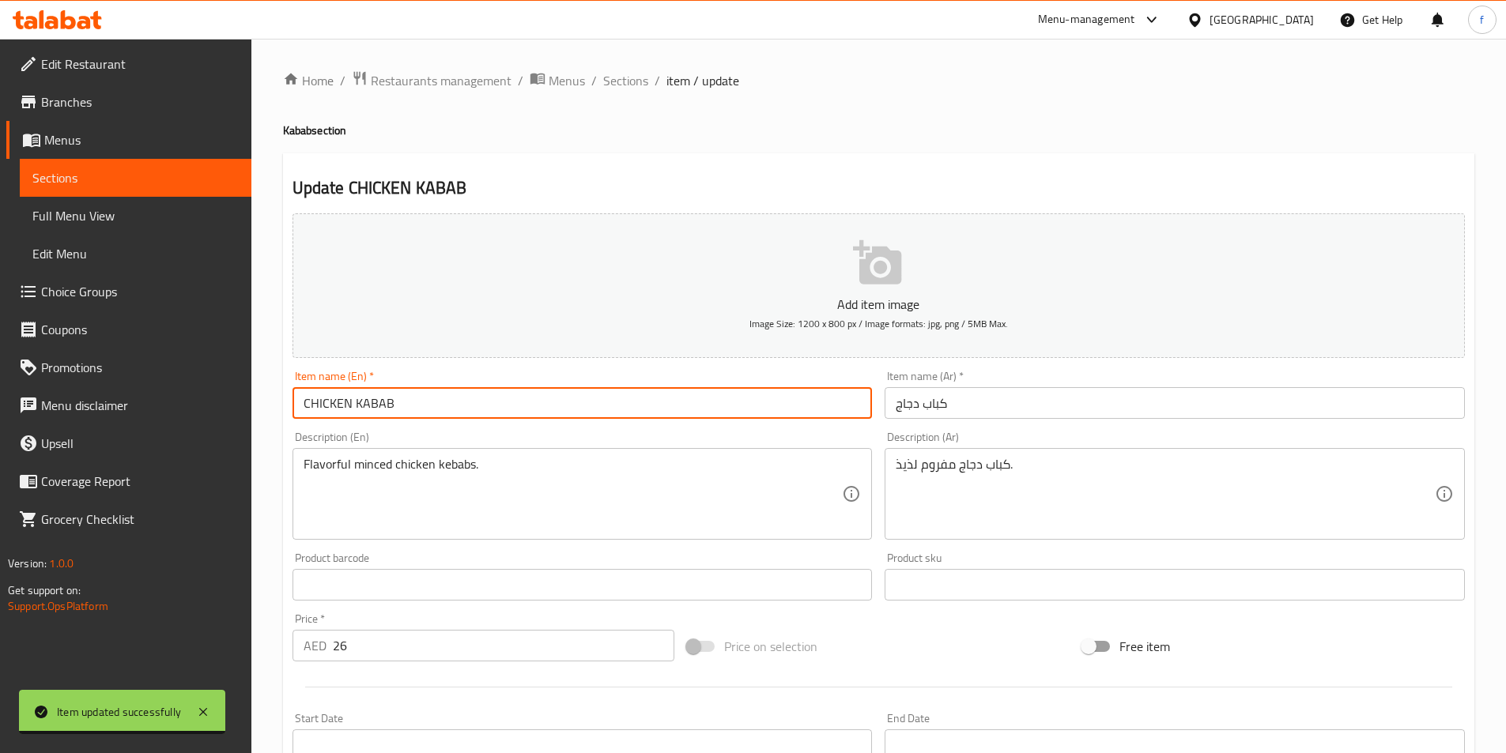
click at [394, 402] on input "CHICKEN KABAB" at bounding box center [582, 403] width 580 height 32
type input "Chicken Kabab"
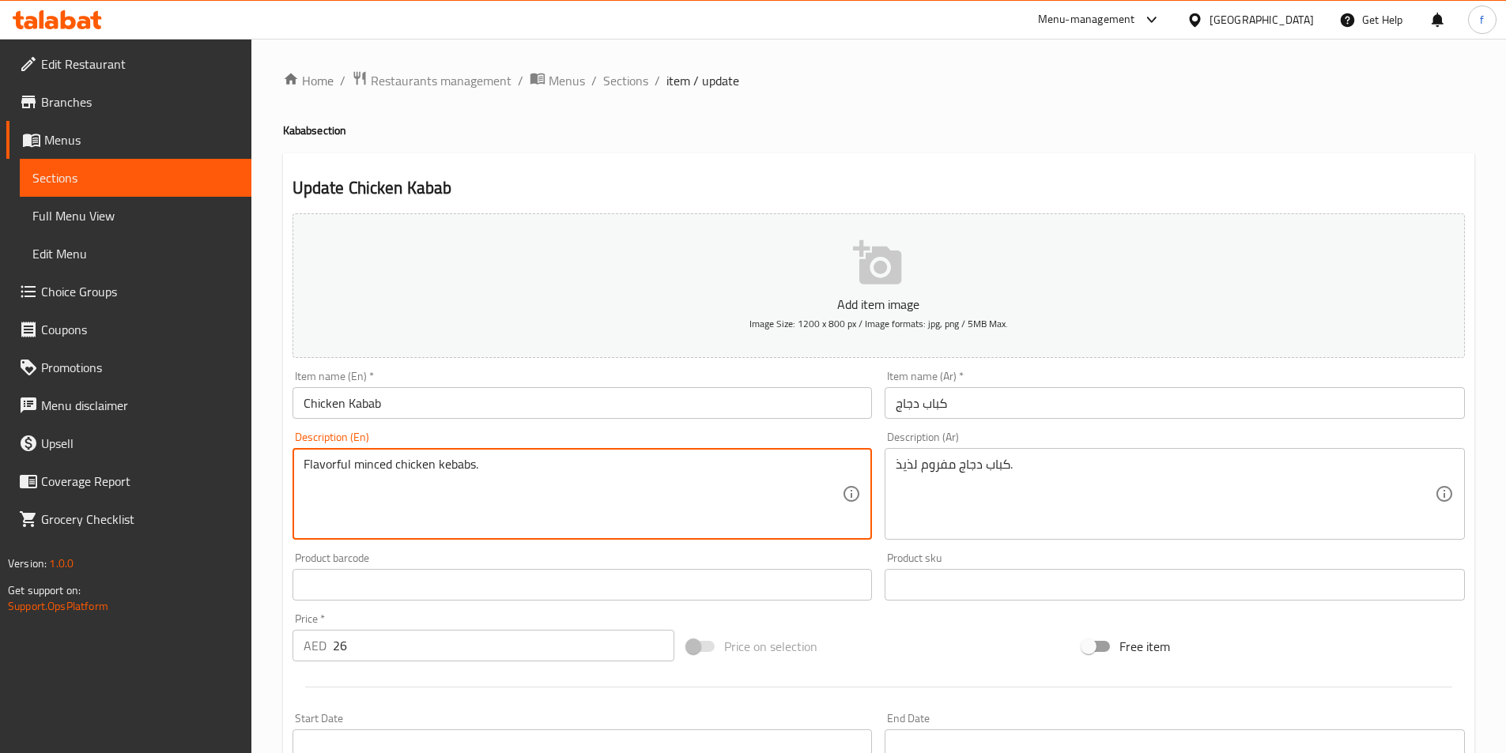
click at [371, 462] on textarea "Flavorful minced chicken kebabs." at bounding box center [573, 494] width 539 height 75
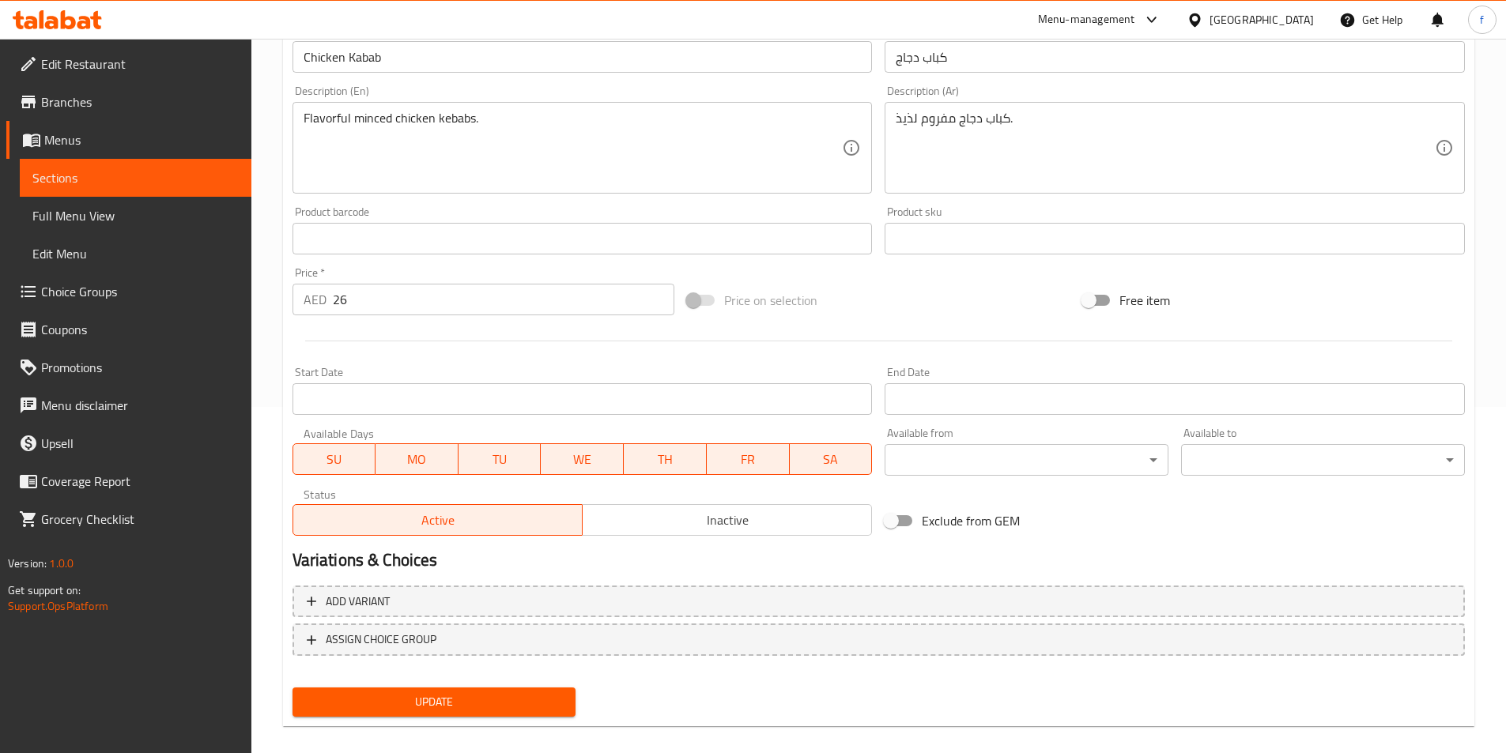
scroll to position [364, 0]
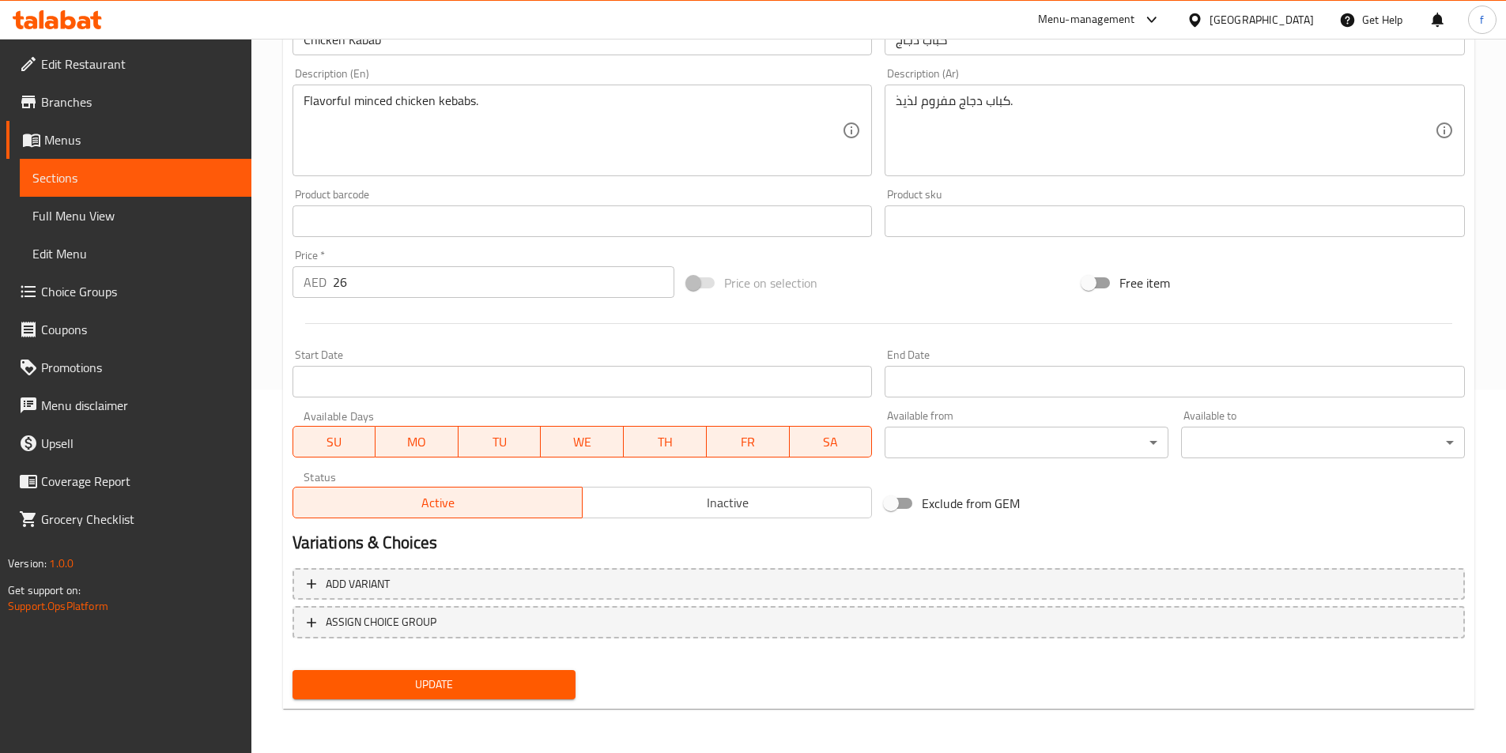
click at [526, 684] on span "Update" at bounding box center [434, 685] width 259 height 20
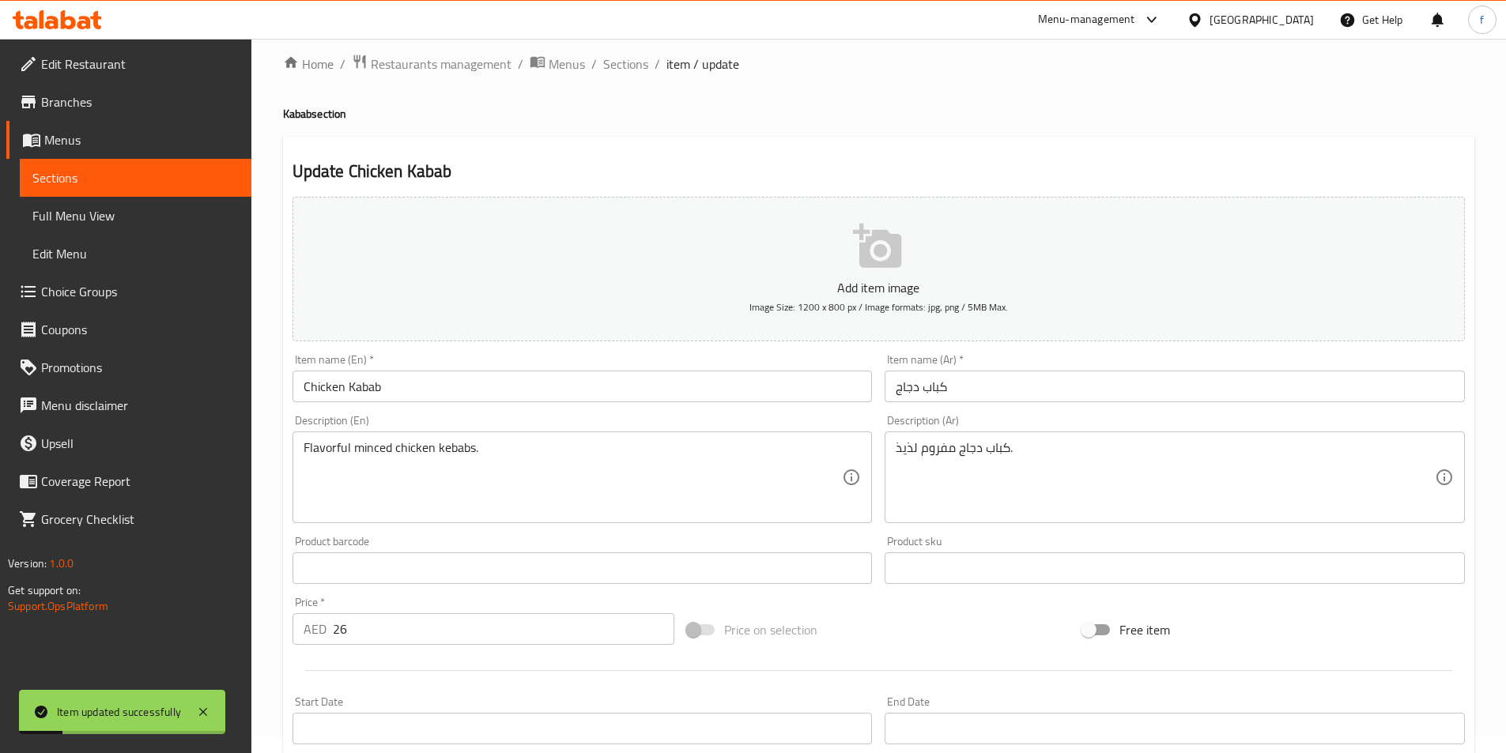
scroll to position [0, 0]
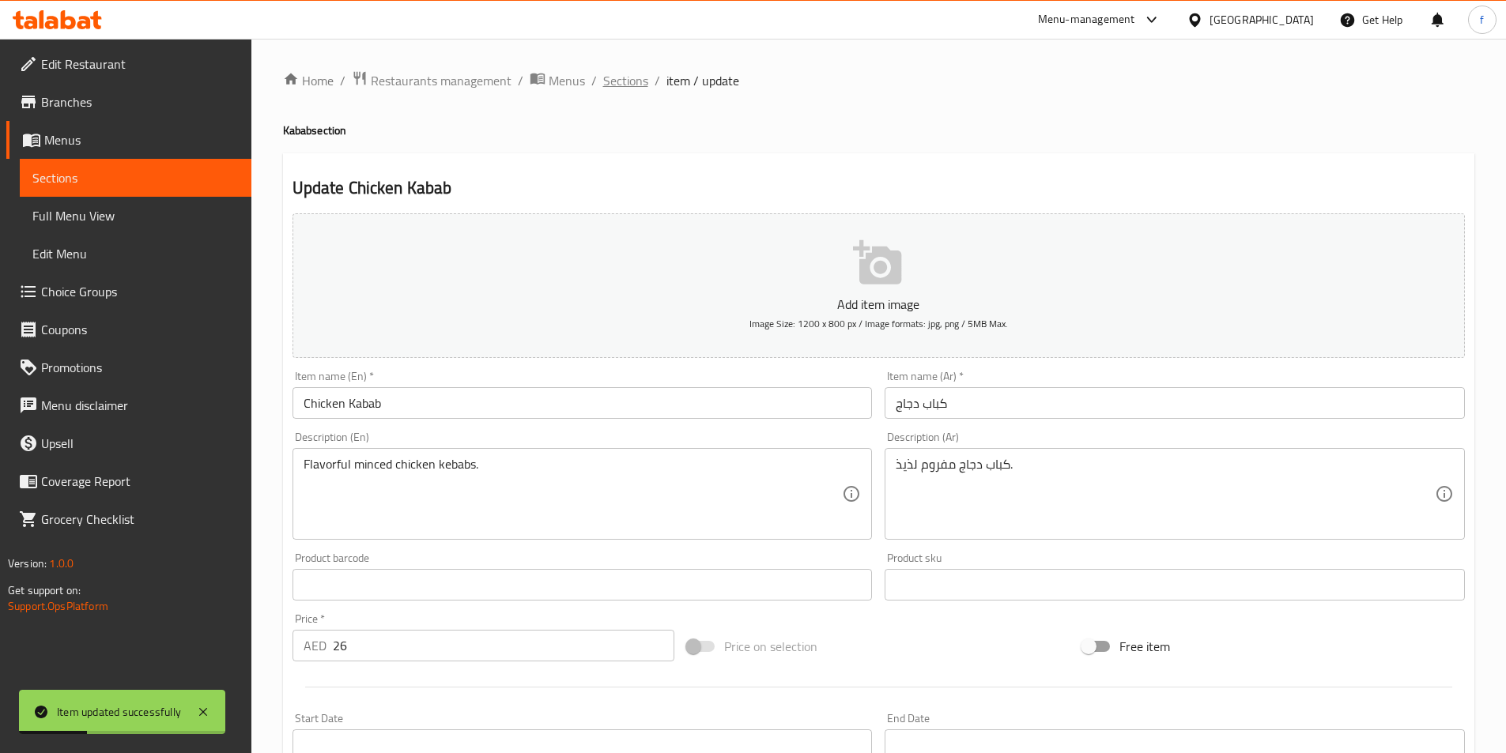
click at [632, 81] on span "Sections" at bounding box center [625, 80] width 45 height 19
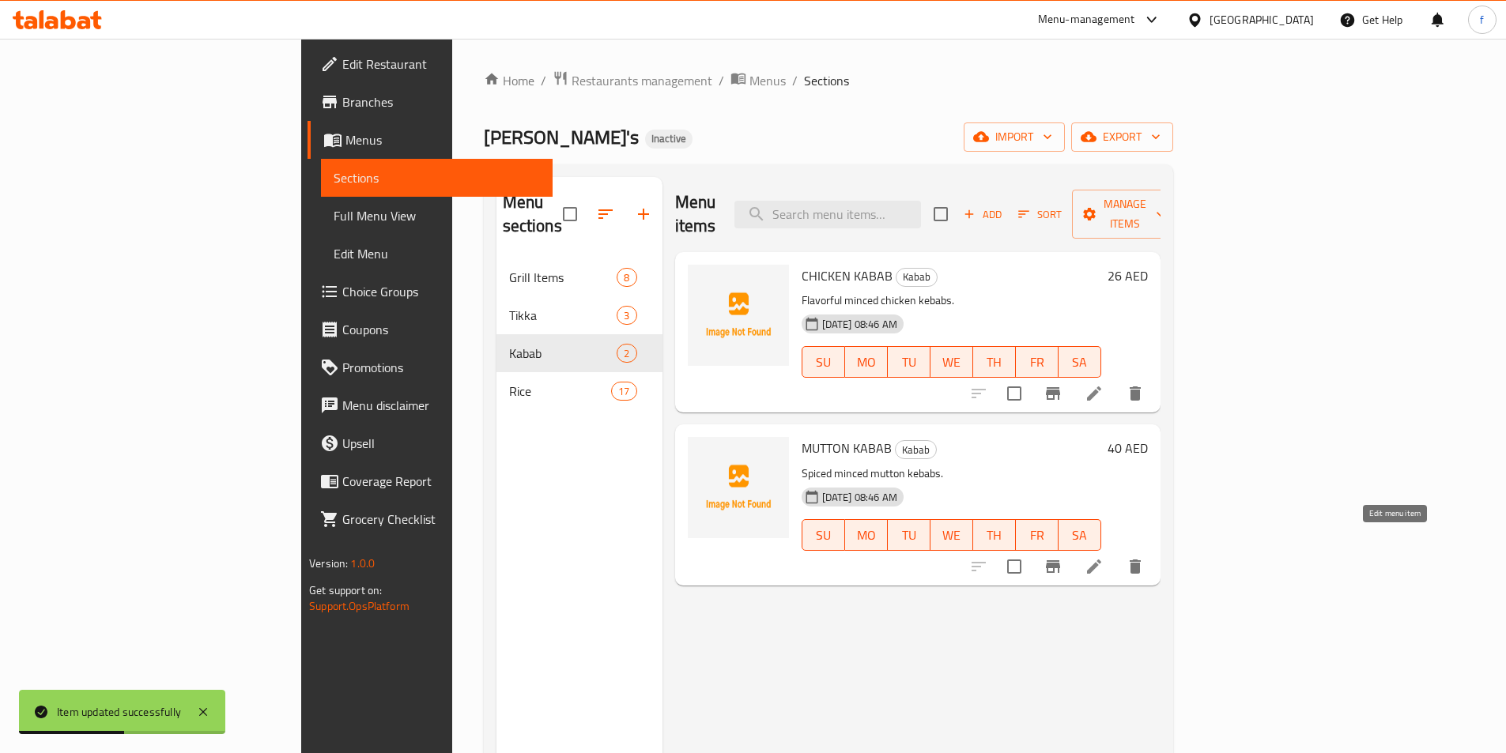
click at [1104, 557] on icon at bounding box center [1094, 566] width 19 height 19
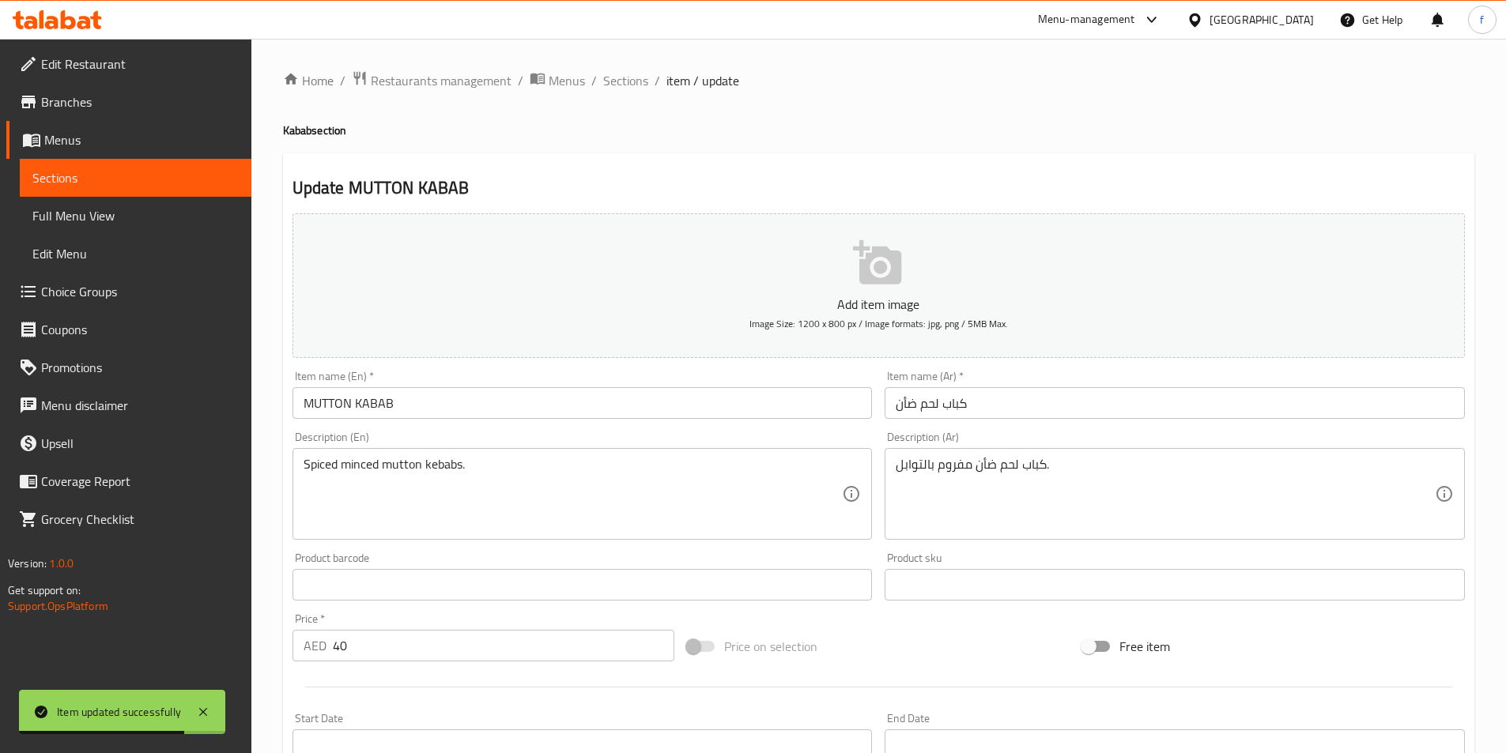
click at [352, 404] on input "MUTTON KABAB" at bounding box center [582, 403] width 580 height 32
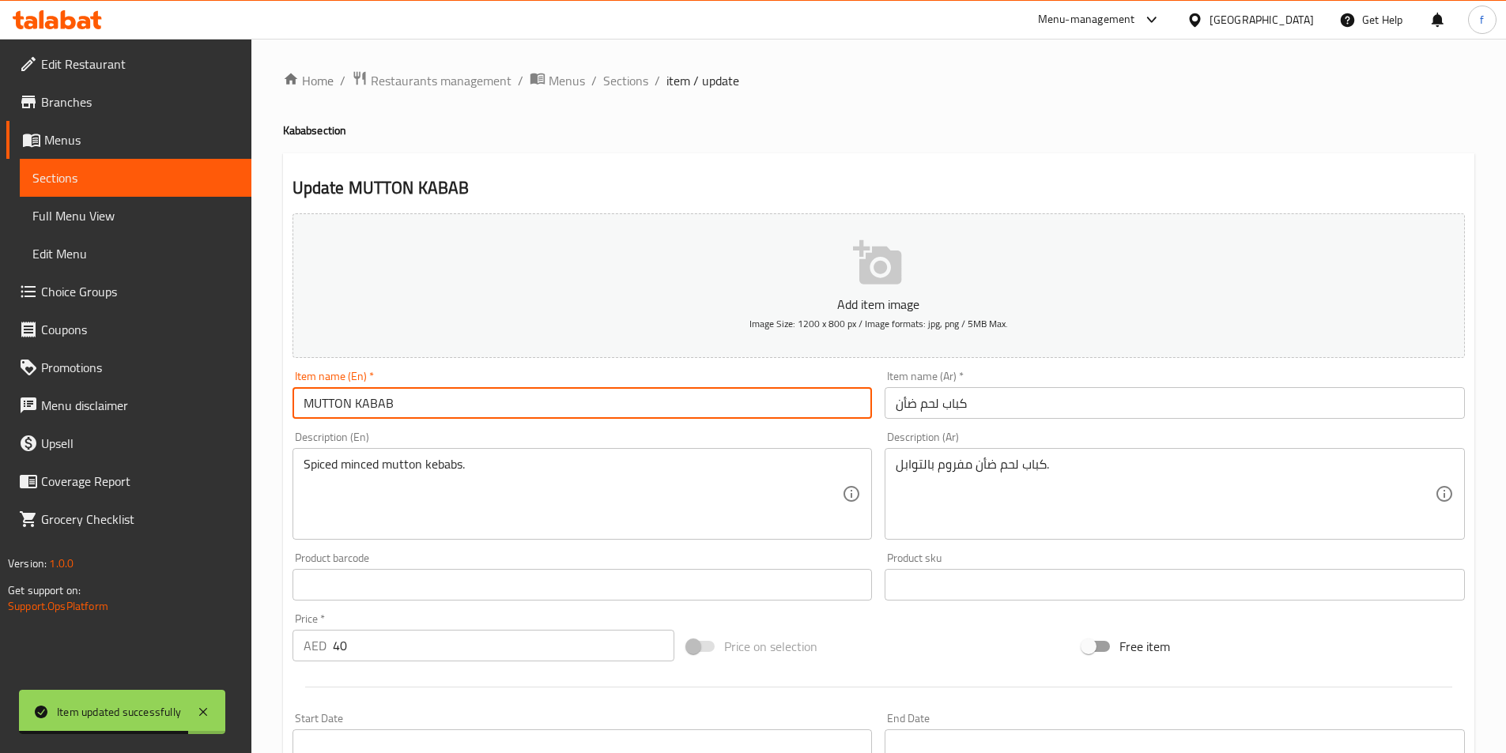
click at [352, 404] on input "MUTTON KABAB" at bounding box center [582, 403] width 580 height 32
click at [399, 400] on input "MUTTON KABAB" at bounding box center [582, 403] width 580 height 32
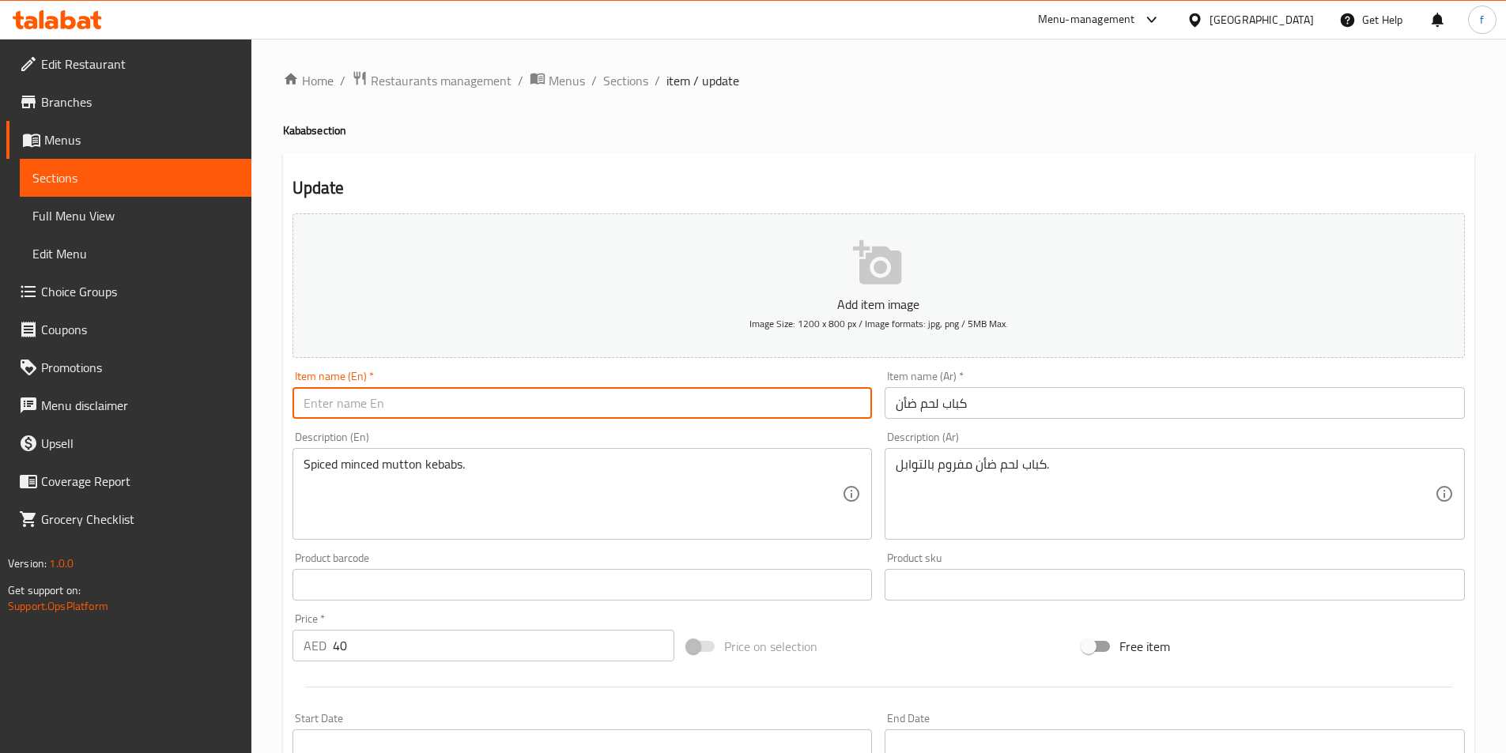
type input "M"
click at [398, 400] on input "M" at bounding box center [582, 403] width 580 height 32
type input "Mutton Kabab"
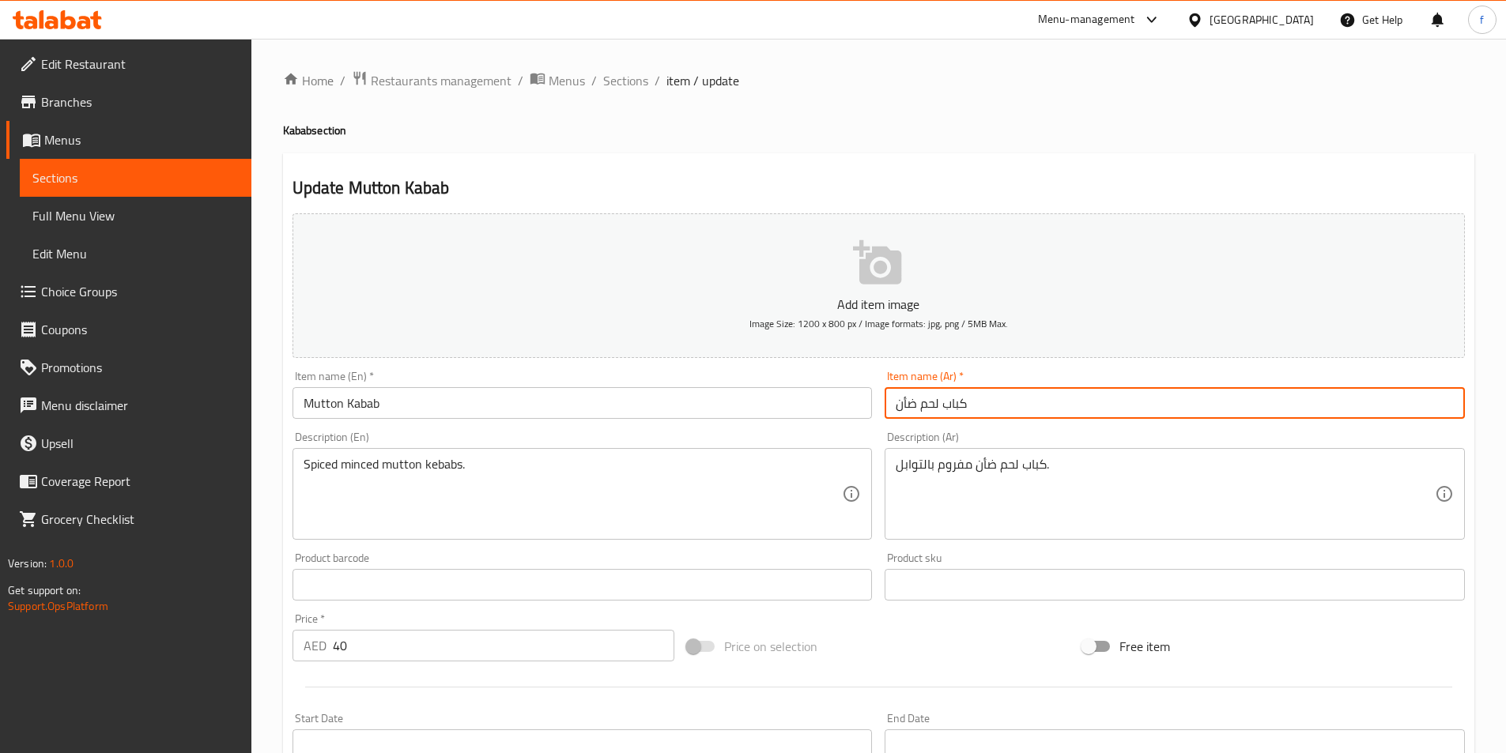
click at [913, 401] on input "كباب لحم ضأن" at bounding box center [1175, 403] width 580 height 32
type input "كباب لحم غنم"
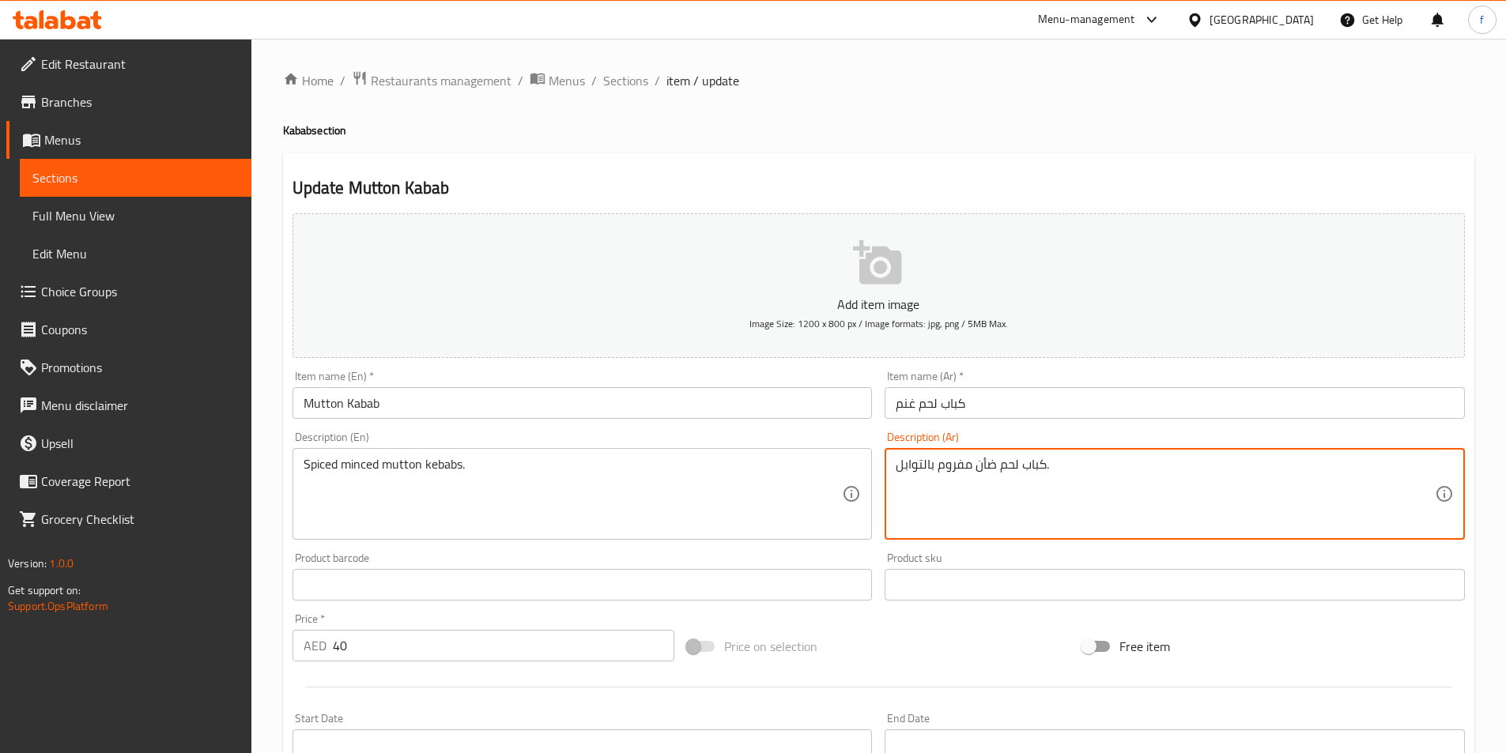
click at [986, 467] on textarea "كباب لحم ضأن مفروم بالتوابل." at bounding box center [1165, 494] width 539 height 75
type textarea "كباب لحم غنم مفروم بالتوابل."
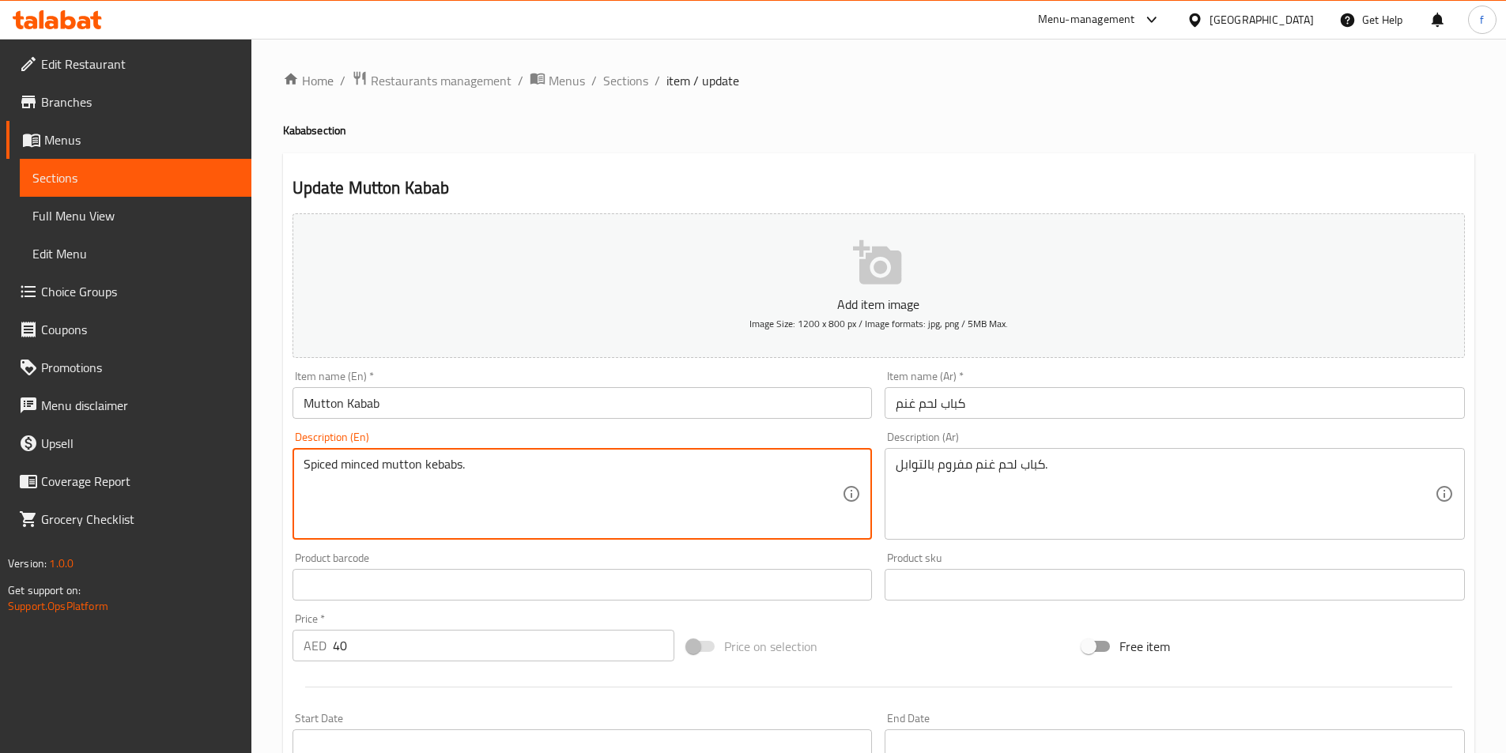
click at [368, 466] on textarea "Spiced minced mutton kebabs." at bounding box center [573, 494] width 539 height 75
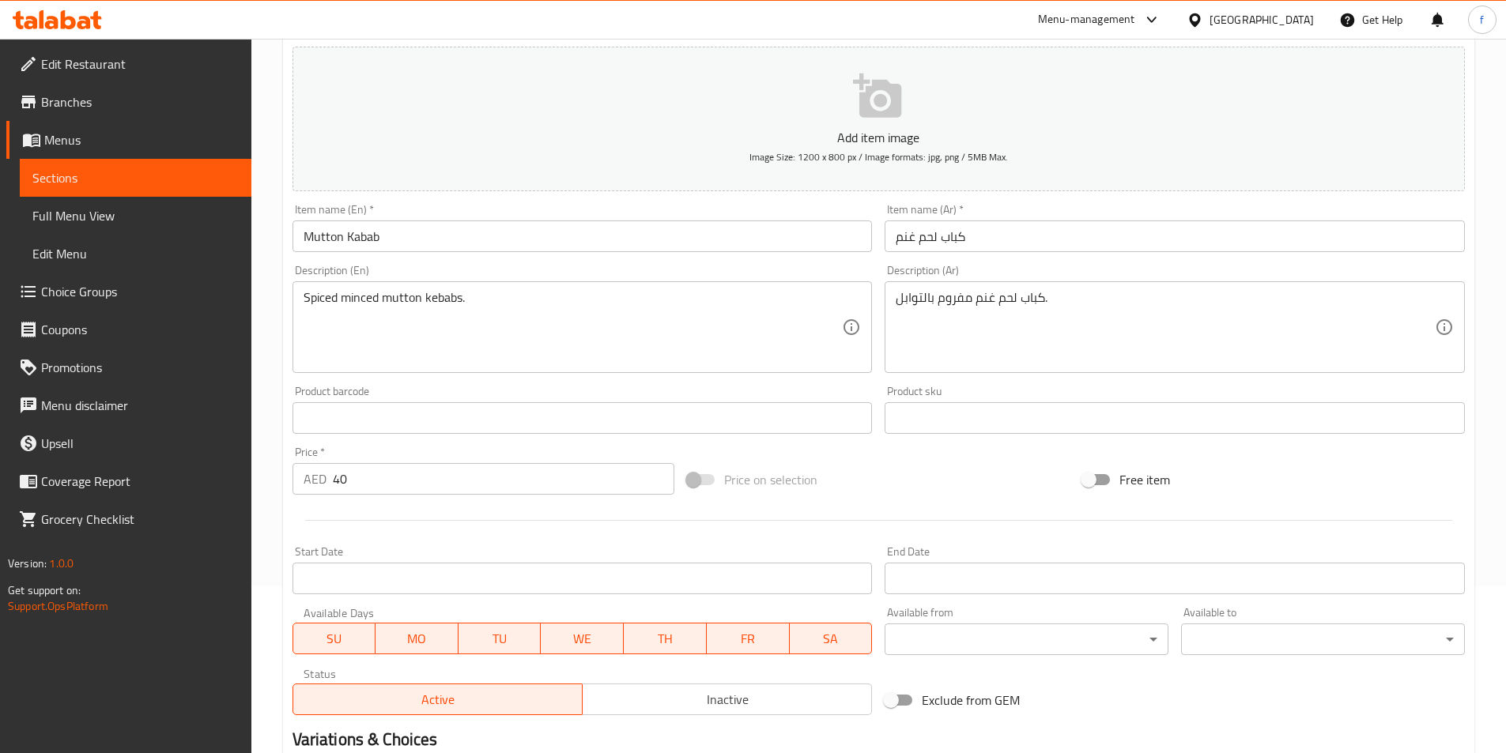
scroll to position [364, 0]
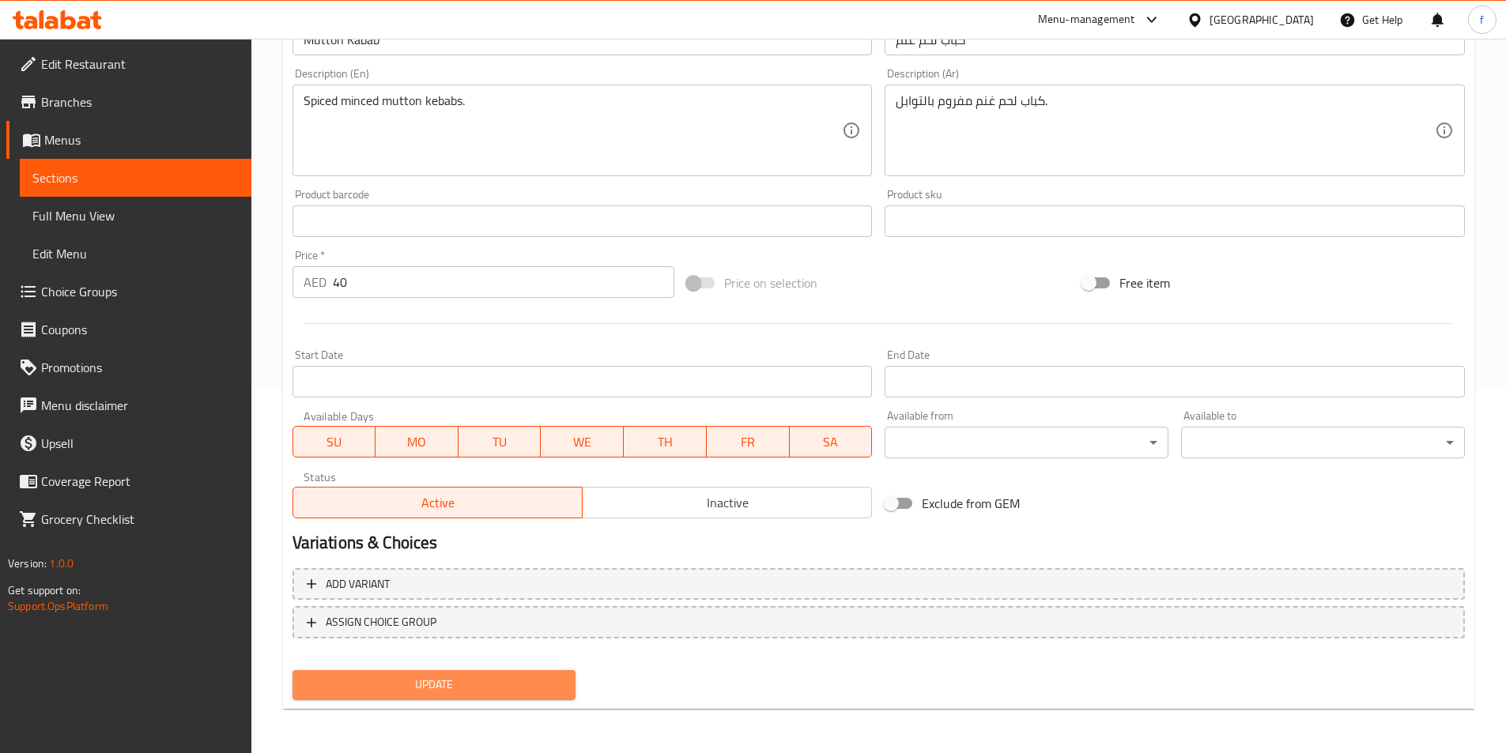
click at [530, 682] on span "Update" at bounding box center [434, 685] width 259 height 20
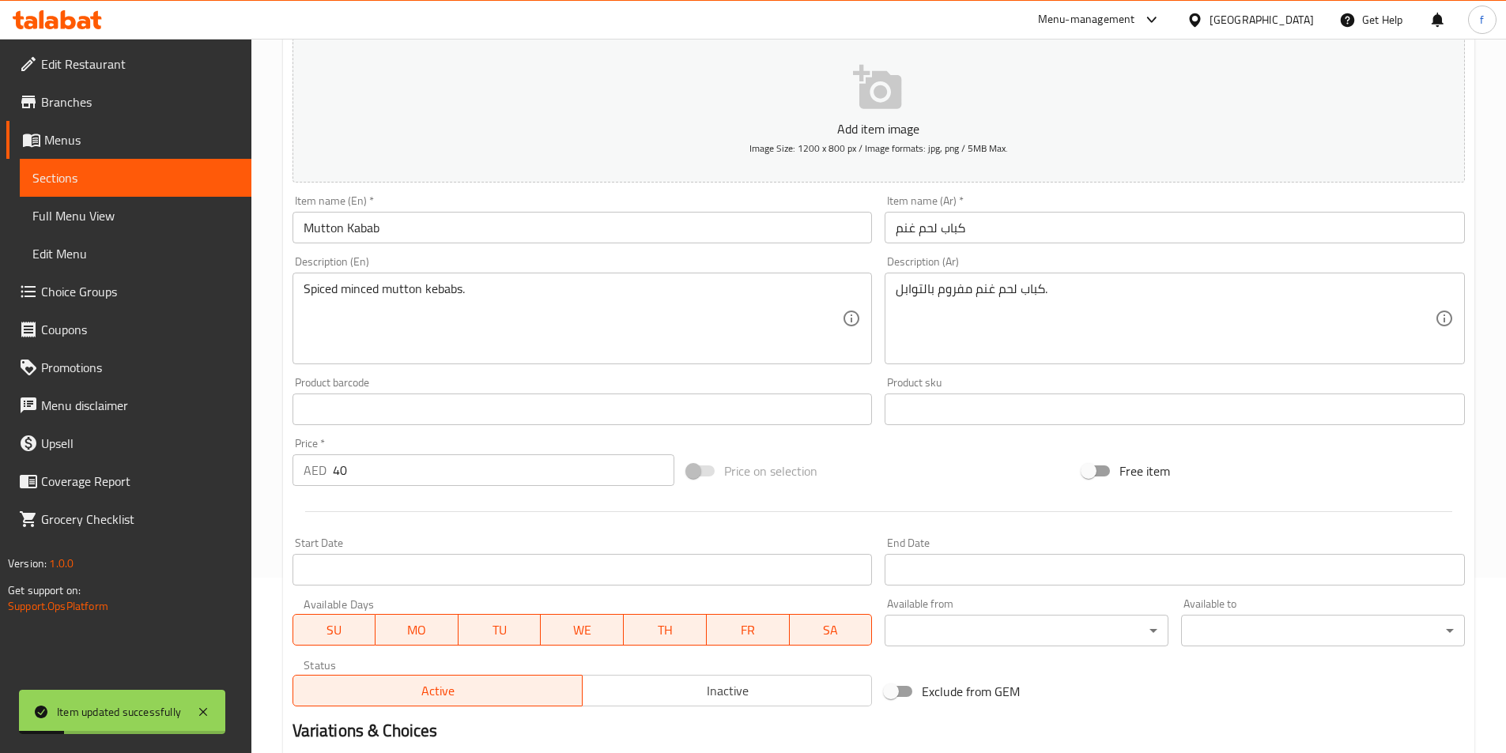
scroll to position [0, 0]
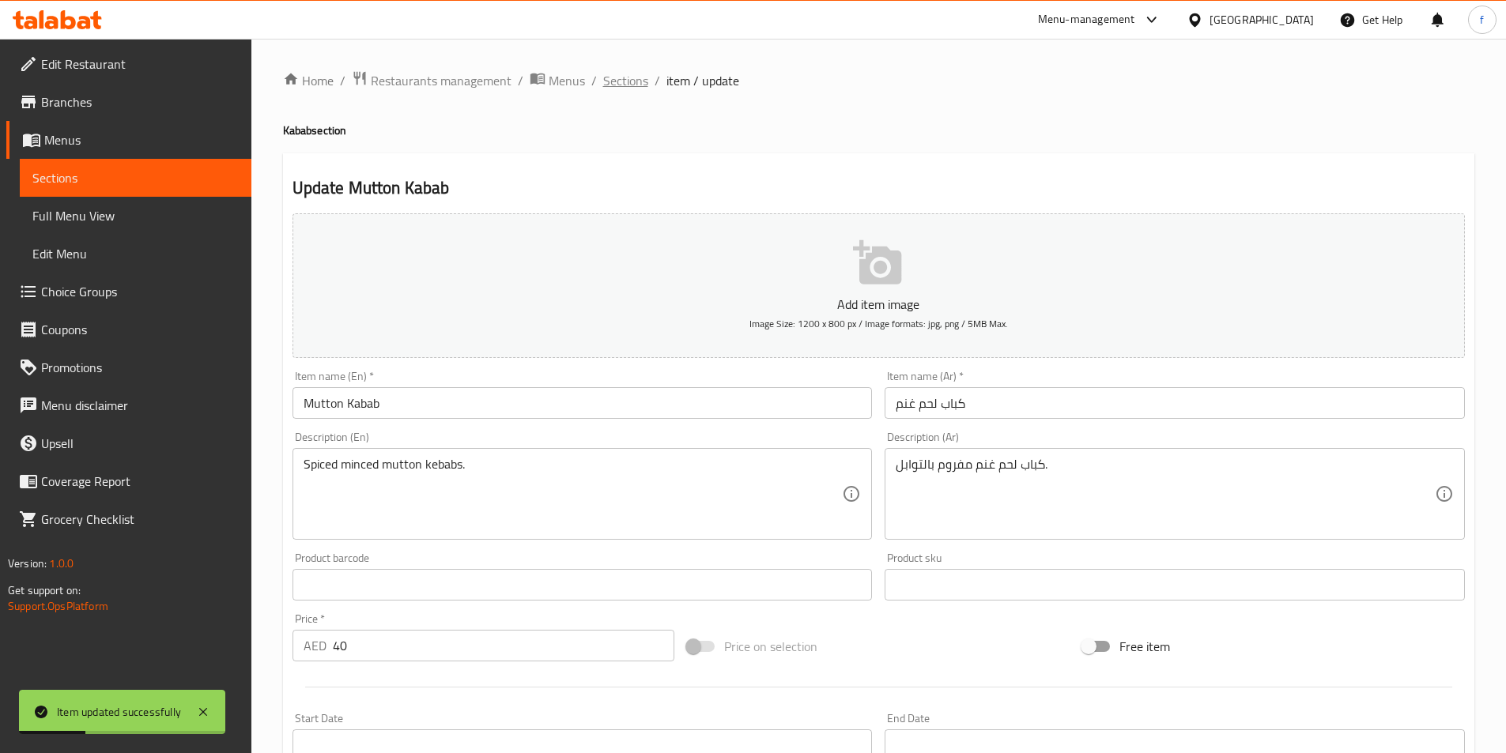
click at [638, 77] on span "Sections" at bounding box center [625, 80] width 45 height 19
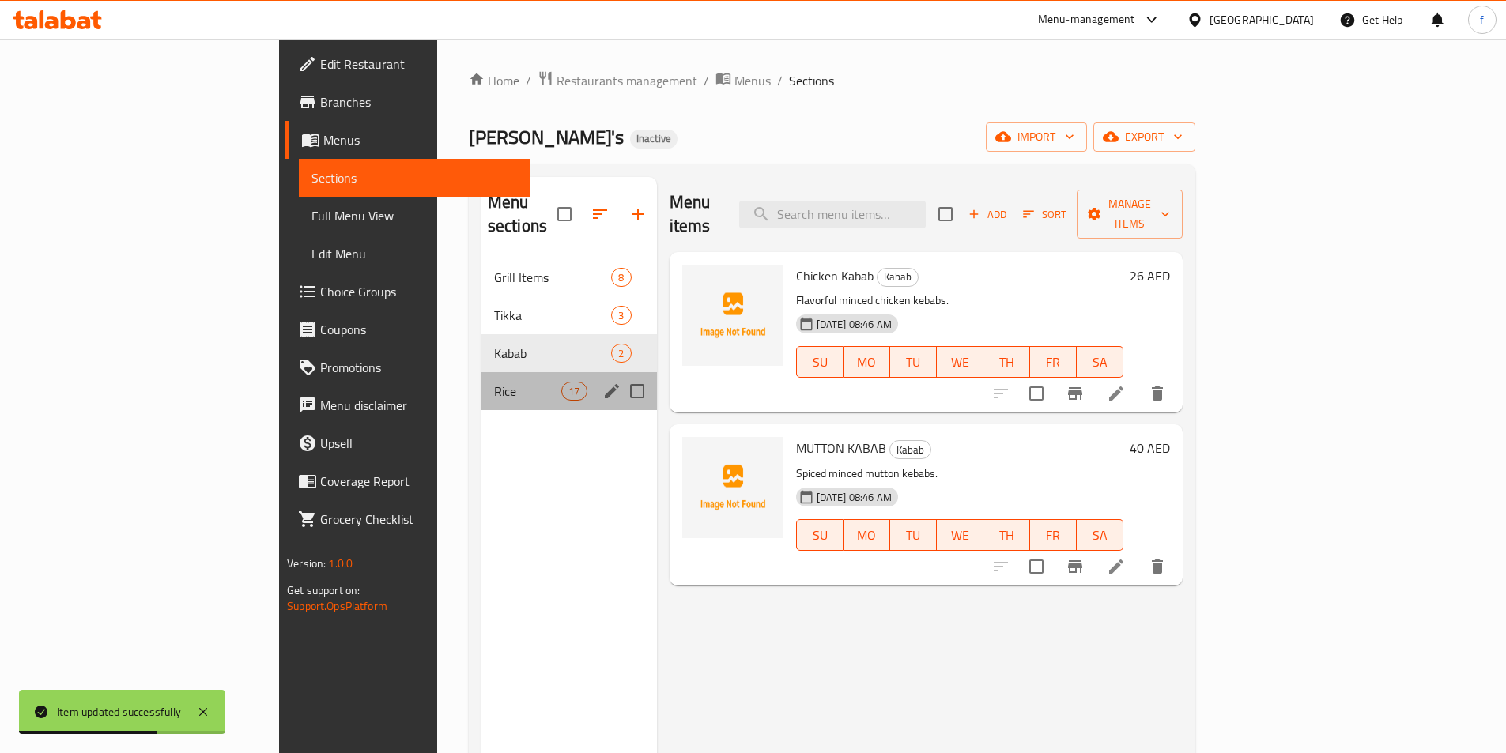
click at [481, 372] on div "Rice 17" at bounding box center [568, 391] width 175 height 38
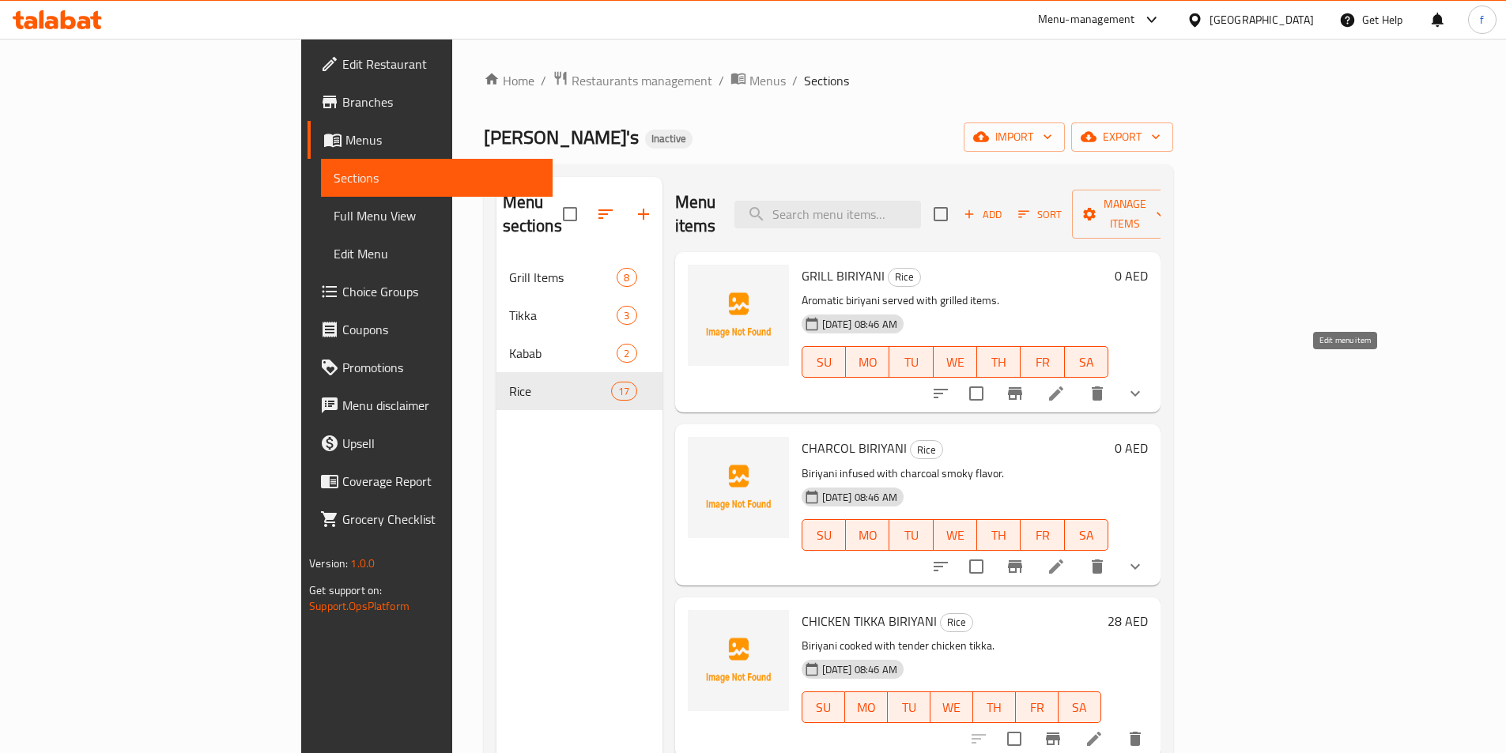
click at [1063, 387] on icon at bounding box center [1056, 394] width 14 height 14
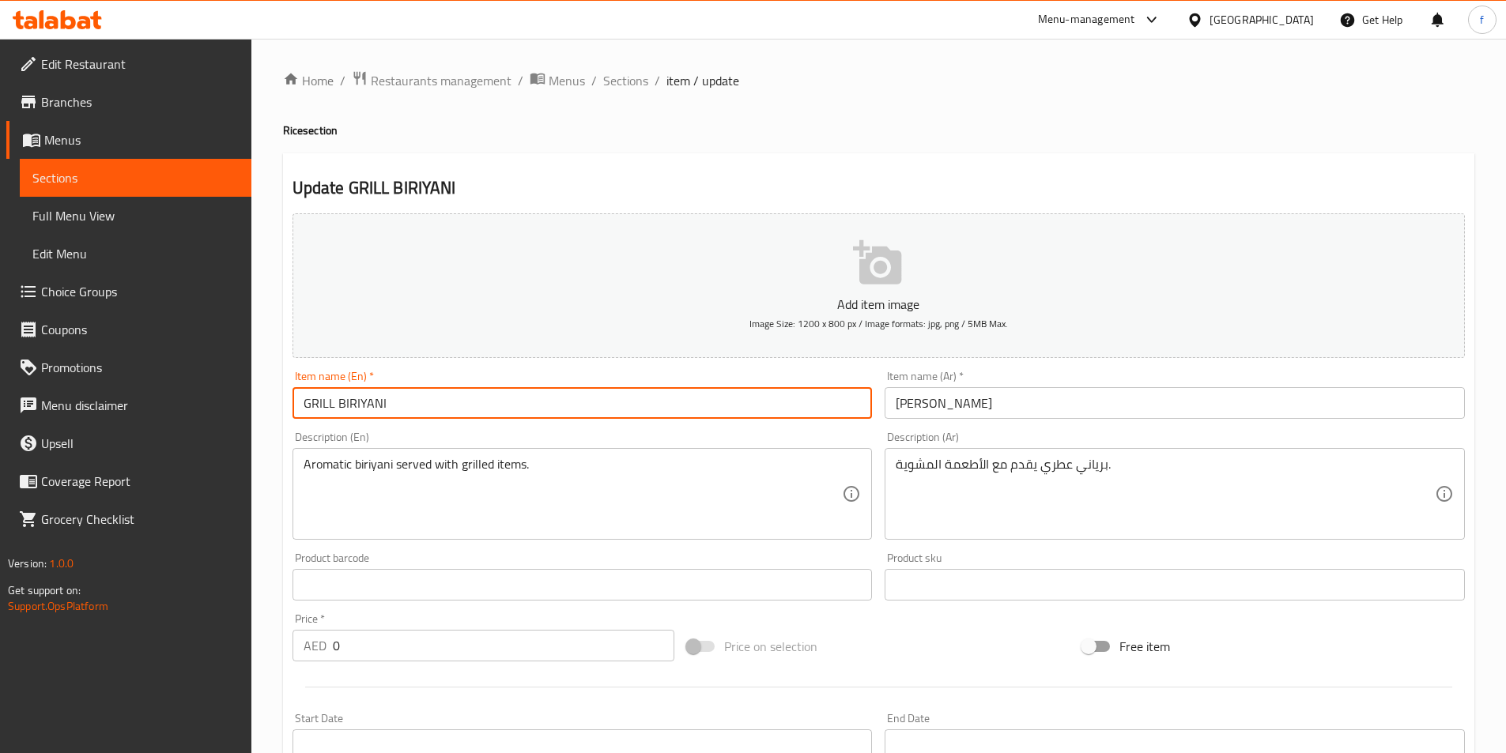
click at [395, 408] on input "GRILL BIRIYANI" at bounding box center [582, 403] width 580 height 32
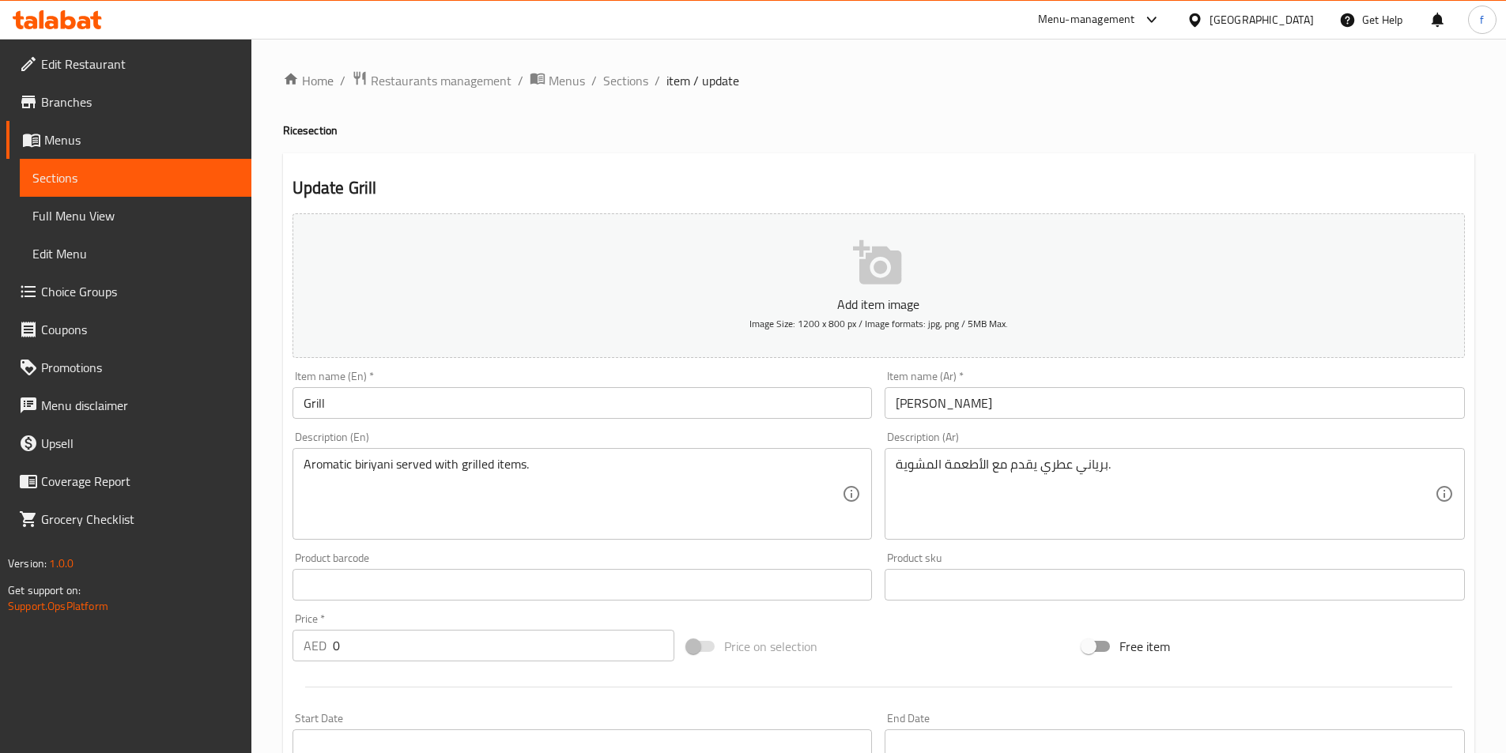
click at [677, 395] on input "Grill" at bounding box center [582, 403] width 580 height 32
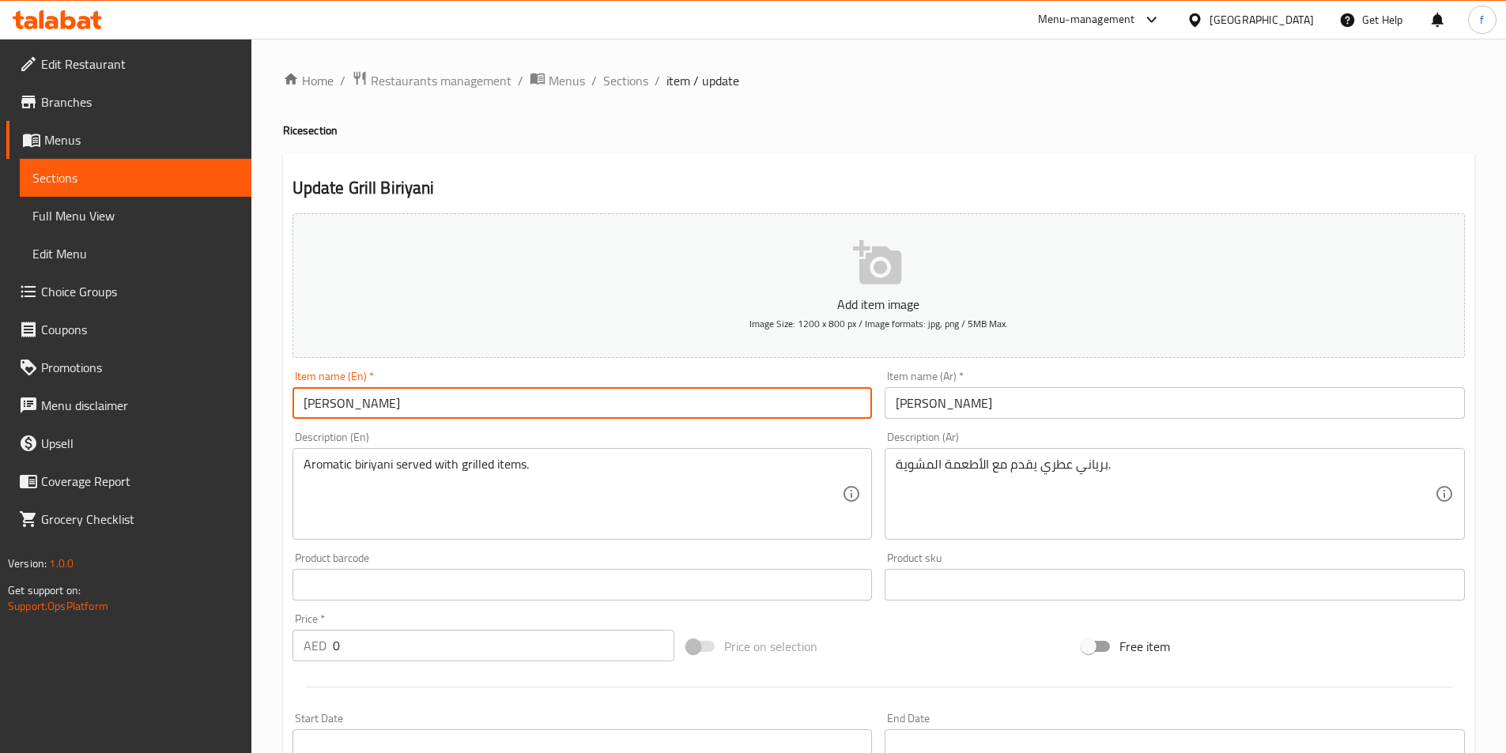
type input "Grill Biriyani"
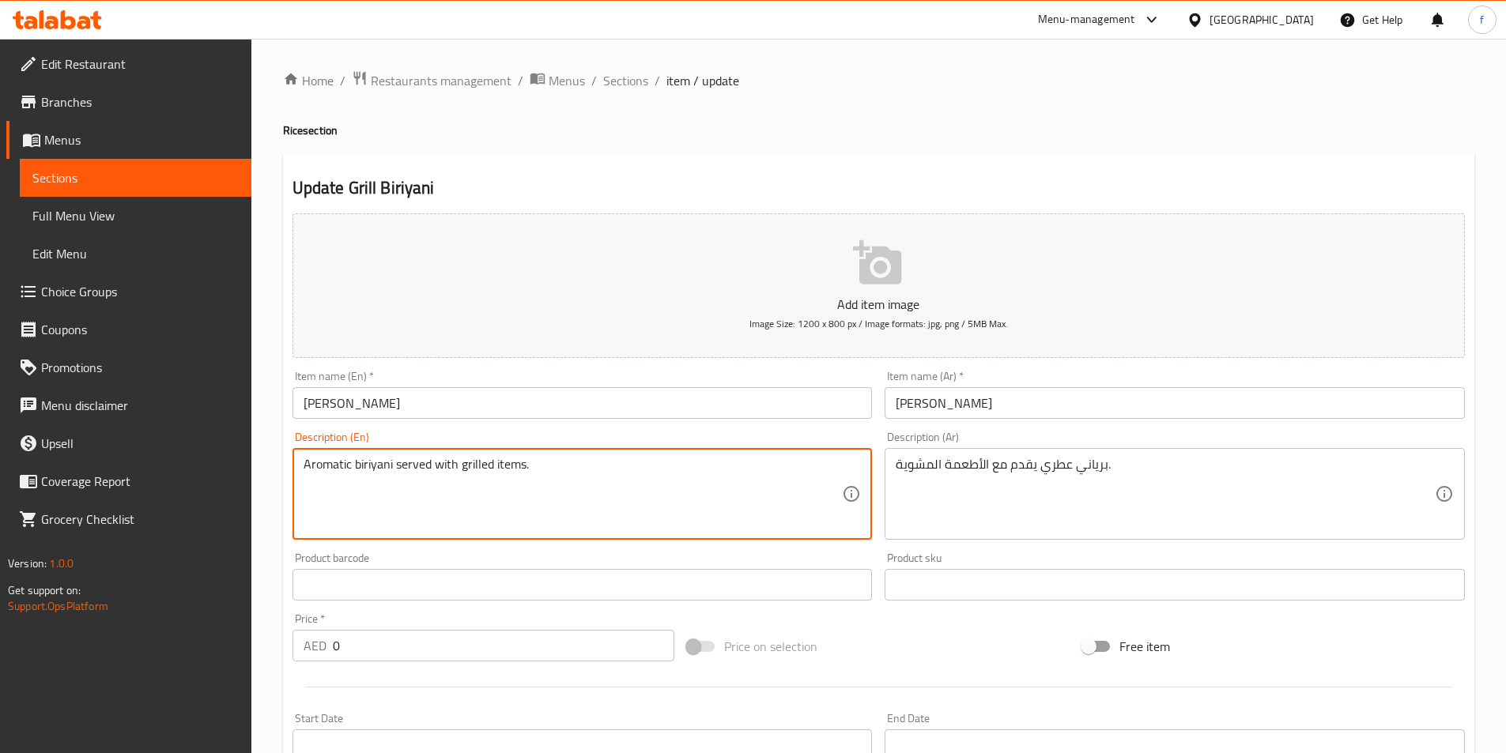
click at [481, 462] on textarea "Aromatic biriyani served with grilled items." at bounding box center [573, 494] width 539 height 75
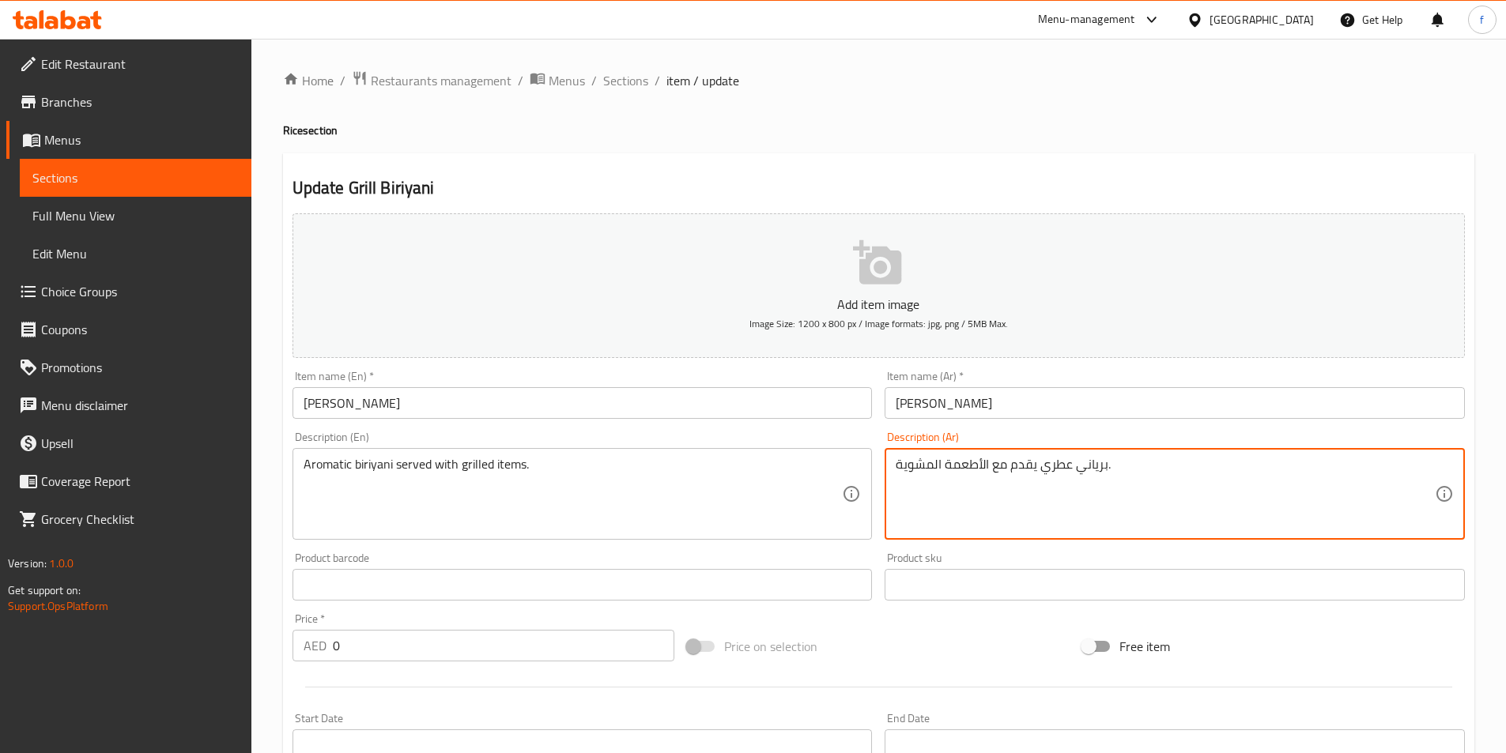
click at [969, 468] on textarea "برياني عطري يقدم مع الأطعمة المشوية." at bounding box center [1165, 494] width 539 height 75
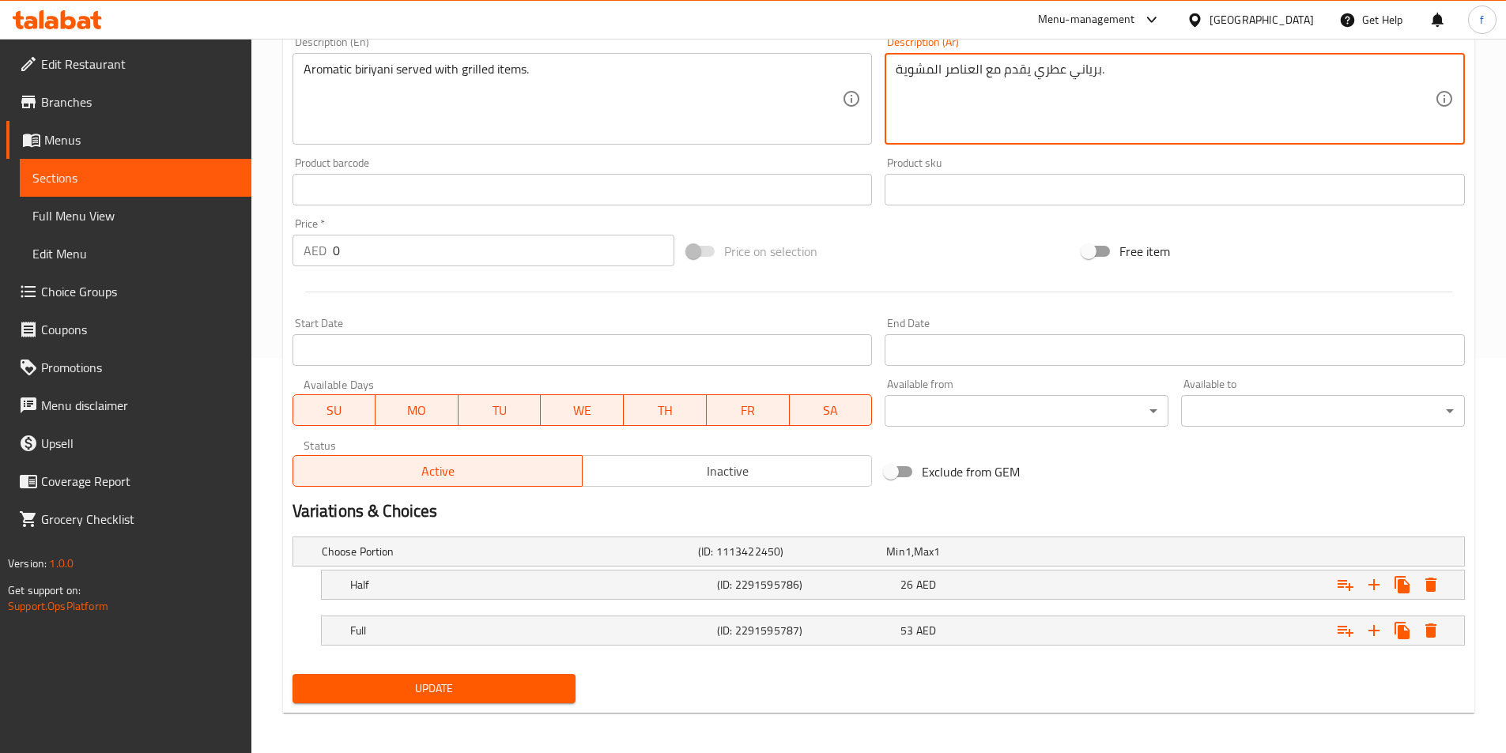
scroll to position [399, 0]
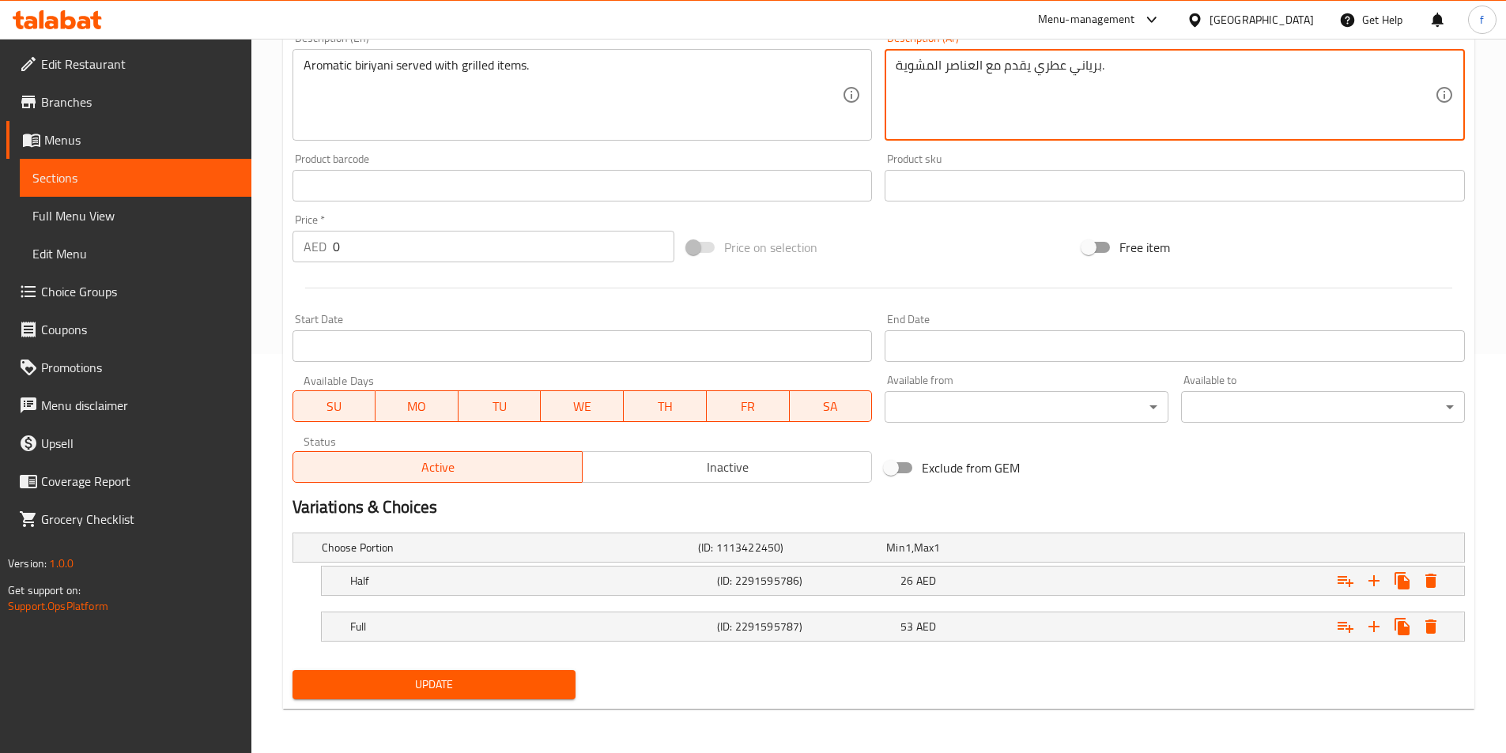
type textarea "برياني عطري يقدم مع العناصر المشوية."
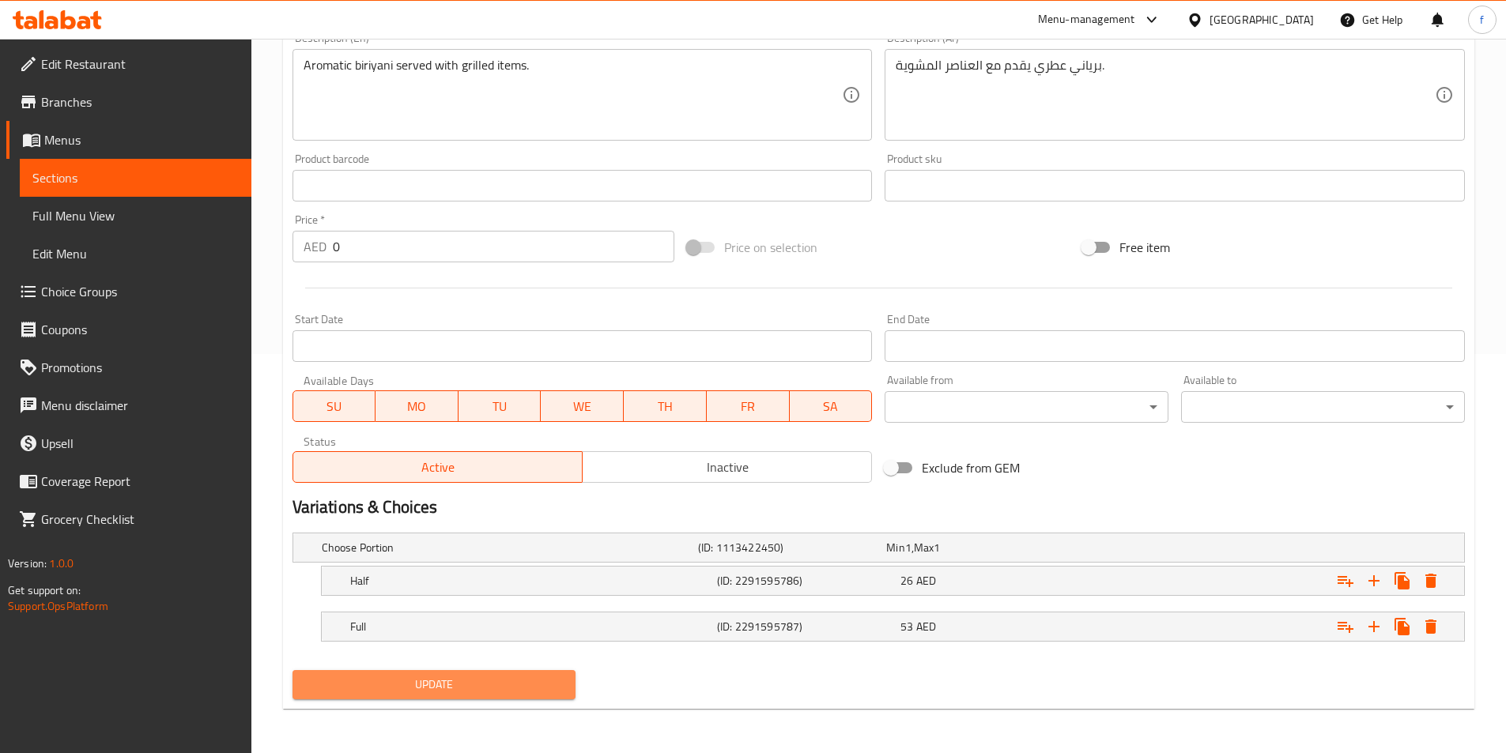
click at [475, 684] on span "Update" at bounding box center [434, 685] width 259 height 20
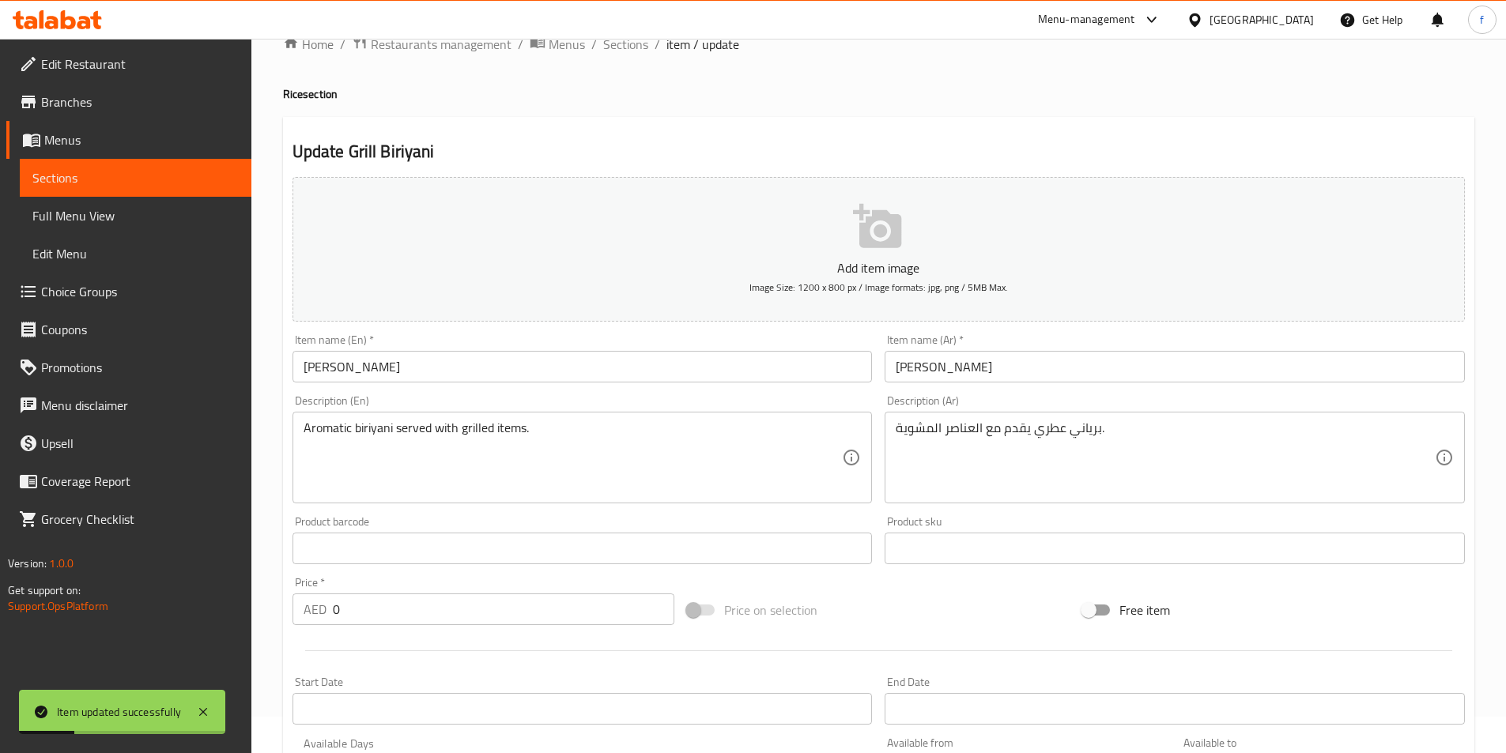
scroll to position [0, 0]
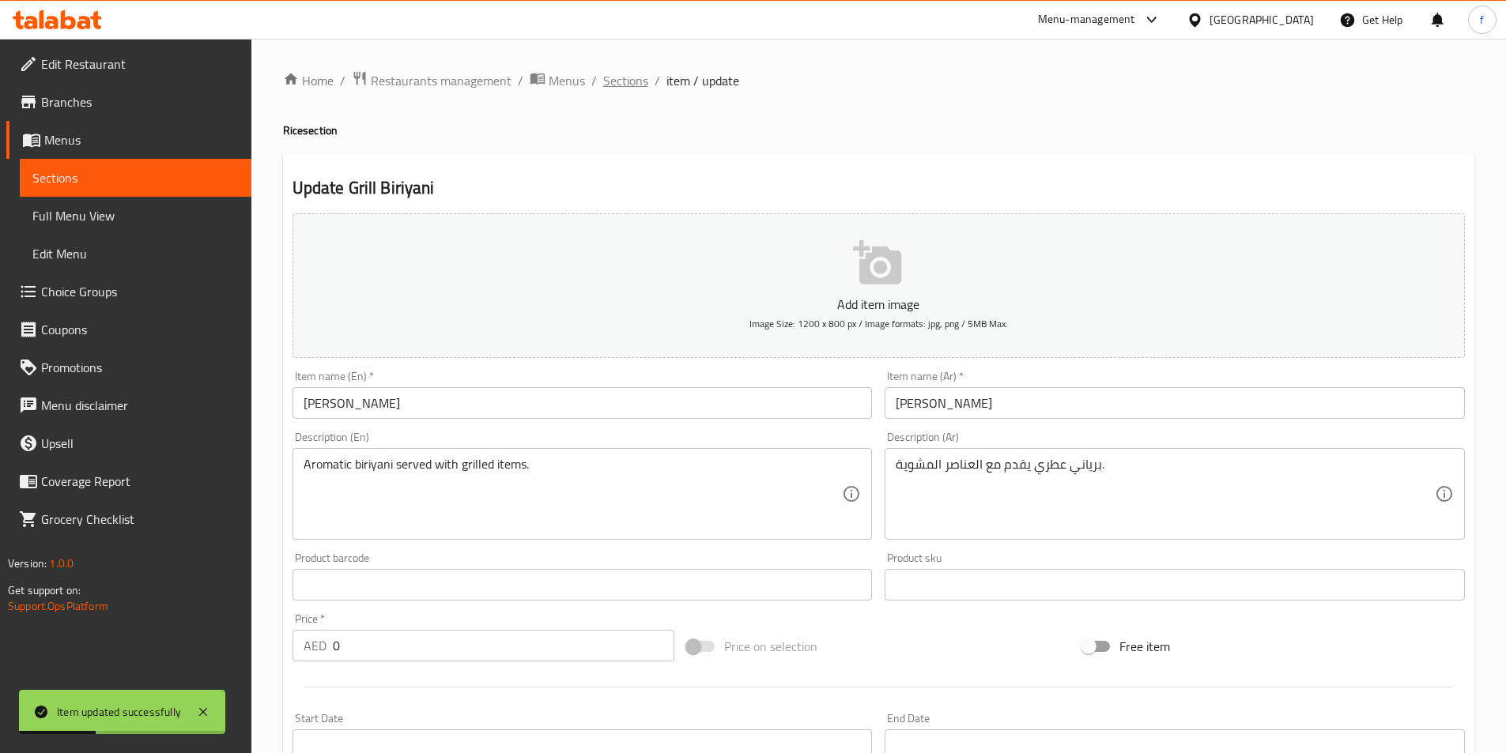
click at [621, 85] on span "Sections" at bounding box center [625, 80] width 45 height 19
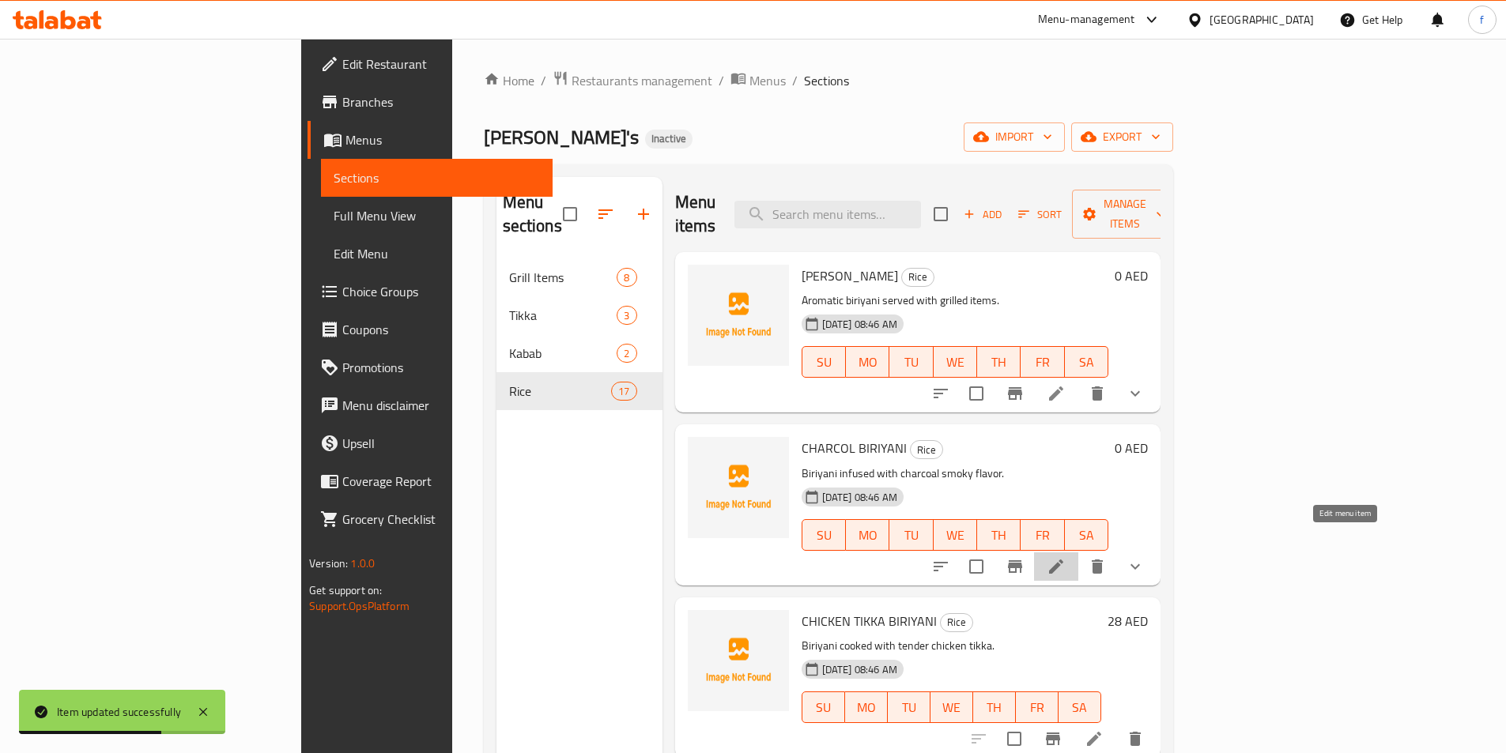
click at [1063, 560] on icon at bounding box center [1056, 567] width 14 height 14
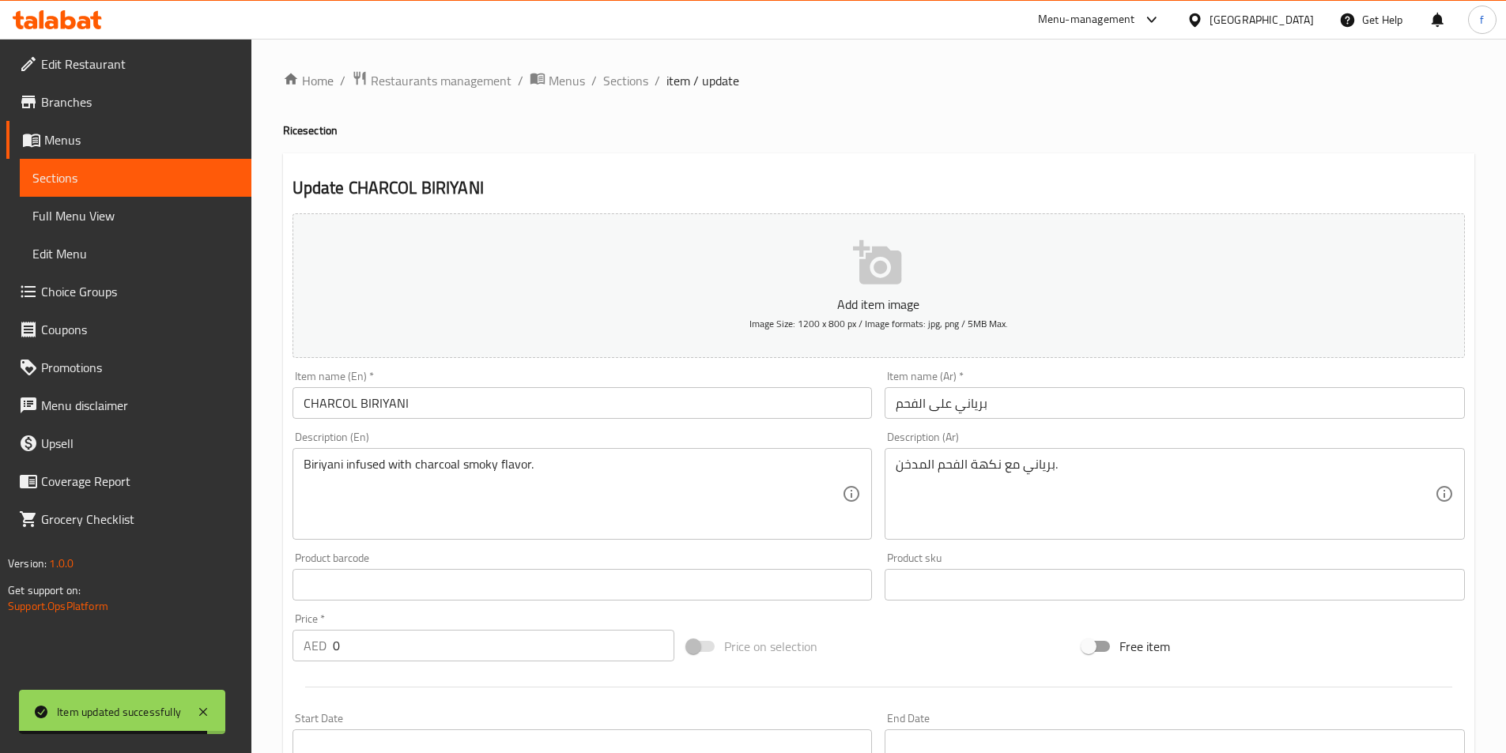
click at [389, 404] on input "CHARCOL BIRIYANI" at bounding box center [582, 403] width 580 height 32
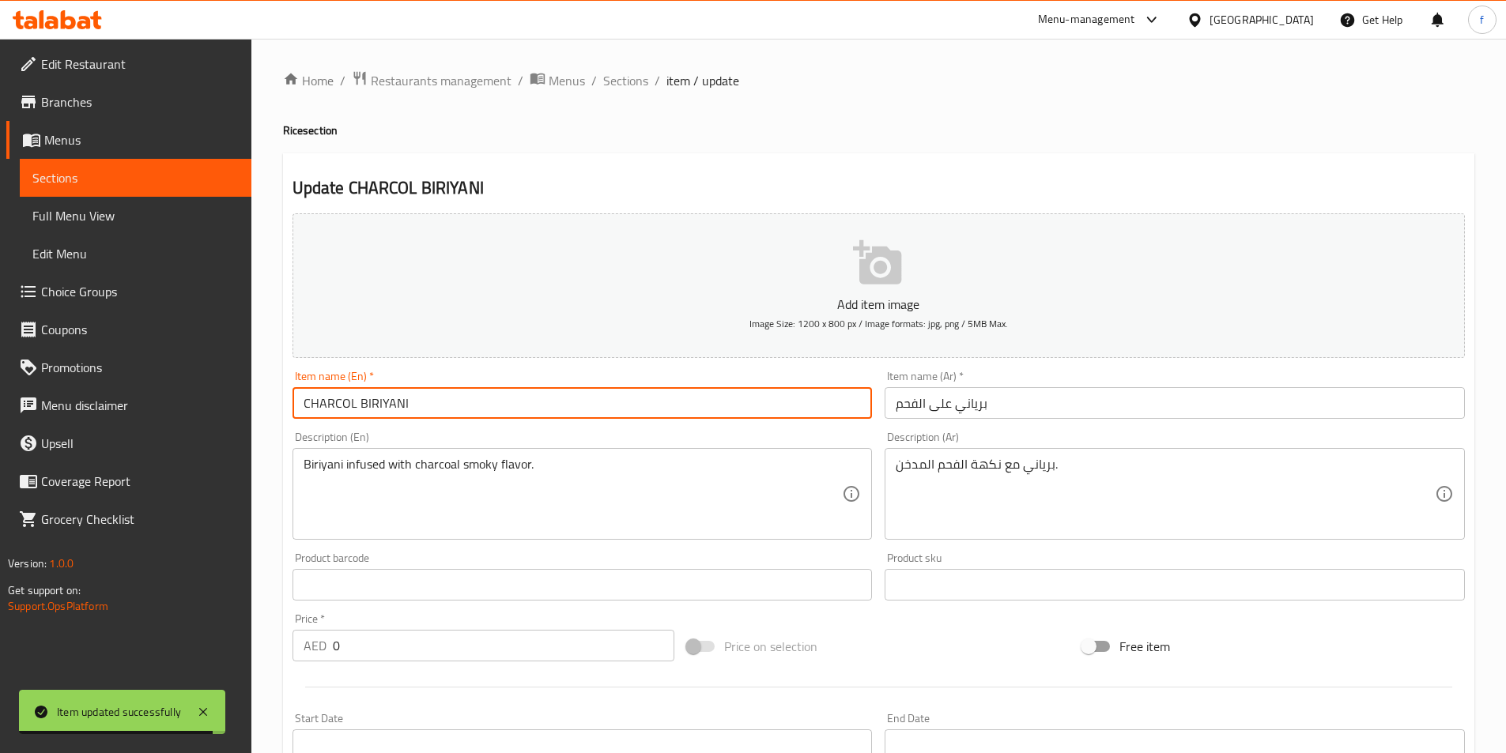
click at [389, 404] on input "CHARCOL BIRIYANI" at bounding box center [582, 403] width 580 height 32
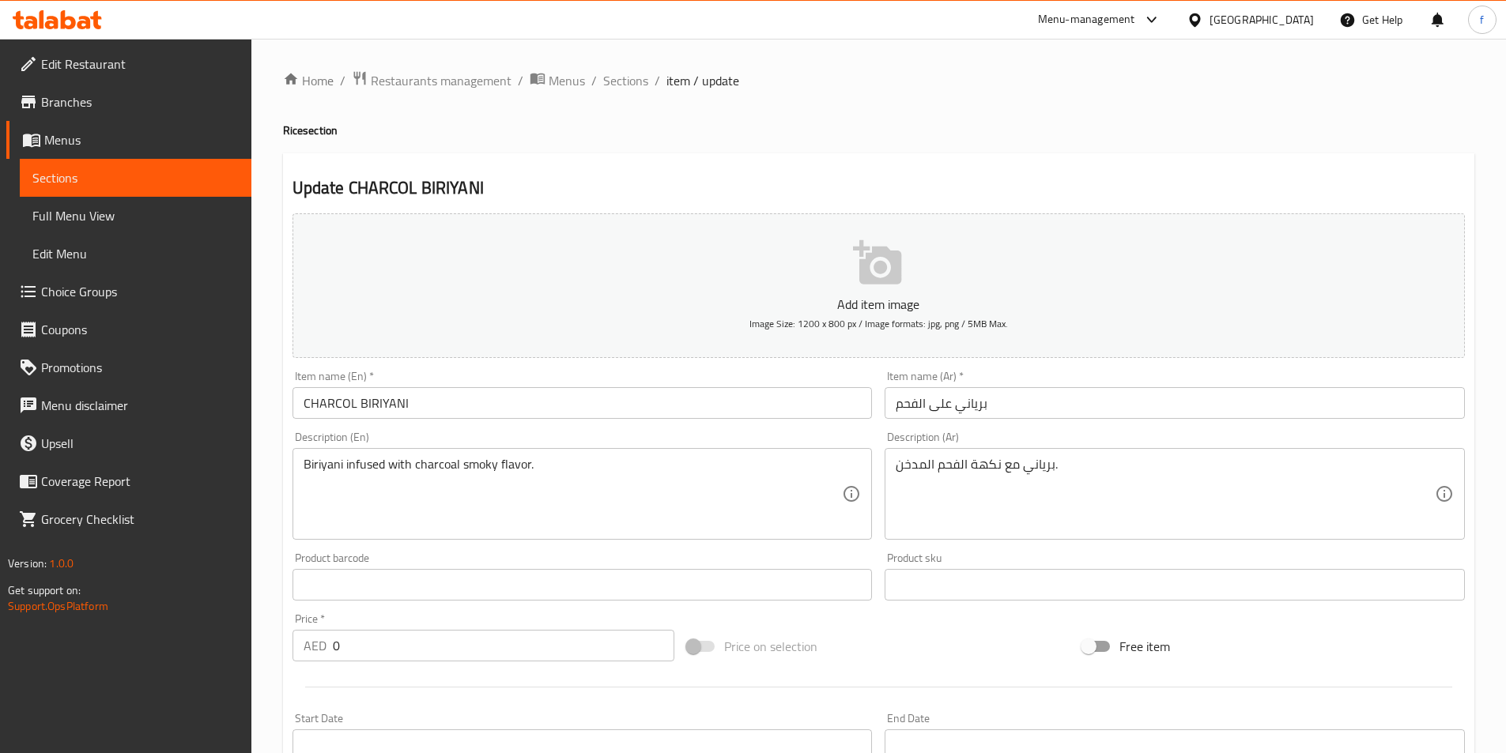
click at [618, 391] on input "CHARCOL BIRIYANI" at bounding box center [582, 403] width 580 height 32
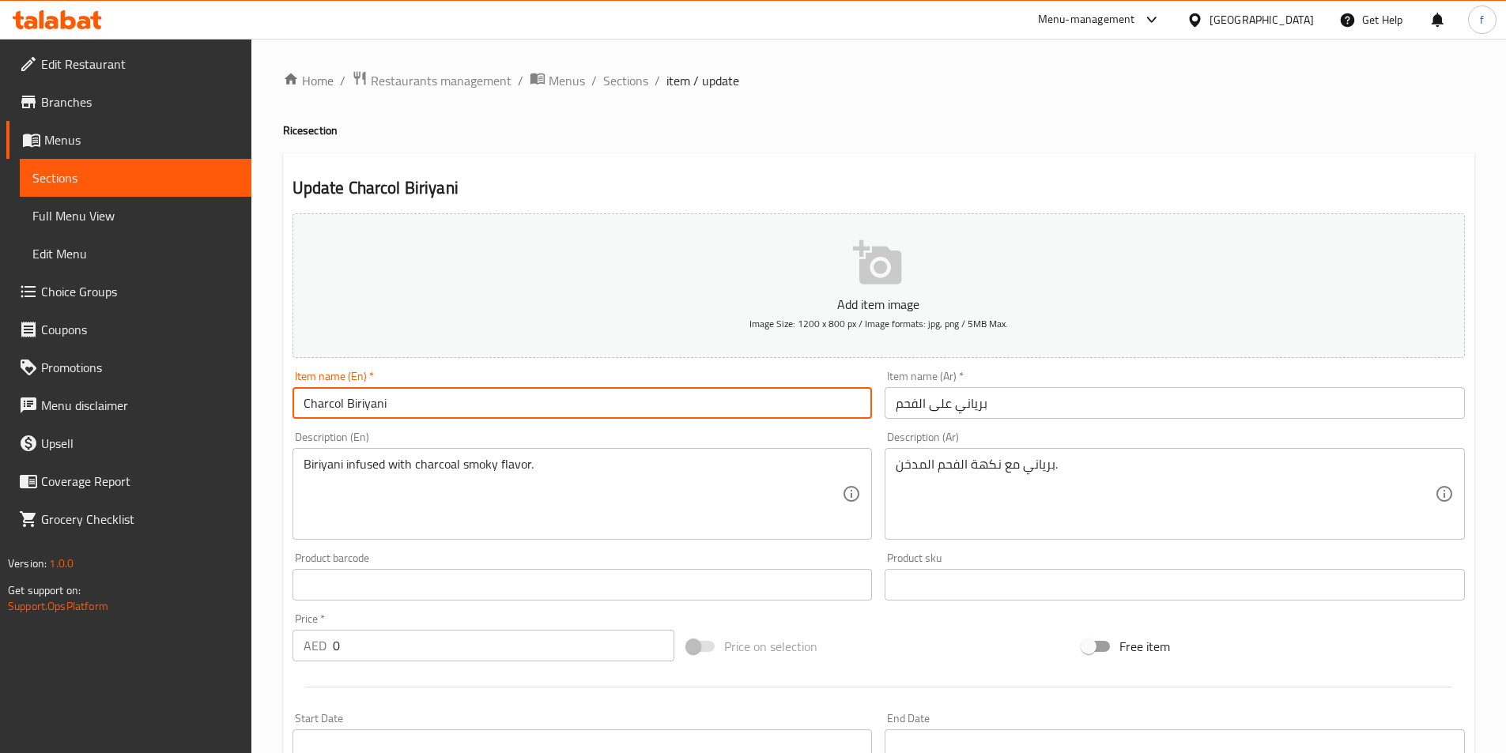
type input "Charcol Biriyani"
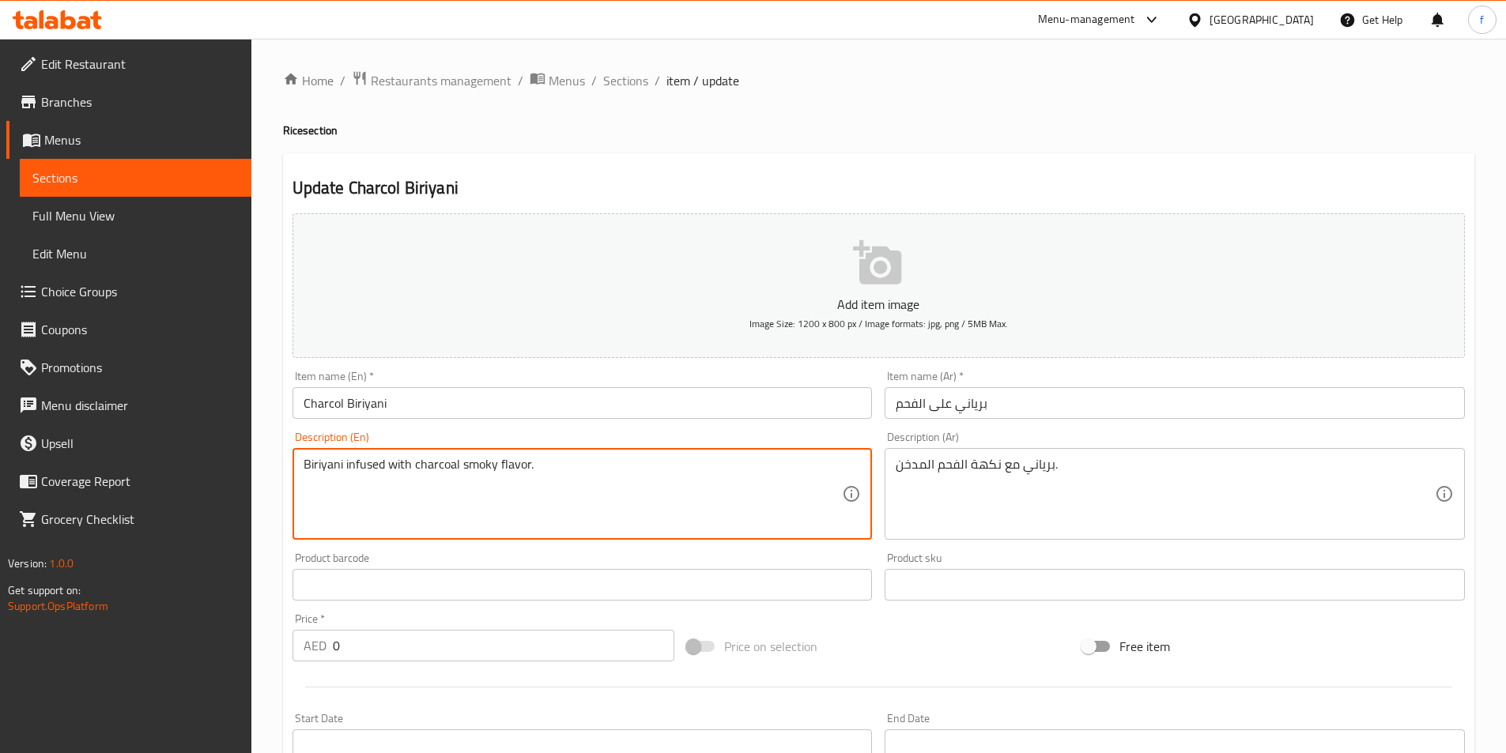
click at [498, 463] on textarea "Biriyani infused with charcoal smoky flavor." at bounding box center [573, 494] width 539 height 75
click at [420, 472] on textarea "Biriyani infused with charcoal smoky flavor." at bounding box center [573, 494] width 539 height 75
click at [479, 462] on textarea "Biriyani infused with charcoal smoky flavor." at bounding box center [573, 494] width 539 height 75
click at [377, 463] on textarea "Biriyani infused with charcoal smoky flavor." at bounding box center [573, 494] width 539 height 75
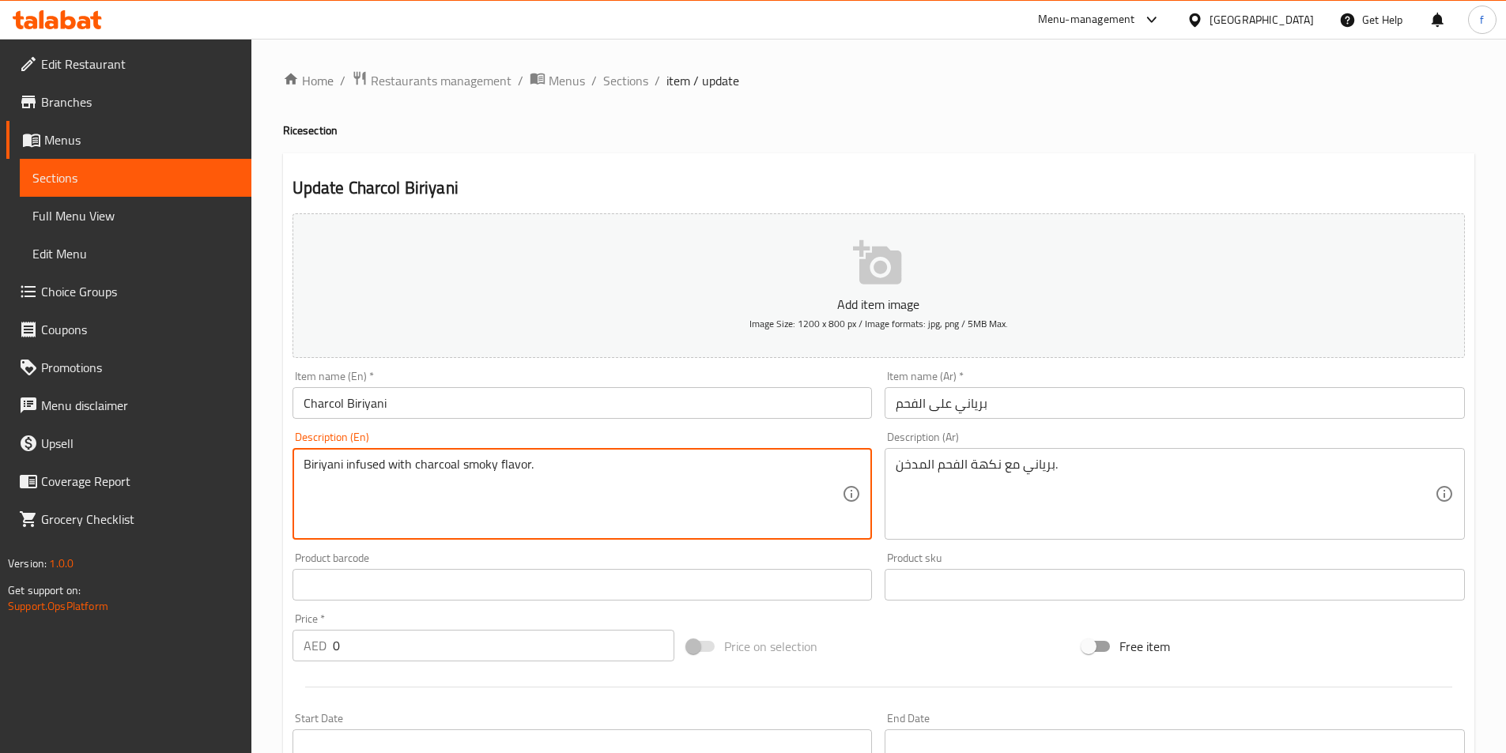
click at [364, 462] on textarea "Biriyani infused with charcoal smoky flavor." at bounding box center [573, 494] width 539 height 75
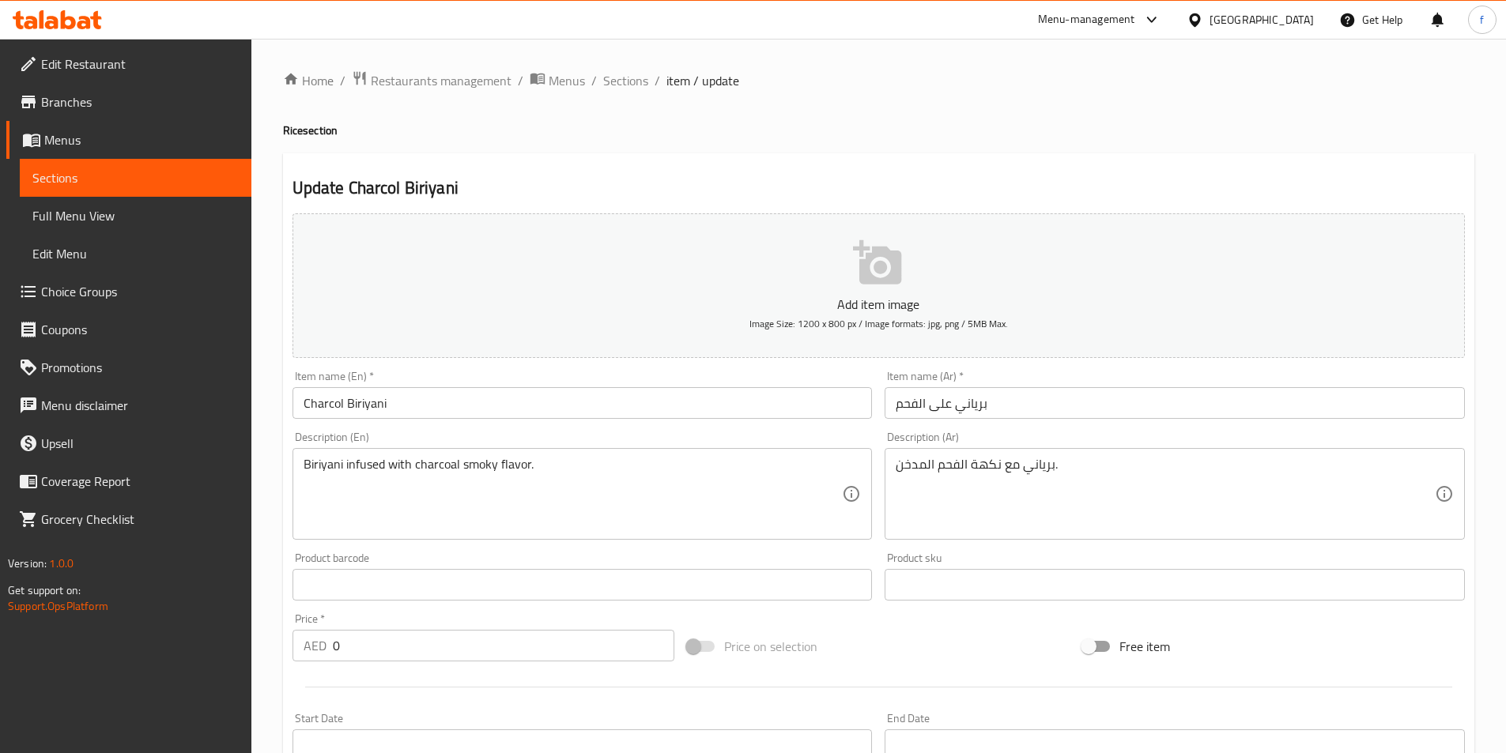
click at [300, 466] on div "Biriyani infused with charcoal smoky flavor. Description (En)" at bounding box center [582, 494] width 580 height 92
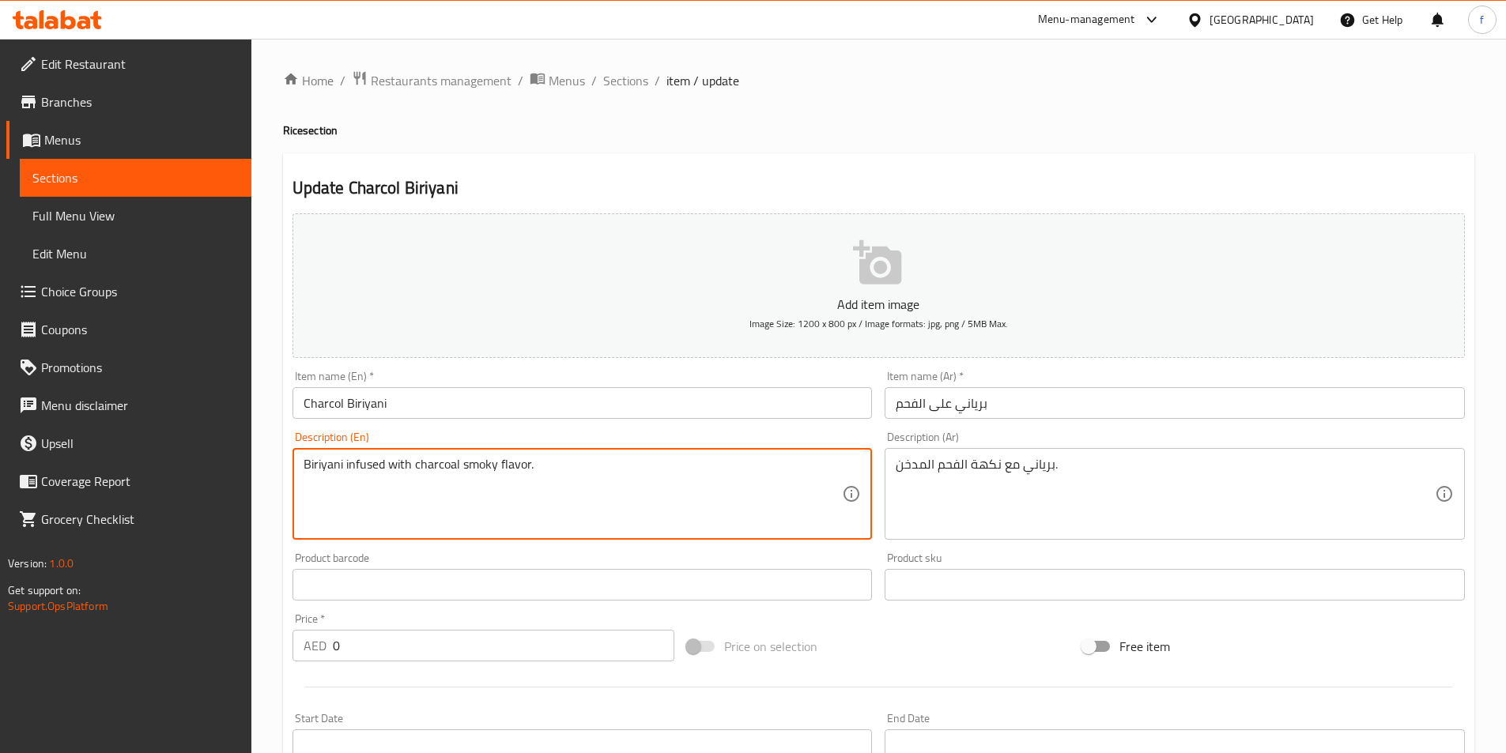
click at [321, 467] on textarea "Biriyani infused with charcoal smoky flavor." at bounding box center [573, 494] width 539 height 75
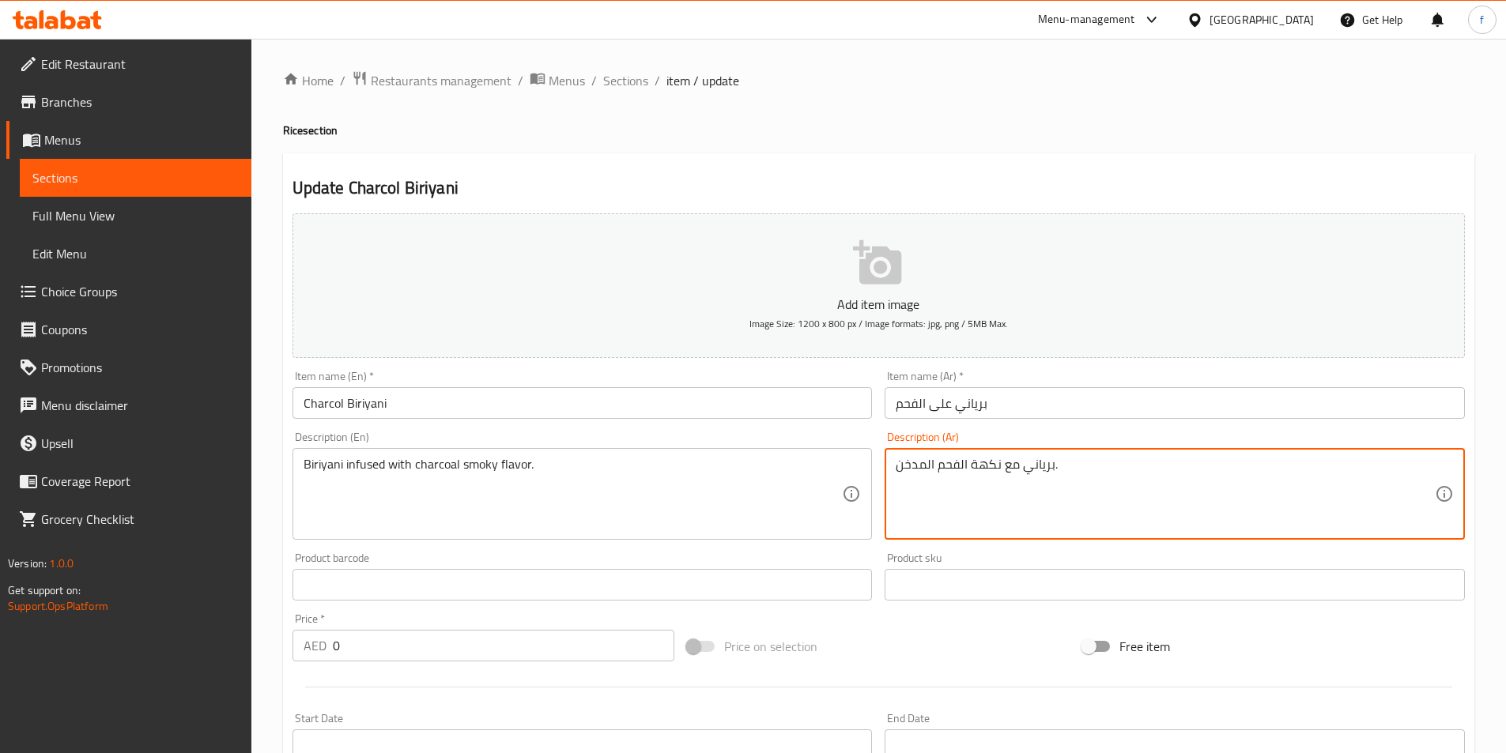
click at [1013, 466] on textarea "برياني مع نكهة الفحم المدخن." at bounding box center [1165, 494] width 539 height 75
type textarea "برياني منقوع في نكهة الفحم المدخن."
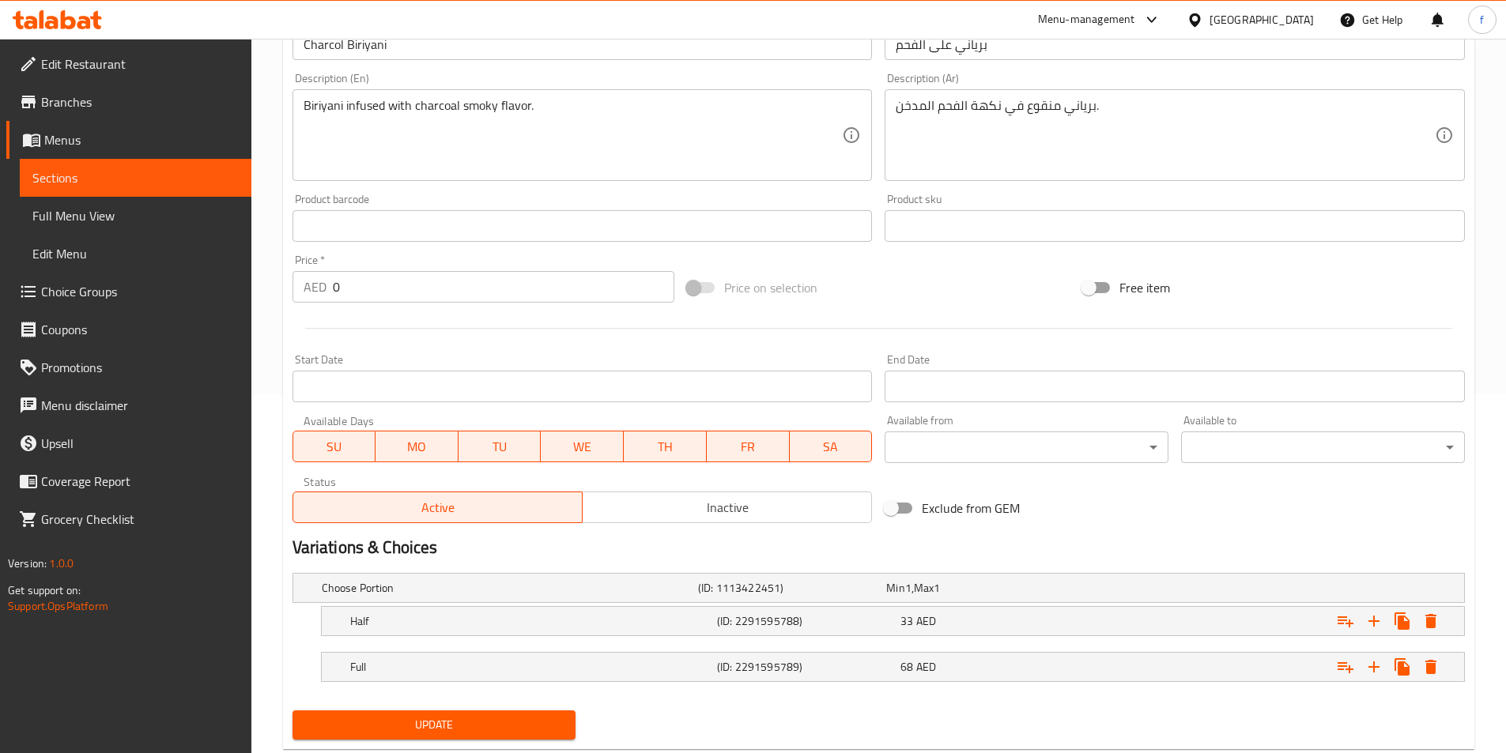
scroll to position [399, 0]
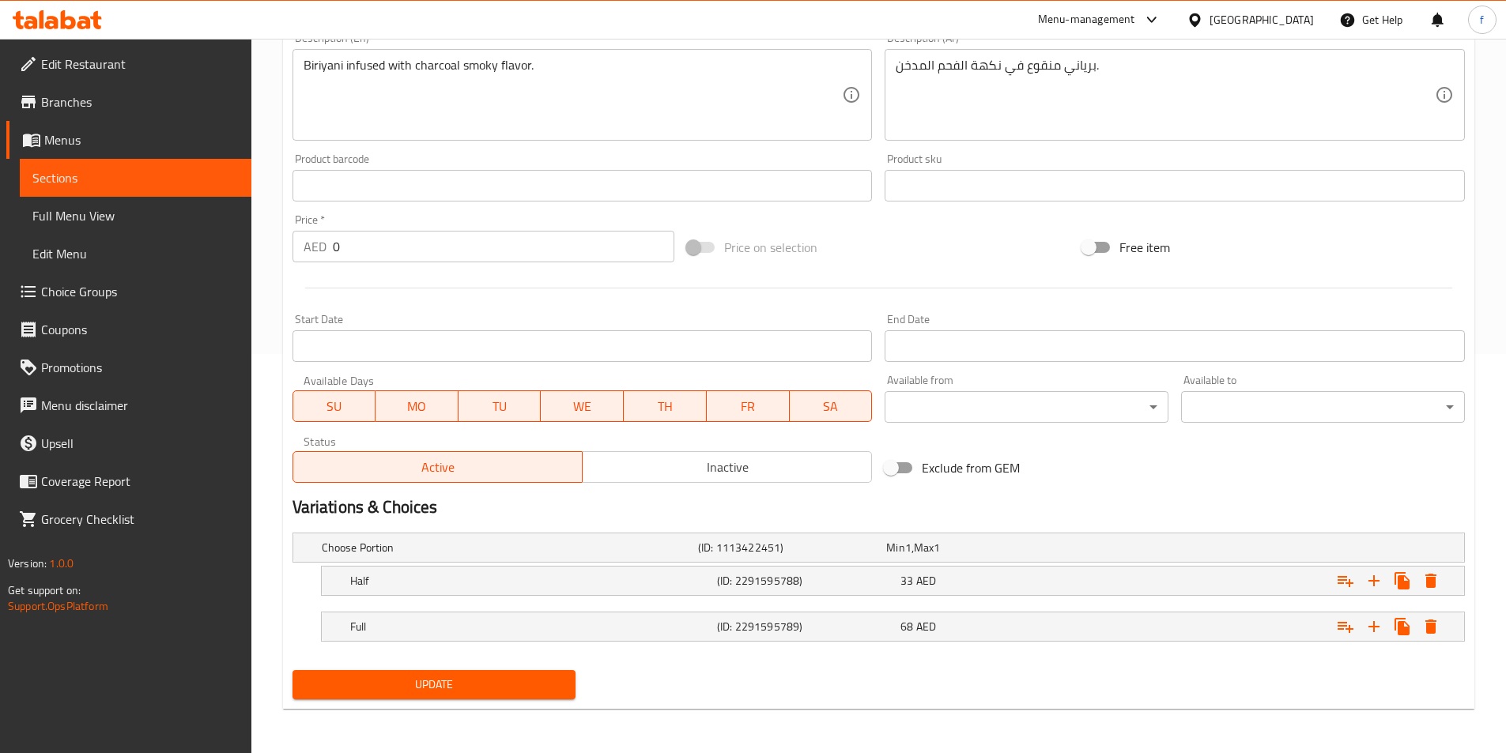
click at [538, 686] on span "Update" at bounding box center [434, 685] width 259 height 20
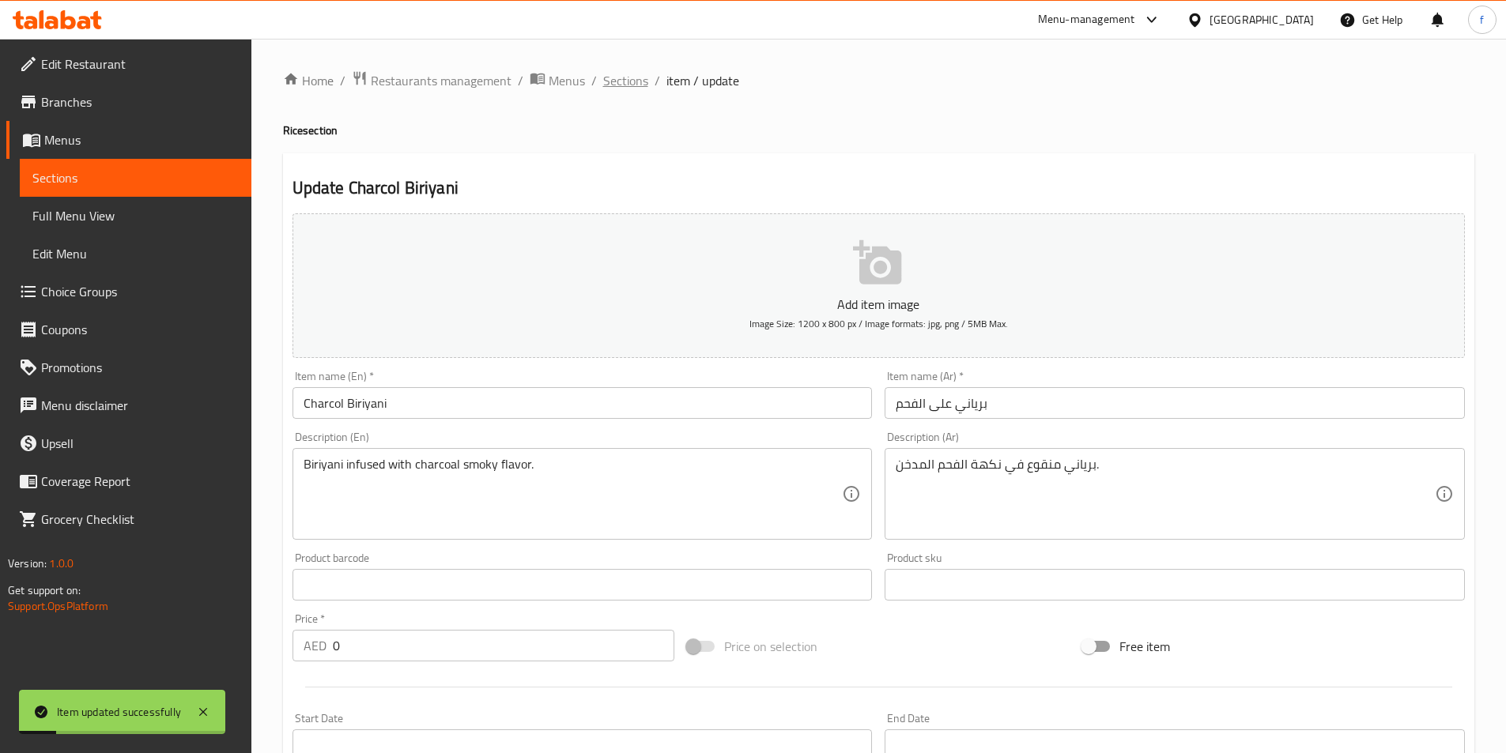
click at [613, 81] on span "Sections" at bounding box center [625, 80] width 45 height 19
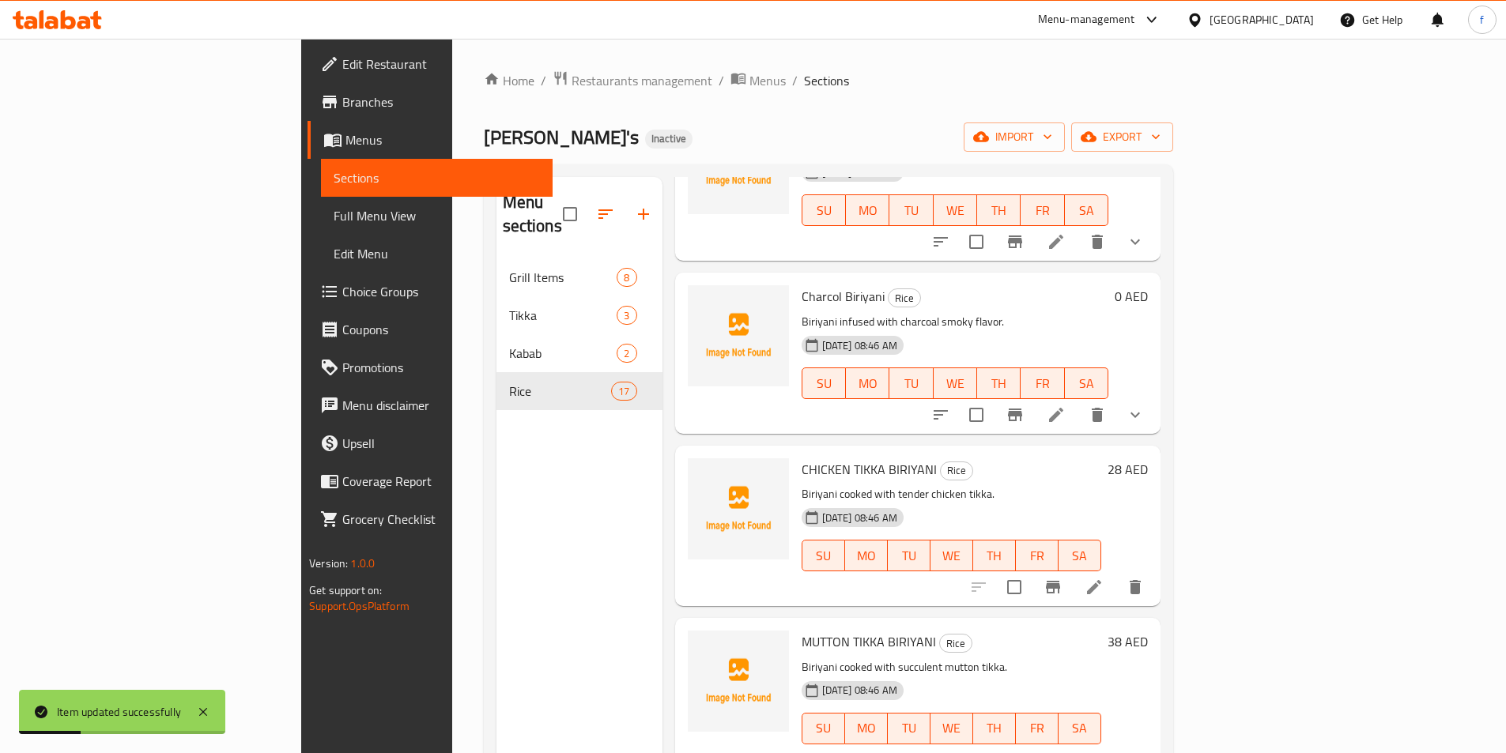
scroll to position [158, 0]
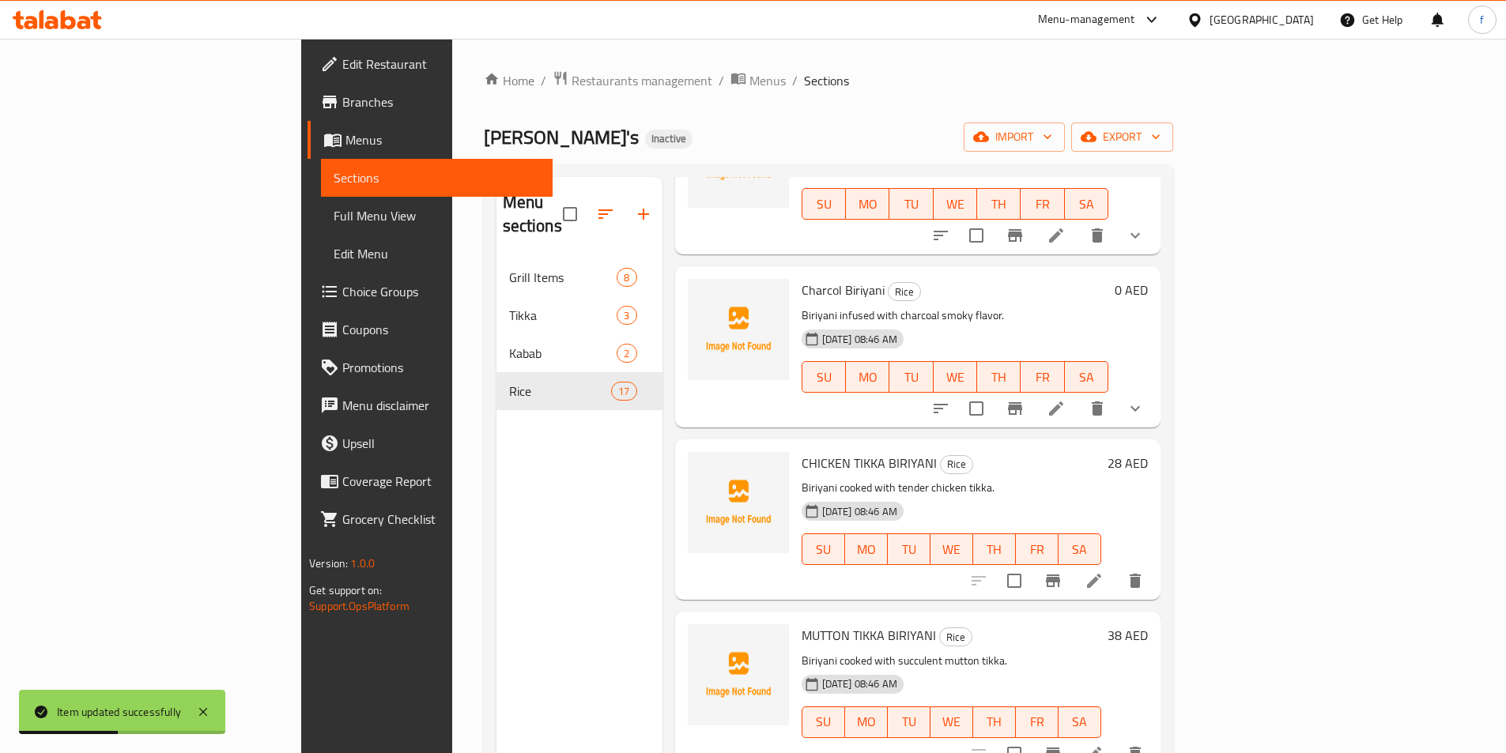
click at [1101, 574] on icon at bounding box center [1094, 581] width 14 height 14
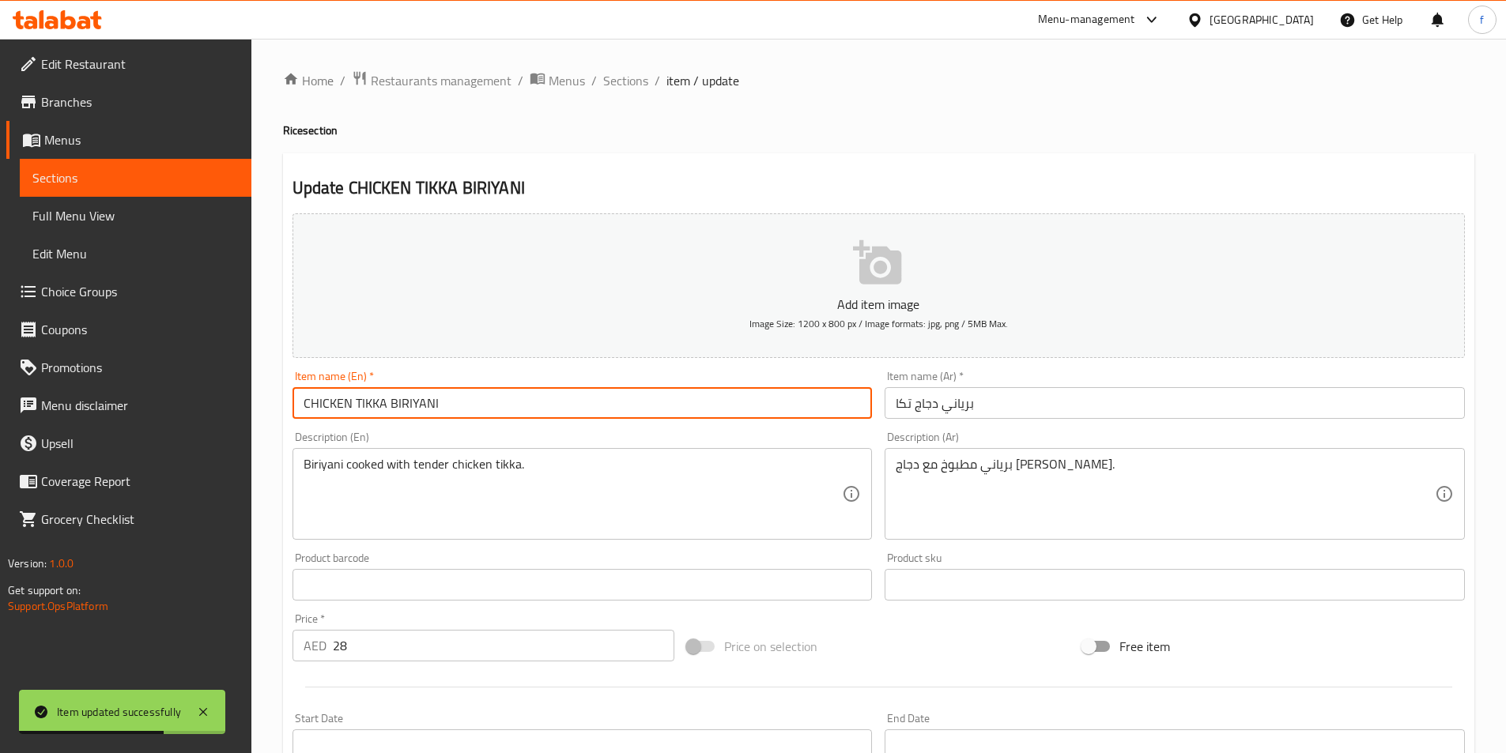
click at [428, 402] on input "CHICKEN TIKKA BIRIYANI" at bounding box center [582, 403] width 580 height 32
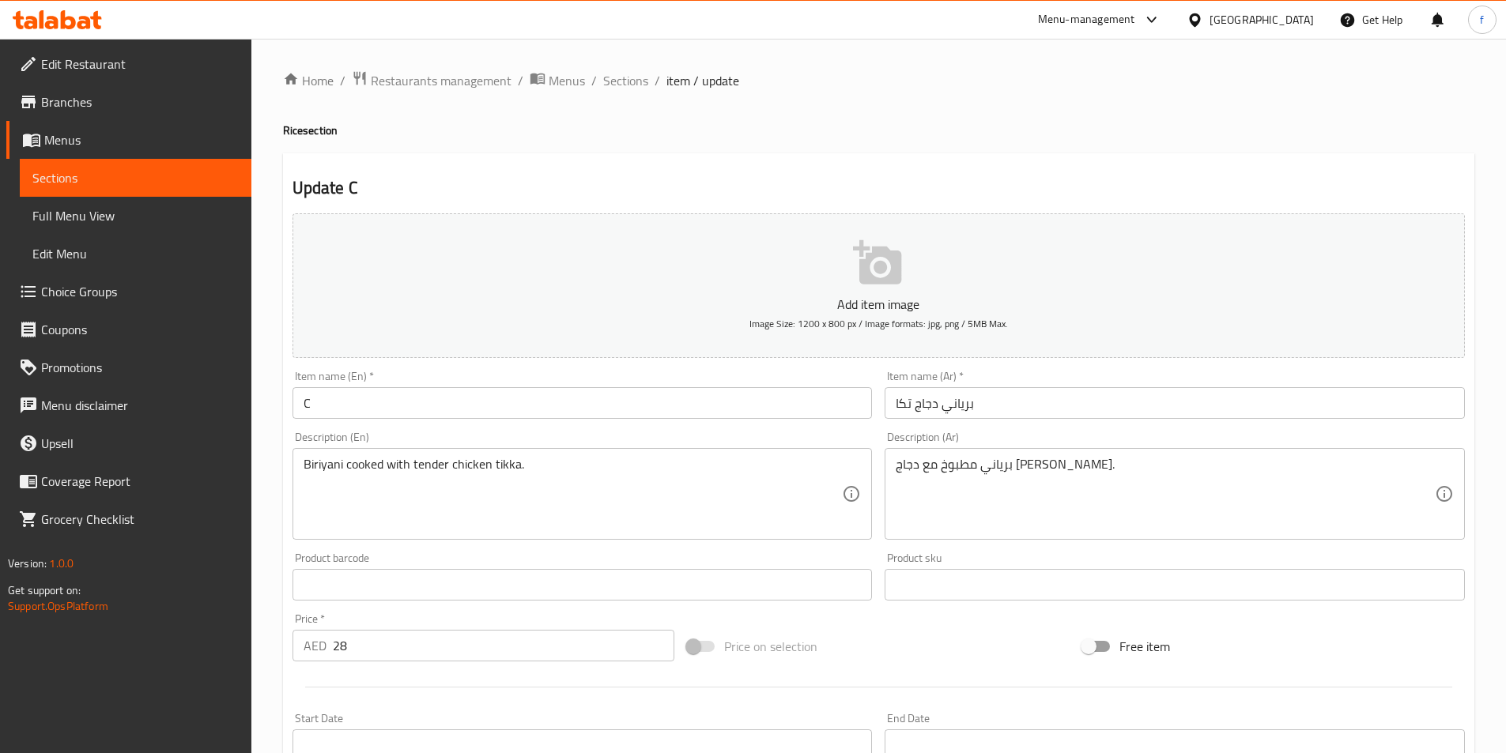
click at [342, 410] on input "C" at bounding box center [582, 403] width 580 height 32
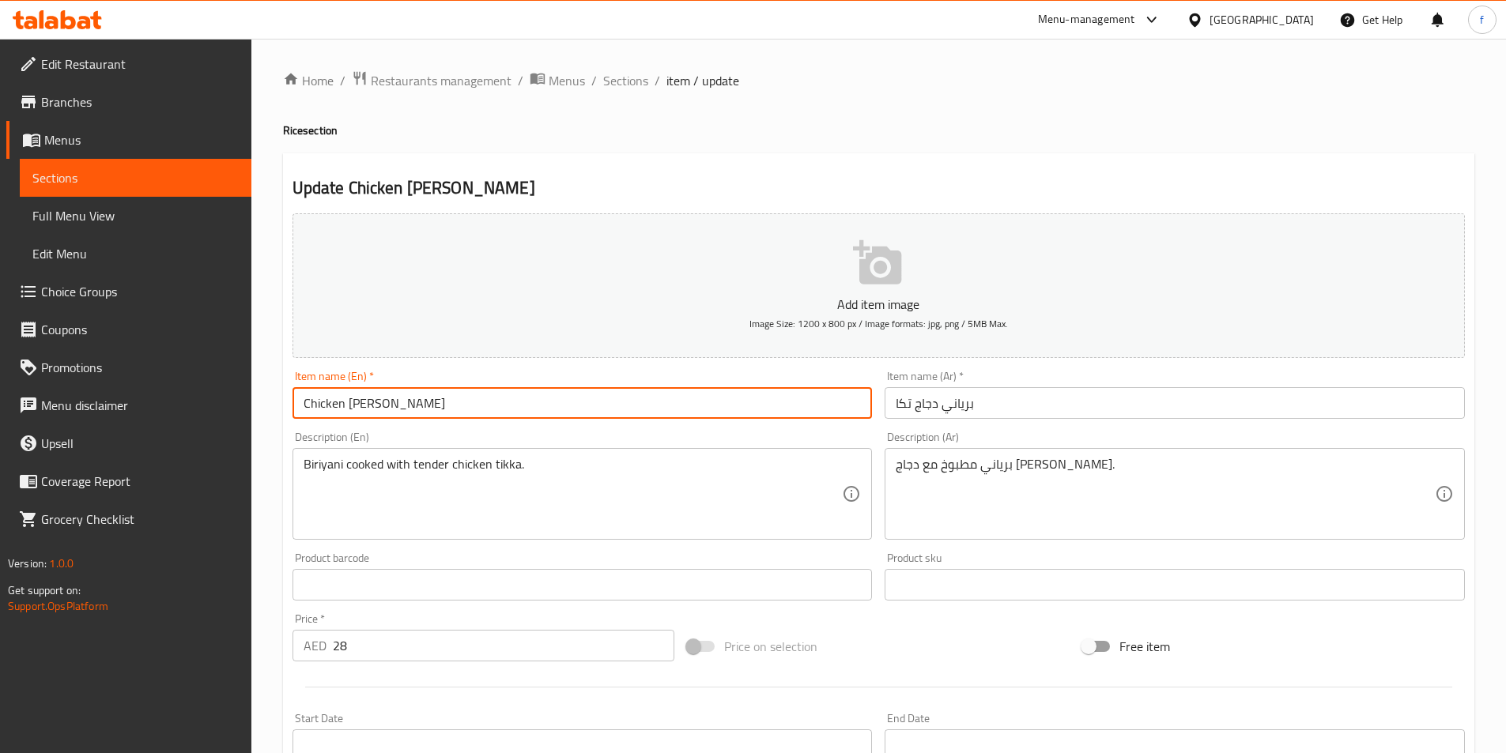
type input "Chicken Tikka Biriyani"
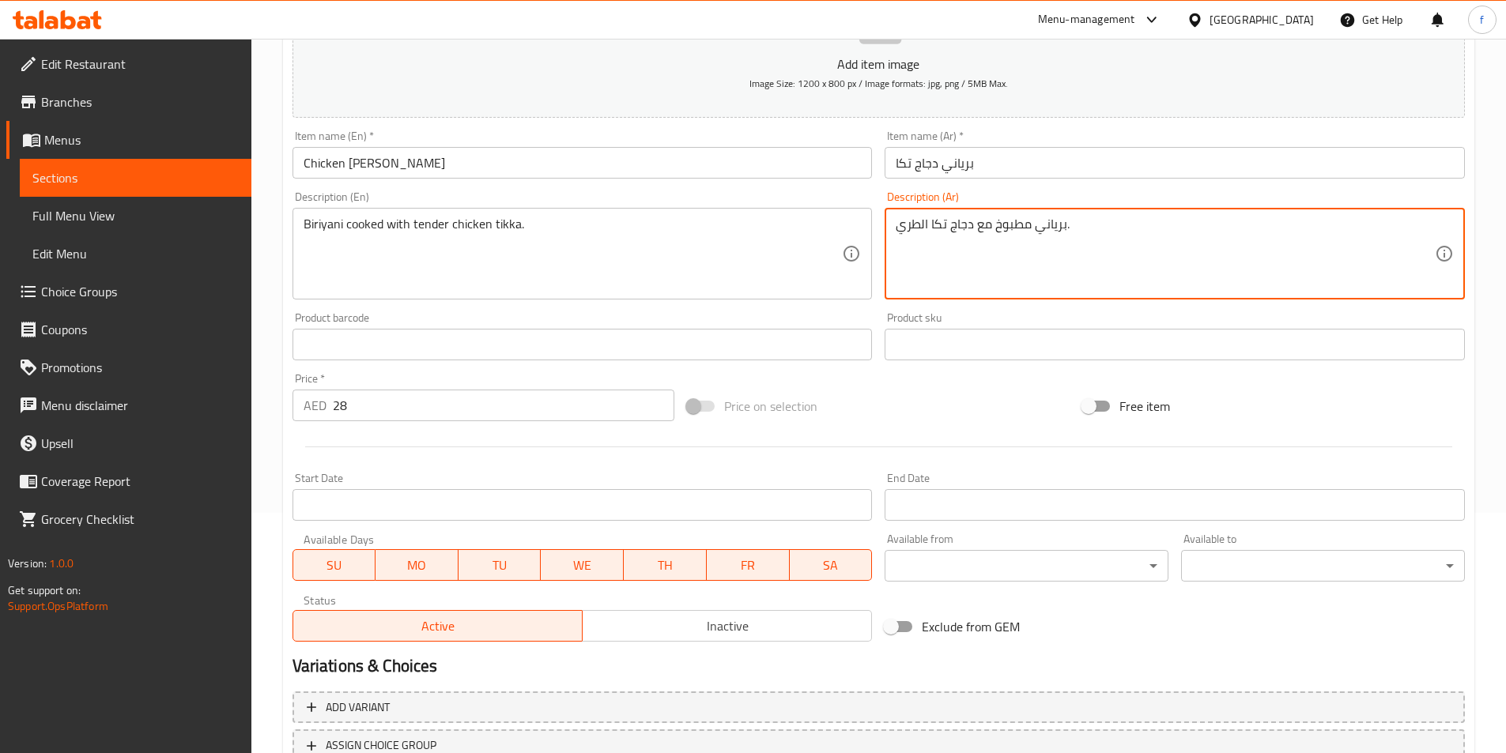
scroll to position [364, 0]
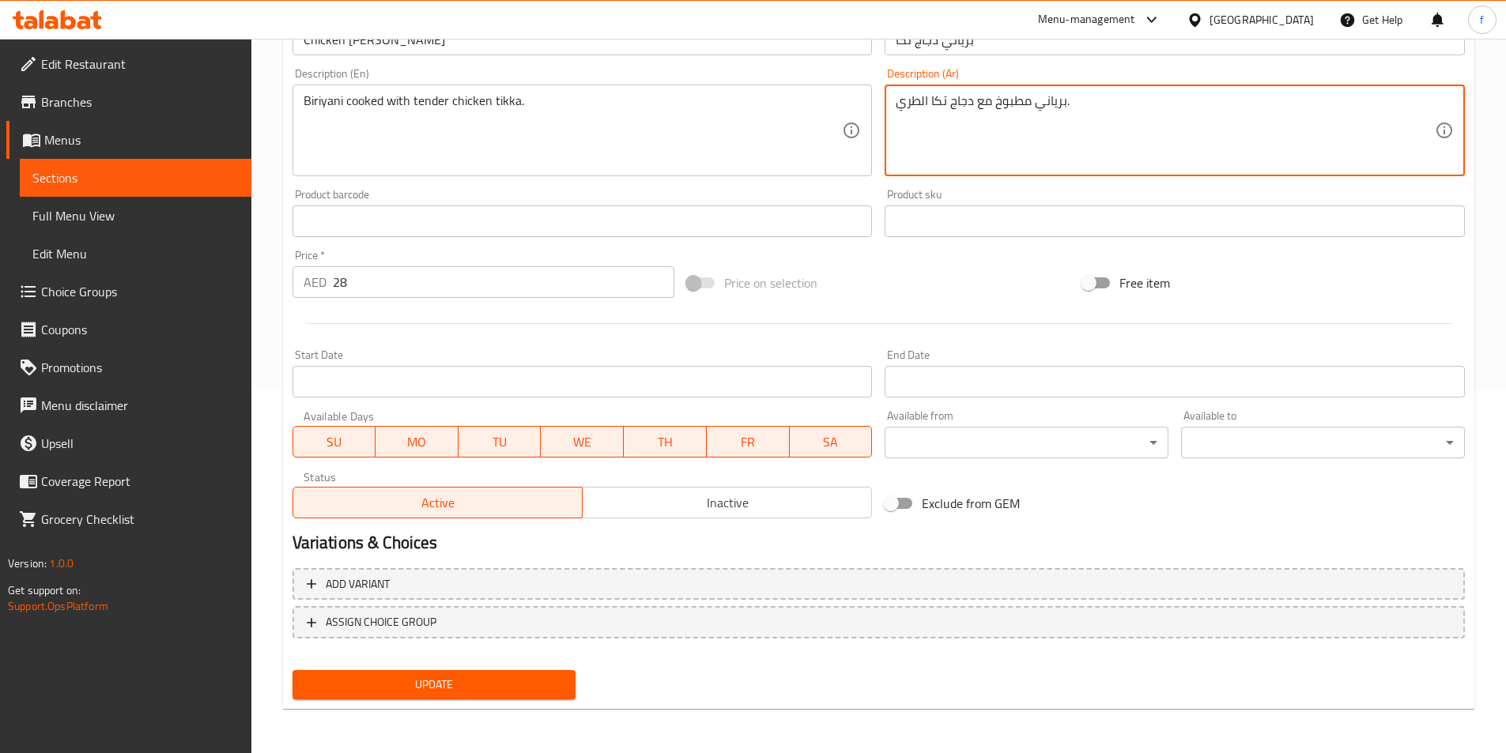
type textarea "برياني مطبوخ مع دجاج تكا الطري."
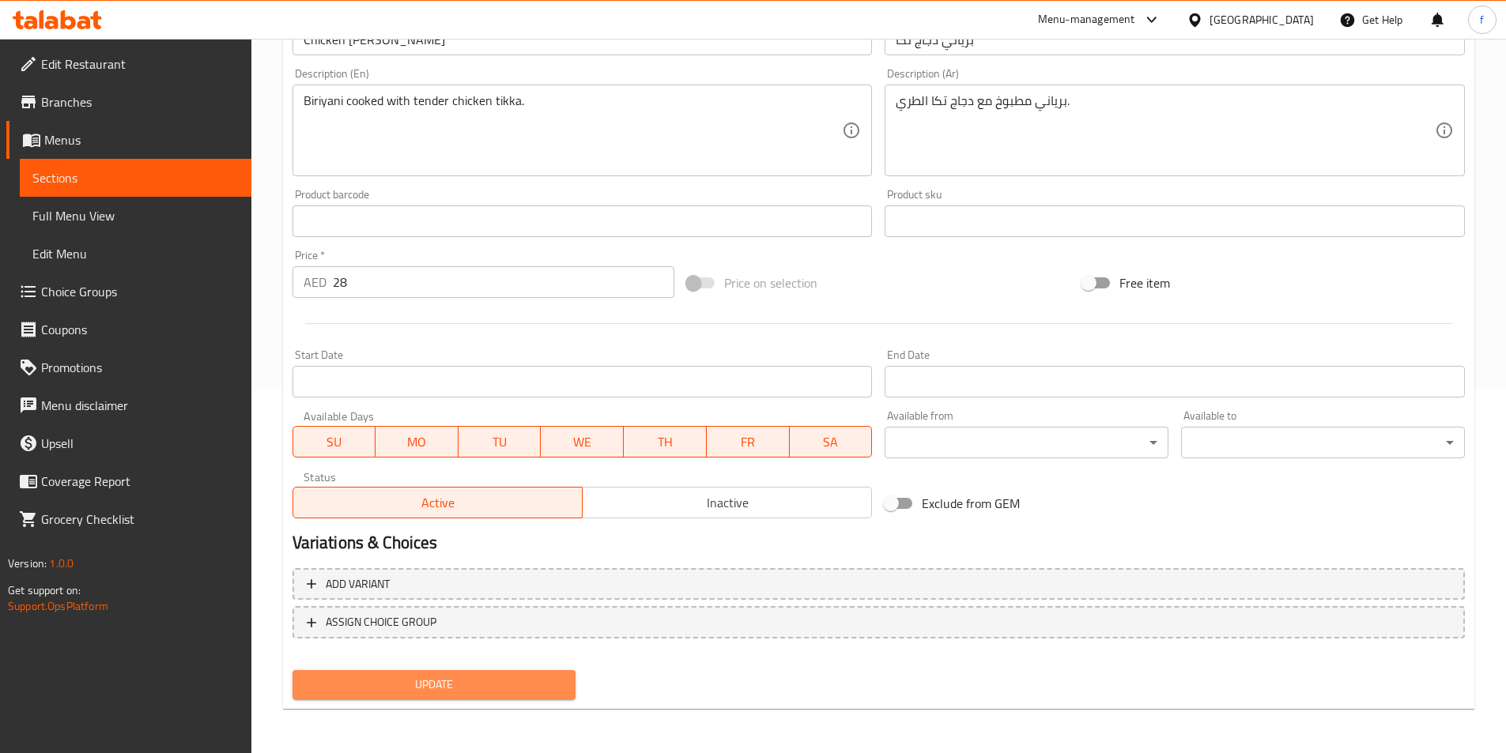
click at [490, 682] on span "Update" at bounding box center [434, 685] width 259 height 20
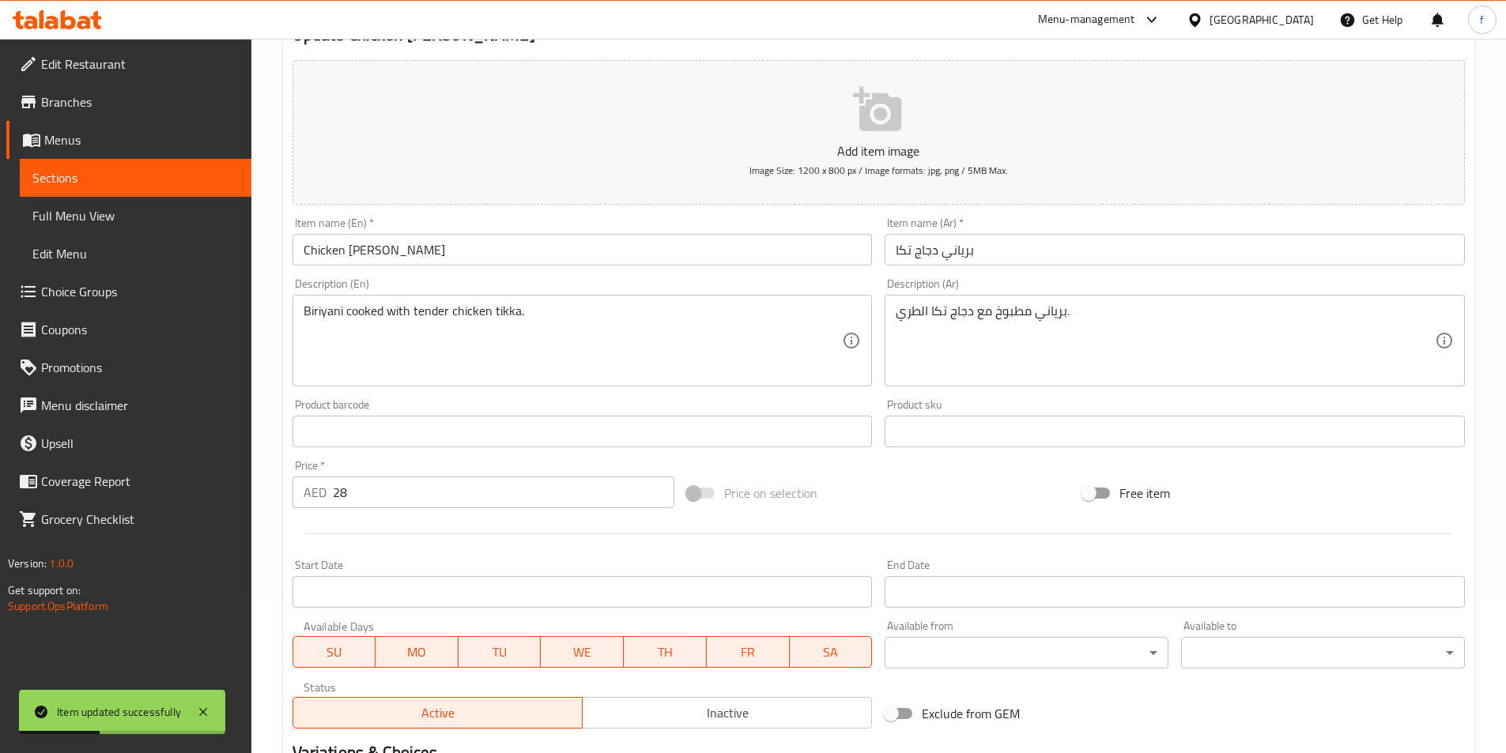
scroll to position [0, 0]
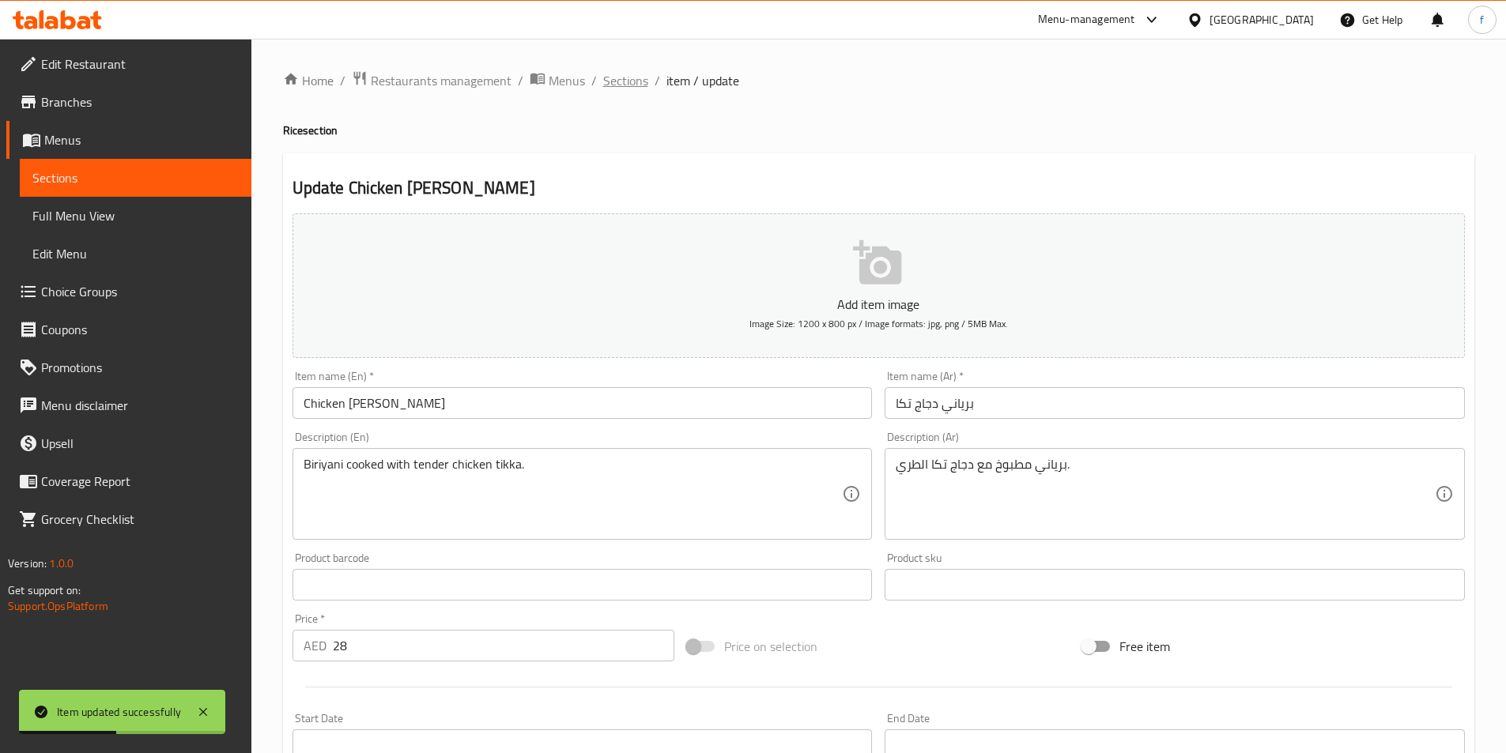
click at [638, 76] on span "Sections" at bounding box center [625, 80] width 45 height 19
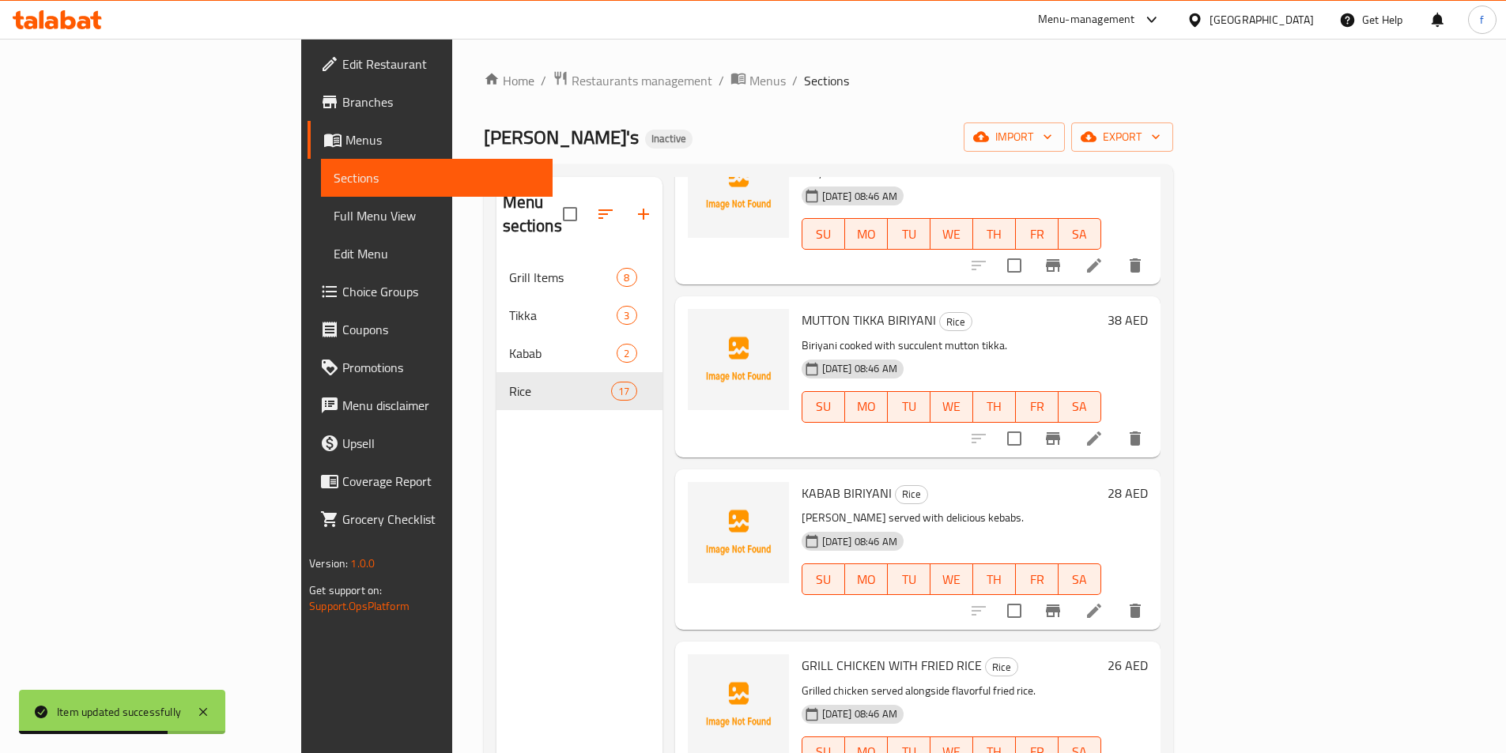
scroll to position [474, 0]
click at [1116, 425] on li at bounding box center [1094, 438] width 44 height 28
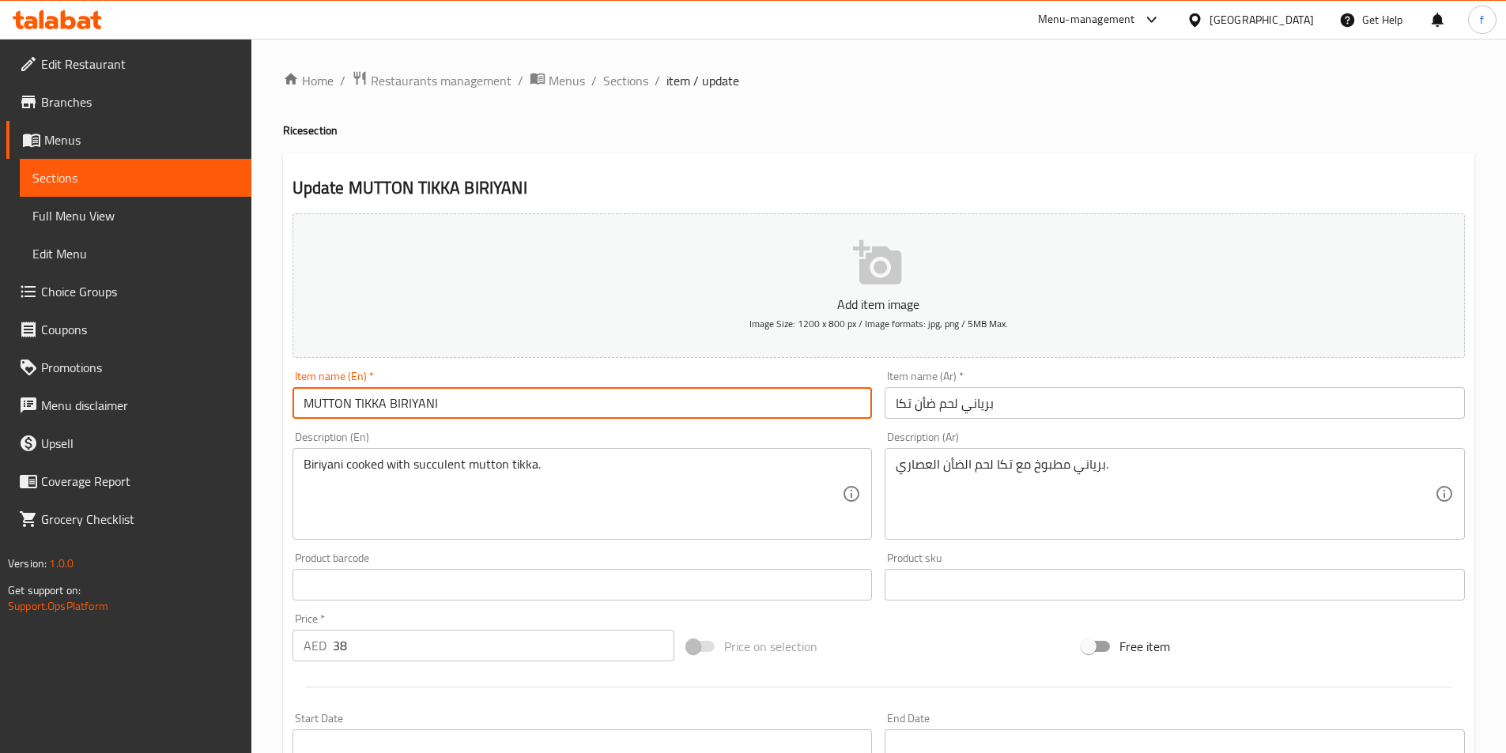
click at [451, 405] on input "MUTTON TIKKA BIRIYANI" at bounding box center [582, 403] width 580 height 32
type input "Mutton Tikka Biriyani"
click at [929, 400] on input "برياني لحم ضأن تكا" at bounding box center [1175, 403] width 580 height 32
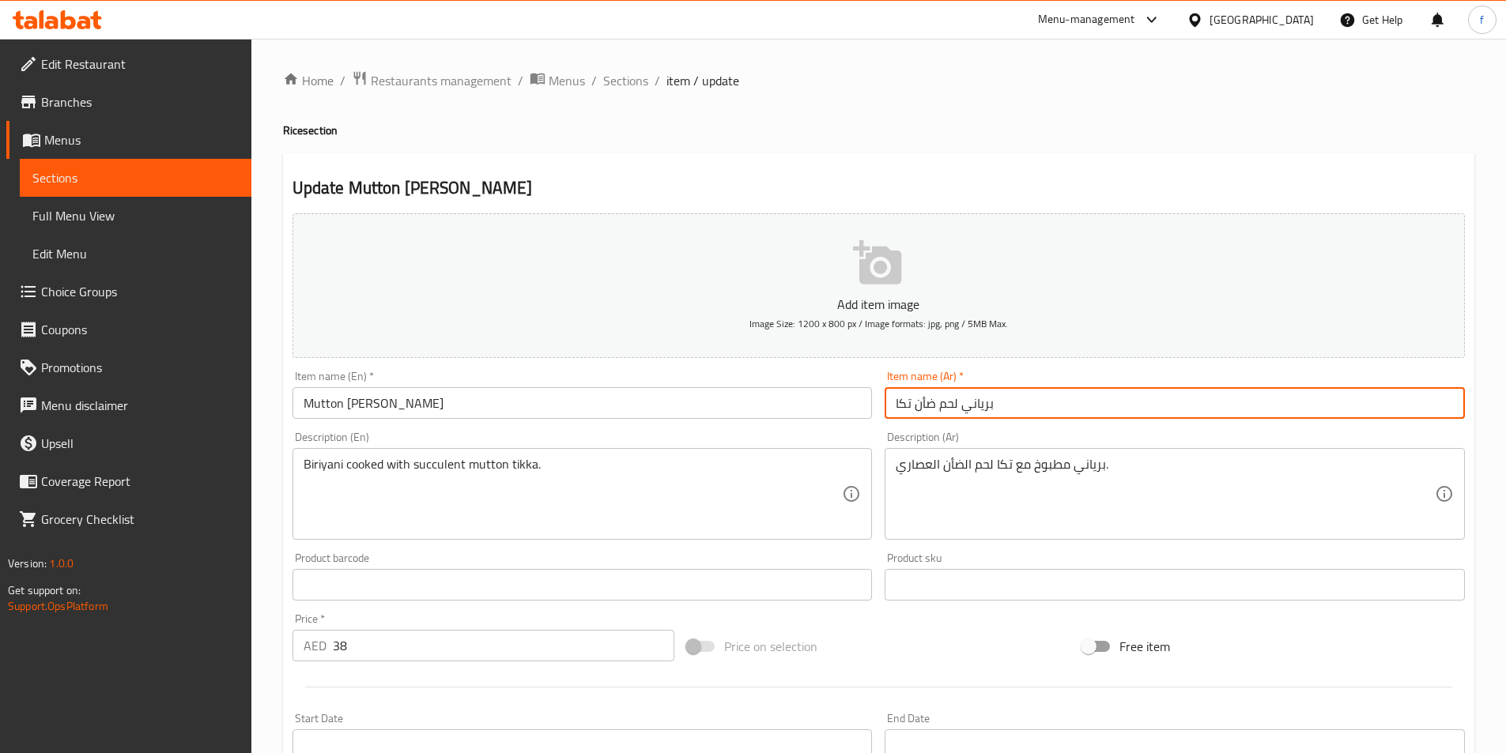
click at [929, 400] on input "برياني لحم ضأن تكا" at bounding box center [1175, 403] width 580 height 32
type input "برياني لحم غنم تكا"
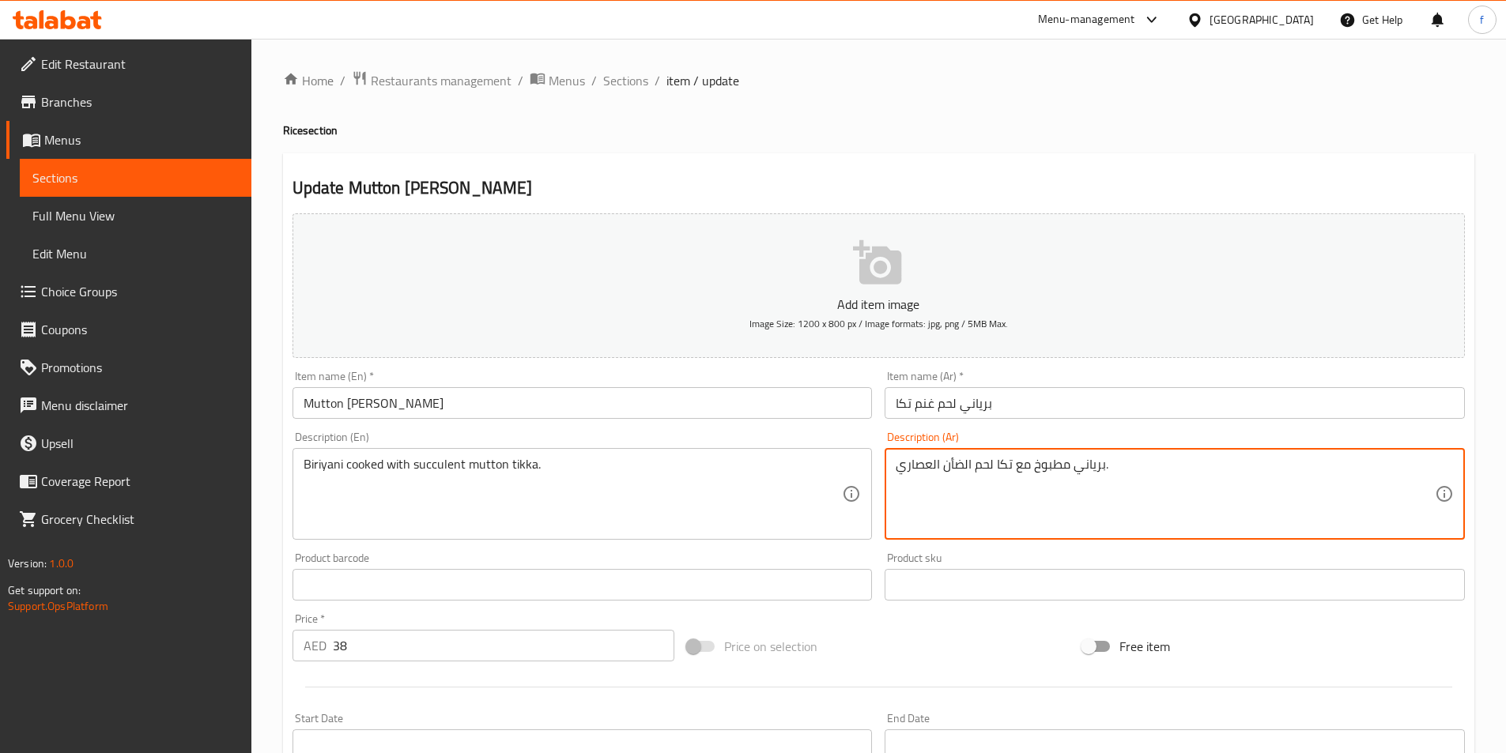
click at [961, 469] on textarea "[PERSON_NAME] مطبوخ مع تكا لحم الضأن العصاري." at bounding box center [1165, 494] width 539 height 75
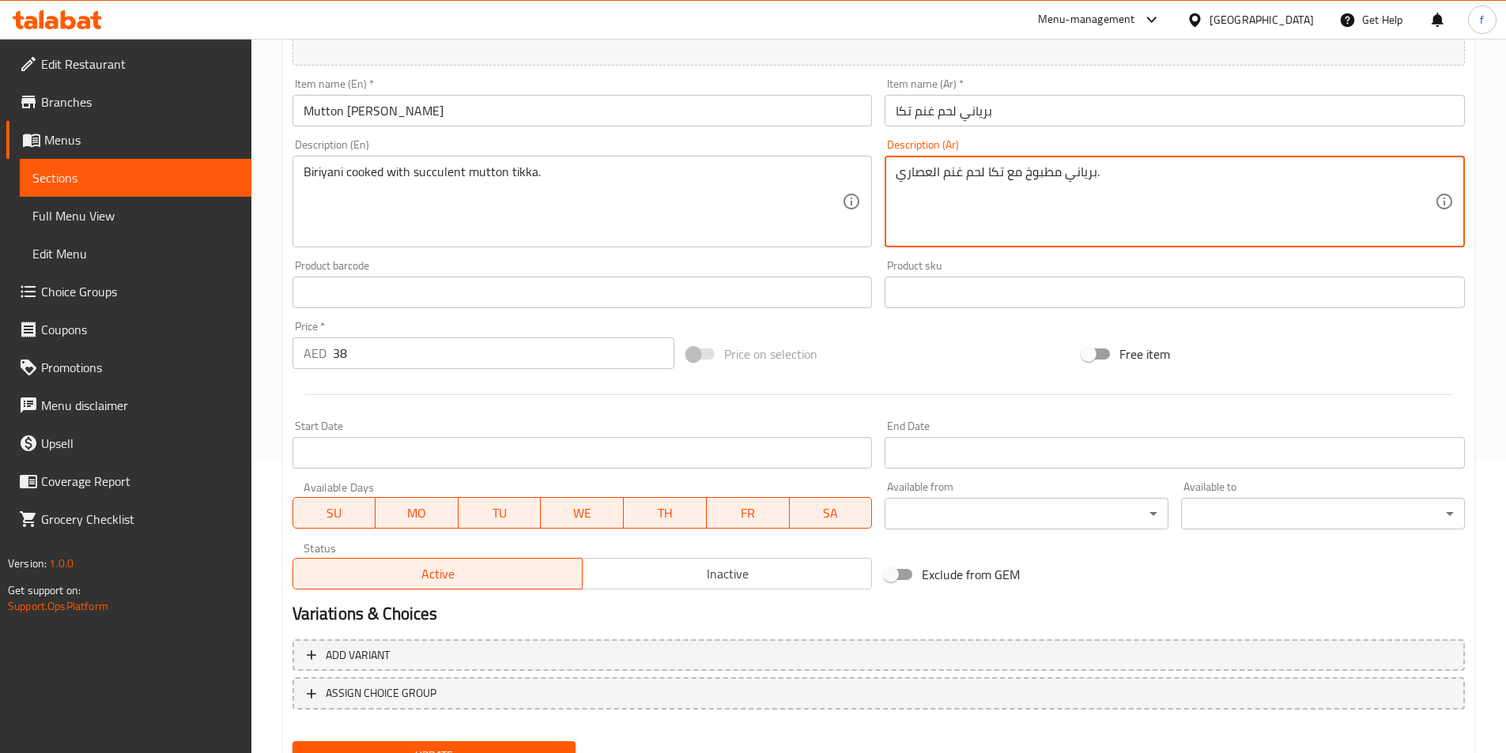
scroll to position [364, 0]
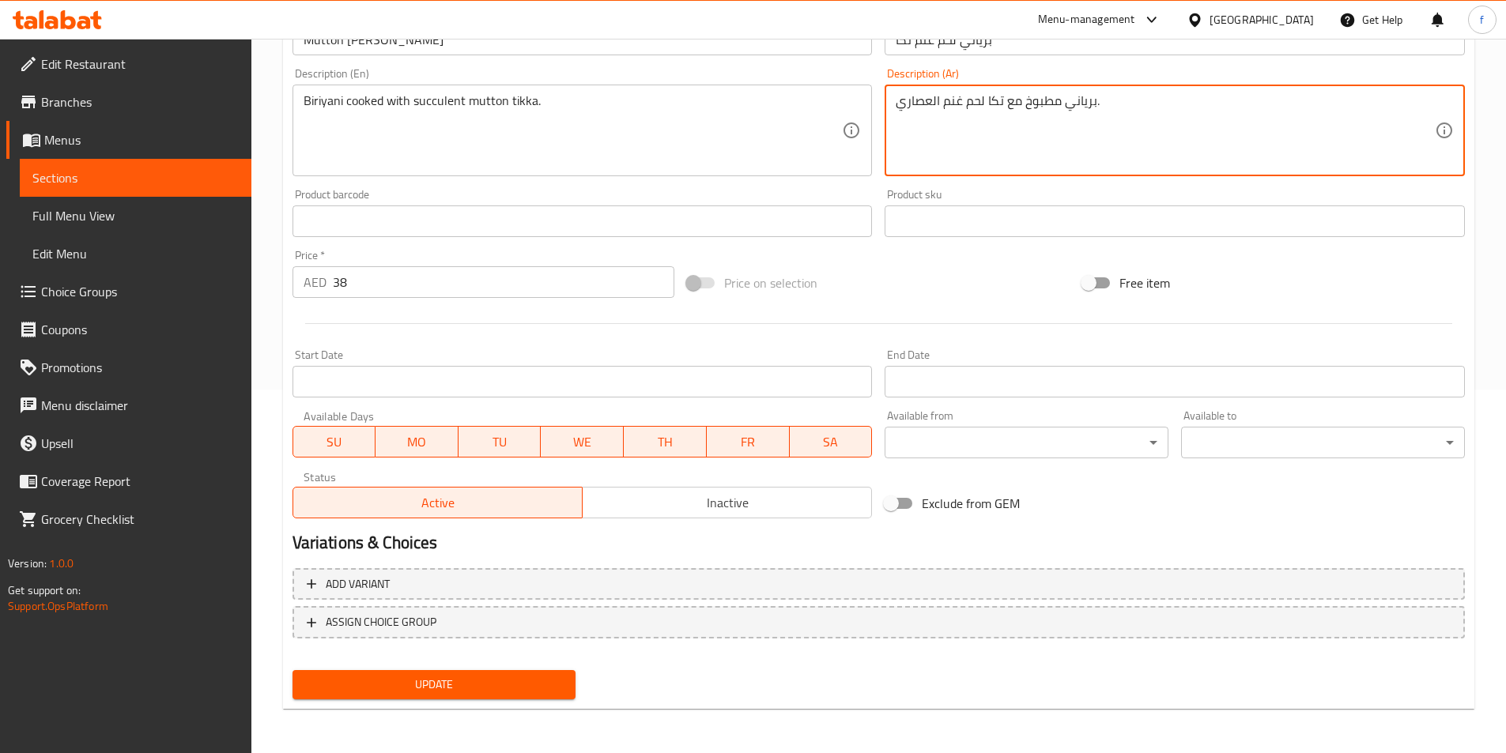
type textarea "برياني مطبوخ مع تكا لحم غنم العصاري."
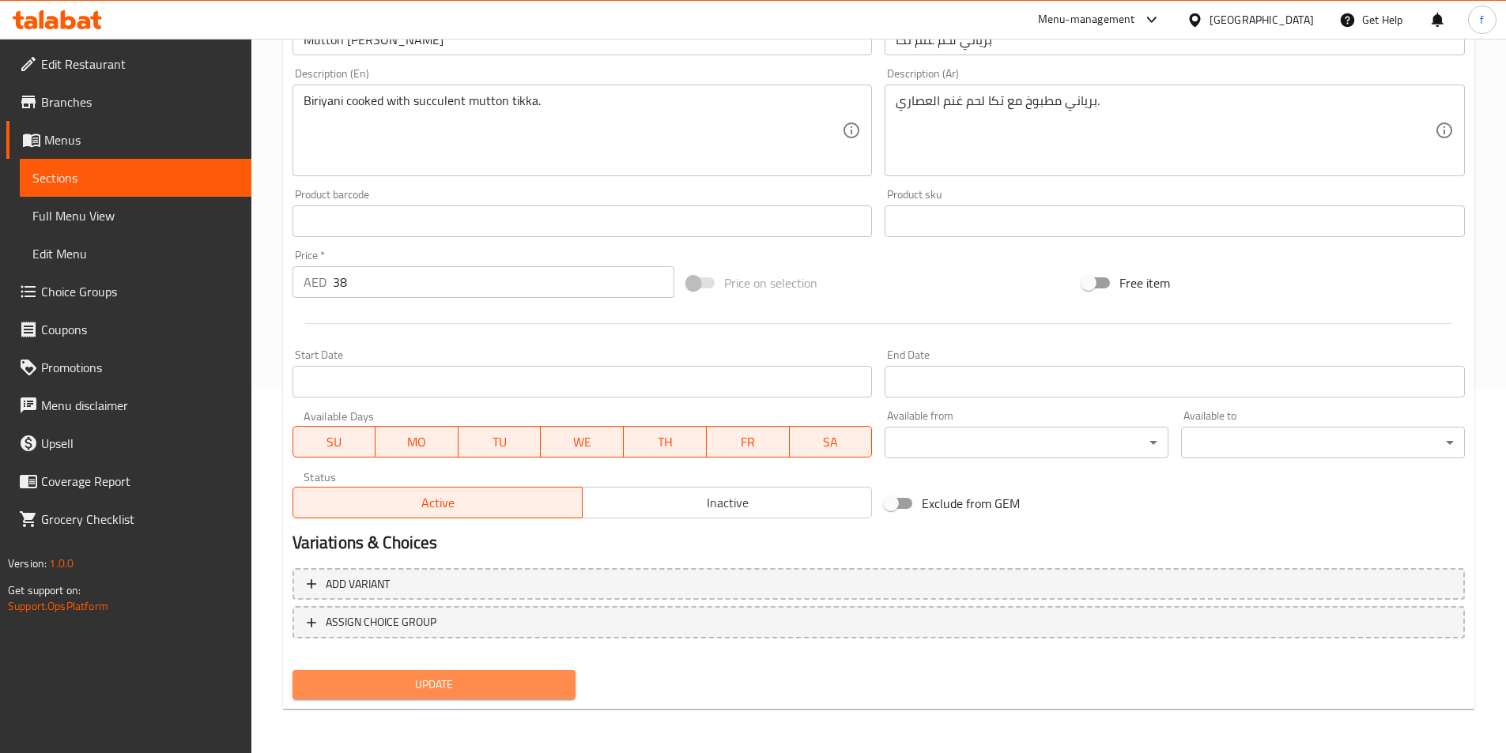
click at [507, 685] on span "Update" at bounding box center [434, 685] width 259 height 20
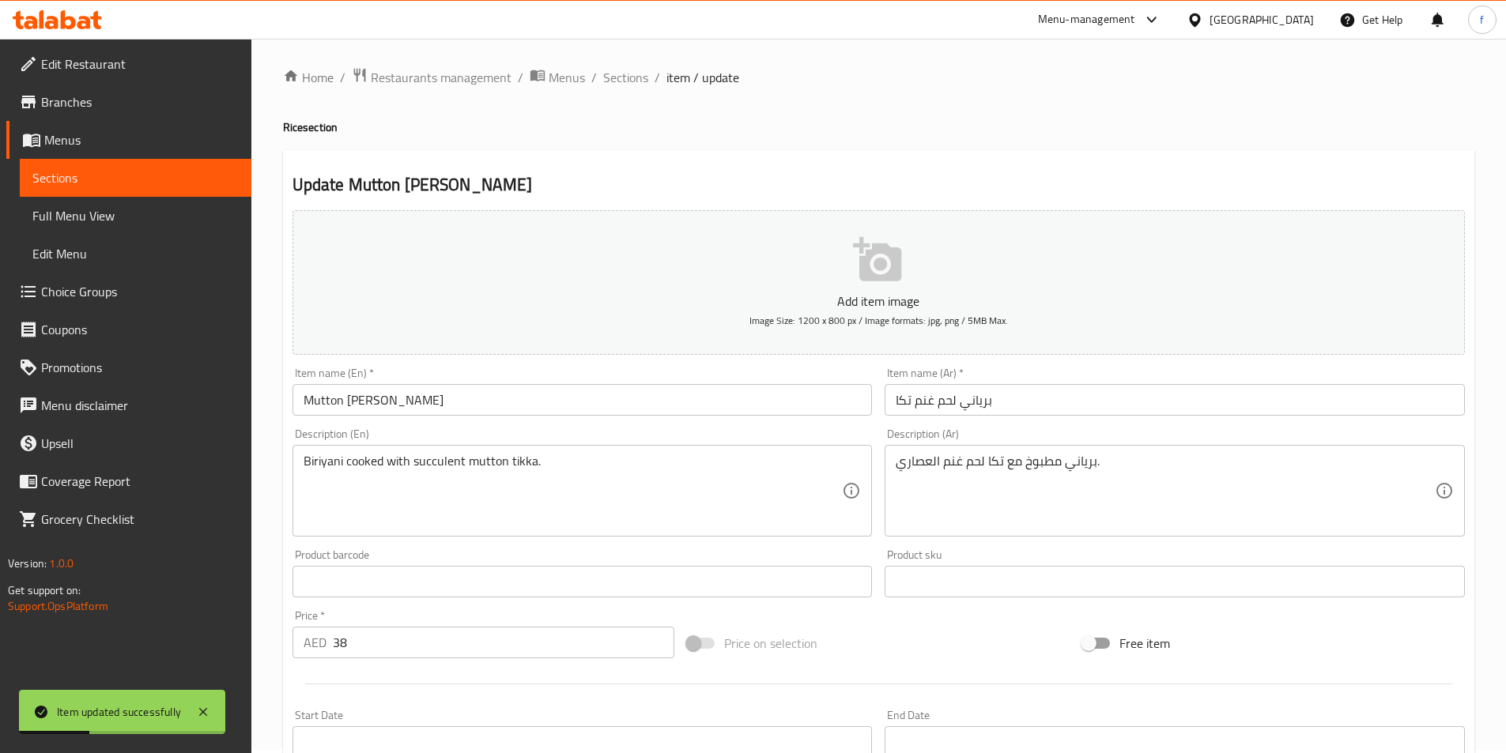
scroll to position [0, 0]
drag, startPoint x: 621, startPoint y: 79, endPoint x: 616, endPoint y: 96, distance: 18.0
click at [621, 79] on span "Sections" at bounding box center [625, 80] width 45 height 19
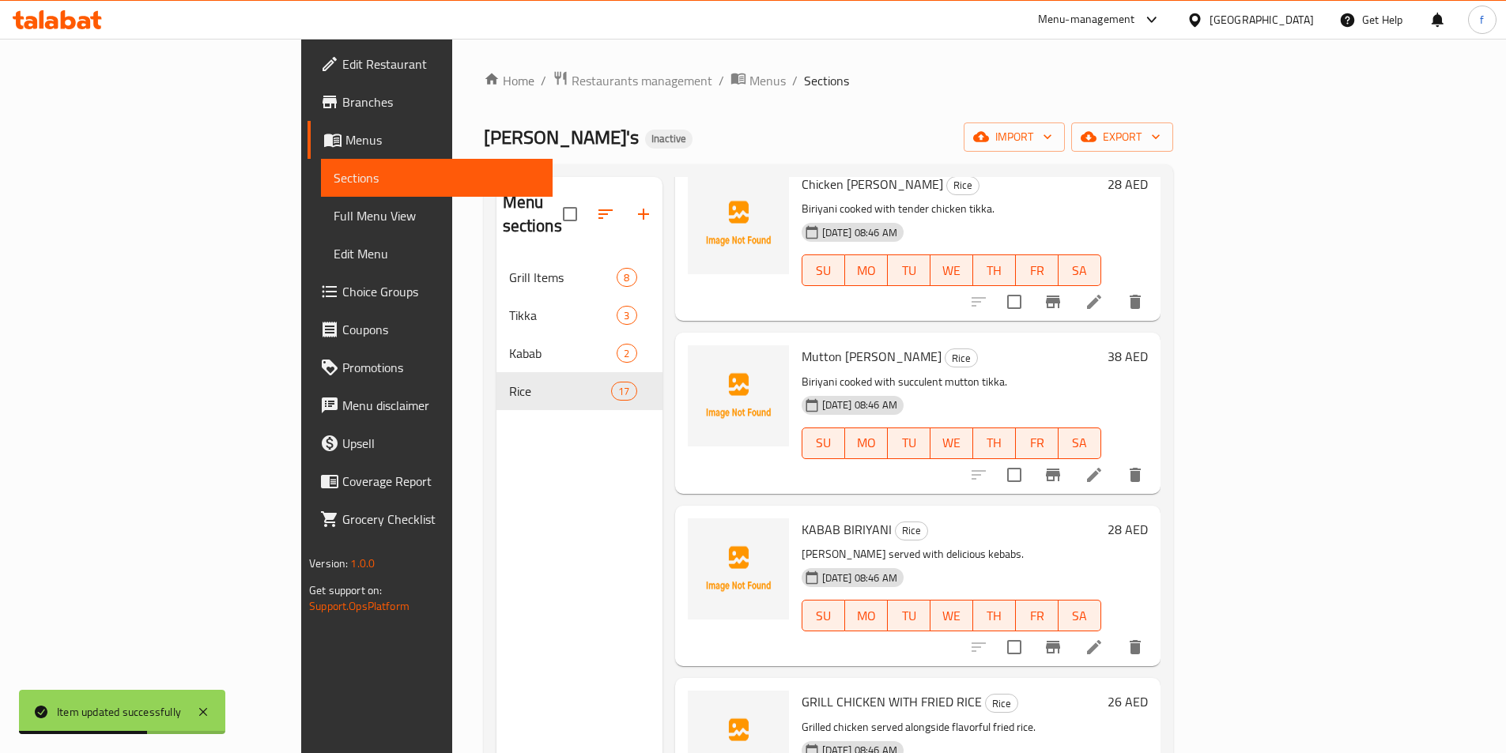
scroll to position [553, 0]
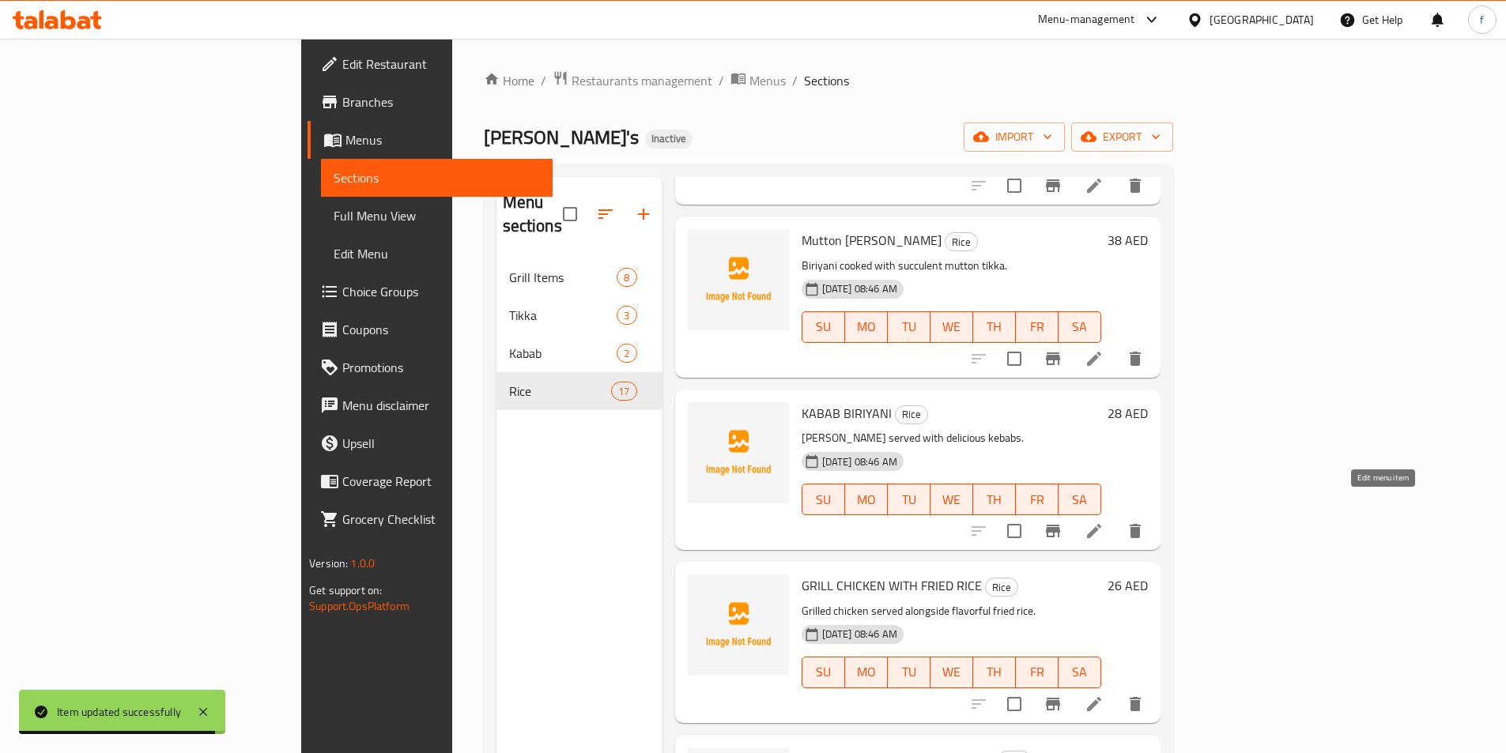
click at [1104, 522] on icon at bounding box center [1094, 531] width 19 height 19
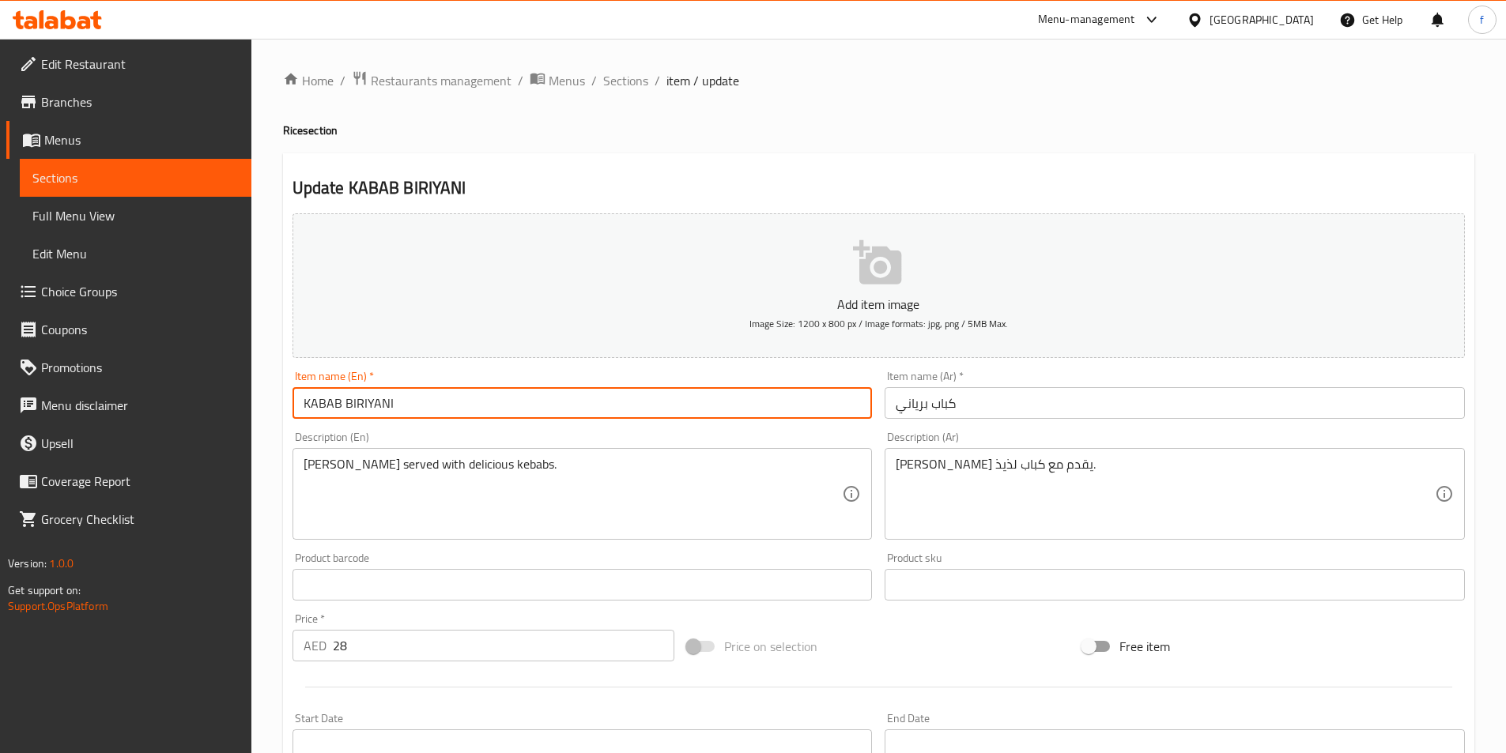
click at [406, 400] on input "KABAB BIRIYANI" at bounding box center [582, 403] width 580 height 32
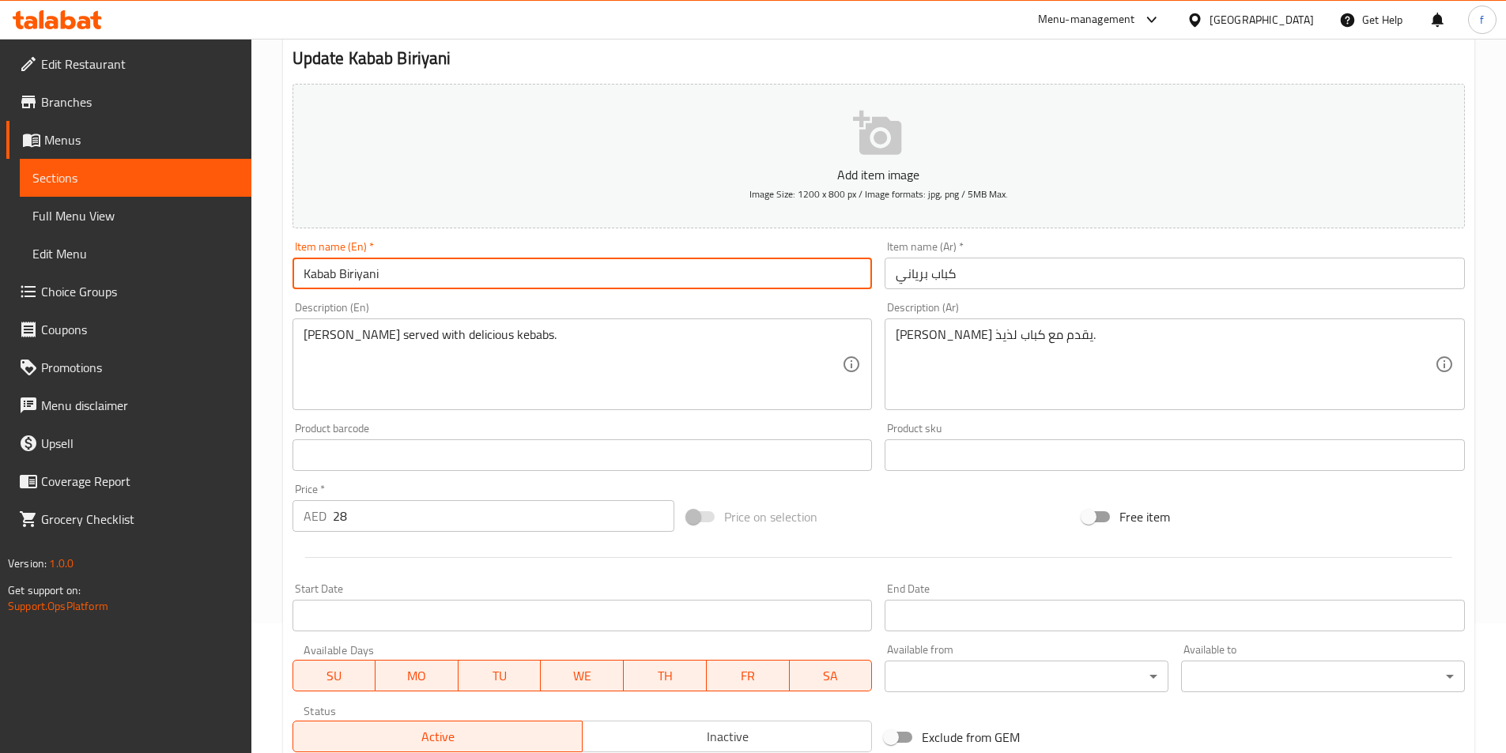
scroll to position [126, 0]
type input "Kabab Biriyani"
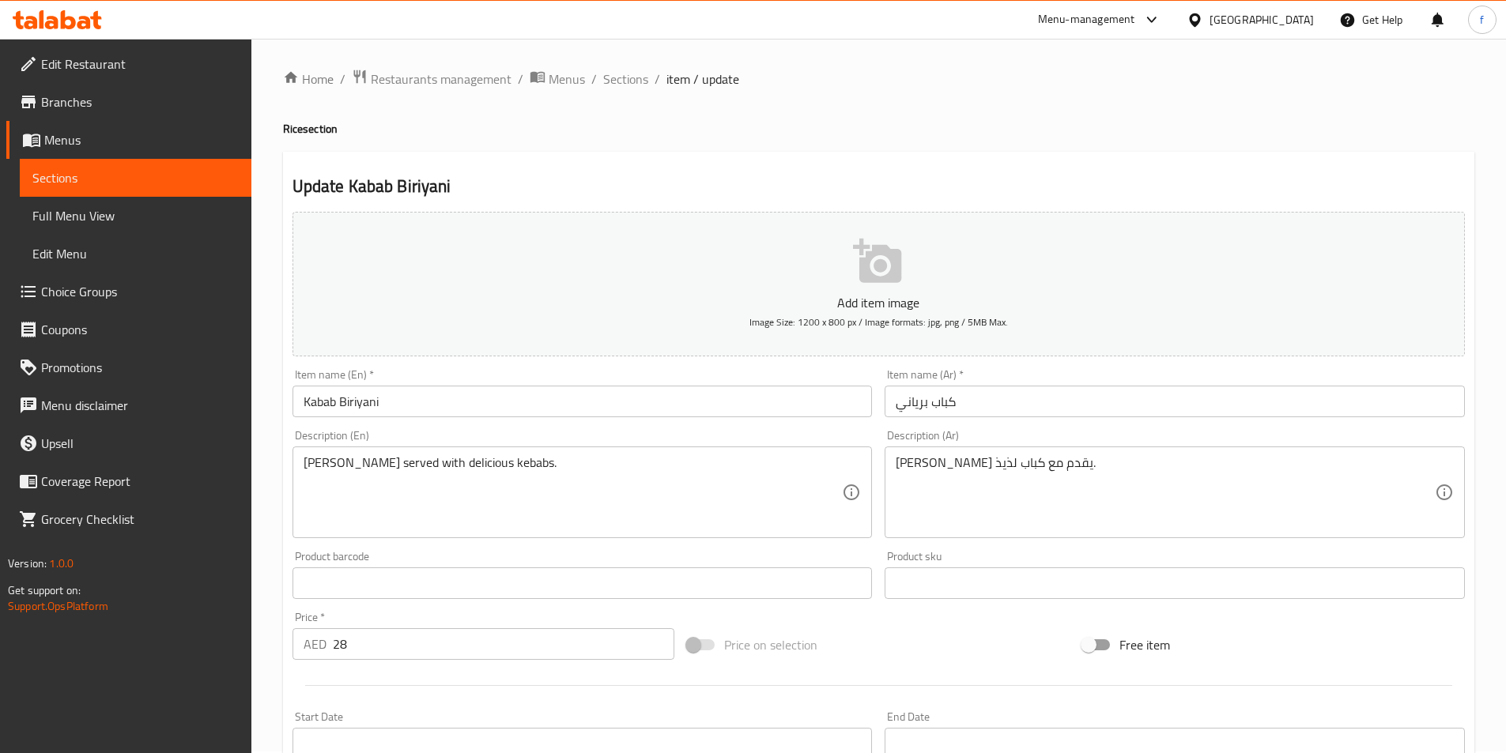
scroll to position [0, 0]
click at [918, 140] on div "Home / Restaurants management / Menus / Sections / item / update Rice section U…" at bounding box center [878, 577] width 1191 height 1015
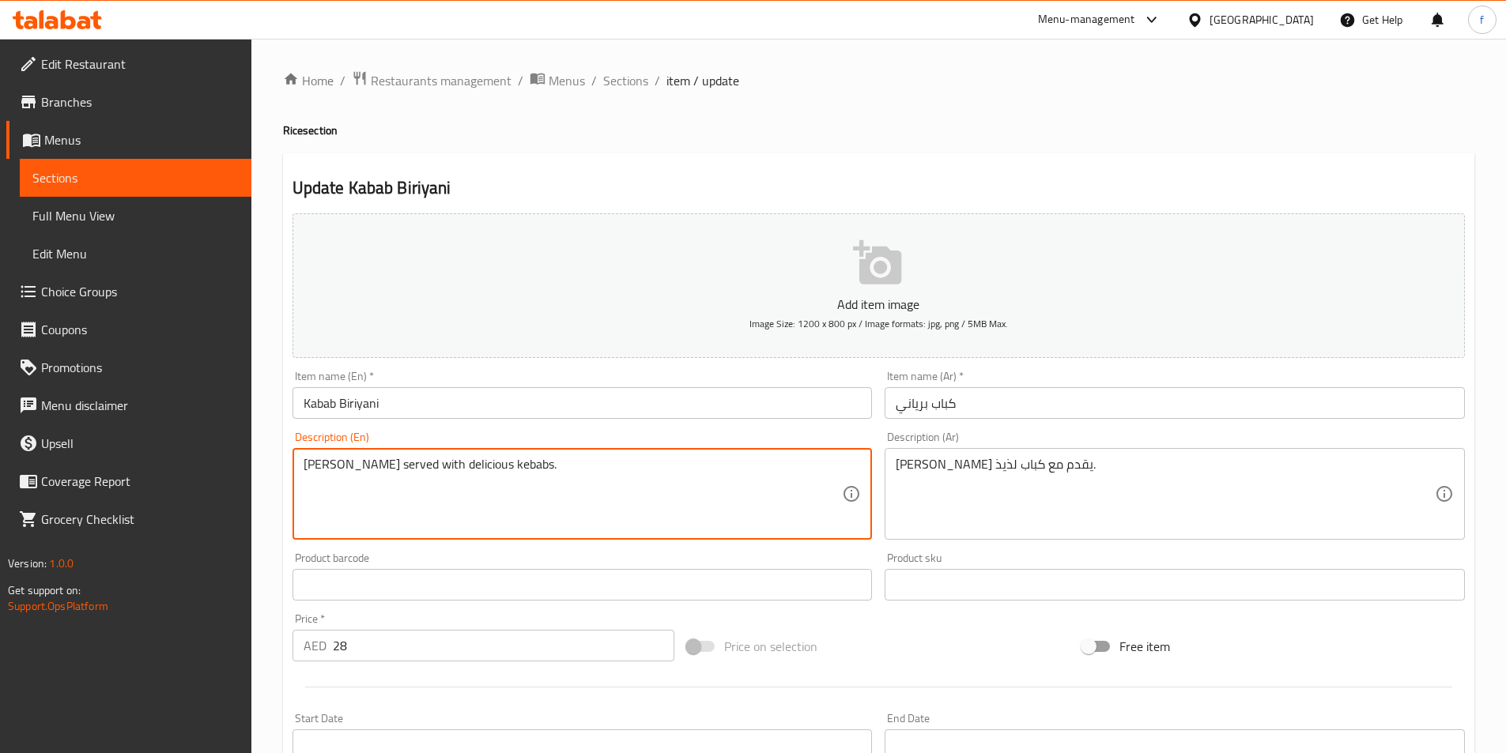
drag, startPoint x: 508, startPoint y: 468, endPoint x: 449, endPoint y: 486, distance: 62.0
click at [449, 486] on textarea "[PERSON_NAME] served with delicious kebabs." at bounding box center [573, 494] width 539 height 75
click at [486, 462] on textarea "[PERSON_NAME] served with delicious kebabs." at bounding box center [573, 494] width 539 height 75
drag, startPoint x: 500, startPoint y: 466, endPoint x: 293, endPoint y: 463, distance: 206.4
click at [293, 463] on div "Biriyani served with delicious kebabs. Description (En)" at bounding box center [582, 494] width 580 height 92
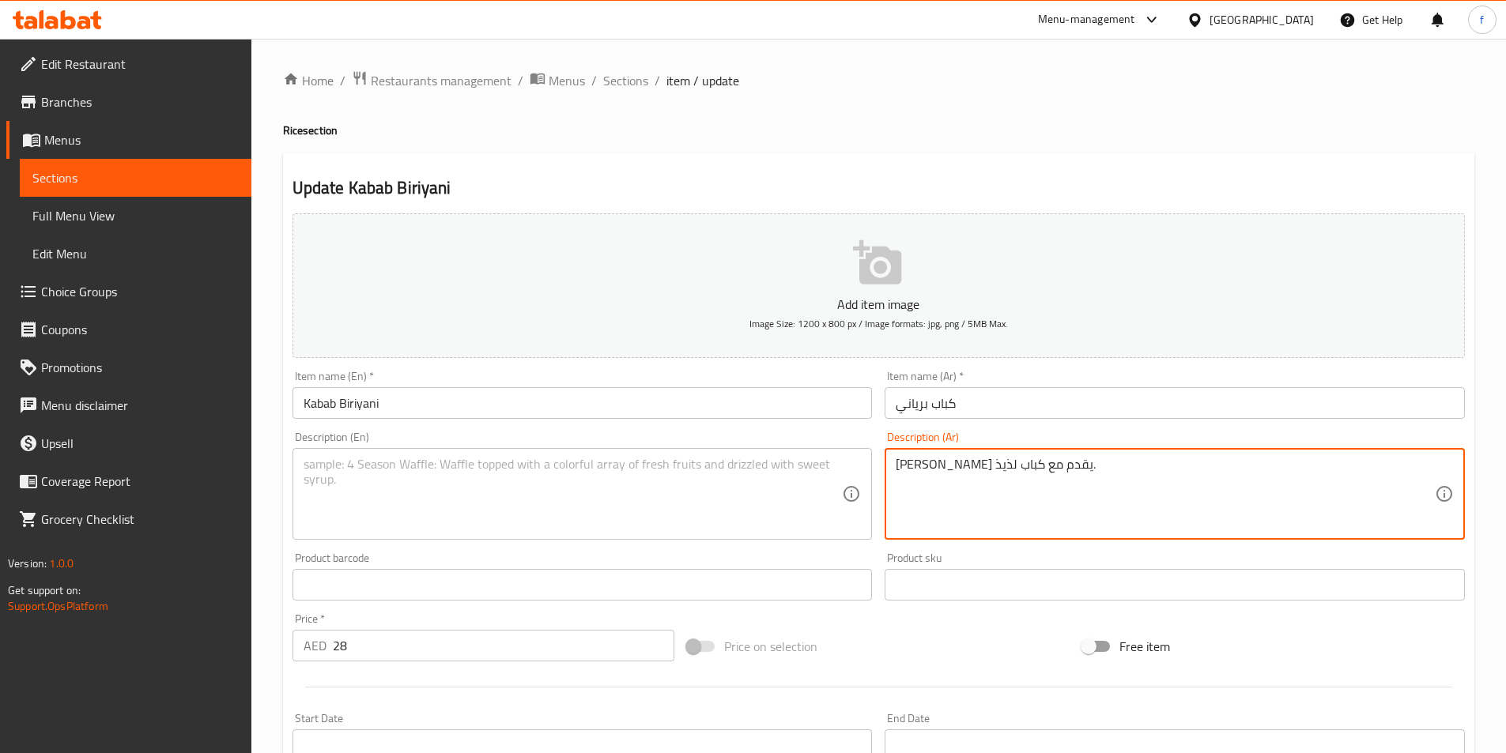
drag, startPoint x: 1031, startPoint y: 470, endPoint x: 1024, endPoint y: 474, distance: 8.1
type textarea "ب"
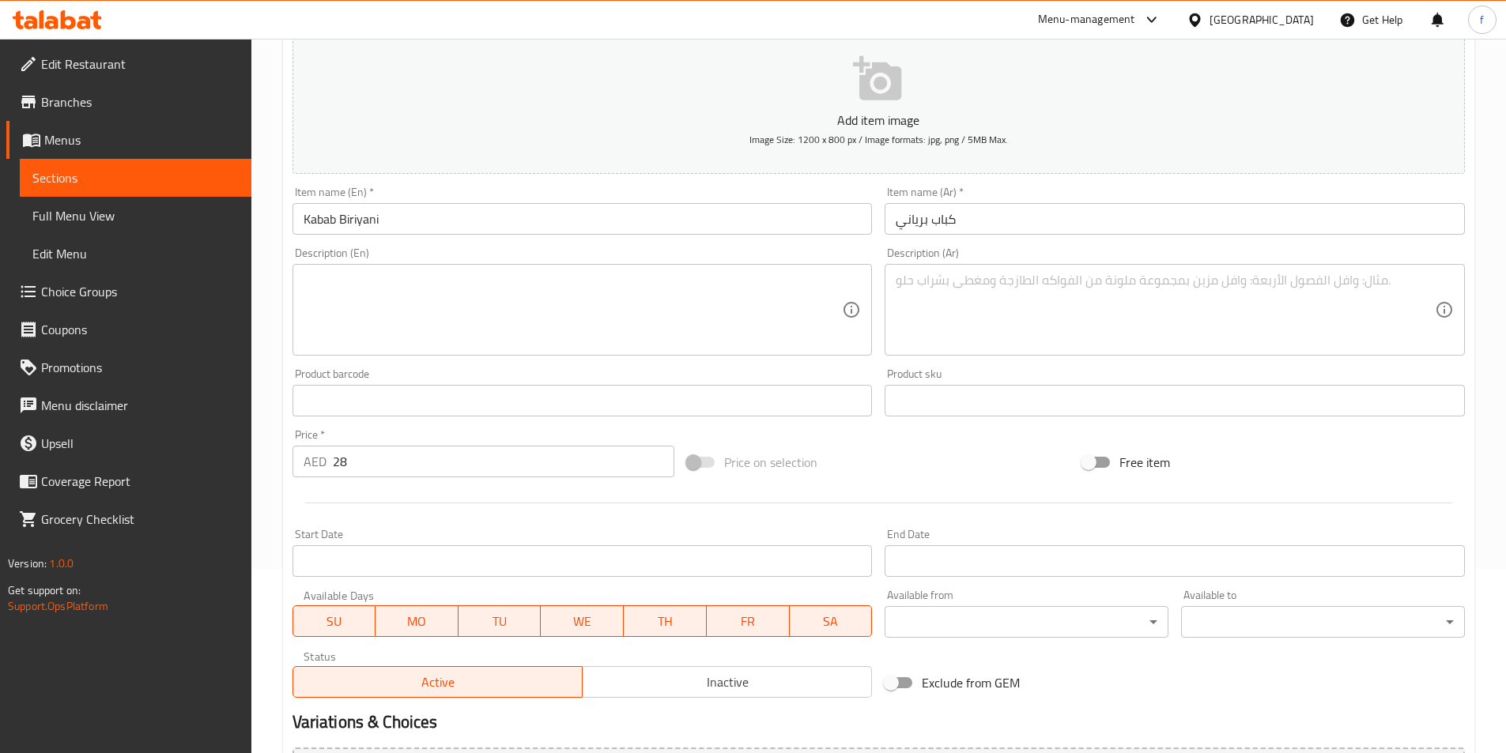
scroll to position [364, 0]
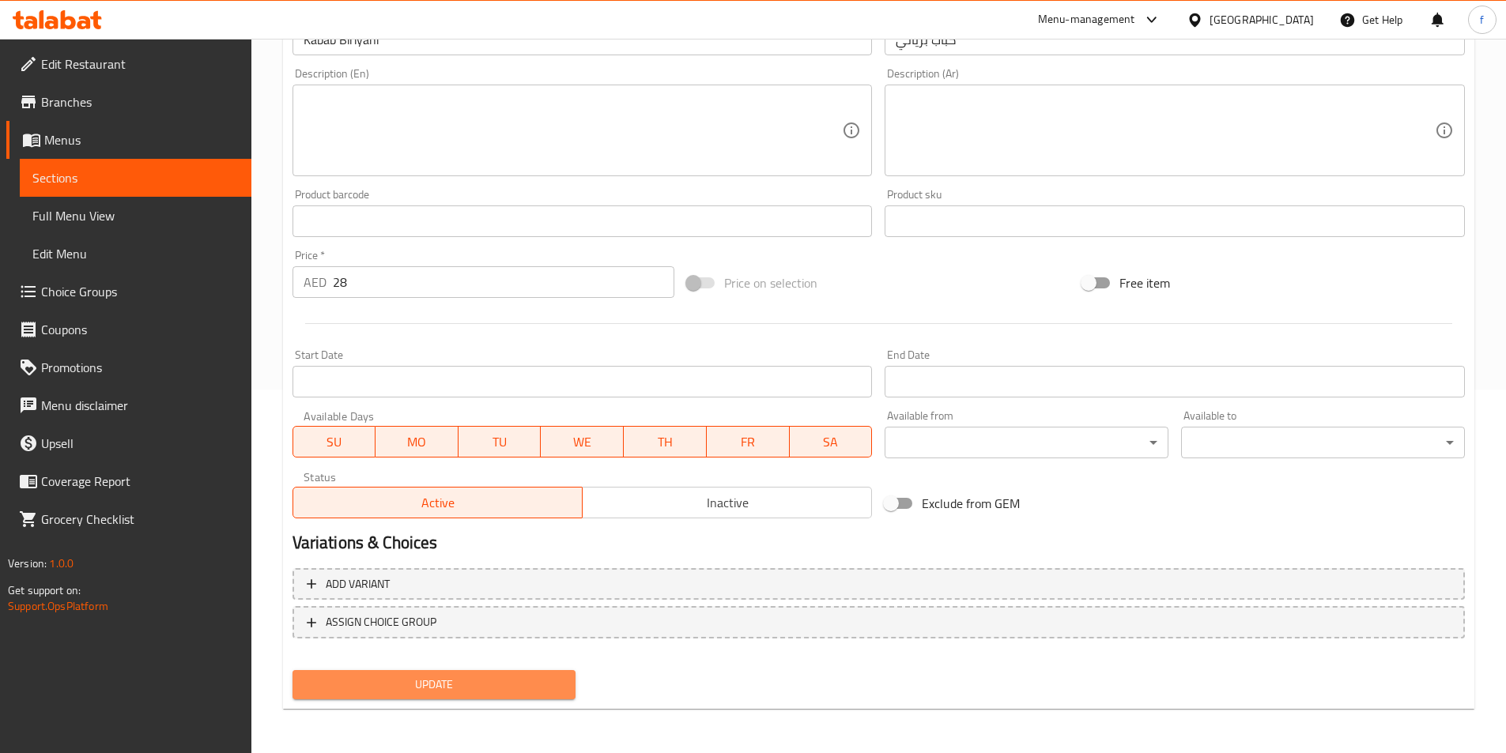
click at [466, 693] on span "Update" at bounding box center [434, 685] width 259 height 20
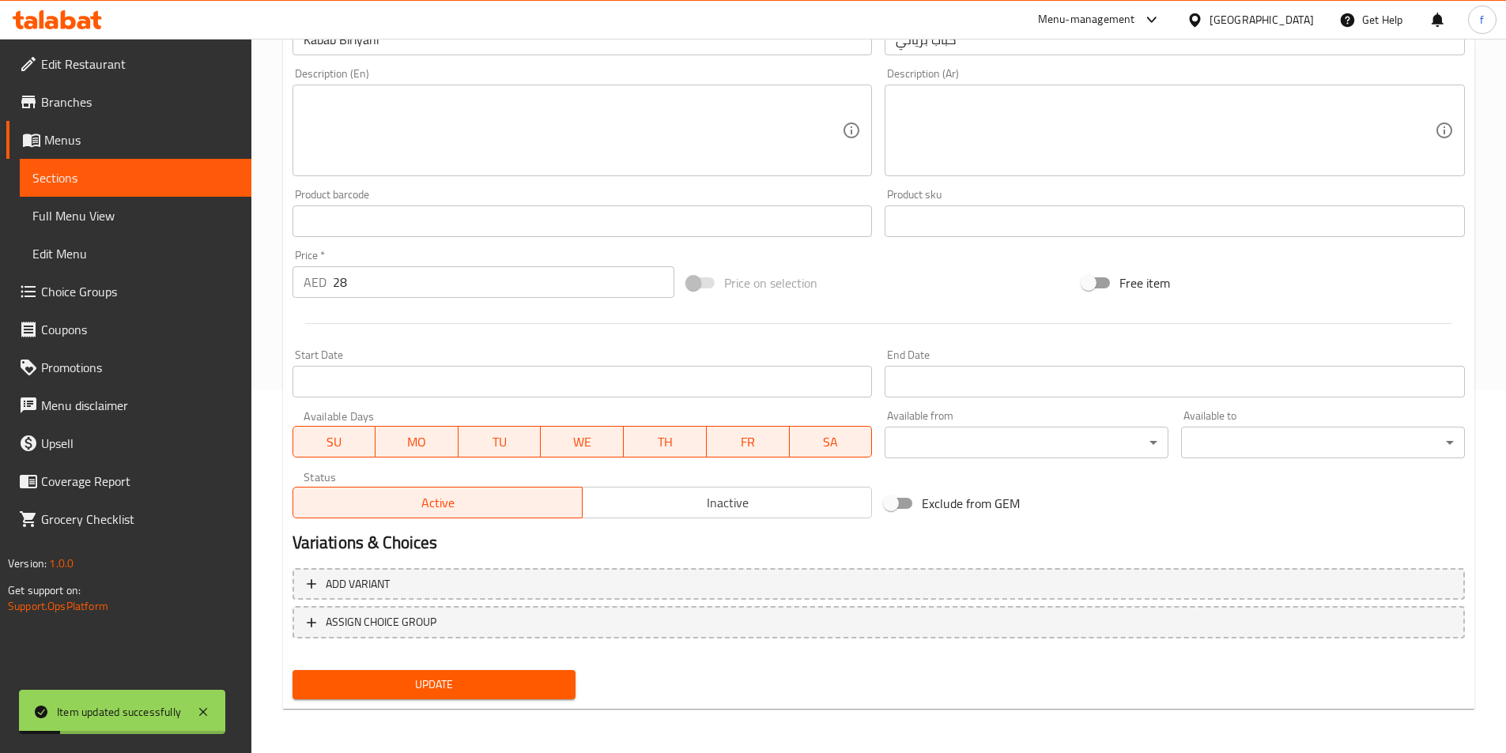
scroll to position [0, 0]
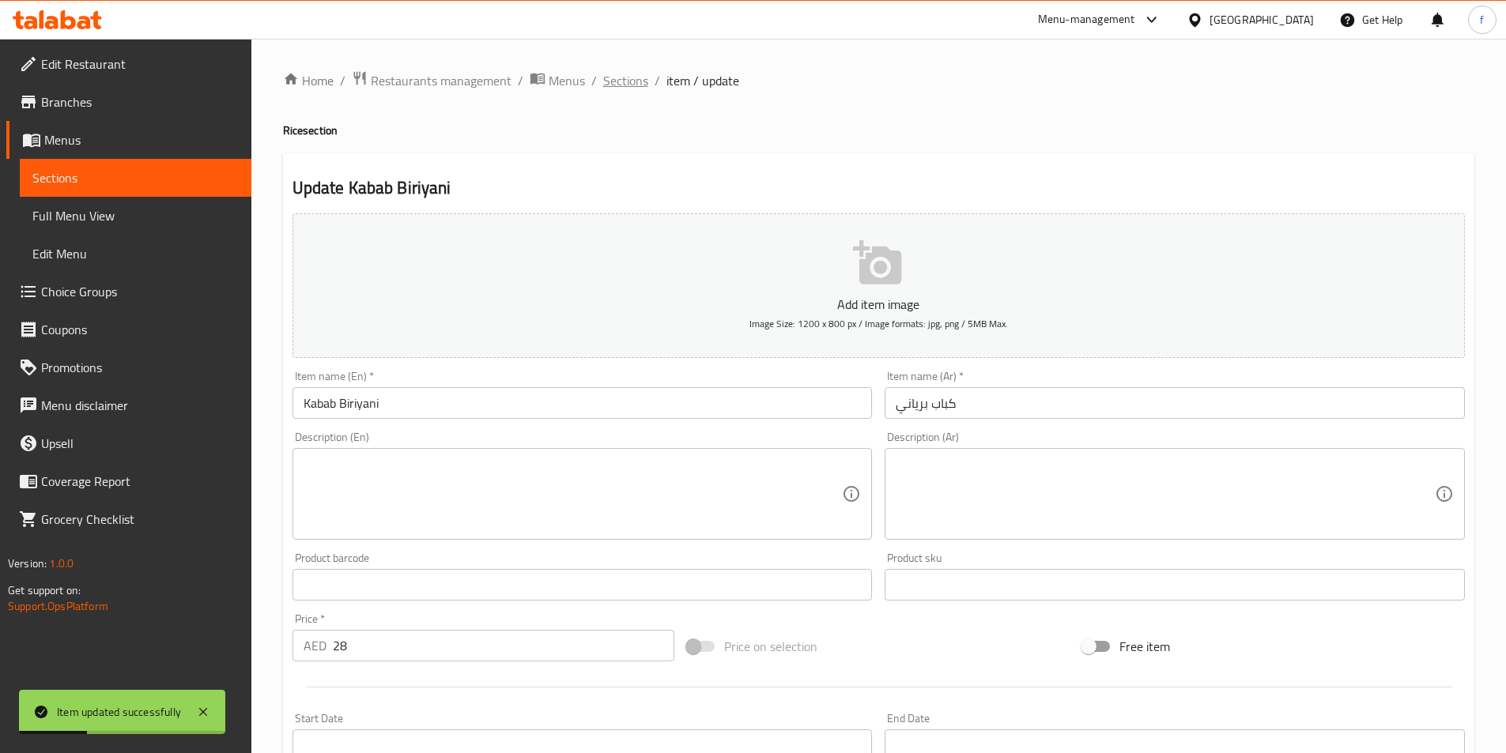
click at [623, 89] on span "Sections" at bounding box center [625, 80] width 45 height 19
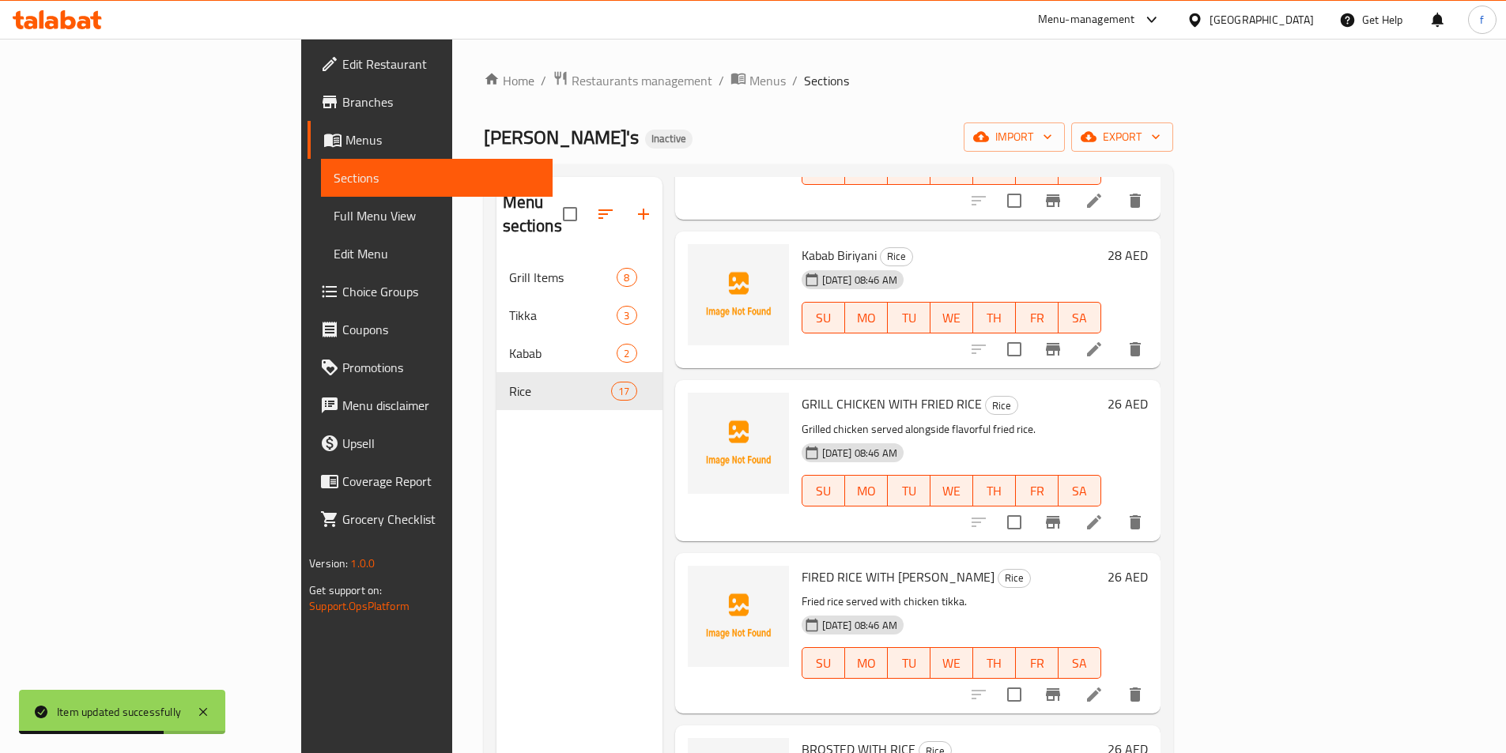
scroll to position [632, 0]
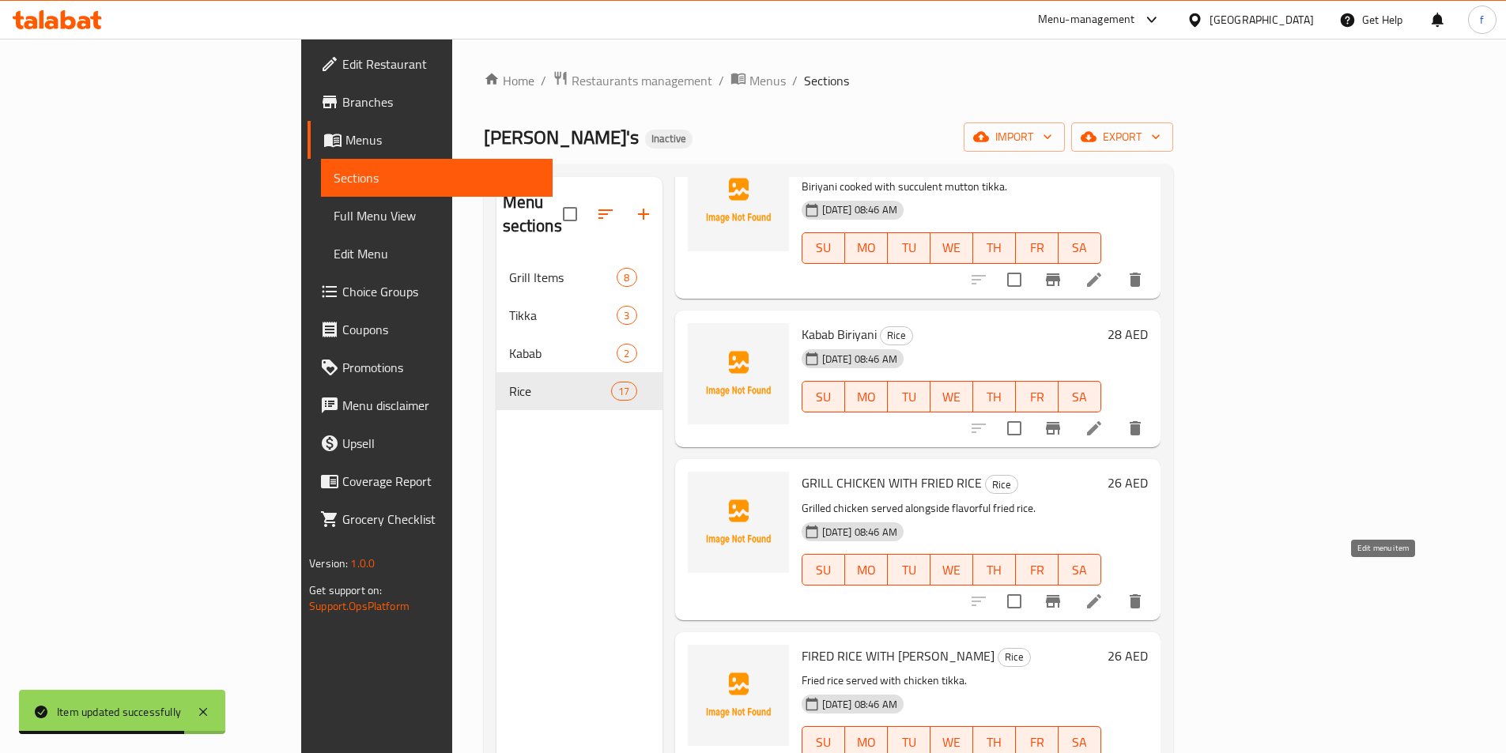
click at [1104, 592] on icon at bounding box center [1094, 601] width 19 height 19
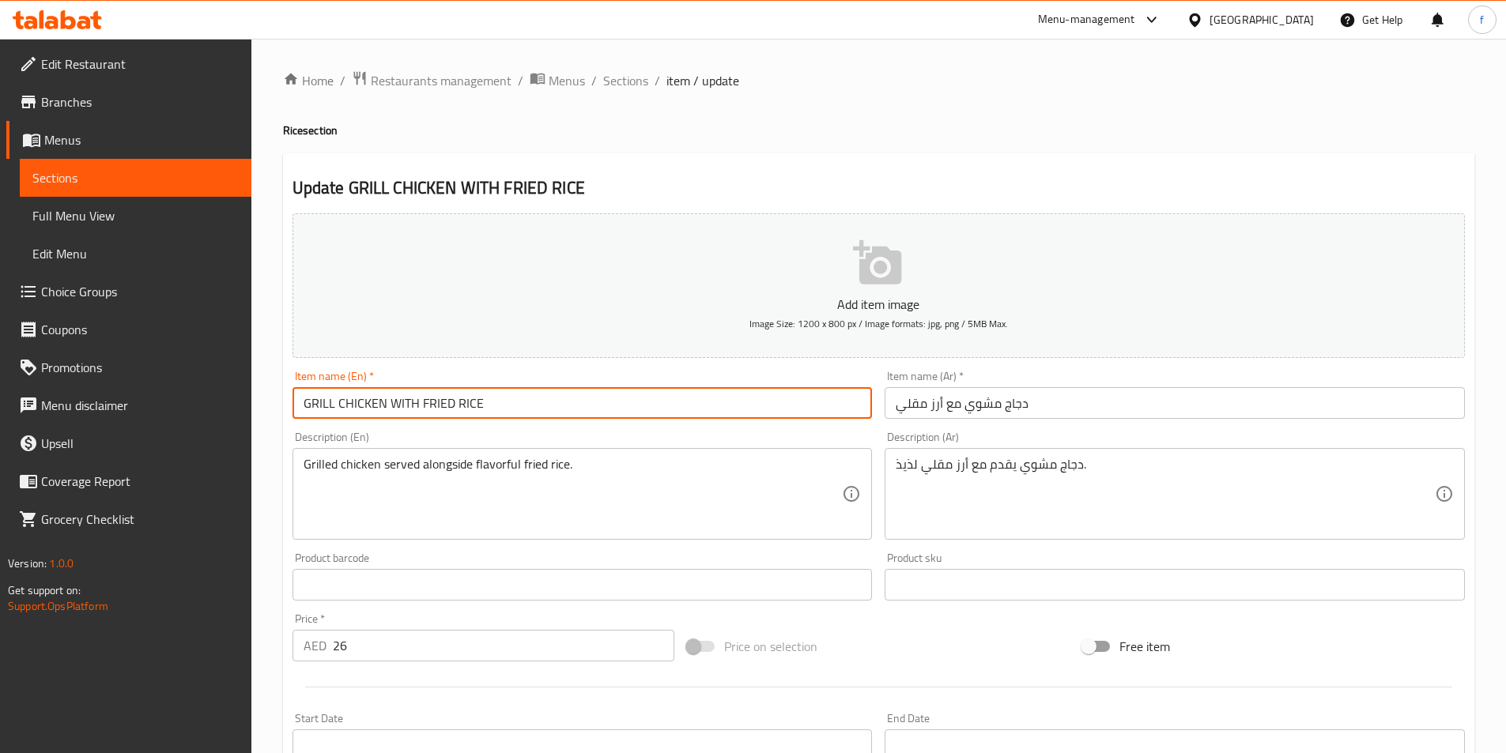
drag, startPoint x: 496, startPoint y: 410, endPoint x: 293, endPoint y: 399, distance: 202.7
click at [293, 399] on input "GRILL CHICKEN WITH FRIED RICE" at bounding box center [582, 403] width 580 height 32
type input "Grill Chicken with fried rice"
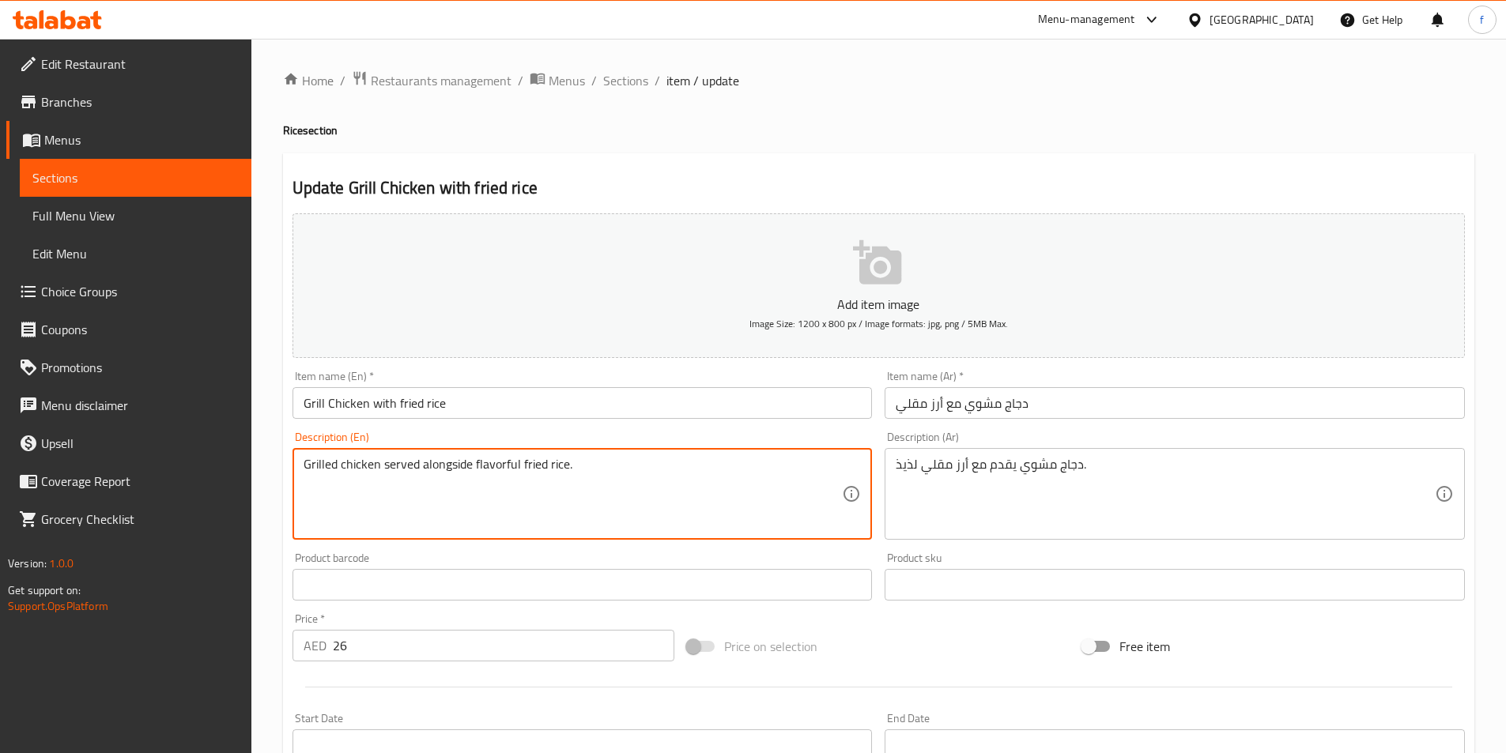
click at [418, 467] on textarea "Grilled chicken served alongside flavorful fried rice." at bounding box center [573, 494] width 539 height 75
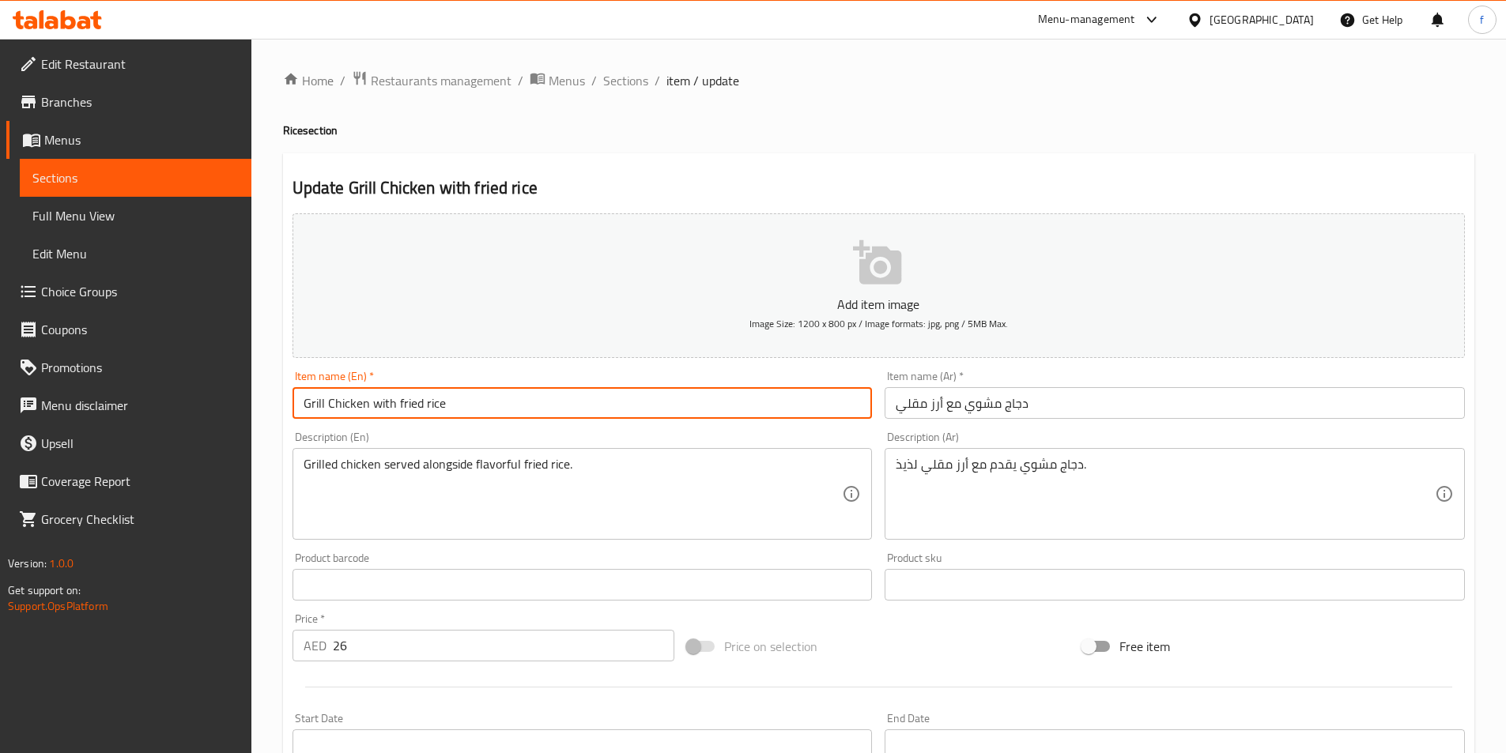
click at [394, 400] on input "Grill Chicken with fried rice" at bounding box center [582, 403] width 580 height 32
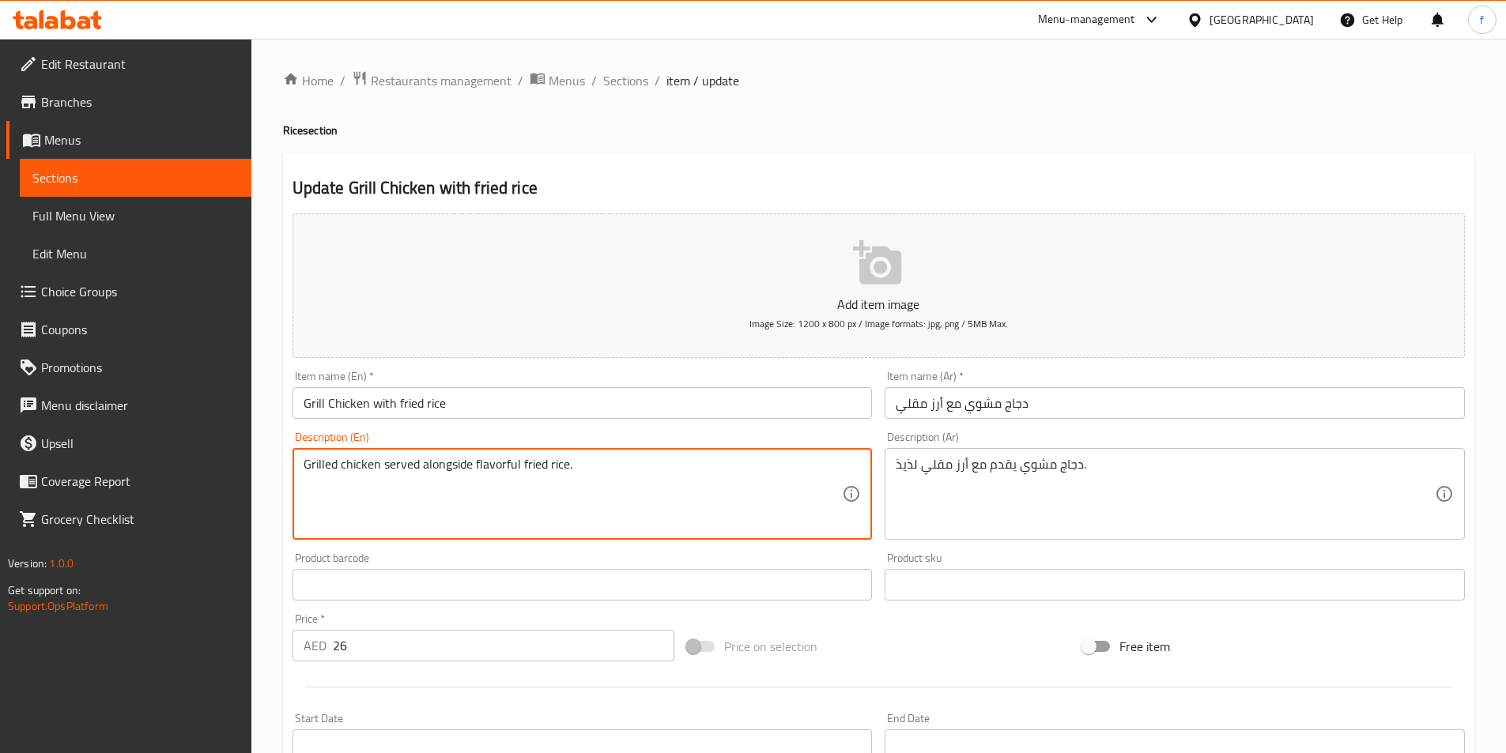
click at [534, 460] on textarea "Grilled chicken served alongside flavorful fried rice." at bounding box center [573, 494] width 539 height 75
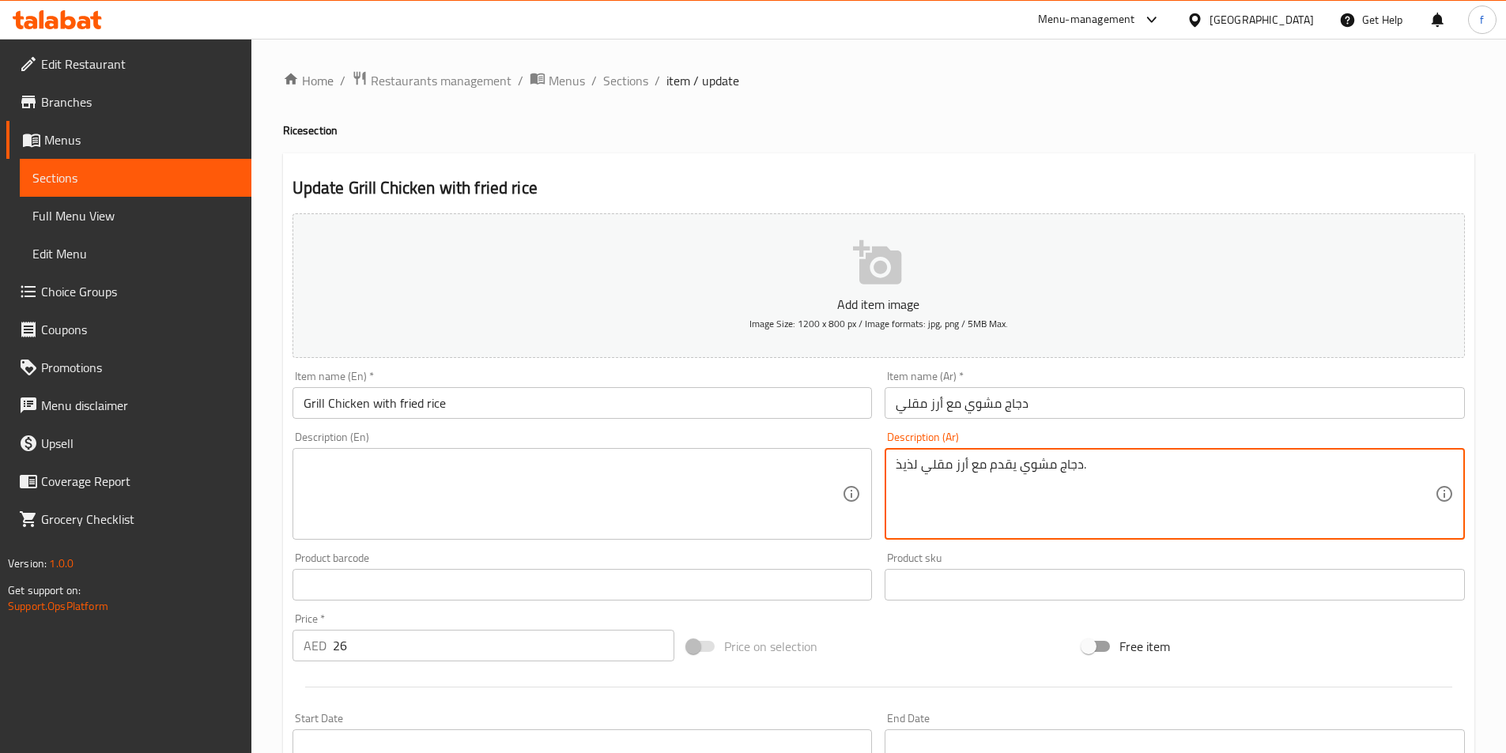
click at [1033, 474] on textarea "دجاج مشوي يقدم مع أرز مقلي لذيذ." at bounding box center [1165, 494] width 539 height 75
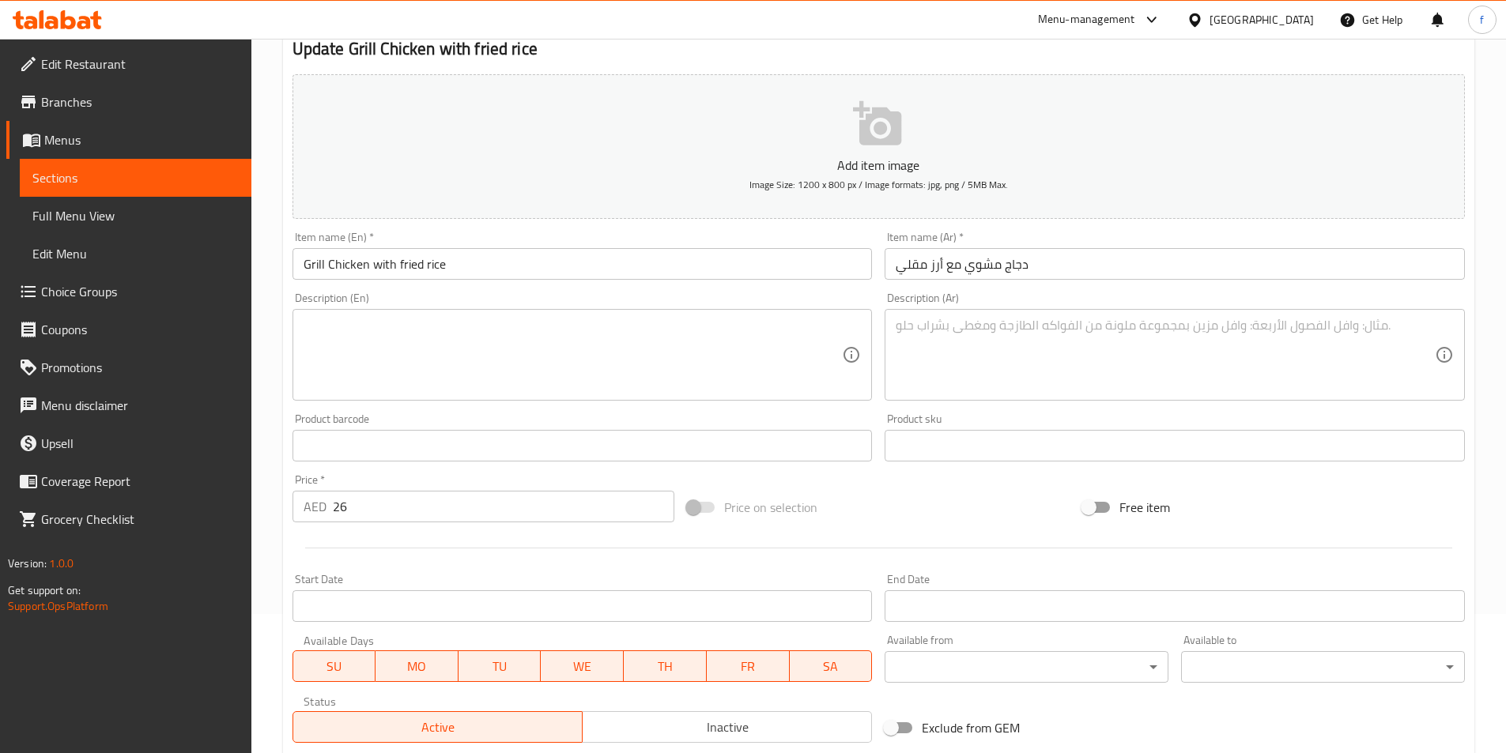
scroll to position [316, 0]
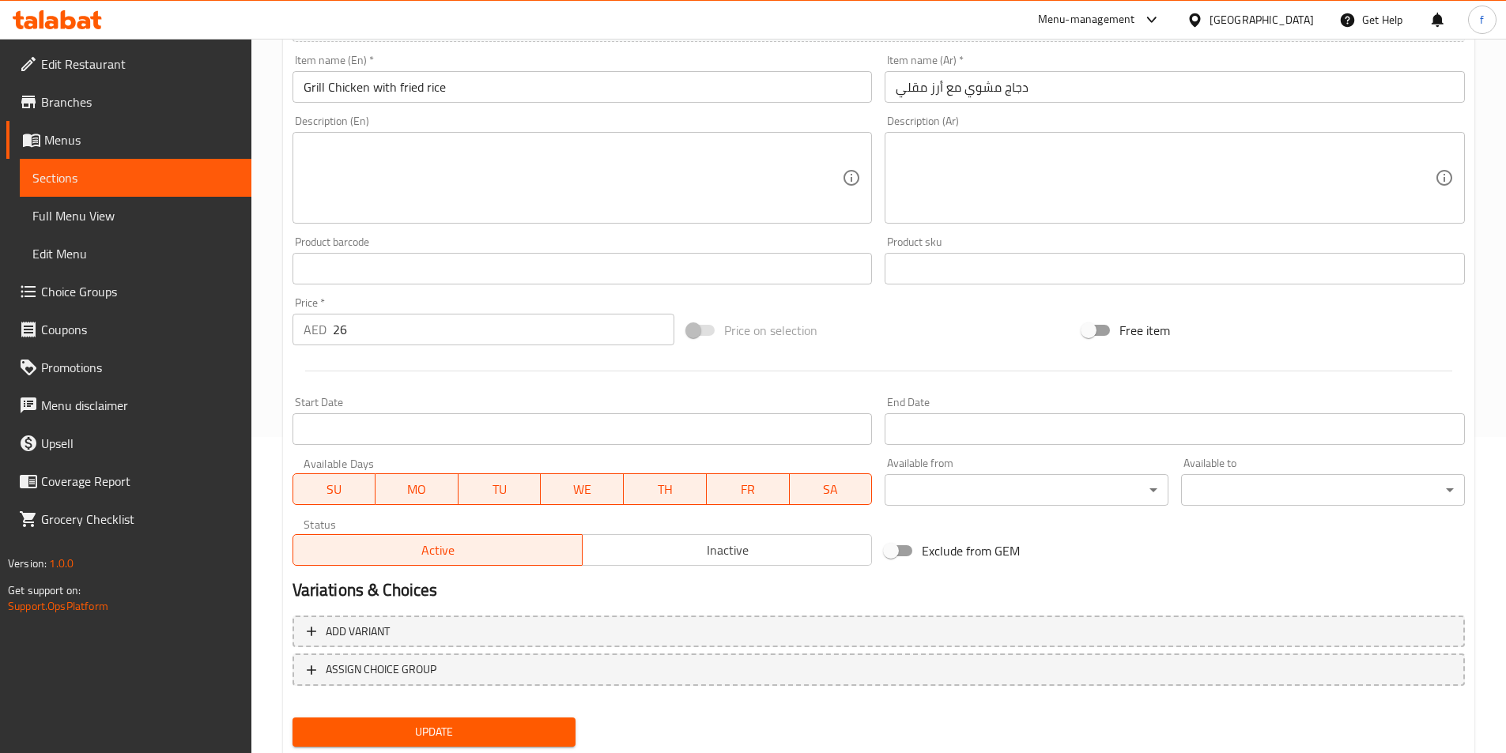
click at [477, 736] on span "Update" at bounding box center [434, 733] width 259 height 20
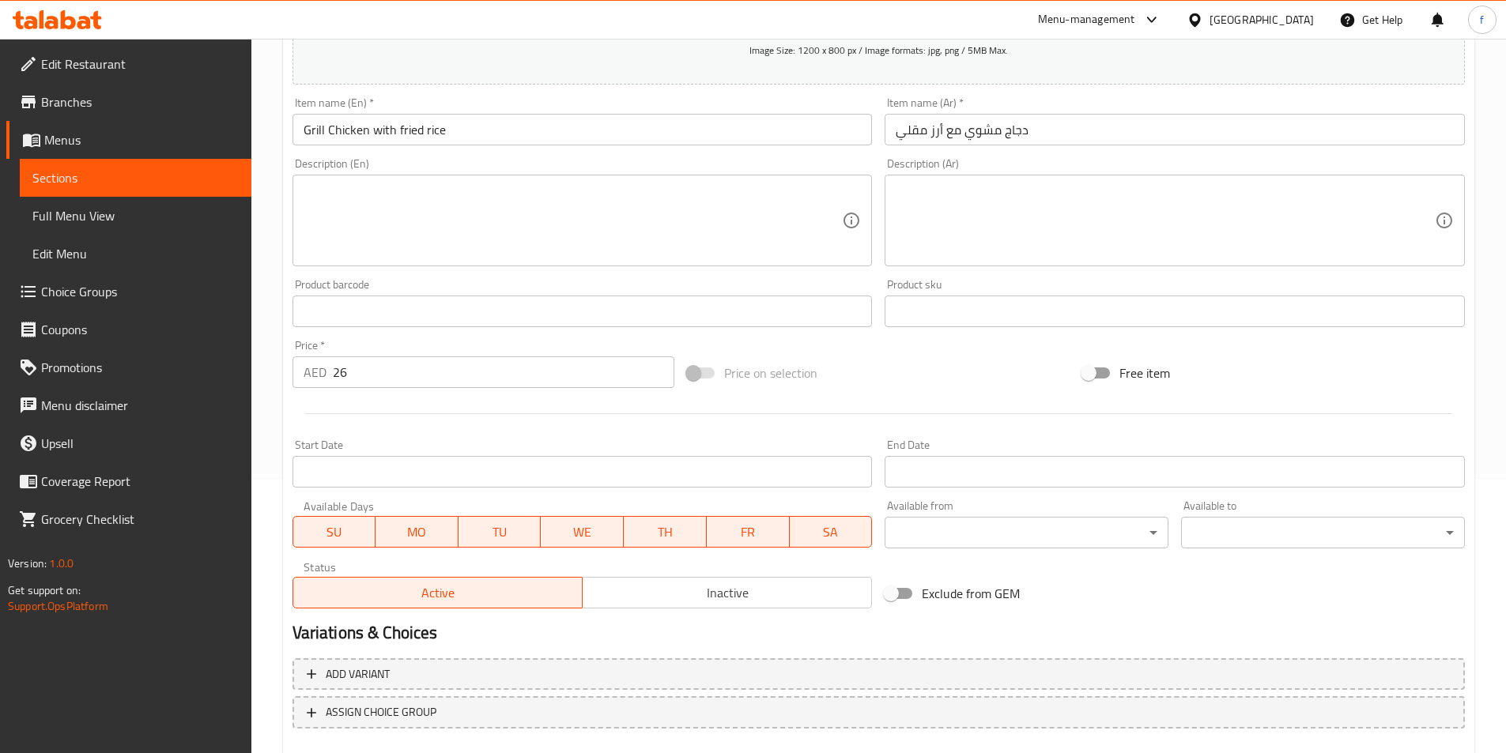
scroll to position [364, 0]
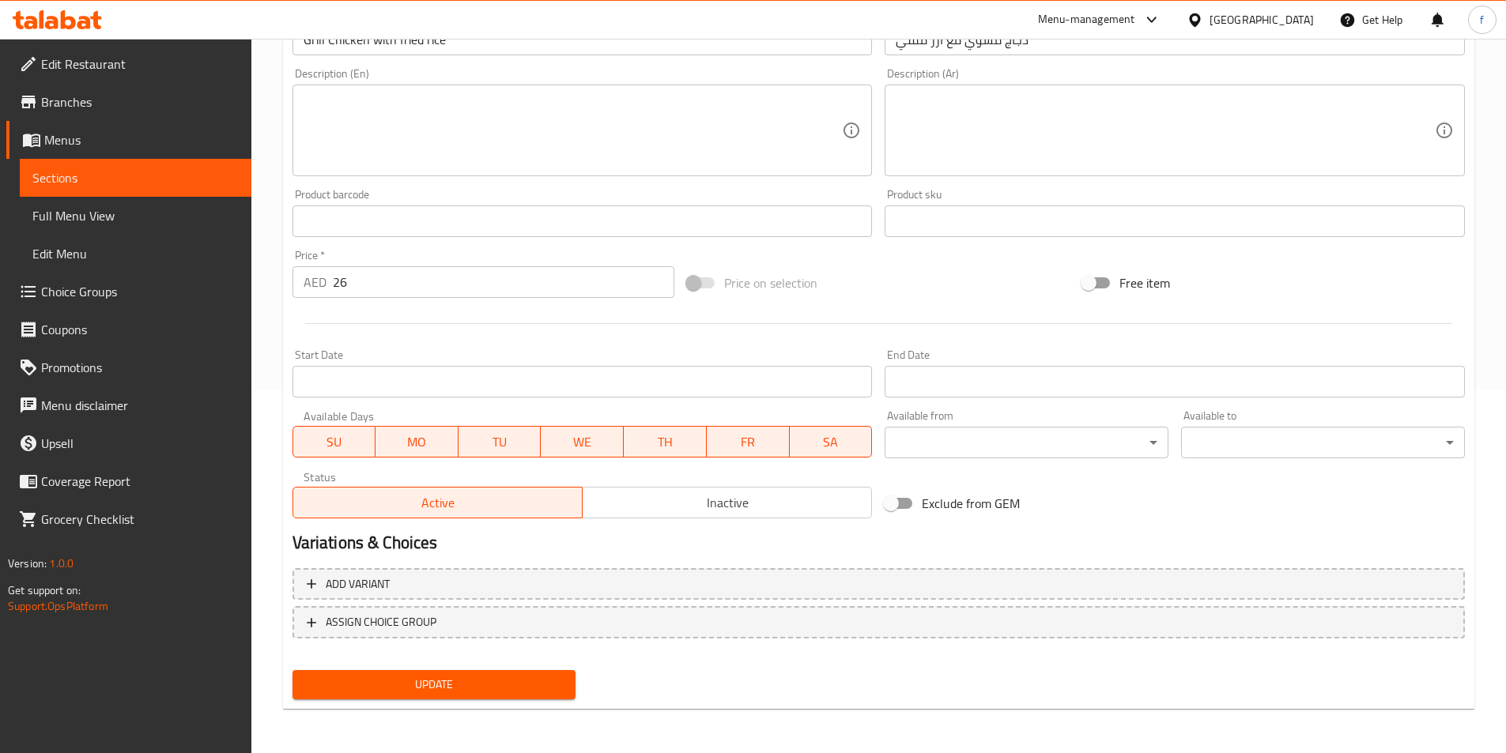
click at [561, 689] on span "Update" at bounding box center [434, 685] width 259 height 20
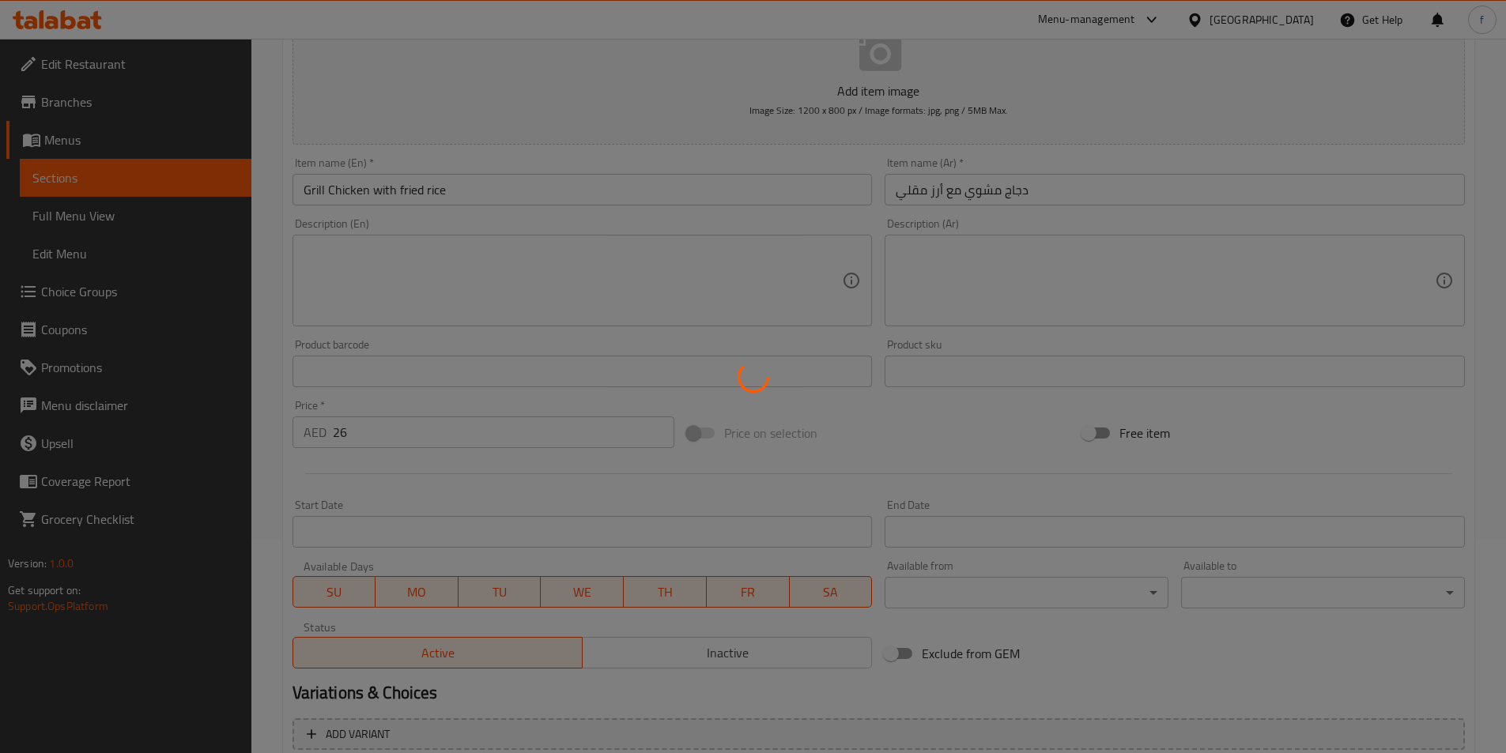
scroll to position [0, 0]
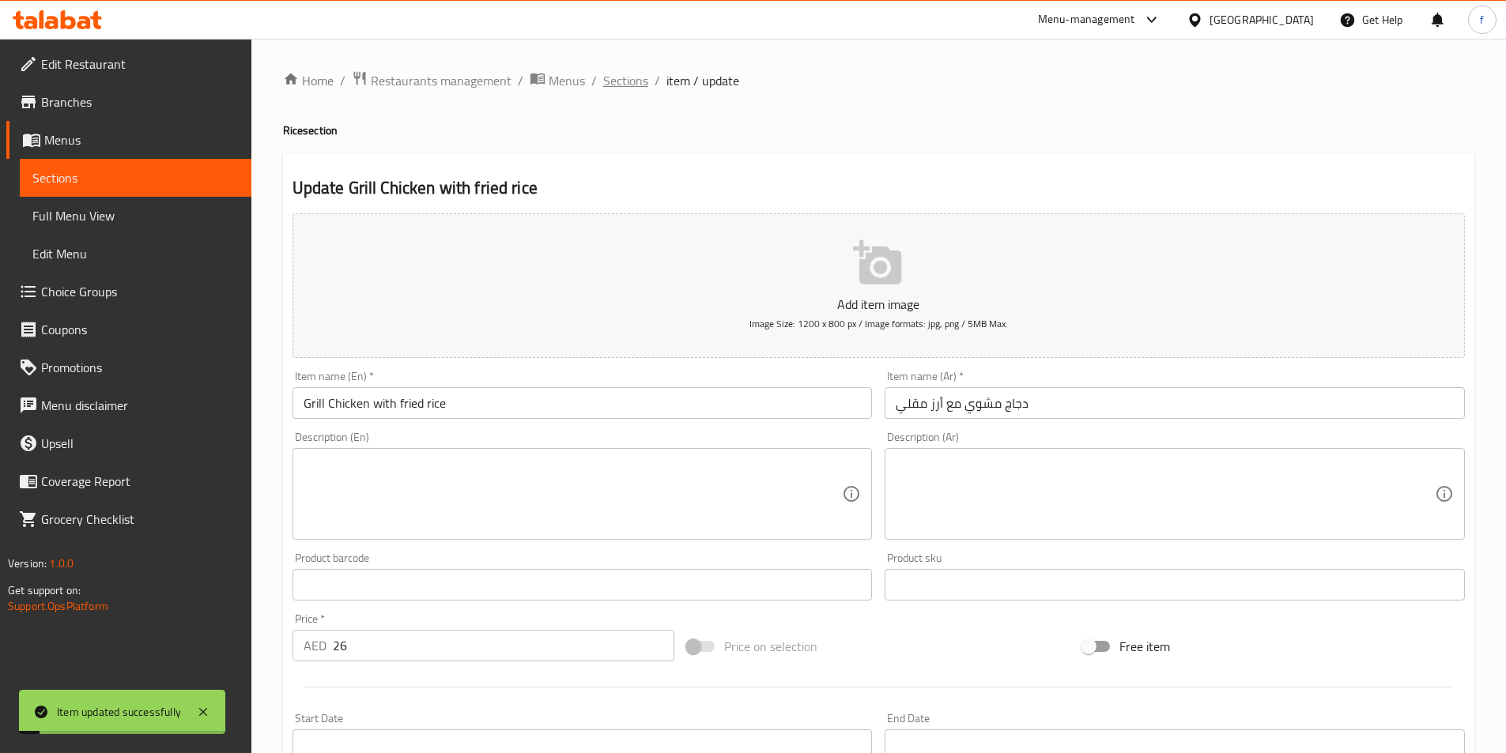
click at [621, 80] on span "Sections" at bounding box center [625, 80] width 45 height 19
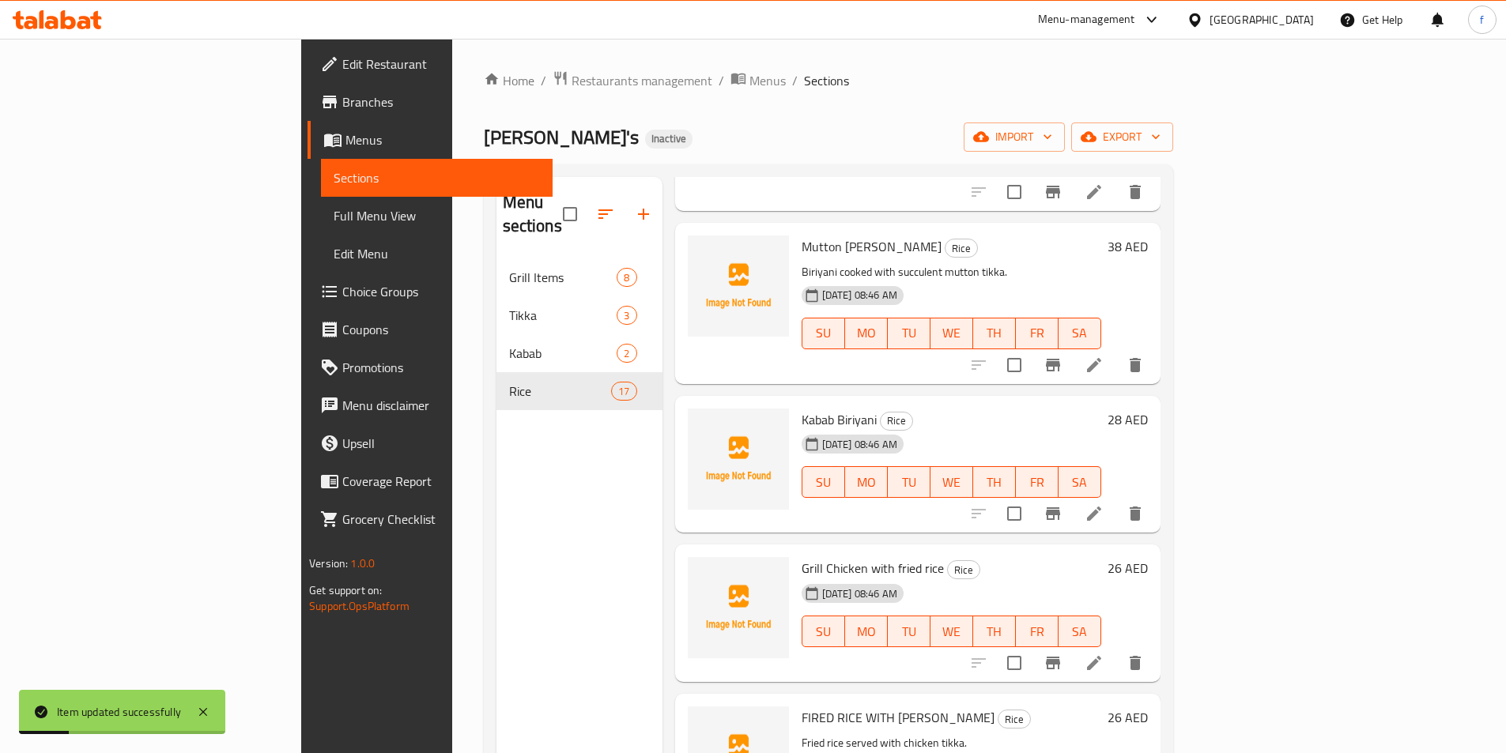
scroll to position [553, 0]
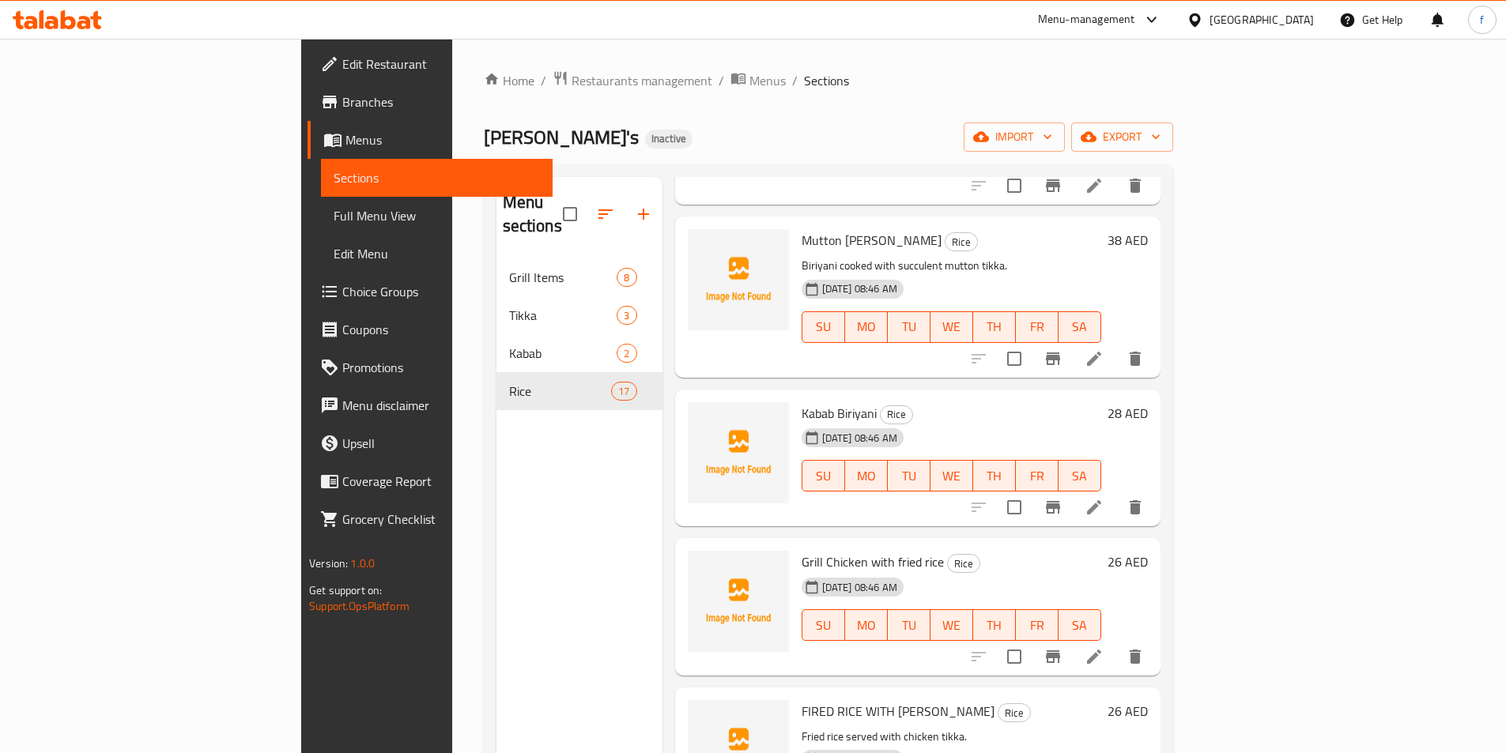
click at [1101, 500] on icon at bounding box center [1094, 507] width 14 height 14
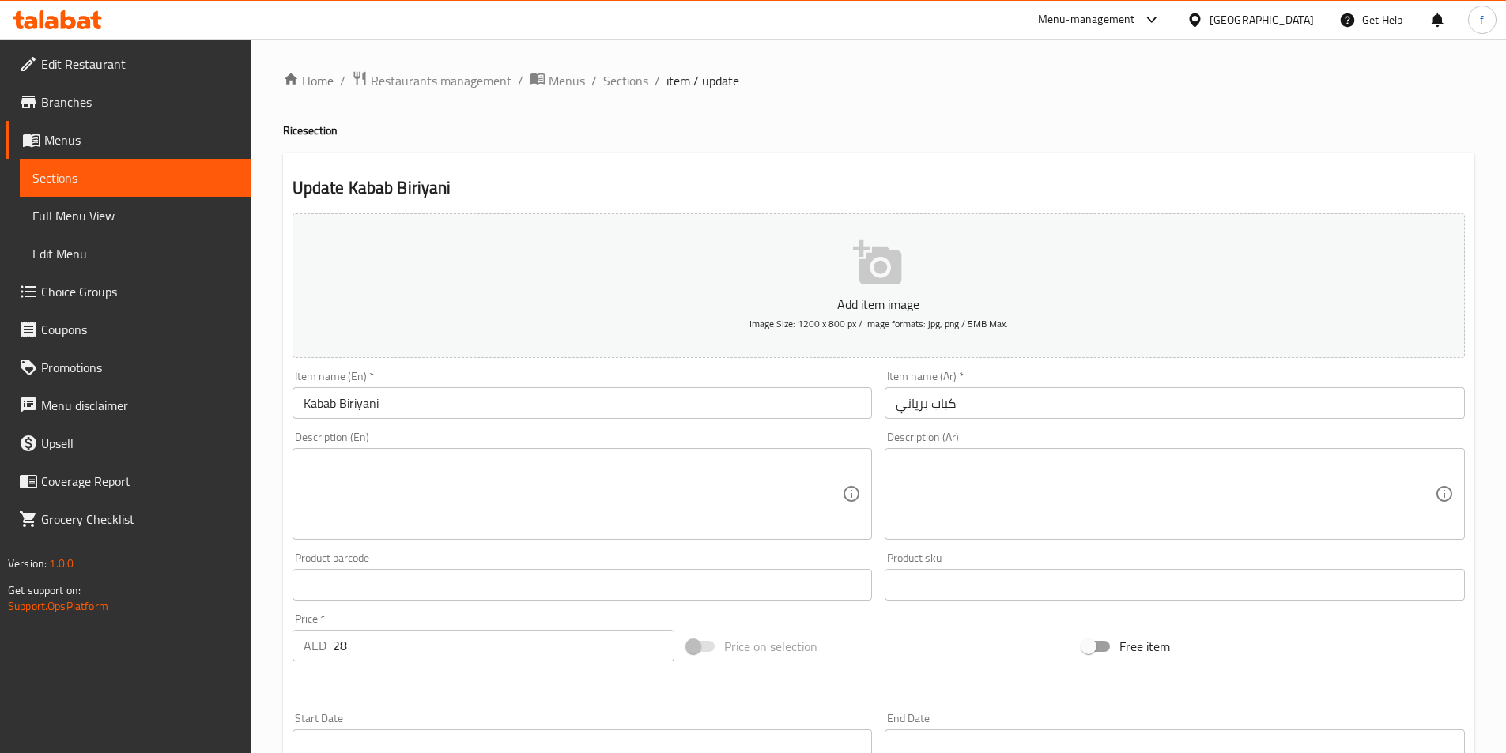
click at [664, 520] on textarea at bounding box center [573, 494] width 539 height 75
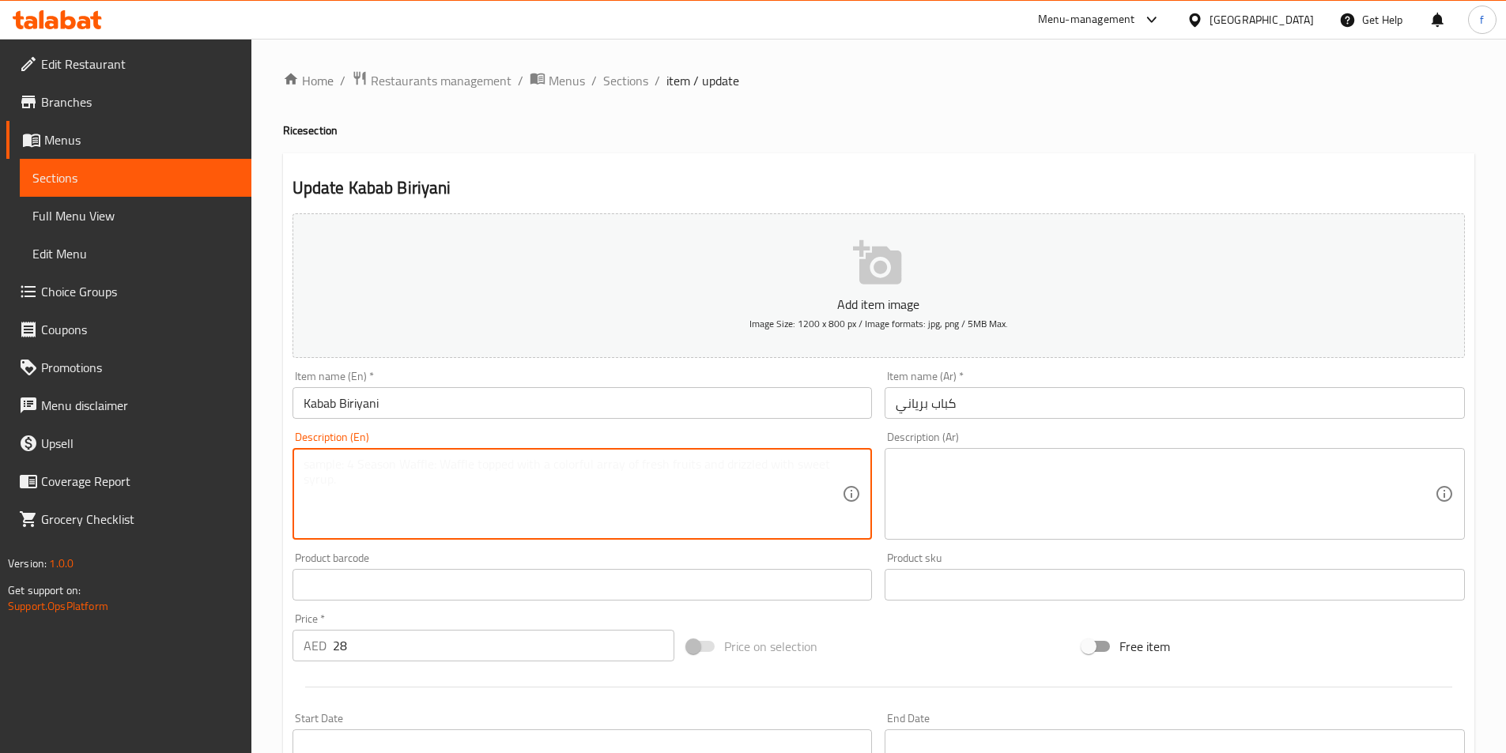
paste textarea "Basmati rice, meat kabab, tomato, onion, lemon juice, yougrt and spices"
type textarea "Basmati rice, meat kabab, tomato, onion, lemon juice, yougrt and spices"
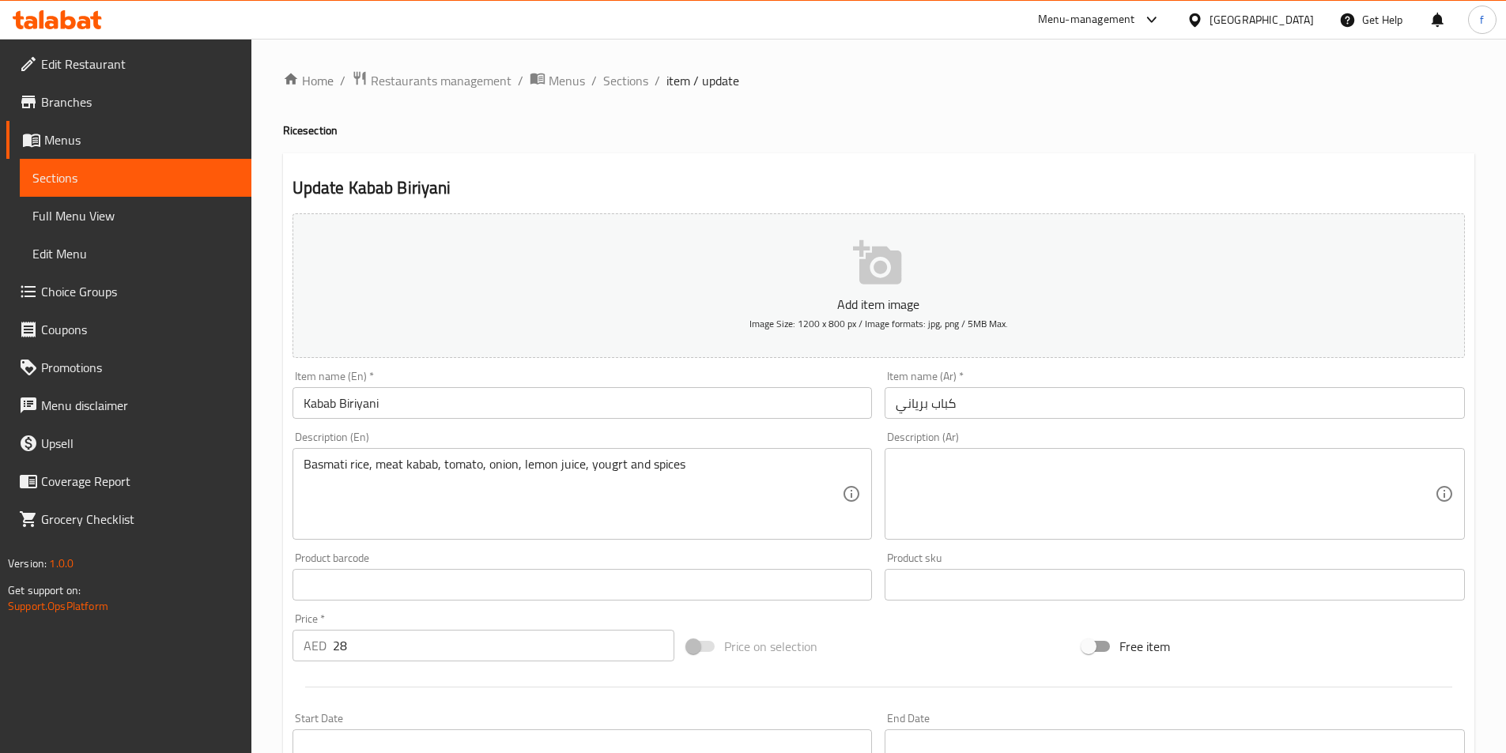
click at [1145, 478] on textarea at bounding box center [1165, 494] width 539 height 75
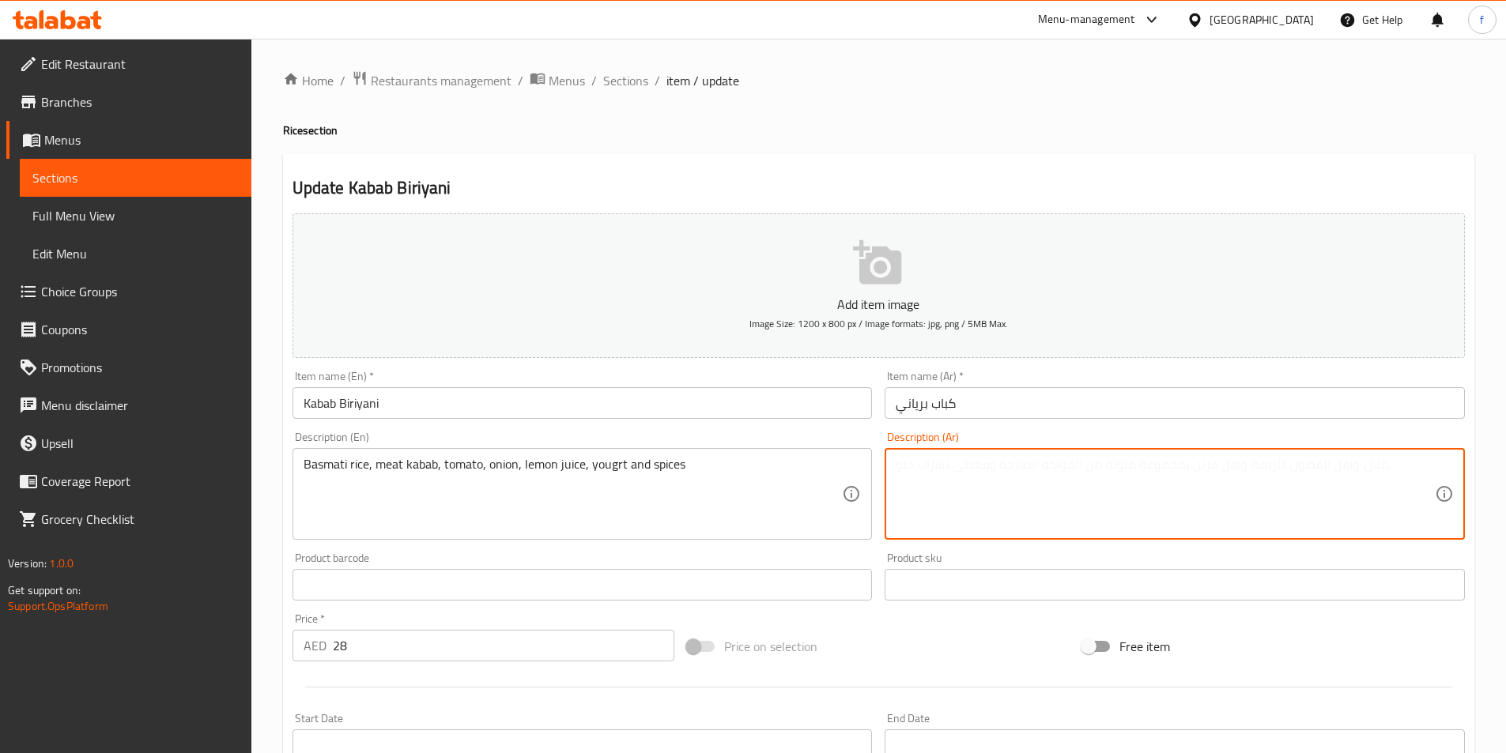
paste textarea "أرز بسمتي، كباب لحم، طماطم، بصل، عصير ليمون، زبادي وبهارات"
type textarea "أرز بسمتي، كباب لحم، طماطم، بصل، عصير ليمون، زبادي وبهارات"
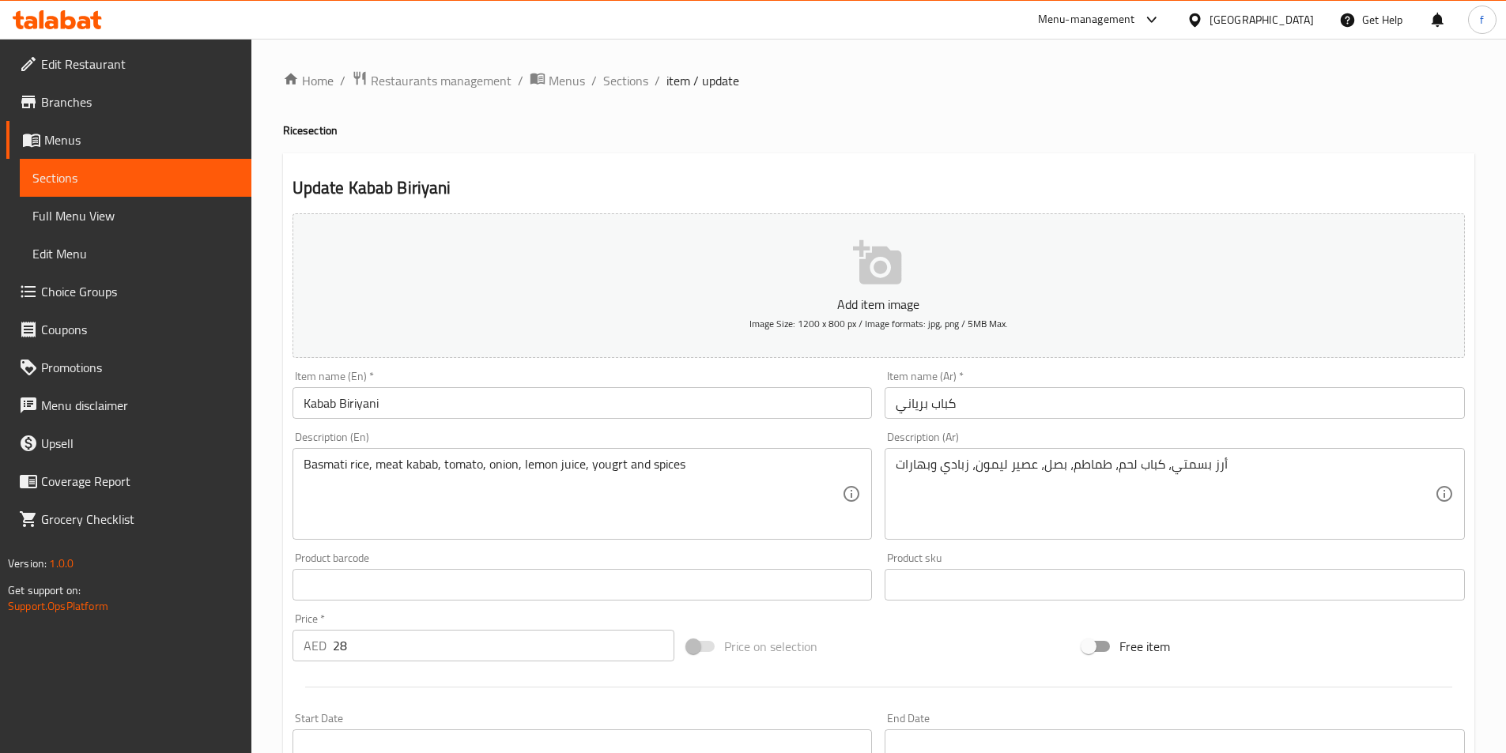
scroll to position [364, 0]
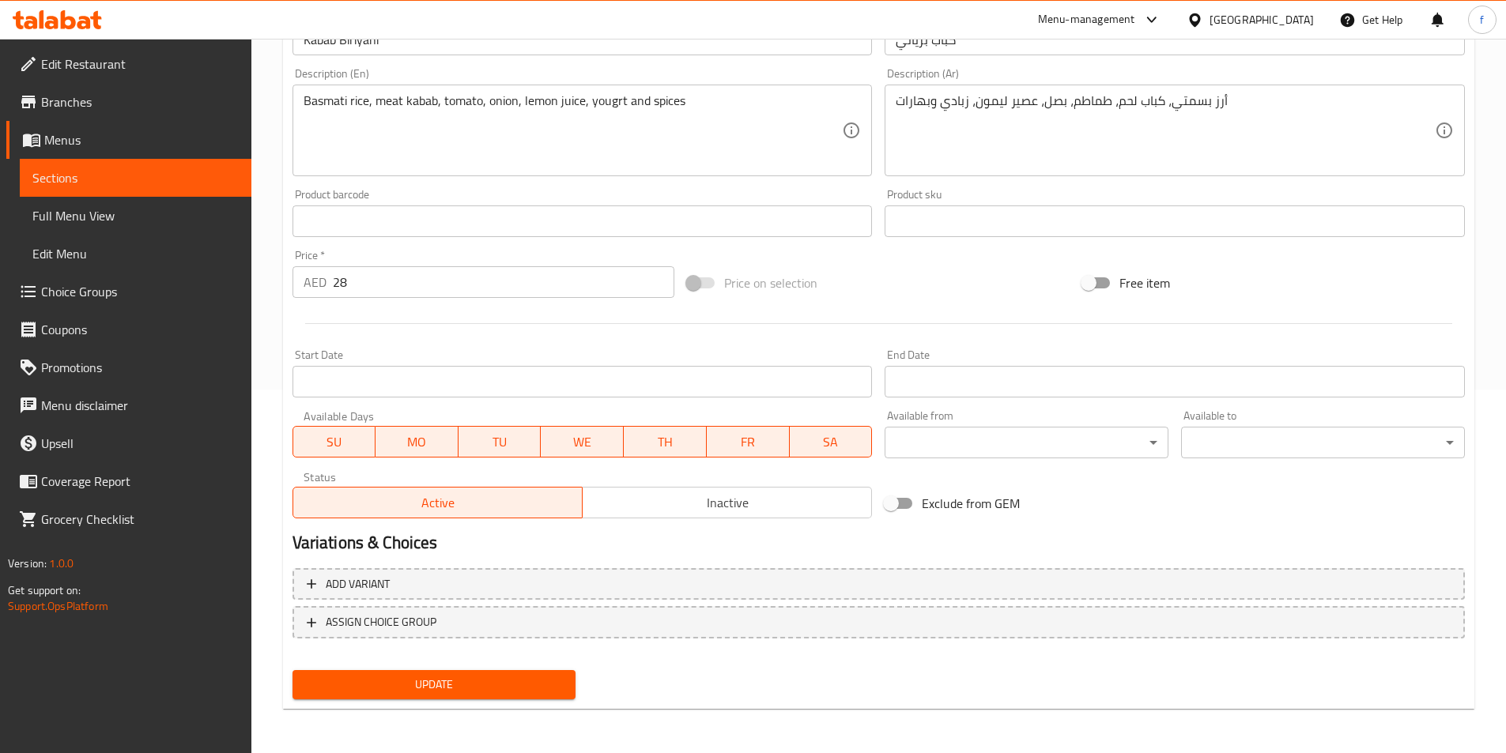
click at [524, 675] on span "Update" at bounding box center [434, 685] width 259 height 20
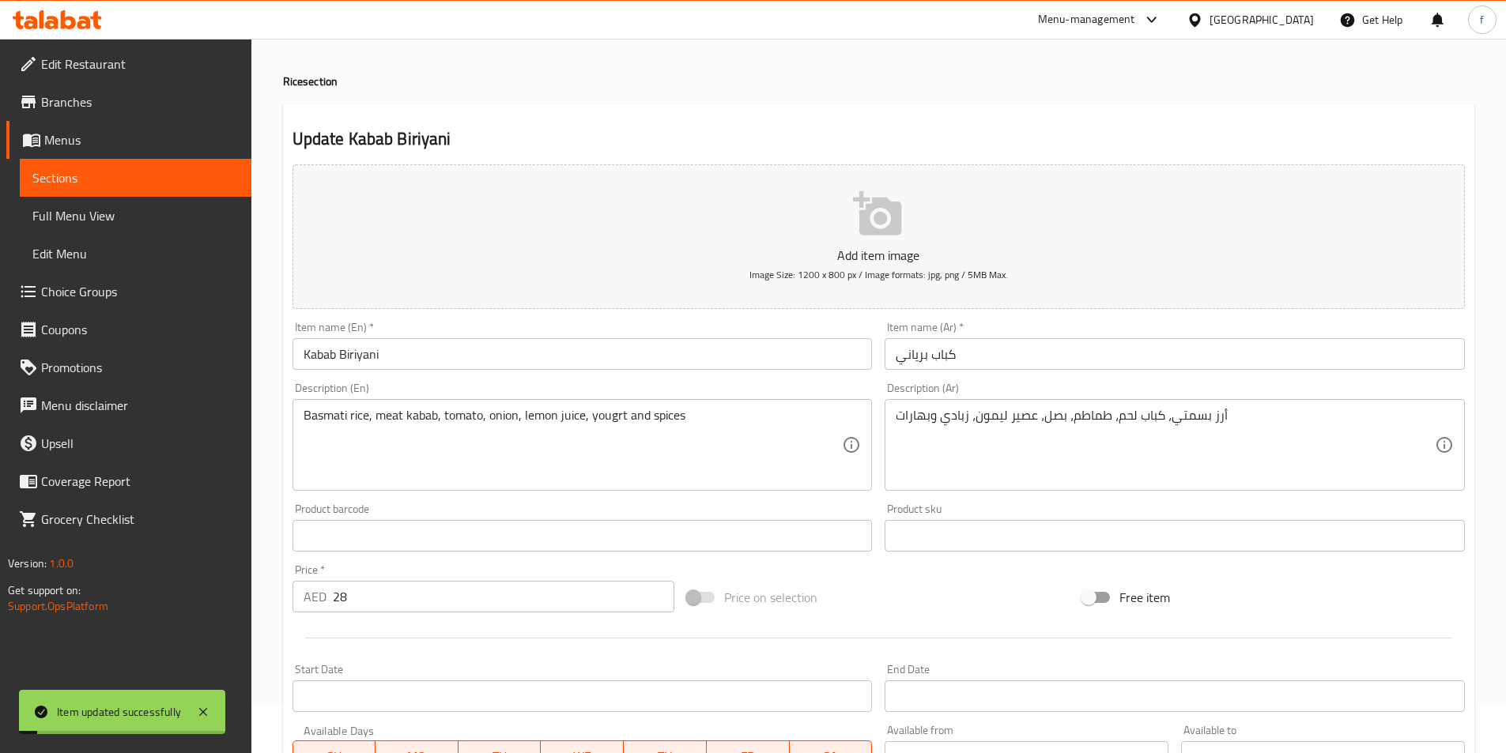
scroll to position [0, 0]
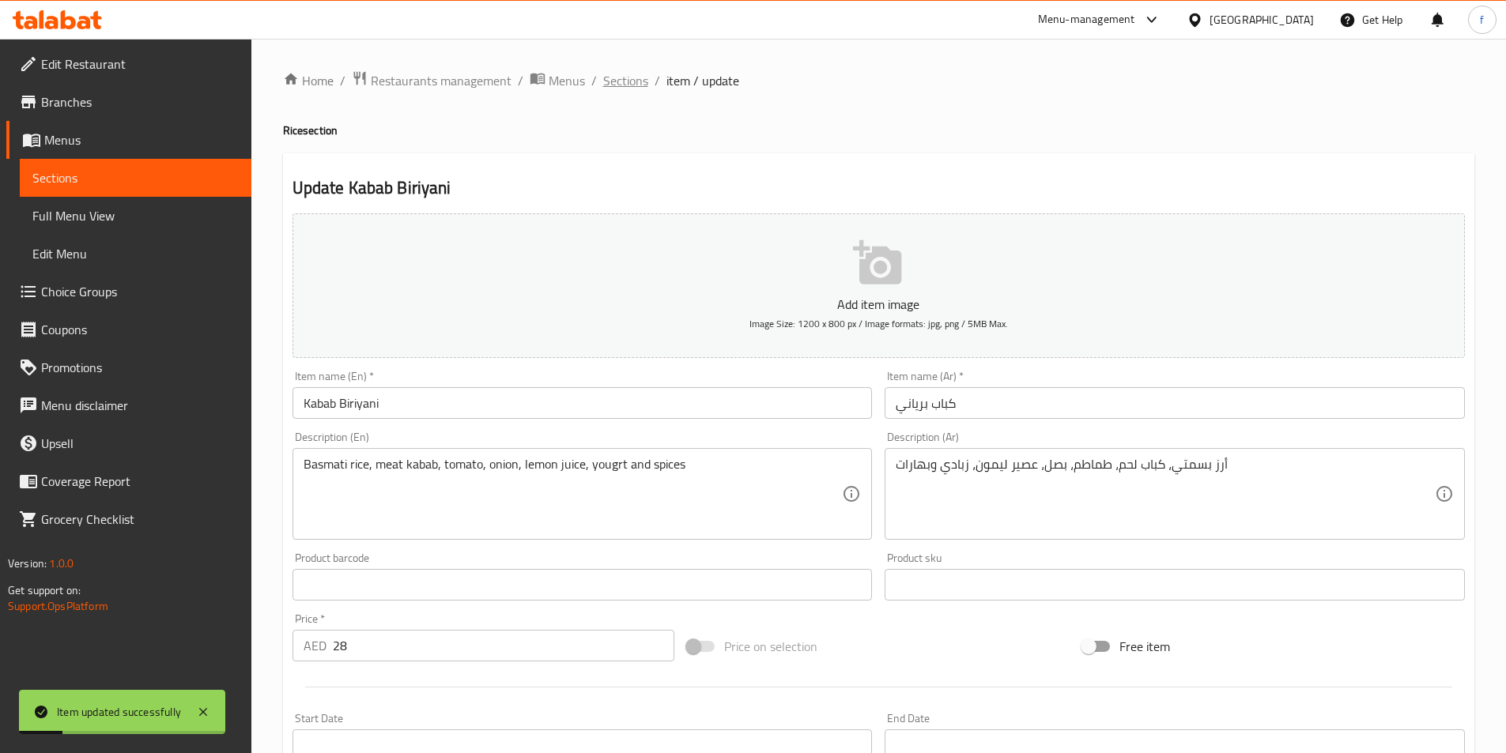
click at [628, 78] on span "Sections" at bounding box center [625, 80] width 45 height 19
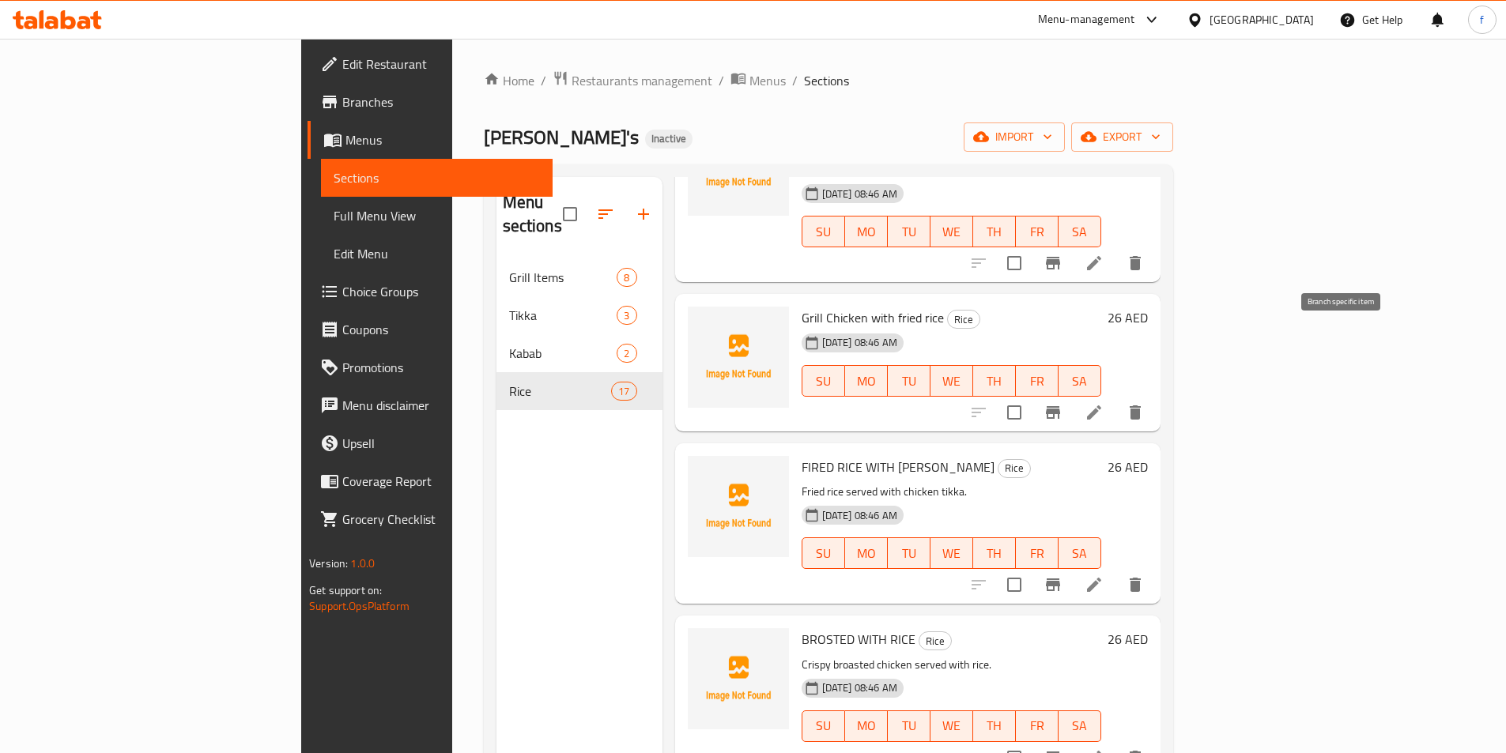
scroll to position [870, 0]
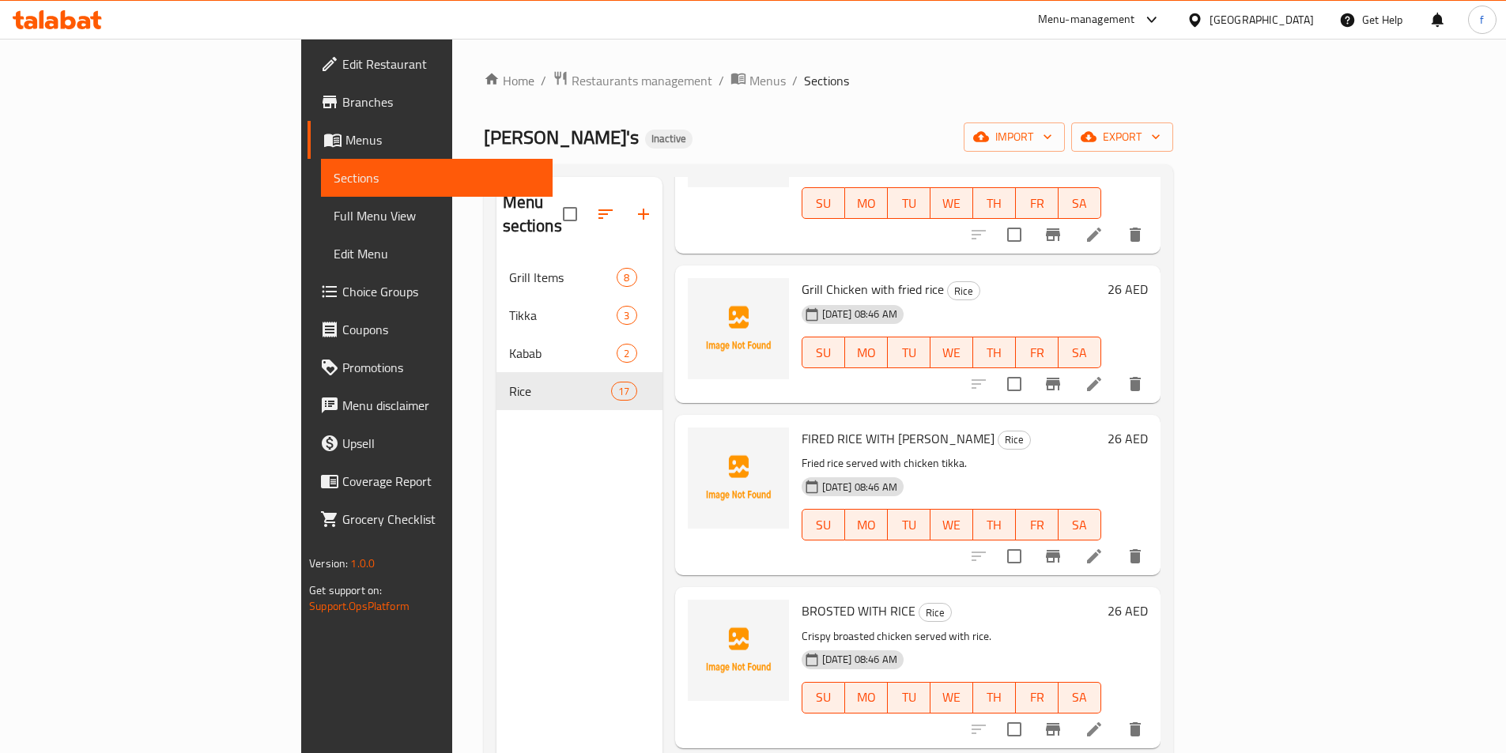
click at [1101, 549] on icon at bounding box center [1094, 556] width 14 height 14
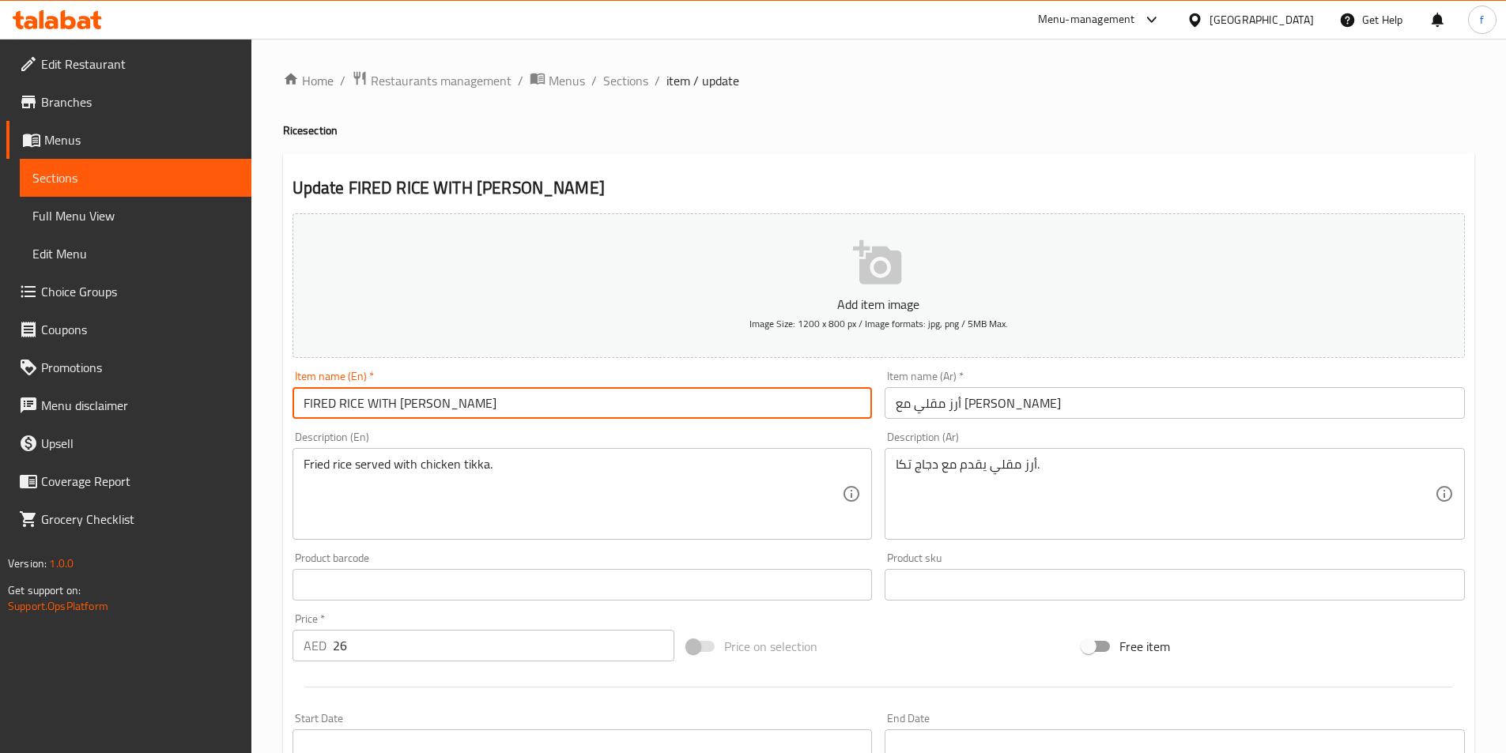
drag, startPoint x: 458, startPoint y: 402, endPoint x: 311, endPoint y: 415, distance: 147.7
click at [311, 415] on input "FIRED RICE WITH [PERSON_NAME]" at bounding box center [582, 403] width 580 height 32
type input "Fired rice with tikka"
click at [906, 408] on input "أرز مقلي مع [PERSON_NAME]" at bounding box center [1175, 403] width 580 height 32
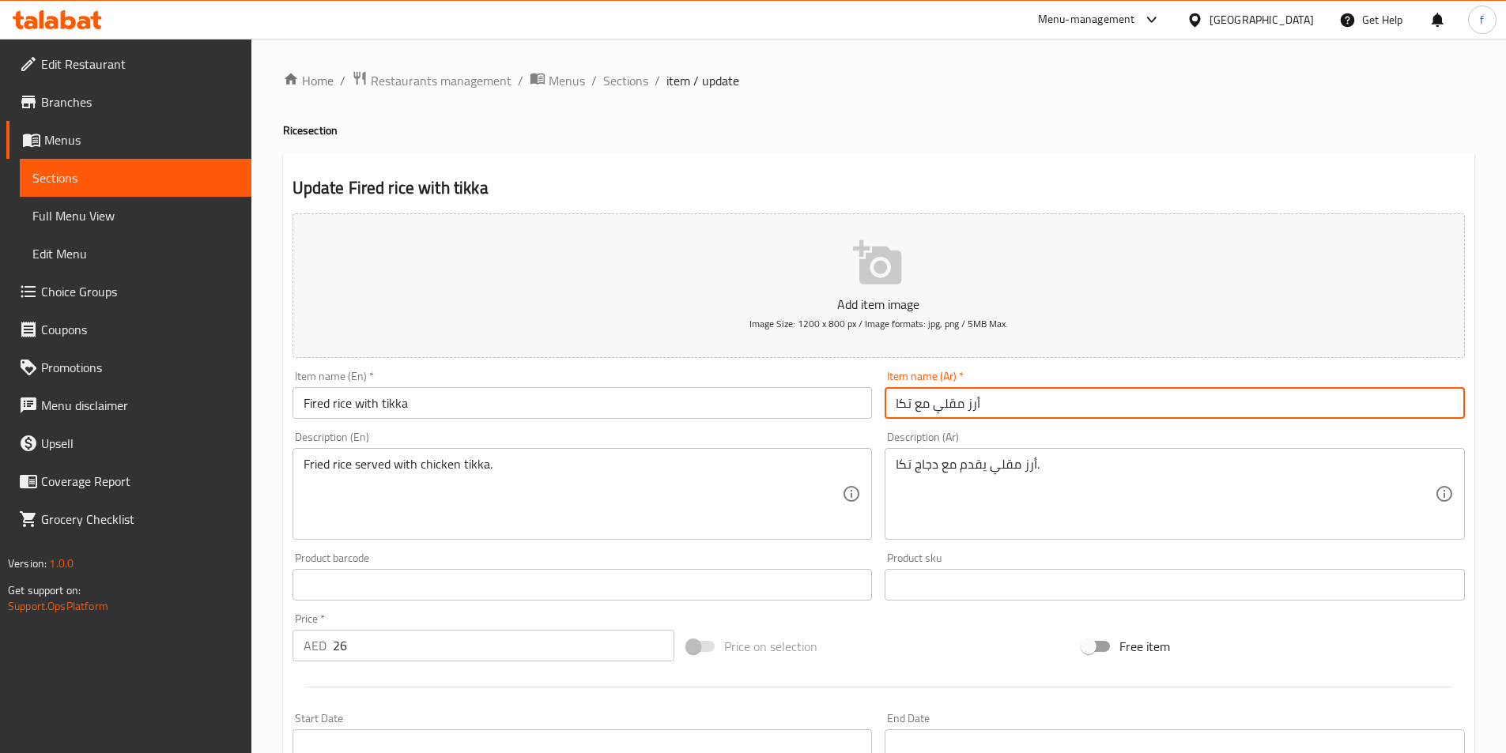
type input "أرز مقلي مع تكا"
click at [364, 408] on input "Fired rice with tikka" at bounding box center [582, 403] width 580 height 32
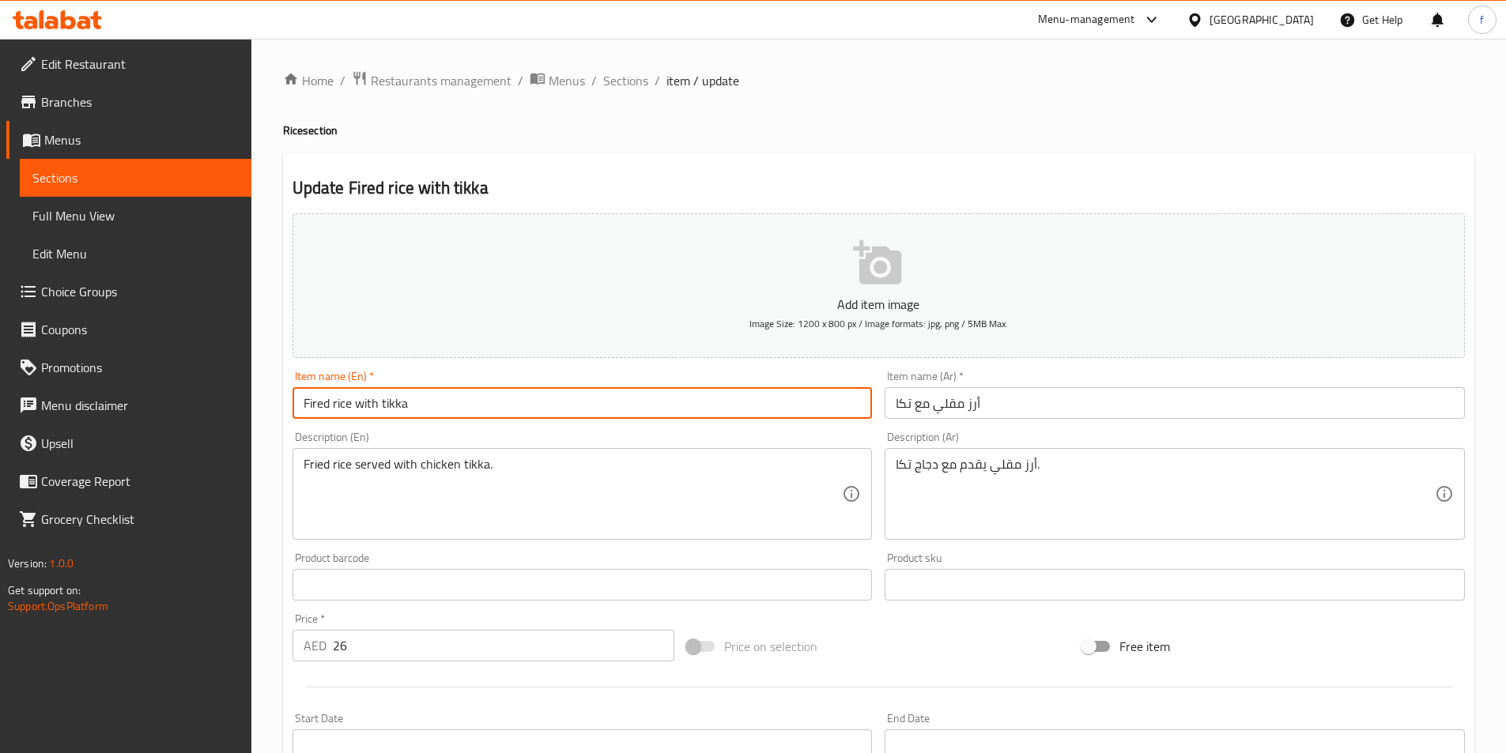
click at [364, 408] on input "Fired rice with tikka" at bounding box center [582, 403] width 580 height 32
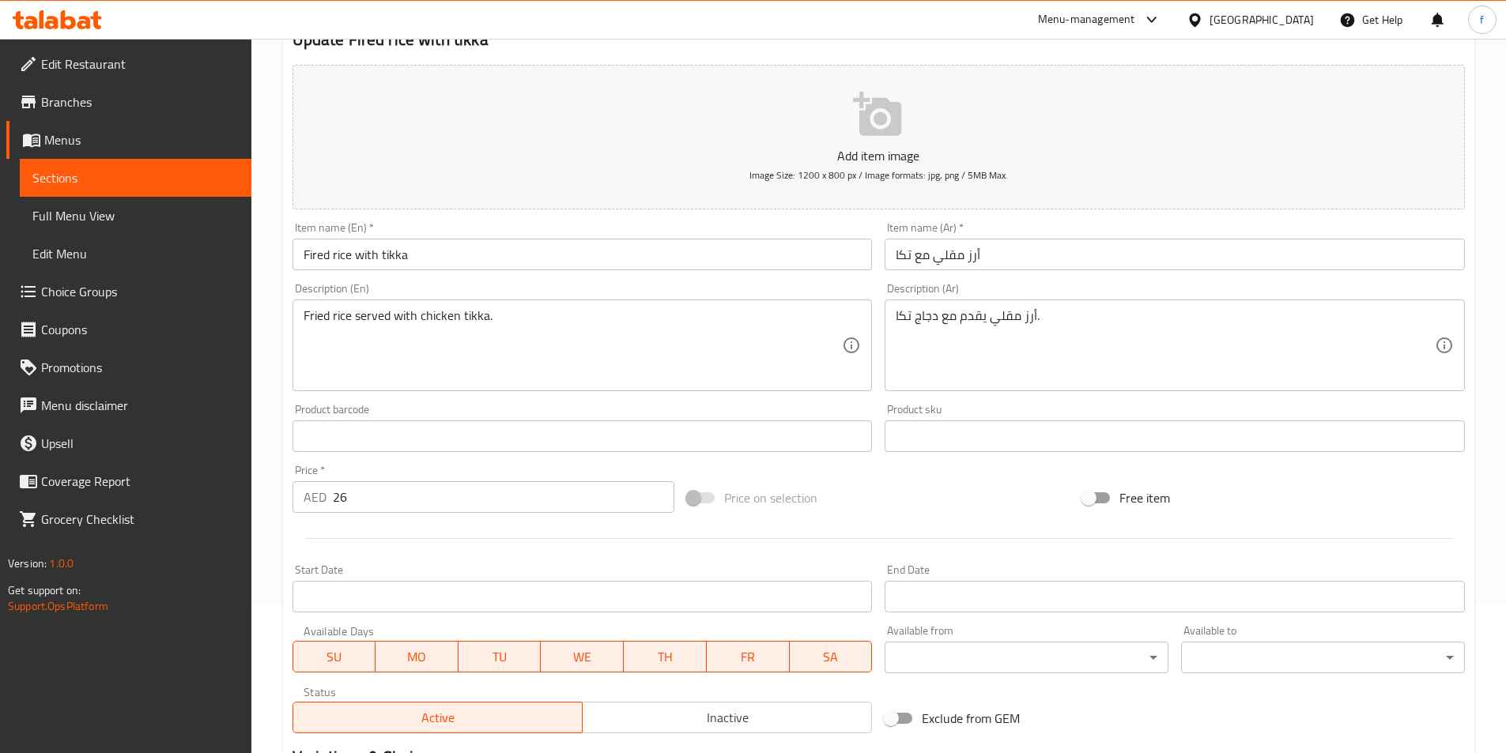
scroll to position [158, 0]
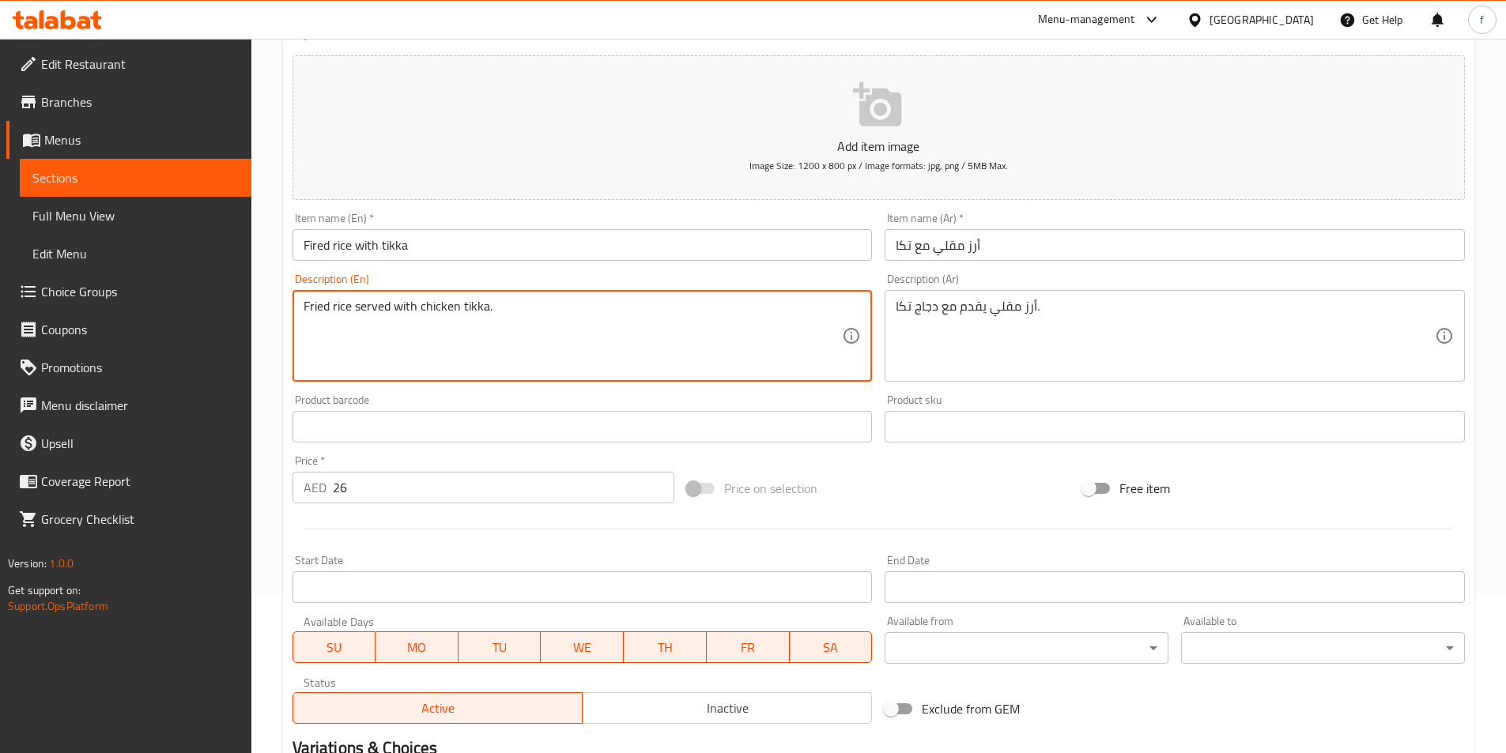
click at [434, 306] on textarea "Fried rice served with chicken tikka." at bounding box center [573, 336] width 539 height 75
click at [505, 316] on textarea "Fried rice served with chicken tikka." at bounding box center [573, 336] width 539 height 75
drag, startPoint x: 495, startPoint y: 308, endPoint x: 288, endPoint y: 311, distance: 207.1
click at [288, 311] on div "Description (En) Fried rice served with chicken tikka. Description (En)" at bounding box center [582, 327] width 593 height 121
click at [809, 366] on textarea "Fried rice served with chicken tikka." at bounding box center [573, 336] width 539 height 75
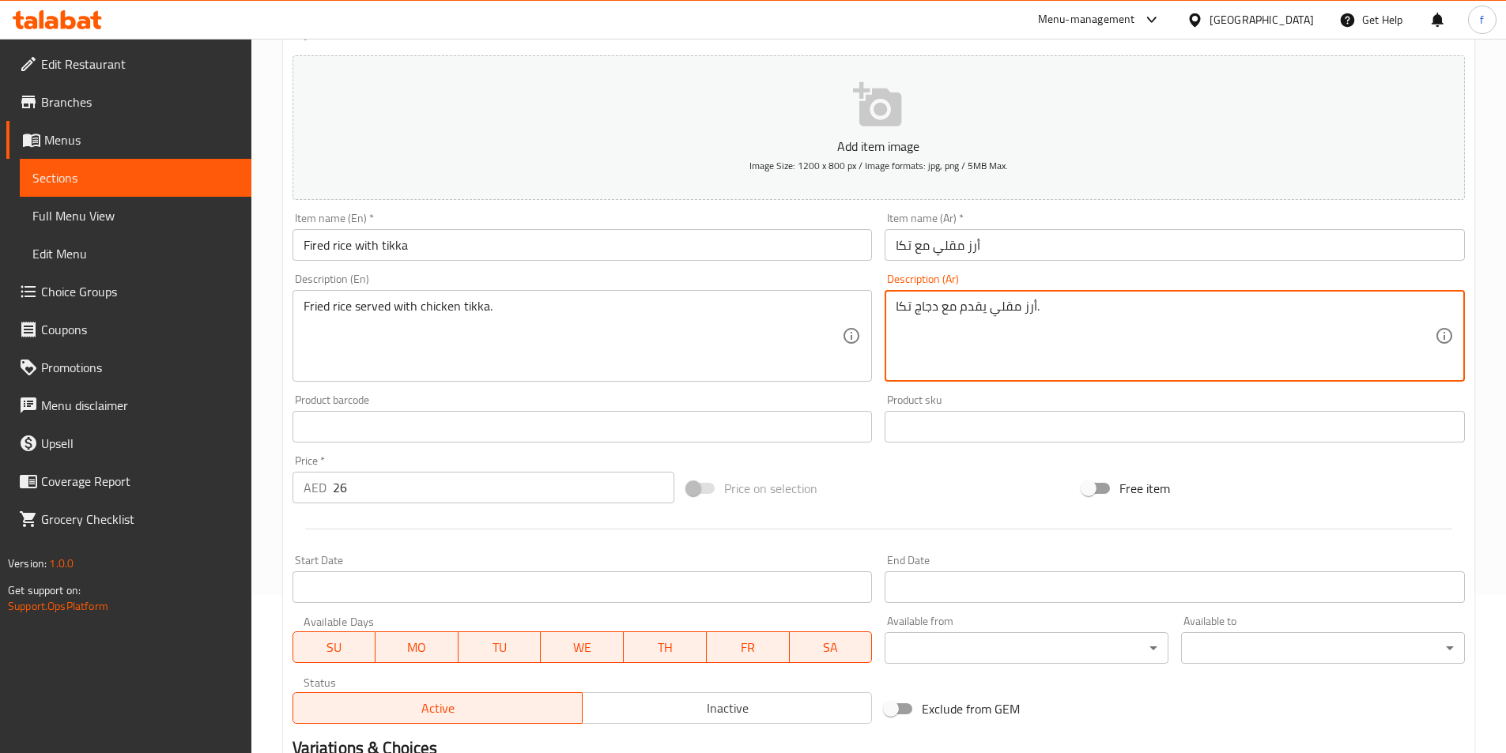
click at [966, 311] on textarea "أرز مقلي يقدم مع دجاج تكا." at bounding box center [1165, 336] width 539 height 75
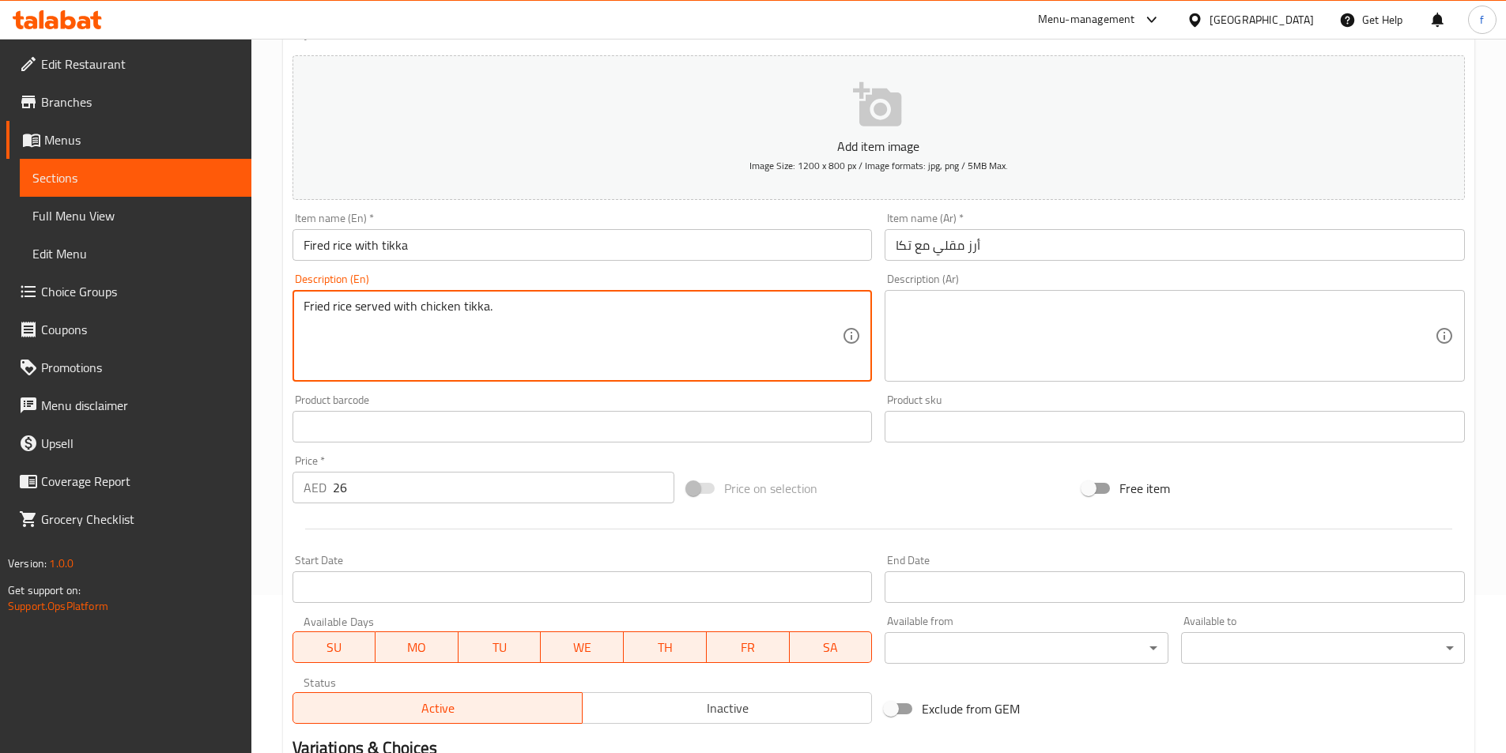
click at [418, 312] on textarea "Fried rice served with chicken tikka." at bounding box center [573, 336] width 539 height 75
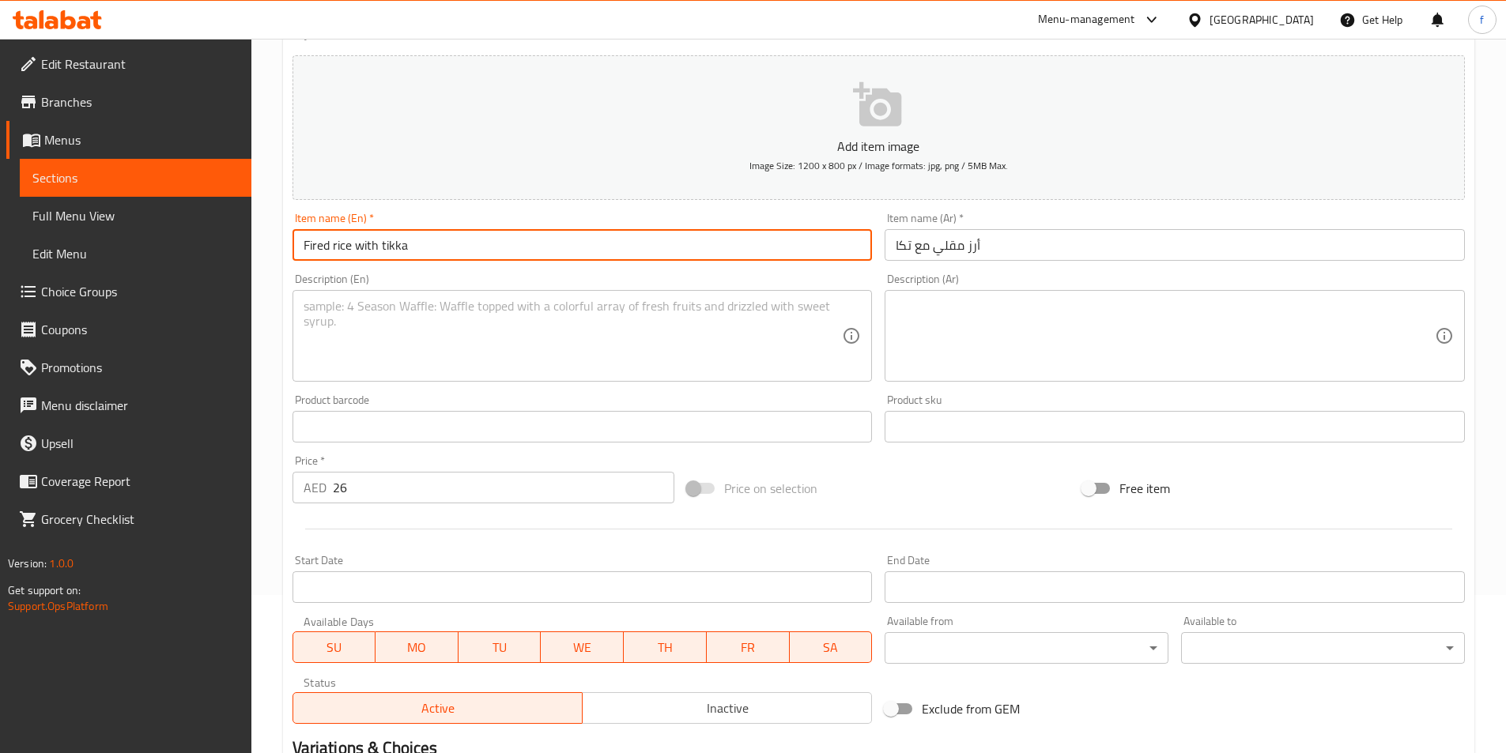
click at [328, 242] on input "Fired rice with tikka" at bounding box center [582, 245] width 580 height 32
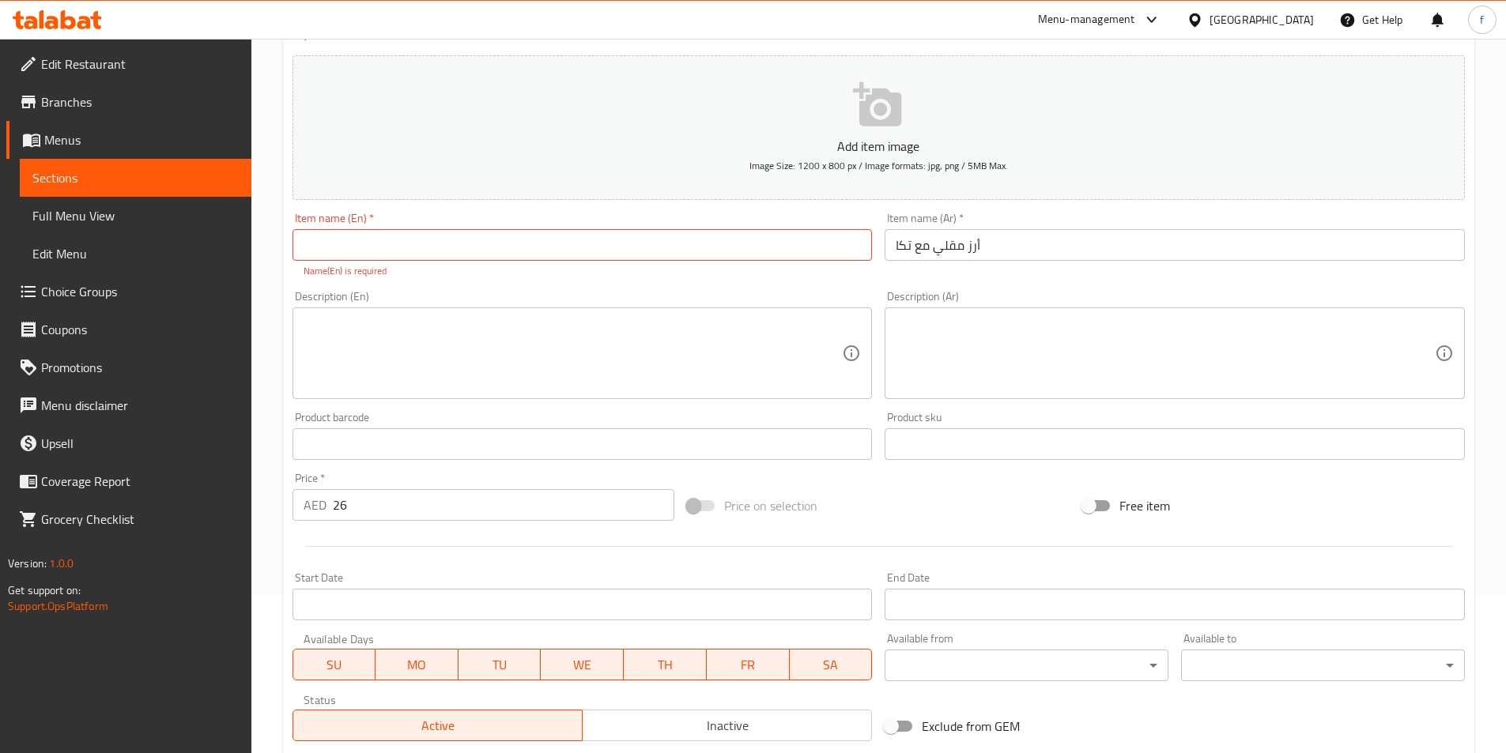
scroll to position [0, 0]
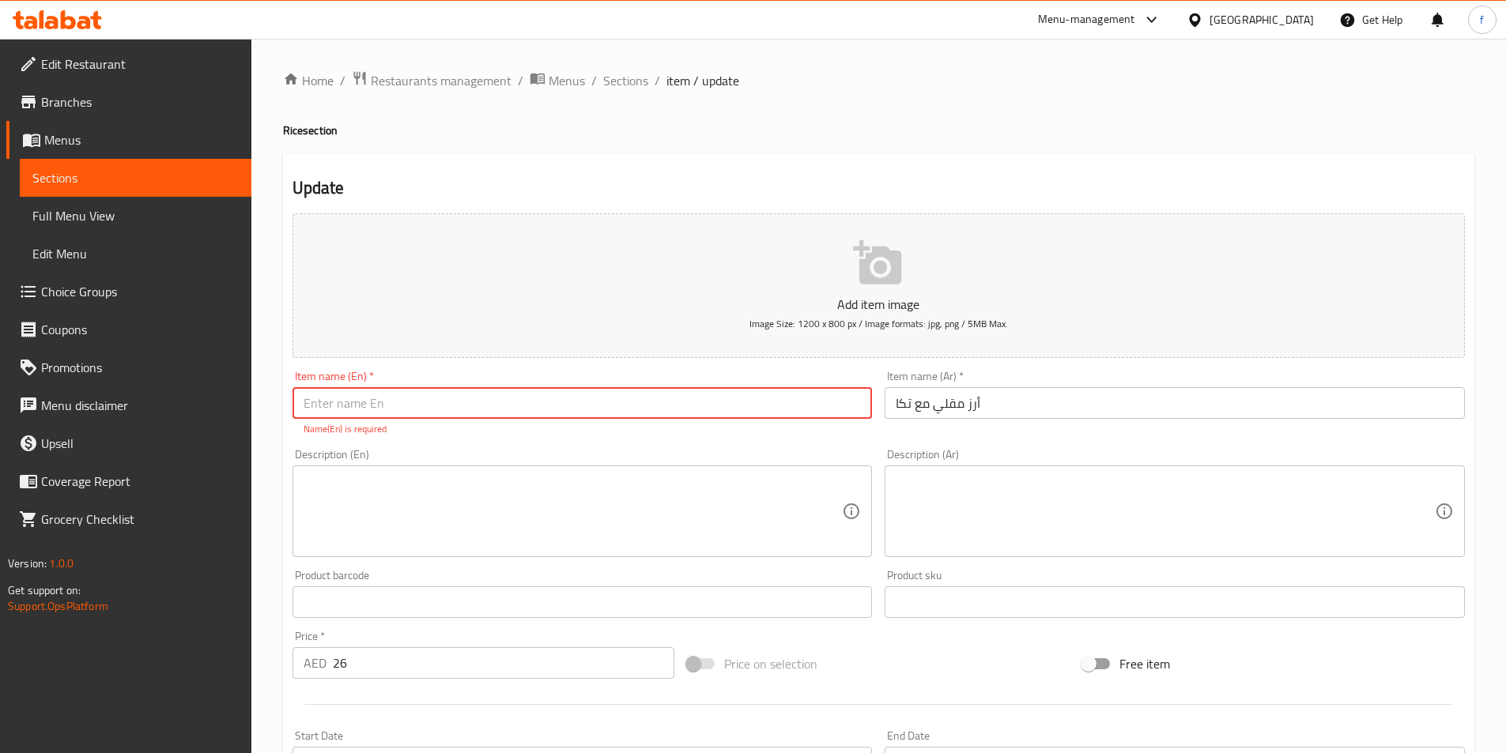
click at [507, 406] on input "text" at bounding box center [582, 403] width 580 height 32
paste input "Fired rice with tikka"
type input "Fired rice with tikka"
click at [532, 519] on textarea at bounding box center [573, 511] width 539 height 75
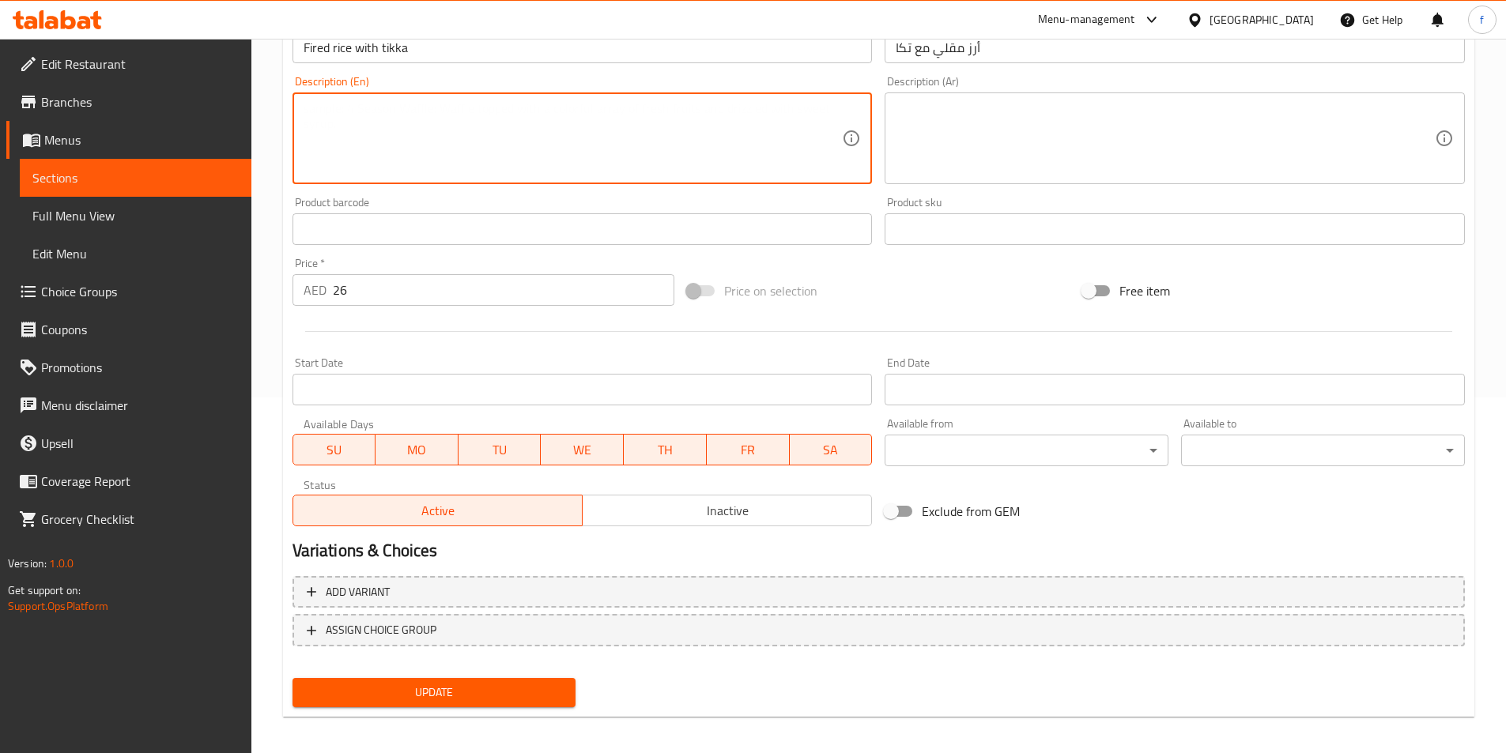
scroll to position [364, 0]
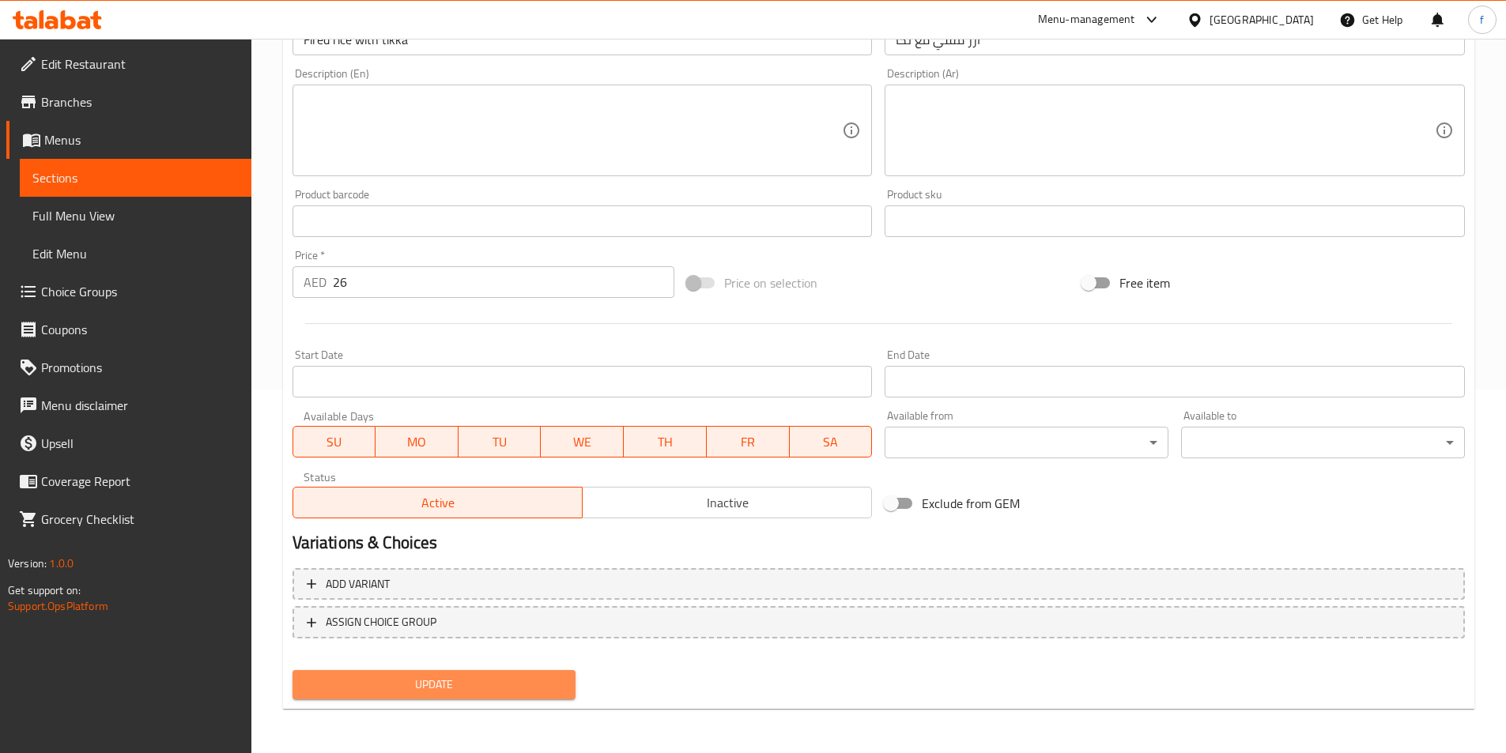
click at [505, 684] on span "Update" at bounding box center [434, 685] width 259 height 20
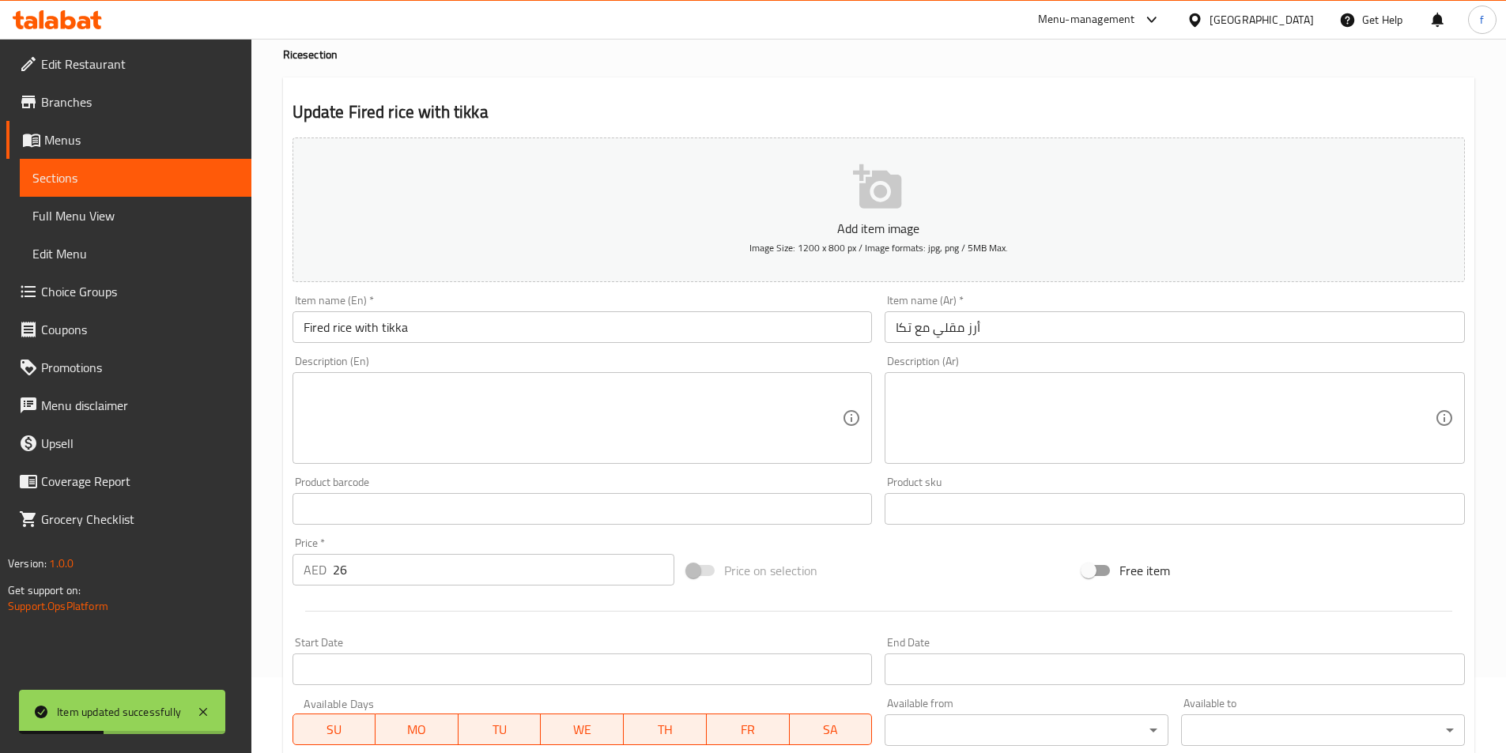
scroll to position [0, 0]
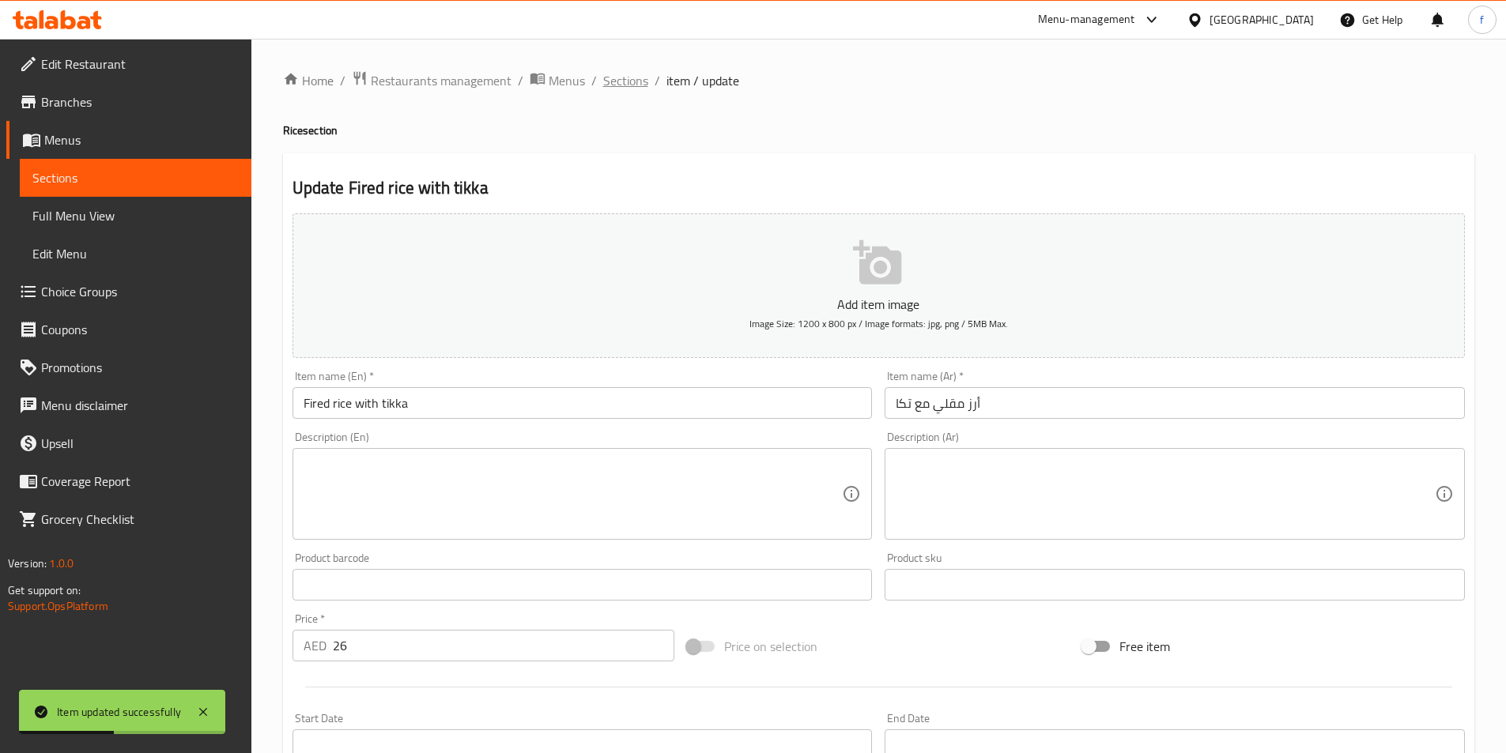
click at [634, 75] on span "Sections" at bounding box center [625, 80] width 45 height 19
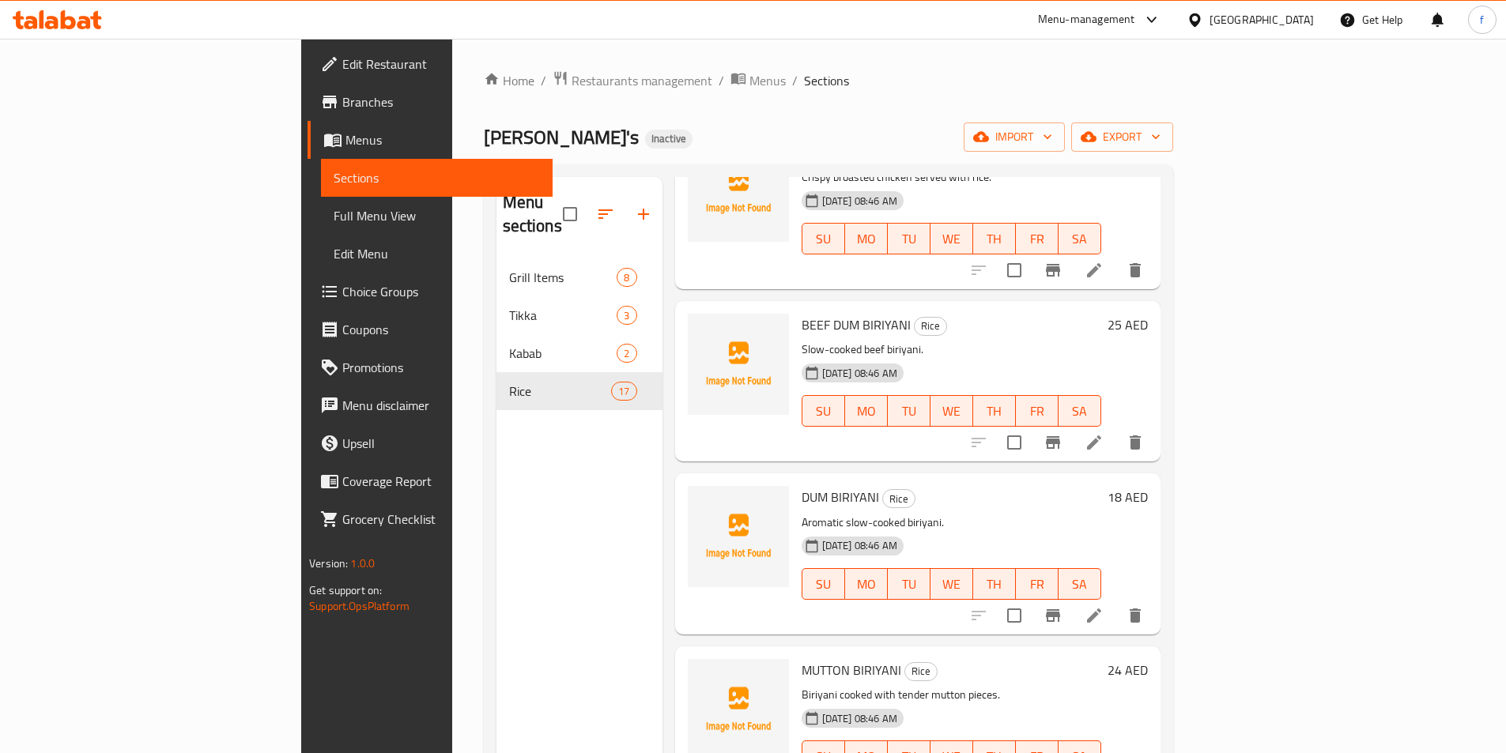
scroll to position [1186, 0]
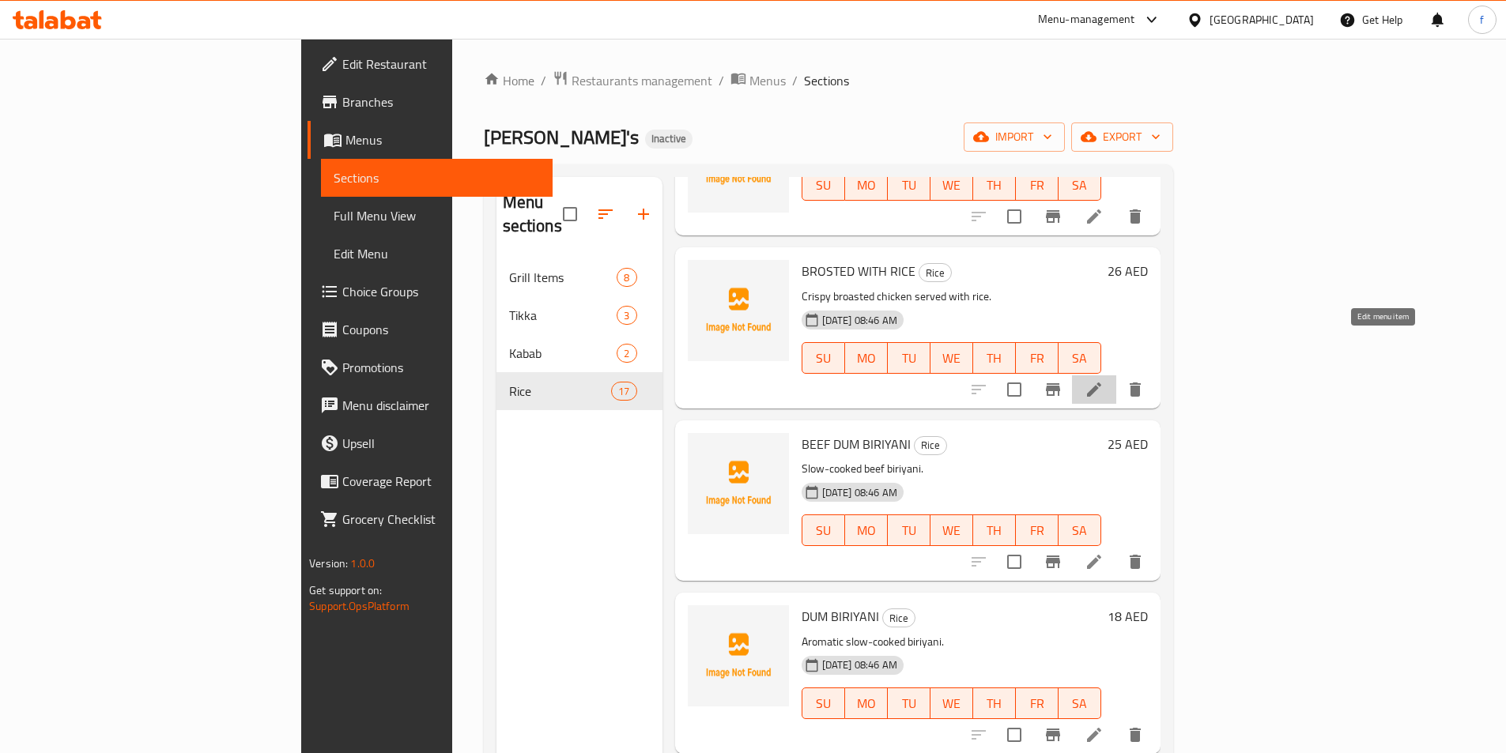
click at [1104, 380] on icon at bounding box center [1094, 389] width 19 height 19
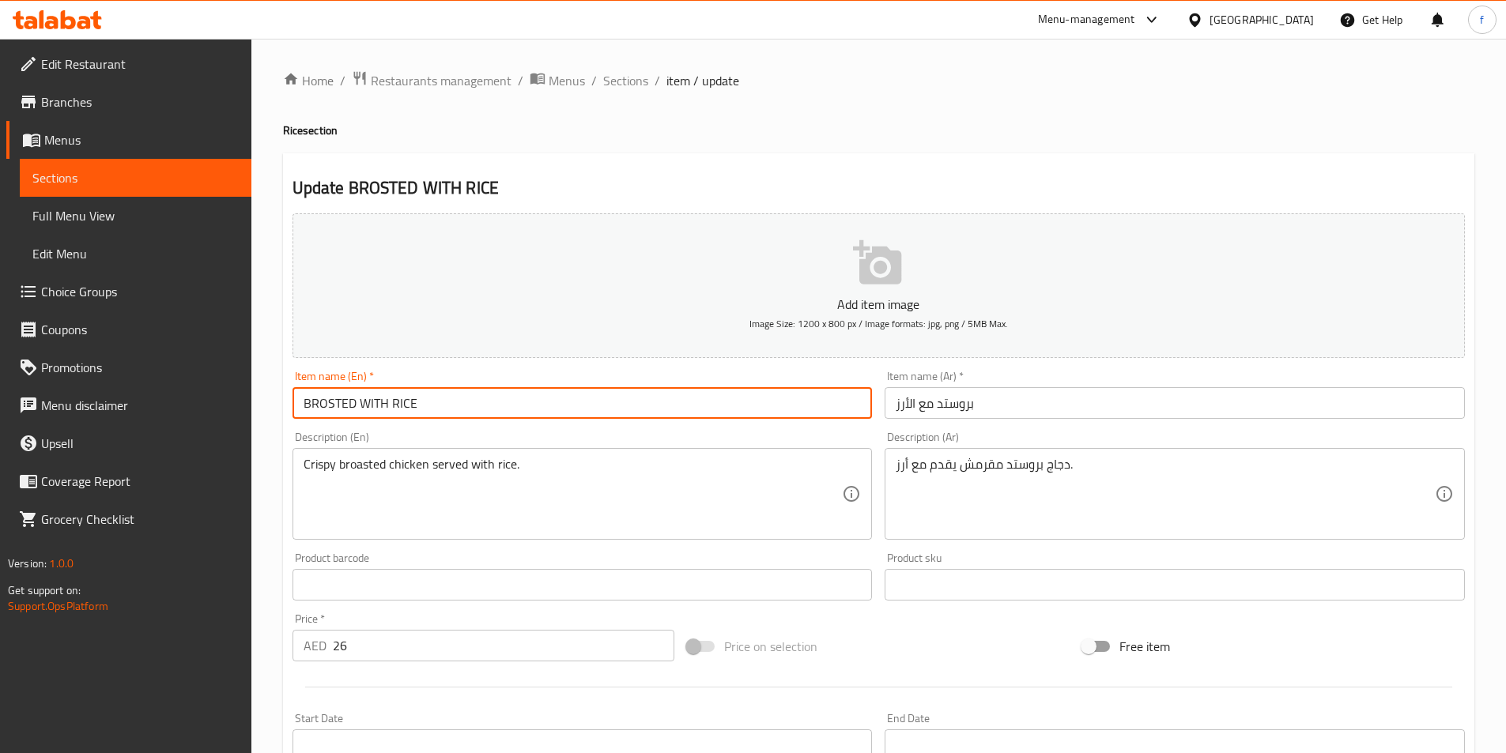
click at [440, 393] on input "BROSTED WITH RICE" at bounding box center [582, 403] width 580 height 32
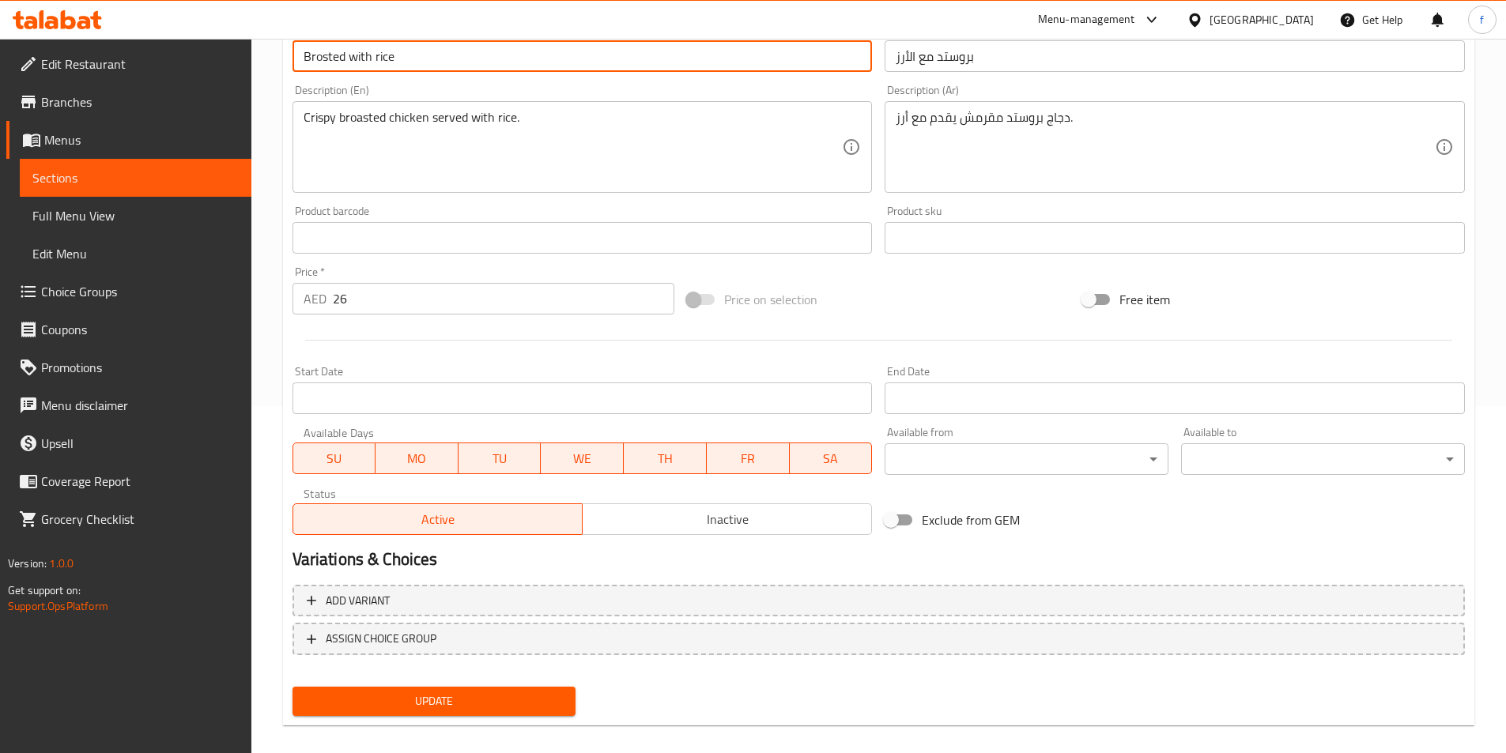
scroll to position [364, 0]
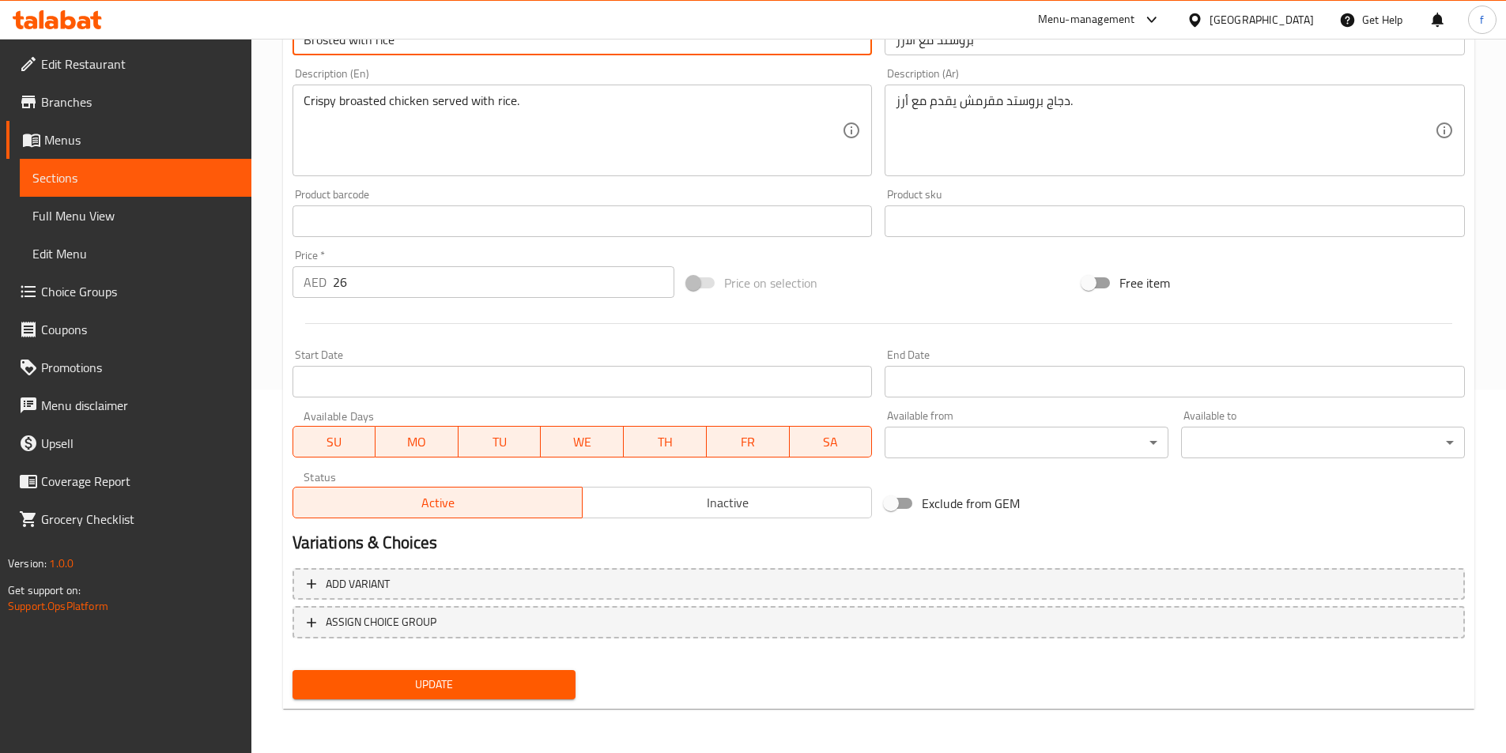
type input "Brosted with rice"
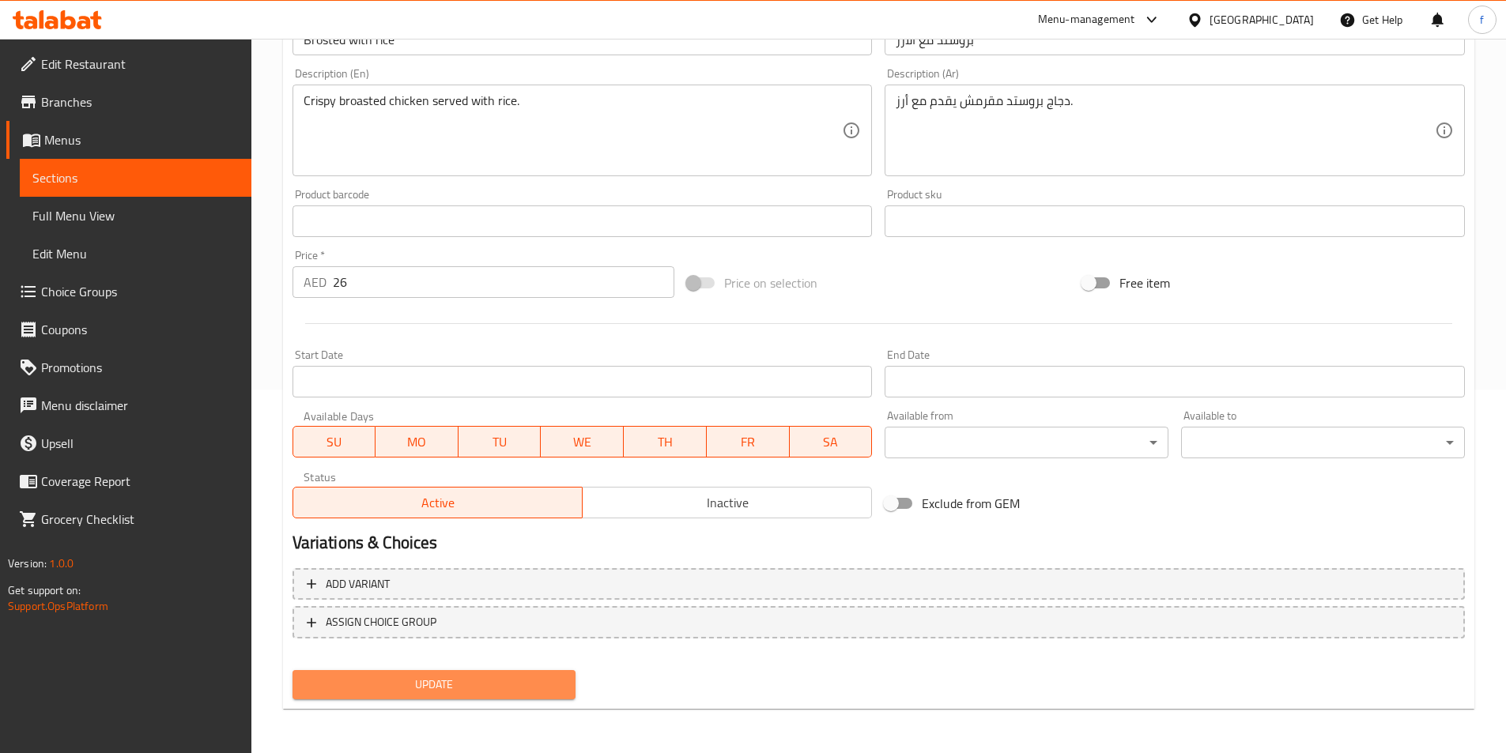
click at [413, 682] on span "Update" at bounding box center [434, 685] width 259 height 20
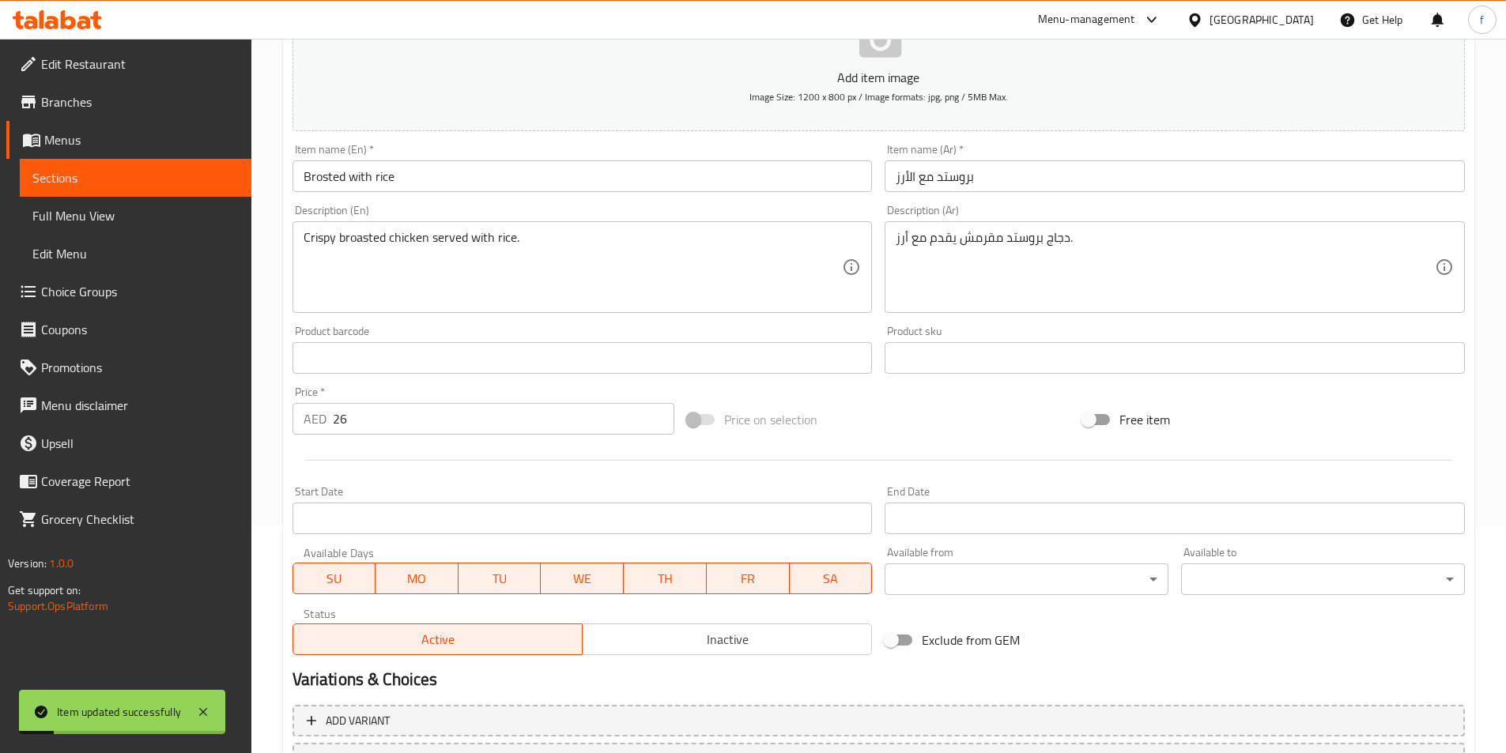
scroll to position [0, 0]
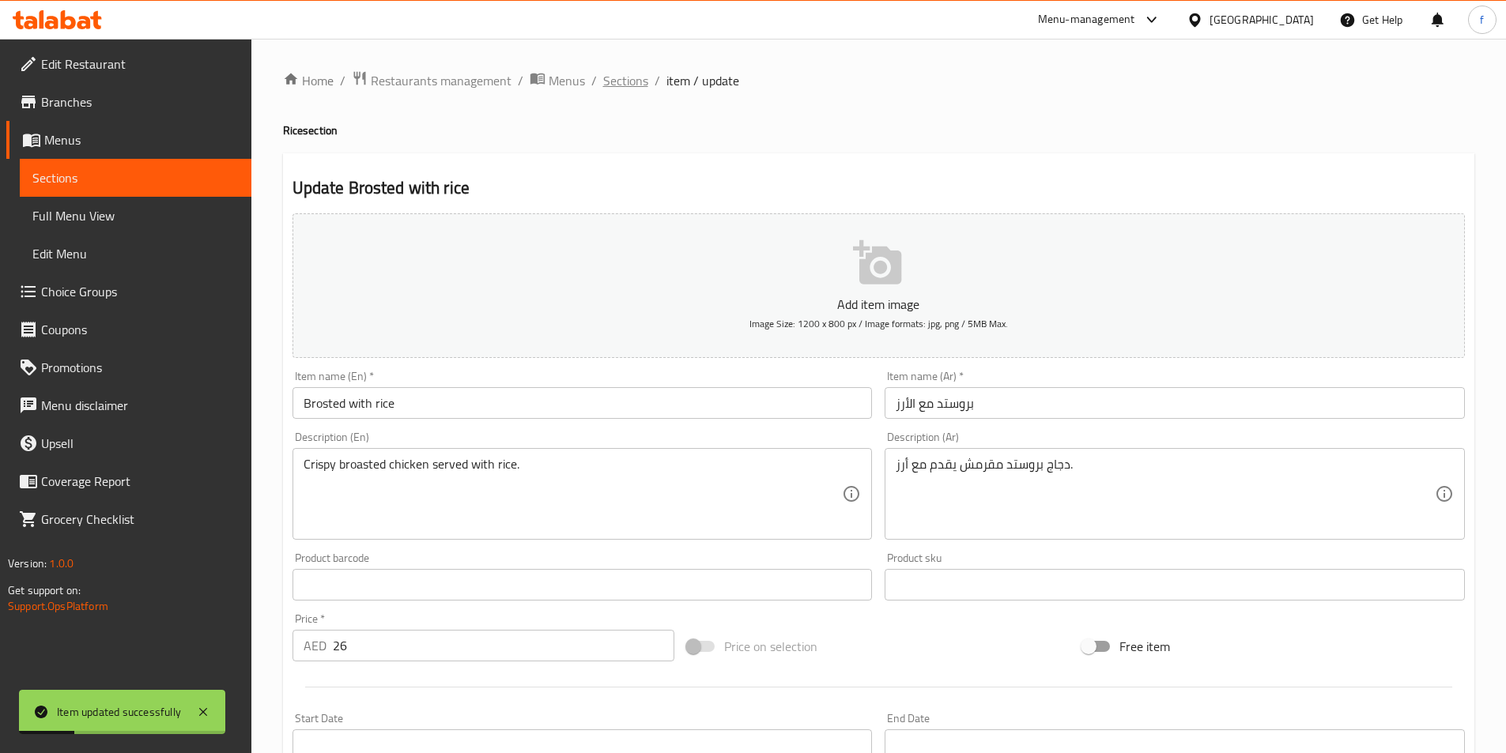
click at [631, 74] on span "Sections" at bounding box center [625, 80] width 45 height 19
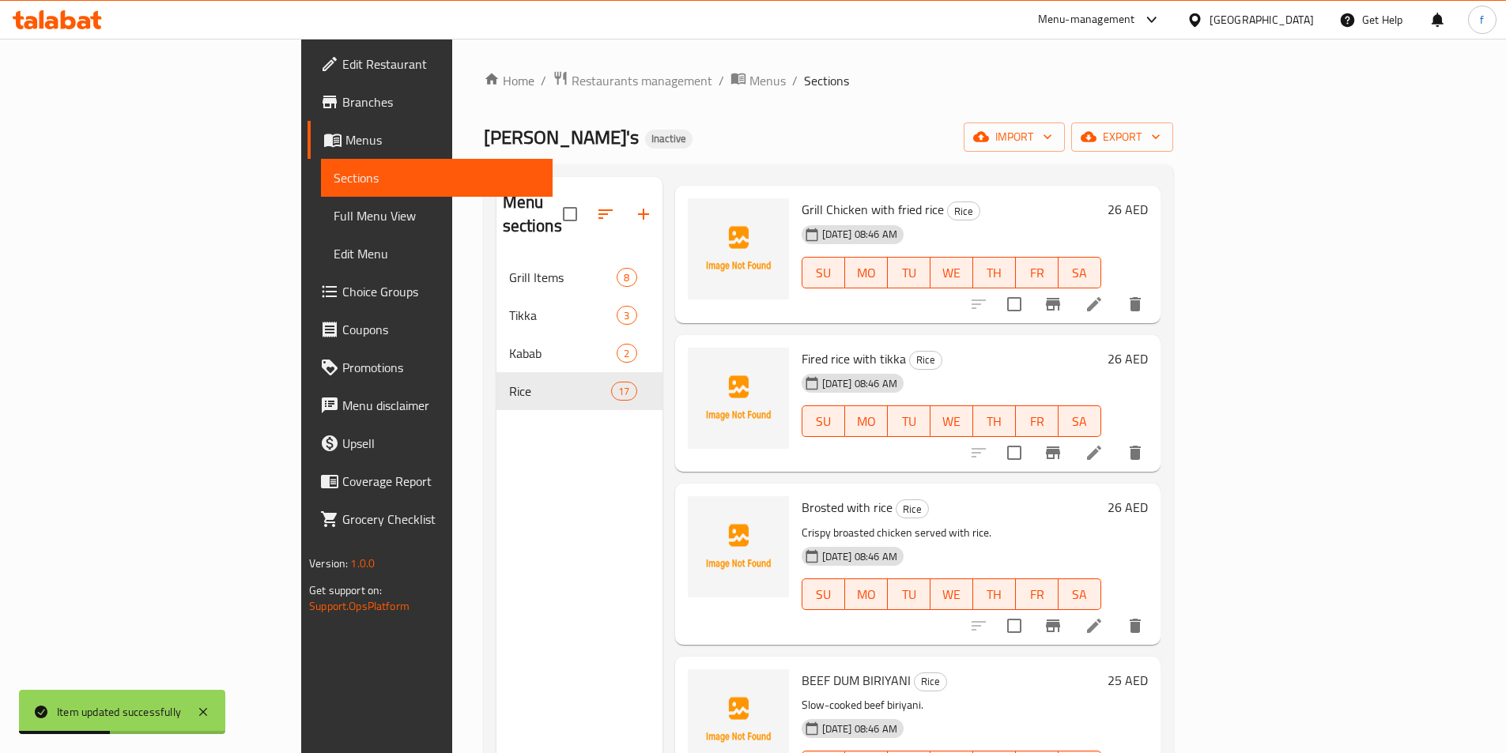
scroll to position [1265, 0]
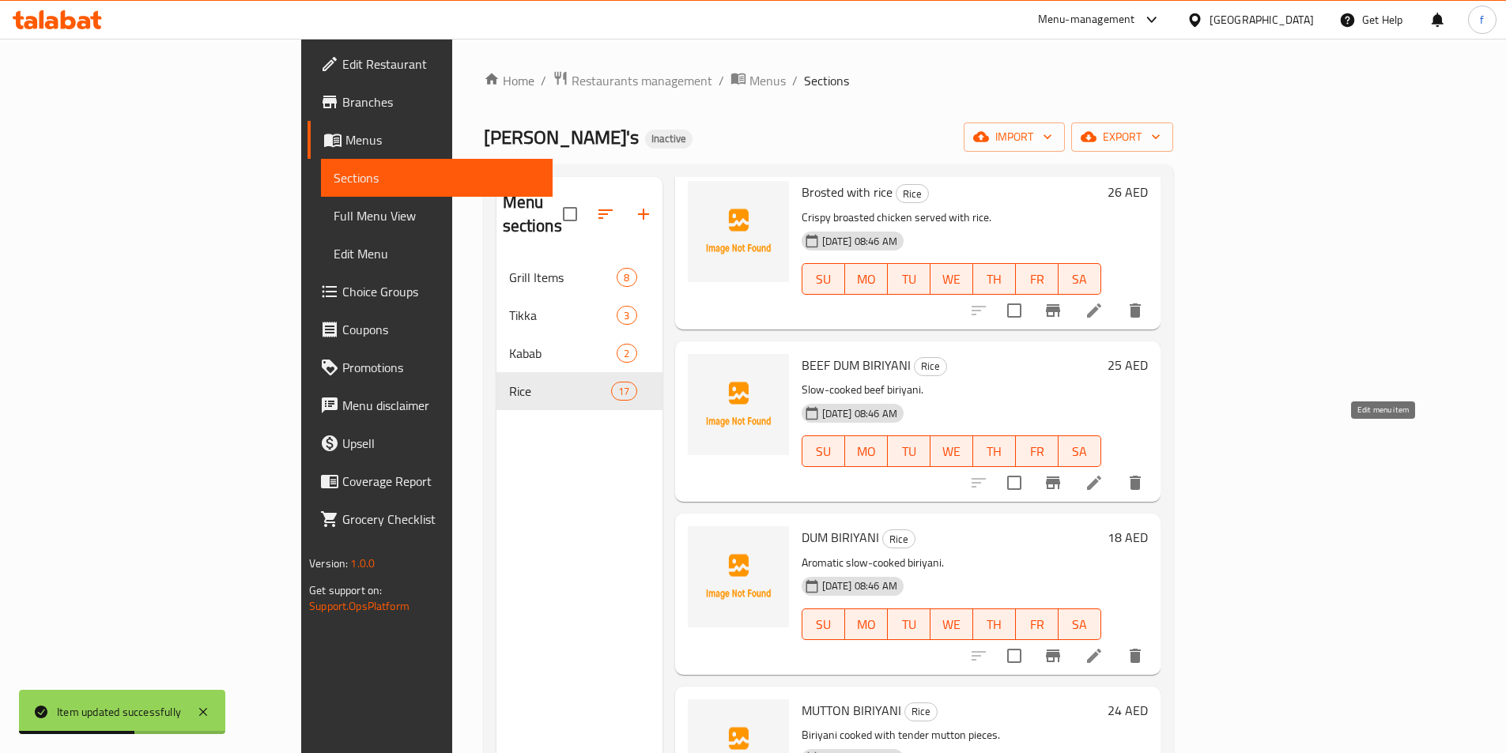
click at [1104, 474] on icon at bounding box center [1094, 483] width 19 height 19
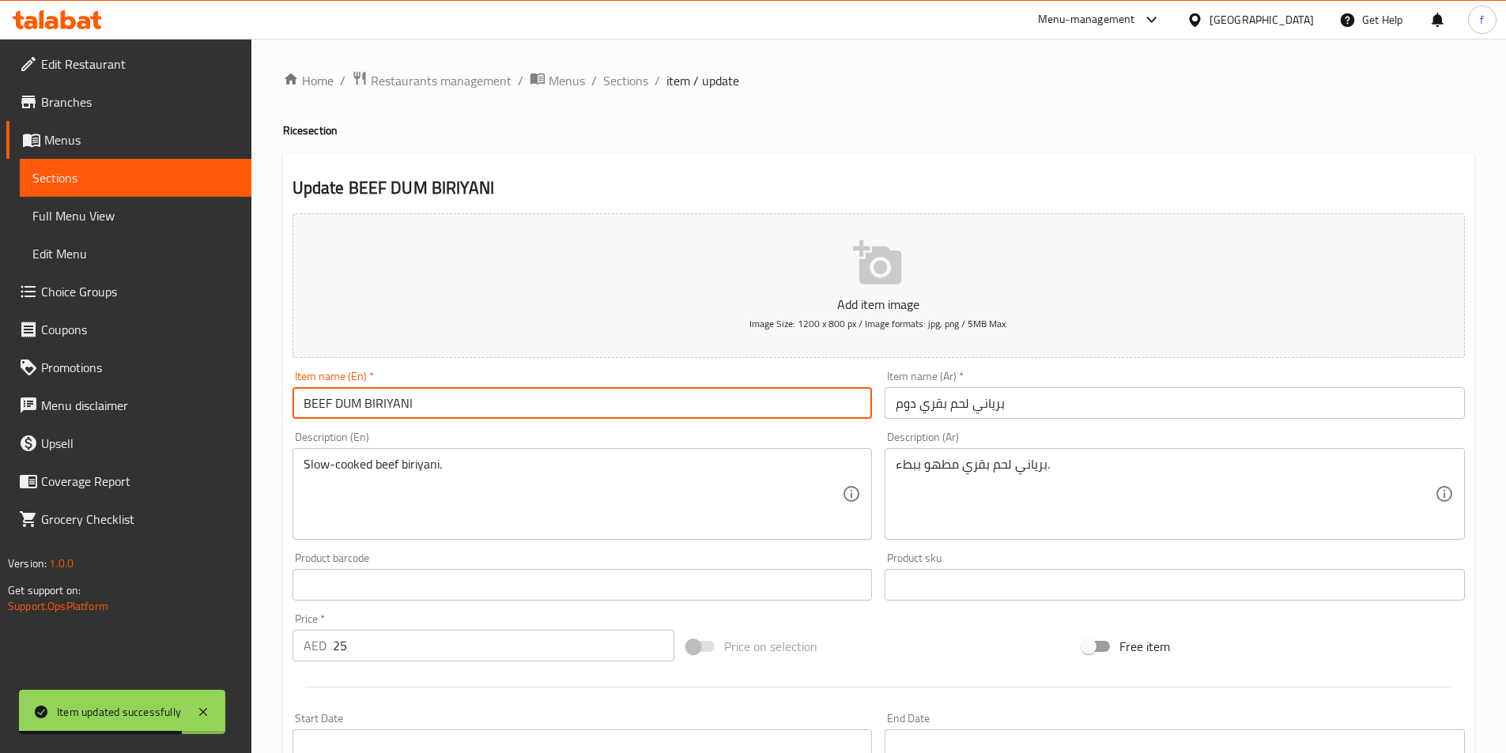
drag, startPoint x: 439, startPoint y: 398, endPoint x: 268, endPoint y: 404, distance: 170.9
click at [268, 404] on div "Home / Restaurants management / Menus / Sections / item / update Rice section U…" at bounding box center [878, 578] width 1255 height 1078
click at [438, 400] on input "BEEF DUM BIRIYANI" at bounding box center [582, 403] width 580 height 32
click at [428, 410] on input "BEEF DUM BIRIYANI" at bounding box center [582, 403] width 580 height 32
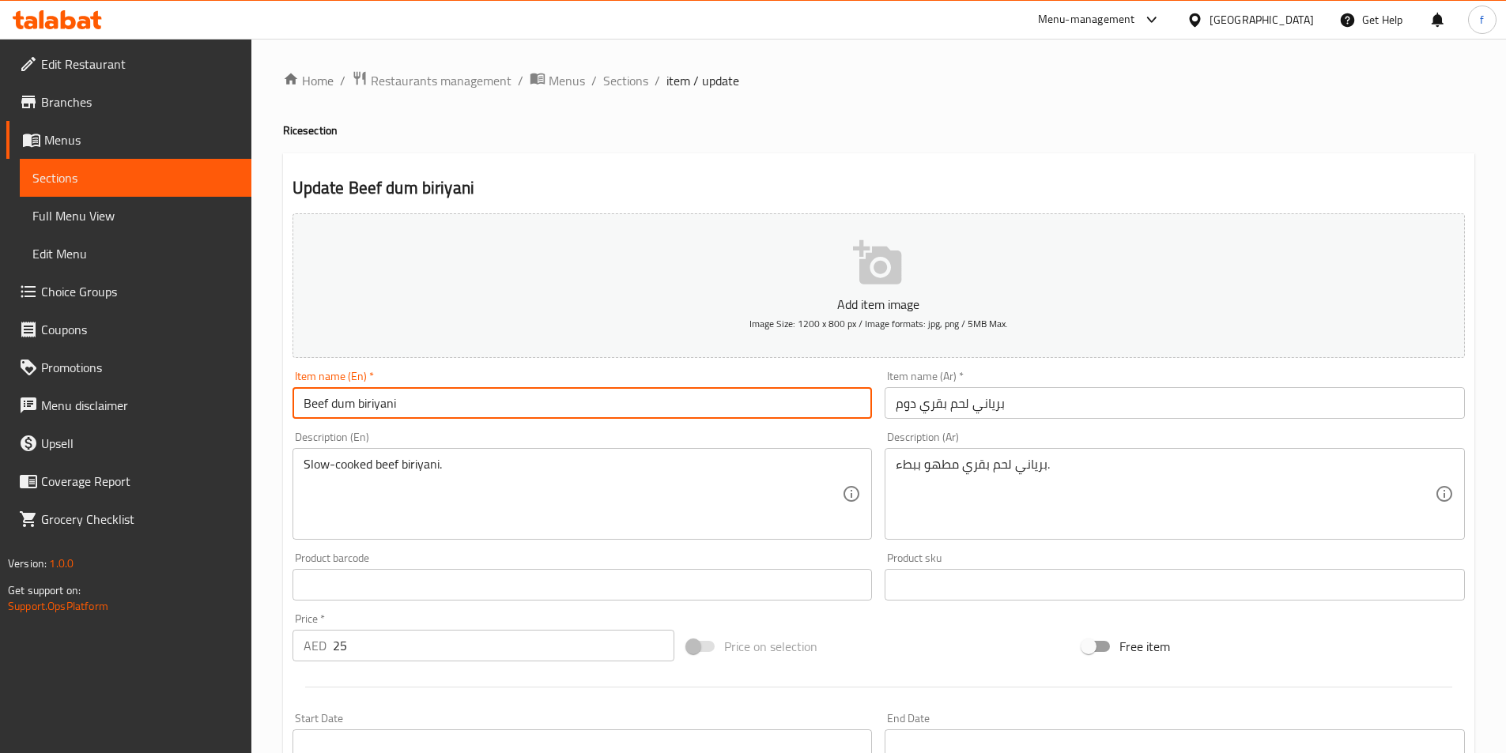
type input "Beef dum biriyani"
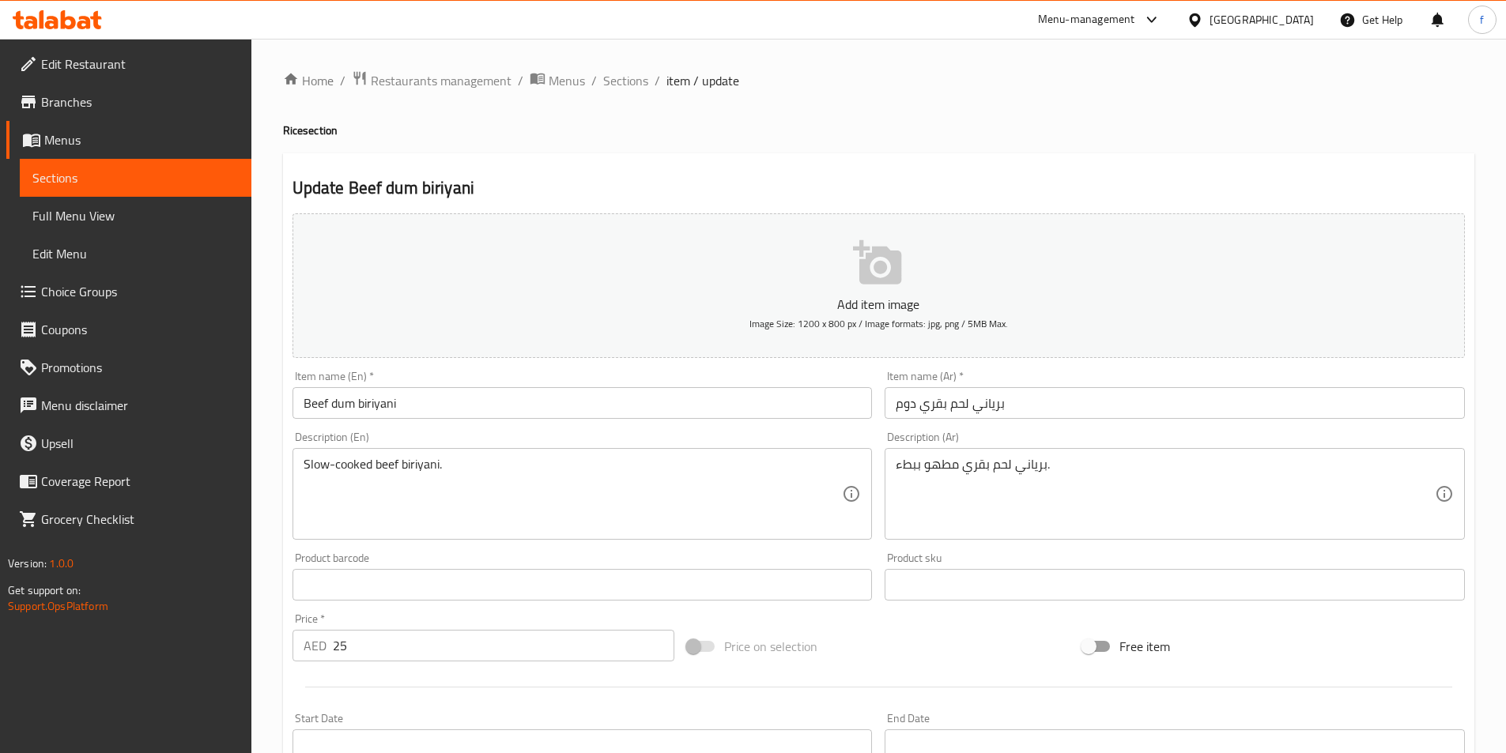
click at [319, 398] on input "Beef dum biriyani" at bounding box center [582, 403] width 580 height 32
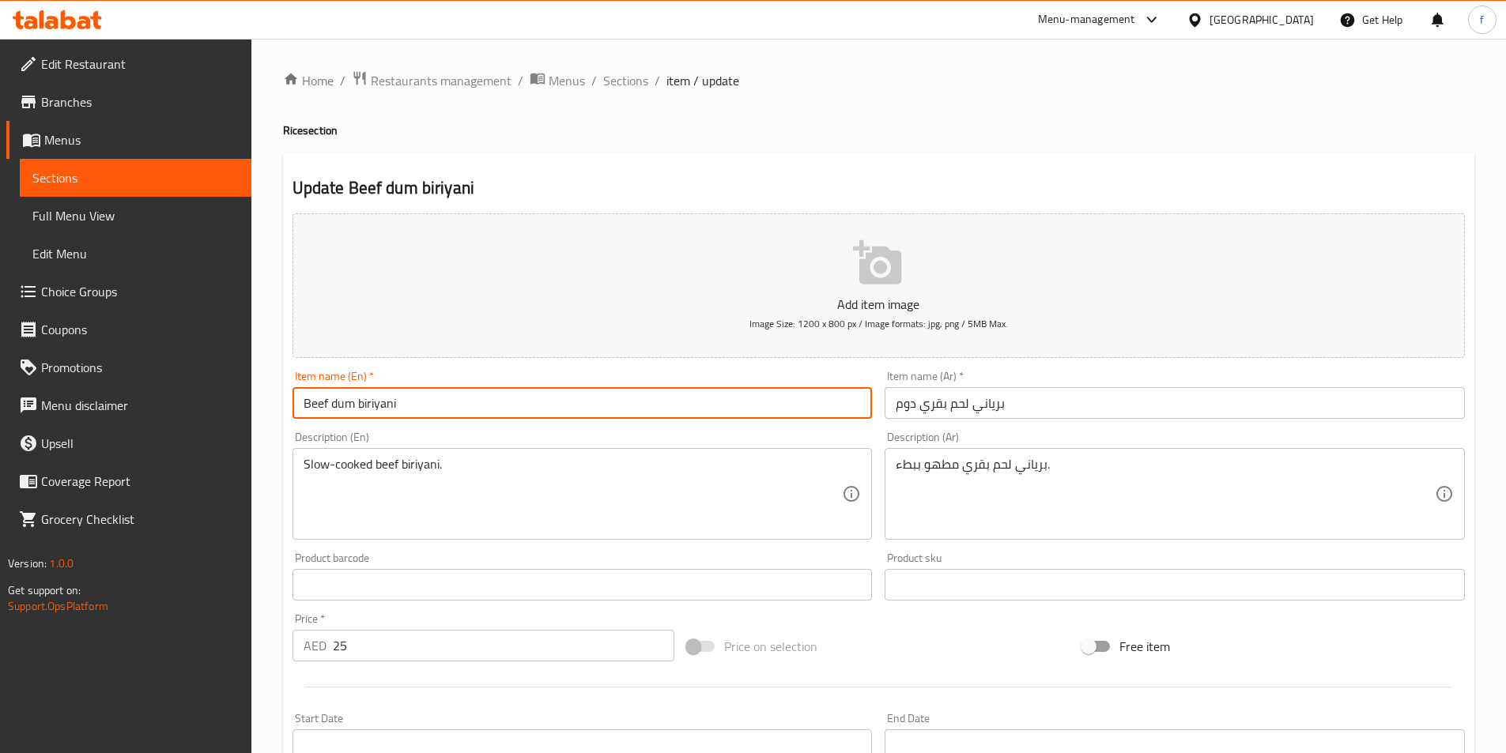
click at [319, 398] on input "Beef dum biriyani" at bounding box center [582, 403] width 580 height 32
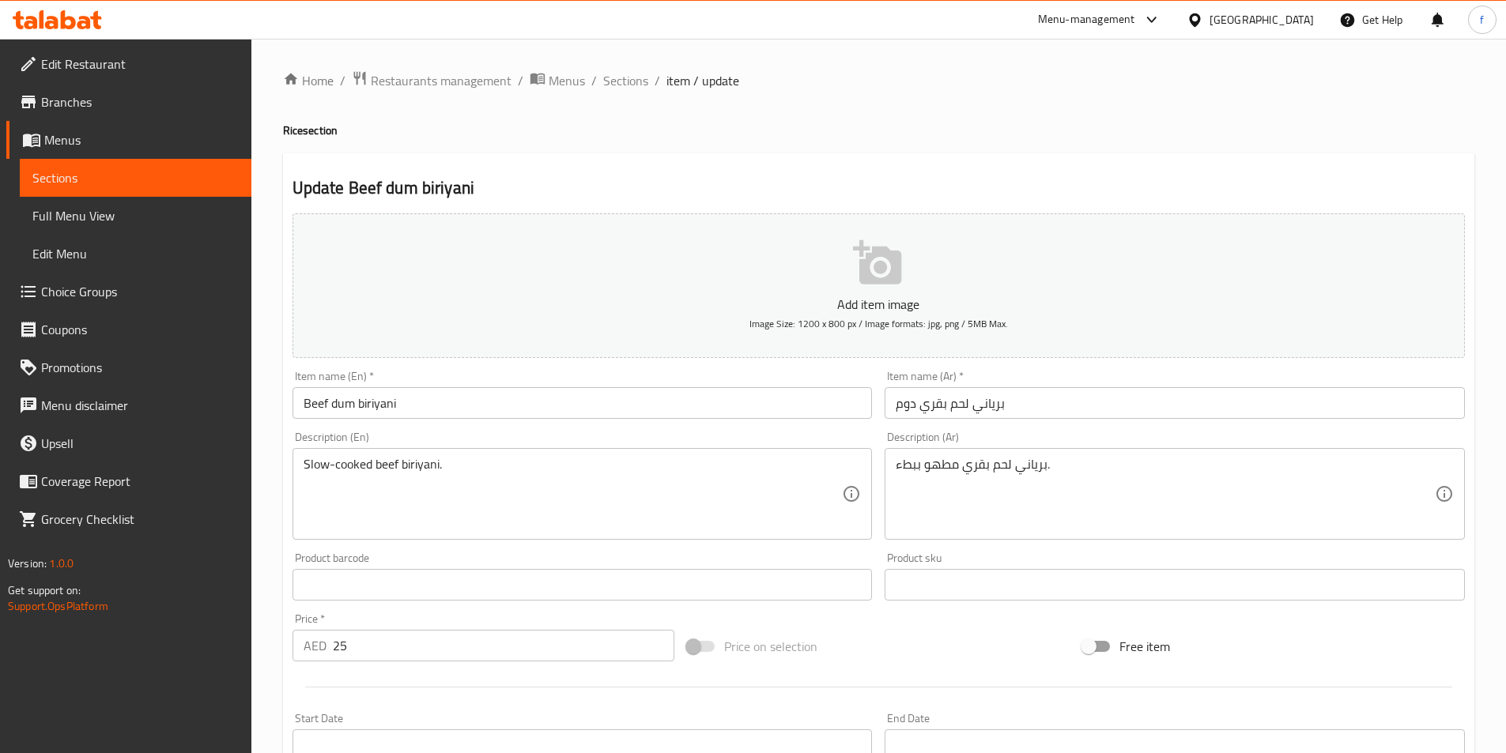
click at [334, 401] on input "Beef dum biriyani" at bounding box center [582, 403] width 580 height 32
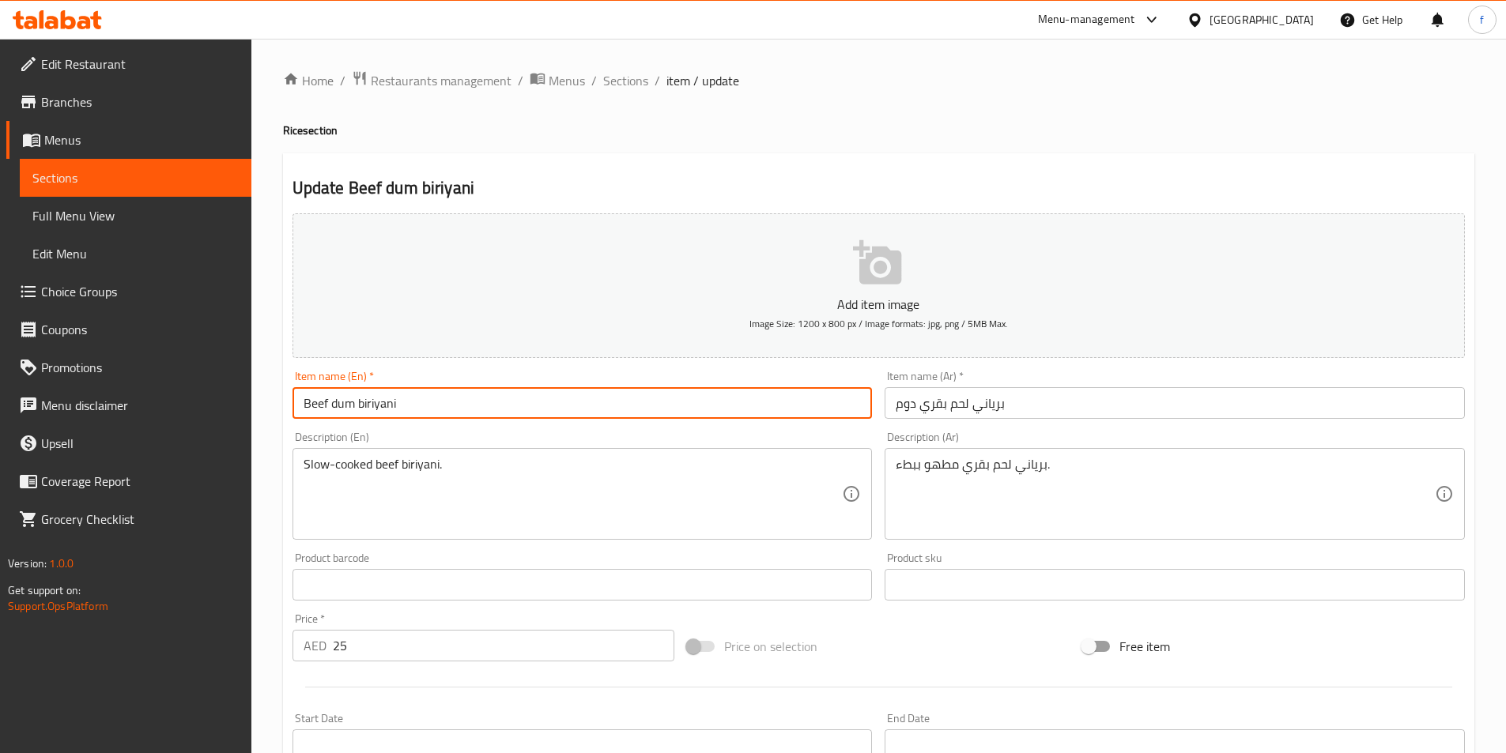
click at [334, 401] on input "Beef dum biriyani" at bounding box center [582, 403] width 580 height 32
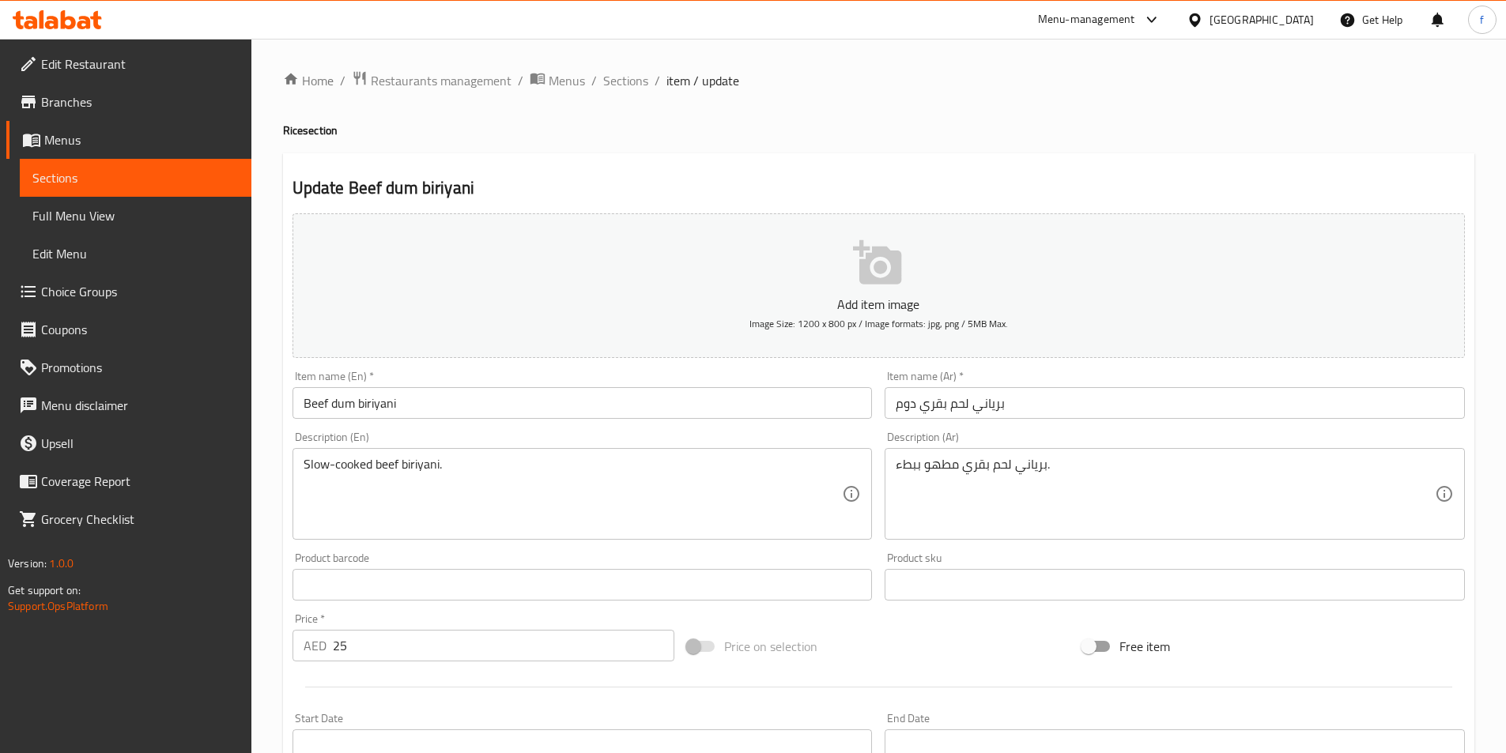
click at [929, 409] on input "برياني لحم بقري دوم" at bounding box center [1175, 403] width 580 height 32
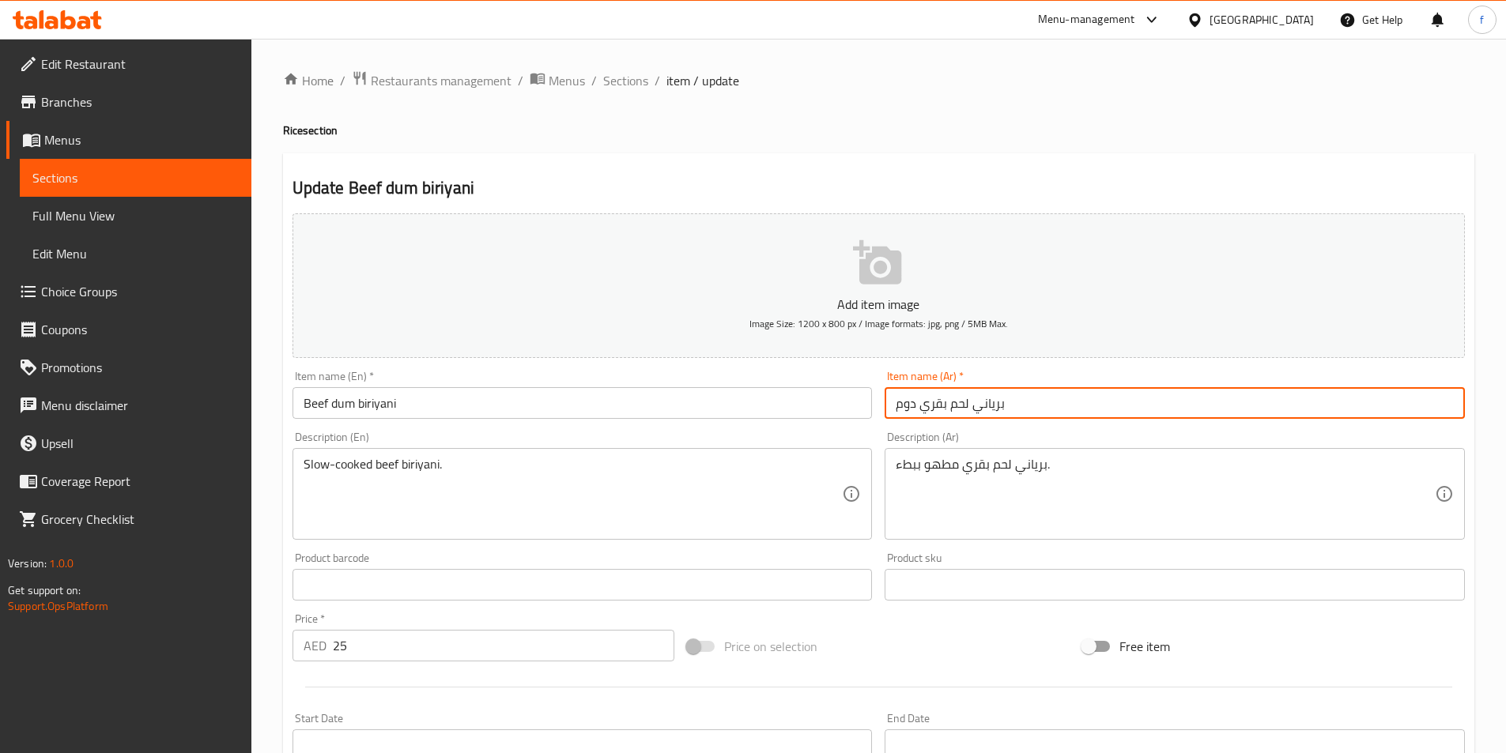
click at [929, 409] on input "برياني لحم بقري دوم" at bounding box center [1175, 403] width 580 height 32
click at [950, 411] on input "برياني لحم بقري دوم" at bounding box center [1175, 403] width 580 height 32
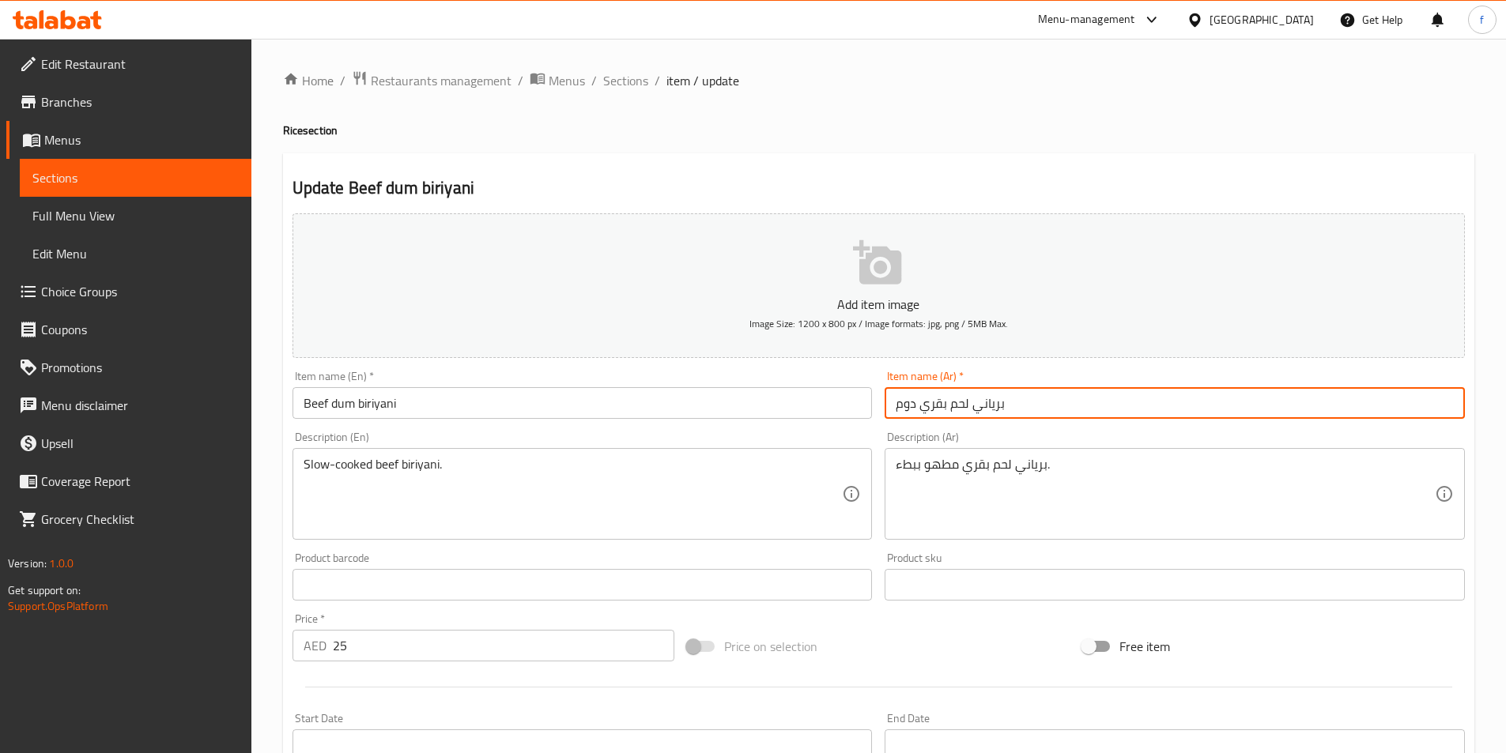
click at [950, 411] on input "برياني لحم بقري دوم" at bounding box center [1175, 403] width 580 height 32
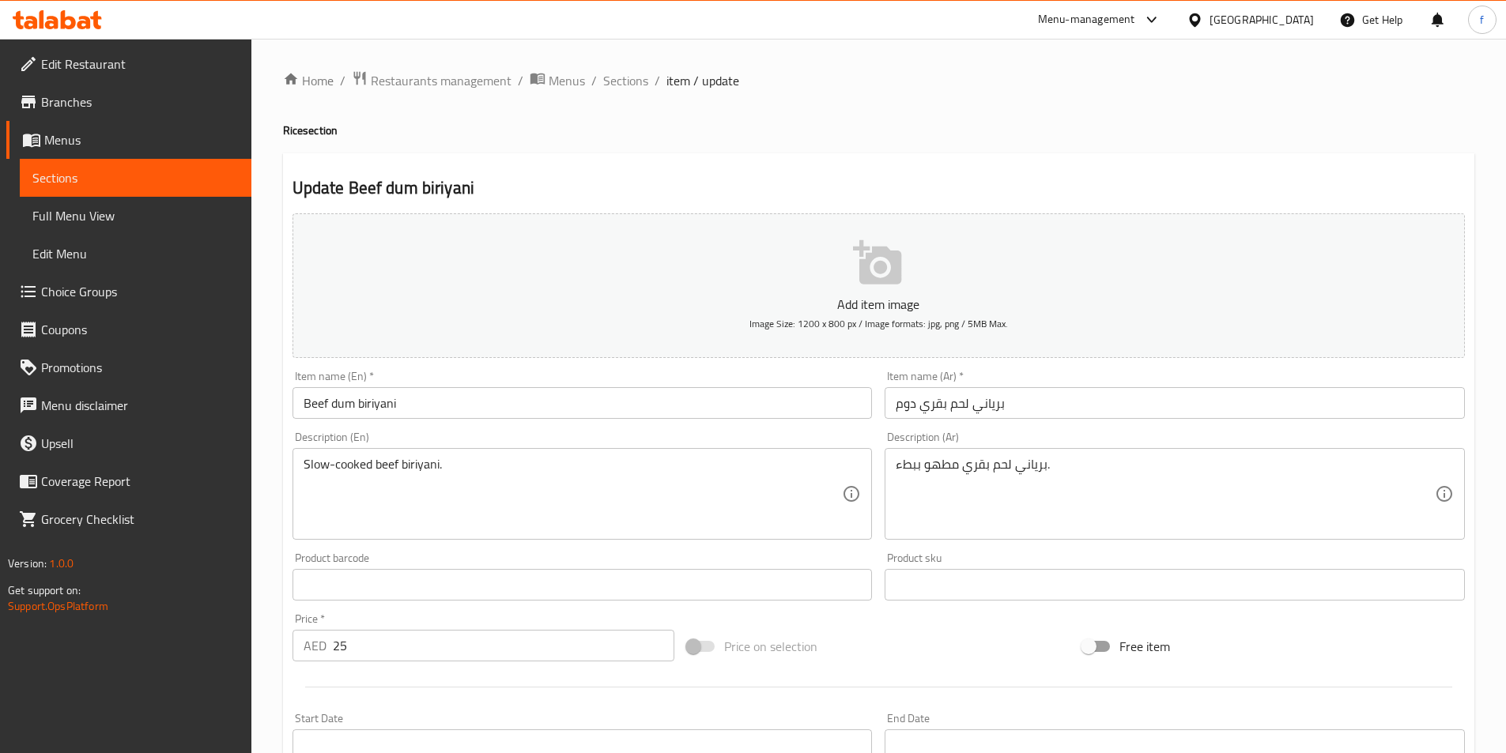
click at [936, 402] on input "برياني لحم بقري دوم" at bounding box center [1175, 403] width 580 height 32
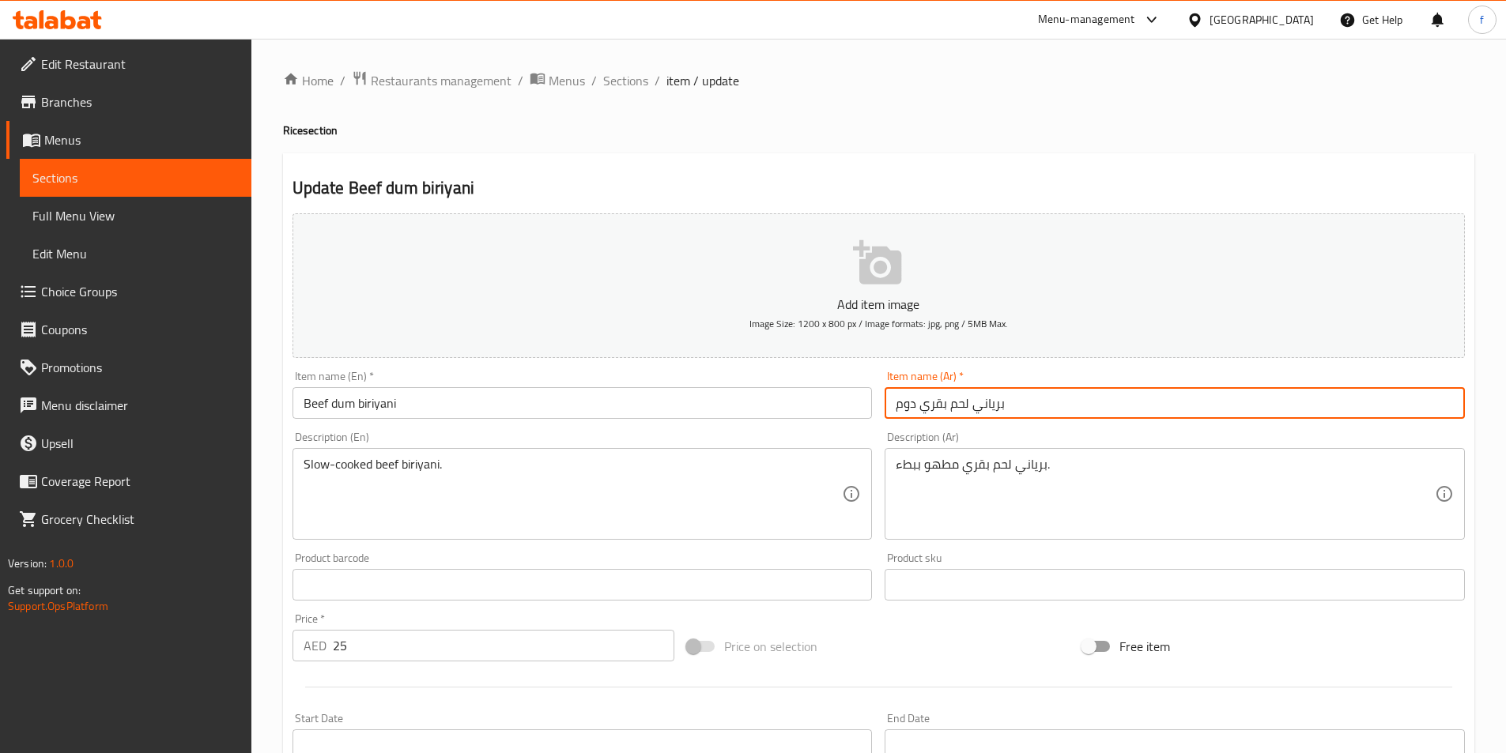
click at [936, 402] on input "برياني لحم بقري دوم" at bounding box center [1175, 403] width 580 height 32
type input "برياني لحم دوم"
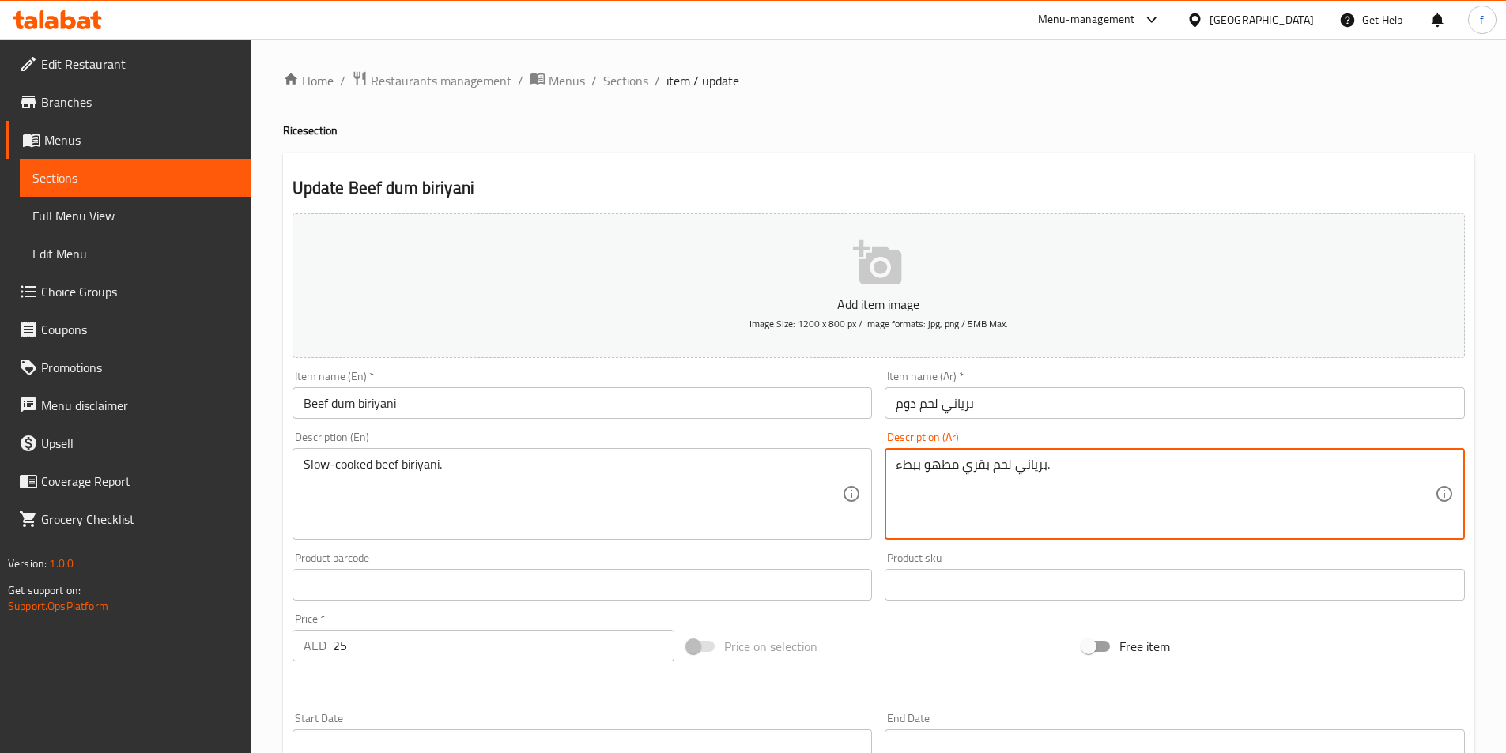
click at [977, 469] on textarea "برياني لحم بقري مطهو ببطء." at bounding box center [1165, 494] width 539 height 75
click at [979, 468] on textarea "برياني لحم بقري مطهو ببطء." at bounding box center [1165, 494] width 539 height 75
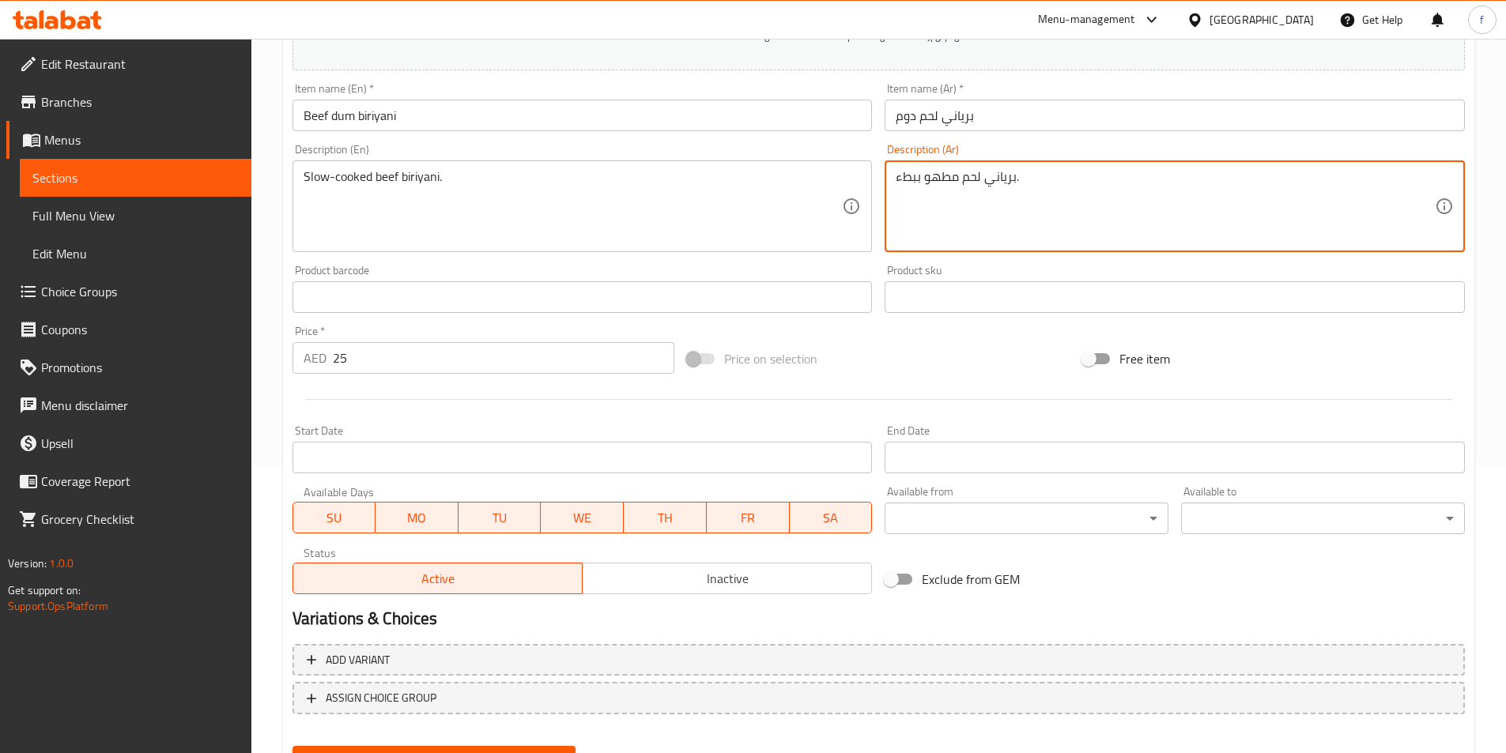
scroll to position [364, 0]
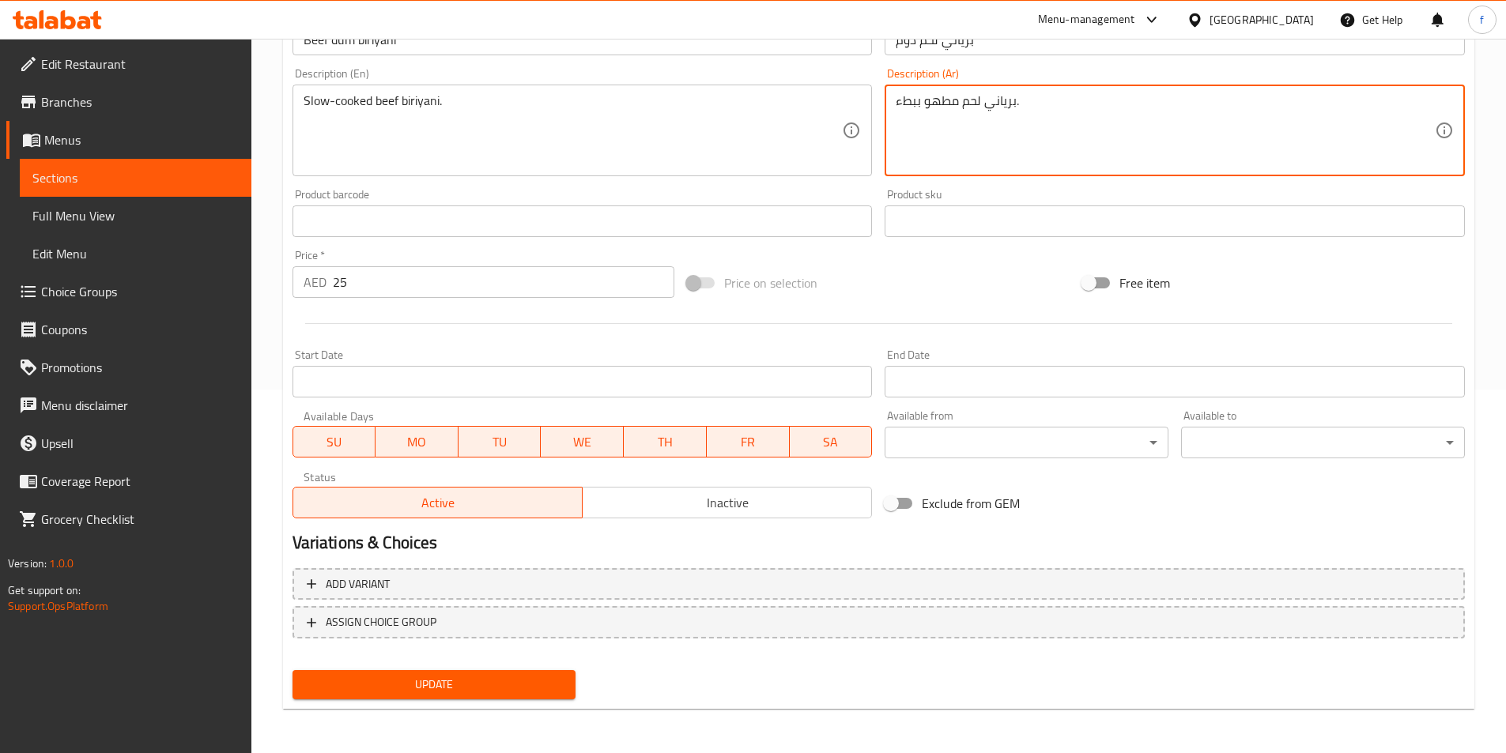
type textarea "برياني لحم مطهو ببطء."
click at [487, 686] on span "Update" at bounding box center [434, 685] width 259 height 20
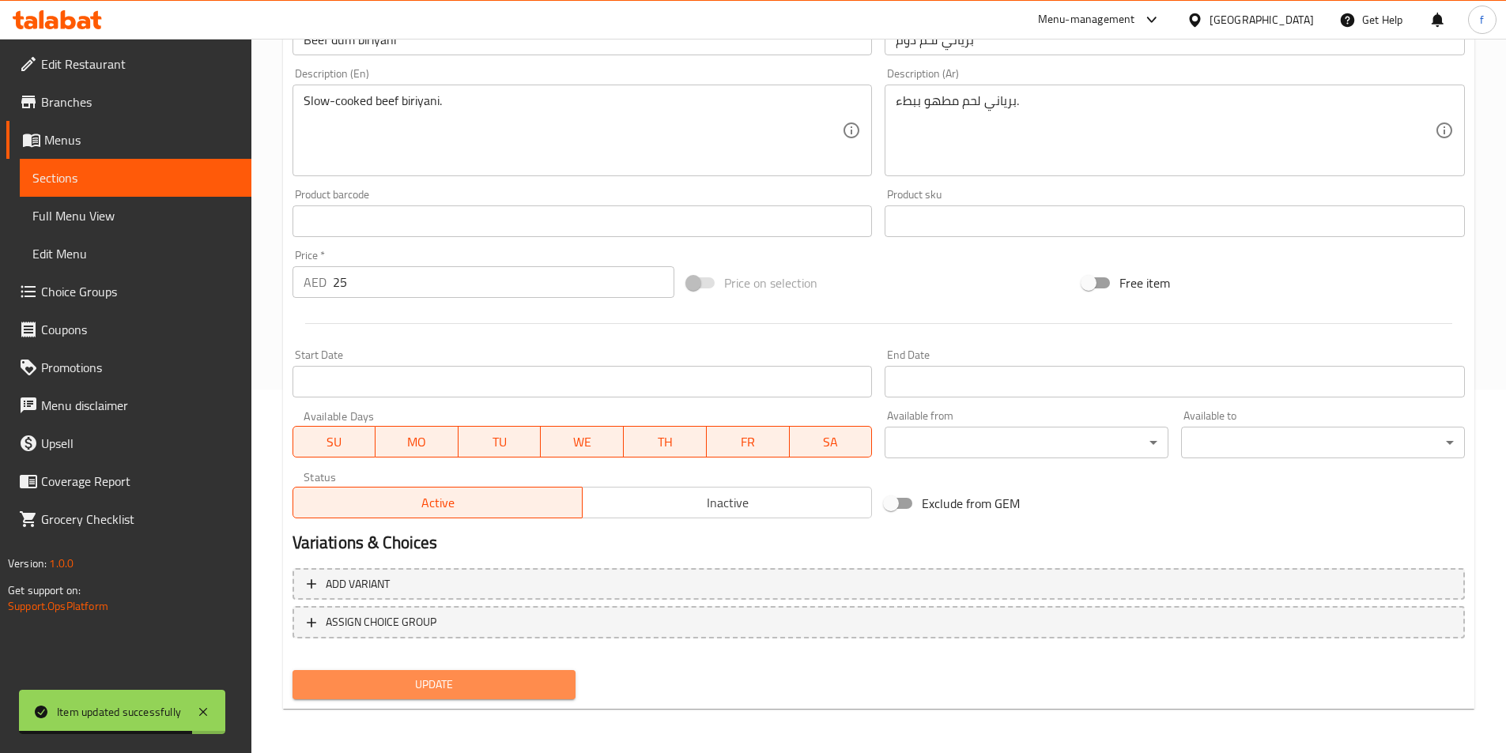
click at [549, 681] on span "Update" at bounding box center [434, 685] width 259 height 20
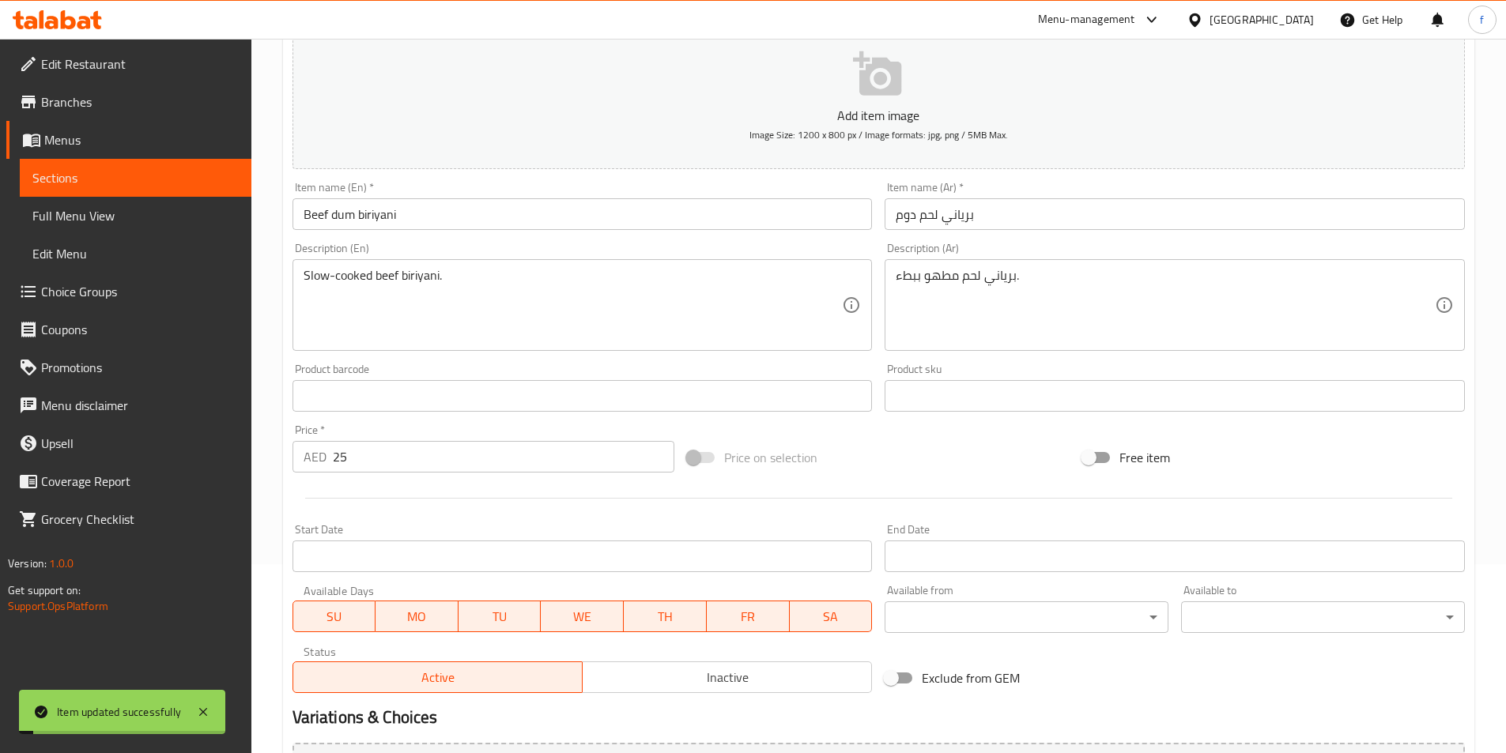
scroll to position [0, 0]
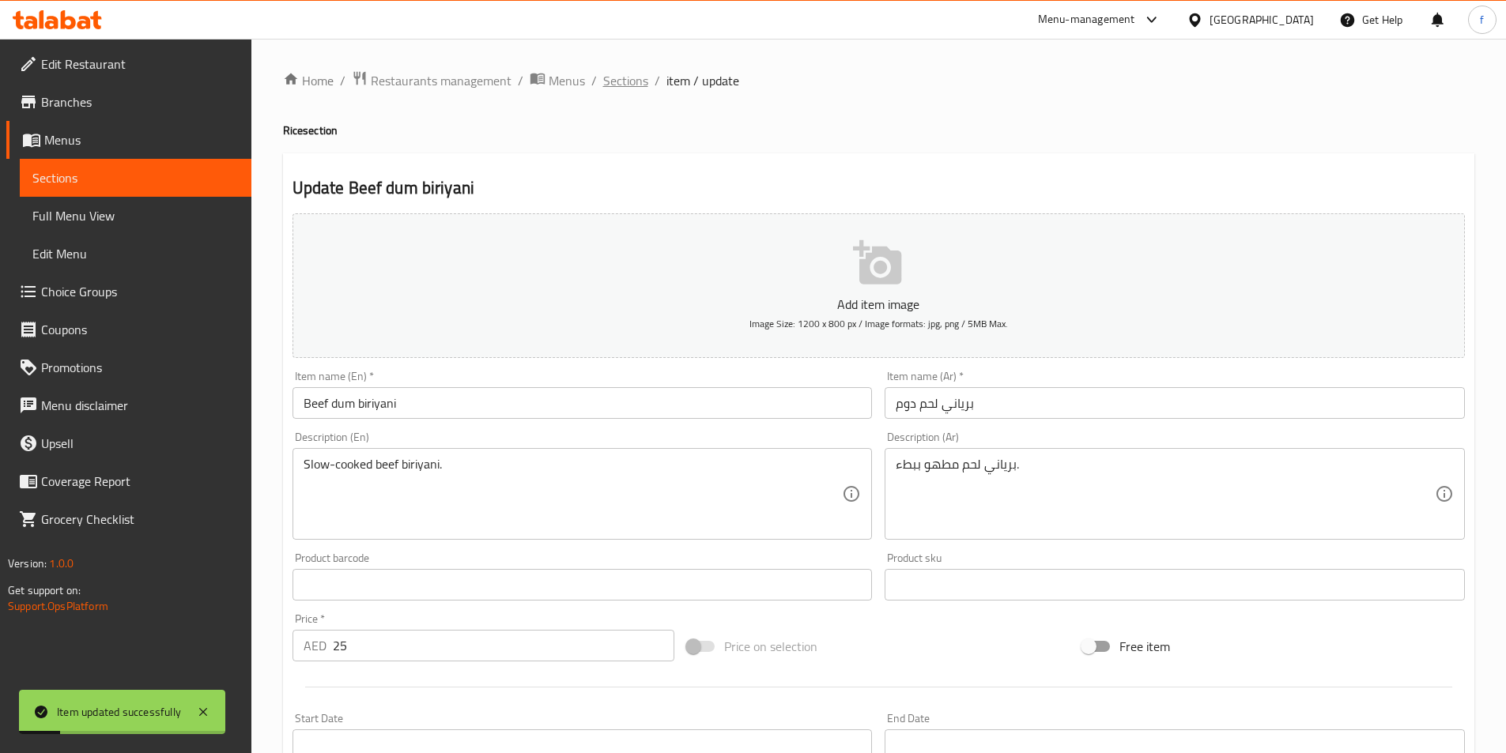
click at [621, 77] on span "Sections" at bounding box center [625, 80] width 45 height 19
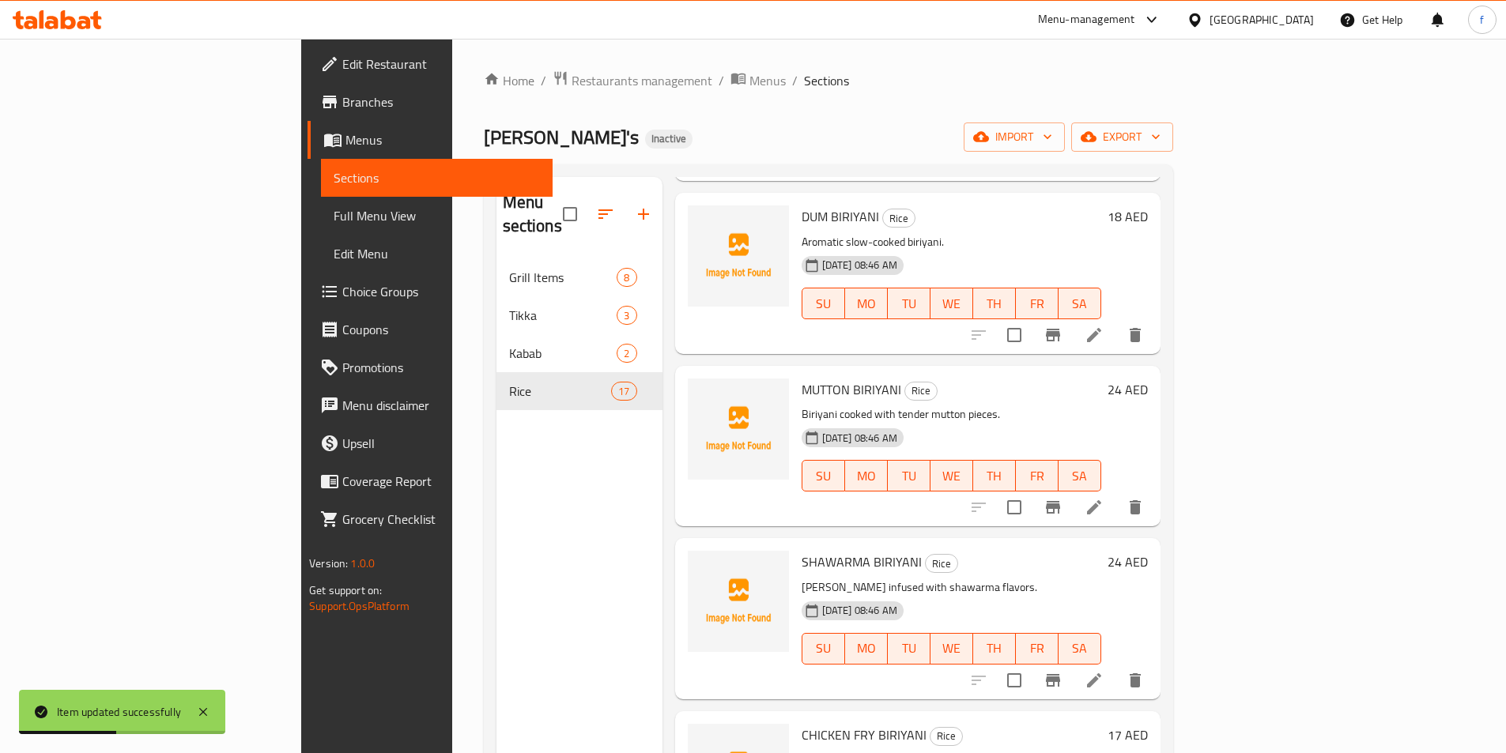
scroll to position [1581, 0]
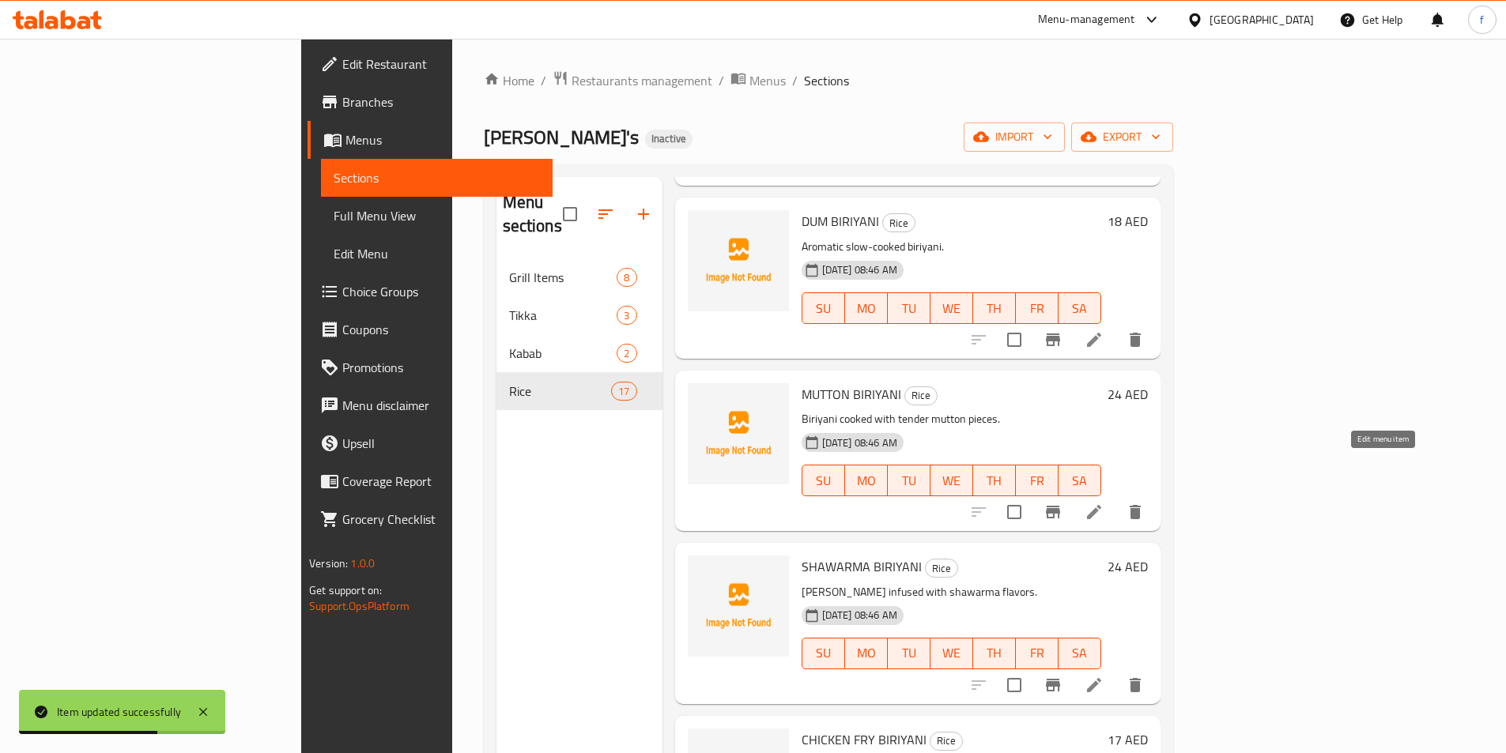
click at [1104, 503] on icon at bounding box center [1094, 512] width 19 height 19
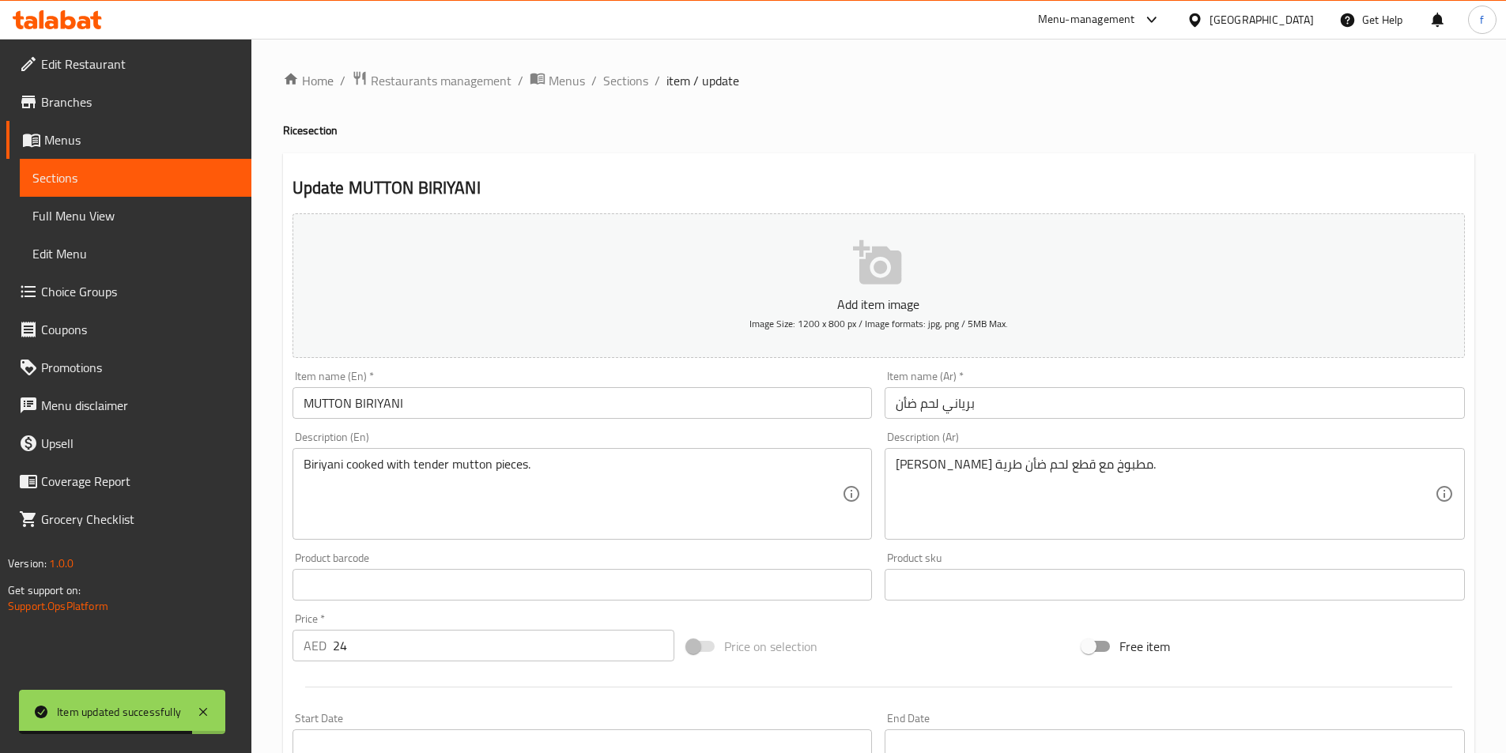
click at [327, 408] on input "MUTTON BIRIYANI" at bounding box center [582, 403] width 580 height 32
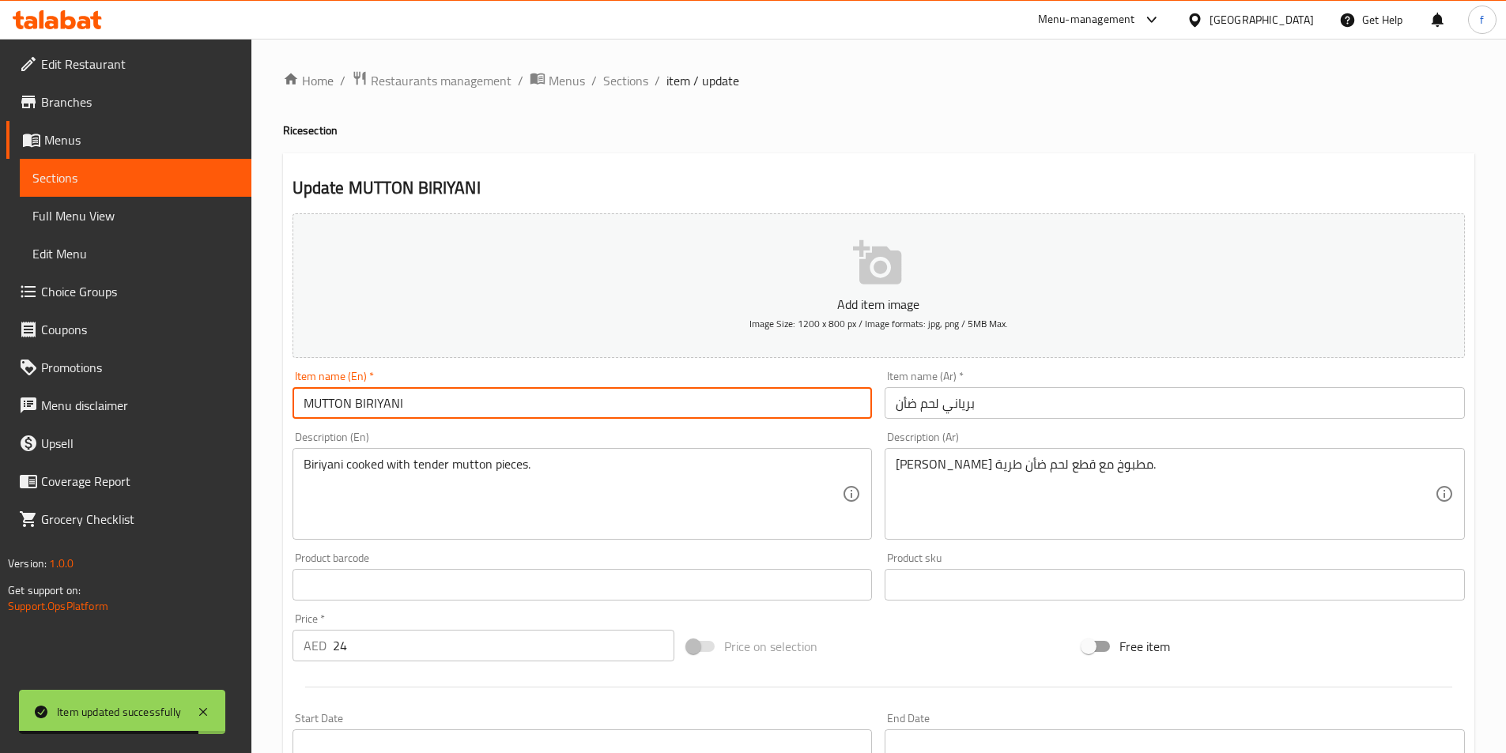
click at [327, 408] on input "MUTTON BIRIYANI" at bounding box center [582, 403] width 580 height 32
click at [391, 409] on input "MUTTON BIRIYANI" at bounding box center [582, 403] width 580 height 32
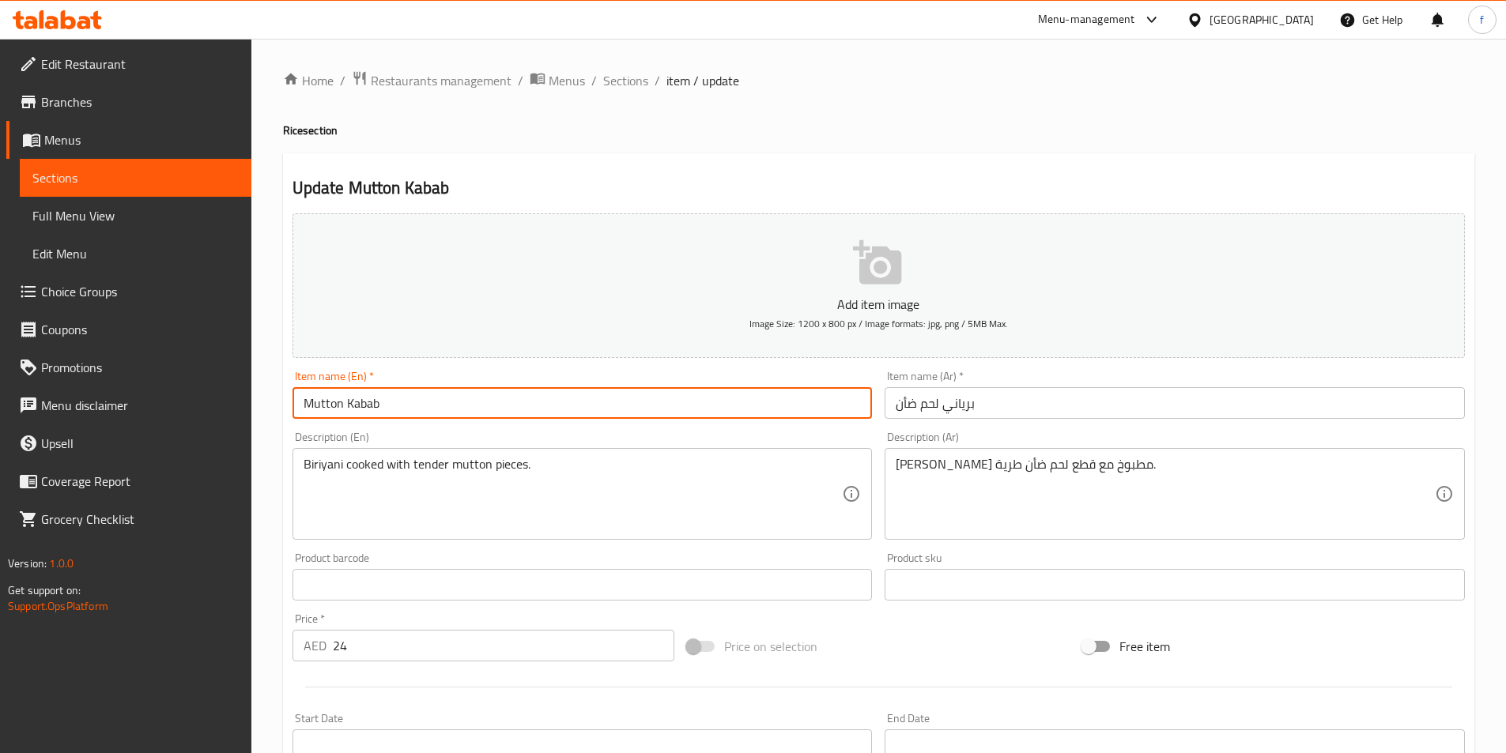
click at [369, 401] on input "Mutton Kabab" at bounding box center [582, 403] width 580 height 32
type input "Mutton Biriyani"
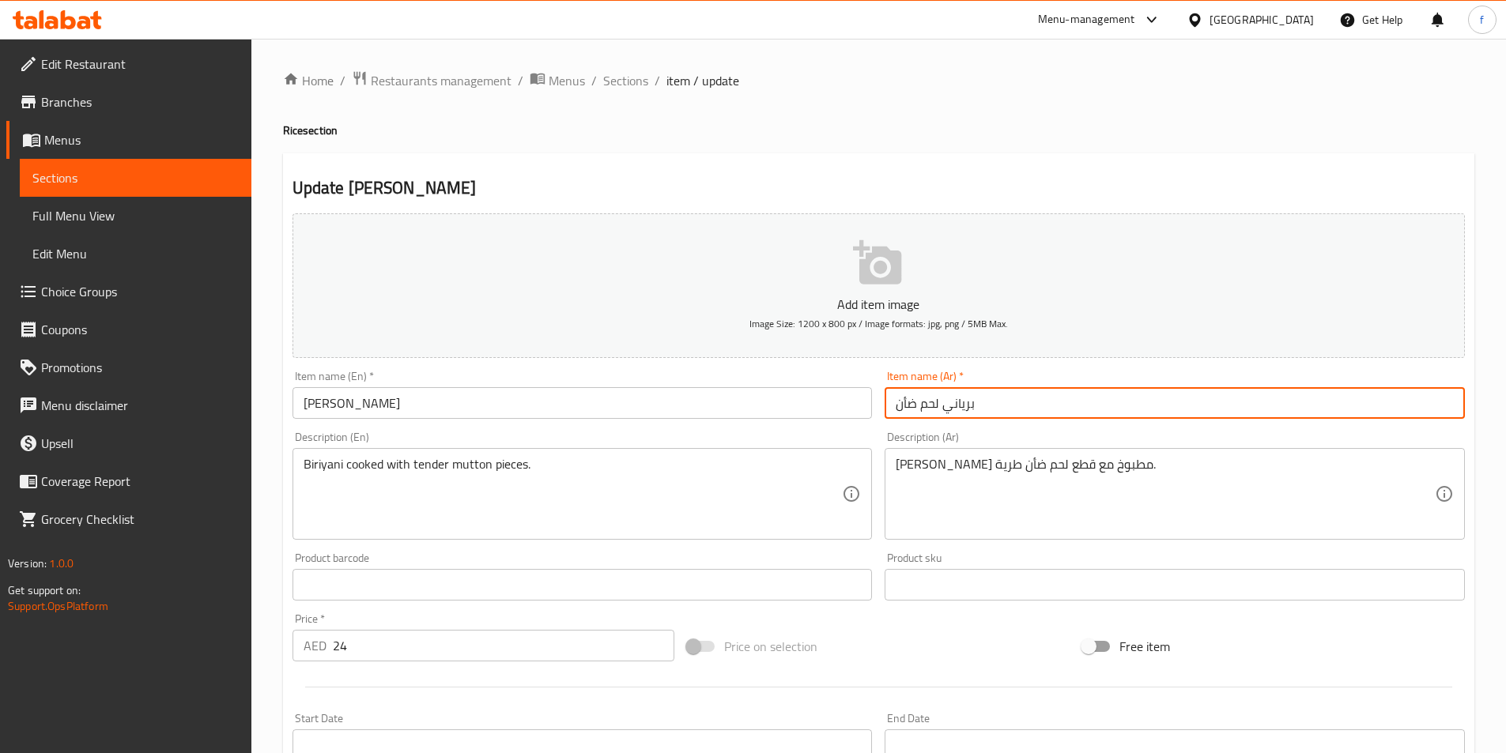
click at [909, 403] on input "برياني لحم ضأن" at bounding box center [1175, 403] width 580 height 32
type input "برياني لحم غنم"
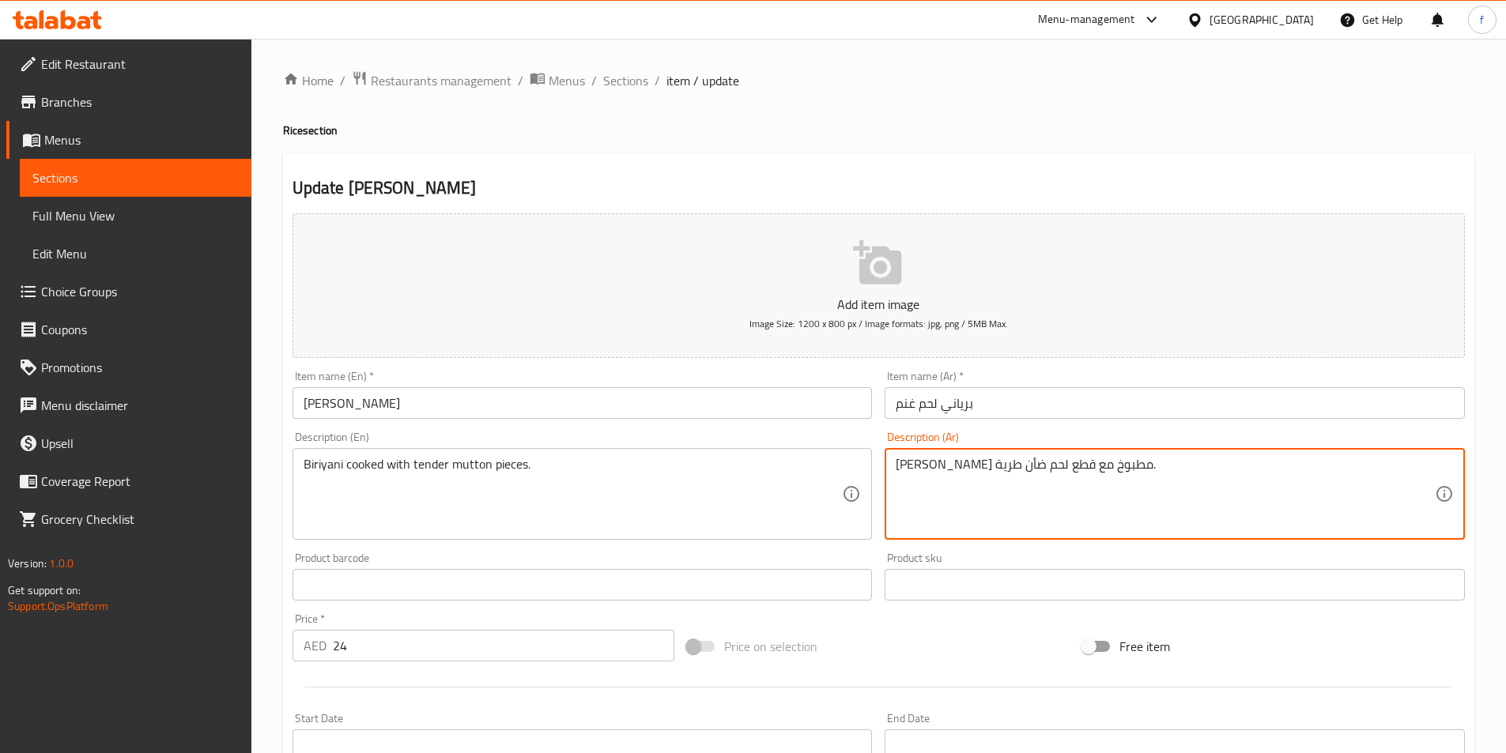
click at [938, 465] on textarea "[PERSON_NAME] مطبوخ مع قطع لحم ضأن طرية." at bounding box center [1165, 494] width 539 height 75
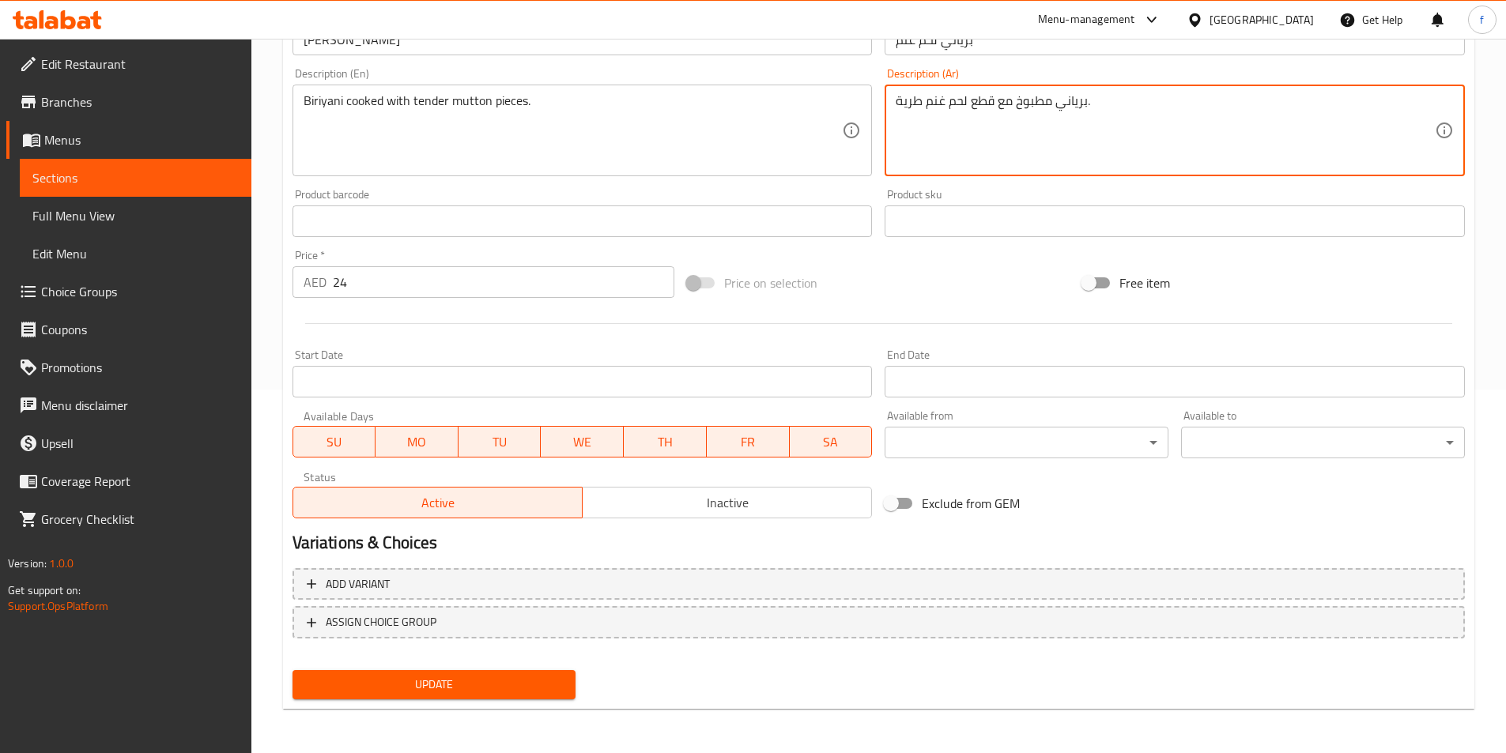
type textarea "برياني مطبوخ مع قطع لحم غنم طرية."
click at [476, 692] on span "Update" at bounding box center [434, 685] width 259 height 20
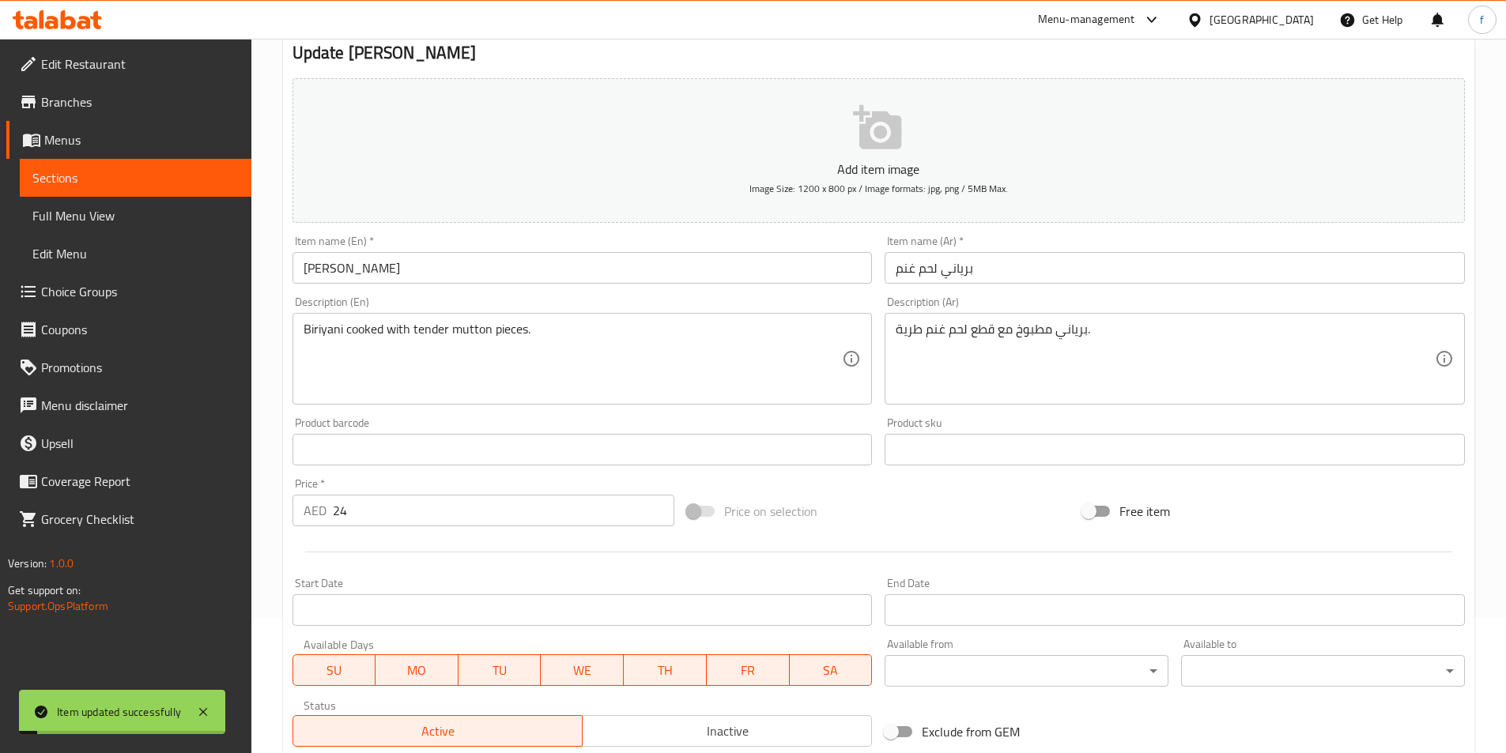
scroll to position [0, 0]
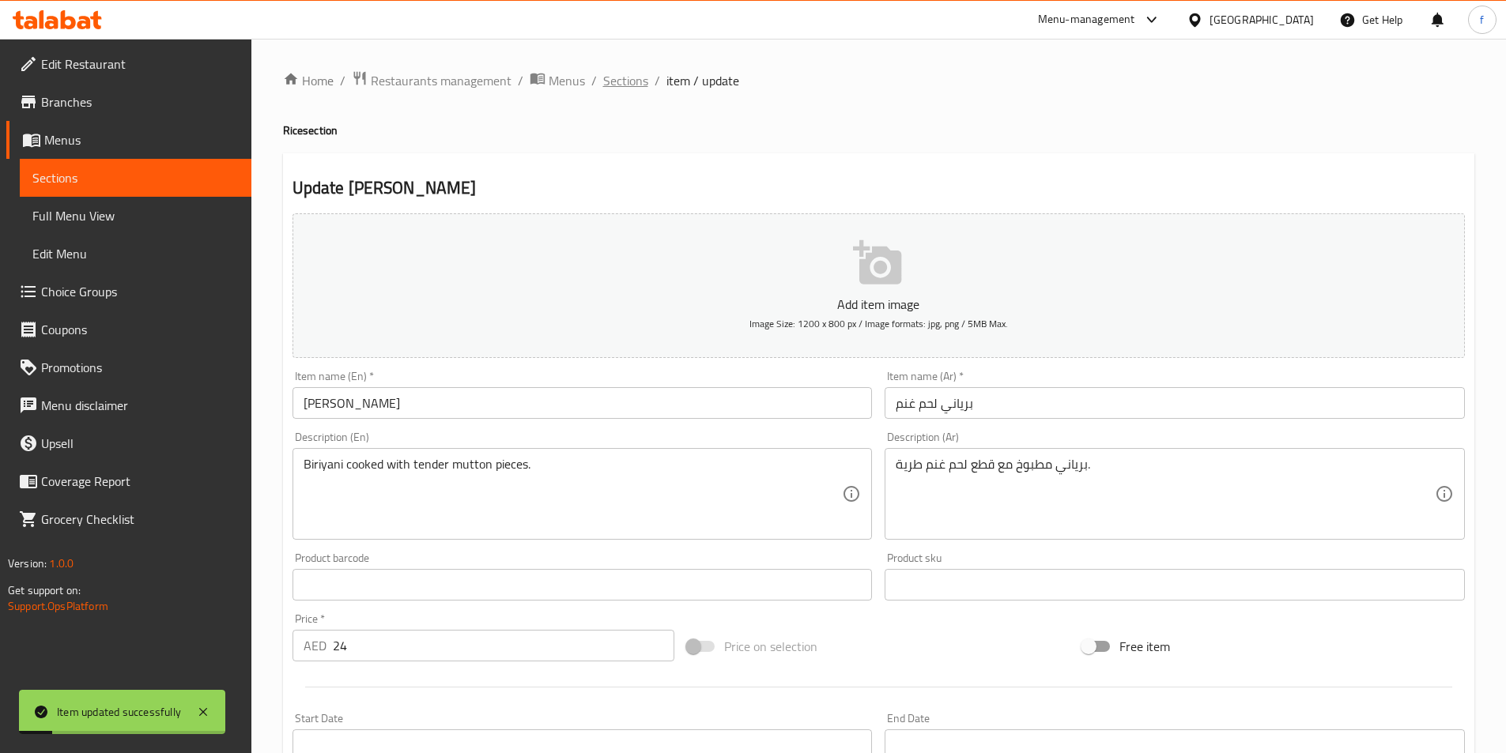
click at [629, 78] on span "Sections" at bounding box center [625, 80] width 45 height 19
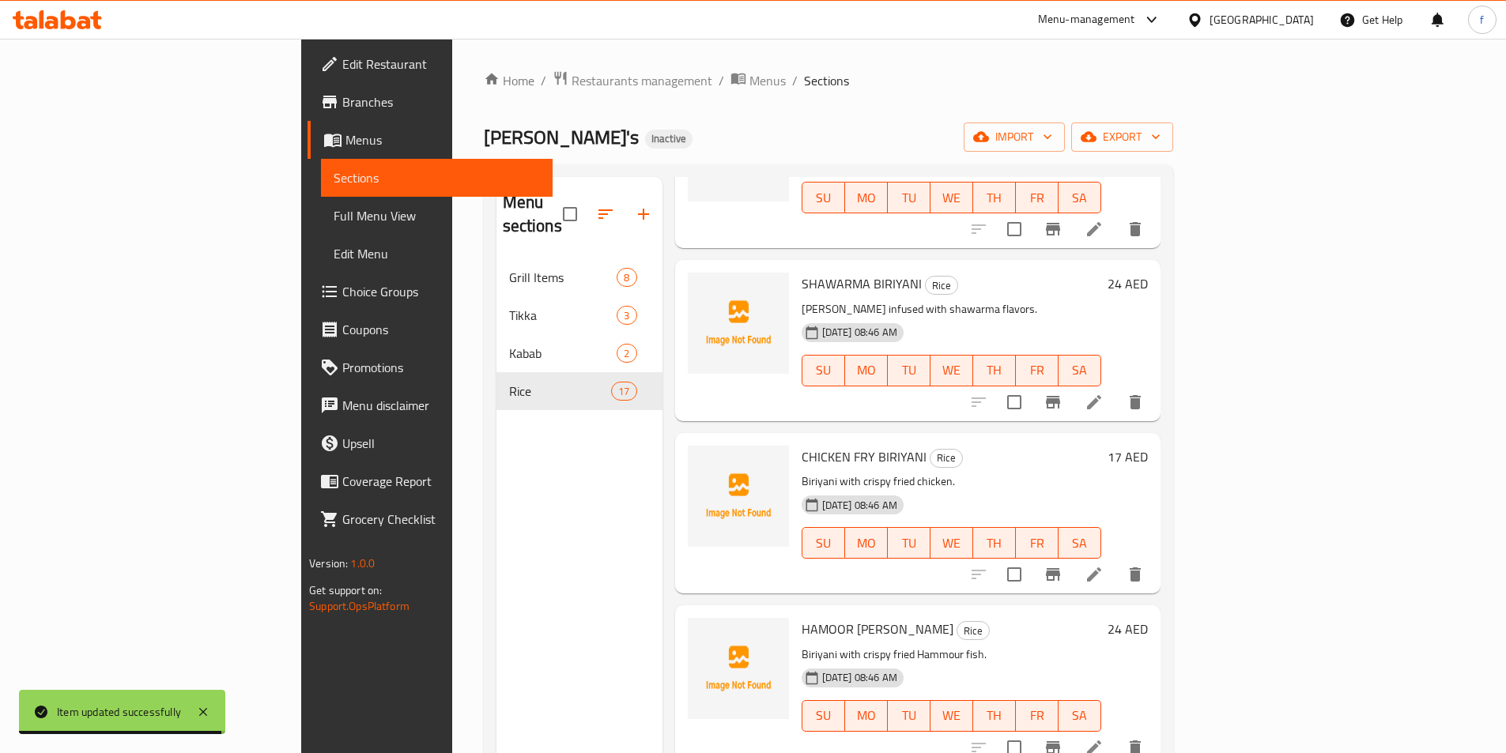
scroll to position [1859, 0]
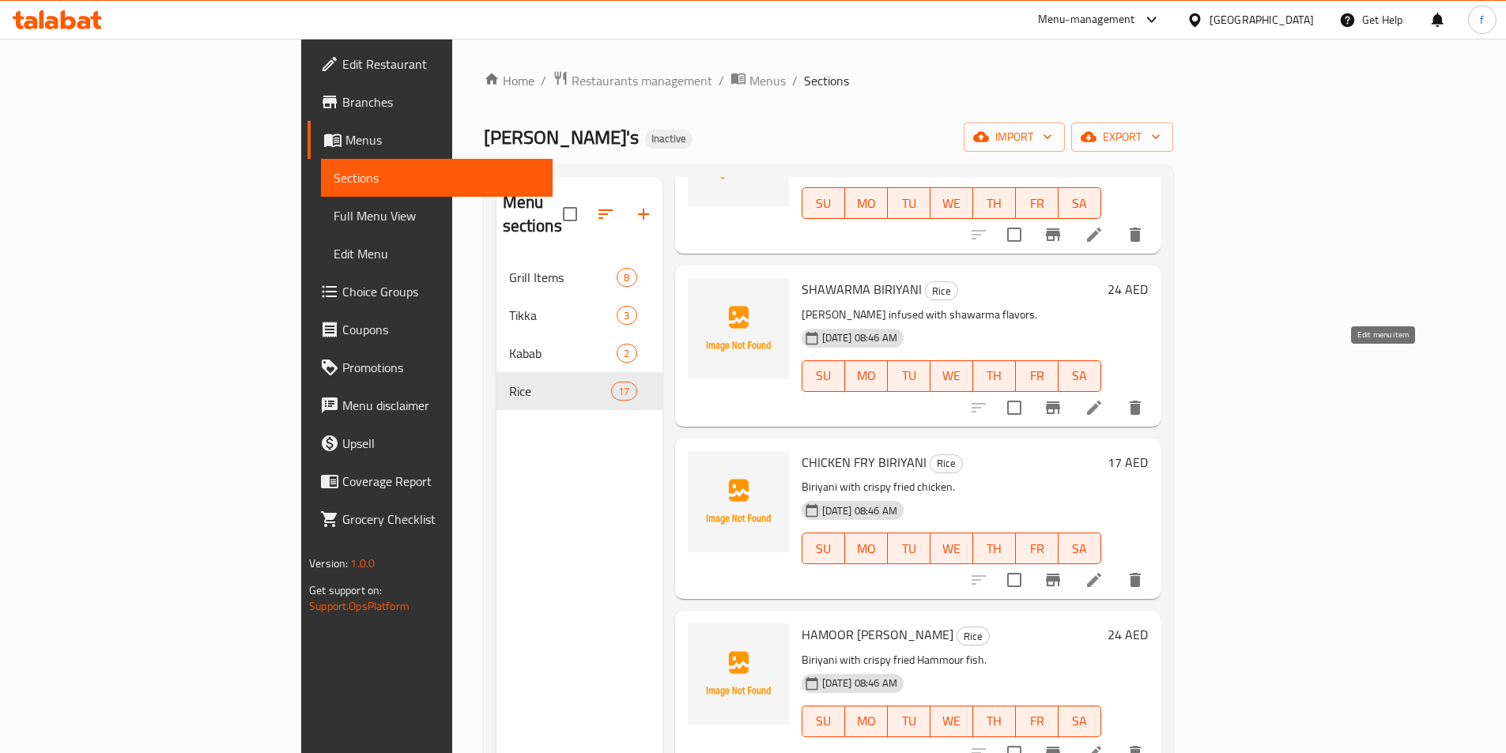
click at [1101, 401] on icon at bounding box center [1094, 408] width 14 height 14
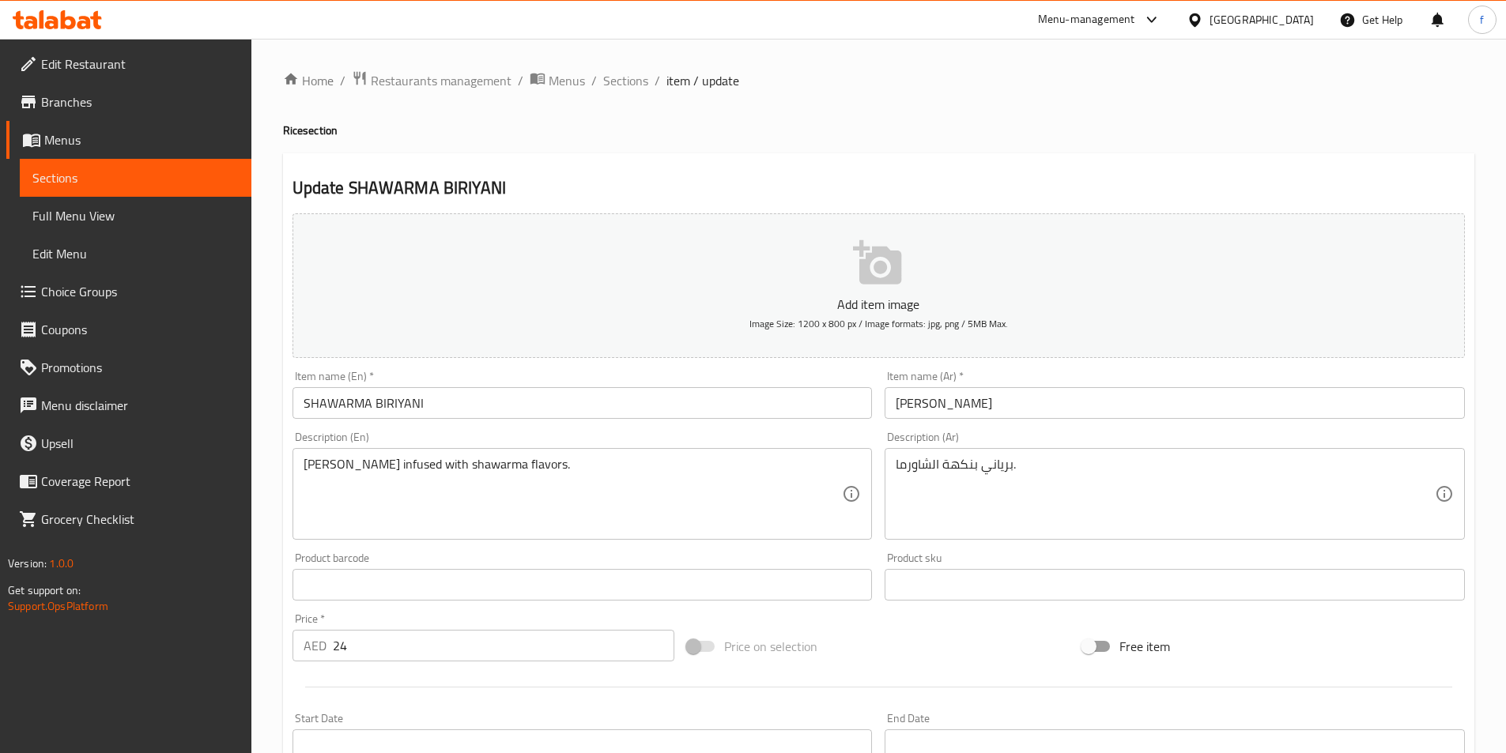
click at [391, 405] on input "SHAWARMA BIRIYANI" at bounding box center [582, 403] width 580 height 32
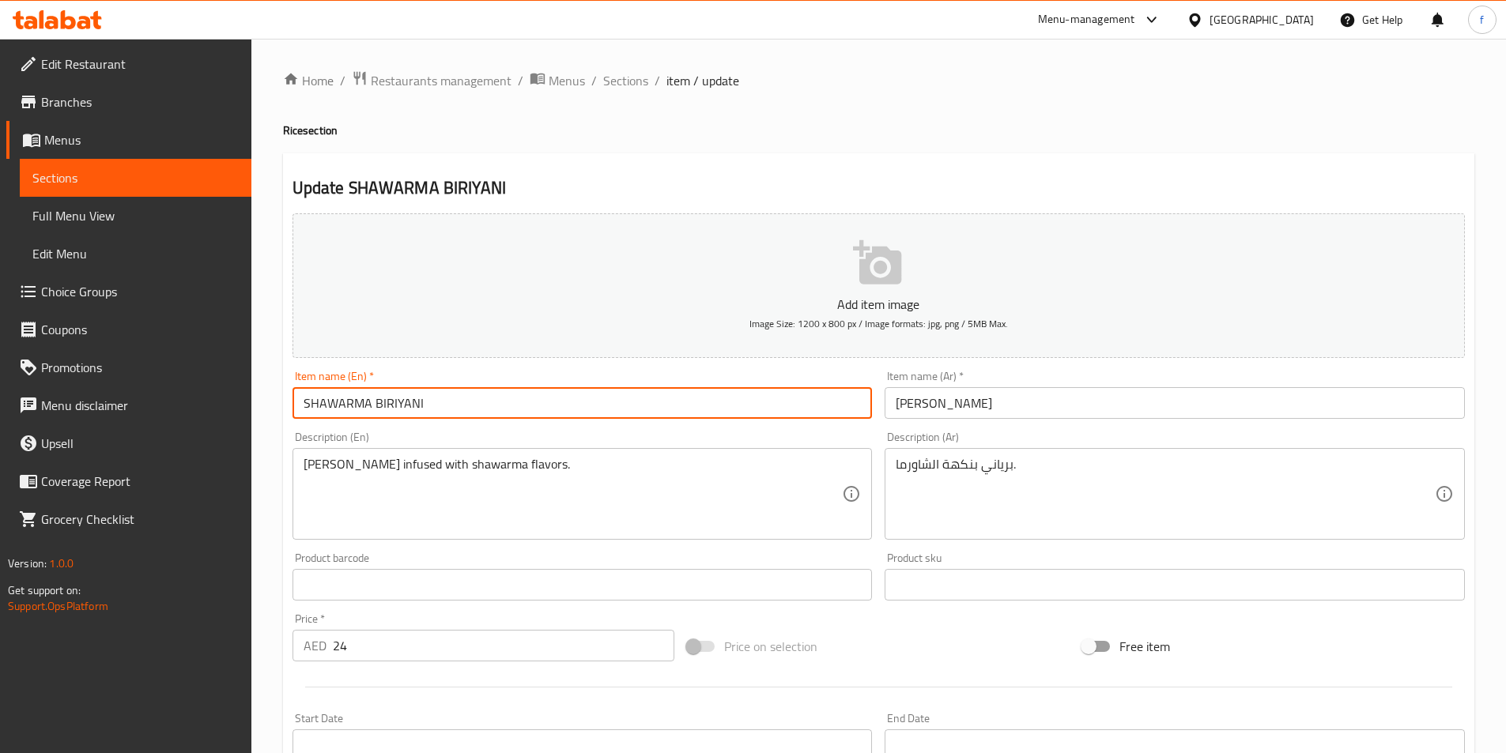
click at [391, 405] on input "SHAWARMA BIRIYANI" at bounding box center [582, 403] width 580 height 32
click at [357, 398] on input "SHAWARMA Biriyani" at bounding box center [582, 403] width 580 height 32
type input "Shawarma Biriyani"
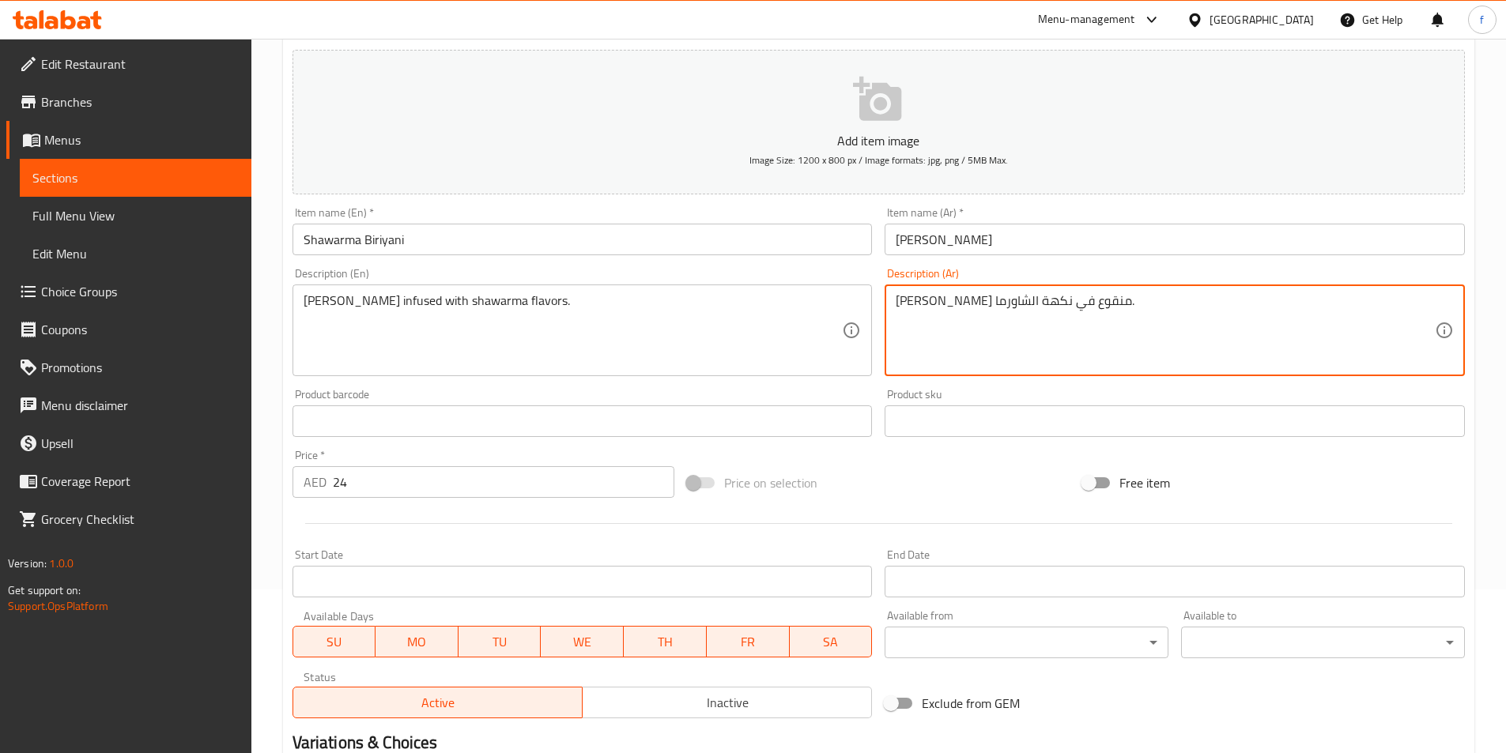
scroll to position [364, 0]
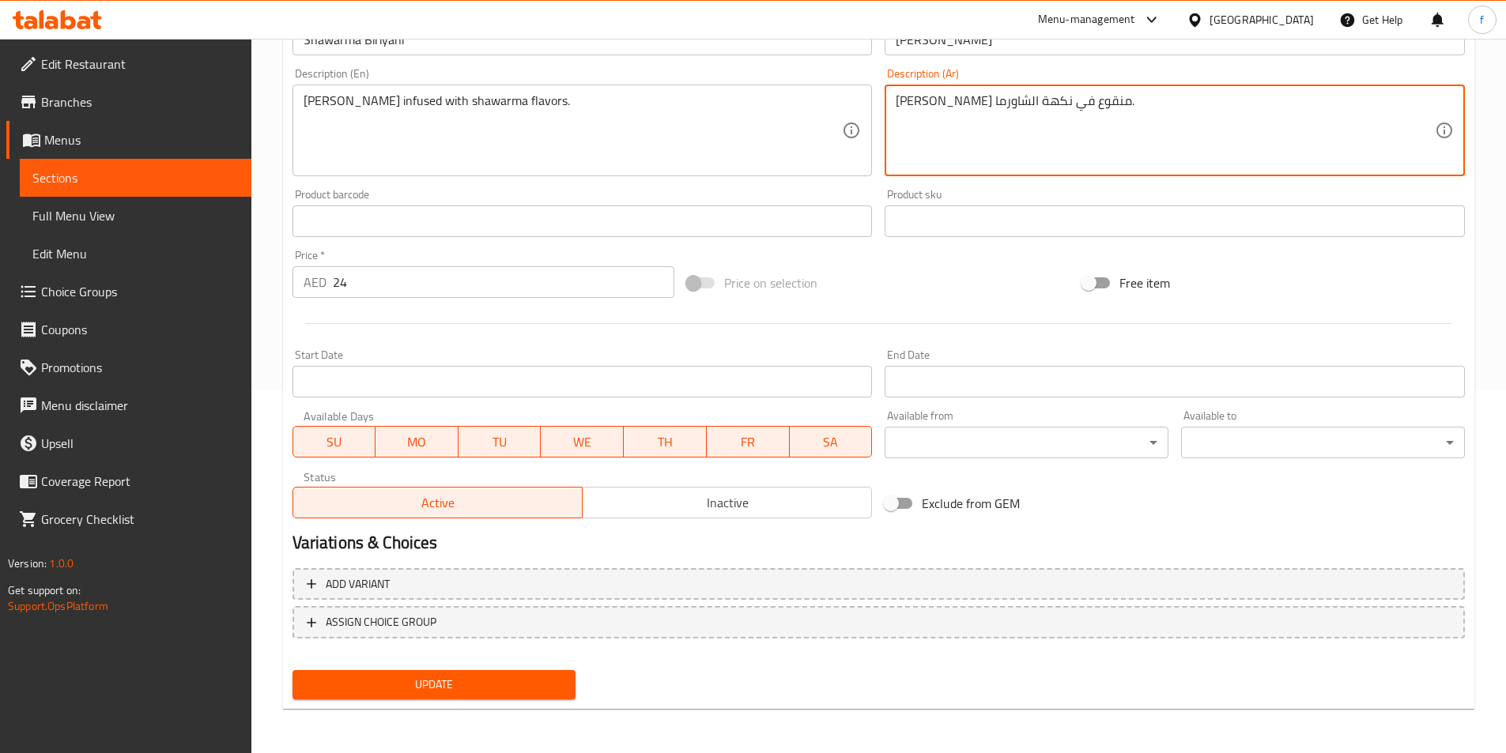
type textarea "برياني منقوع في نكهة الشاورما."
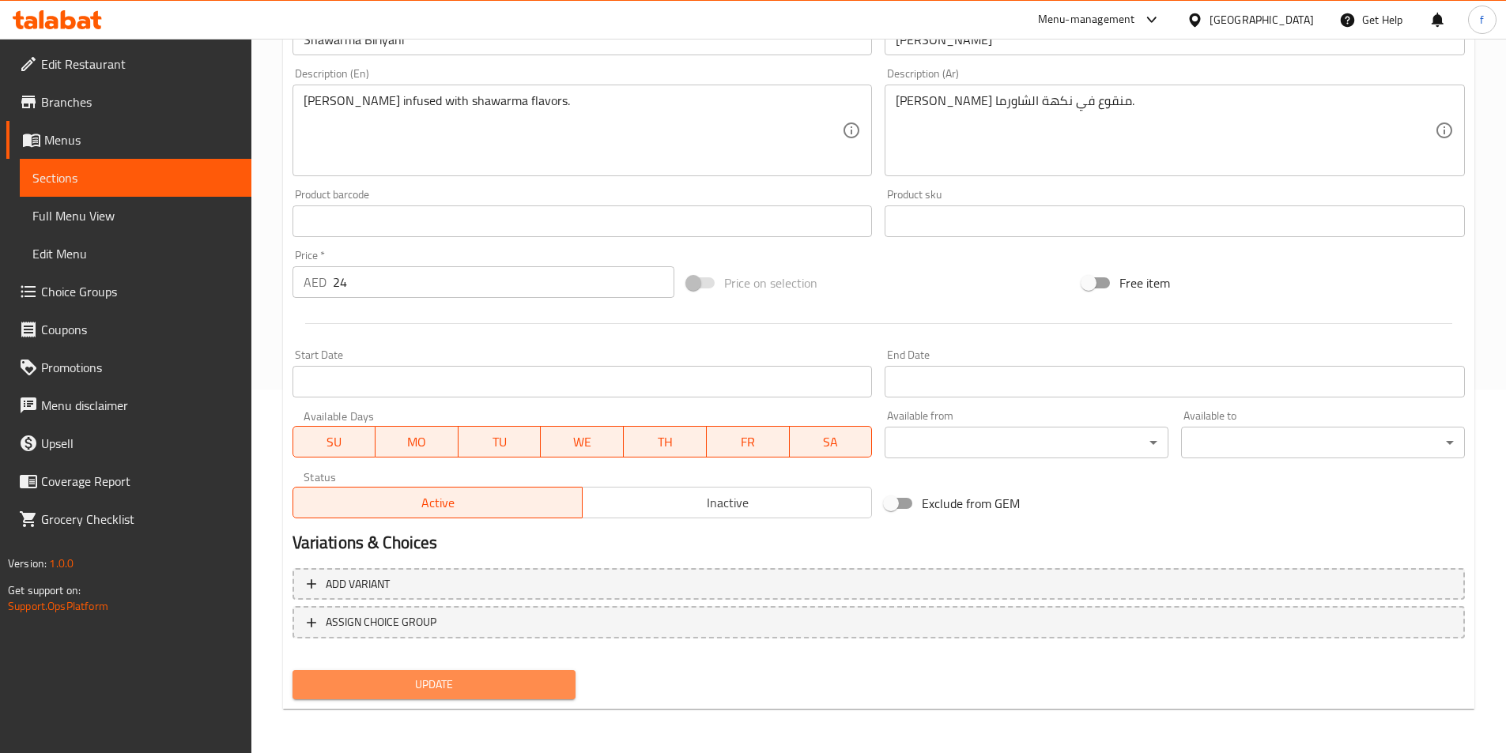
drag, startPoint x: 408, startPoint y: 679, endPoint x: 417, endPoint y: 679, distance: 9.5
click at [409, 679] on span "Update" at bounding box center [434, 685] width 259 height 20
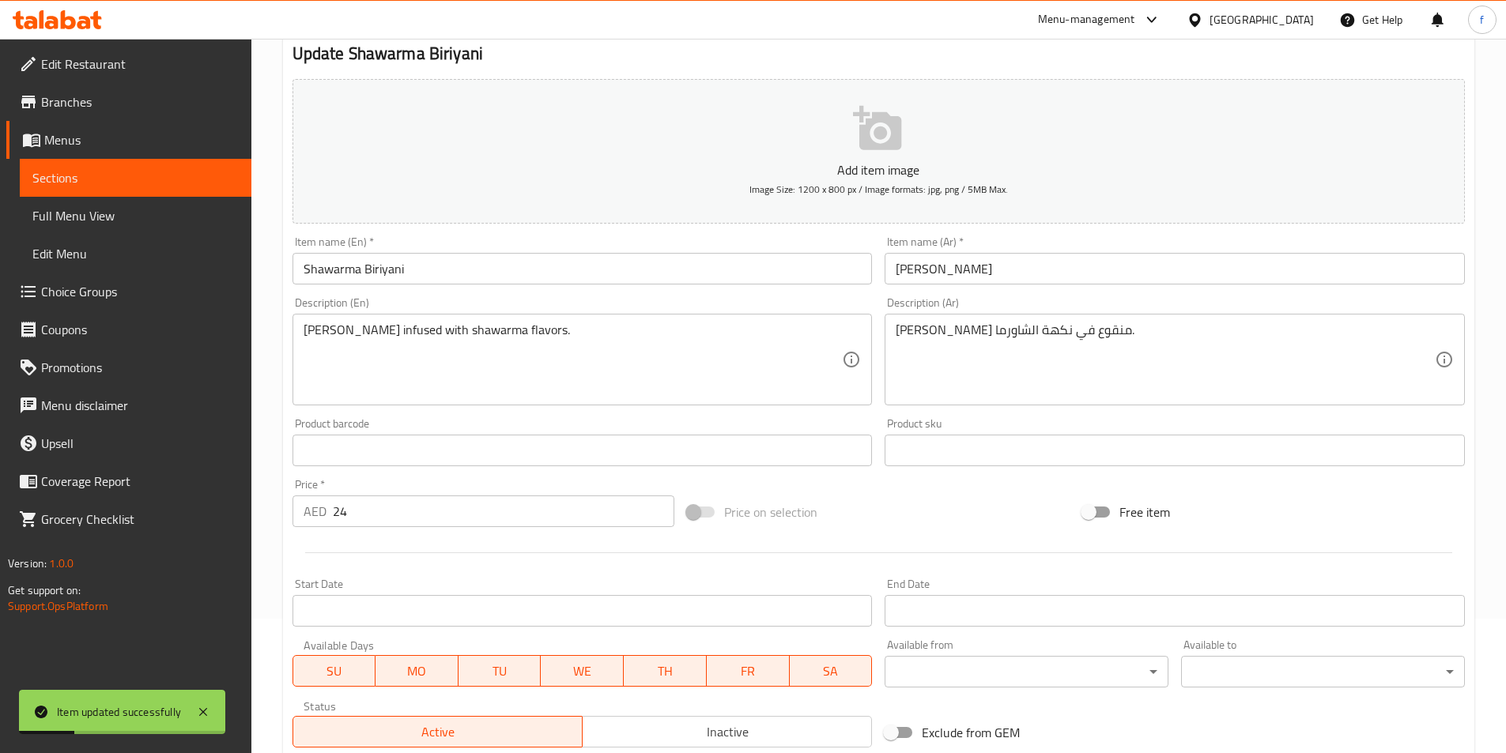
scroll to position [0, 0]
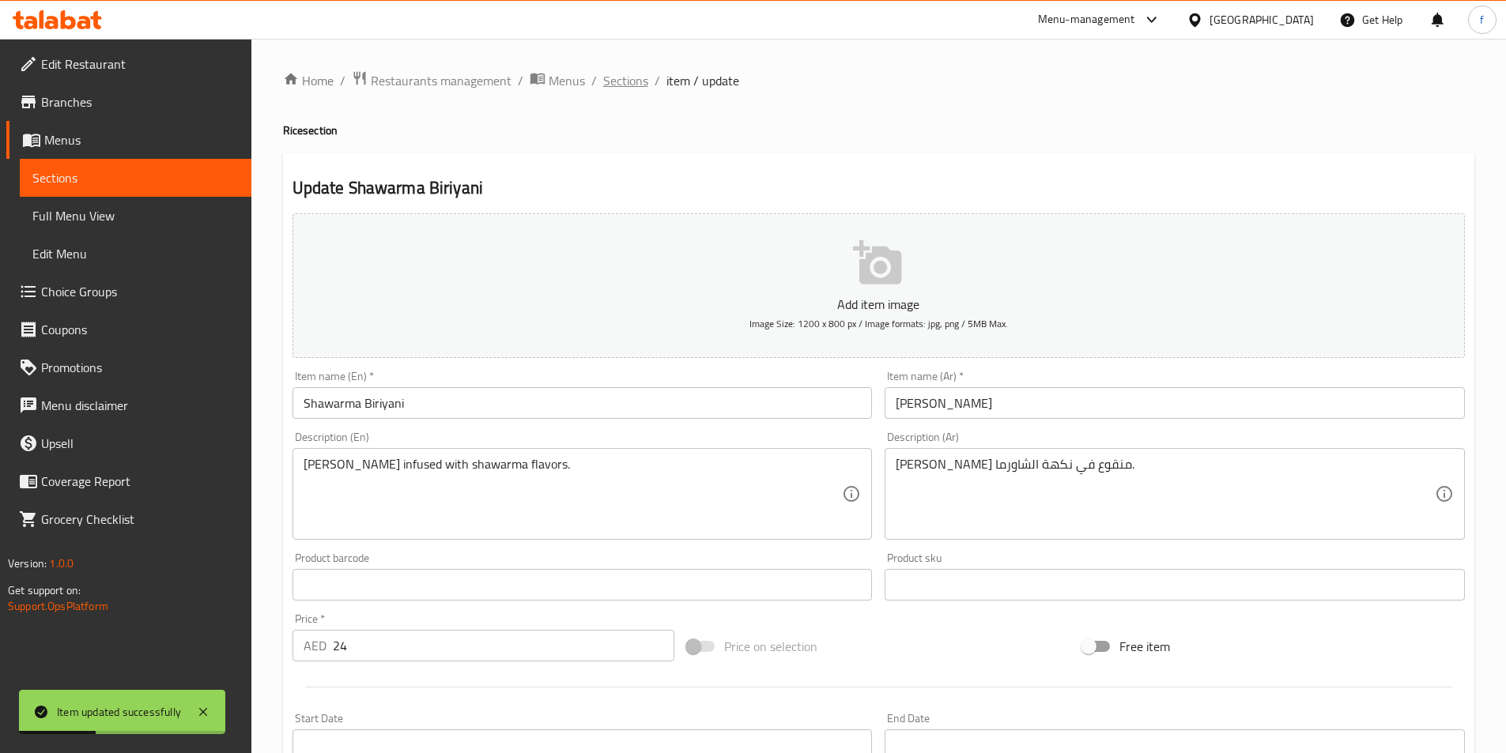
click at [621, 81] on span "Sections" at bounding box center [625, 80] width 45 height 19
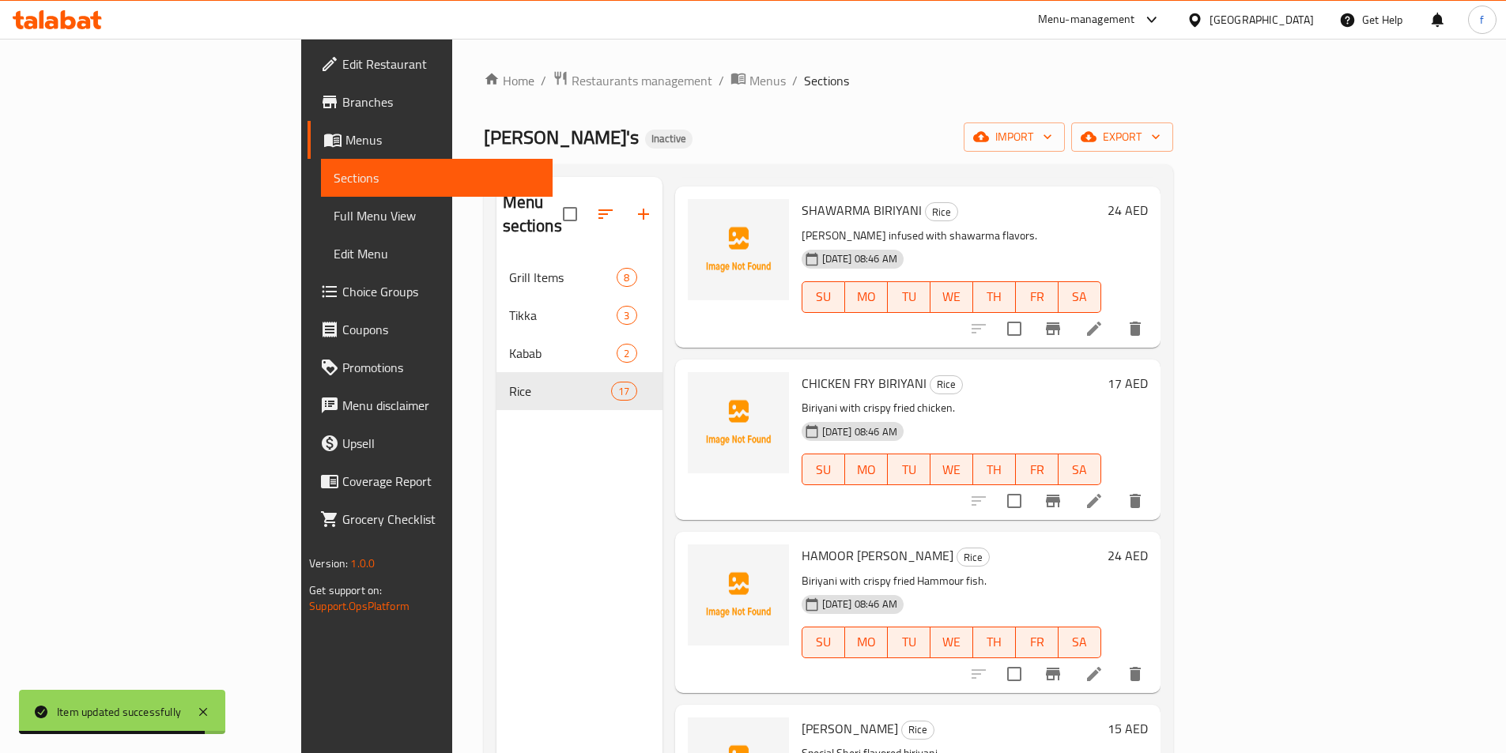
scroll to position [1859, 0]
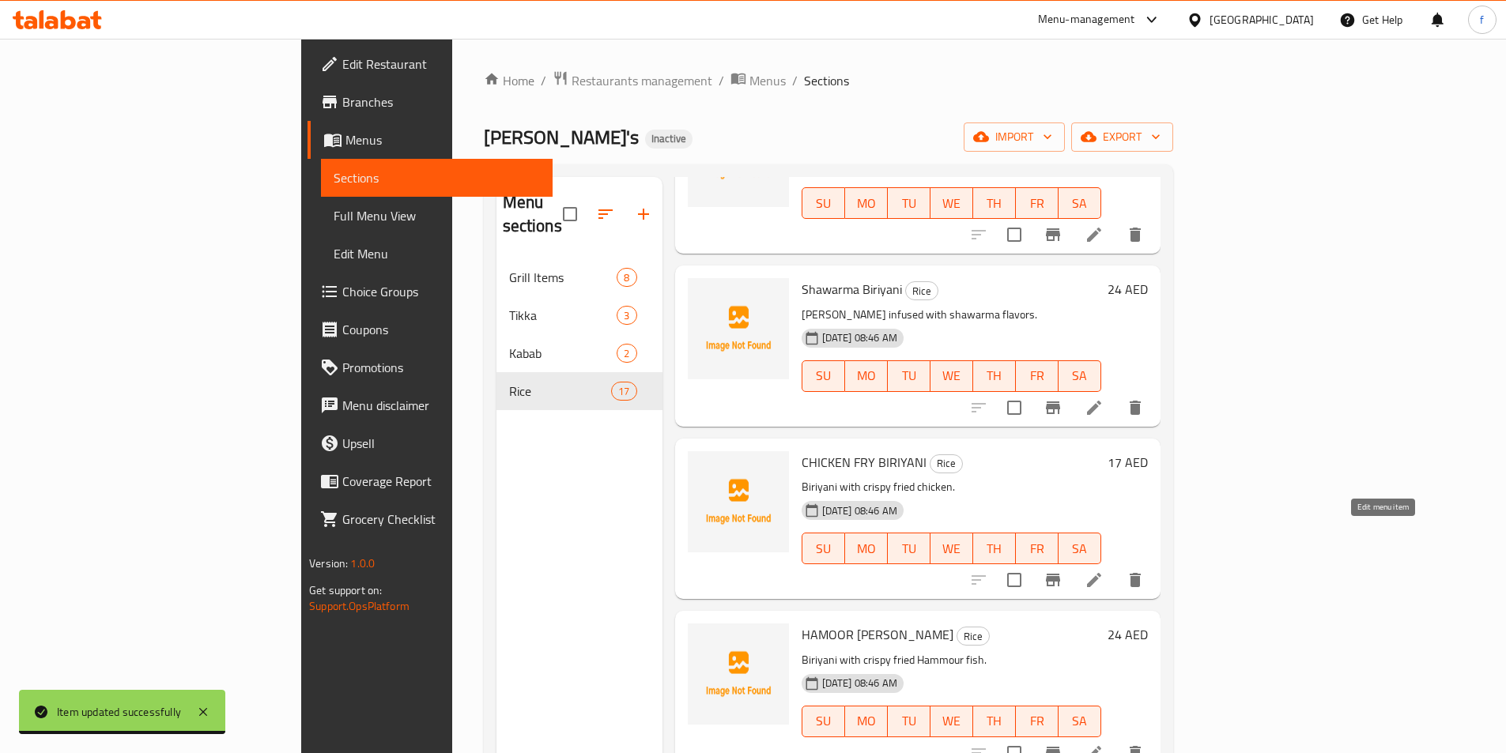
click at [1104, 571] on icon at bounding box center [1094, 580] width 19 height 19
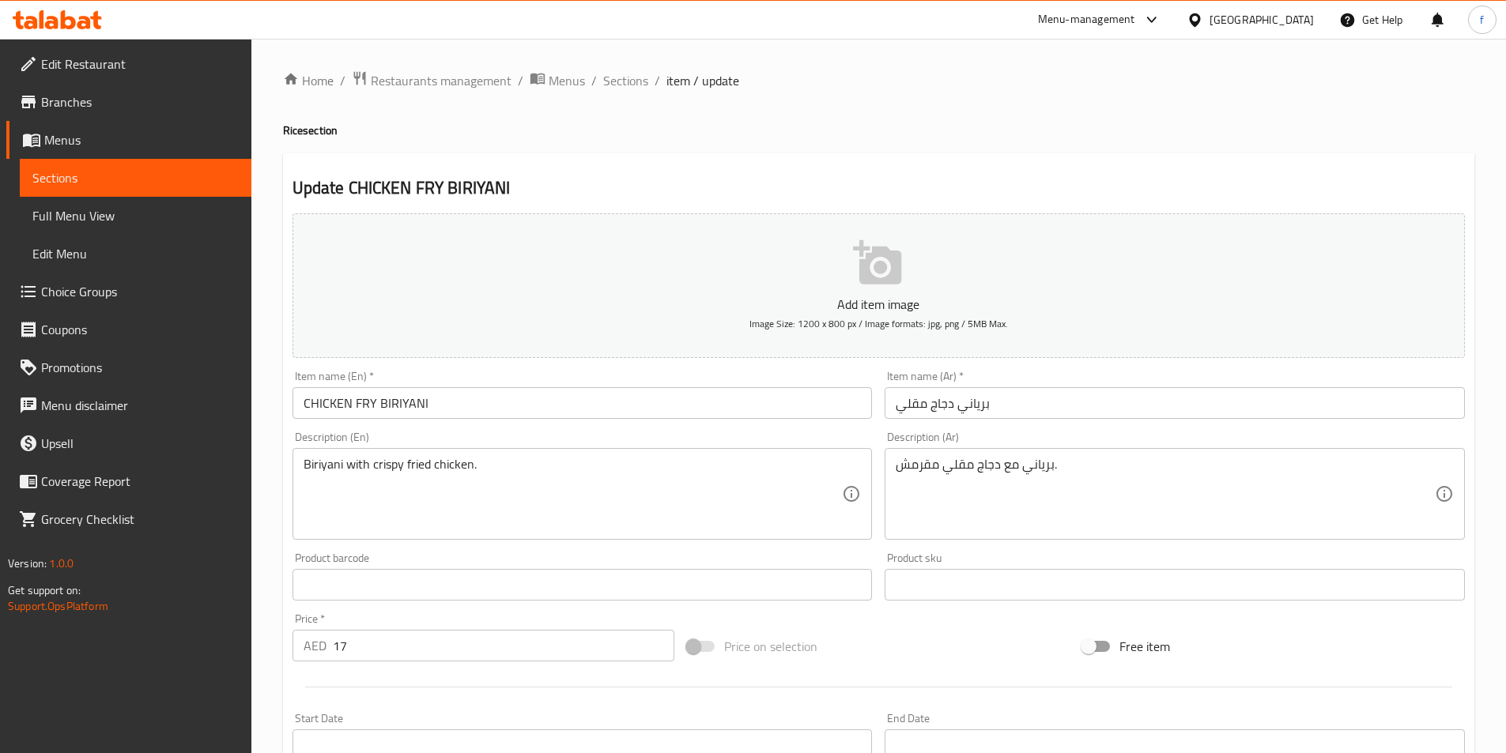
click at [351, 406] on input "CHICKEN FRY BIRIYANI" at bounding box center [582, 403] width 580 height 32
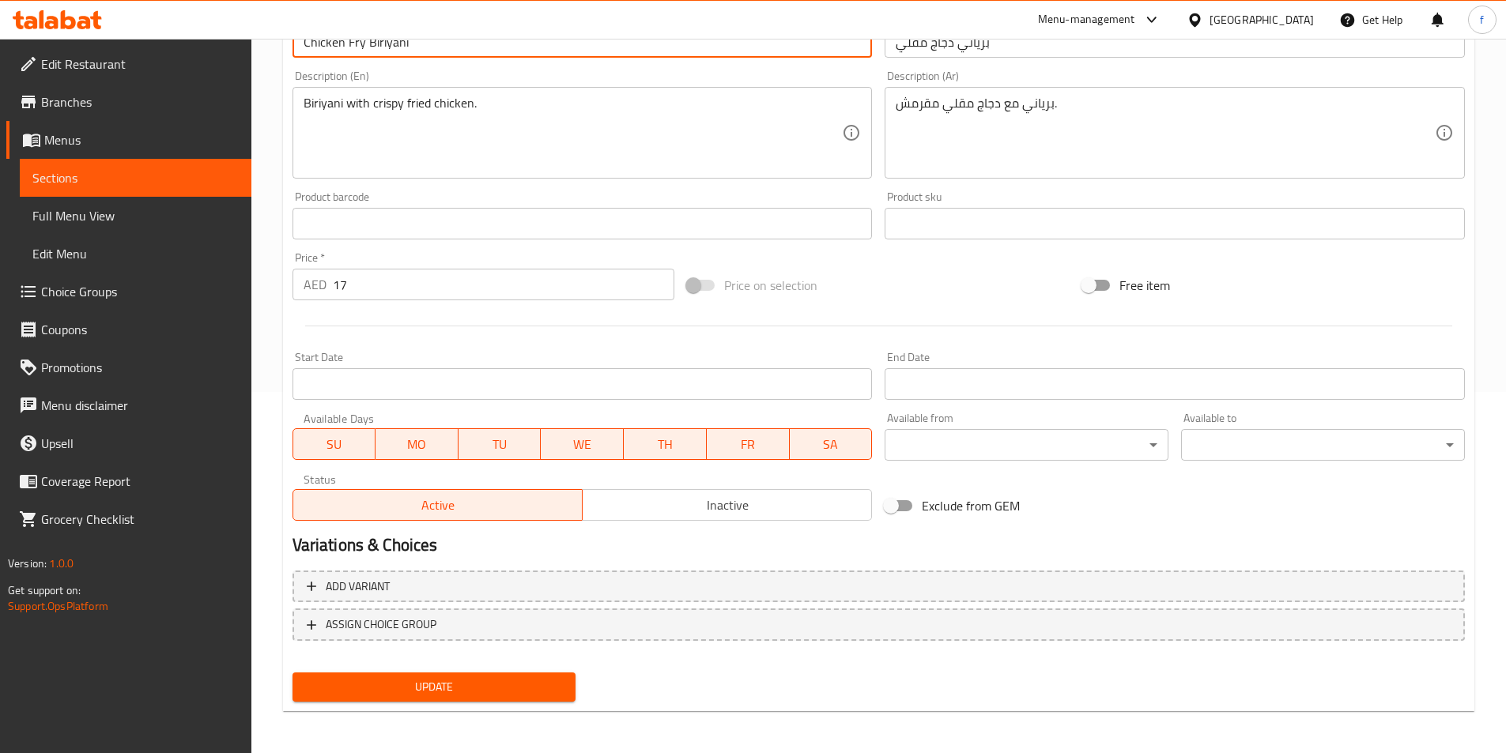
scroll to position [364, 0]
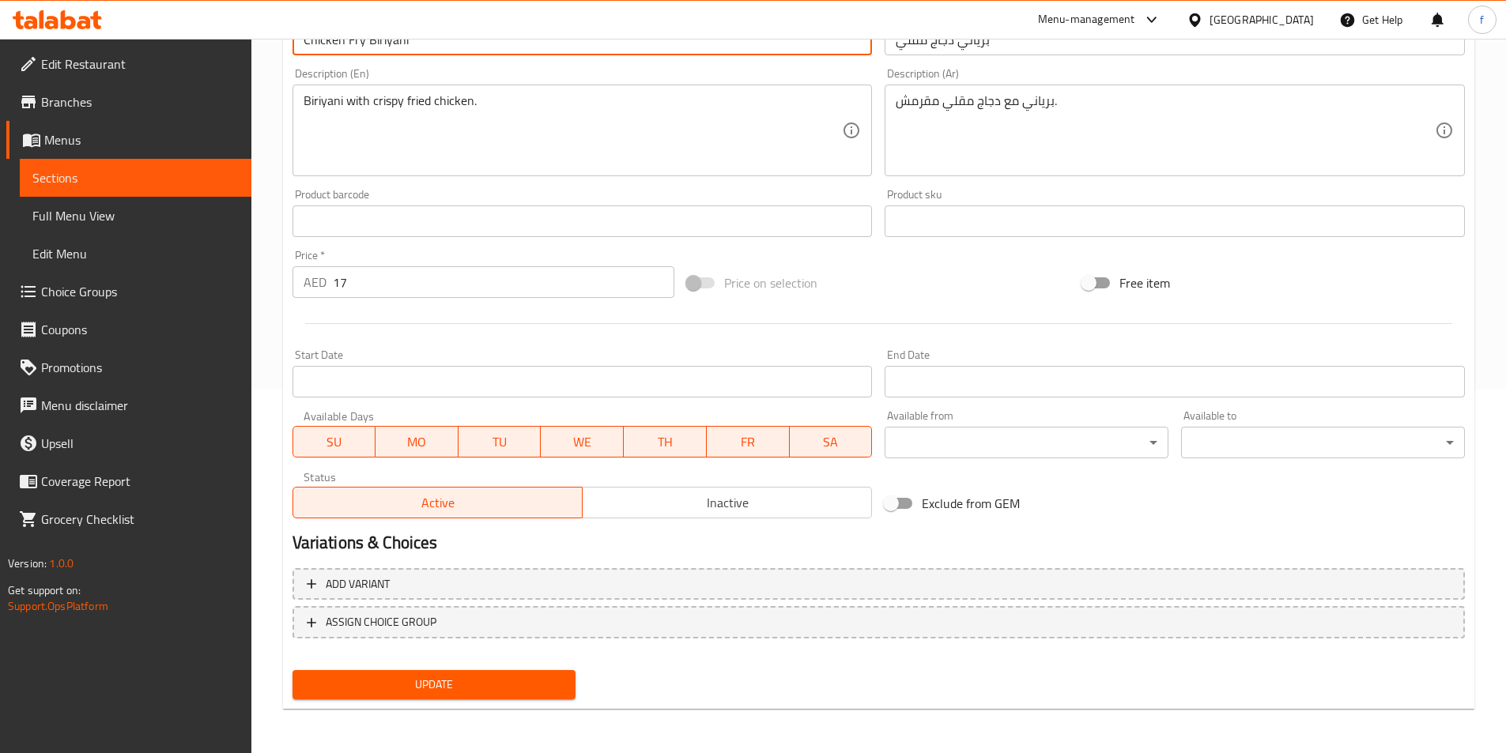
type input "Chicken Fry Biriyani"
click at [467, 690] on span "Update" at bounding box center [434, 685] width 259 height 20
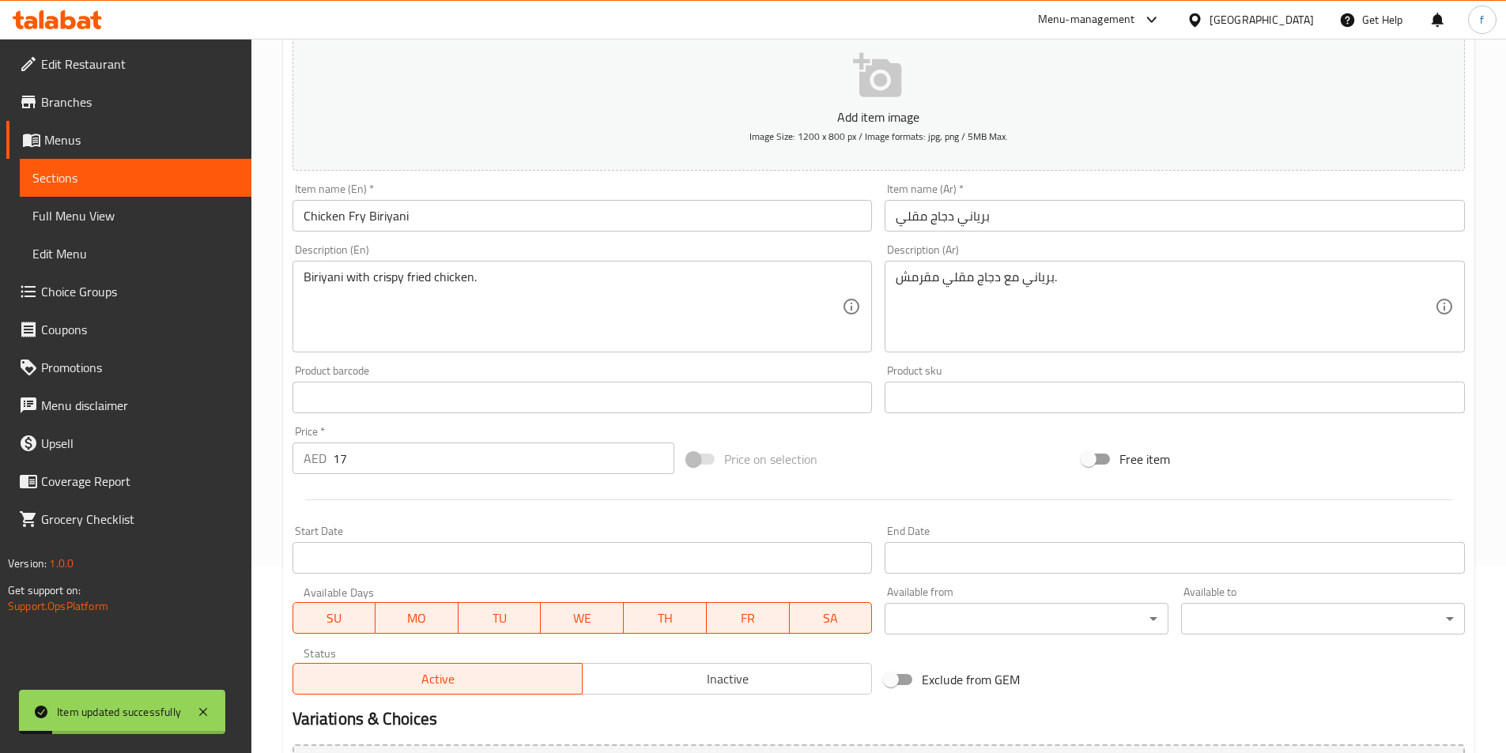
scroll to position [0, 0]
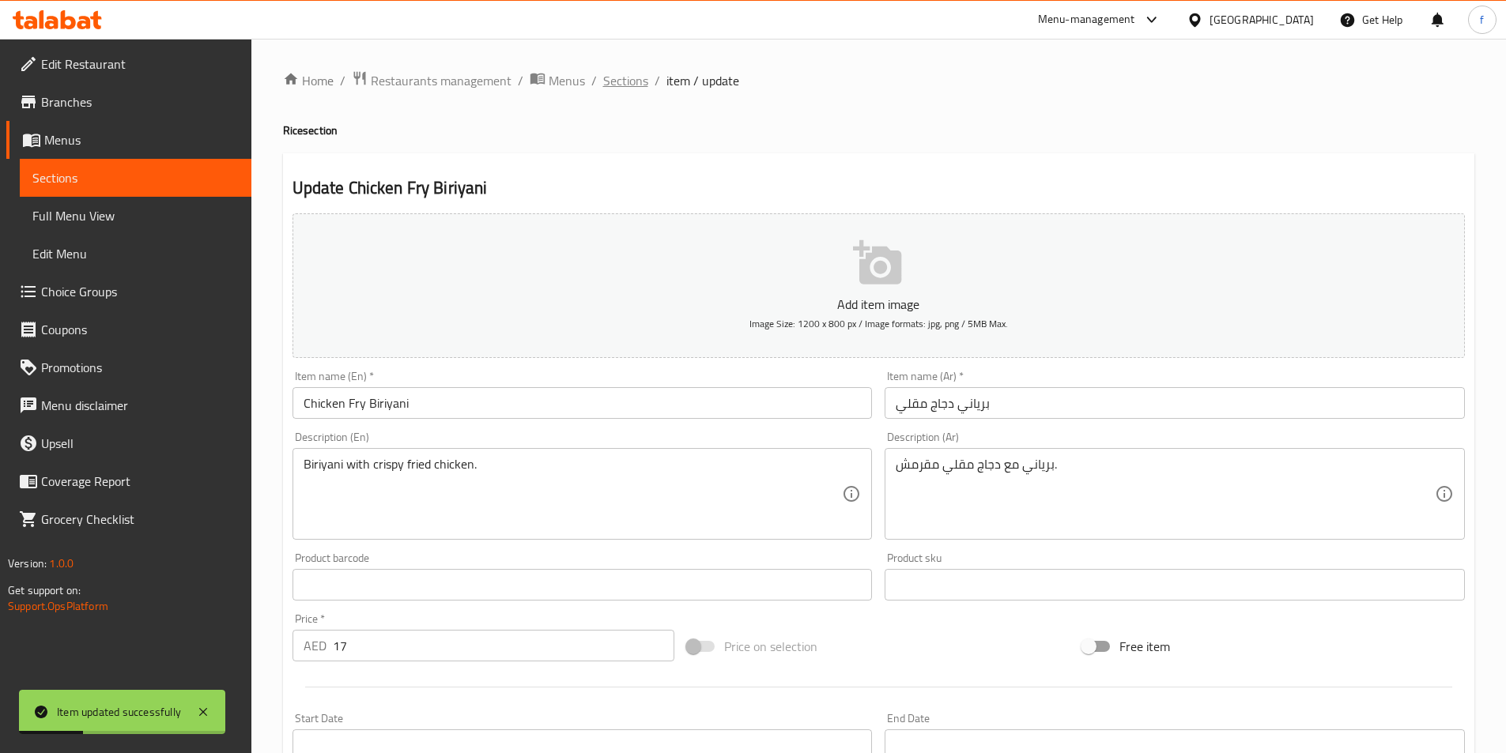
click at [635, 84] on span "Sections" at bounding box center [625, 80] width 45 height 19
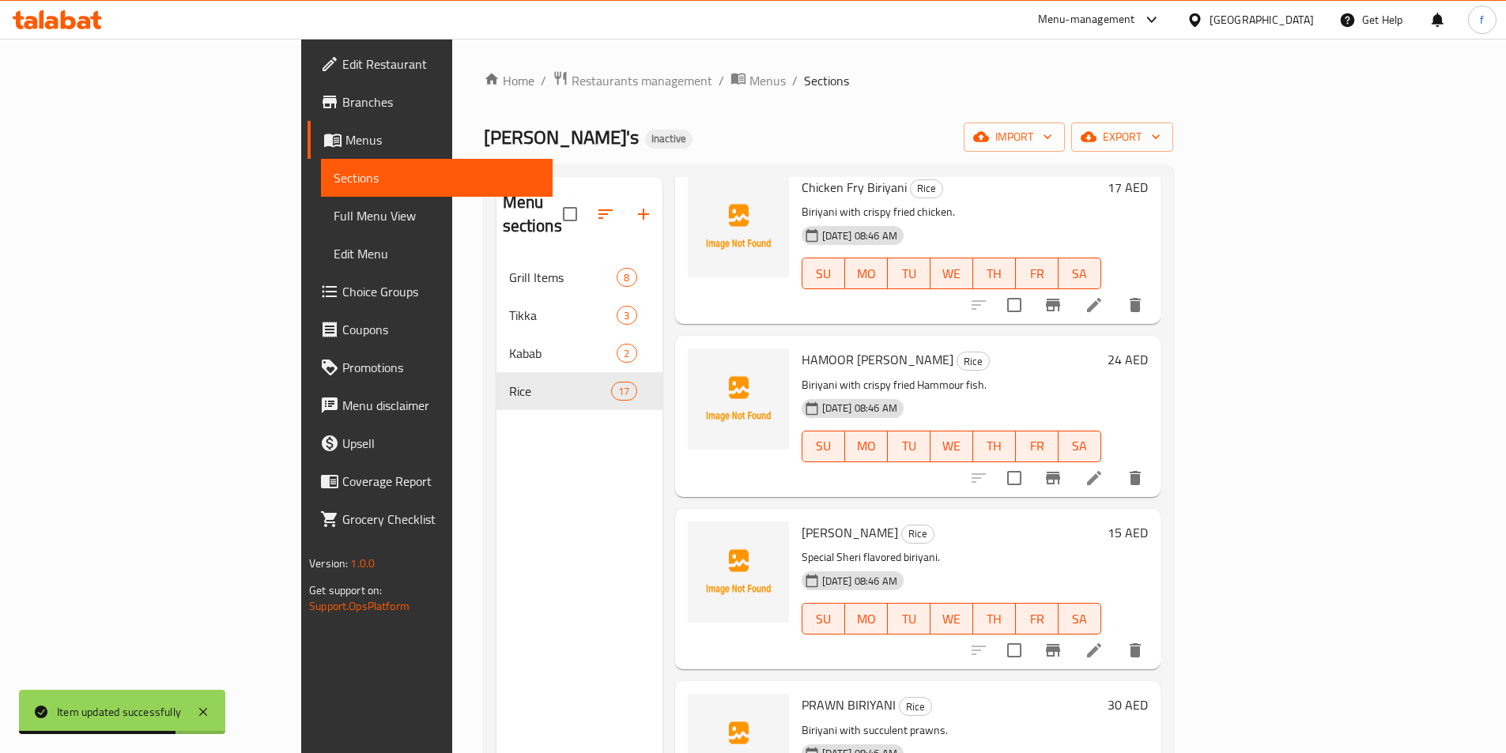
scroll to position [2134, 0]
click at [1104, 468] on icon at bounding box center [1094, 477] width 19 height 19
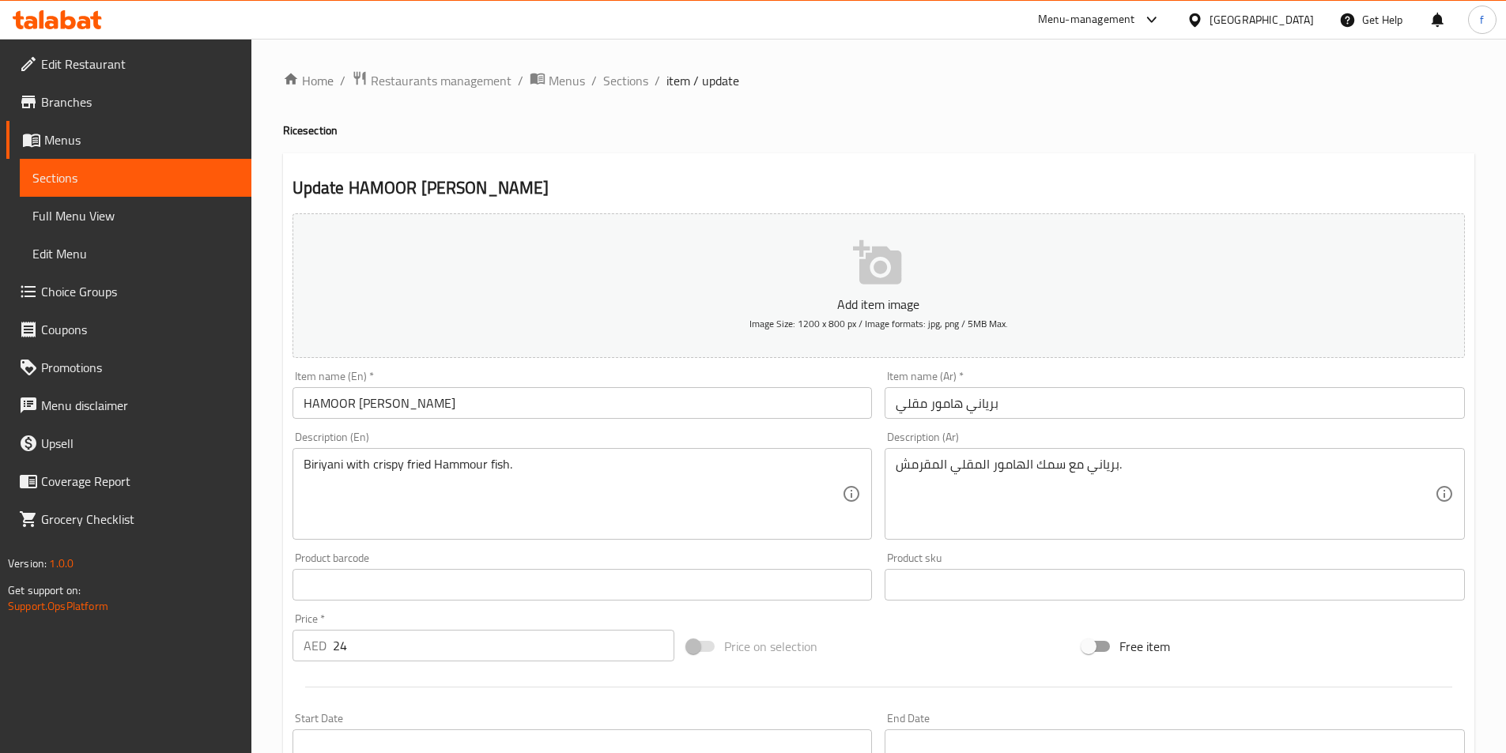
click at [376, 408] on input "HAMOOR [PERSON_NAME]" at bounding box center [582, 403] width 580 height 32
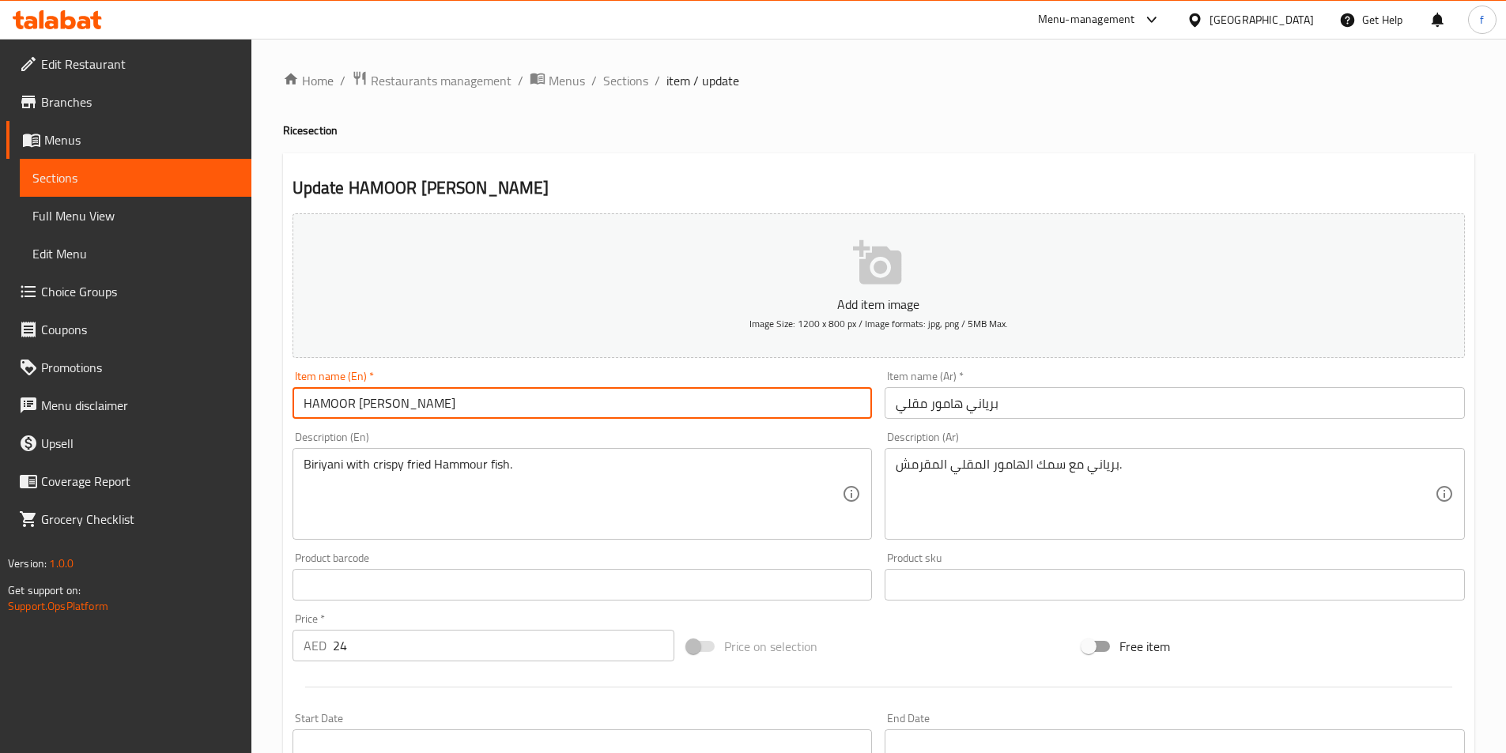
click at [351, 405] on input "HAMOOR Fry Biriyani" at bounding box center [582, 403] width 580 height 32
click at [321, 398] on input "Hamoor Fry Biriyani" at bounding box center [582, 403] width 580 height 32
type input "Hamoor Fry Biriyani"
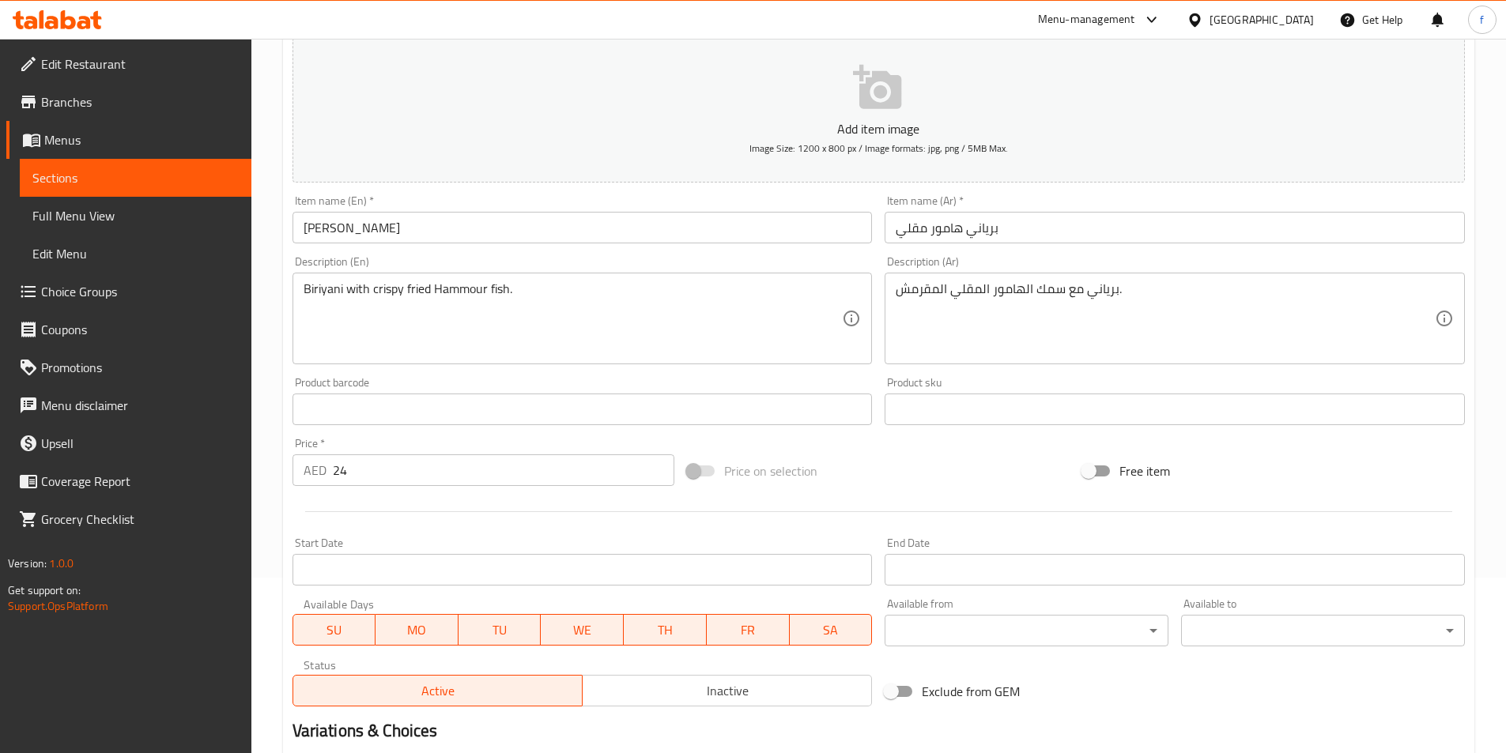
scroll to position [364, 0]
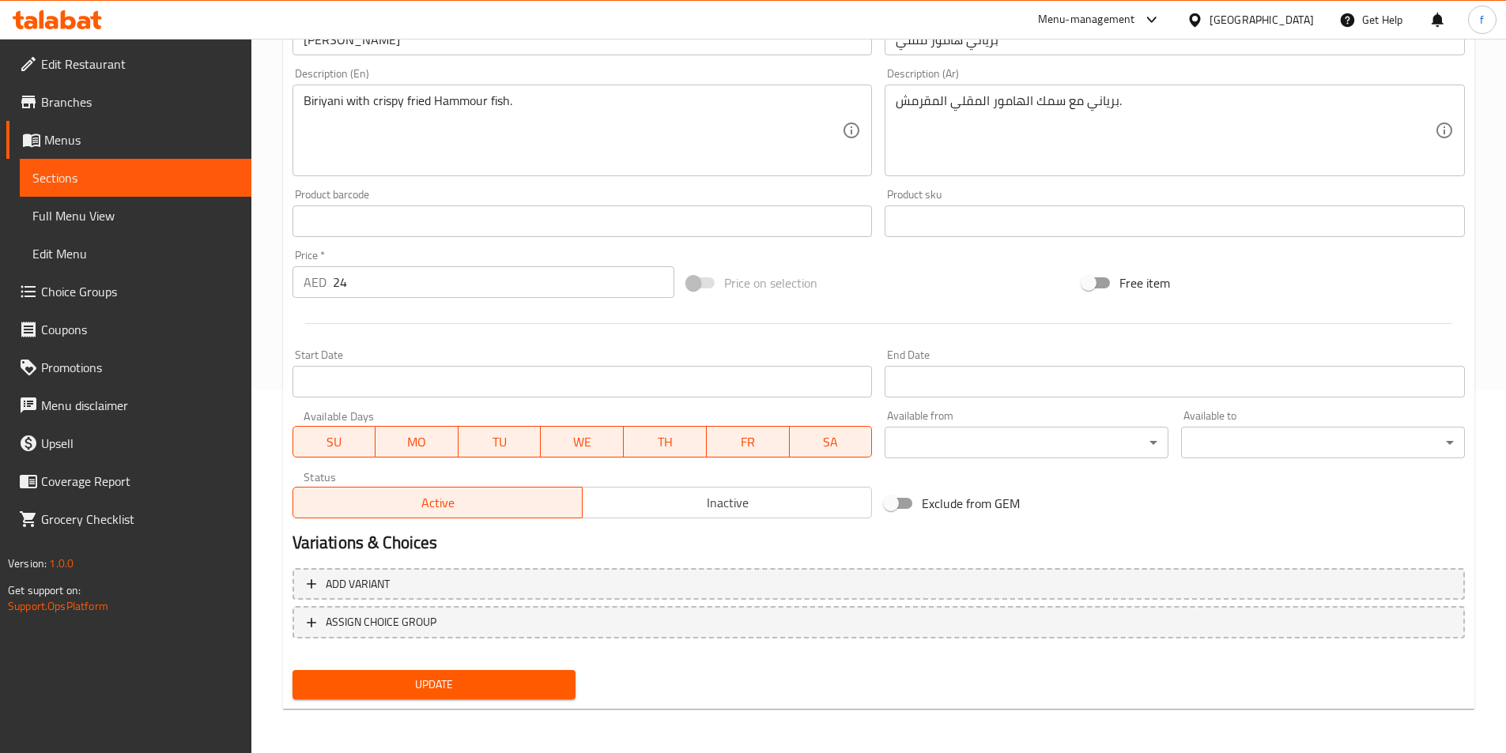
click at [446, 685] on span "Update" at bounding box center [434, 685] width 259 height 20
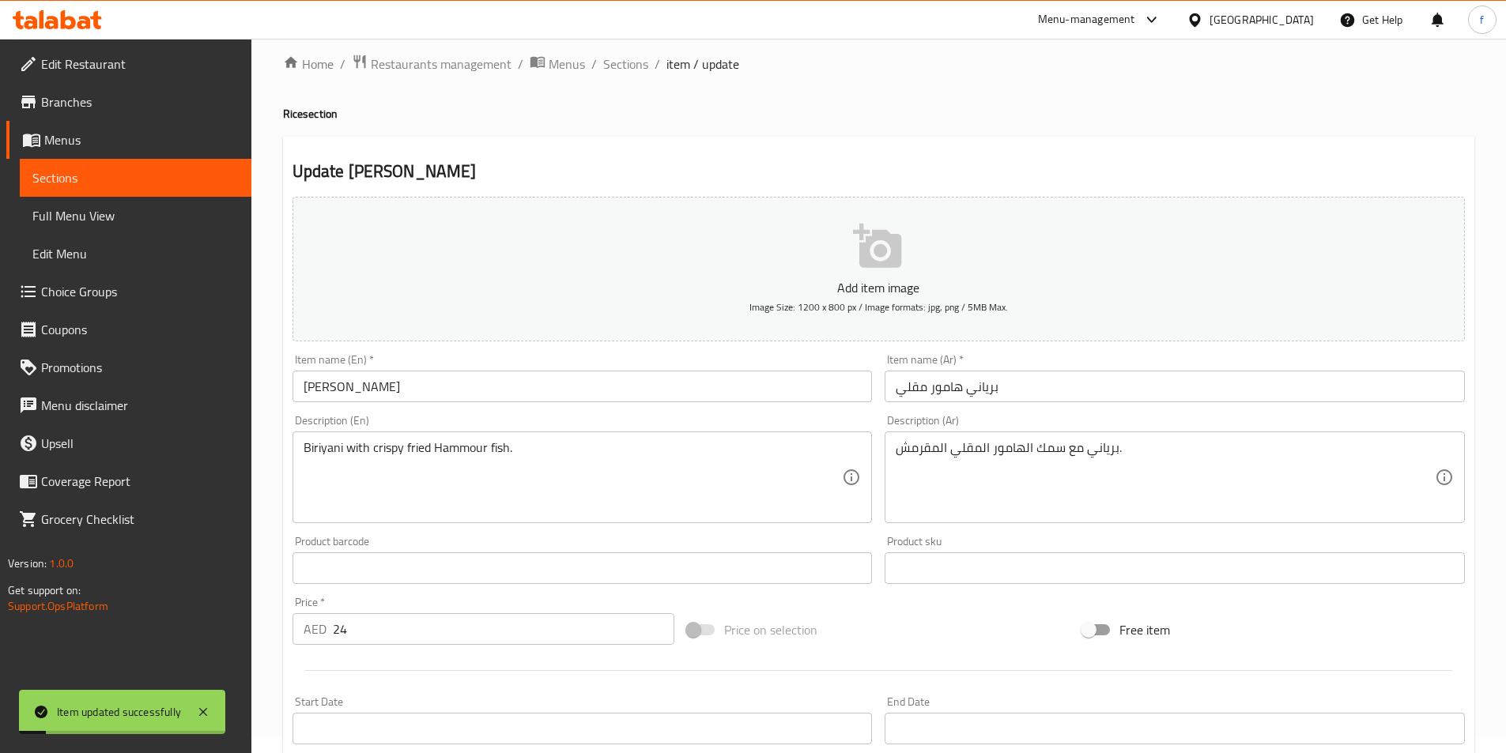
scroll to position [0, 0]
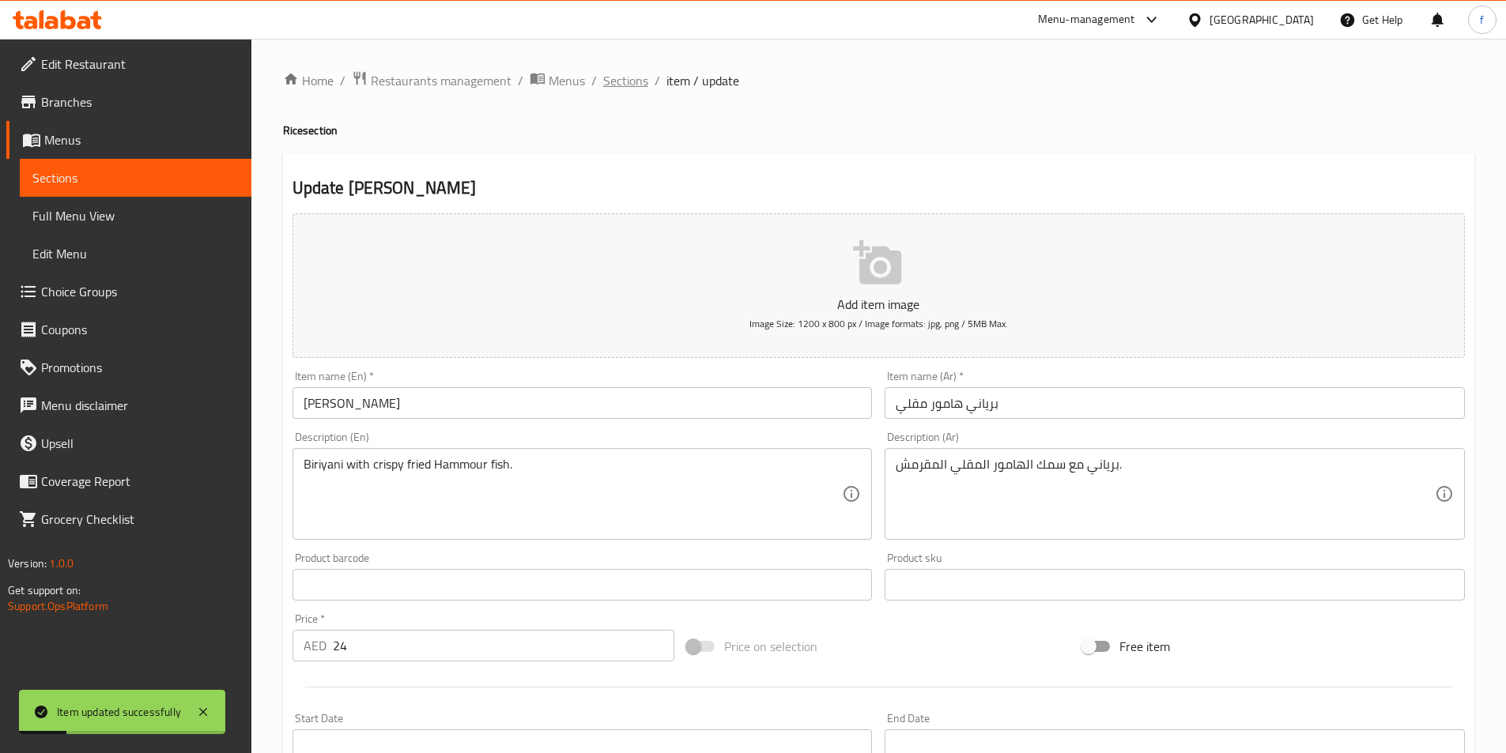
click at [628, 85] on span "Sections" at bounding box center [625, 80] width 45 height 19
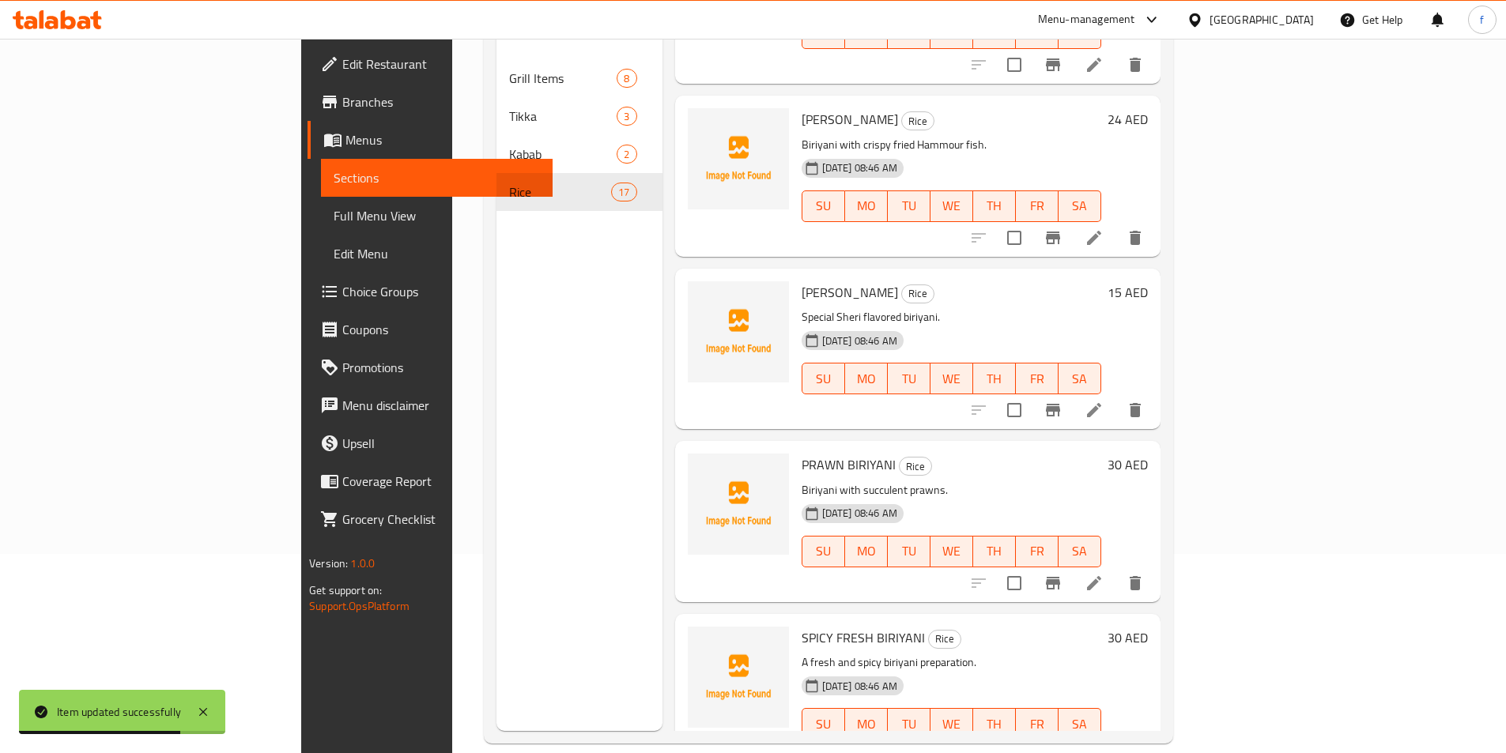
scroll to position [221, 0]
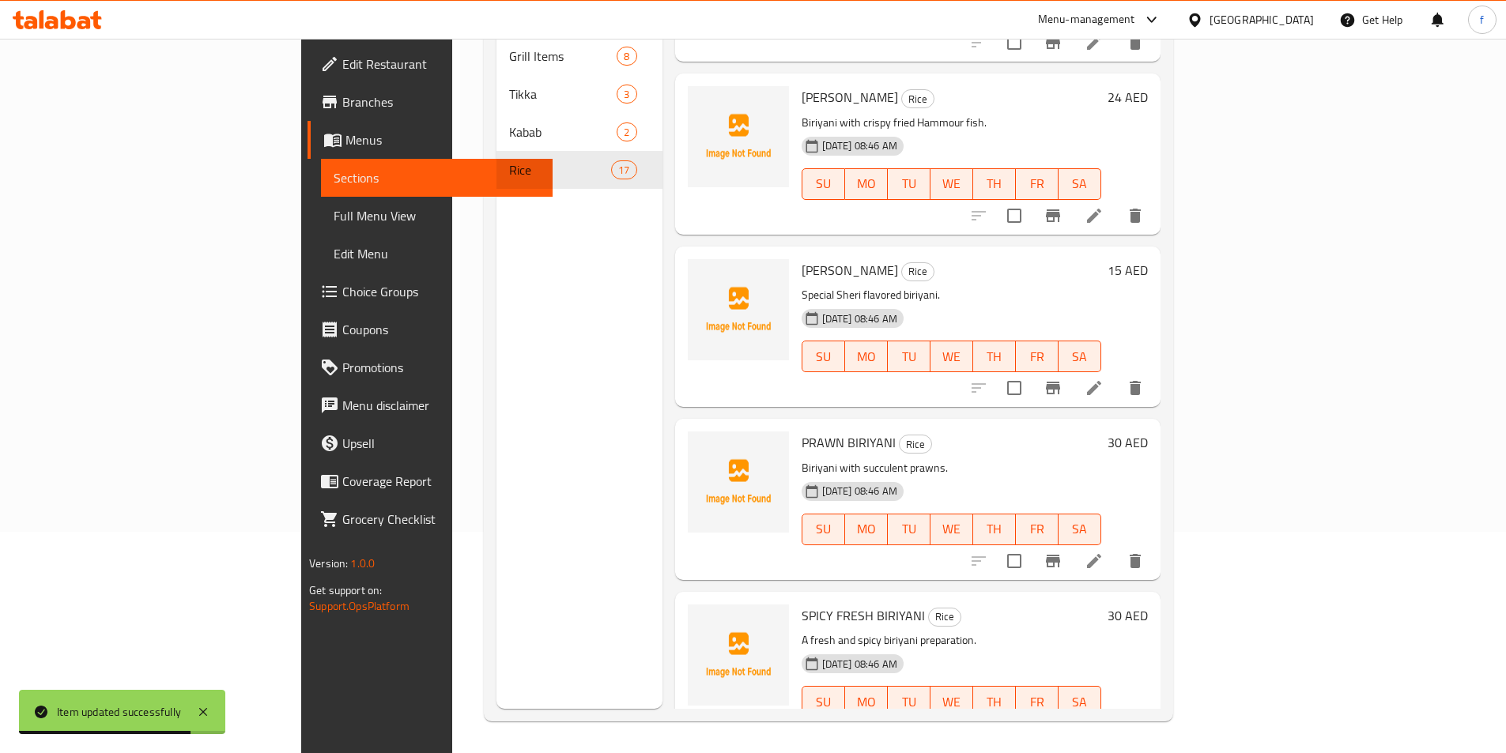
click at [1104, 379] on icon at bounding box center [1094, 388] width 19 height 19
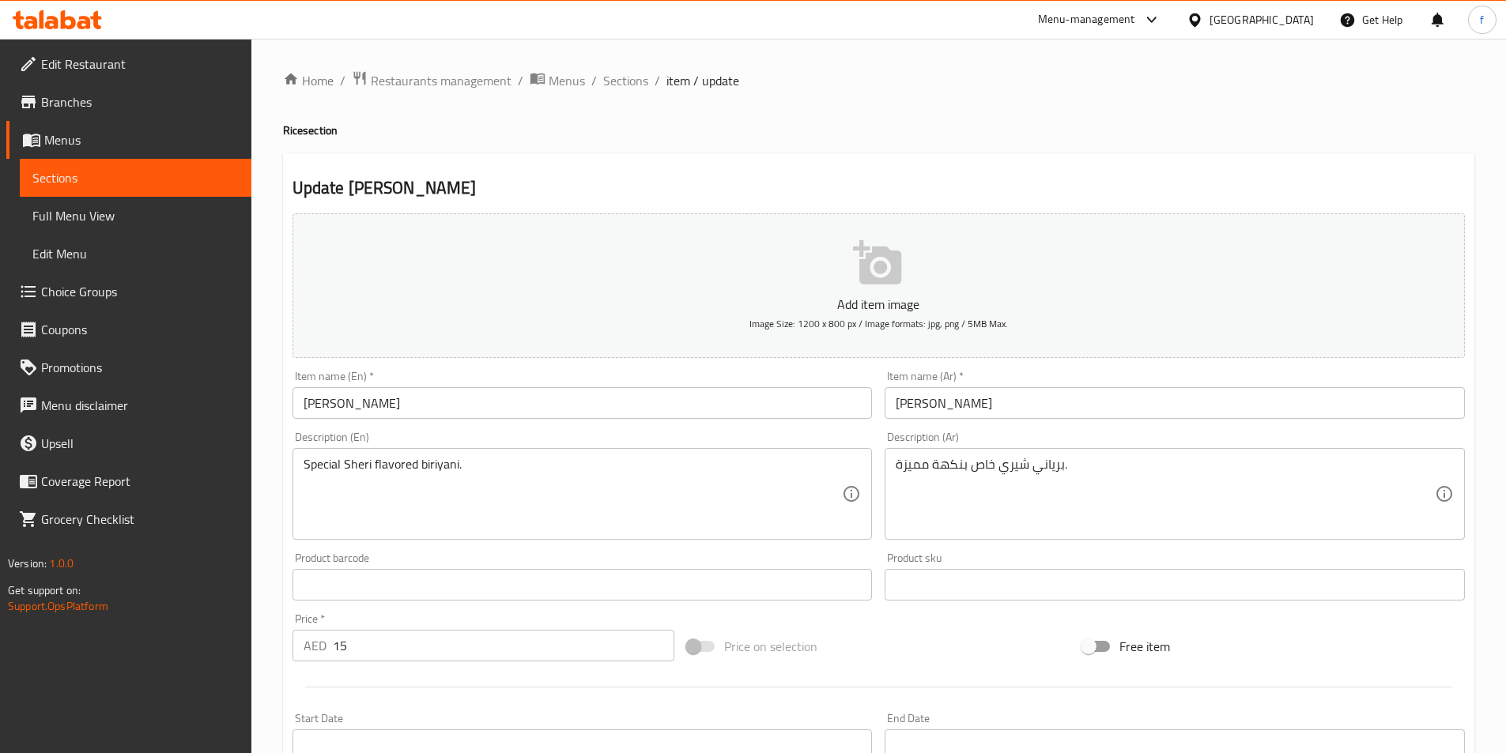
click at [447, 395] on input "[PERSON_NAME]" at bounding box center [582, 403] width 580 height 32
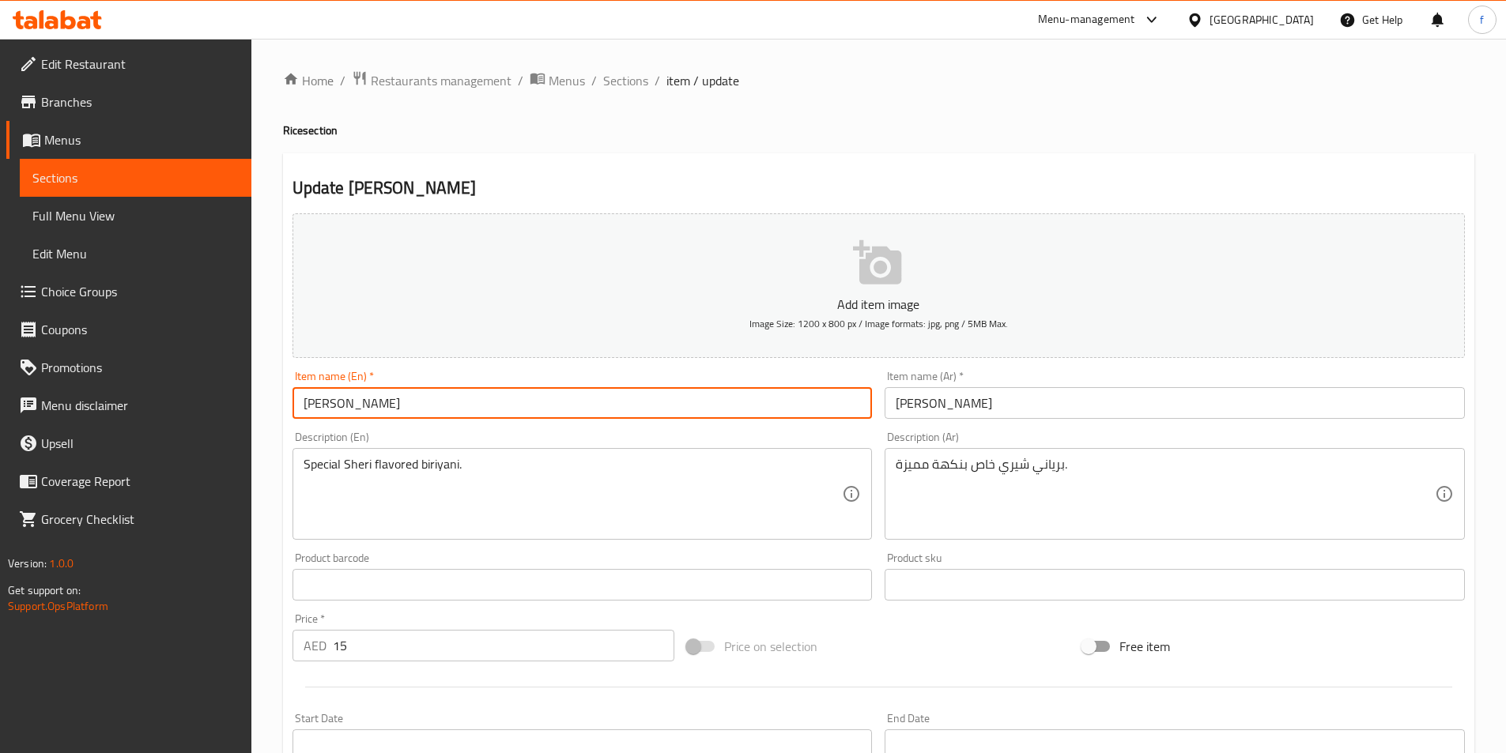
click at [336, 401] on input "SHERI Biriyani" at bounding box center [582, 403] width 580 height 32
type input "Sheri Biriyani"
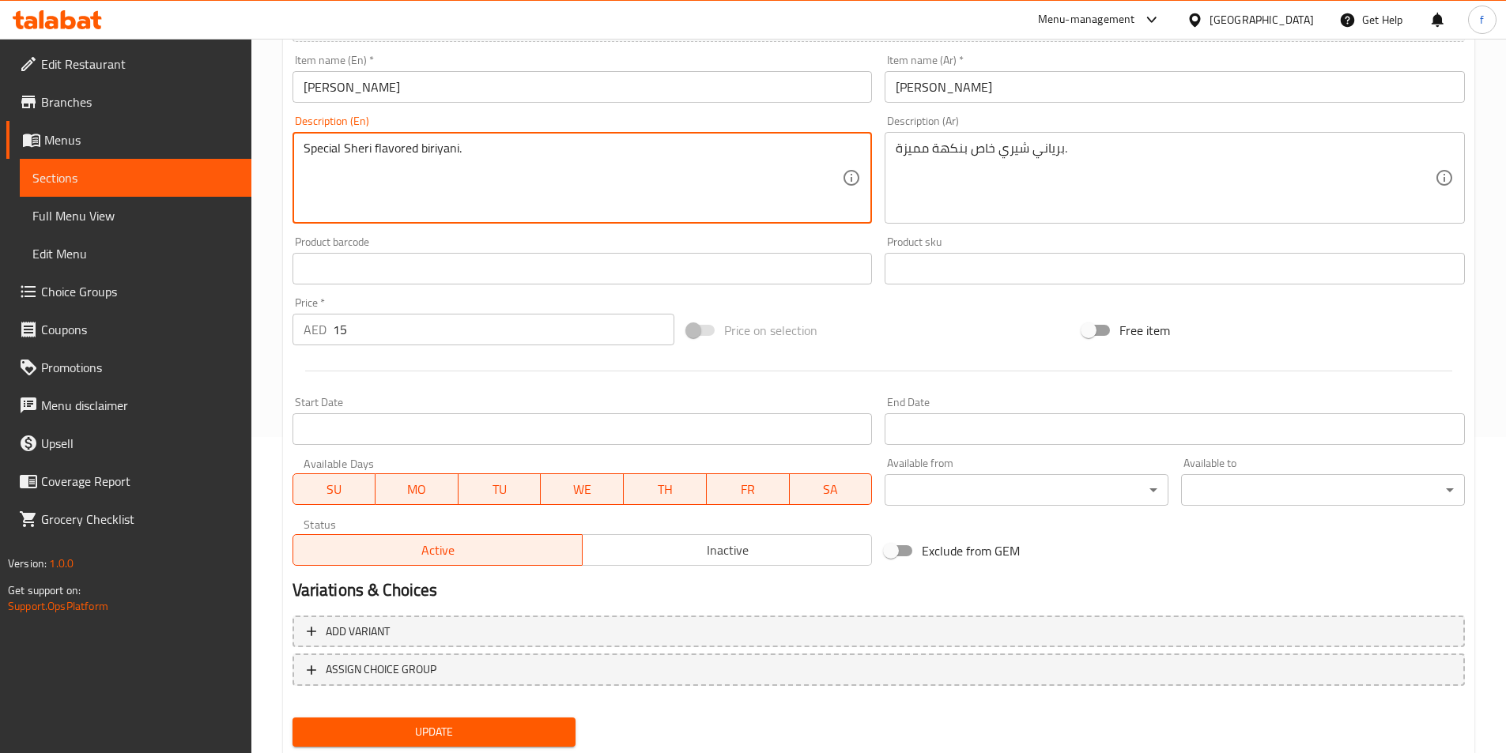
scroll to position [364, 0]
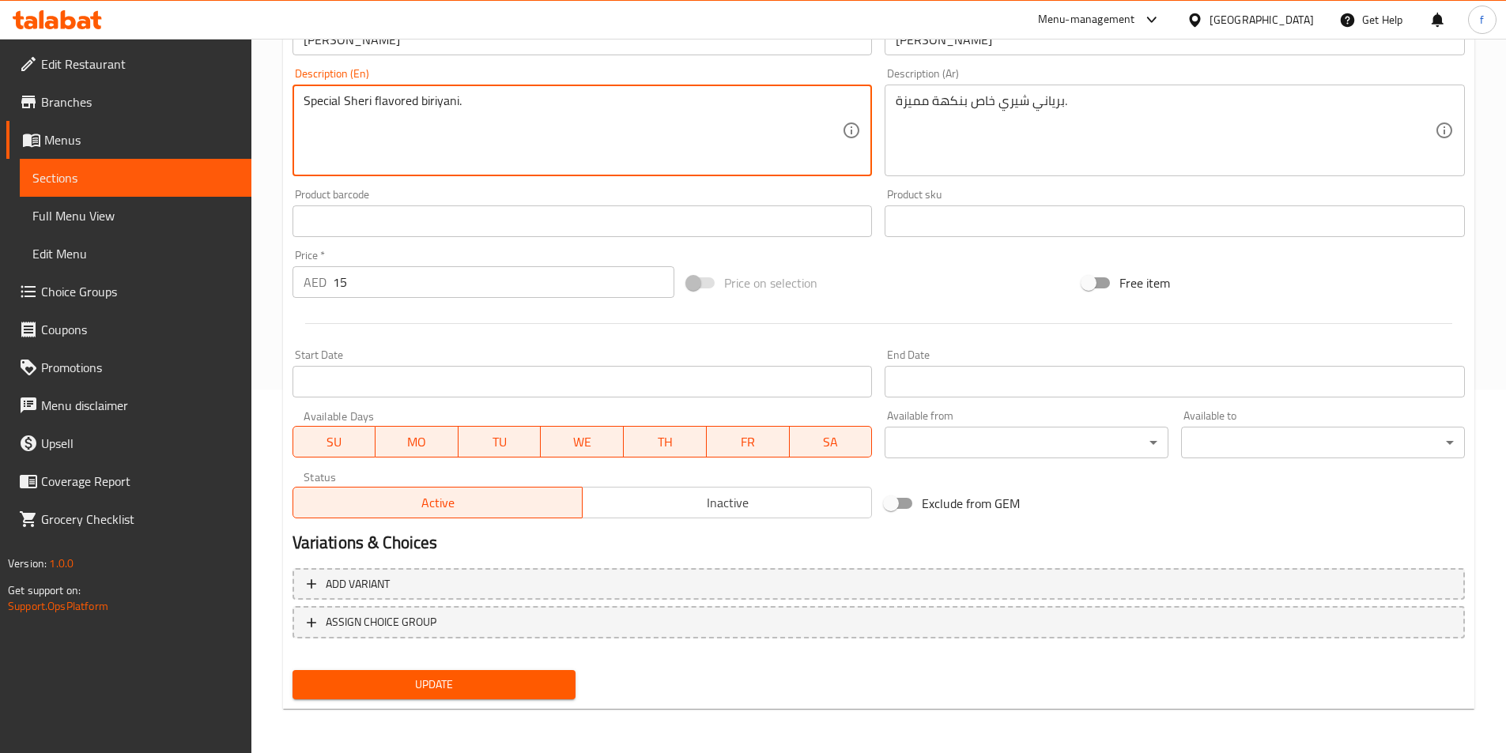
click at [441, 691] on span "Update" at bounding box center [434, 685] width 259 height 20
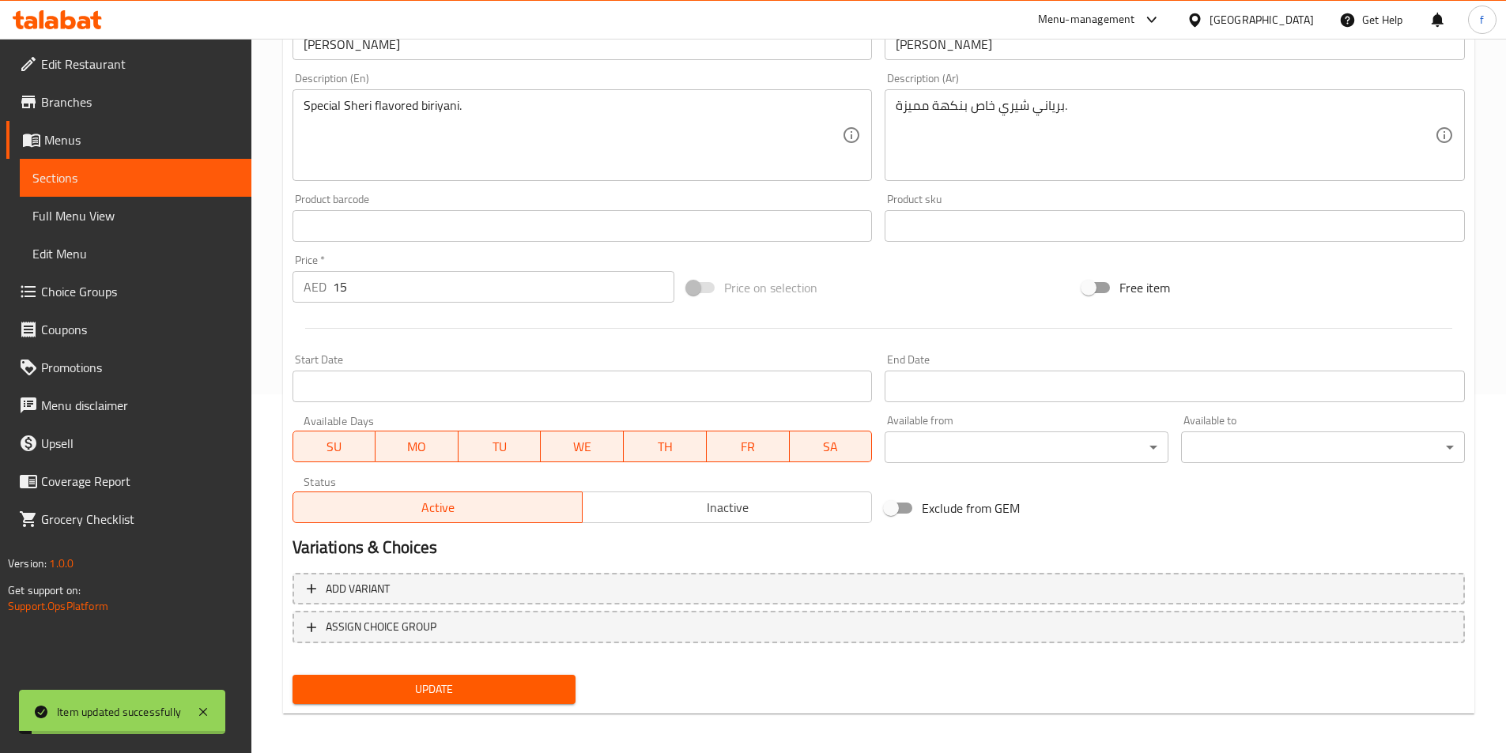
scroll to position [0, 0]
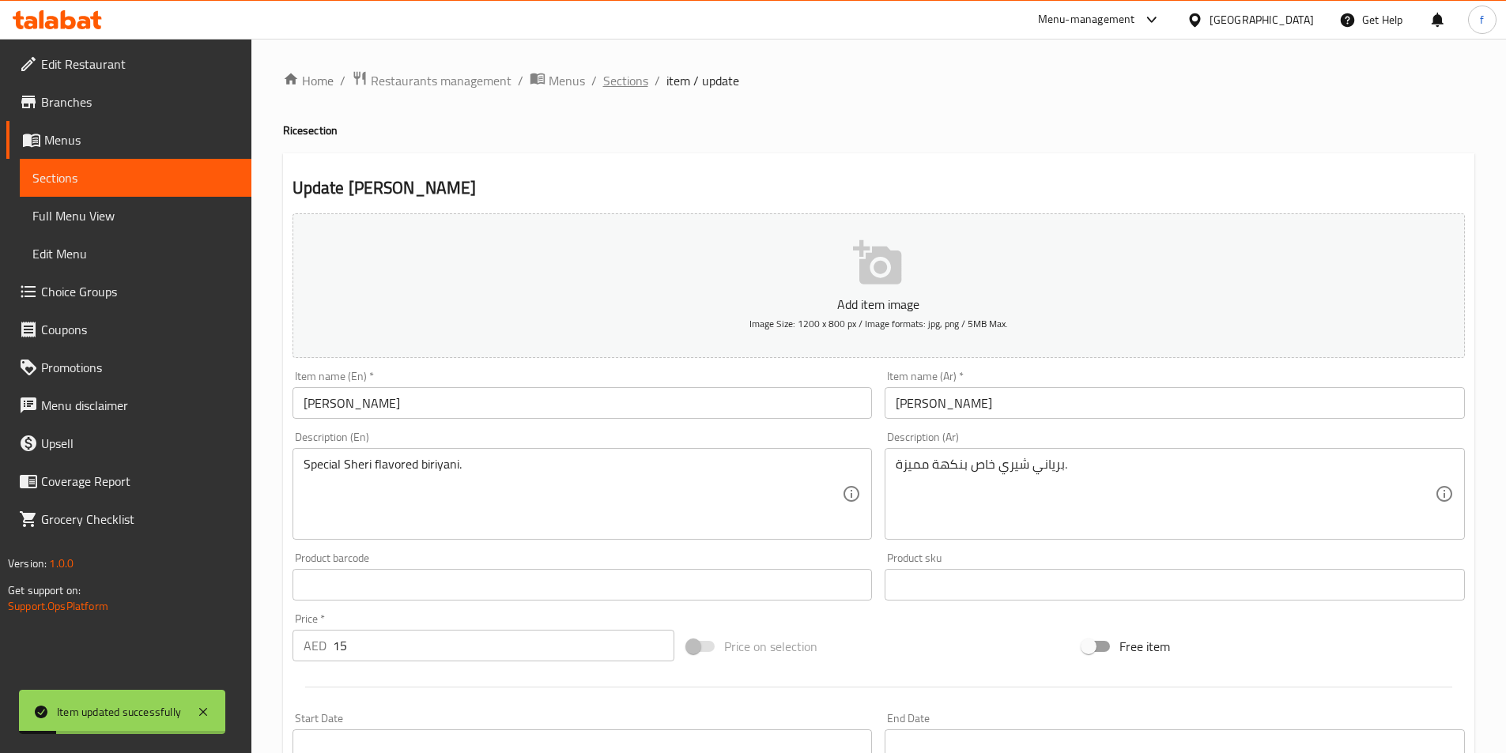
click at [625, 86] on span "Sections" at bounding box center [625, 80] width 45 height 19
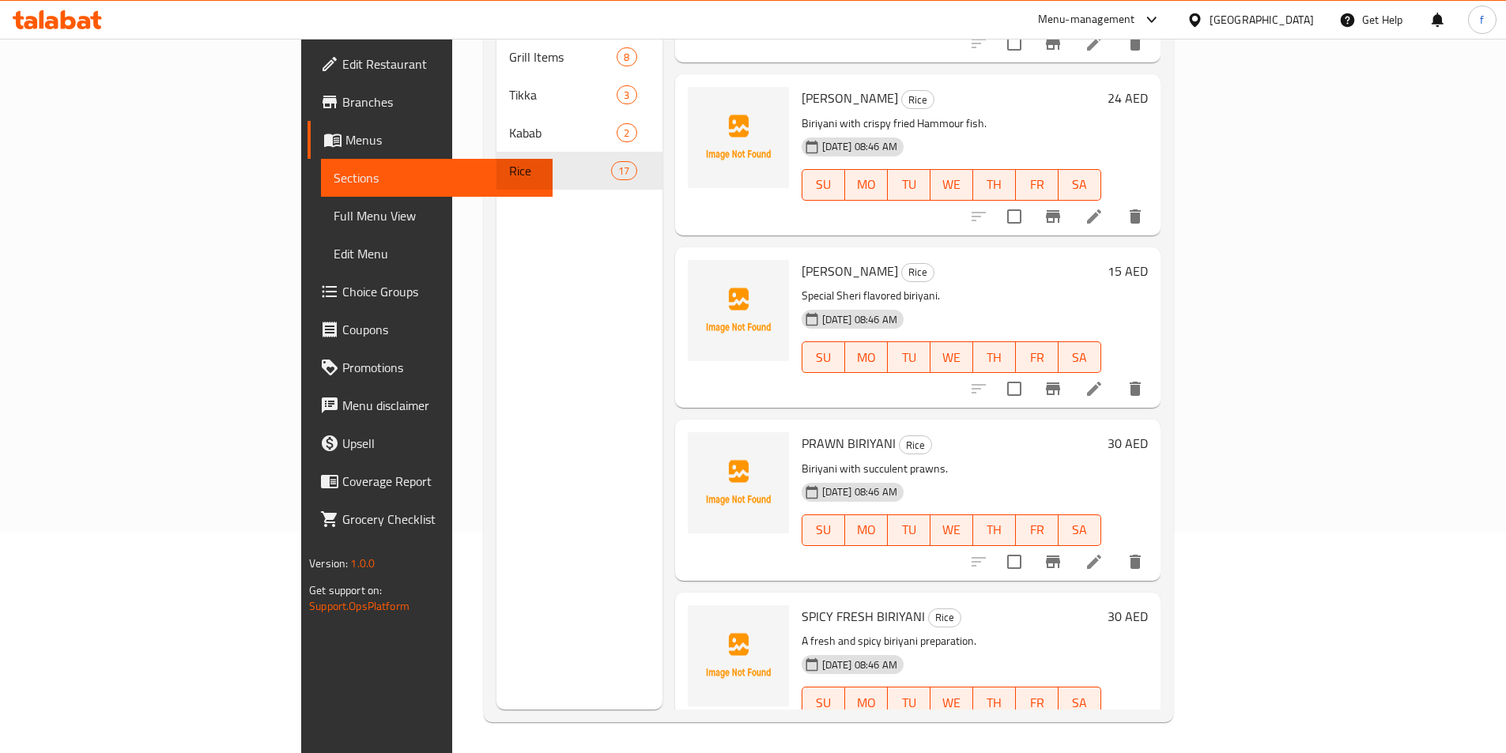
scroll to position [221, 0]
click at [1116, 547] on li at bounding box center [1094, 561] width 44 height 28
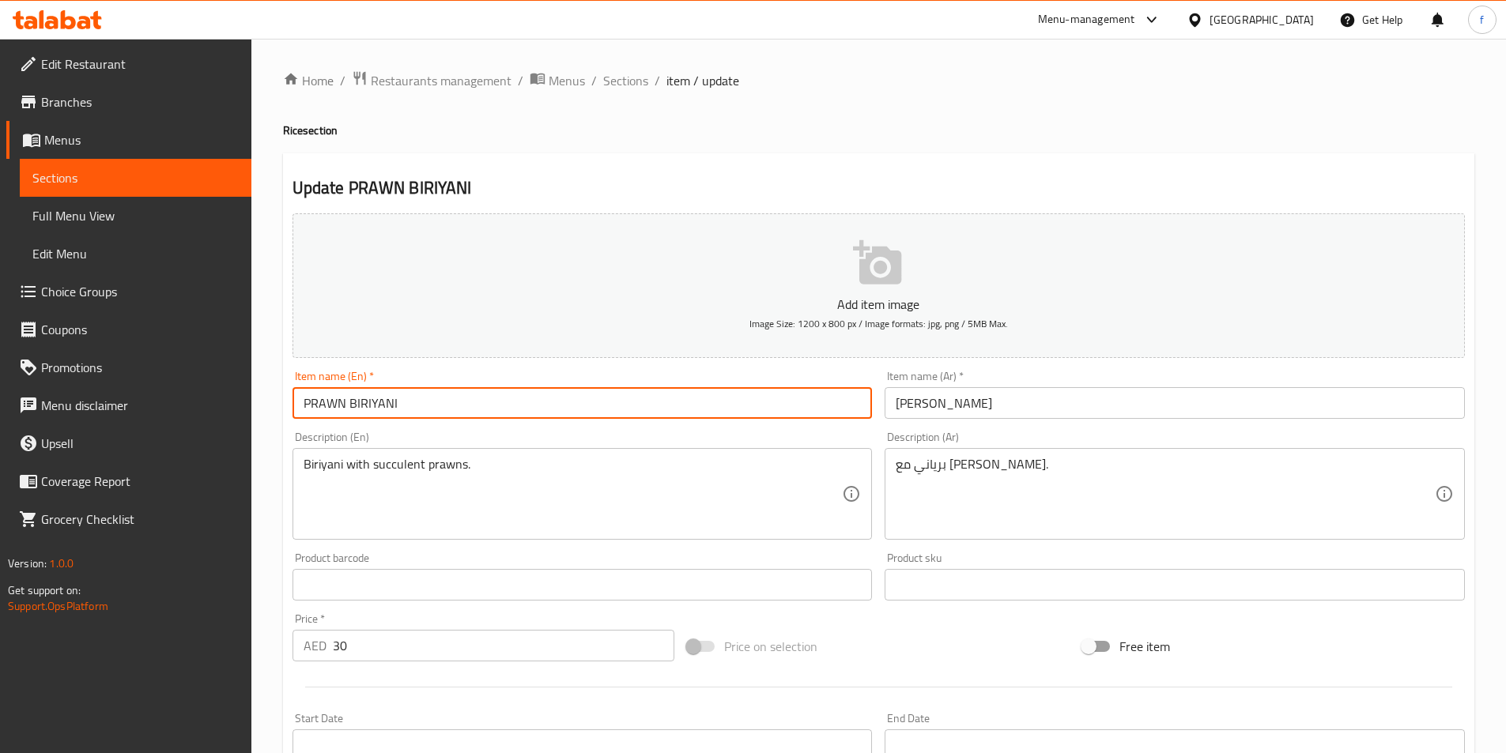
click at [407, 405] on input "PRAWN BIRIYANI" at bounding box center [582, 403] width 580 height 32
click at [348, 404] on input "PRAWN Biriyani" at bounding box center [582, 403] width 580 height 32
click at [345, 404] on input "PRAWN Biriyani" at bounding box center [582, 403] width 580 height 32
type input "Prawn Biriyani"
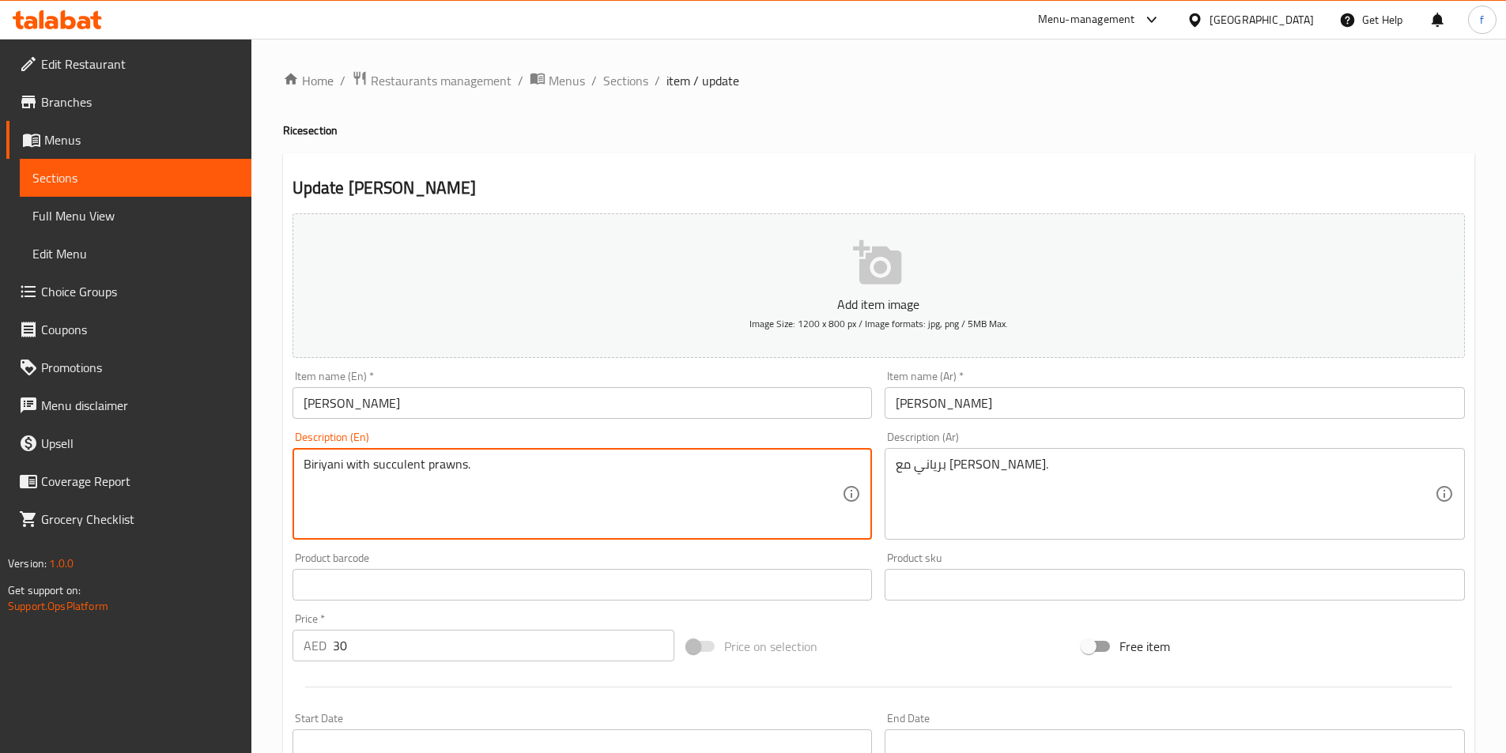
click at [443, 468] on textarea "Biriyani with succulent prawns." at bounding box center [573, 494] width 539 height 75
click at [334, 466] on textarea "Biriyani with succulent prawns." at bounding box center [573, 494] width 539 height 75
click at [440, 467] on textarea "Biriyani with succulent prawns." at bounding box center [573, 494] width 539 height 75
click at [425, 466] on textarea "Biriyani with succulent prawns." at bounding box center [573, 494] width 539 height 75
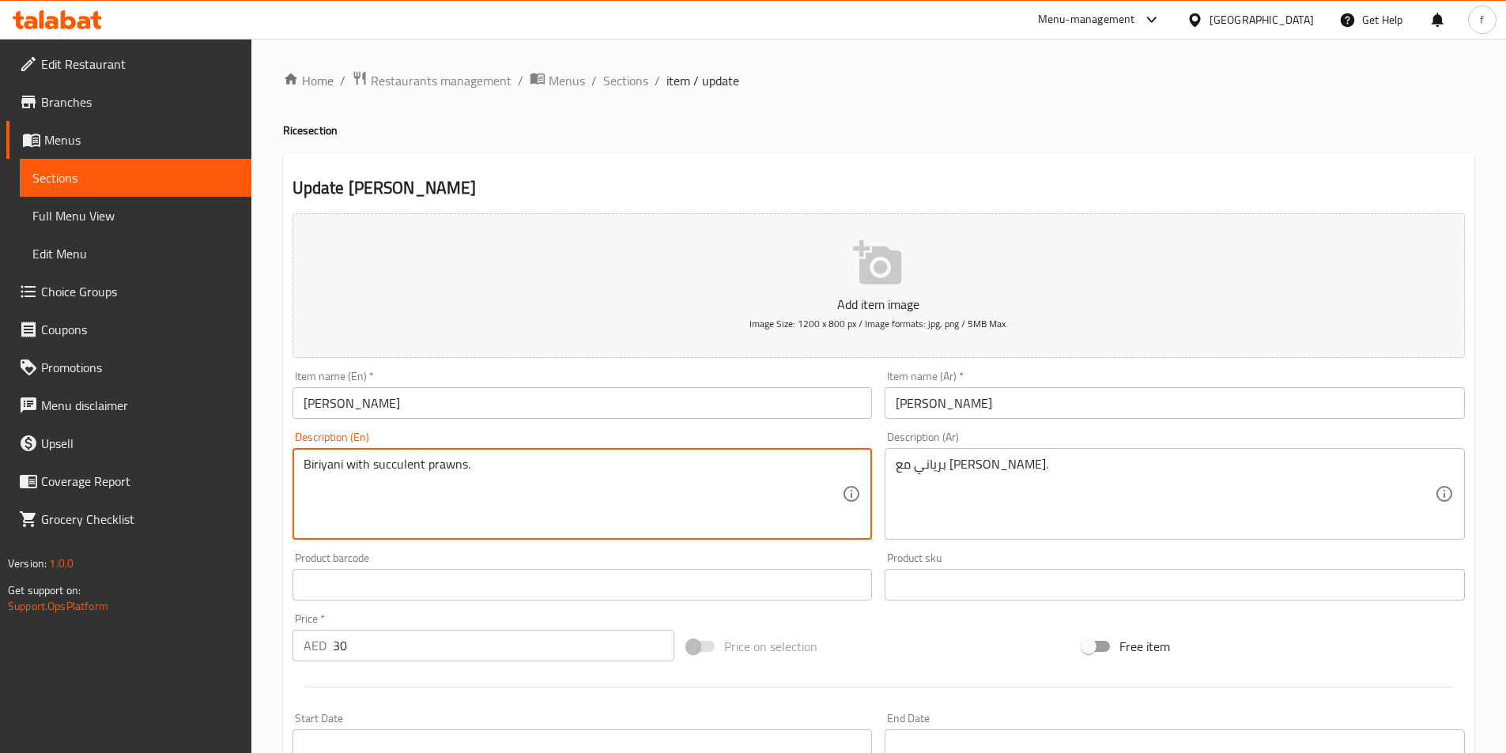
click at [425, 466] on textarea "Biriyani with succulent prawns." at bounding box center [573, 494] width 539 height 75
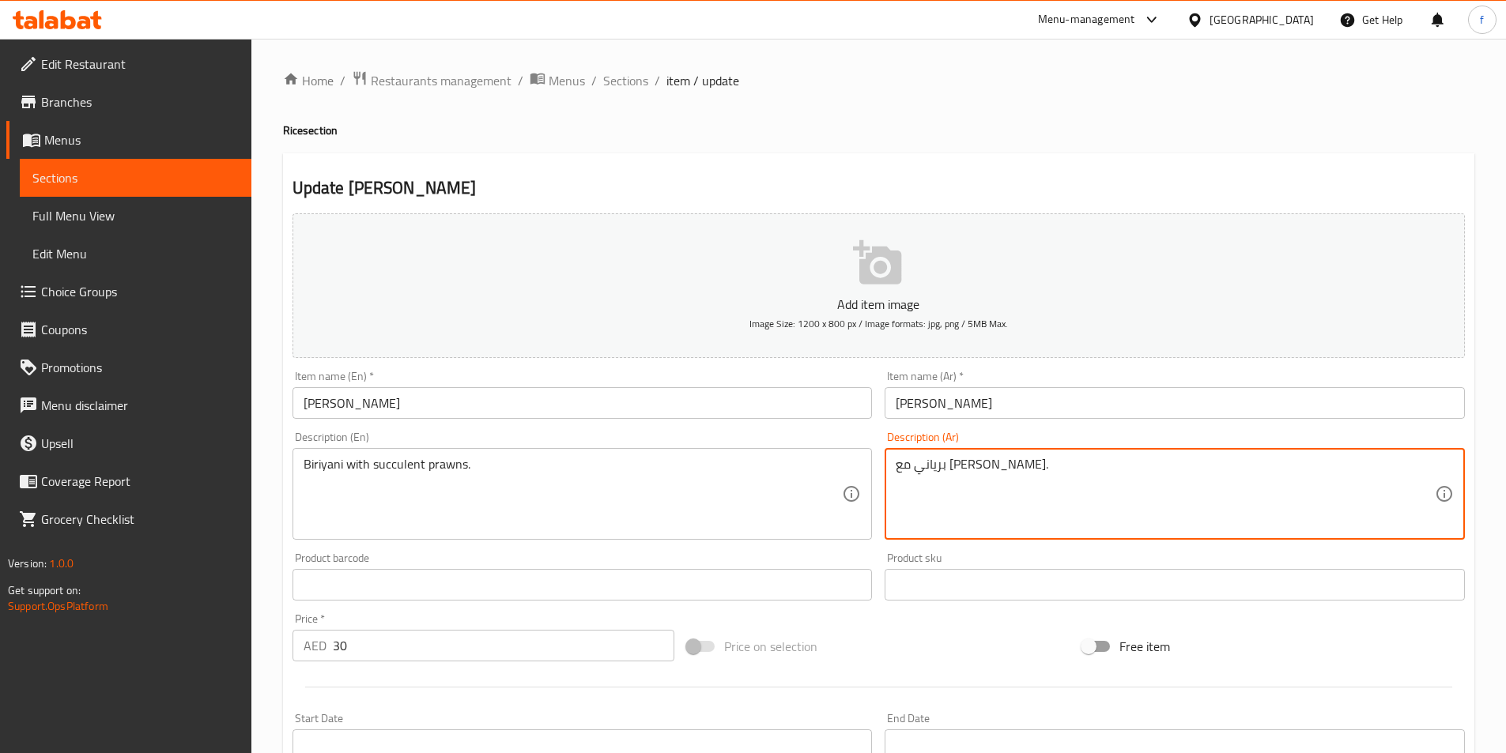
click at [952, 466] on textarea "برياني مع [PERSON_NAME]." at bounding box center [1165, 494] width 539 height 75
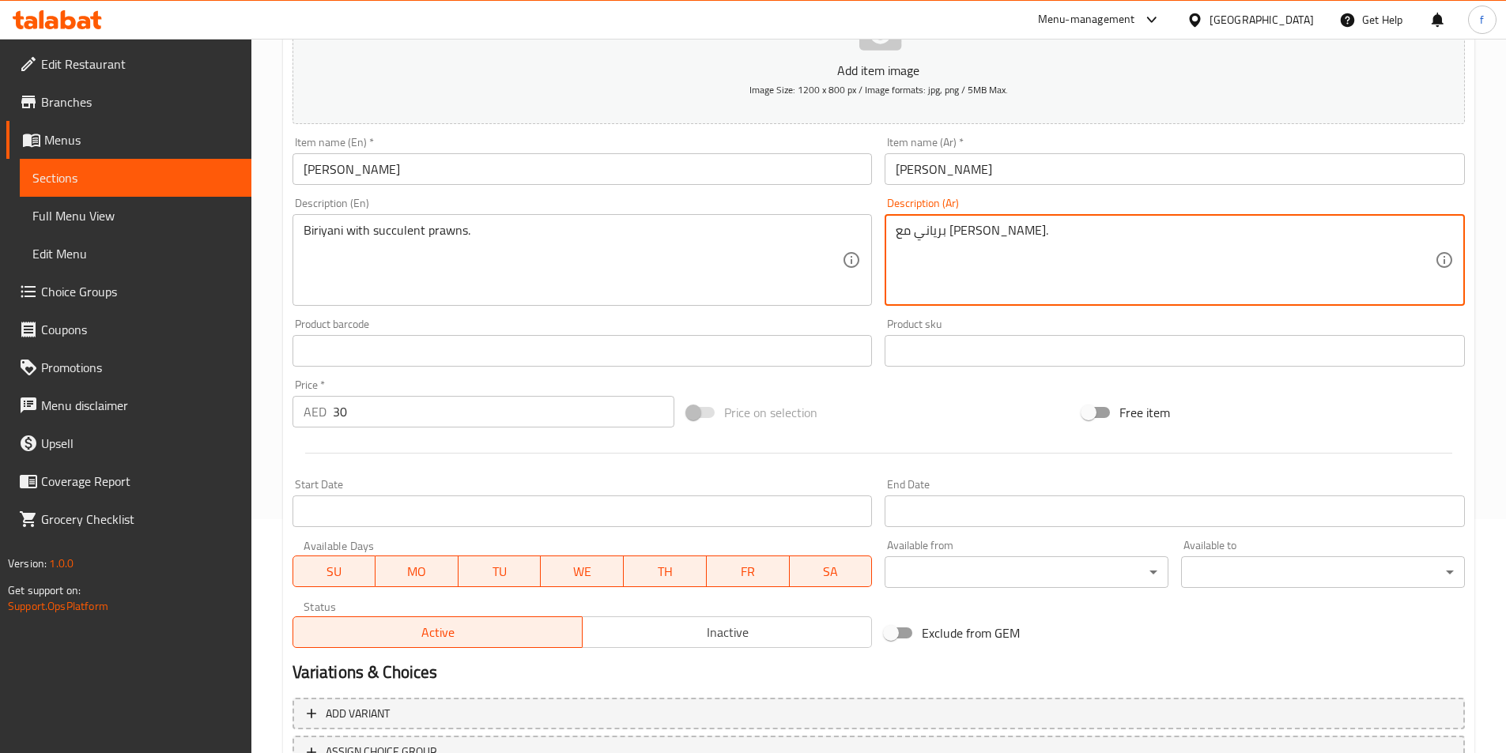
scroll to position [364, 0]
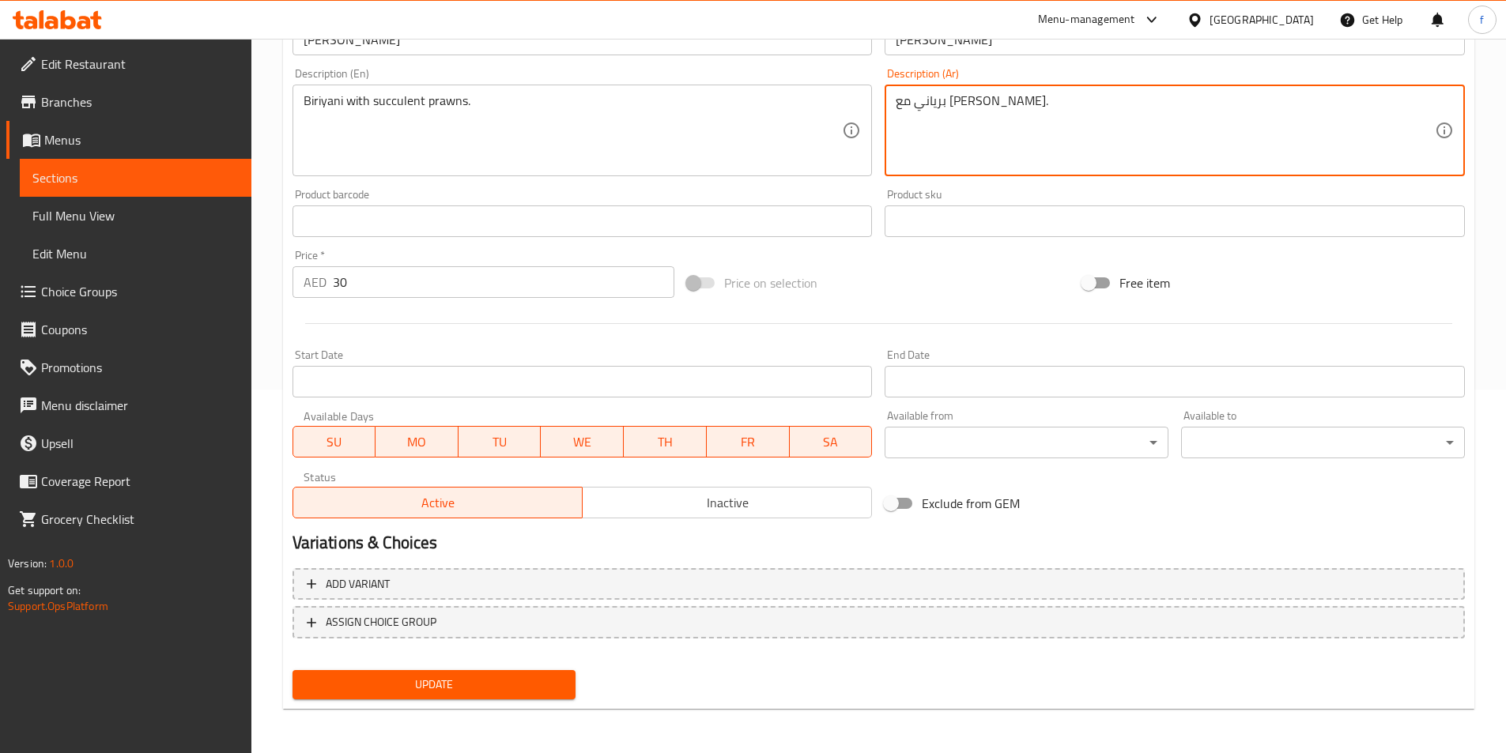
type textarea "برياني مع الروبيان عصاري."
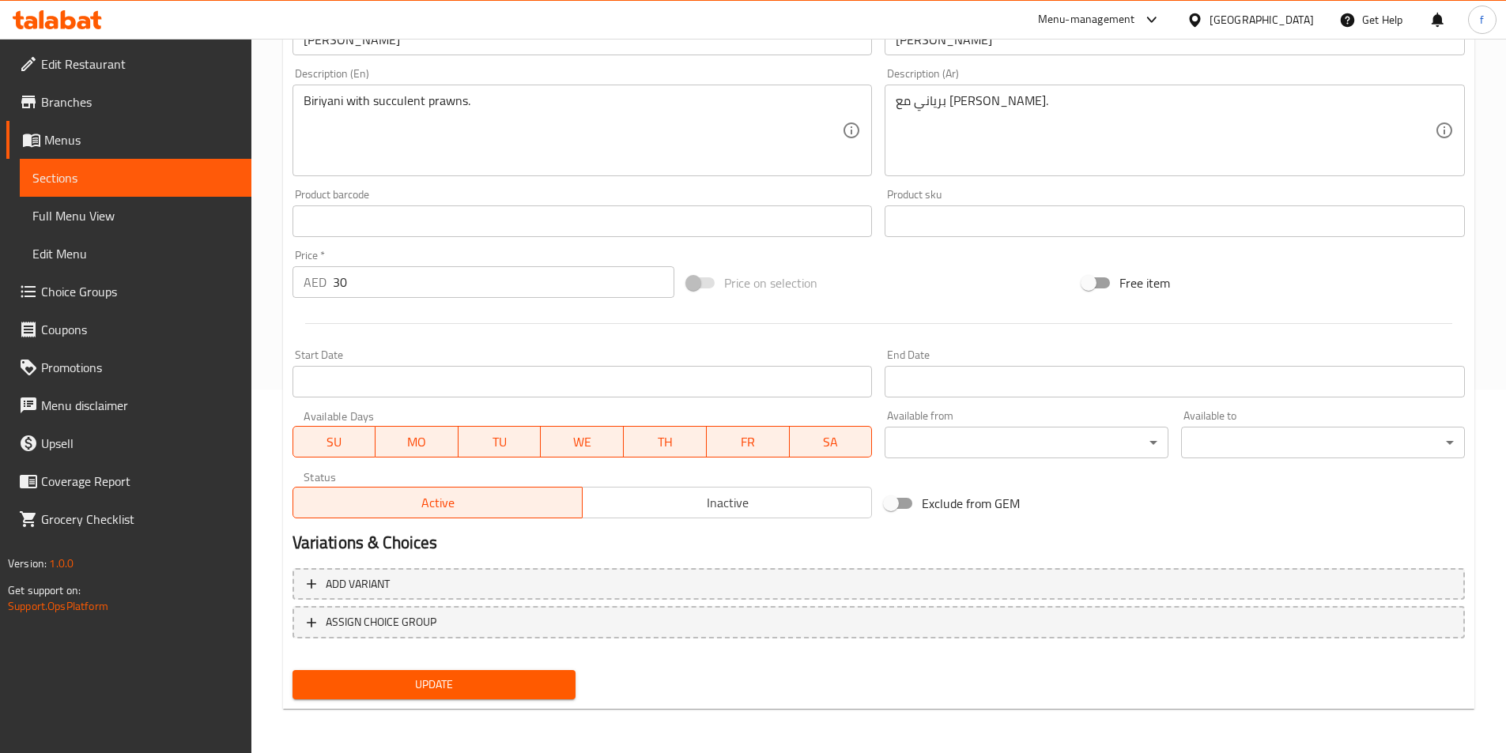
drag, startPoint x: 484, startPoint y: 691, endPoint x: 492, endPoint y: 691, distance: 8.7
click at [484, 691] on span "Update" at bounding box center [434, 685] width 259 height 20
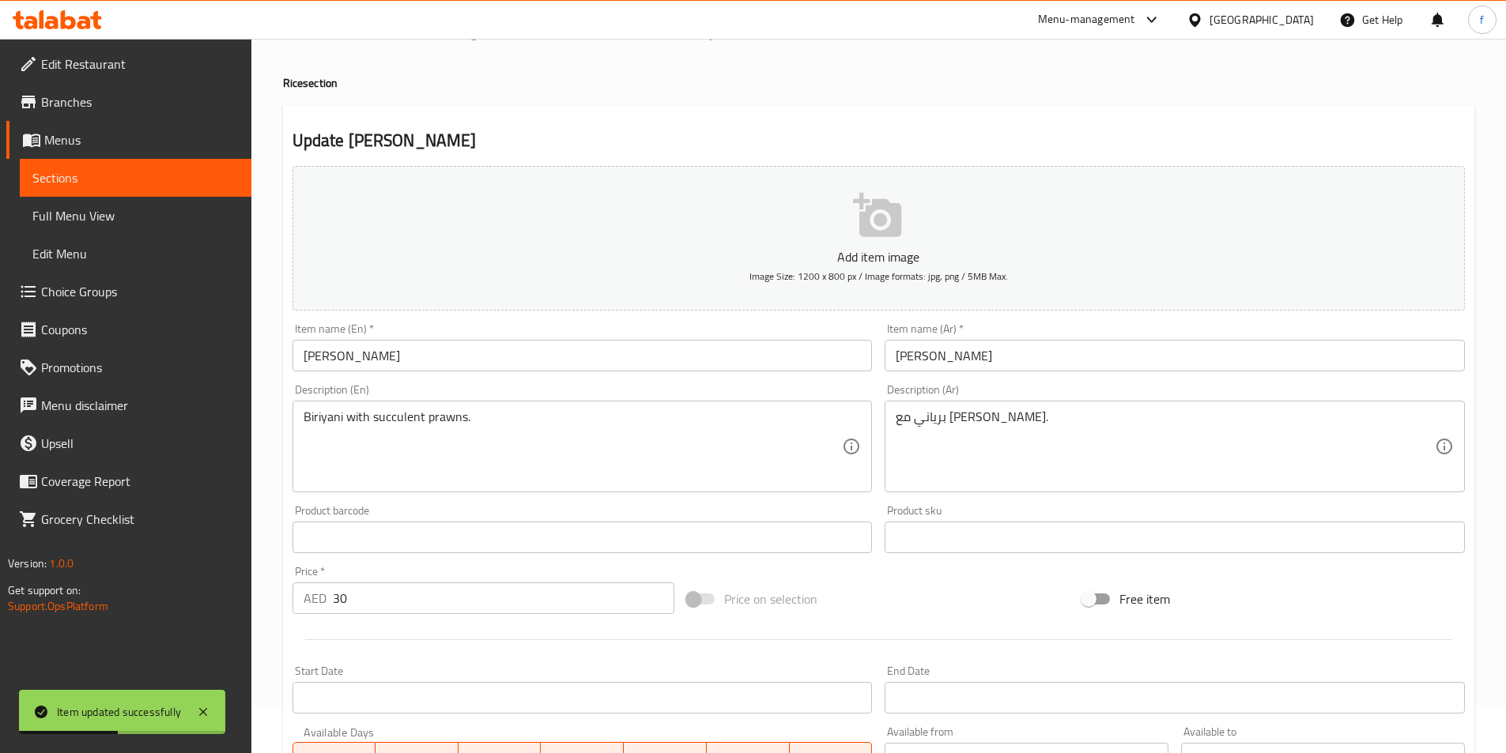
scroll to position [0, 0]
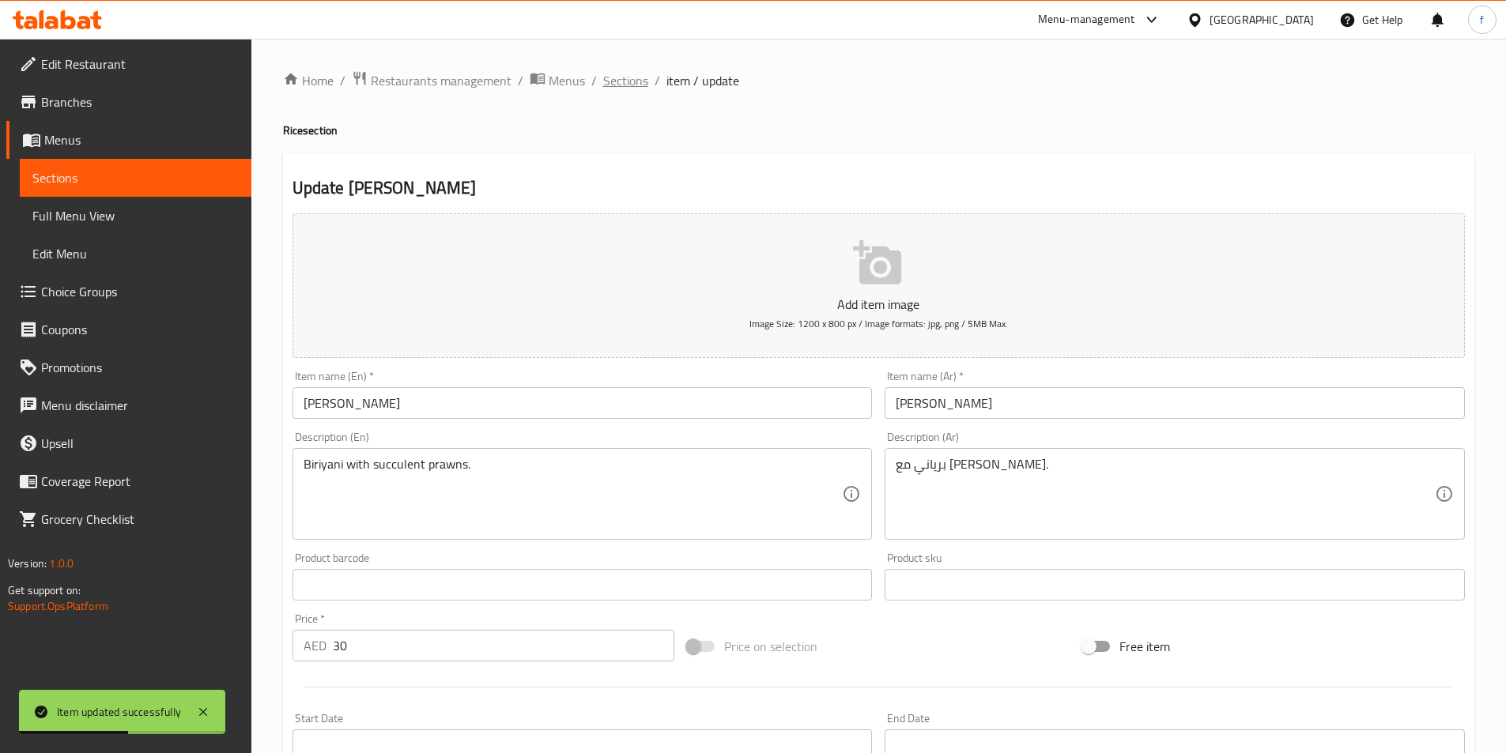
click at [623, 85] on span "Sections" at bounding box center [625, 80] width 45 height 19
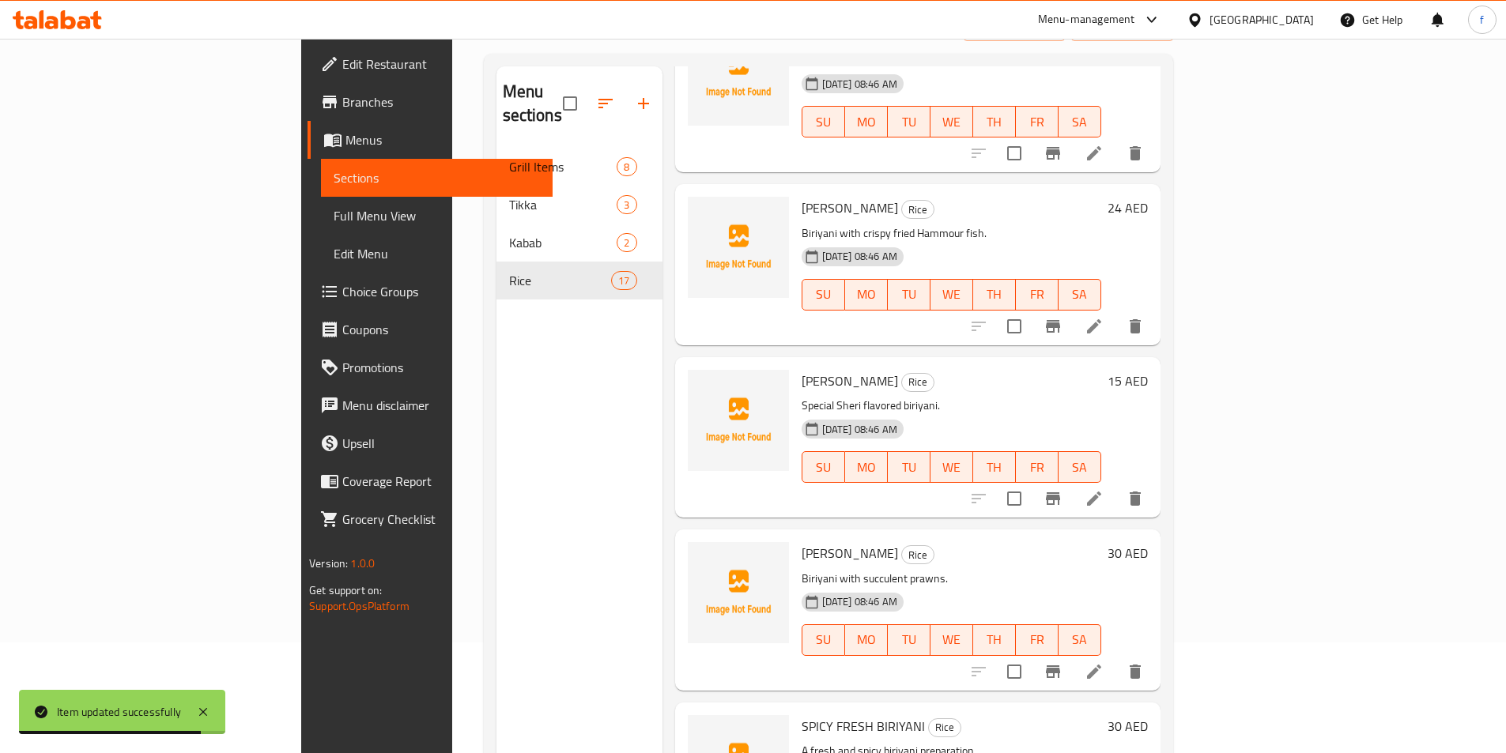
scroll to position [221, 0]
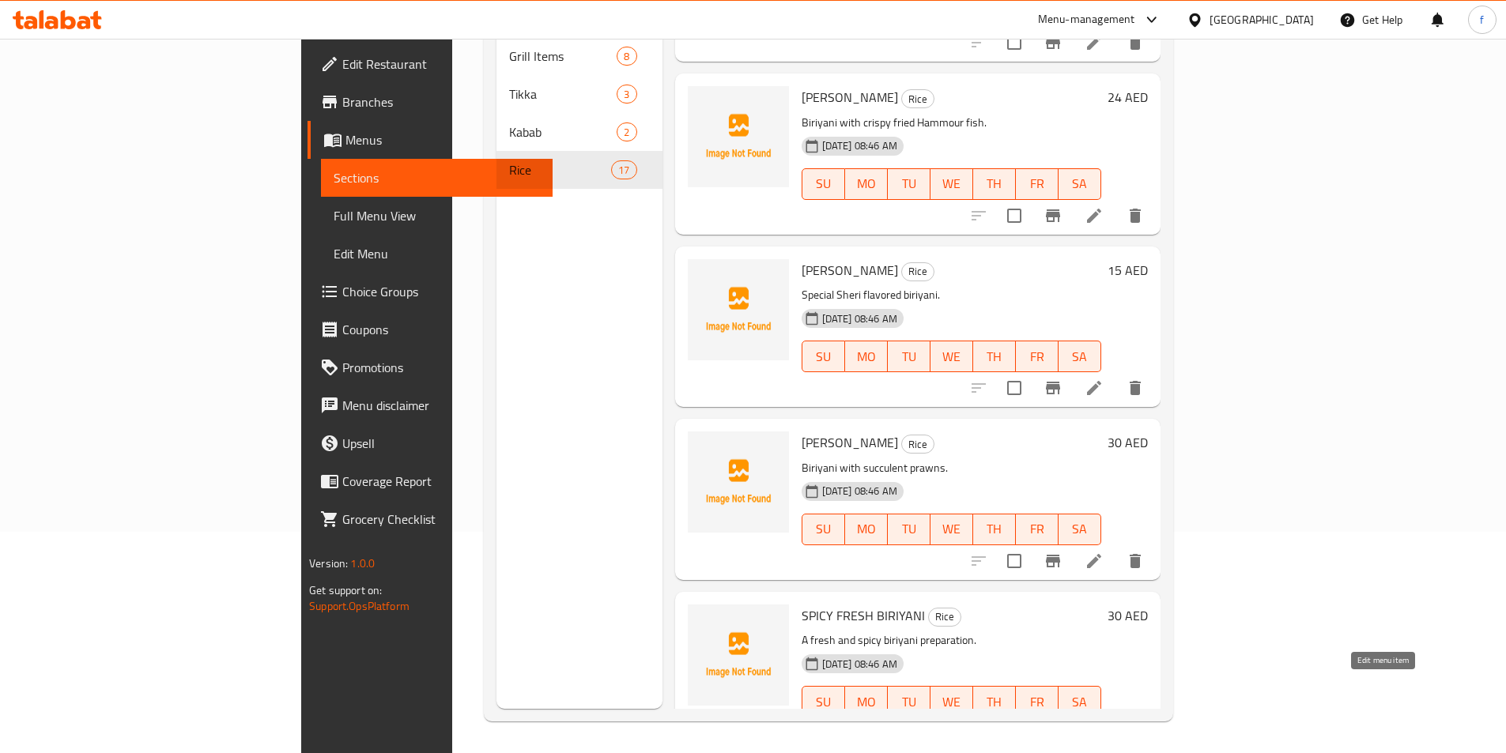
click at [1101, 726] on icon at bounding box center [1094, 733] width 14 height 14
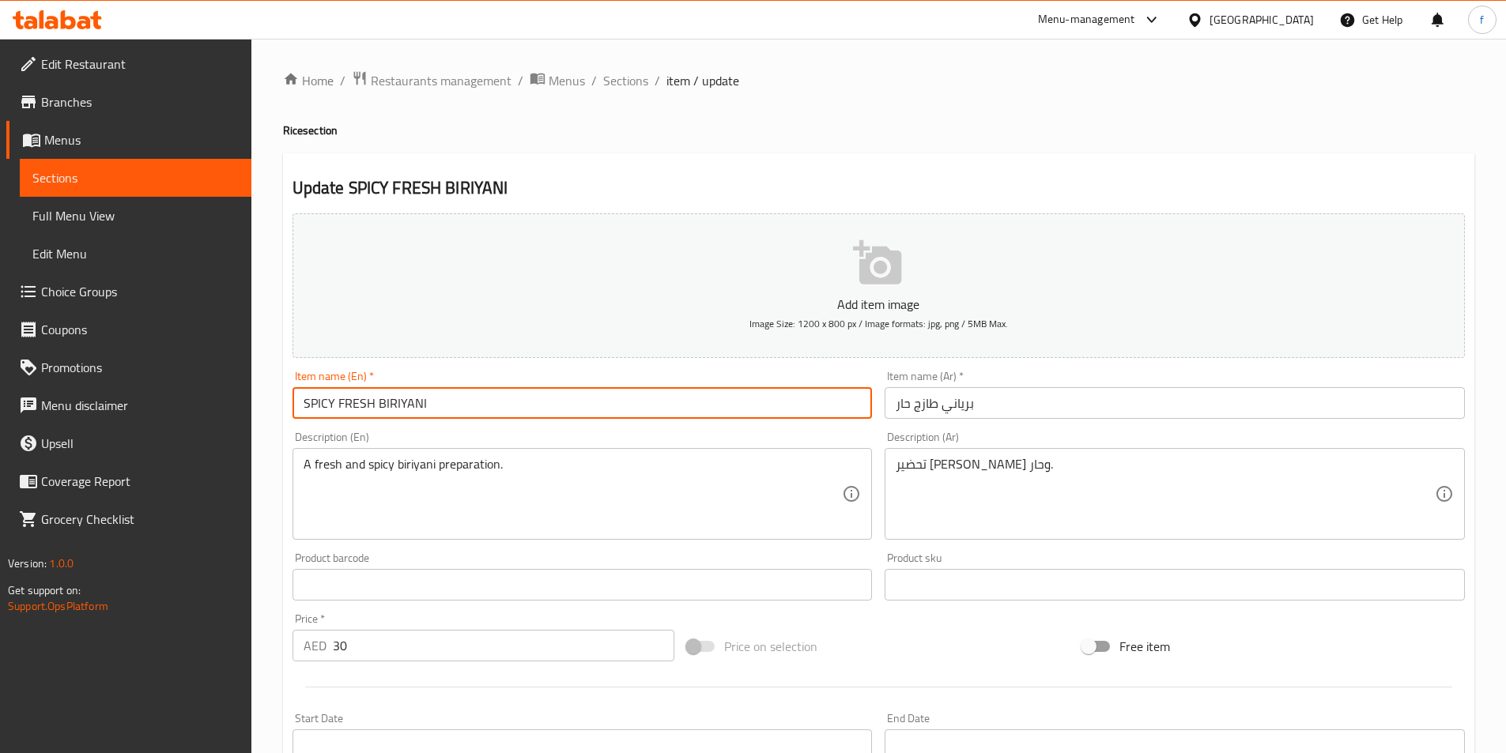
click at [458, 399] on input "SPICY FRESH BIRIYANI" at bounding box center [582, 403] width 580 height 32
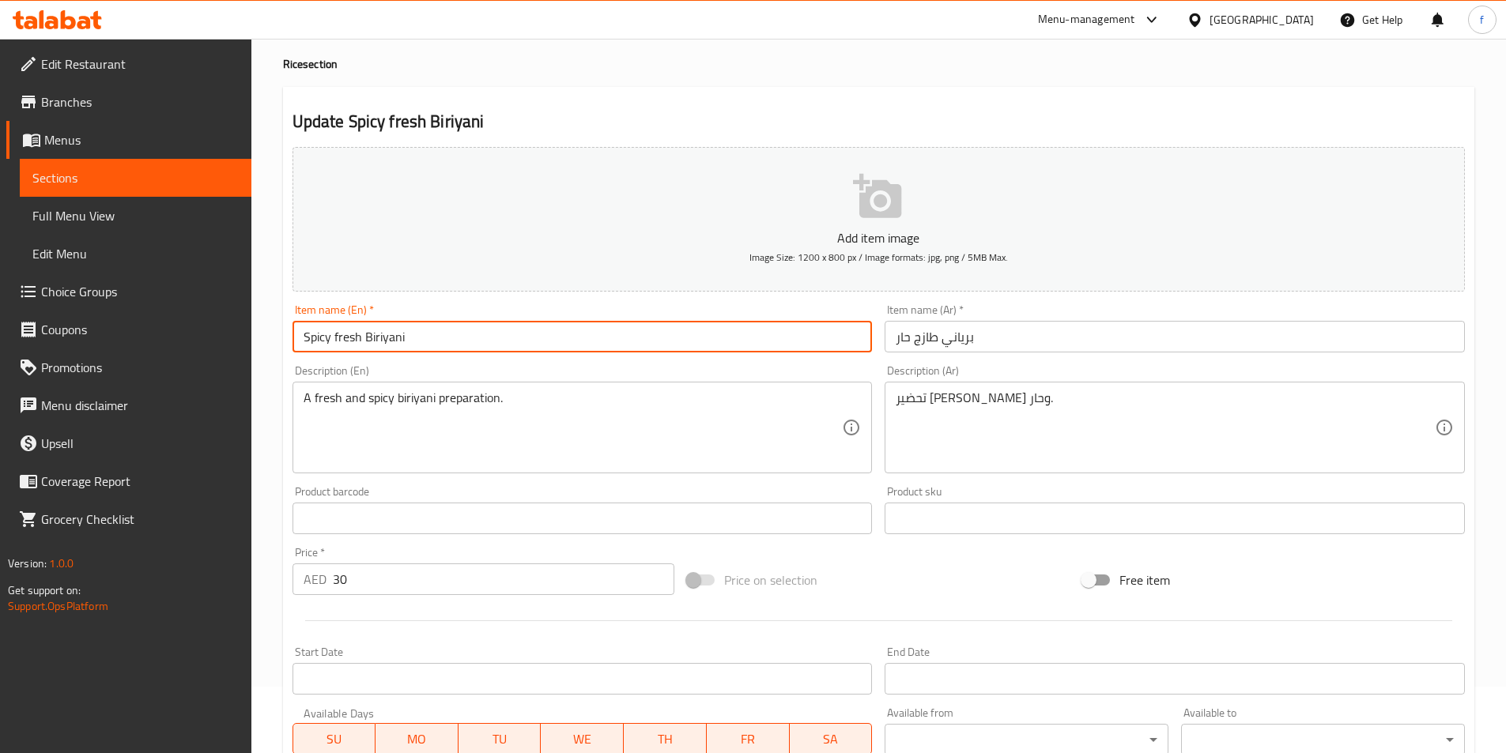
scroll to position [158, 0]
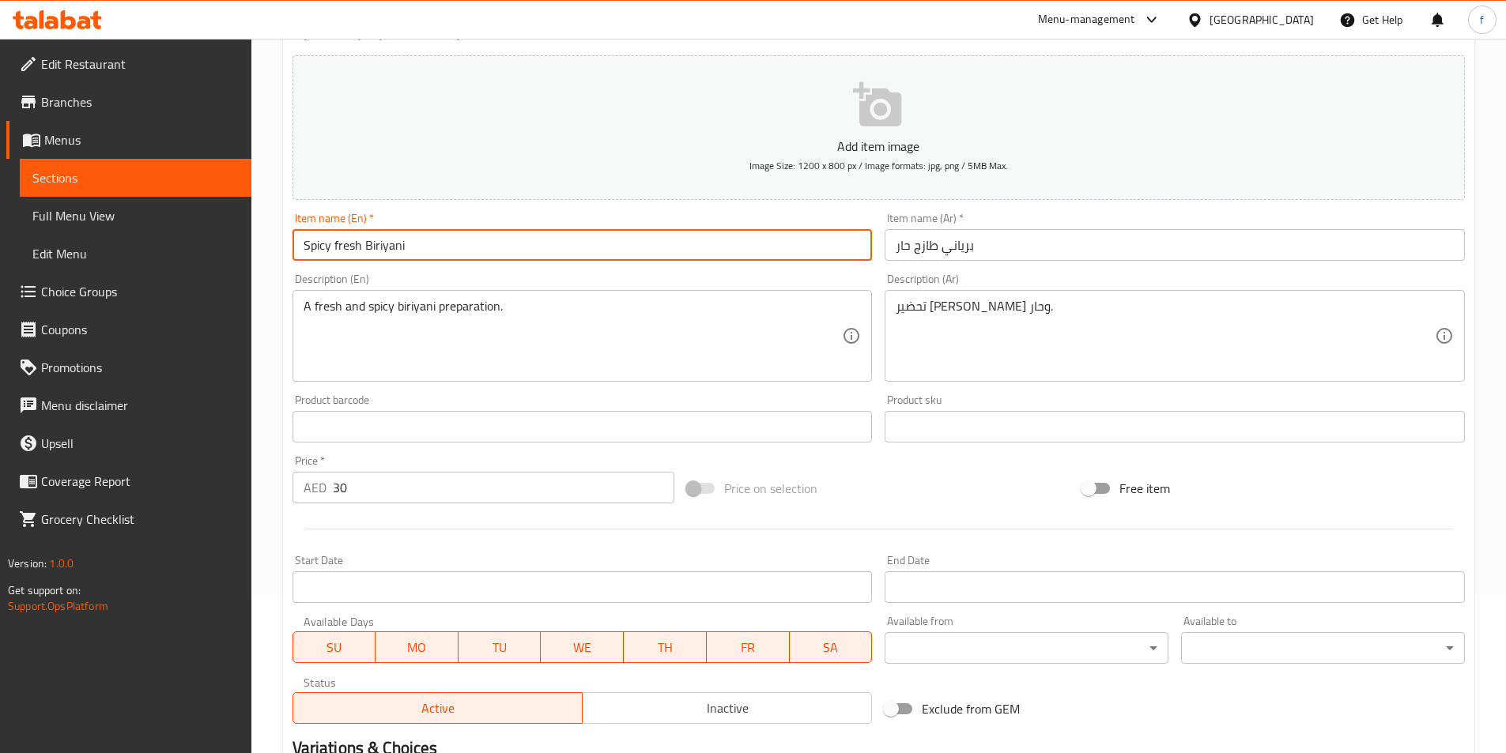
click at [388, 244] on input "Spicy fresh Biriyani" at bounding box center [582, 245] width 580 height 32
type input "Spicy fresh Biriyani"
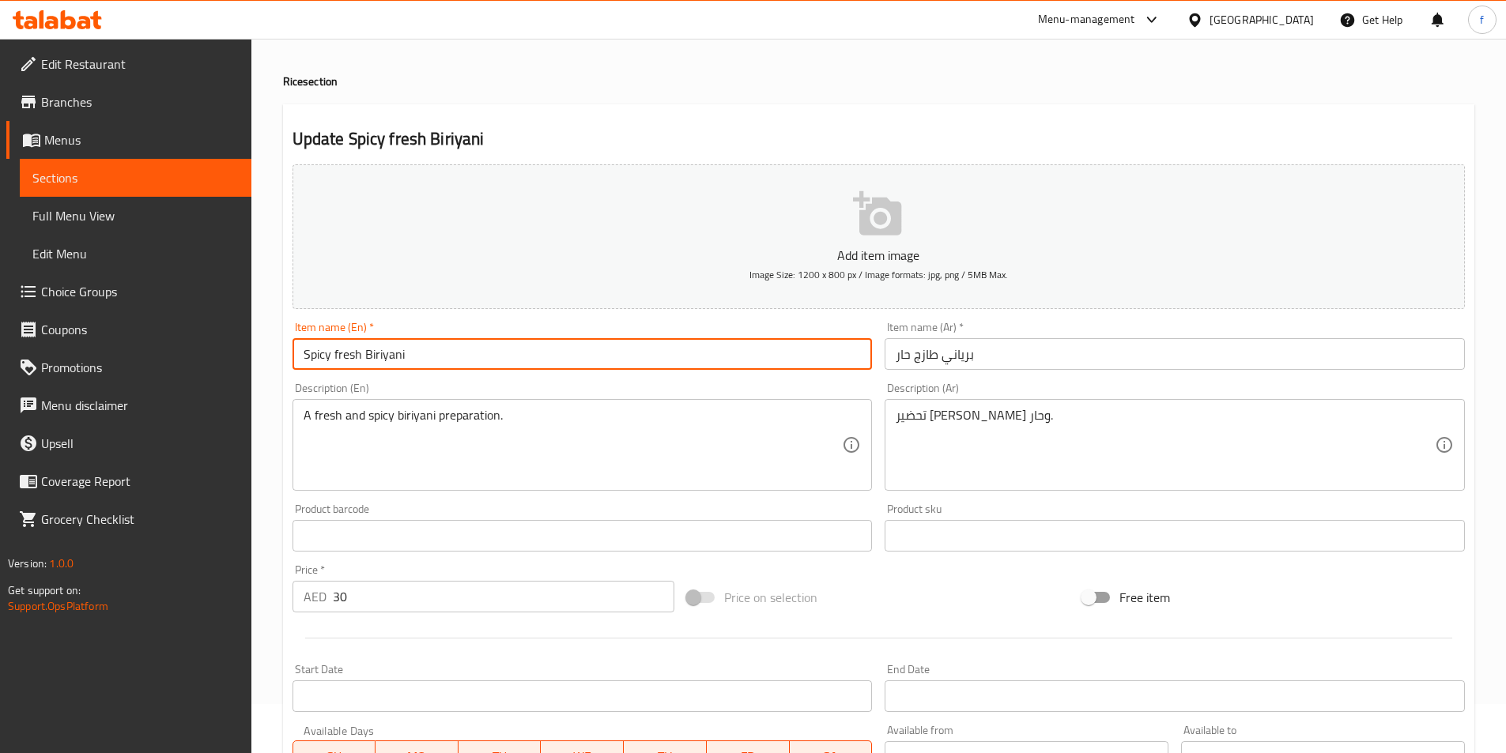
scroll to position [47, 0]
drag, startPoint x: 422, startPoint y: 403, endPoint x: 413, endPoint y: 404, distance: 9.5
click at [422, 404] on div "A fresh and spicy biriyani preparation. Description (En)" at bounding box center [582, 447] width 580 height 92
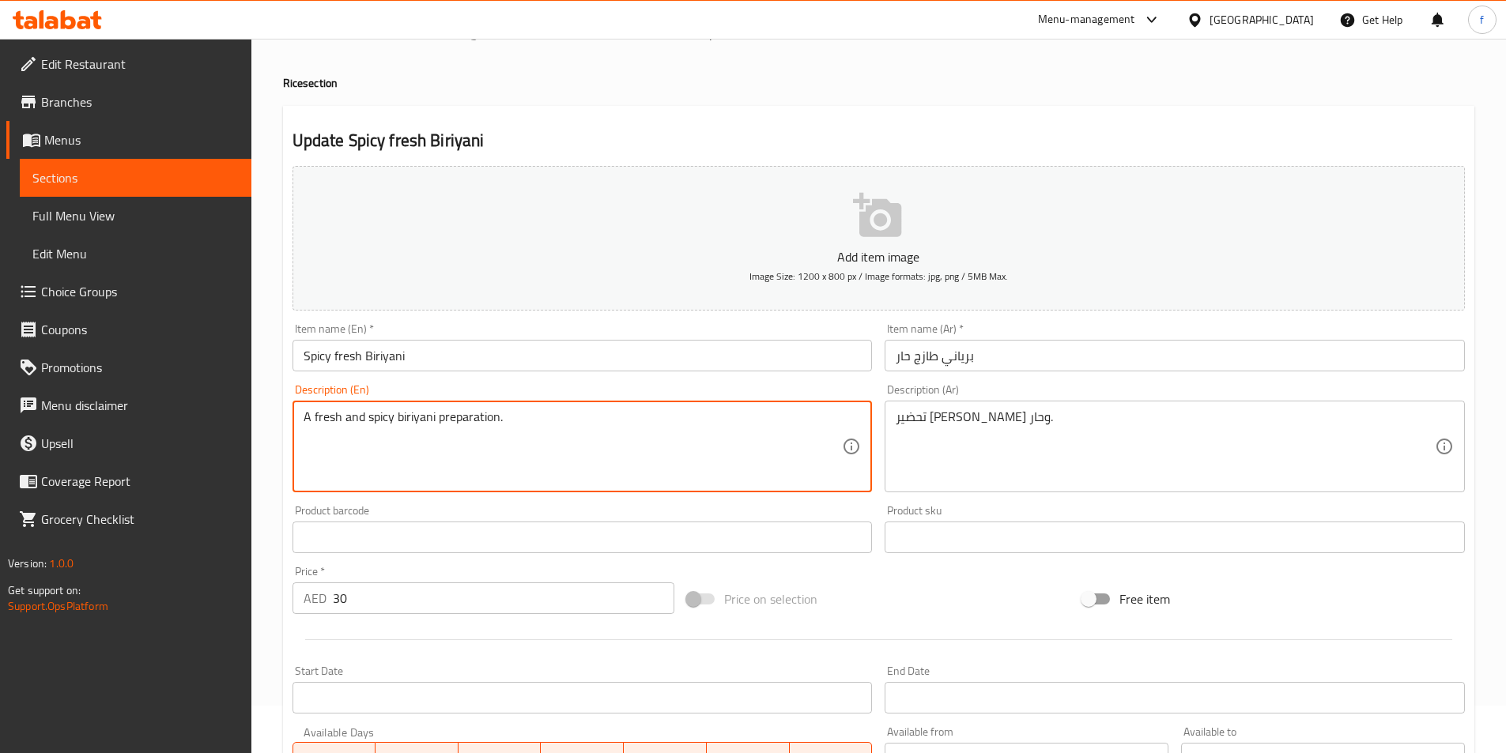
click at [456, 409] on textarea "A fresh and spicy biriyani preparation." at bounding box center [573, 446] width 539 height 75
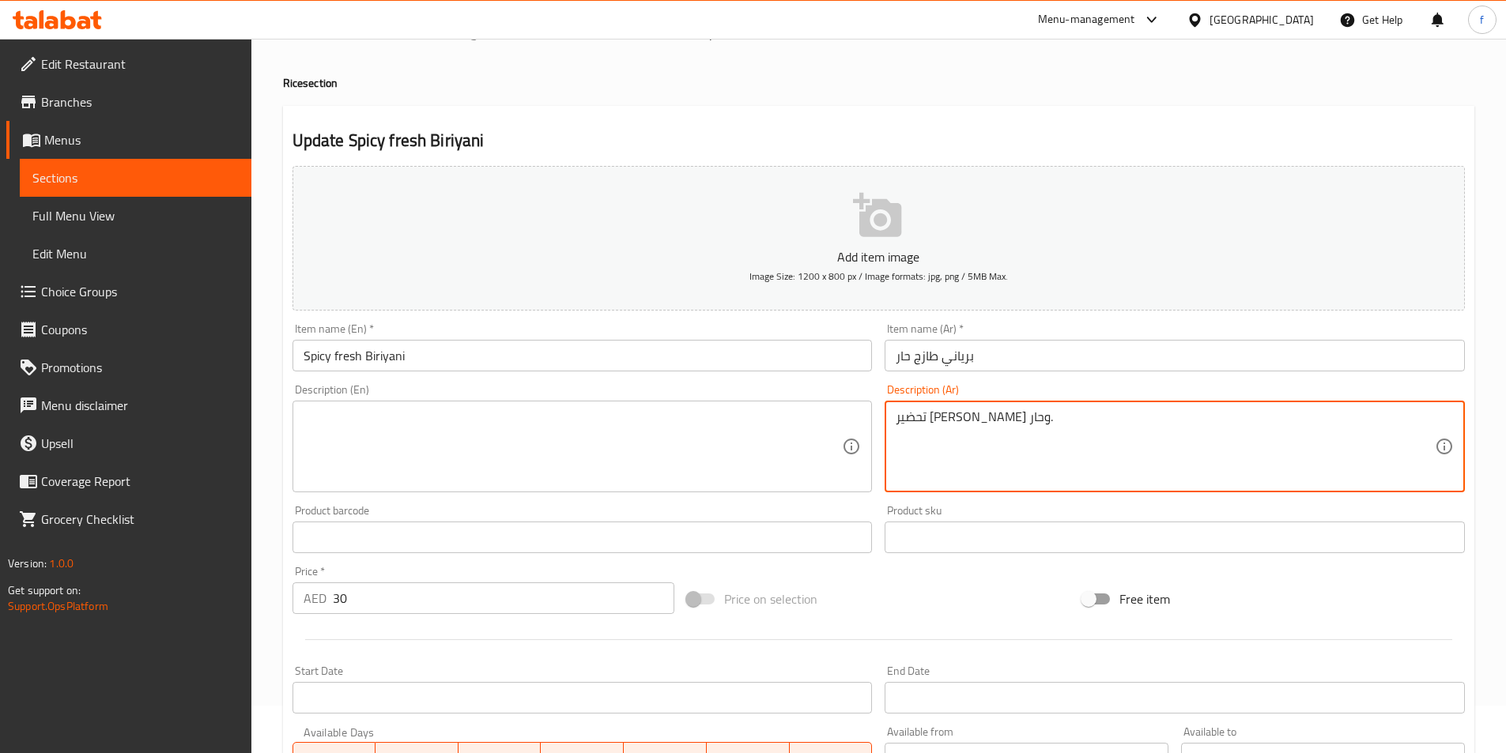
click at [993, 420] on textarea "تحضير [PERSON_NAME] وحار." at bounding box center [1165, 446] width 539 height 75
click at [351, 363] on input "Spicy fresh Biriyani" at bounding box center [582, 356] width 580 height 32
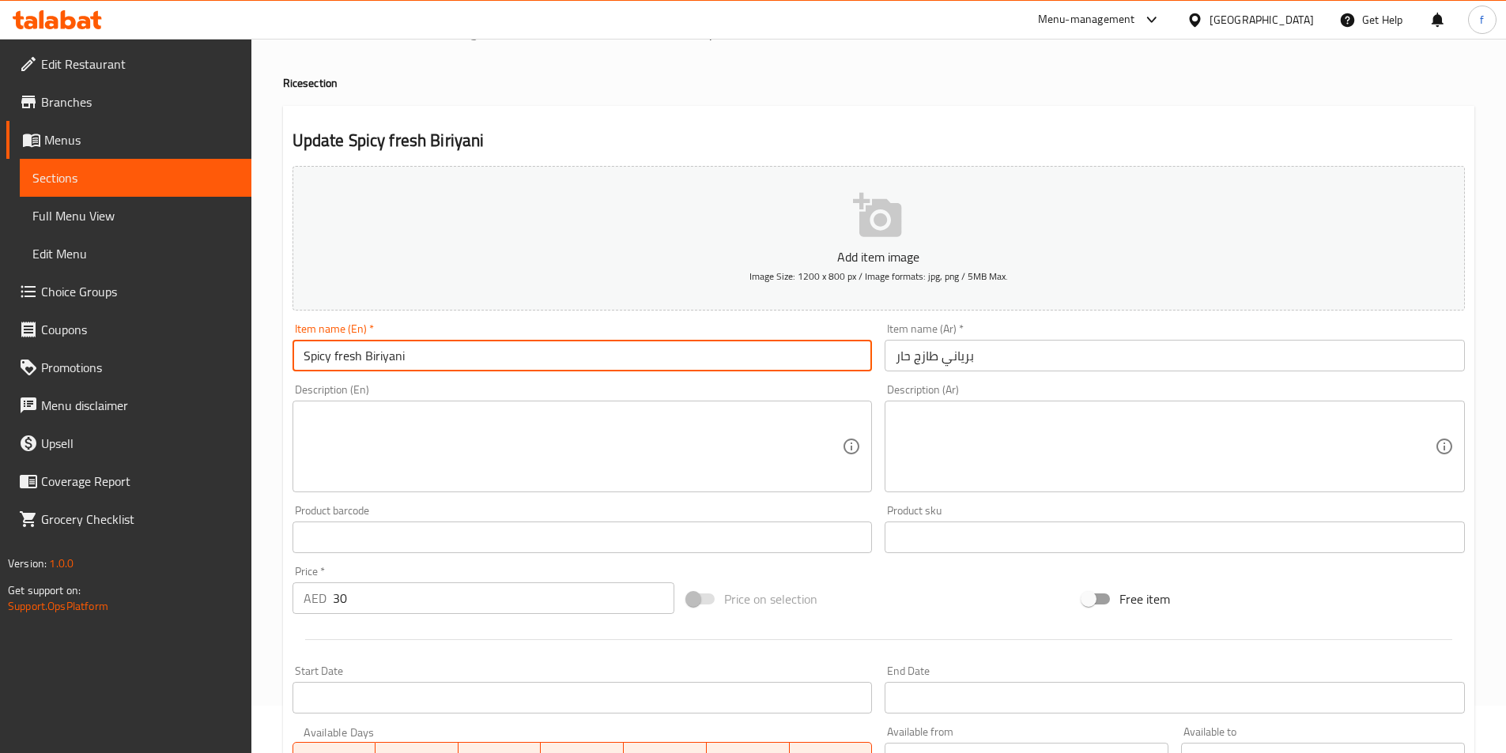
click at [351, 363] on input "Spicy fresh Biriyani" at bounding box center [582, 356] width 580 height 32
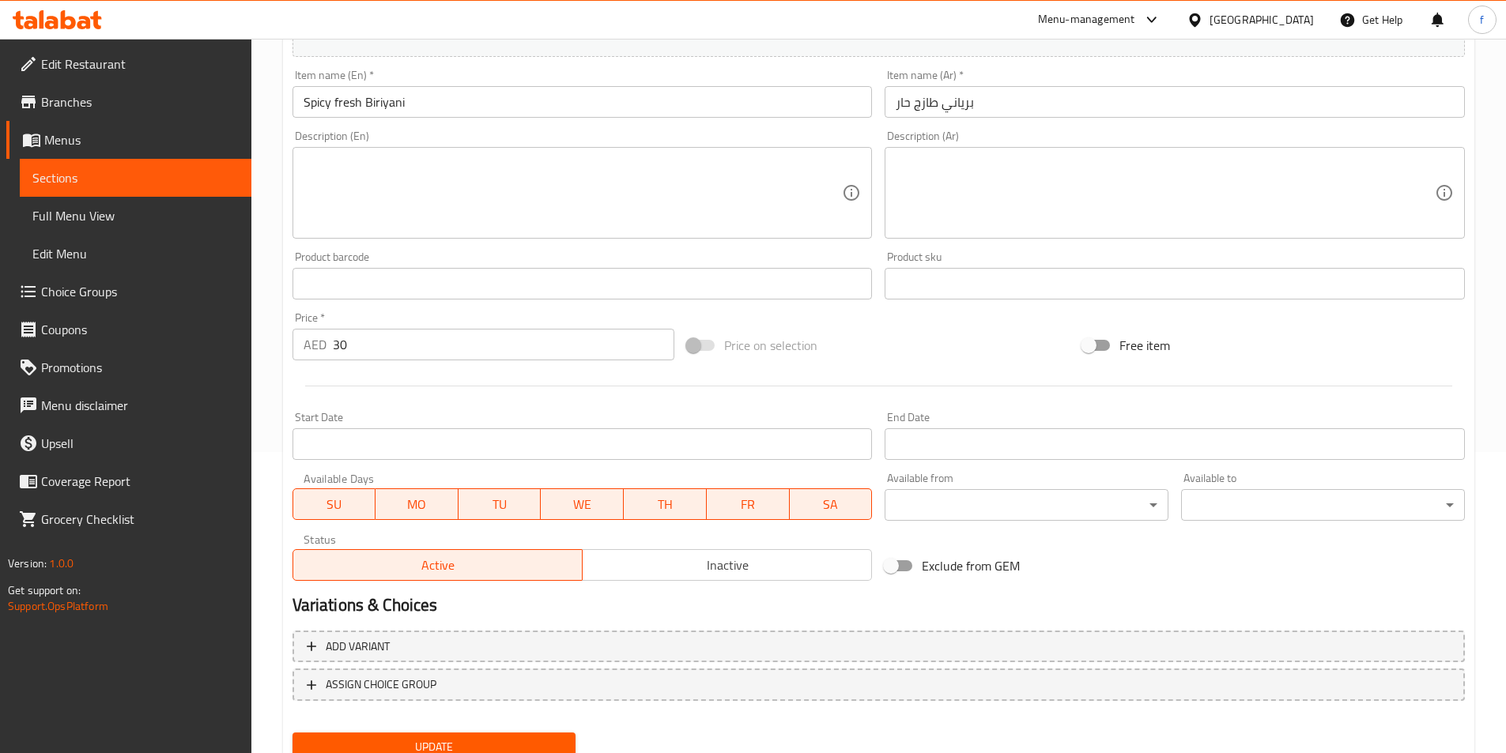
scroll to position [364, 0]
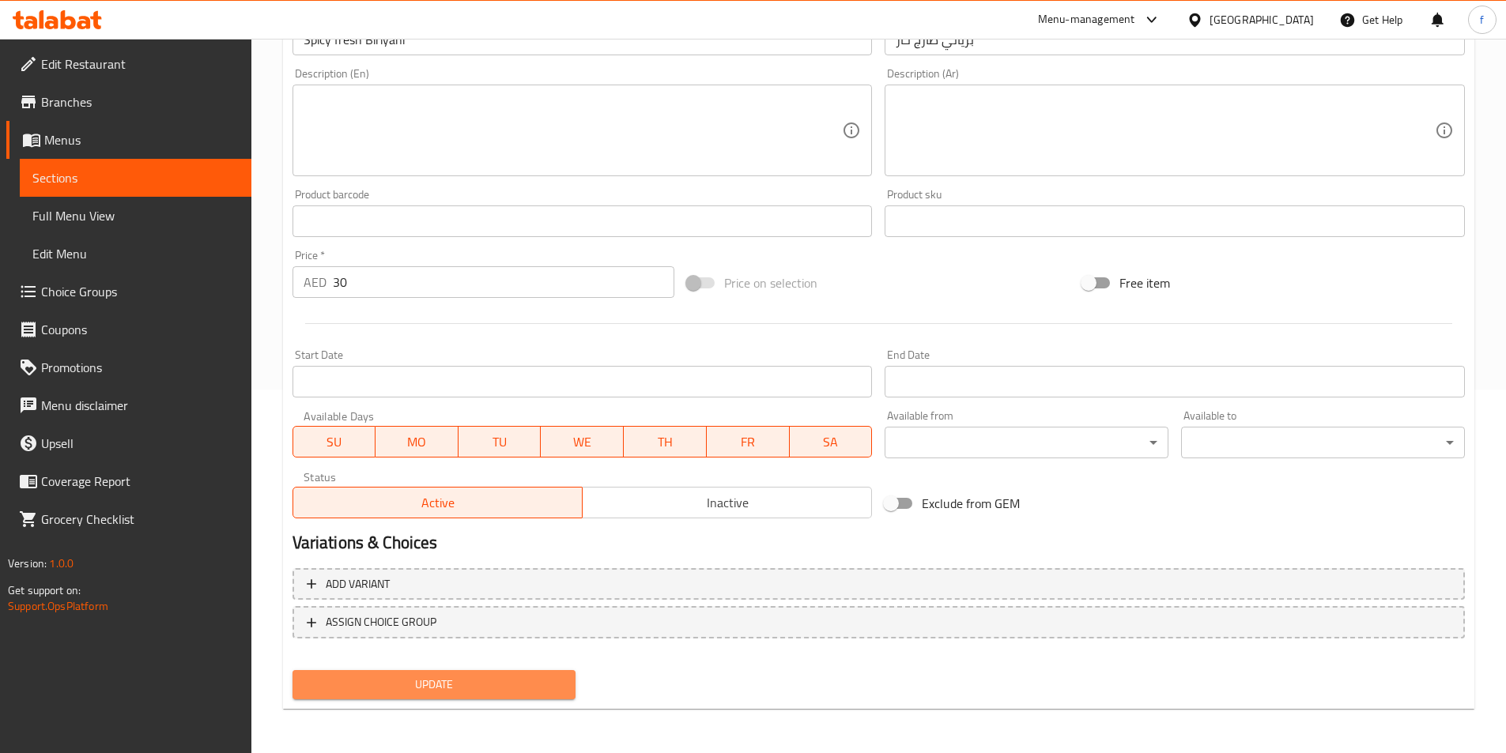
click at [437, 677] on span "Update" at bounding box center [434, 685] width 259 height 20
drag, startPoint x: 553, startPoint y: 685, endPoint x: 541, endPoint y: 691, distance: 13.8
click at [552, 685] on span "Update" at bounding box center [434, 685] width 259 height 20
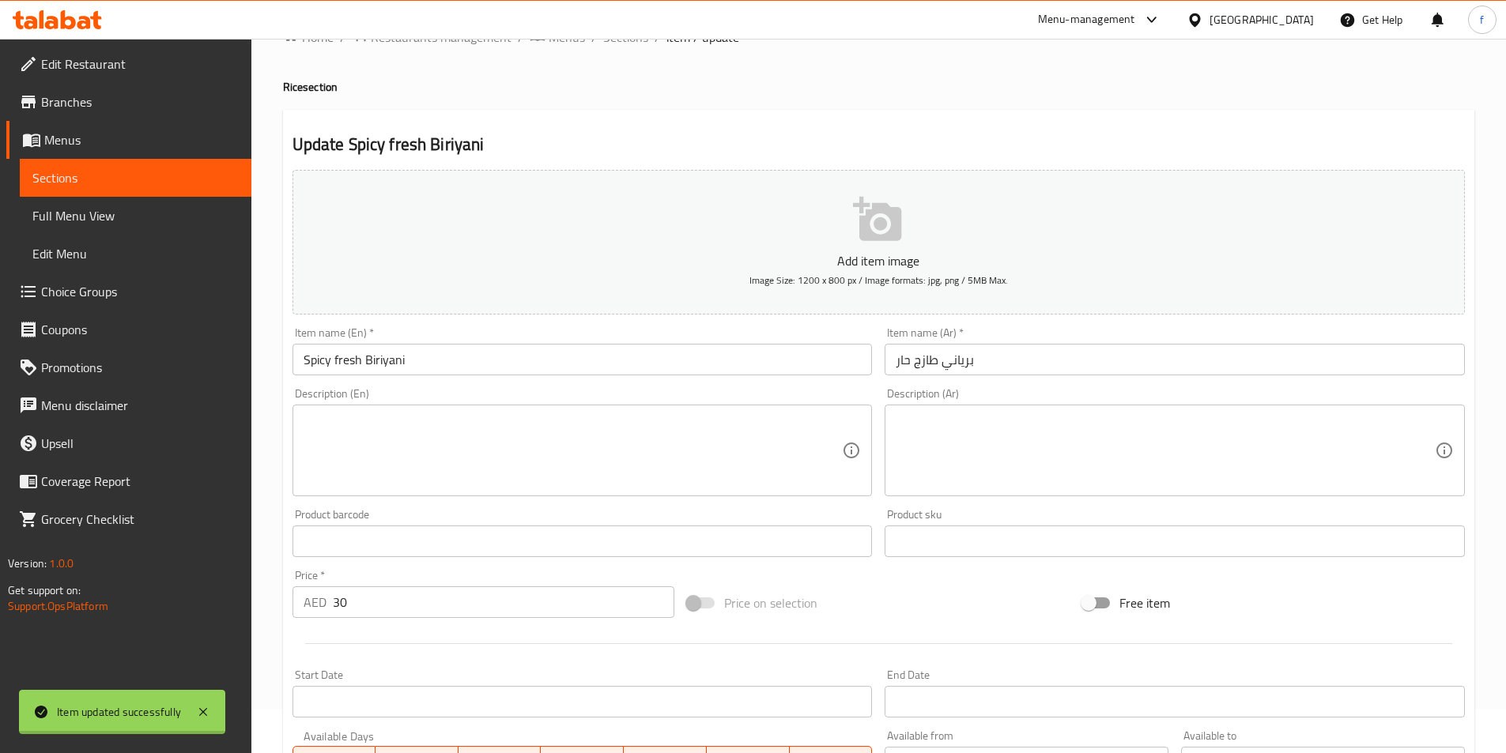
scroll to position [0, 0]
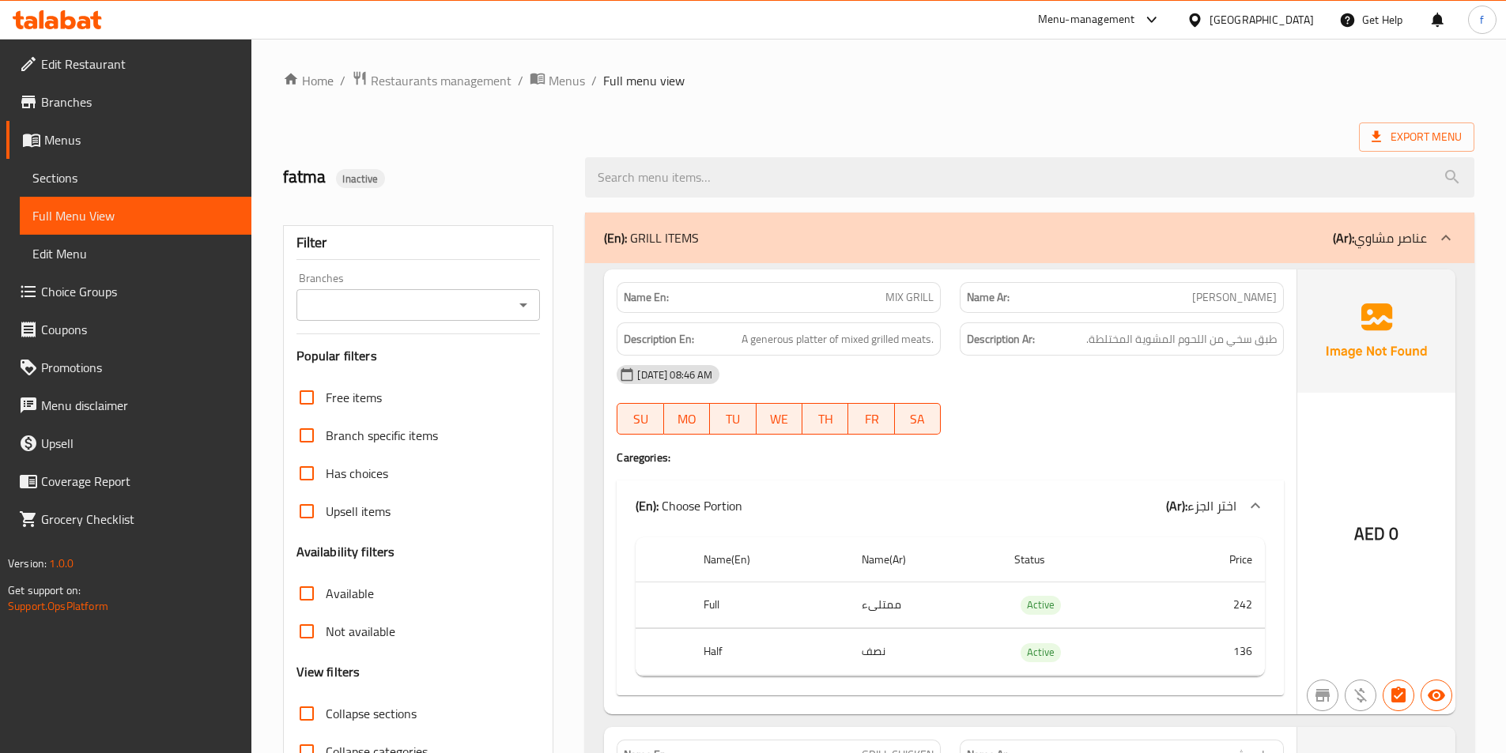
drag, startPoint x: 1006, startPoint y: 511, endPoint x: 677, endPoint y: 635, distance: 351.2
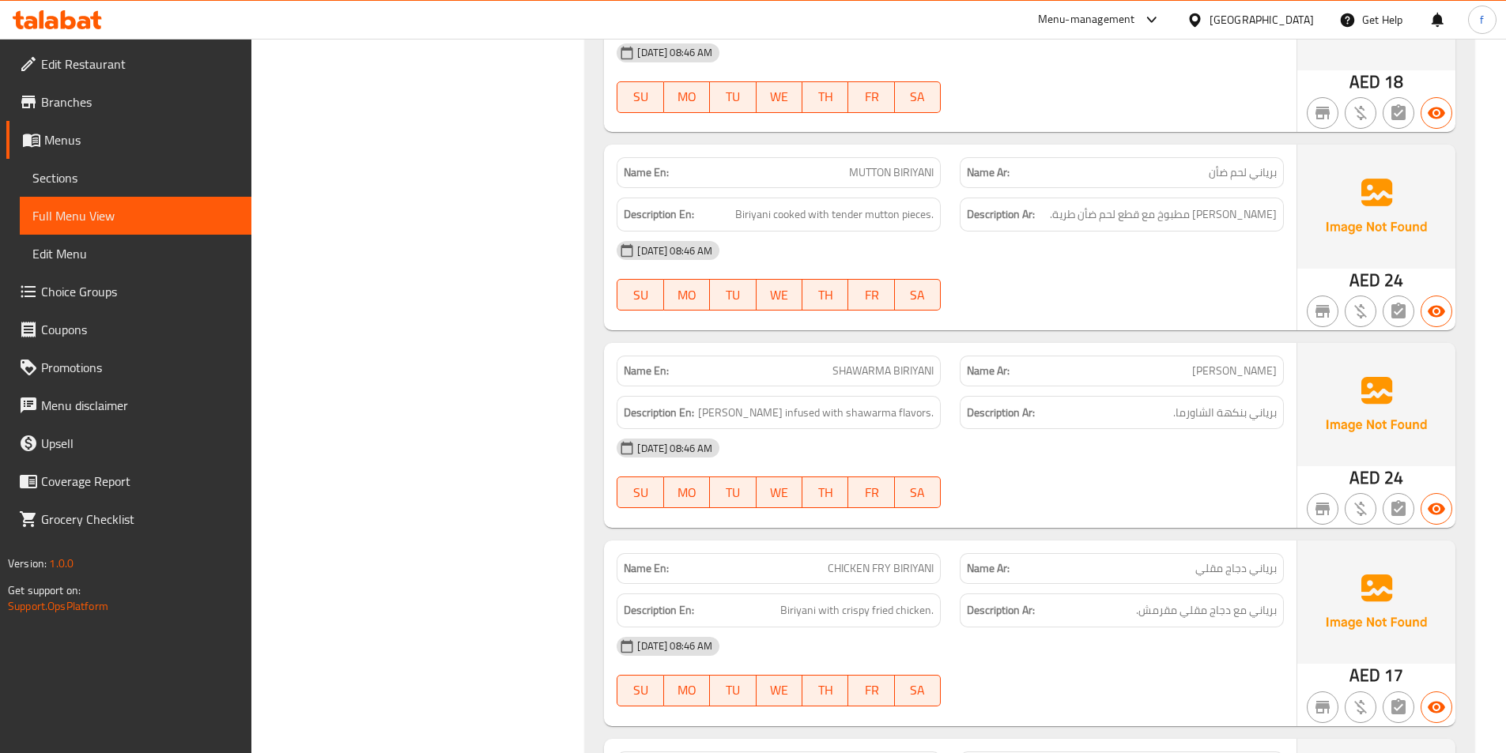
scroll to position [7594, 0]
